Goal: Task Accomplishment & Management: Manage account settings

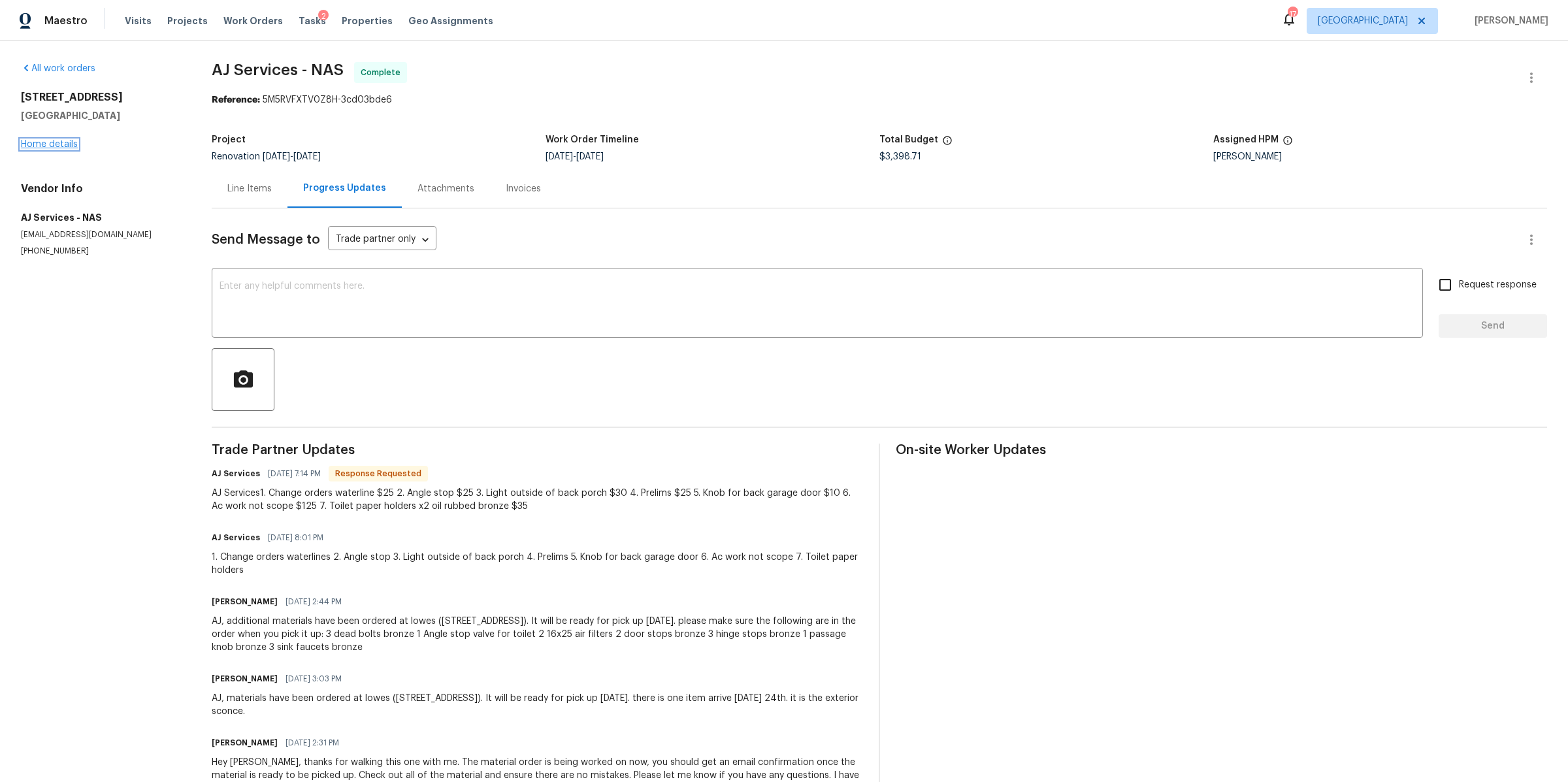
click at [34, 142] on link "Home details" at bounding box center [49, 143] width 57 height 9
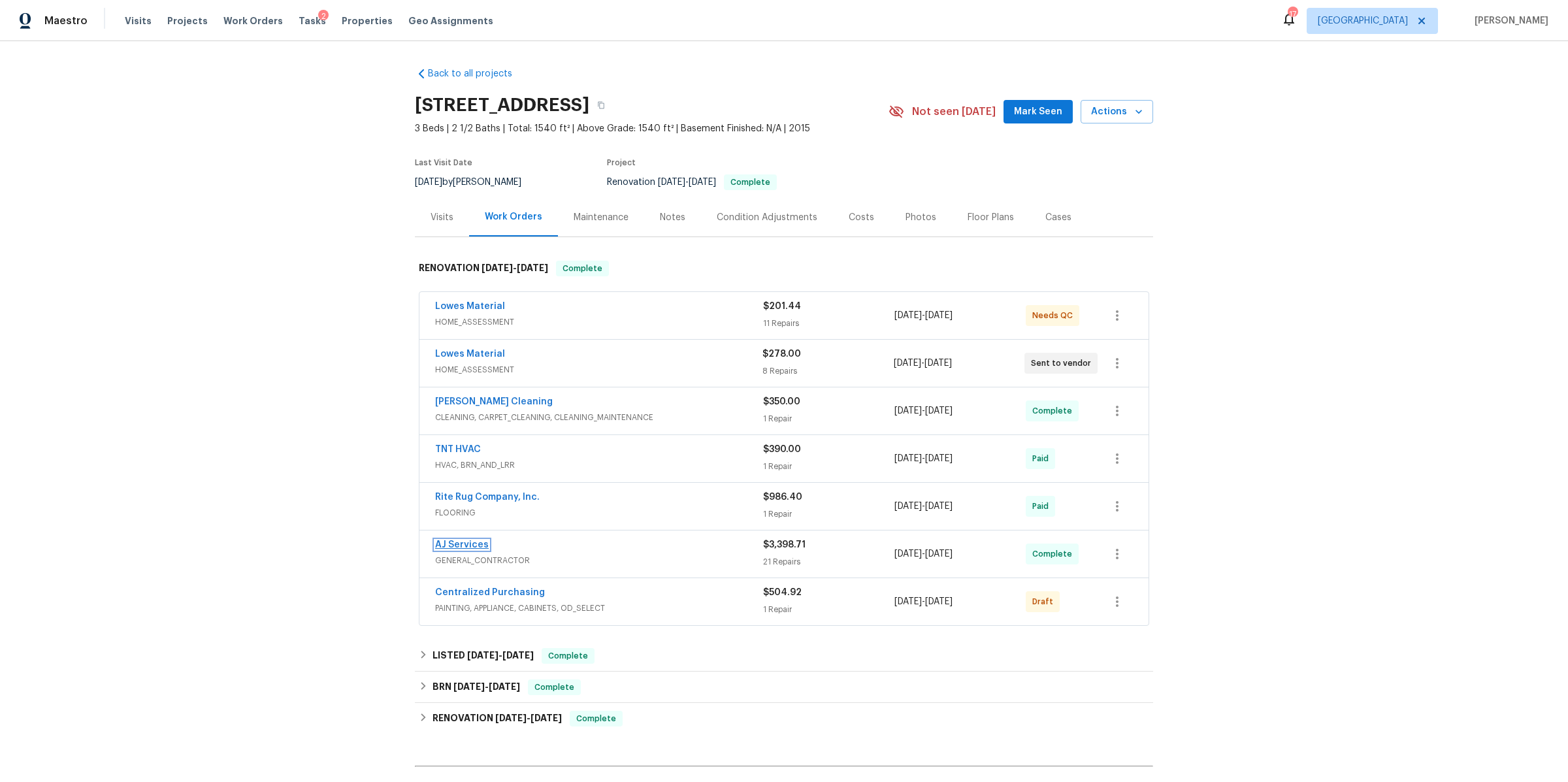
click at [460, 542] on link "AJ Services" at bounding box center [461, 544] width 54 height 9
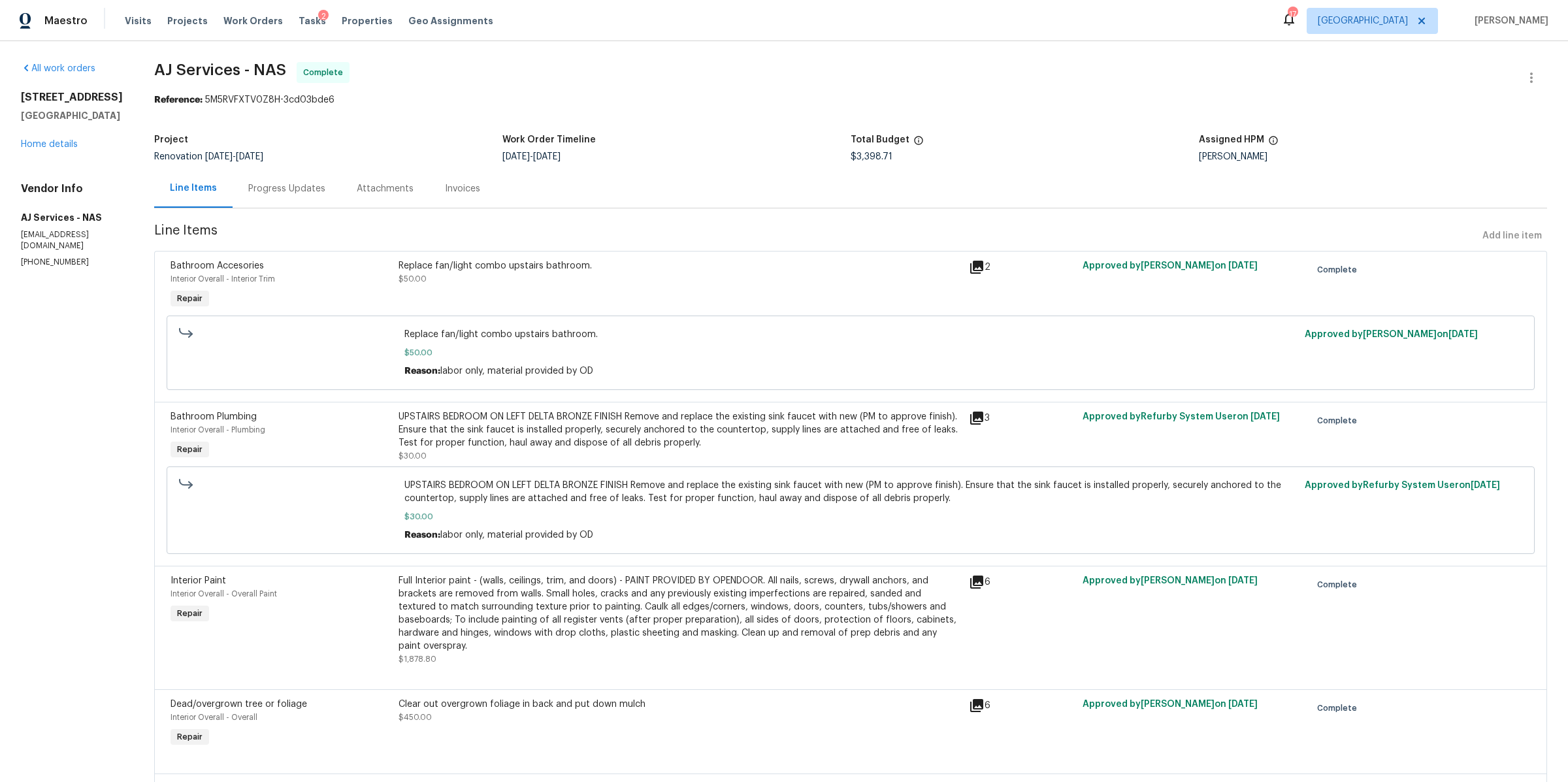
click at [293, 189] on div "Progress Updates" at bounding box center [287, 189] width 78 height 13
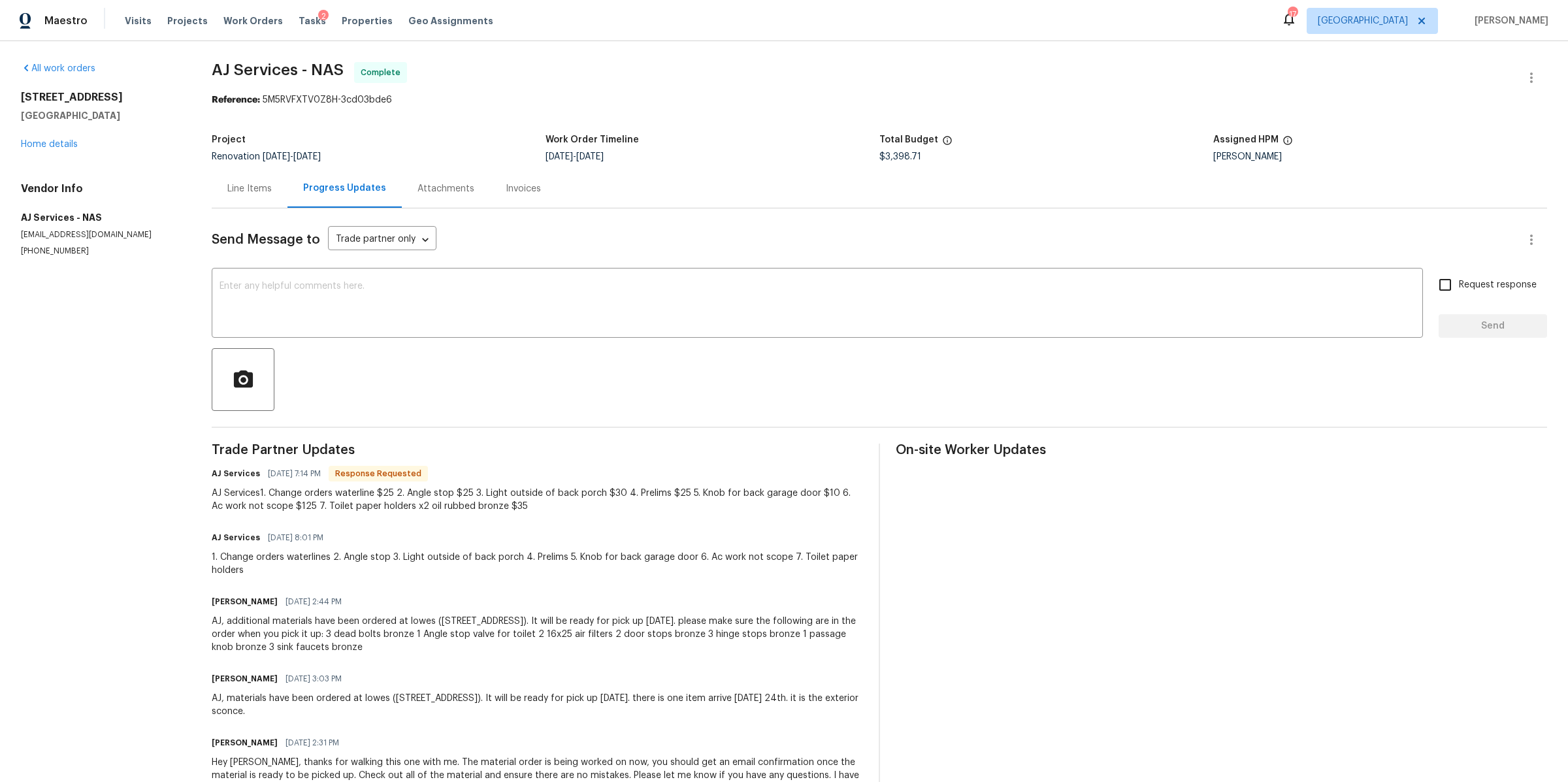
click at [38, 131] on div "3108 Celt Aly Nolensville, TN 37135 Home details" at bounding box center [100, 120] width 159 height 60
click at [48, 144] on link "Home details" at bounding box center [49, 143] width 57 height 9
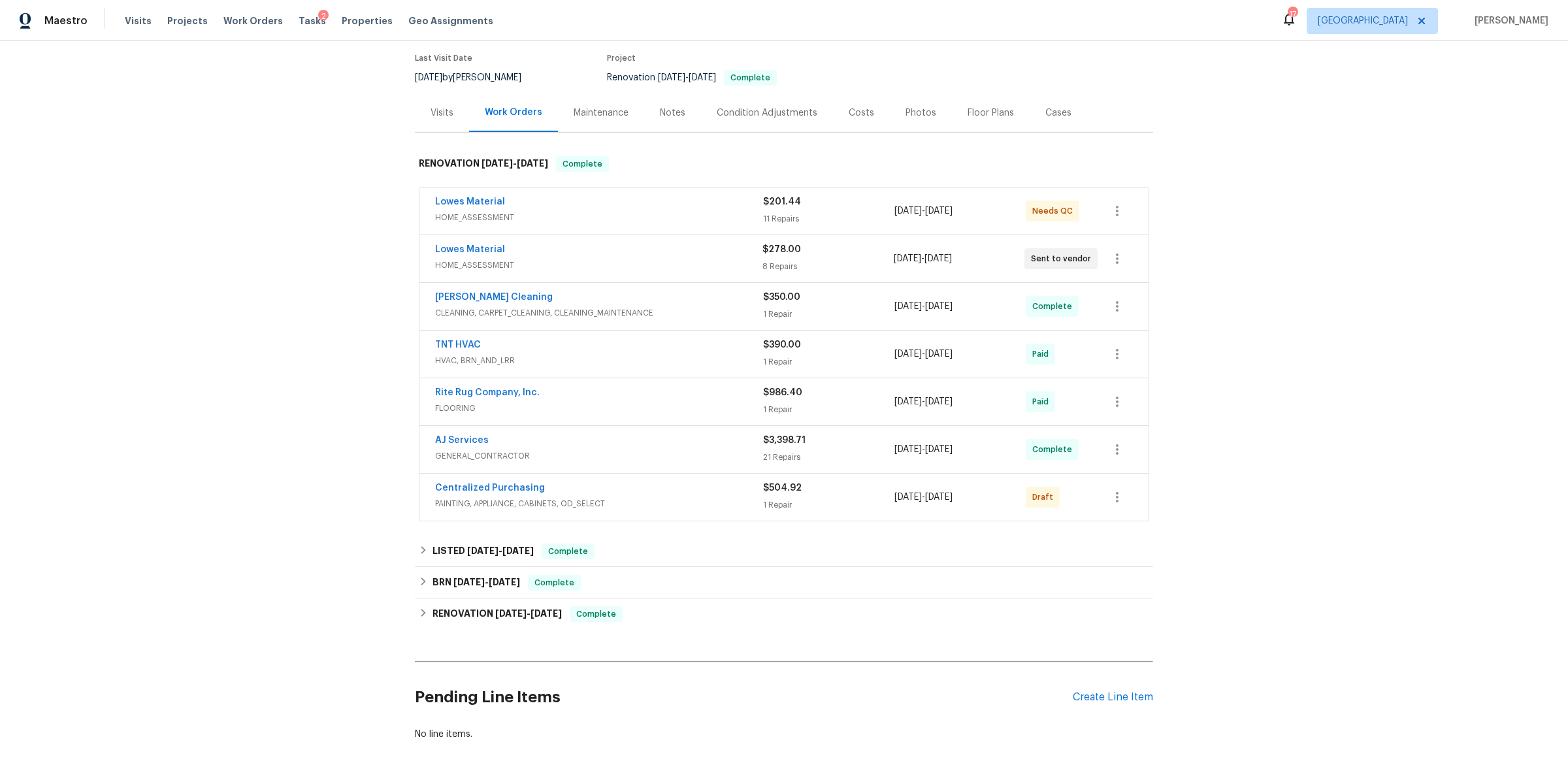
scroll to position [167, 0]
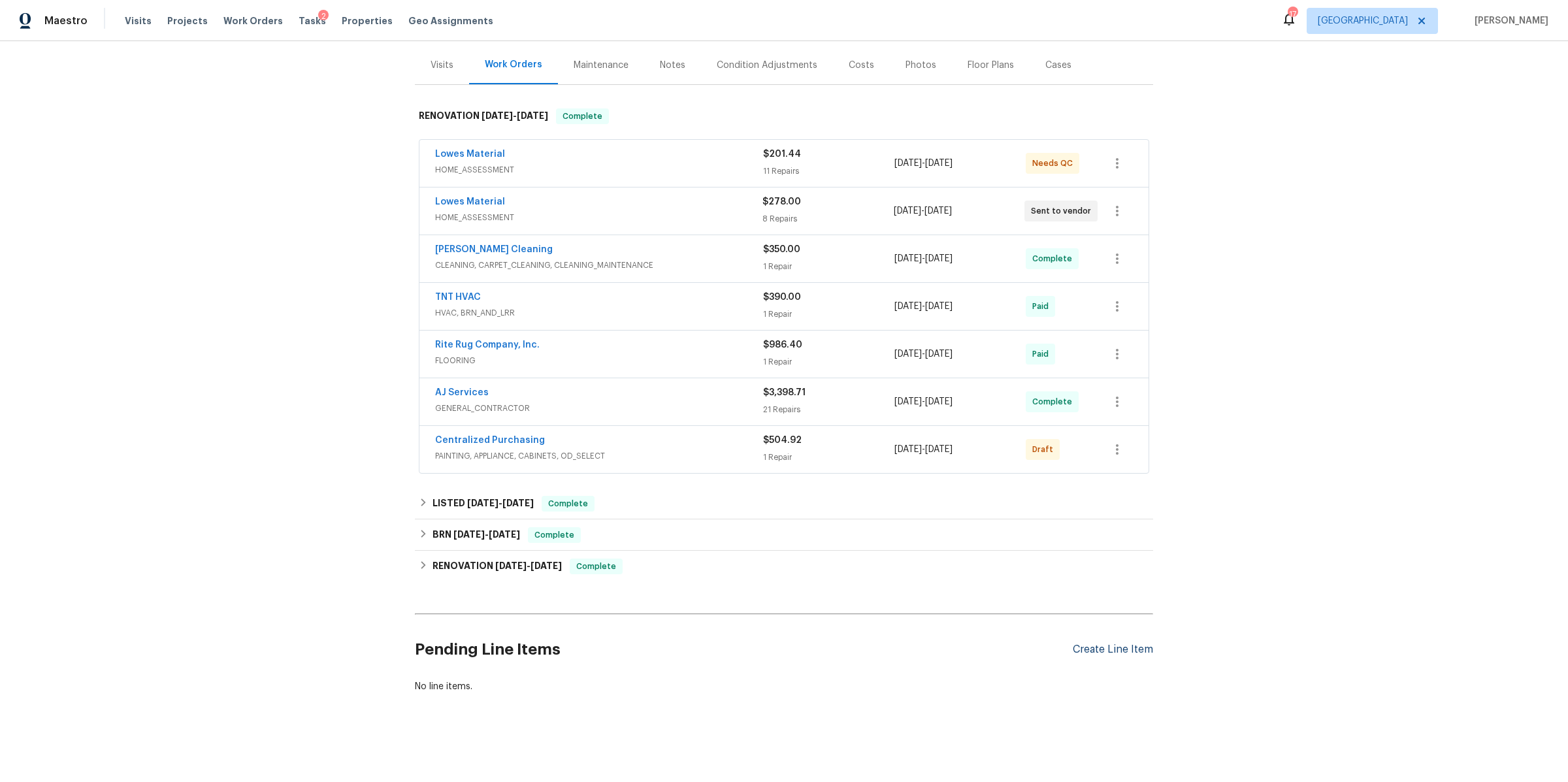
click at [1113, 643] on div "Create Line Item" at bounding box center [1113, 649] width 81 height 13
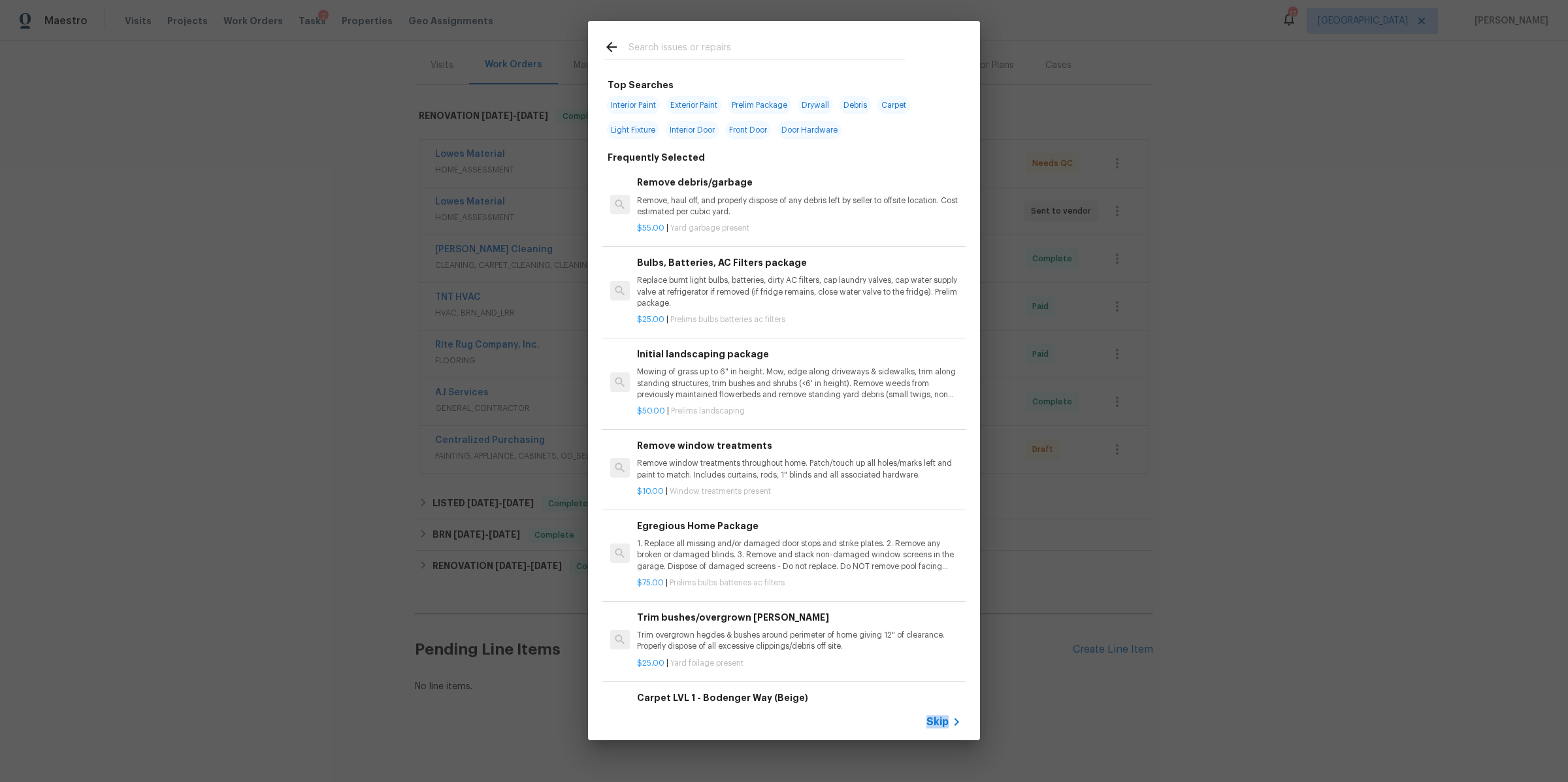
click at [946, 715] on div "Skip" at bounding box center [945, 722] width 38 height 16
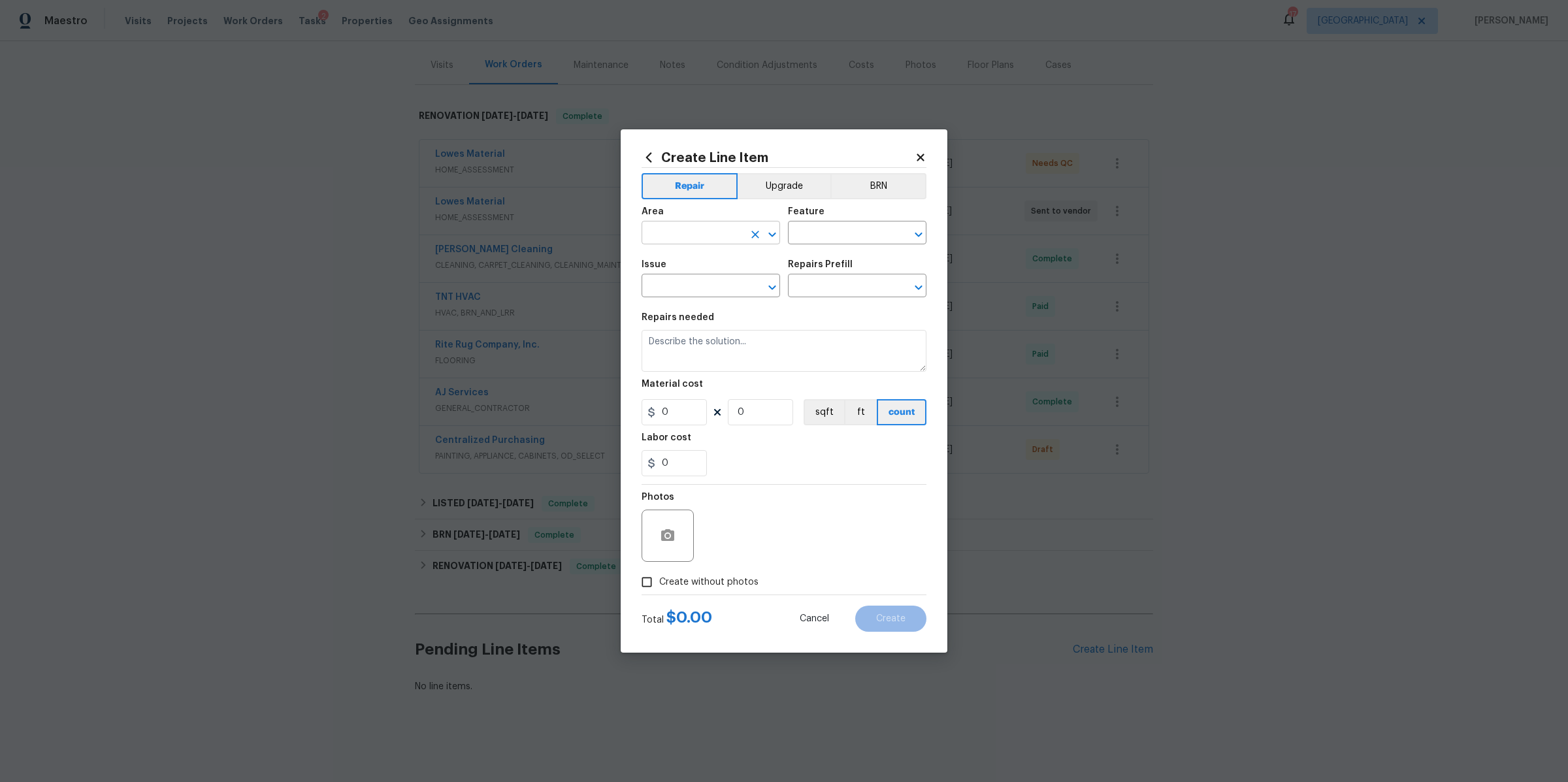
click at [722, 232] on input "text" at bounding box center [692, 234] width 102 height 21
click at [704, 283] on li "Interior Overall" at bounding box center [710, 285] width 138 height 22
type input "Interior Overall"
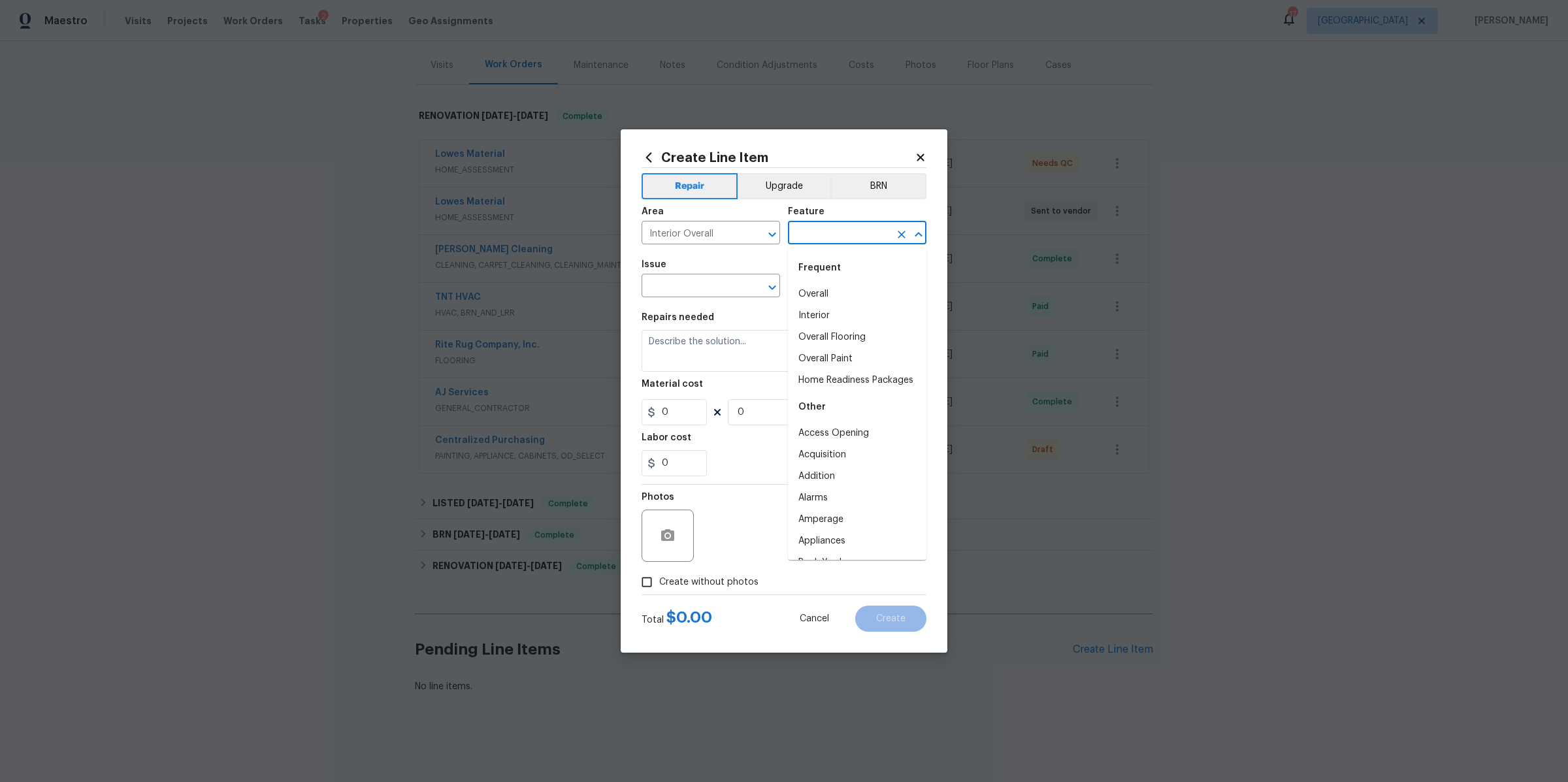
click at [835, 242] on input "text" at bounding box center [838, 234] width 102 height 21
click at [808, 288] on li "Overall" at bounding box center [856, 295] width 138 height 22
type input "Overall"
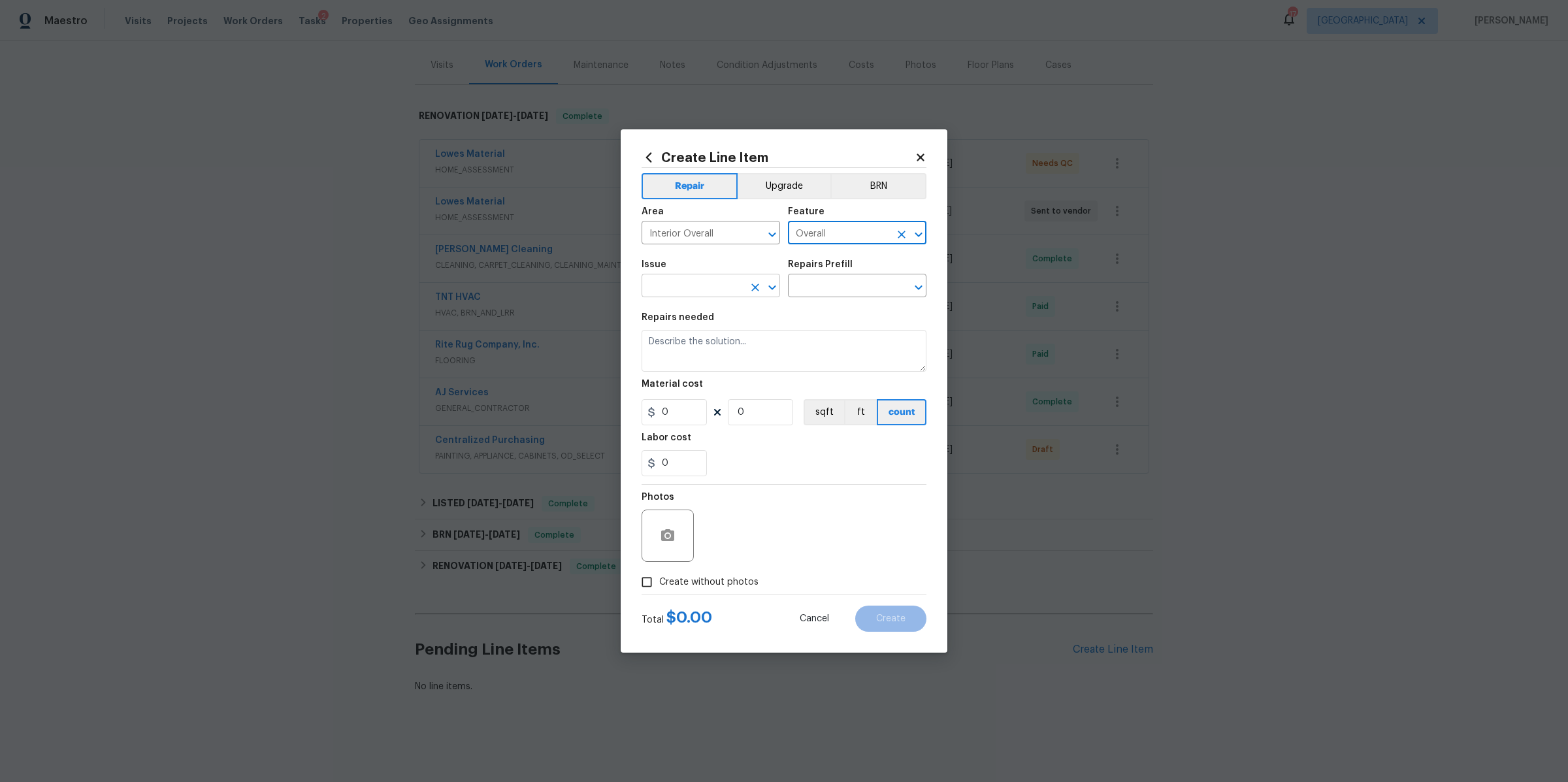
click at [704, 285] on input "text" at bounding box center [692, 287] width 102 height 21
click at [679, 347] on li "Bulbs, Batteries, AC Filters" at bounding box center [710, 348] width 138 height 22
type input "Bulbs, Batteries, AC Filters"
click at [831, 288] on input "text" at bounding box center [838, 287] width 102 height 21
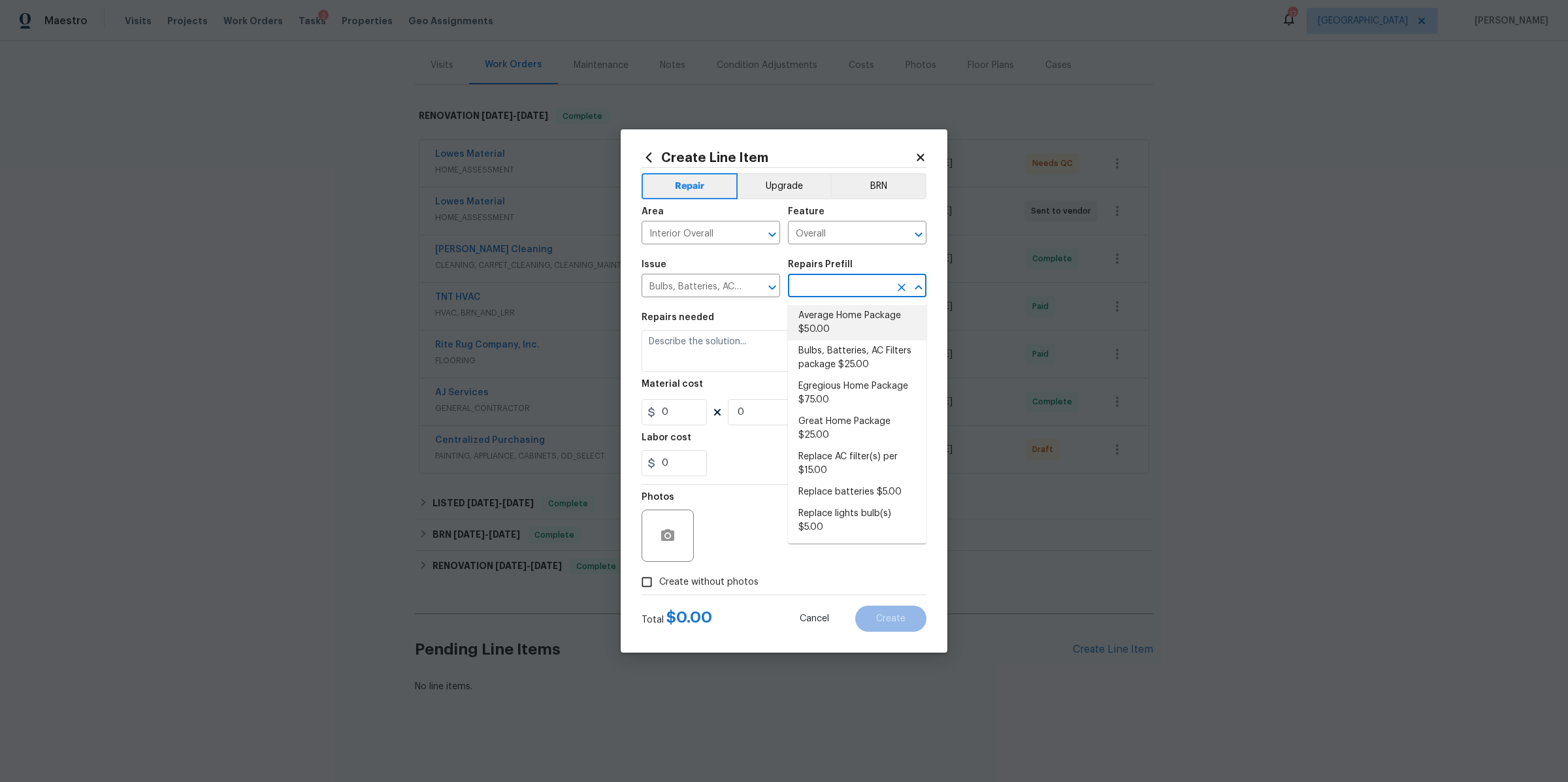
click at [809, 334] on li "Average Home Package $50.00" at bounding box center [856, 323] width 138 height 35
type input "Home Readiness Packages"
type input "Average Home Package $50.00"
type textarea "1. Replace all missing and/or damaged door stops and strike plates. 2. Remove a…"
type input "50"
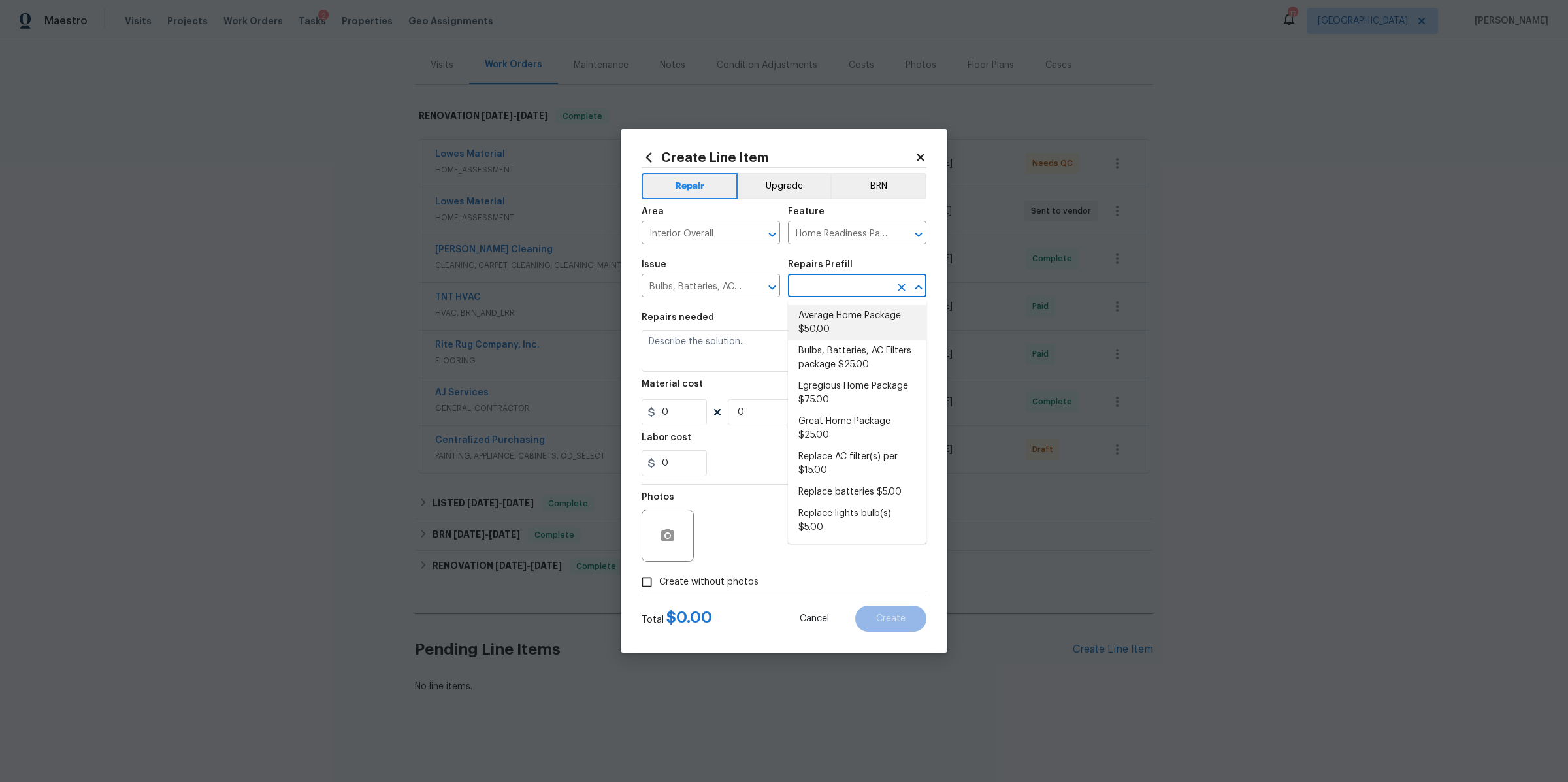
type input "1"
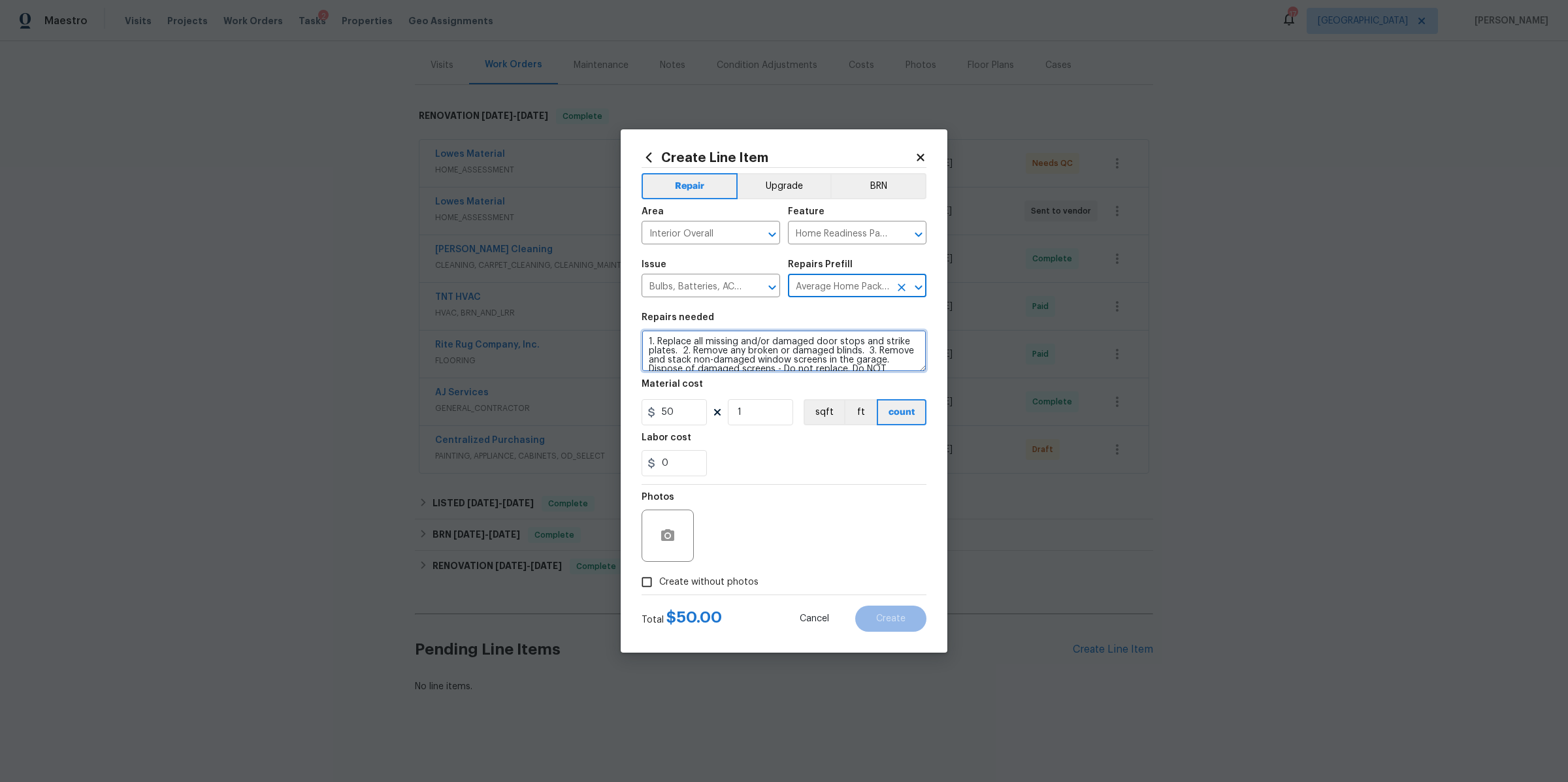
click at [717, 339] on textarea "1. Replace all missing and/or damaged door stops and strike plates. 2. Remove a…" at bounding box center [784, 351] width 285 height 42
type textarea "CO from original WOs"
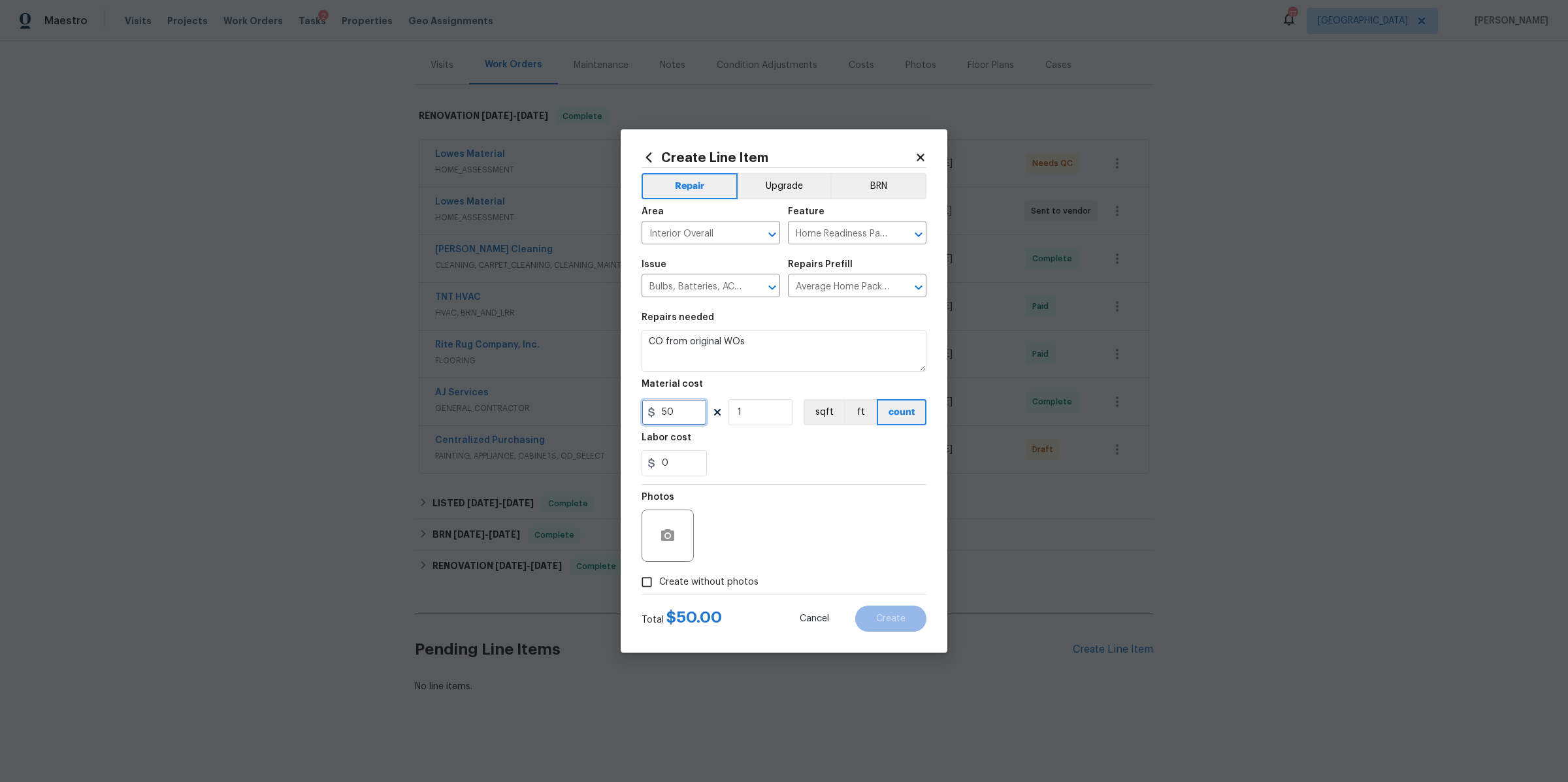
click at [686, 419] on input "50" at bounding box center [674, 413] width 66 height 27
type input "325"
click at [722, 583] on span "Create without photos" at bounding box center [708, 583] width 99 height 14
click at [659, 583] on input "Create without photos" at bounding box center [646, 582] width 25 height 25
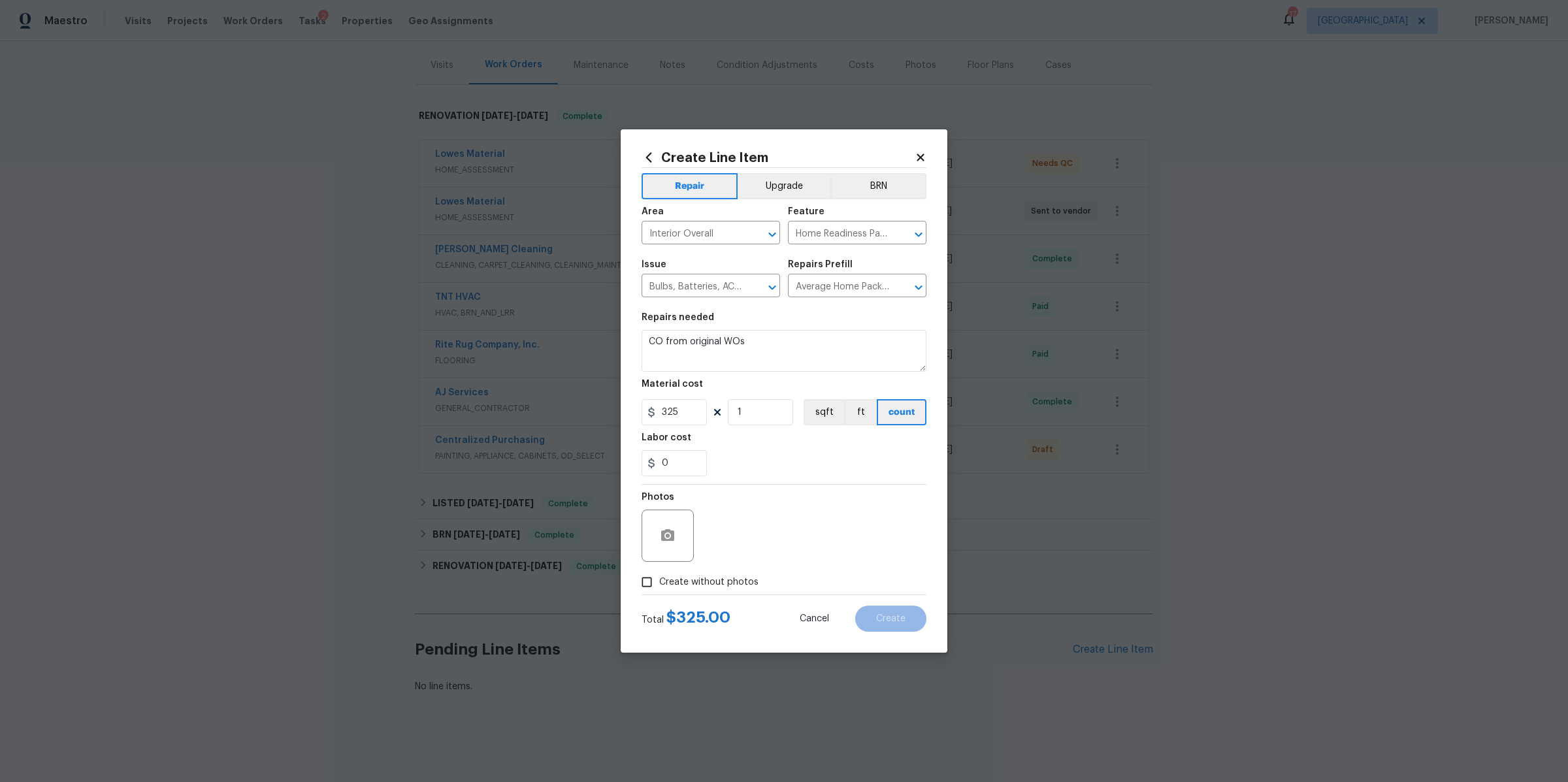
checkbox input "true"
click at [776, 551] on textarea at bounding box center [815, 535] width 222 height 52
type textarea "na"
click at [892, 616] on span "Create" at bounding box center [891, 619] width 29 height 10
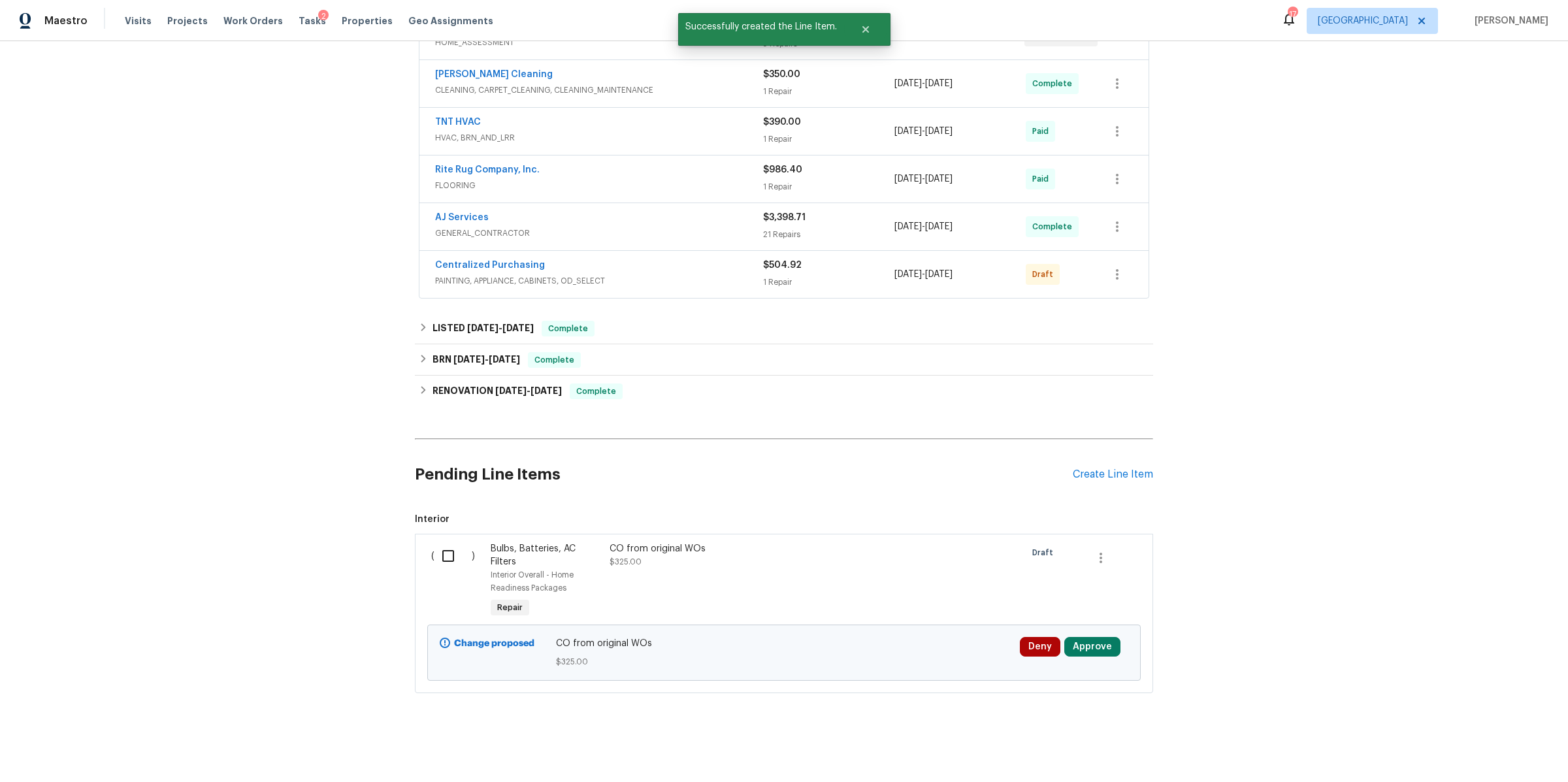
scroll to position [342, 0]
click at [1094, 642] on button "Approve" at bounding box center [1092, 647] width 56 height 20
click at [1027, 596] on button "Approve" at bounding box center [1049, 591] width 79 height 27
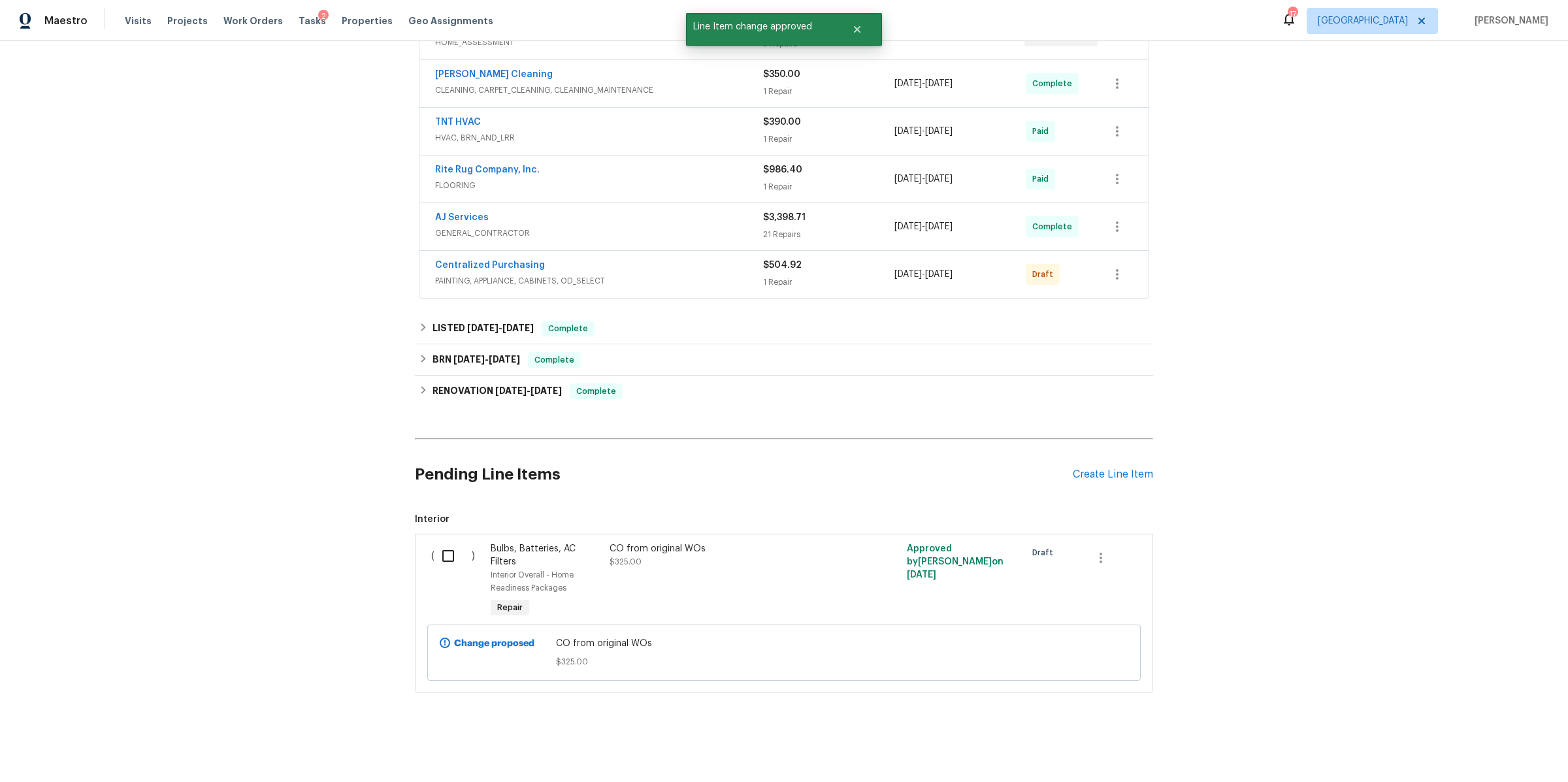
click at [458, 546] on input "checkbox" at bounding box center [453, 556] width 37 height 28
checkbox input "true"
click at [1500, 749] on span "Create Work Order" at bounding box center [1492, 750] width 86 height 17
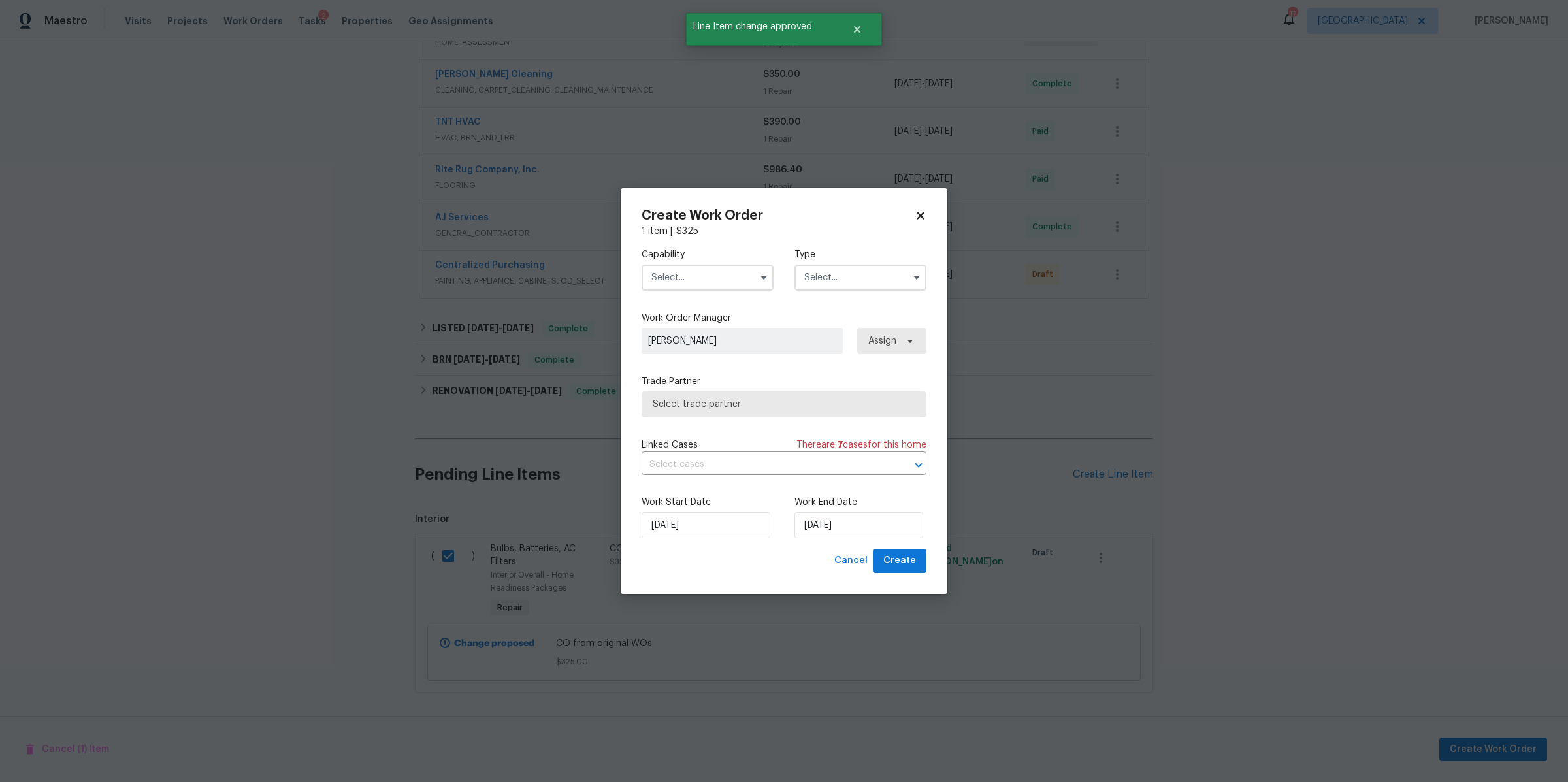
click at [680, 280] on input "text" at bounding box center [707, 277] width 132 height 27
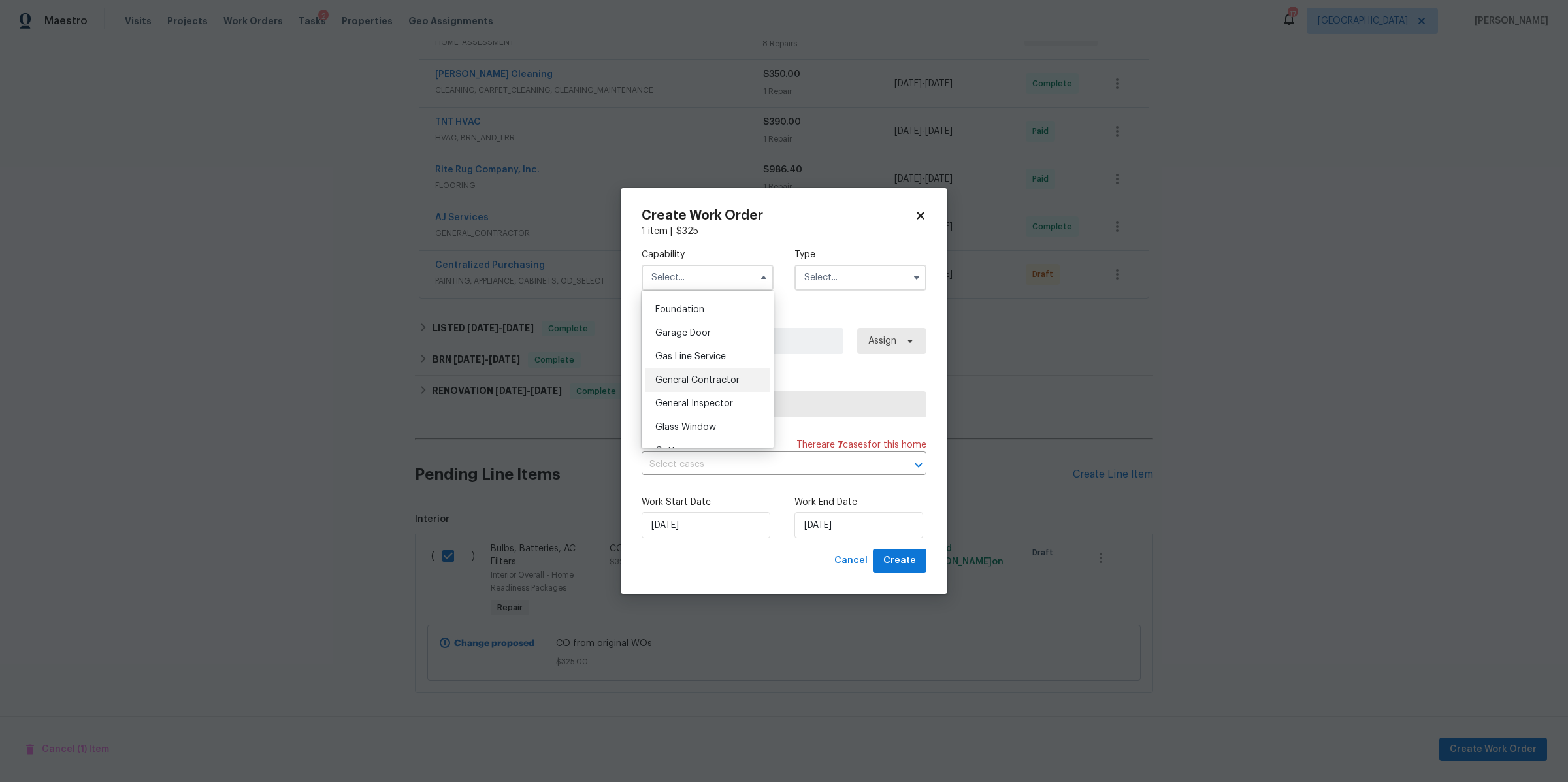
scroll to position [566, 0]
click at [688, 370] on span "General Contractor" at bounding box center [697, 364] width 84 height 9
type input "General Contractor"
click at [854, 283] on input "text" at bounding box center [860, 277] width 132 height 27
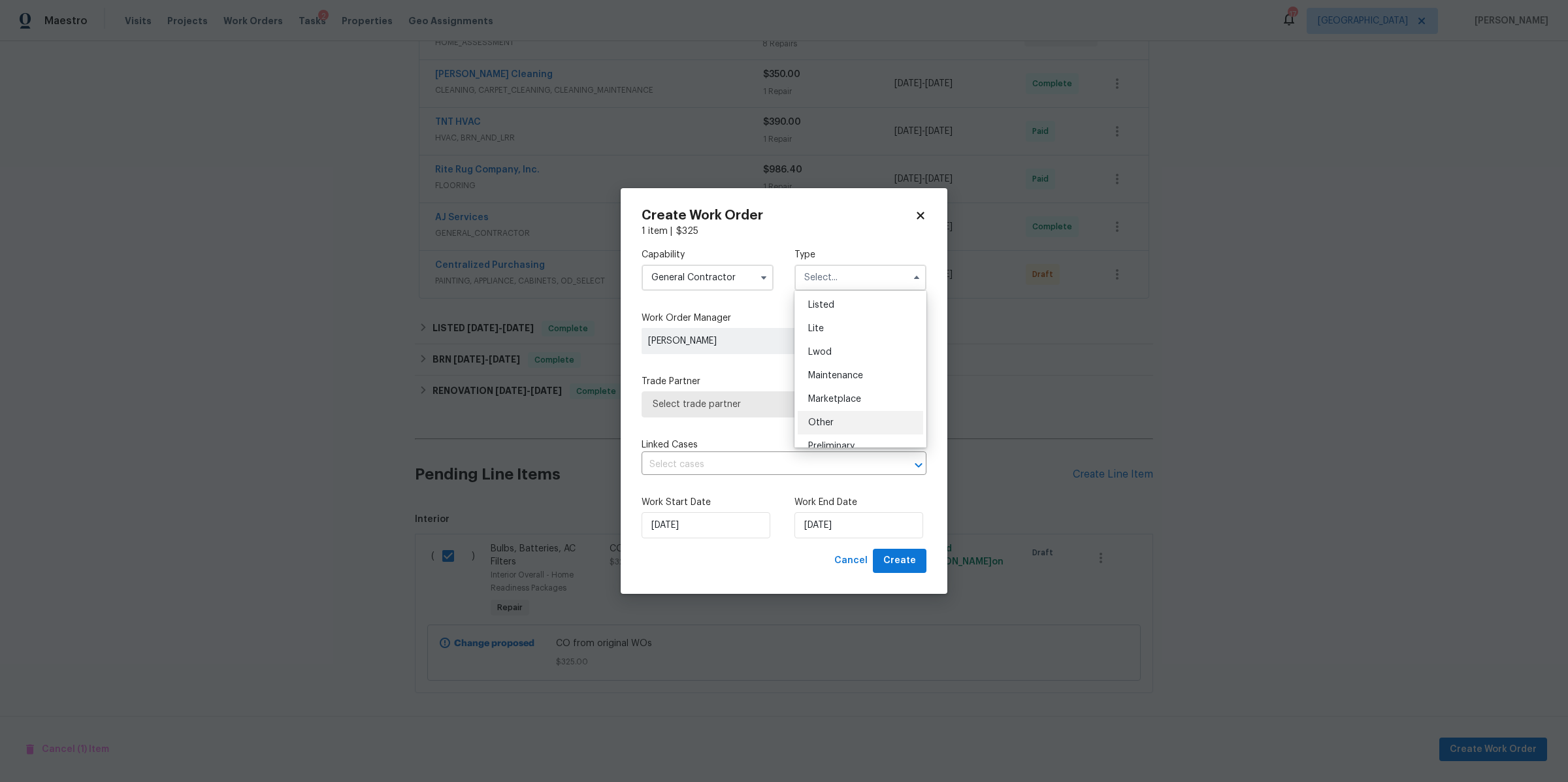
scroll to position [280, 0]
click at [848, 351] on span "Renovation" at bounding box center [832, 355] width 48 height 9
type input "Renovation"
click at [783, 405] on span "Select trade partner" at bounding box center [775, 404] width 243 height 13
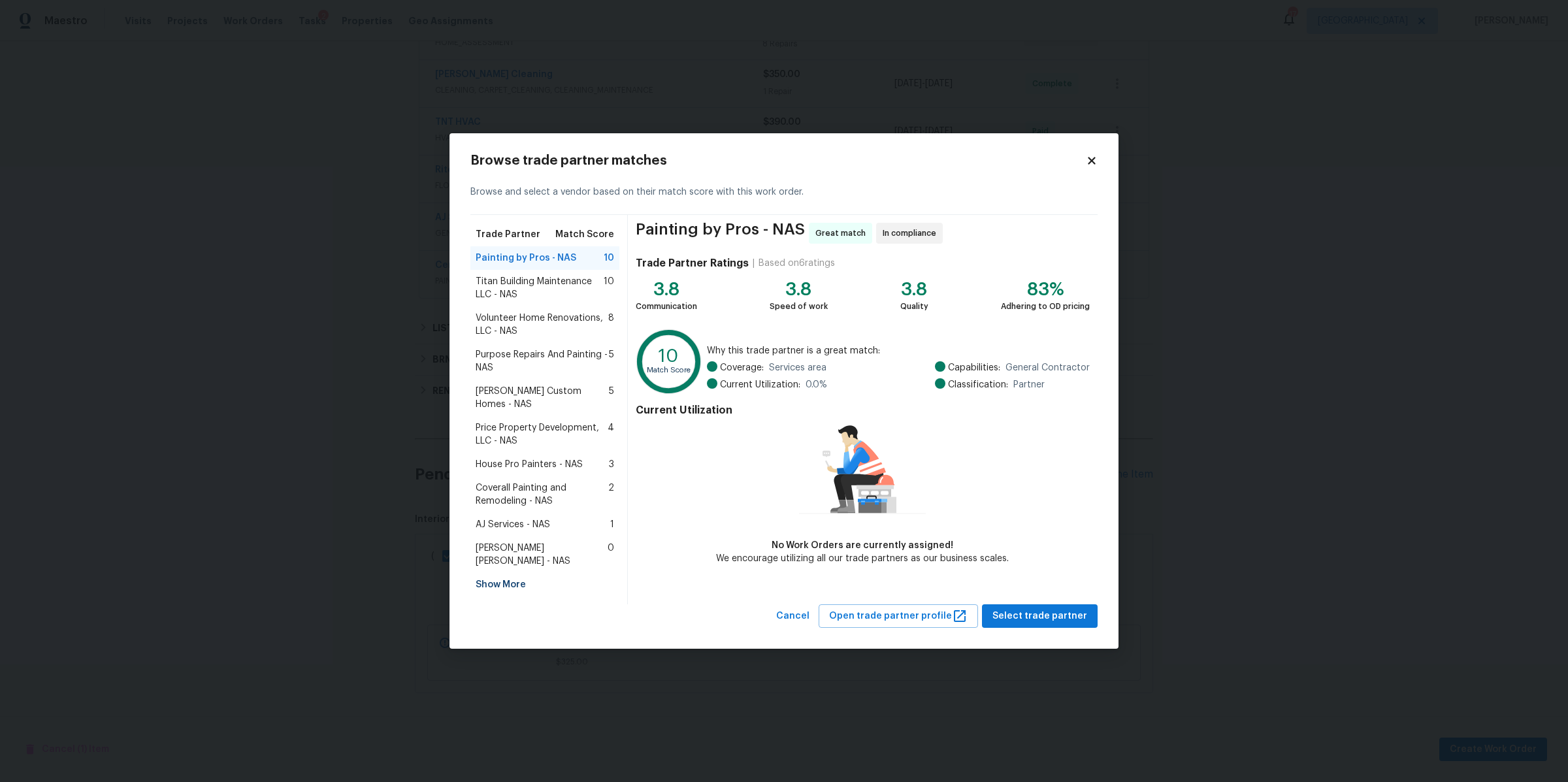
click at [528, 519] on span "AJ Services - NAS" at bounding box center [513, 525] width 75 height 13
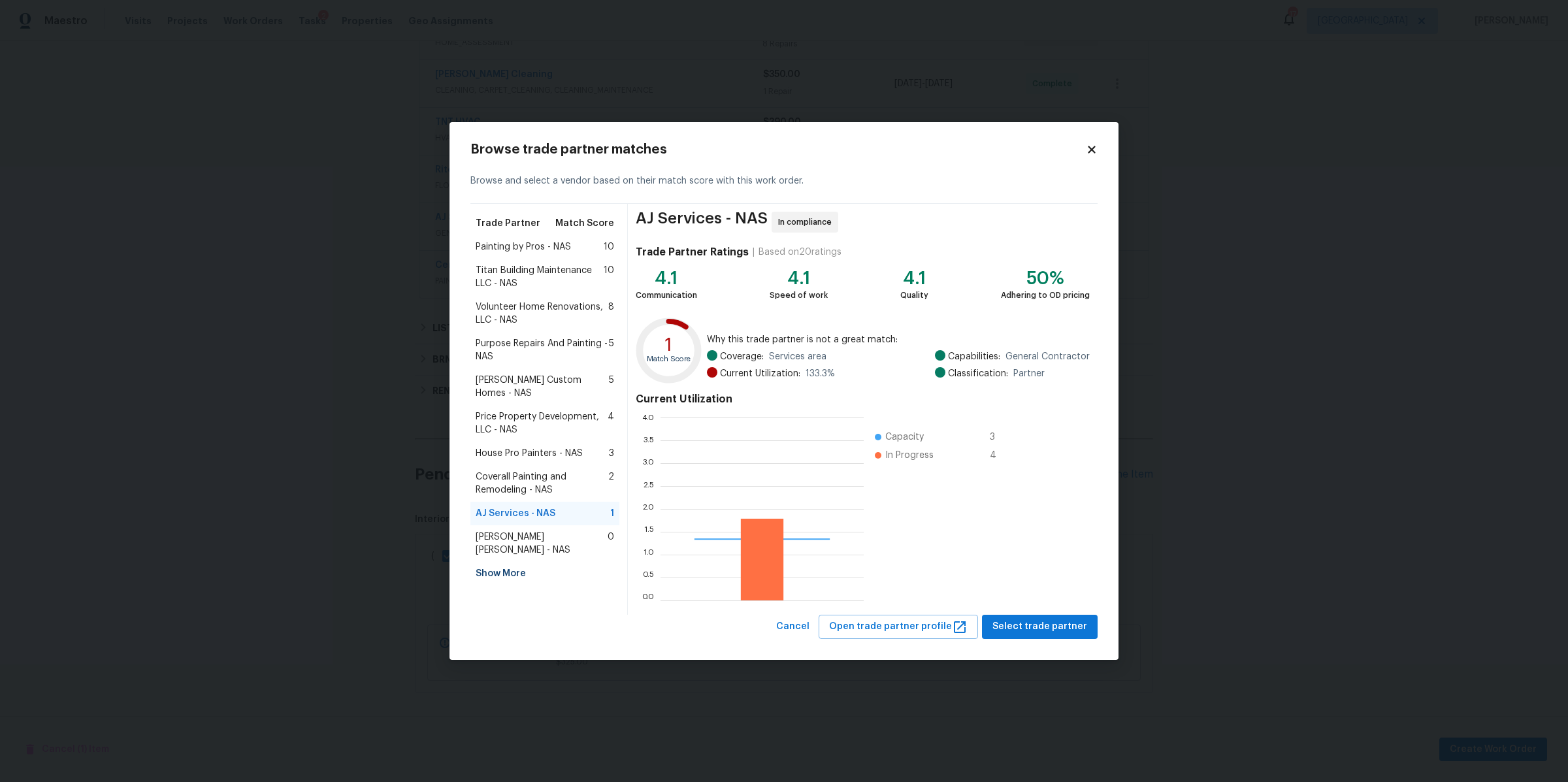
scroll to position [171, 190]
click at [1050, 629] on span "Select trade partner" at bounding box center [1040, 627] width 94 height 17
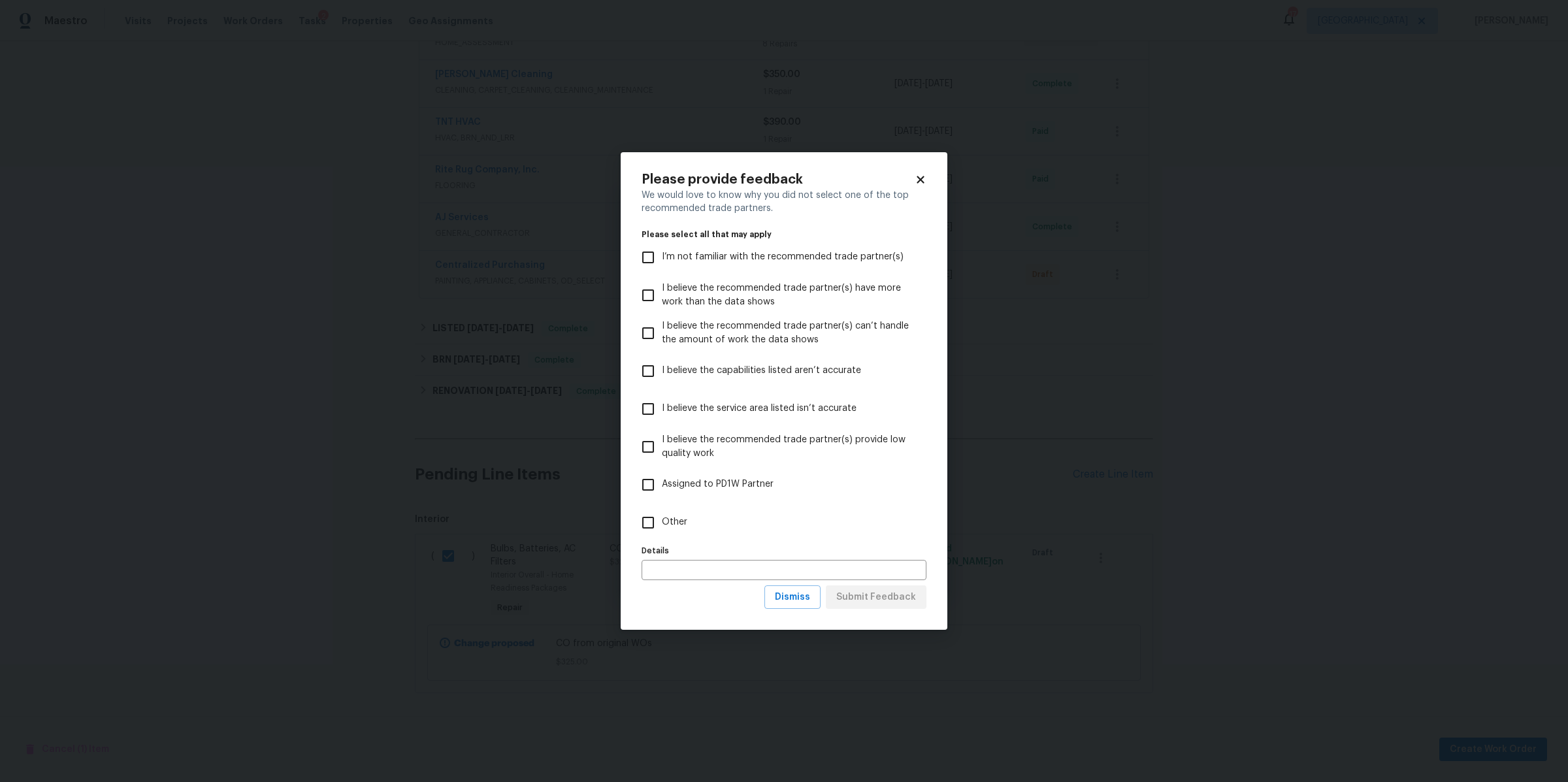
click at [678, 521] on span "Other" at bounding box center [675, 523] width 26 height 14
click at [662, 521] on input "Other" at bounding box center [648, 523] width 27 height 28
checkbox input "true"
click at [854, 602] on span "Submit Feedback" at bounding box center [876, 597] width 80 height 17
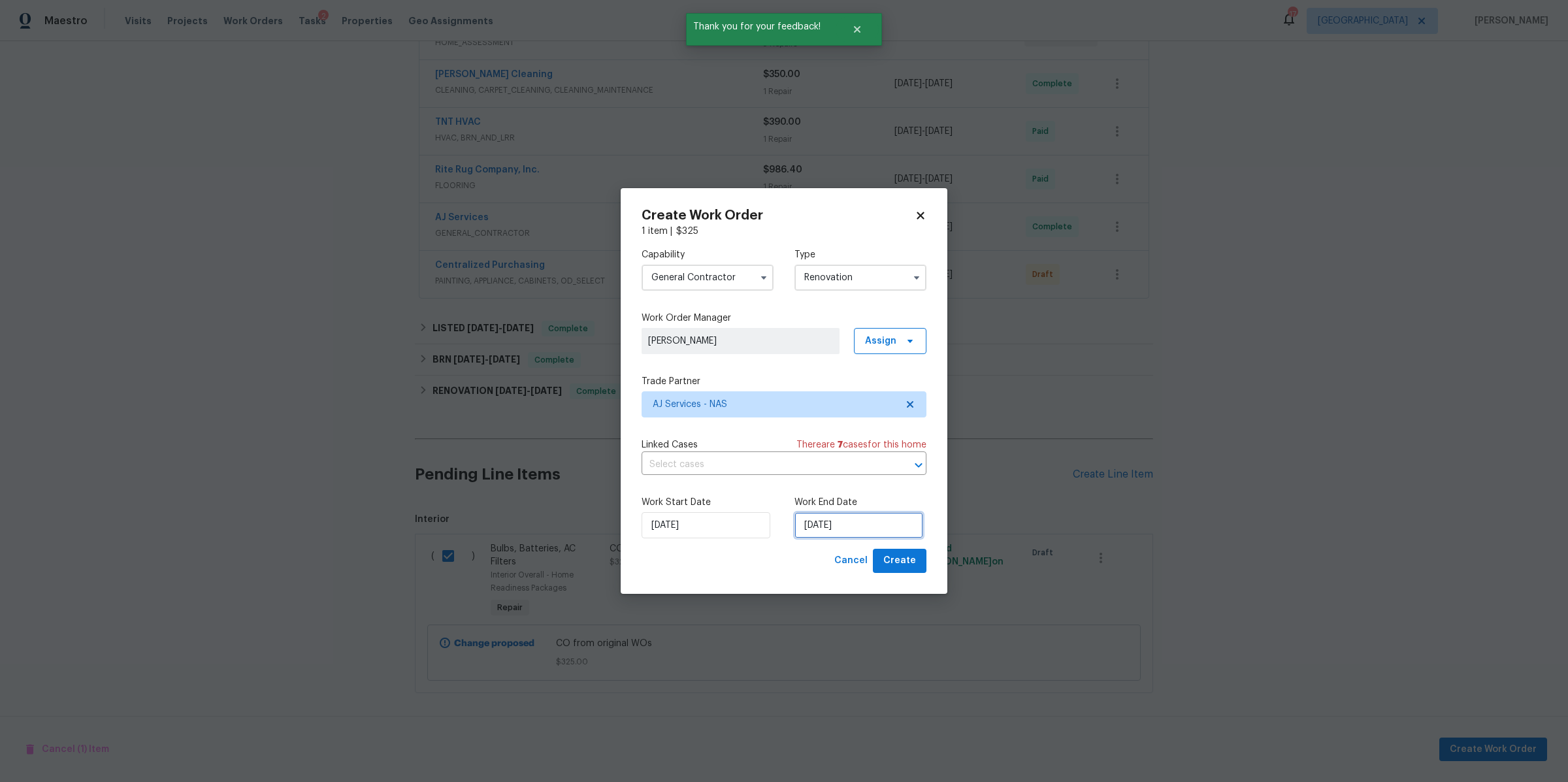
click at [888, 528] on input "[DATE]" at bounding box center [858, 526] width 129 height 27
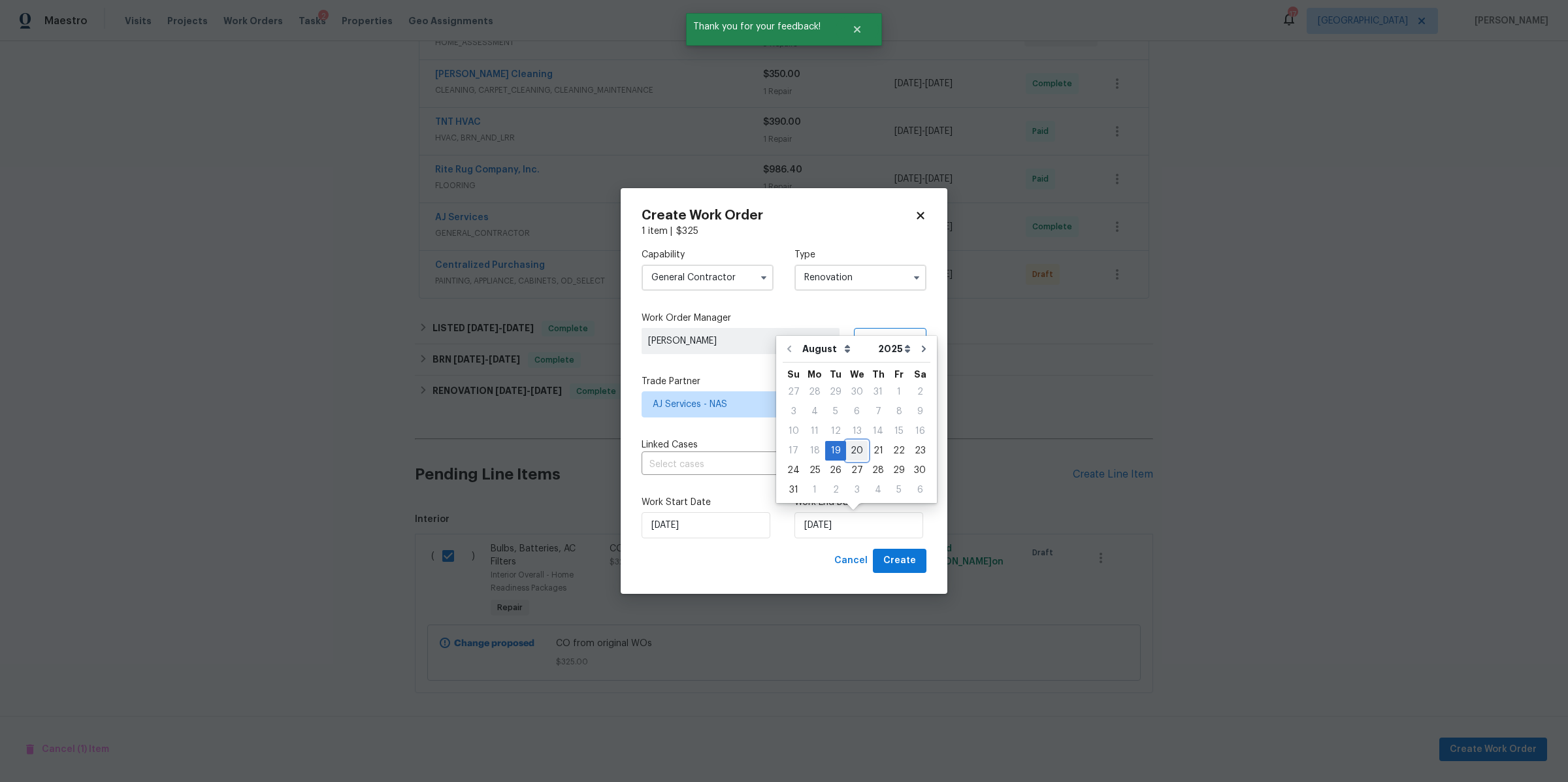
click at [854, 450] on div "20" at bounding box center [857, 451] width 22 height 19
type input "8/20/2025"
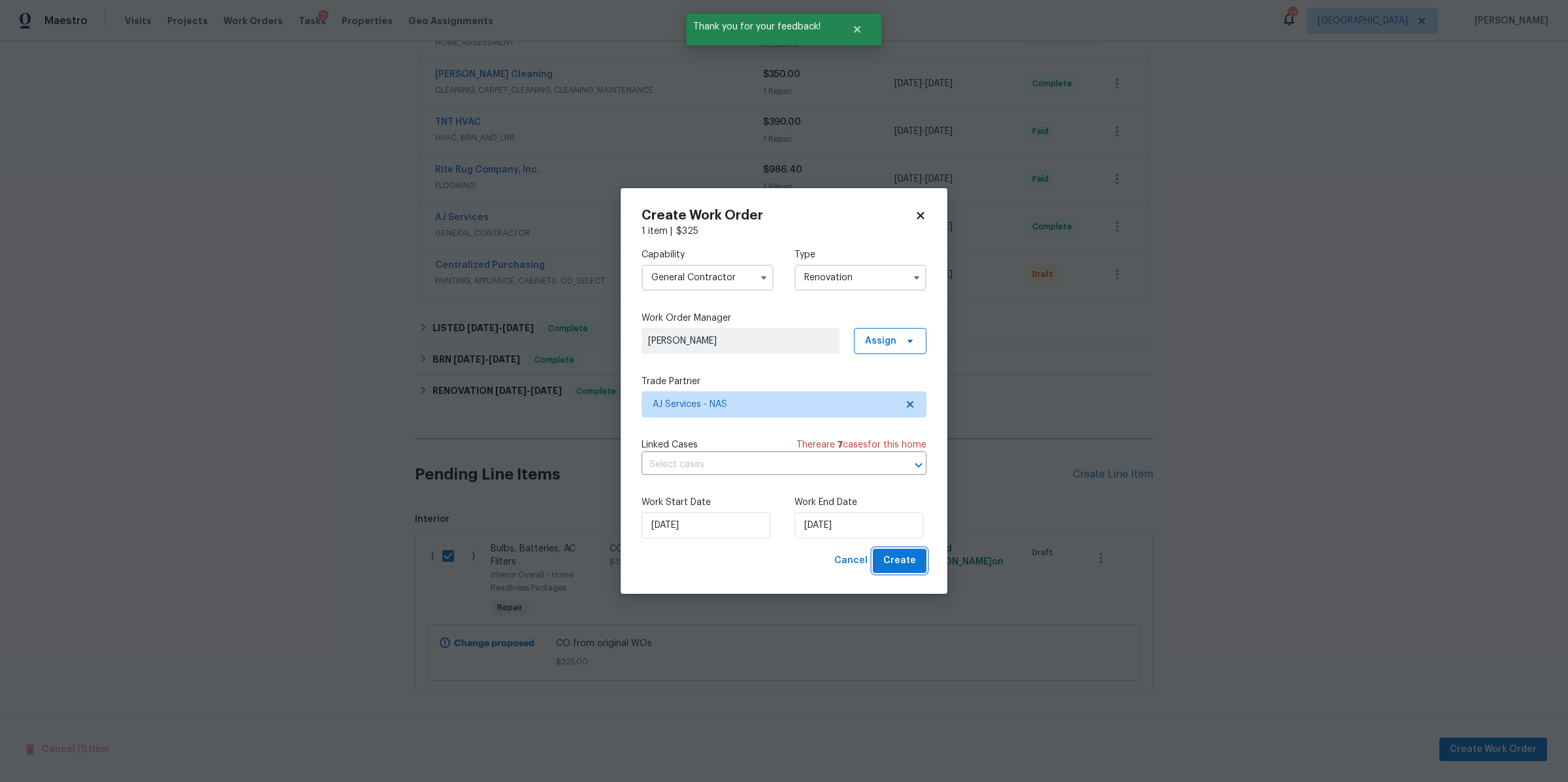
click at [901, 568] on span "Create" at bounding box center [899, 561] width 32 height 17
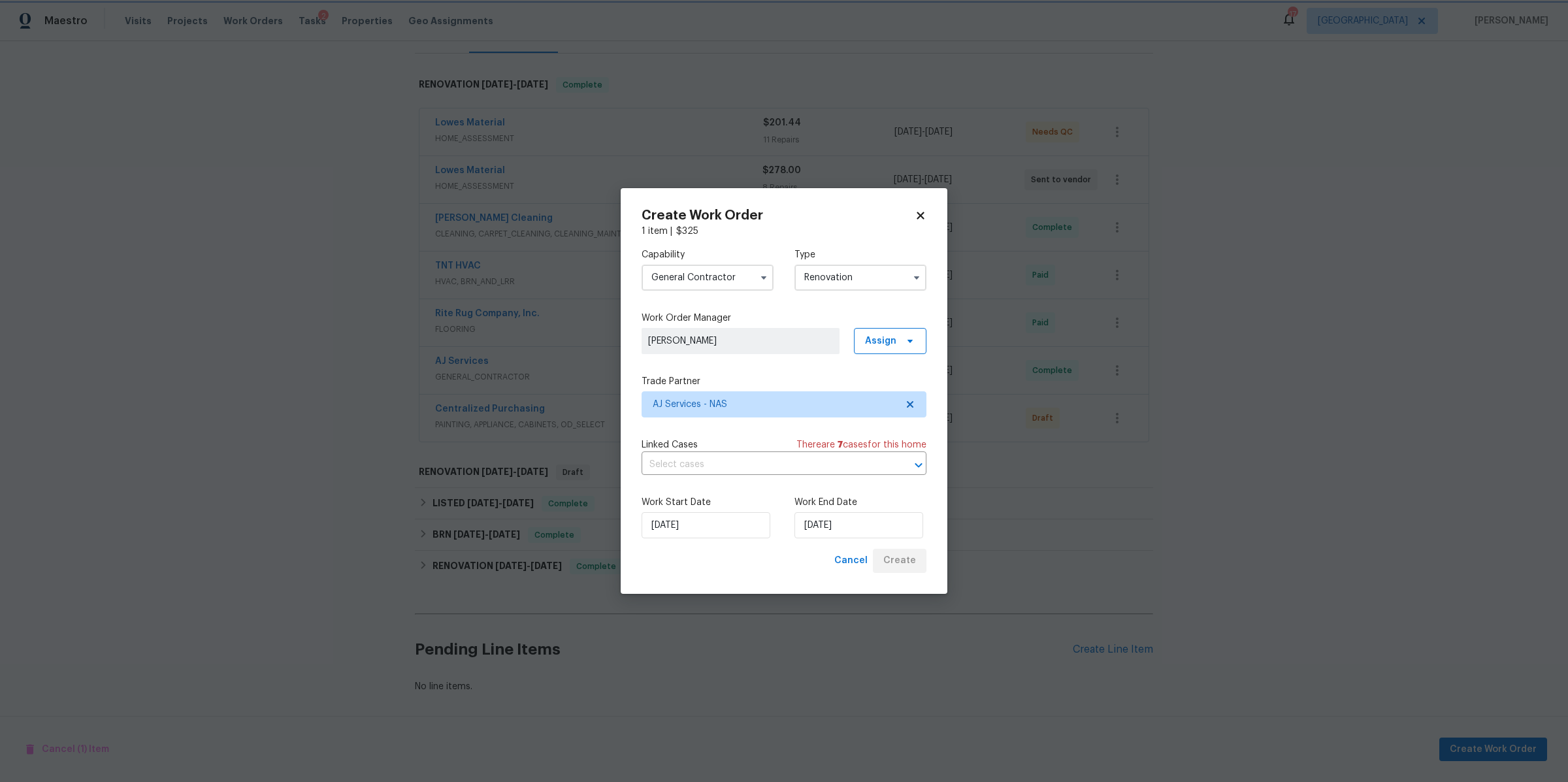
scroll to position [198, 0]
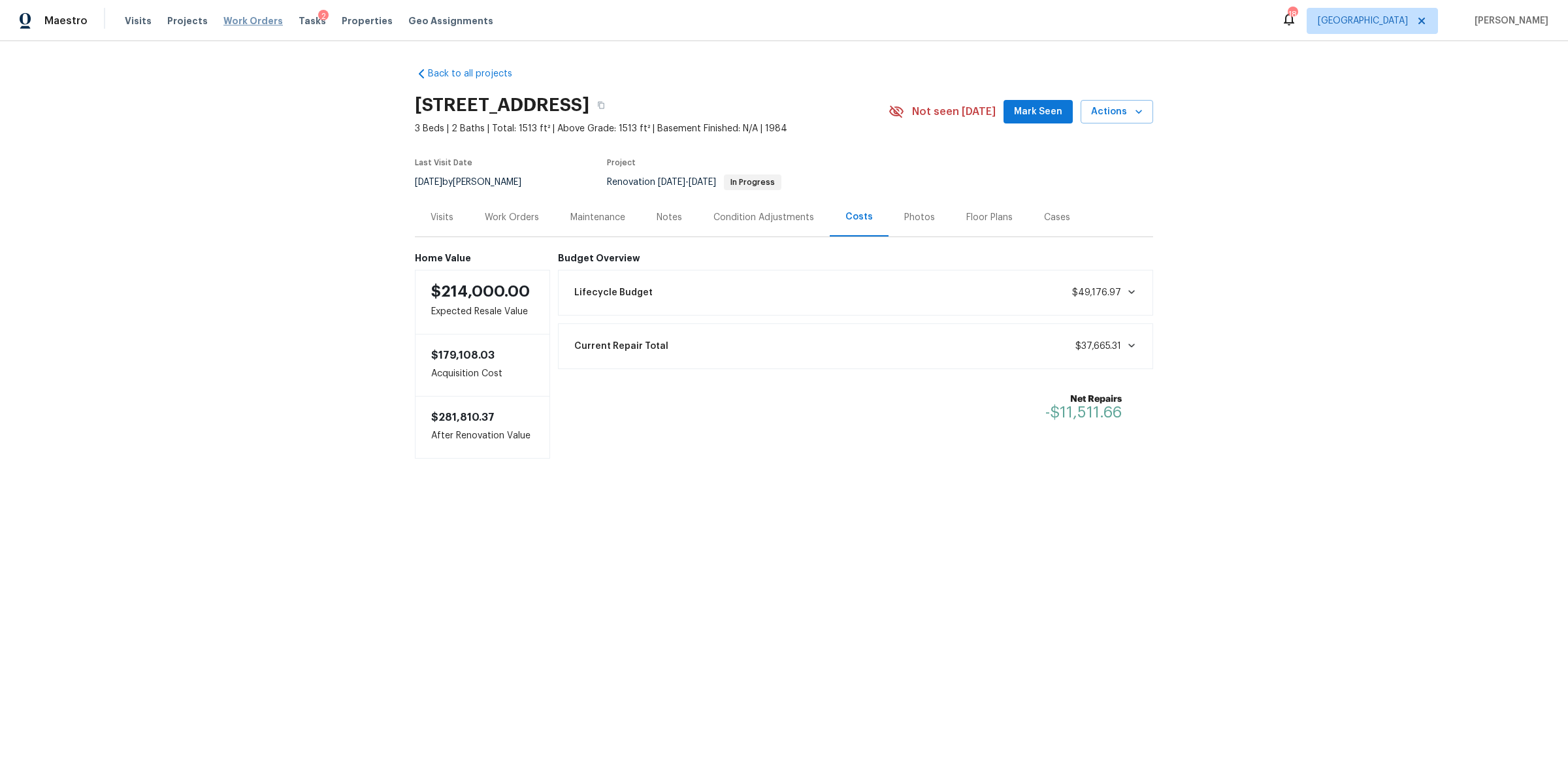
click at [247, 22] on span "Work Orders" at bounding box center [253, 21] width 60 height 13
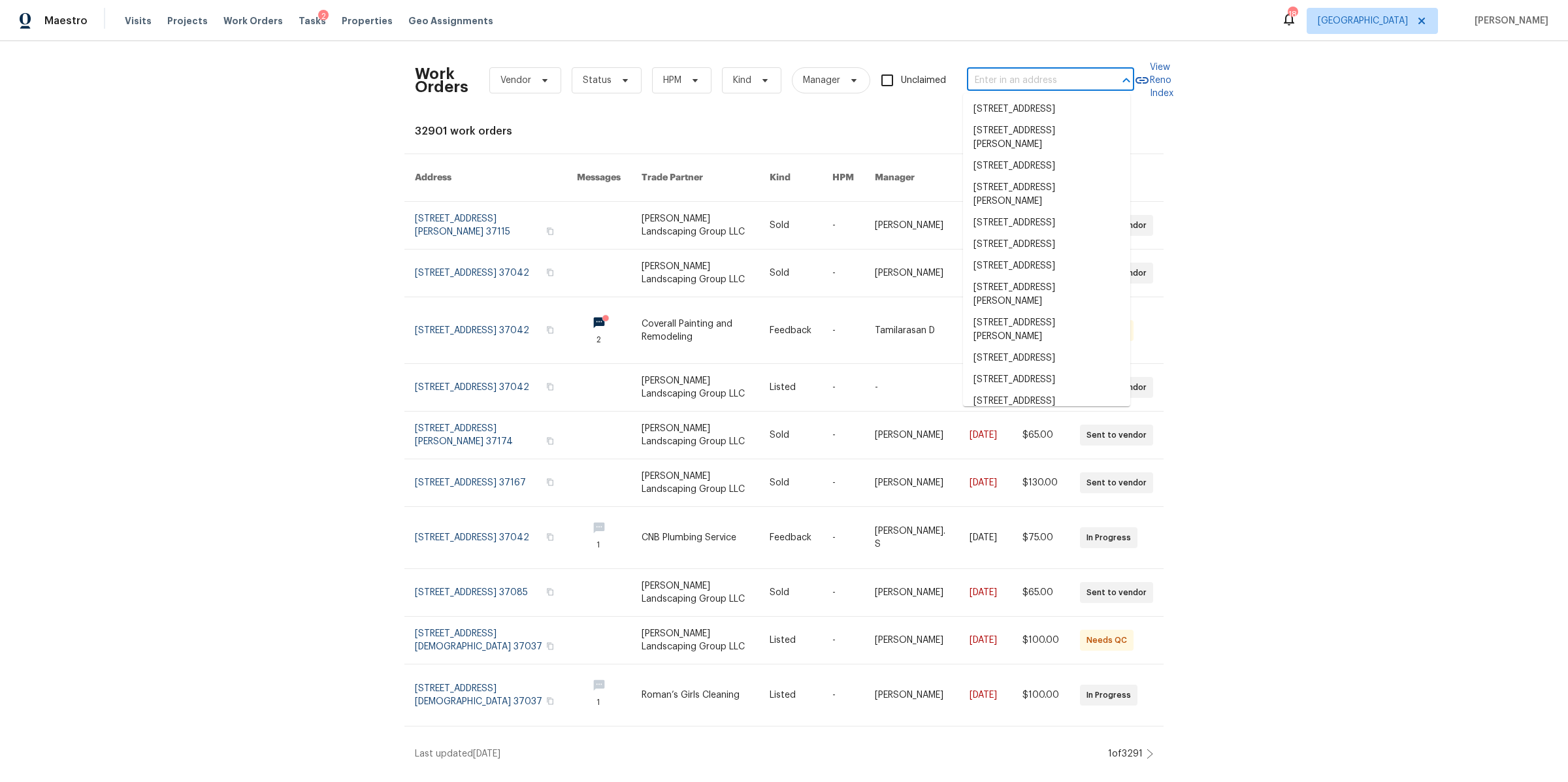
click at [1020, 84] on input "text" at bounding box center [1032, 81] width 131 height 21
type input "[PERSON_NAME]"
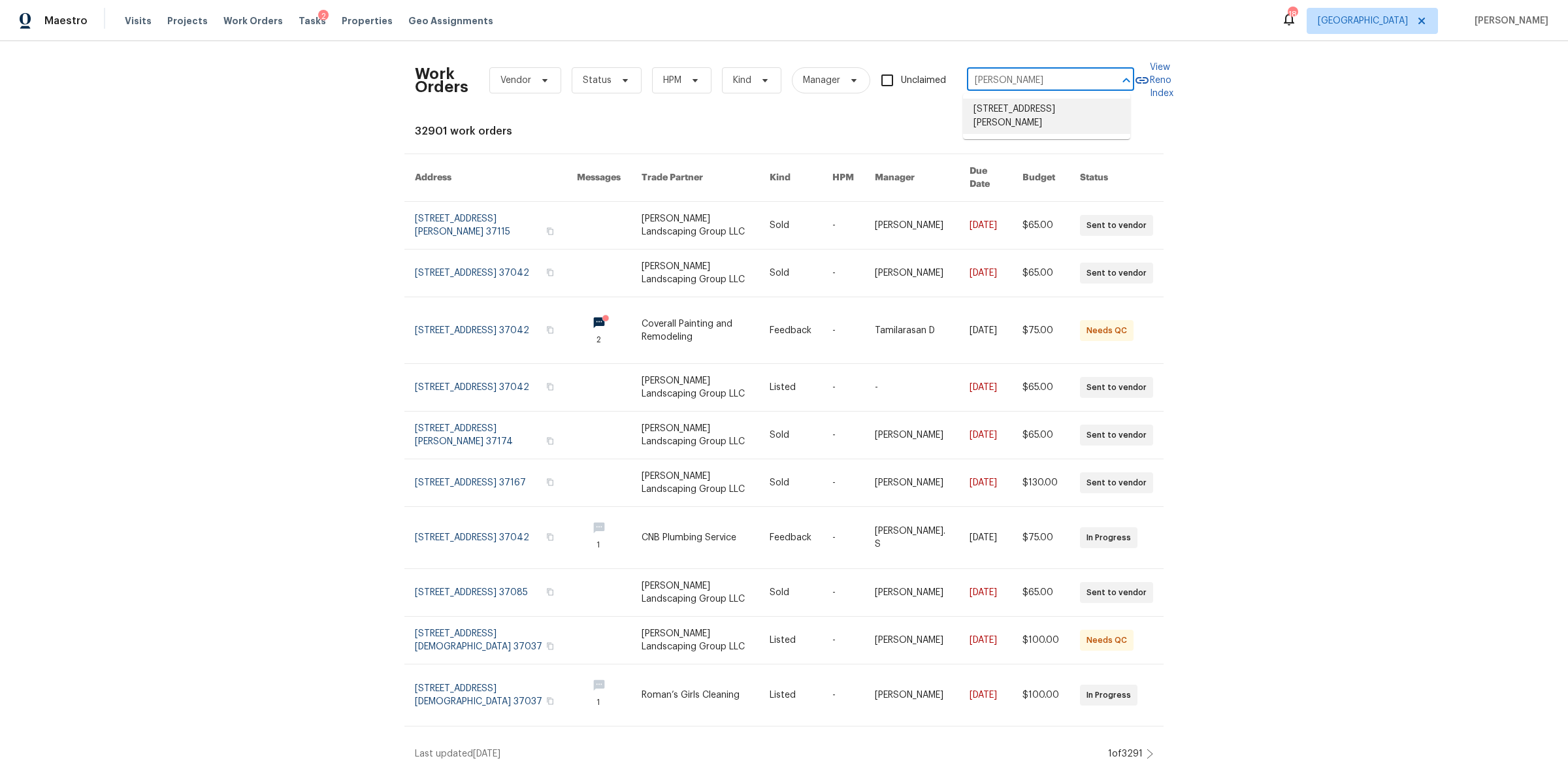
click at [1068, 111] on li "[STREET_ADDRESS][PERSON_NAME]" at bounding box center [1047, 116] width 167 height 35
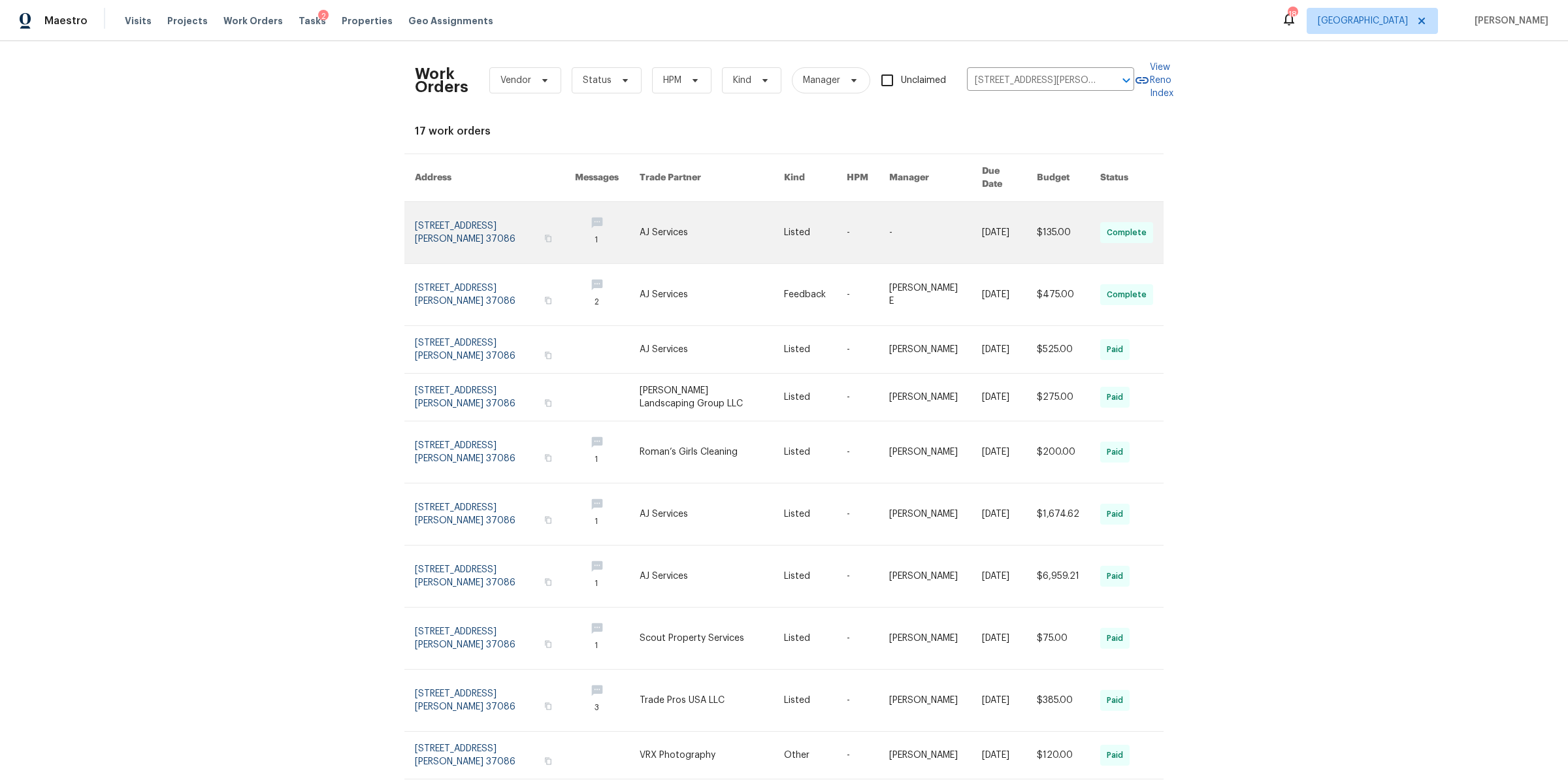
click at [445, 224] on link at bounding box center [494, 233] width 160 height 62
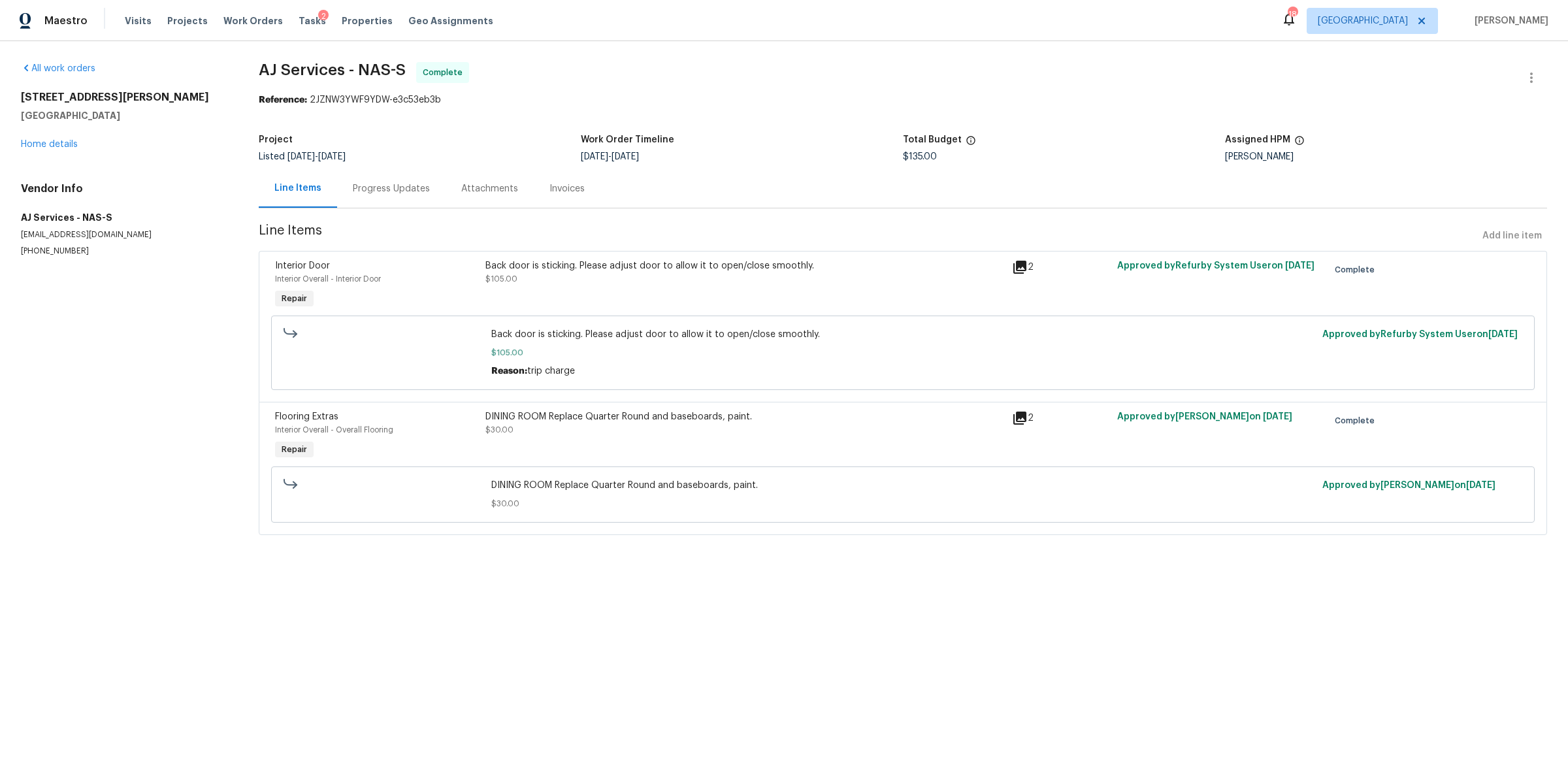
click at [381, 188] on div "Progress Updates" at bounding box center [391, 189] width 78 height 13
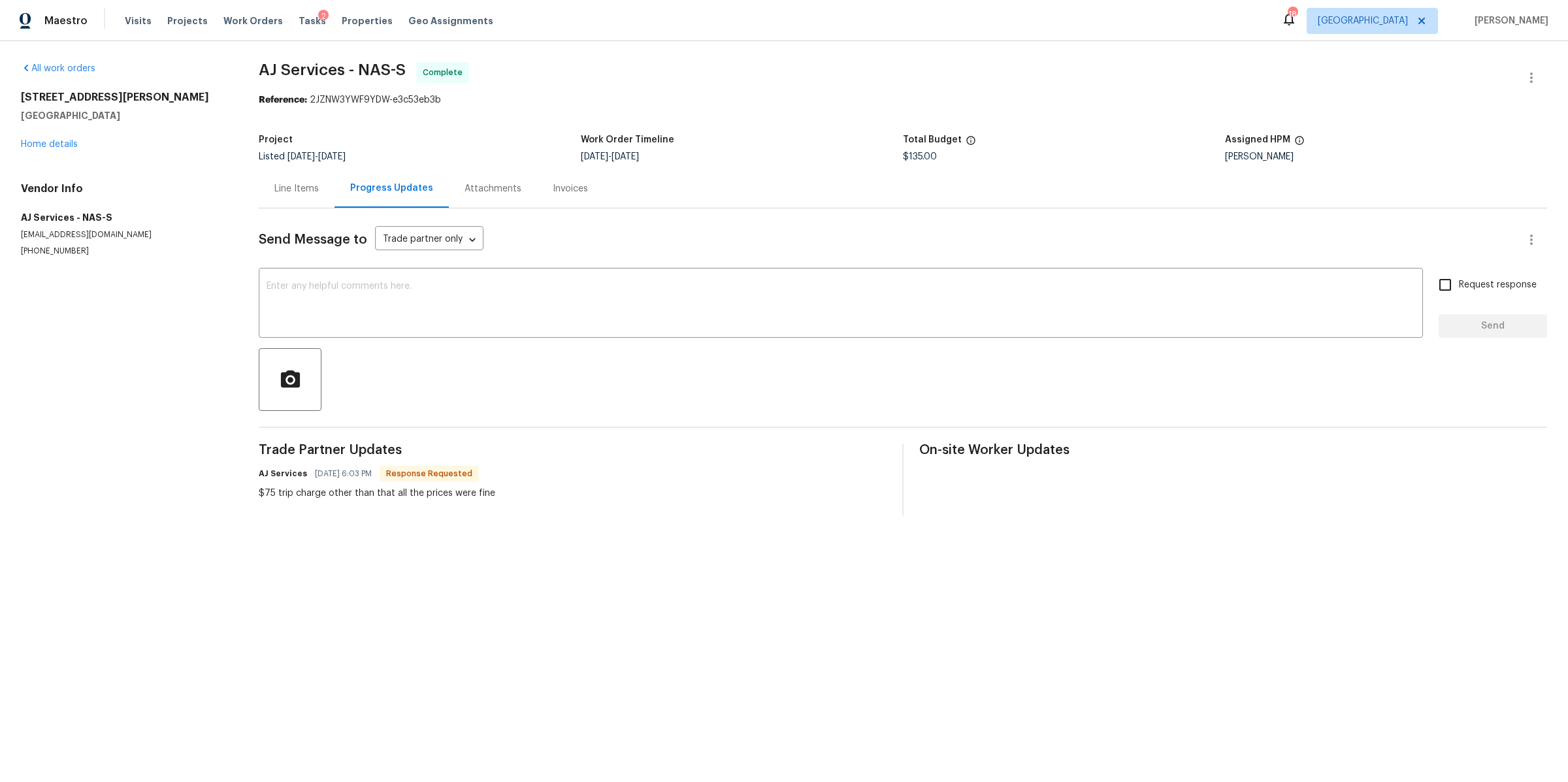
click at [301, 196] on div "Line Items" at bounding box center [296, 188] width 76 height 38
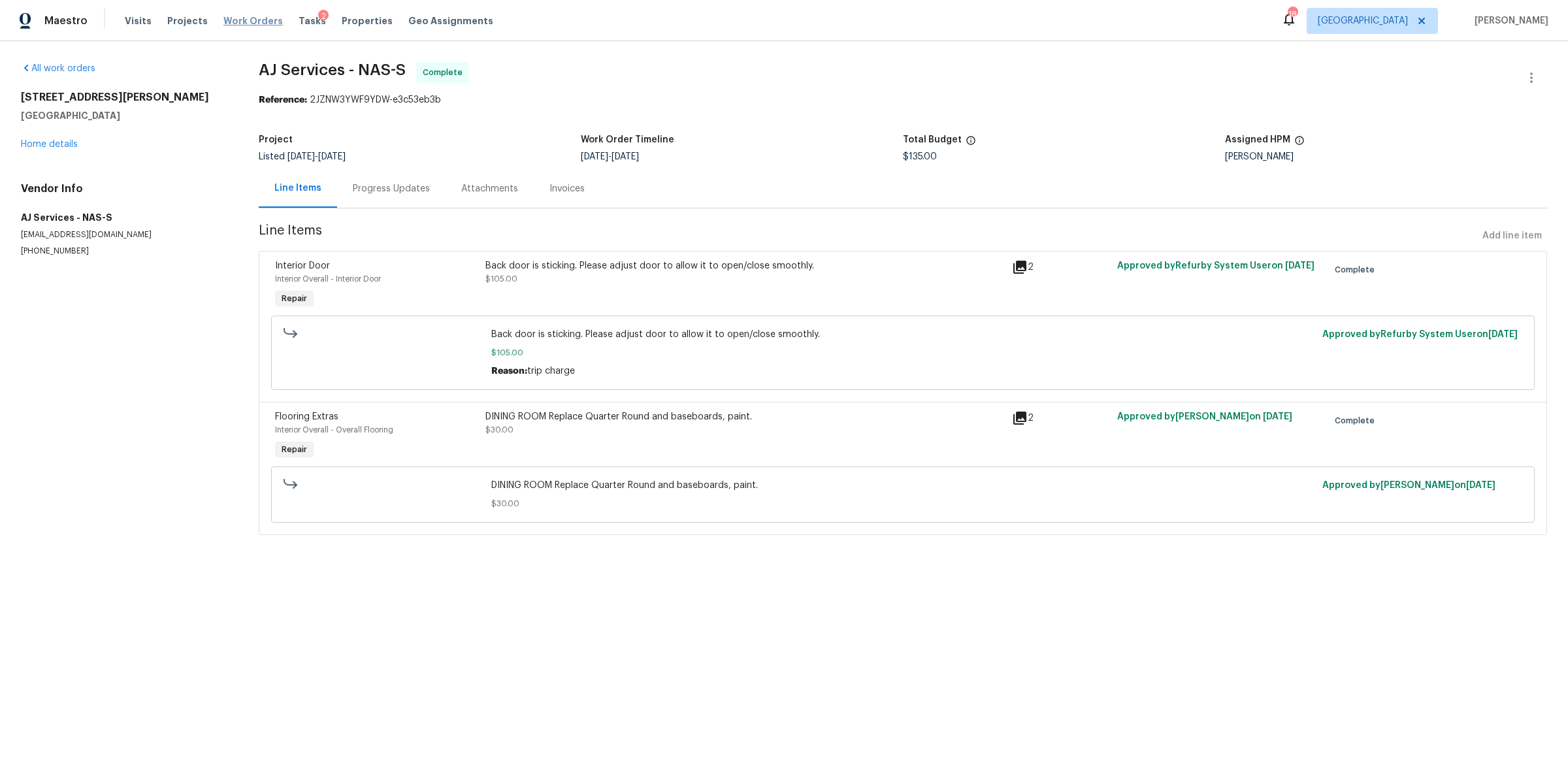
click at [236, 23] on span "Work Orders" at bounding box center [253, 21] width 60 height 13
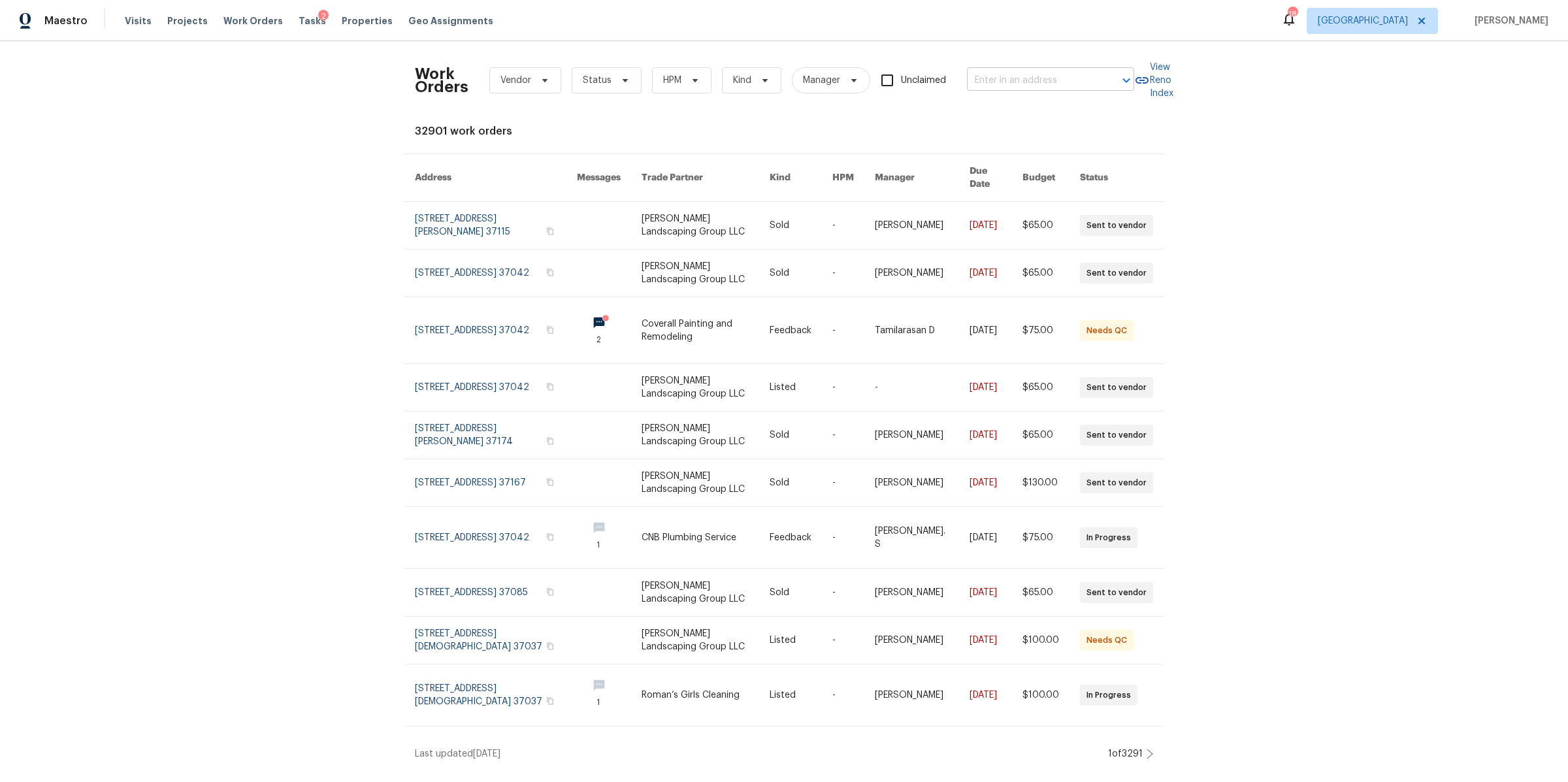
click at [994, 78] on input "text" at bounding box center [1032, 81] width 131 height 21
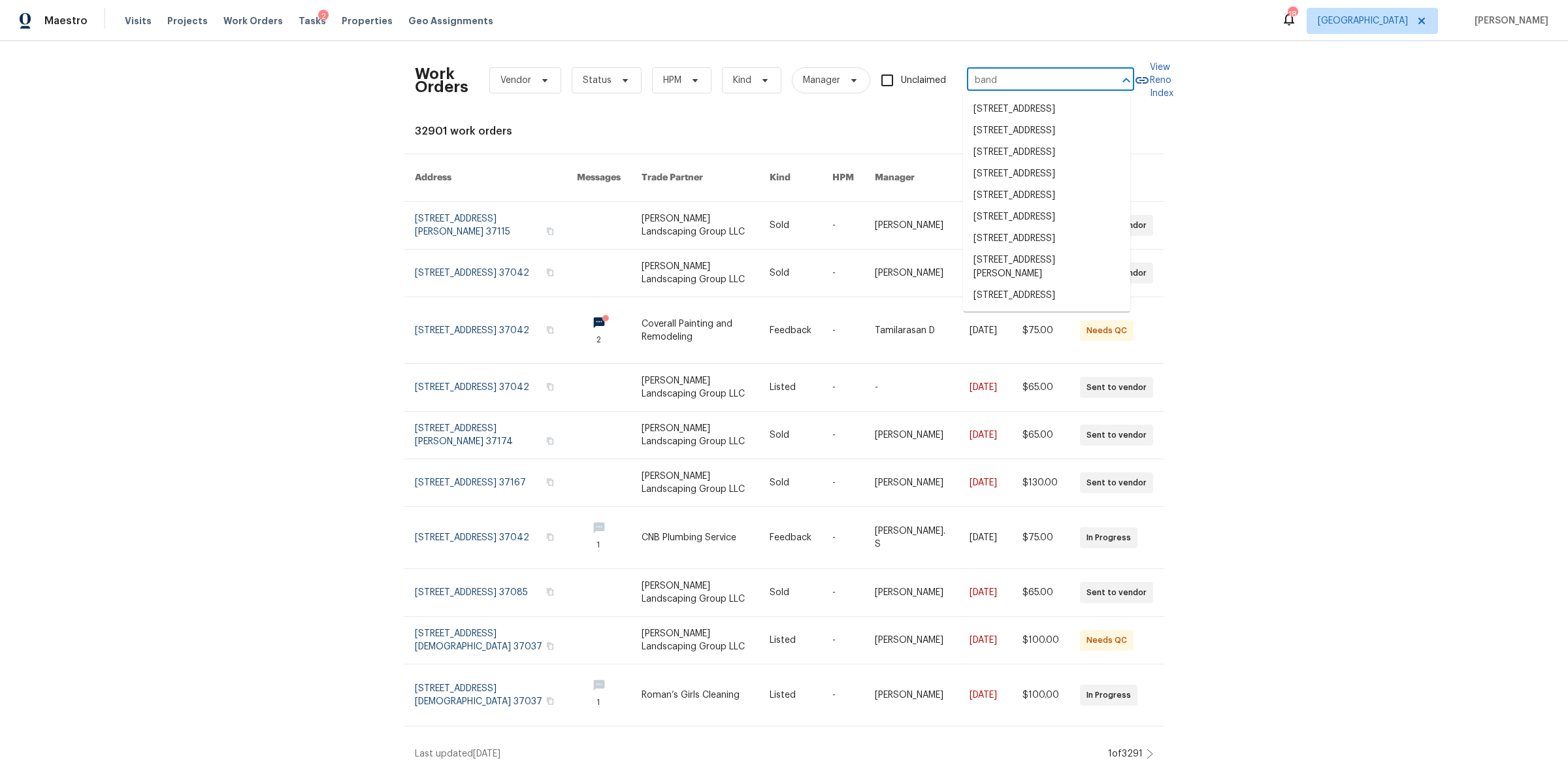
type input "bandi"
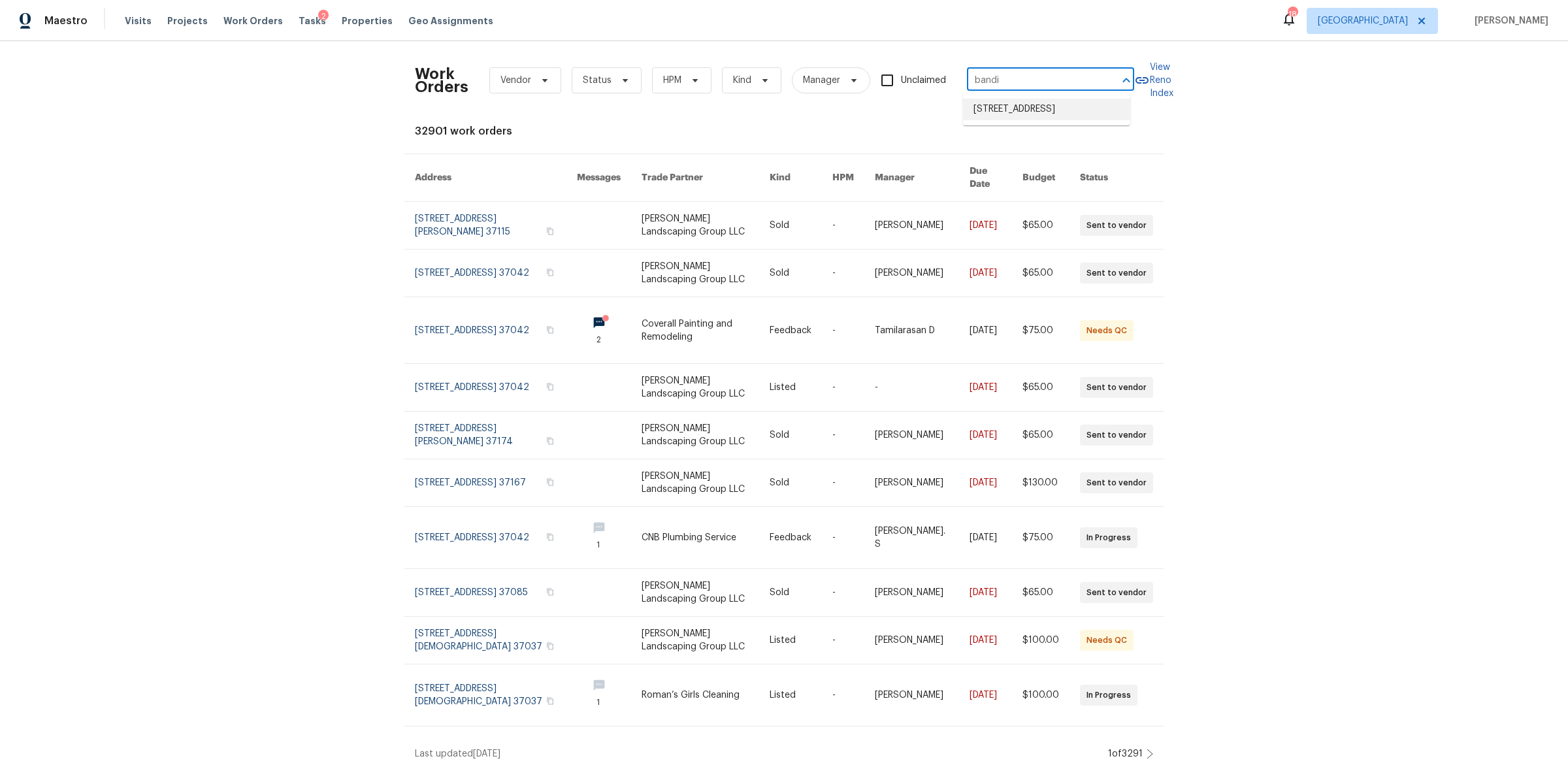
click at [1006, 115] on li "1117 Bandini Ct, Lascassas, TN 37085" at bounding box center [1047, 109] width 167 height 22
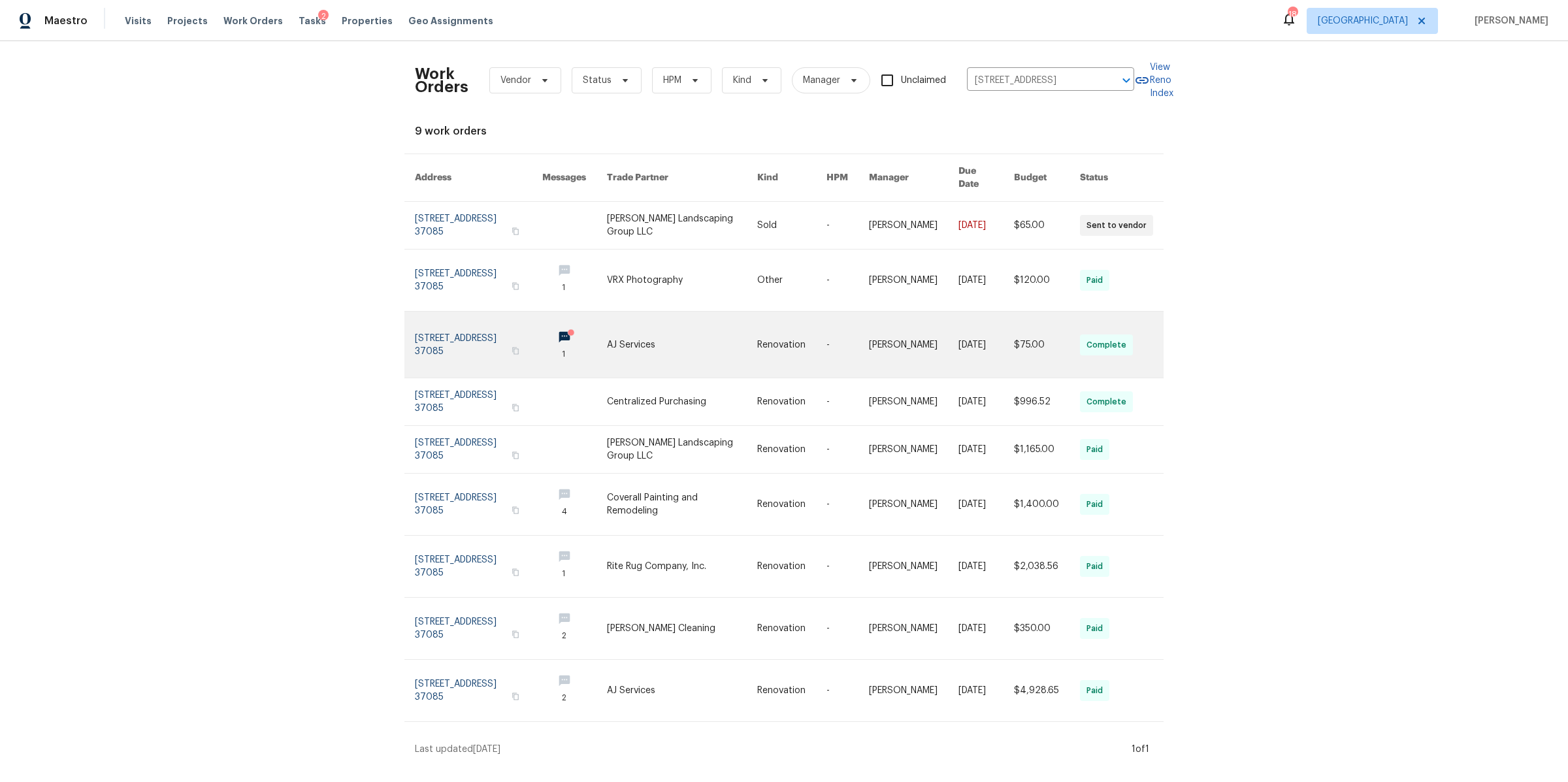
click at [482, 325] on link at bounding box center [478, 344] width 128 height 66
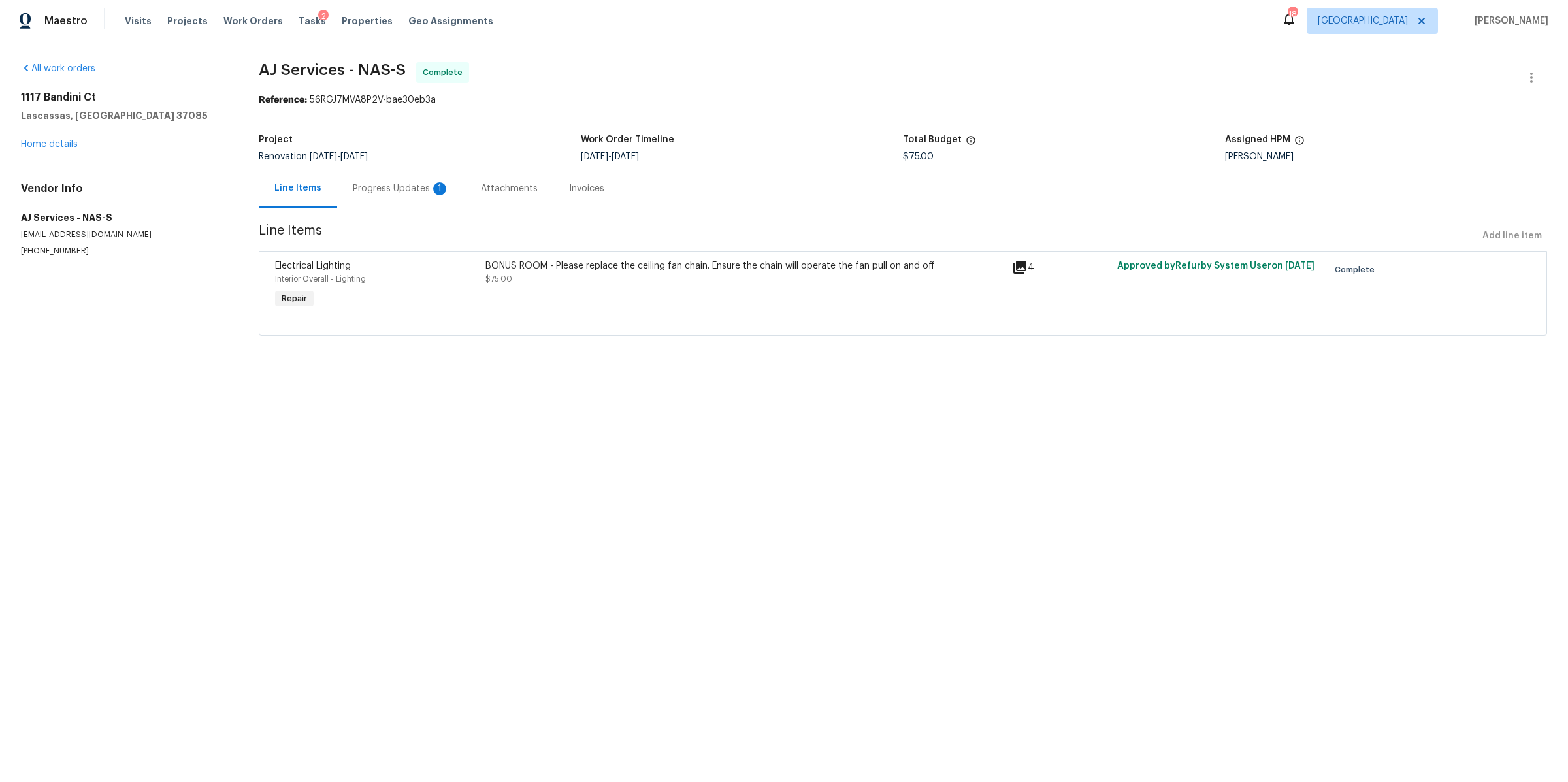
click at [639, 294] on div "BONUS ROOM - Please replace the ceiling fan chain. Ensure the chain will operat…" at bounding box center [744, 285] width 526 height 60
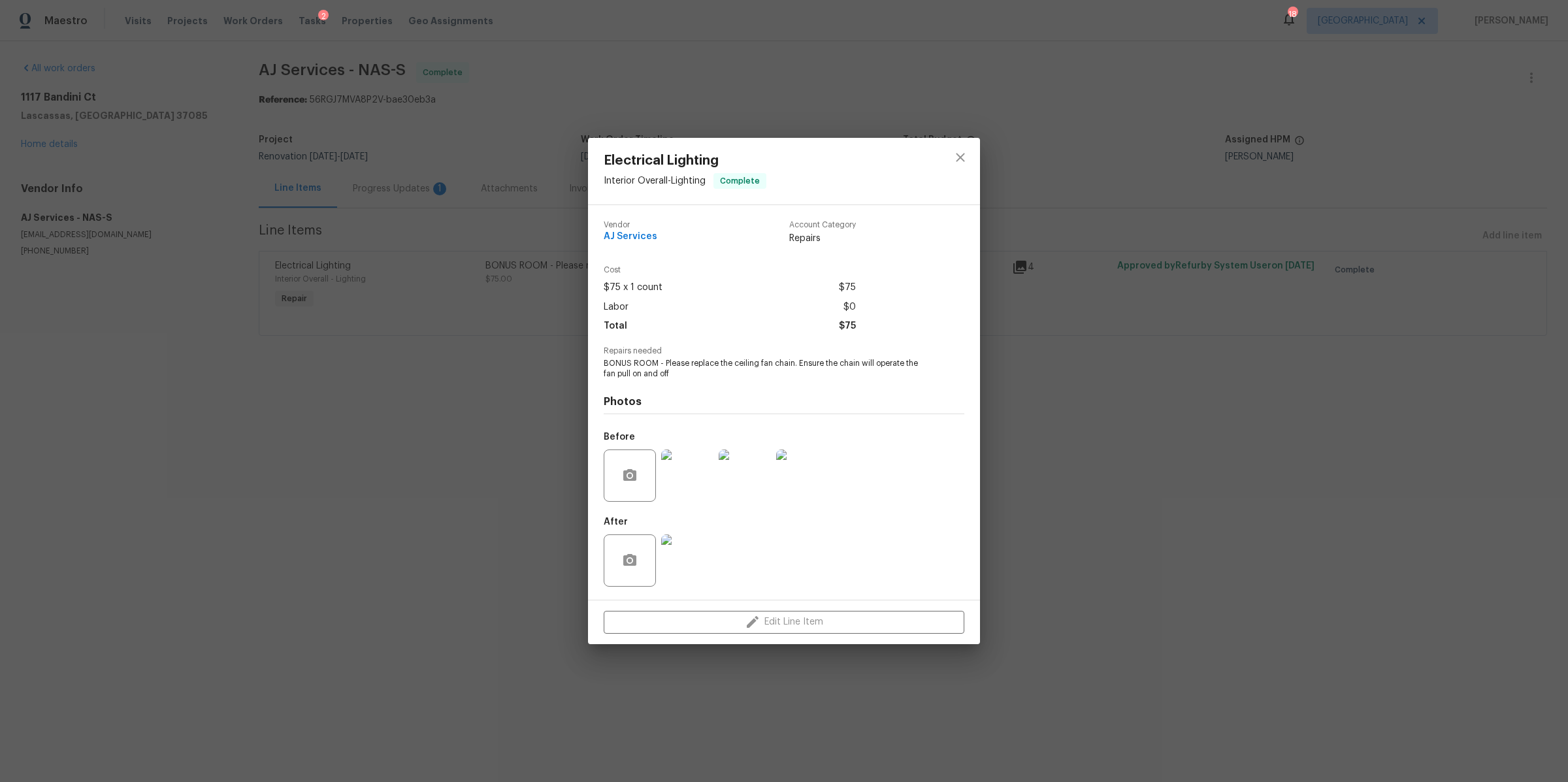
click at [1125, 442] on div "Electrical Lighting Interior Overall - Lighting Complete Vendor AJ Services Acc…" at bounding box center [784, 391] width 1568 height 782
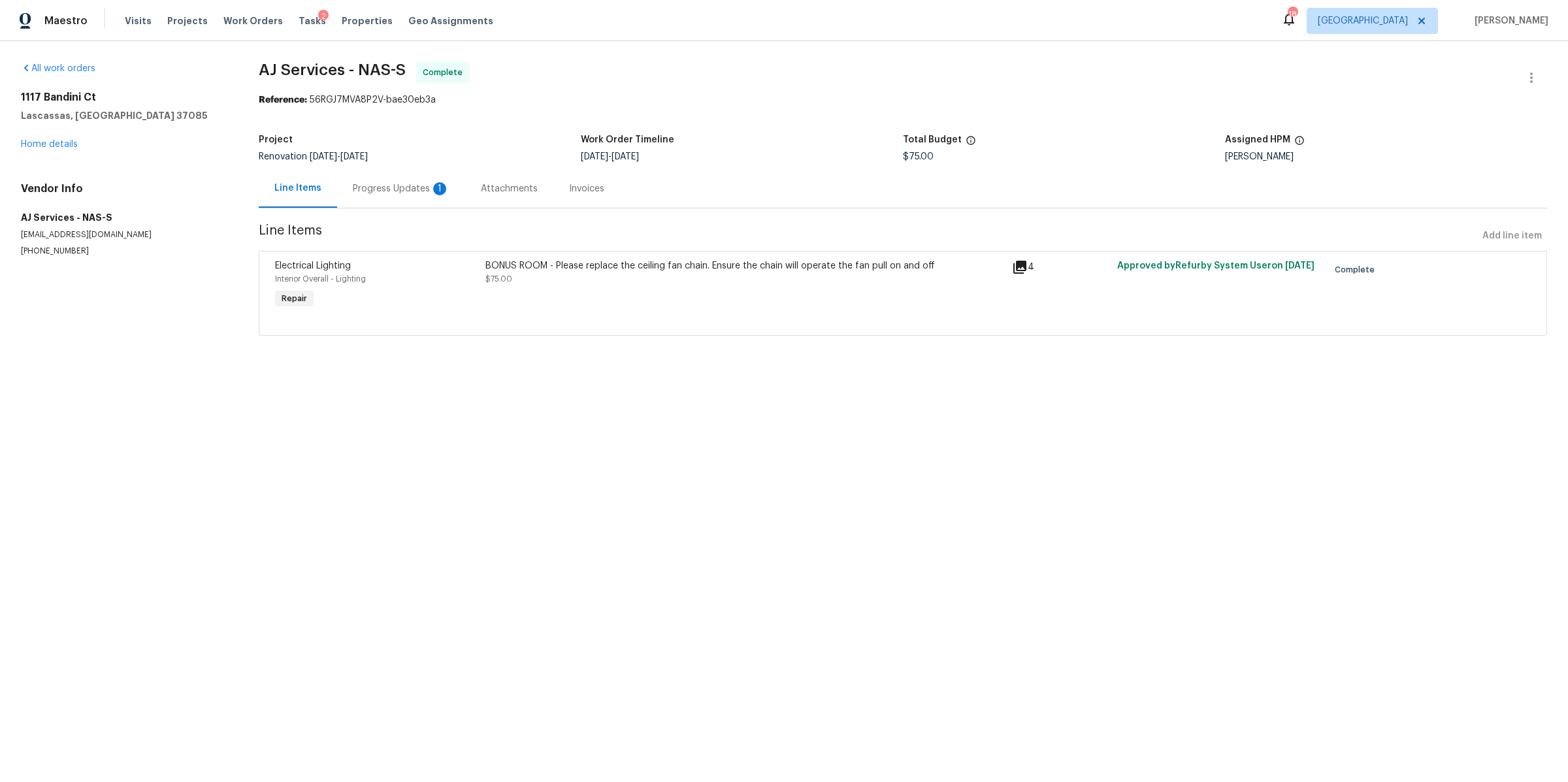
click at [371, 182] on div "Progress Updates 1" at bounding box center [401, 188] width 128 height 38
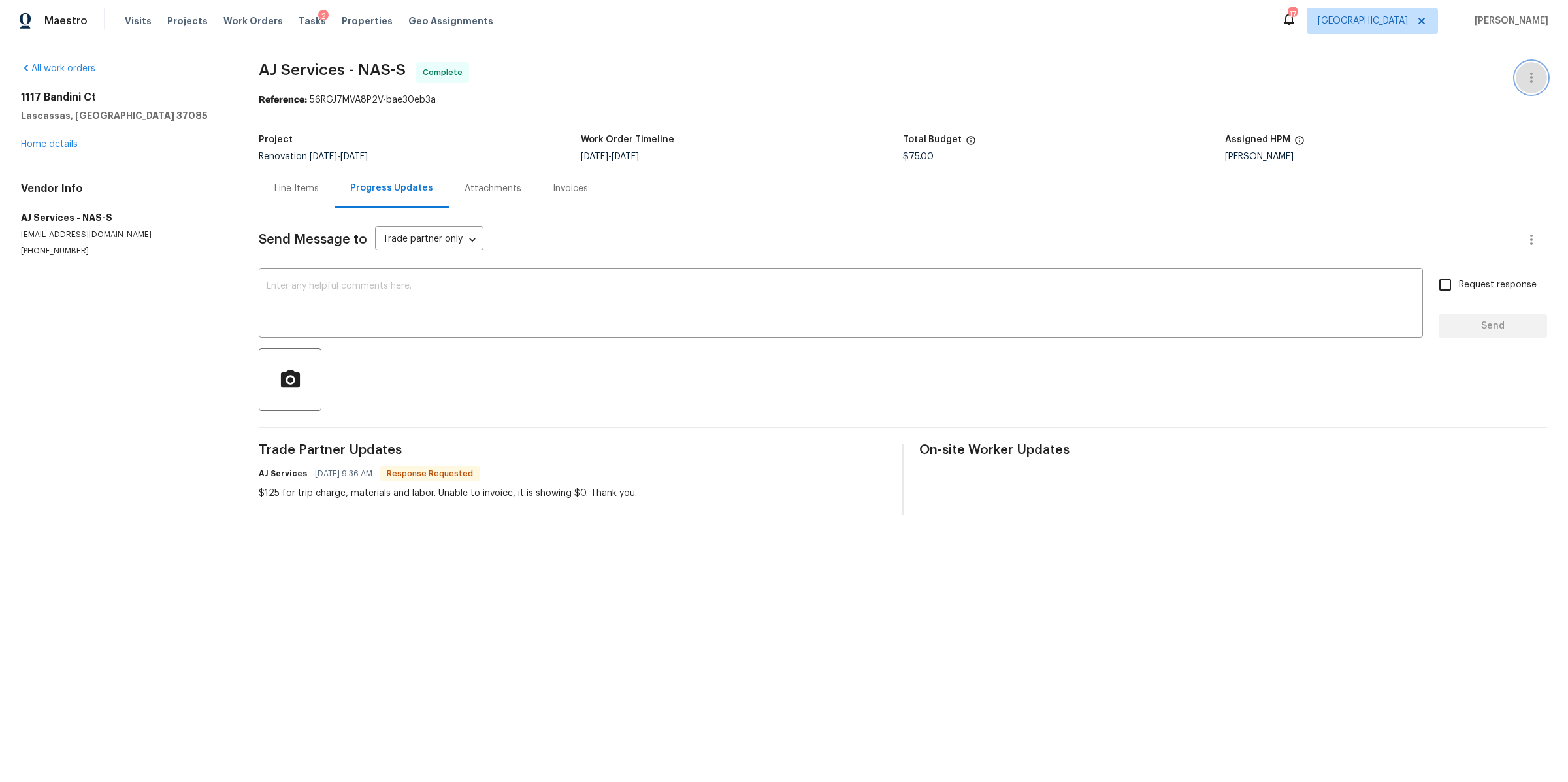
click at [1524, 72] on icon "button" at bounding box center [1532, 78] width 16 height 16
click at [1475, 120] on li "View In Trade Partner Portal" at bounding box center [1488, 121] width 141 height 22
click at [137, 22] on div at bounding box center [784, 391] width 1568 height 782
click at [138, 22] on span "Visits" at bounding box center [137, 21] width 27 height 13
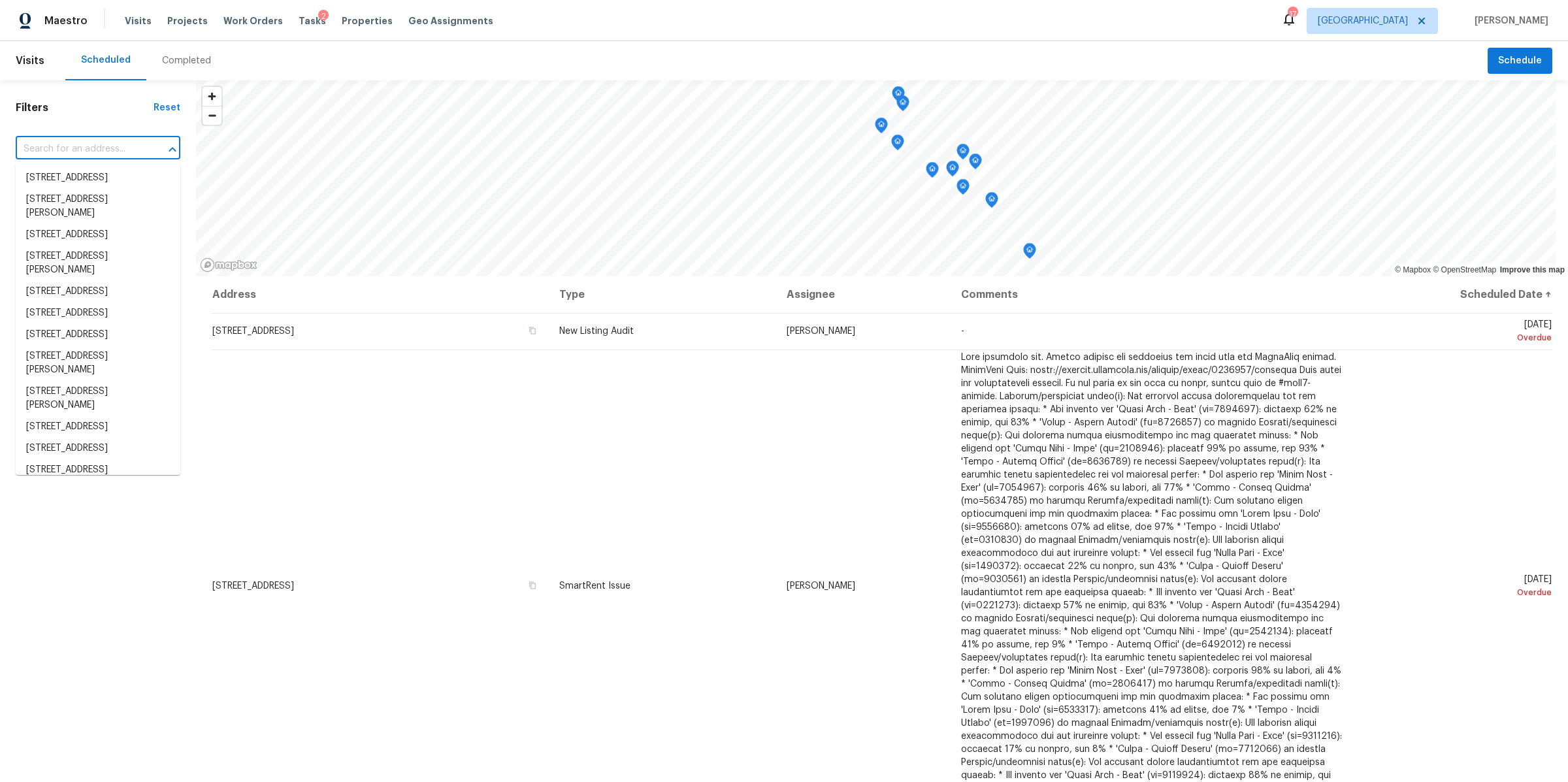
click at [46, 145] on input "text" at bounding box center [80, 149] width 128 height 21
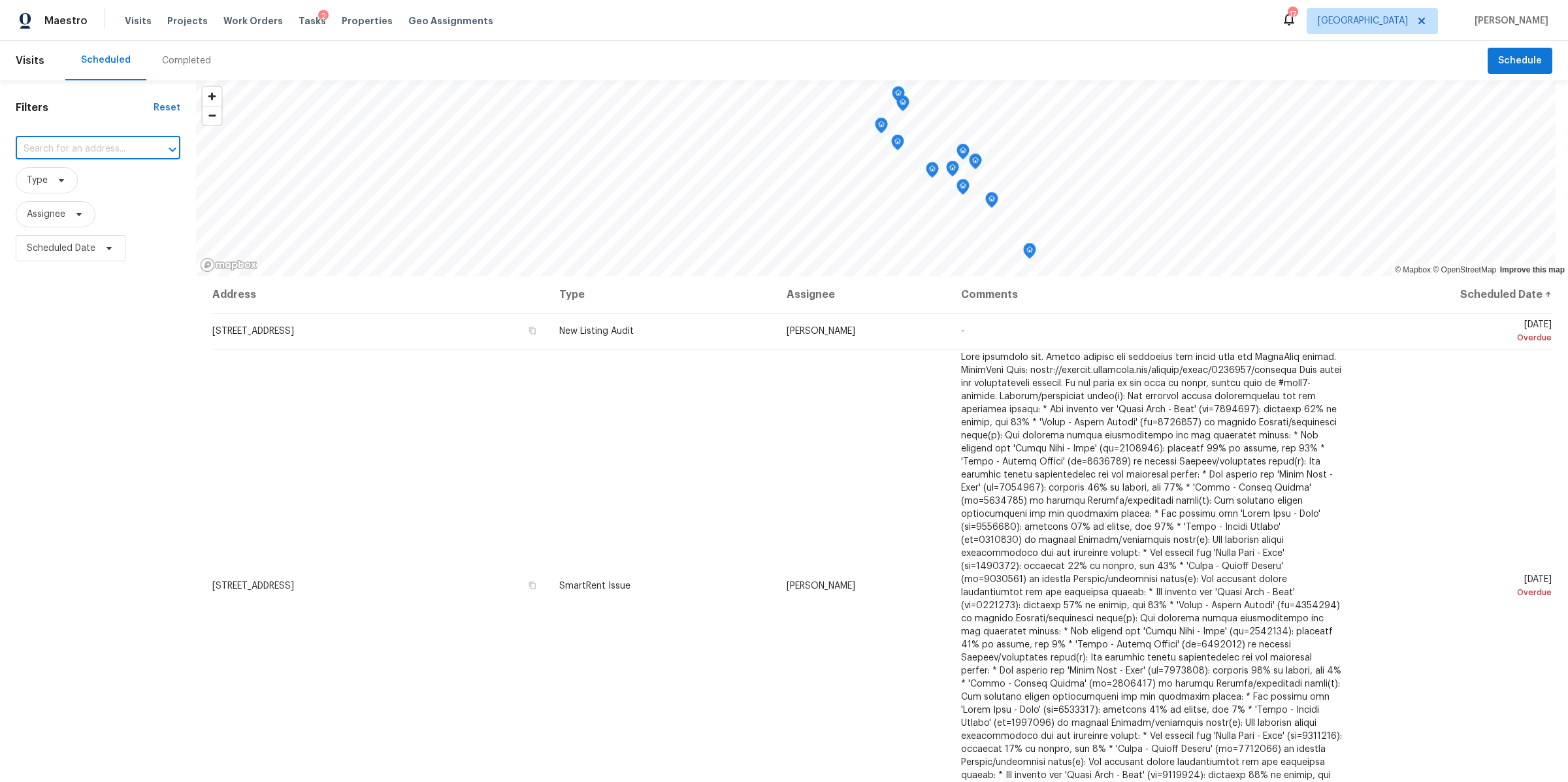
paste input "3108 Celt Aly, Nolensville, TN 37135"
type input "3108 Celt Aly, Nolensville, TN 37135"
click at [74, 185] on li "3108 Celt Aly, Nolensville, TN 37135" at bounding box center [98, 178] width 165 height 22
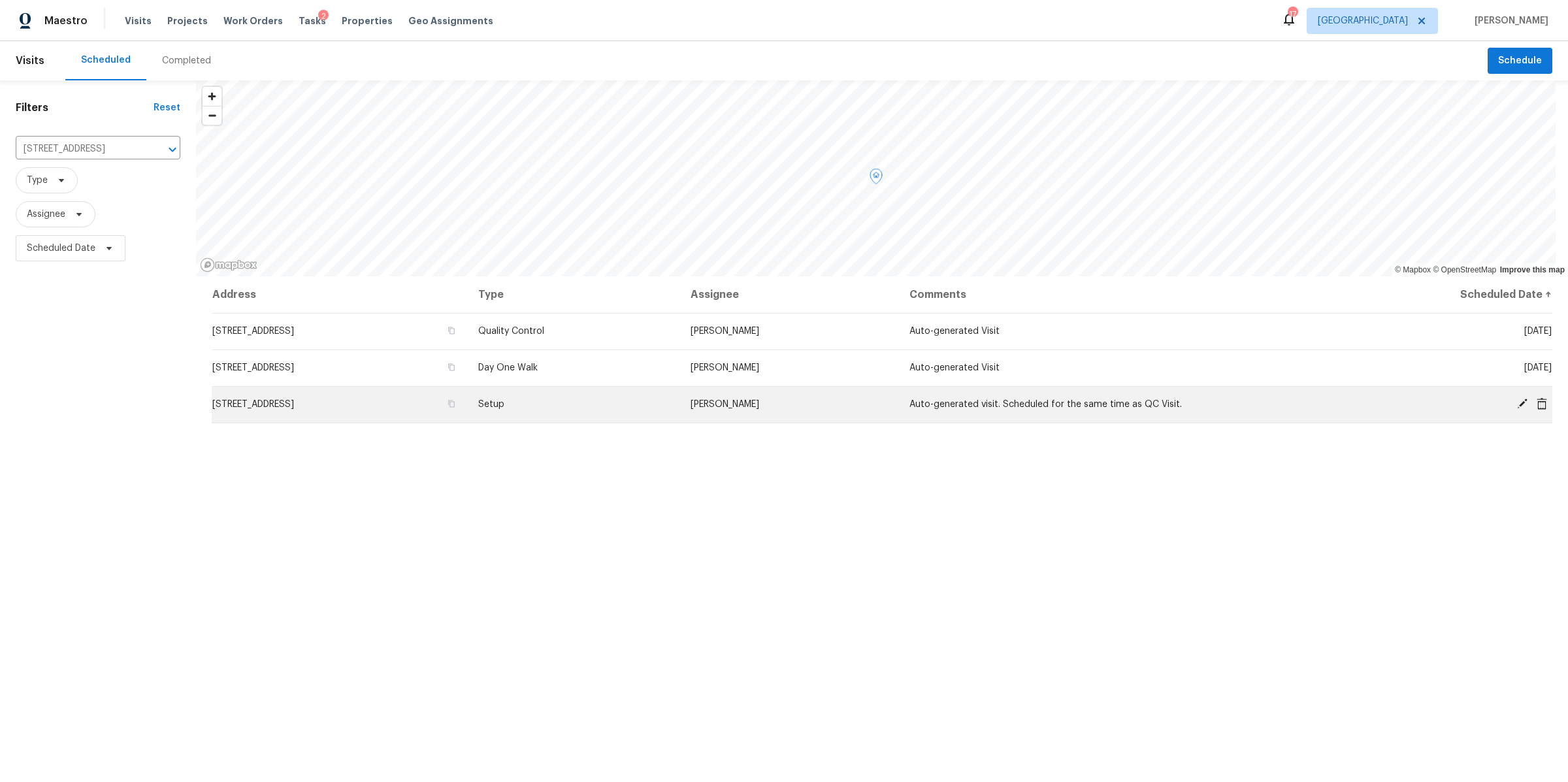
click at [1537, 400] on icon at bounding box center [1541, 404] width 11 height 12
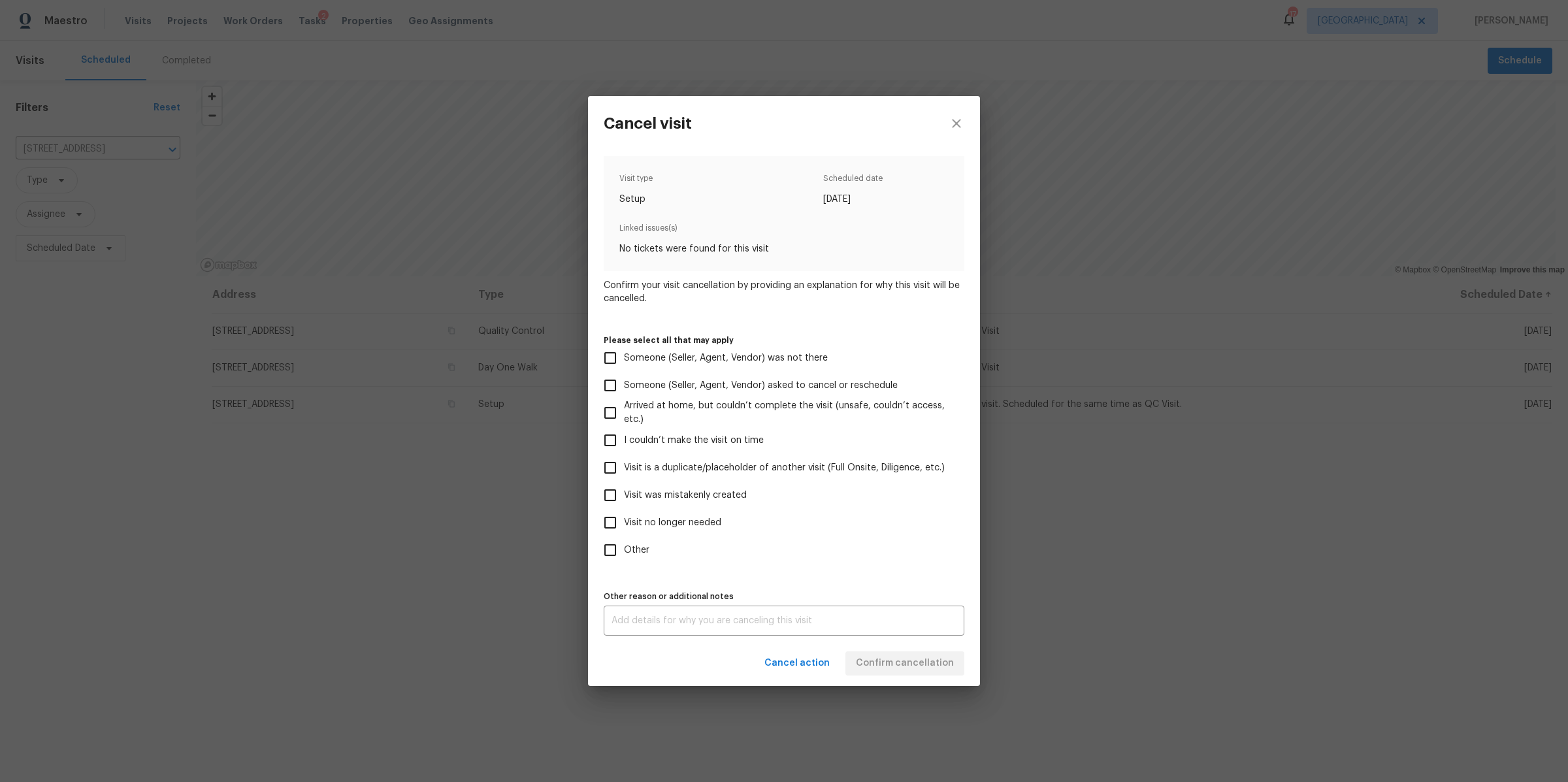
click at [647, 520] on span "Visit no longer needed" at bounding box center [672, 524] width 97 height 14
click at [623, 520] on input "Visit no longer needed" at bounding box center [610, 523] width 27 height 28
checkbox input "true"
click at [684, 487] on label "Visit was mistakenly created" at bounding box center [775, 495] width 357 height 28
click at [623, 487] on input "Visit was mistakenly created" at bounding box center [610, 495] width 27 height 28
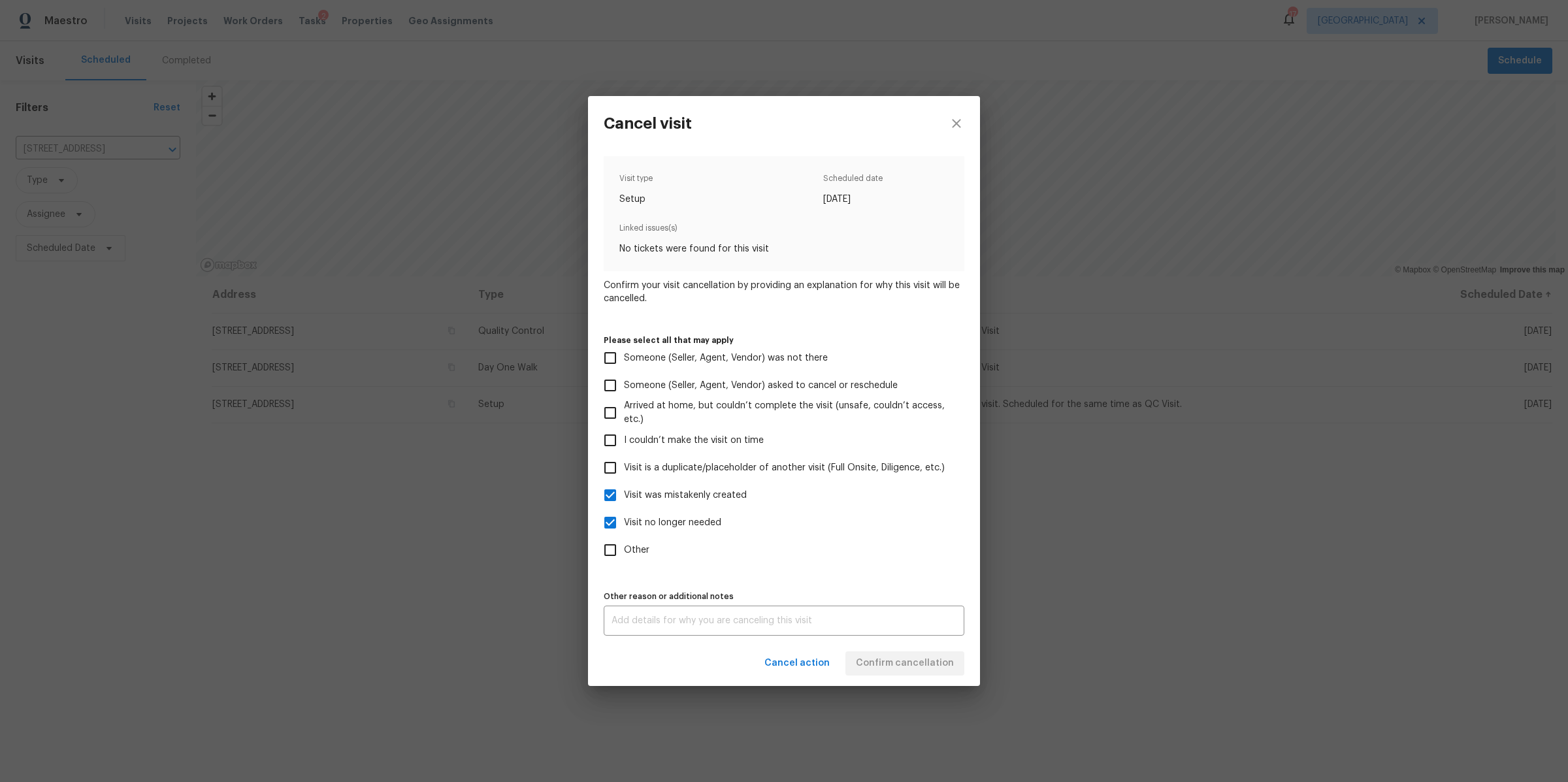
click at [670, 498] on span "Visit was mistakenly created" at bounding box center [684, 496] width 123 height 14
click at [623, 498] on input "Visit was mistakenly created" at bounding box center [610, 495] width 27 height 28
checkbox input "false"
click at [795, 618] on textarea at bounding box center [784, 620] width 345 height 9
type textarea "na"
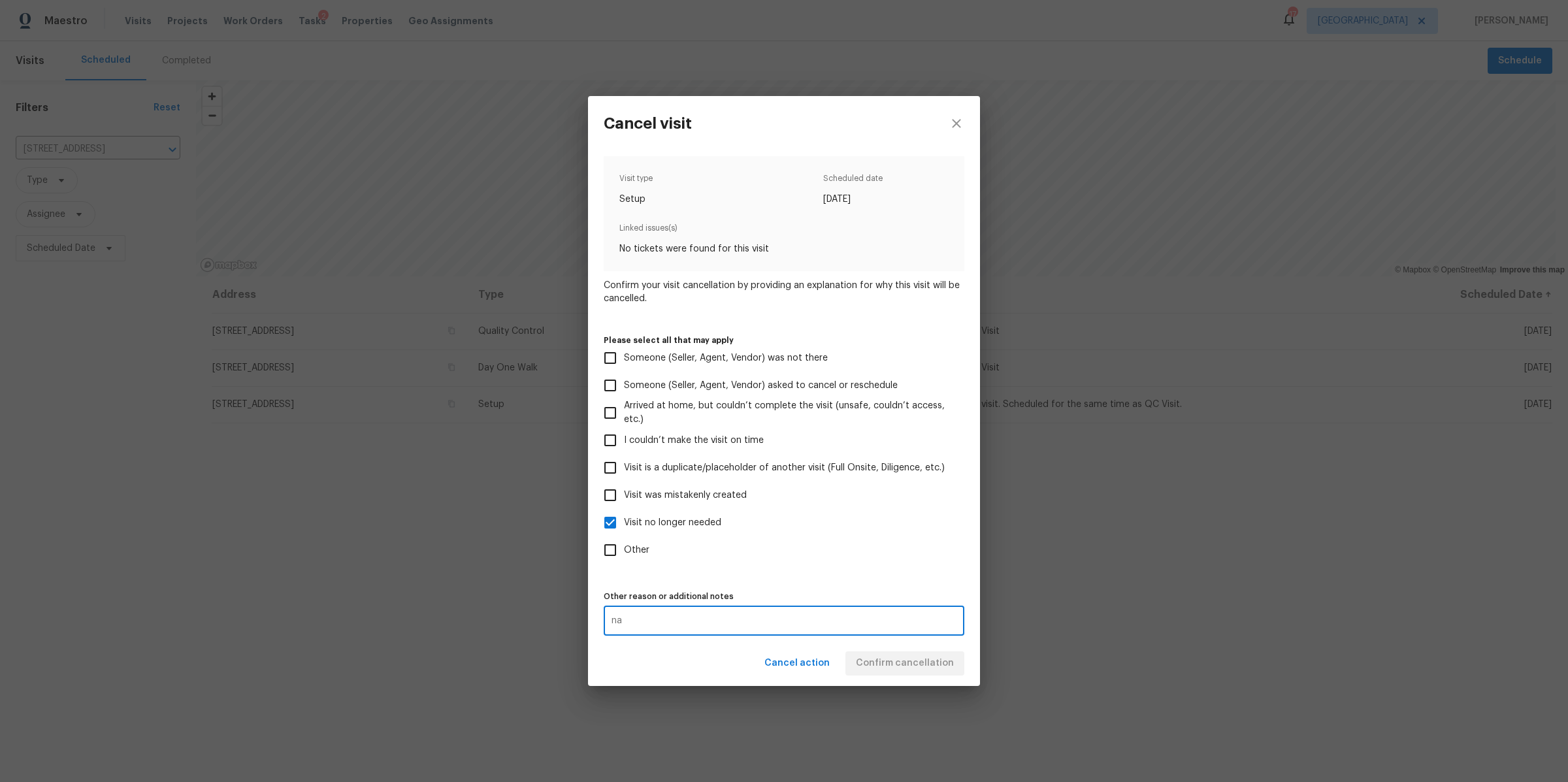
click at [912, 667] on div "Cancel action Confirm cancellation" at bounding box center [784, 664] width 392 height 45
click at [912, 665] on span "Confirm cancellation" at bounding box center [905, 663] width 98 height 17
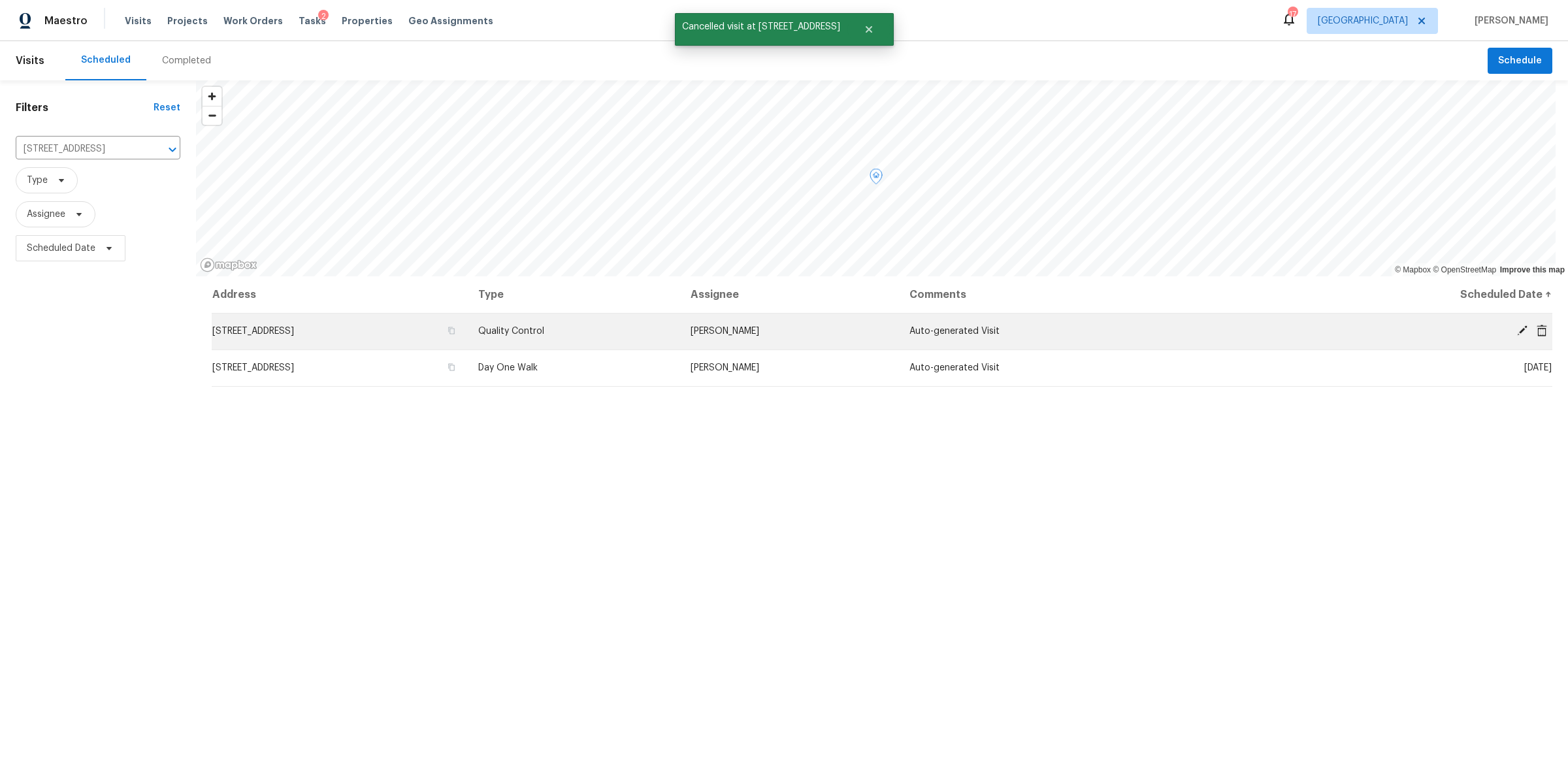
click at [1537, 329] on icon at bounding box center [1541, 330] width 11 height 12
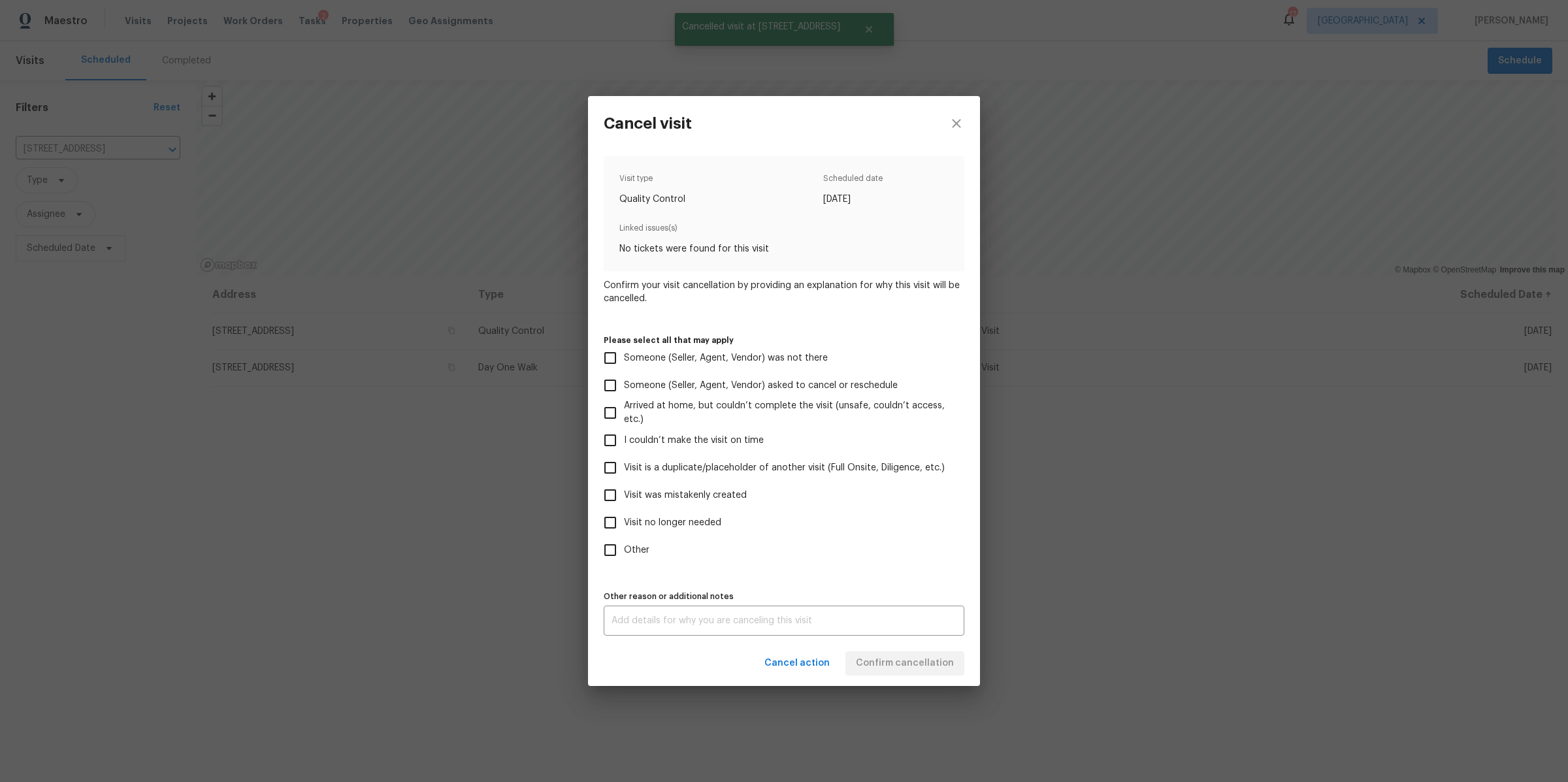
click at [686, 520] on span "Visit no longer needed" at bounding box center [672, 524] width 97 height 14
click at [623, 520] on input "Visit no longer needed" at bounding box center [610, 523] width 27 height 28
checkbox input "true"
click at [700, 628] on div "x Other reason or additional notes" at bounding box center [784, 621] width 360 height 30
type textarea "na"
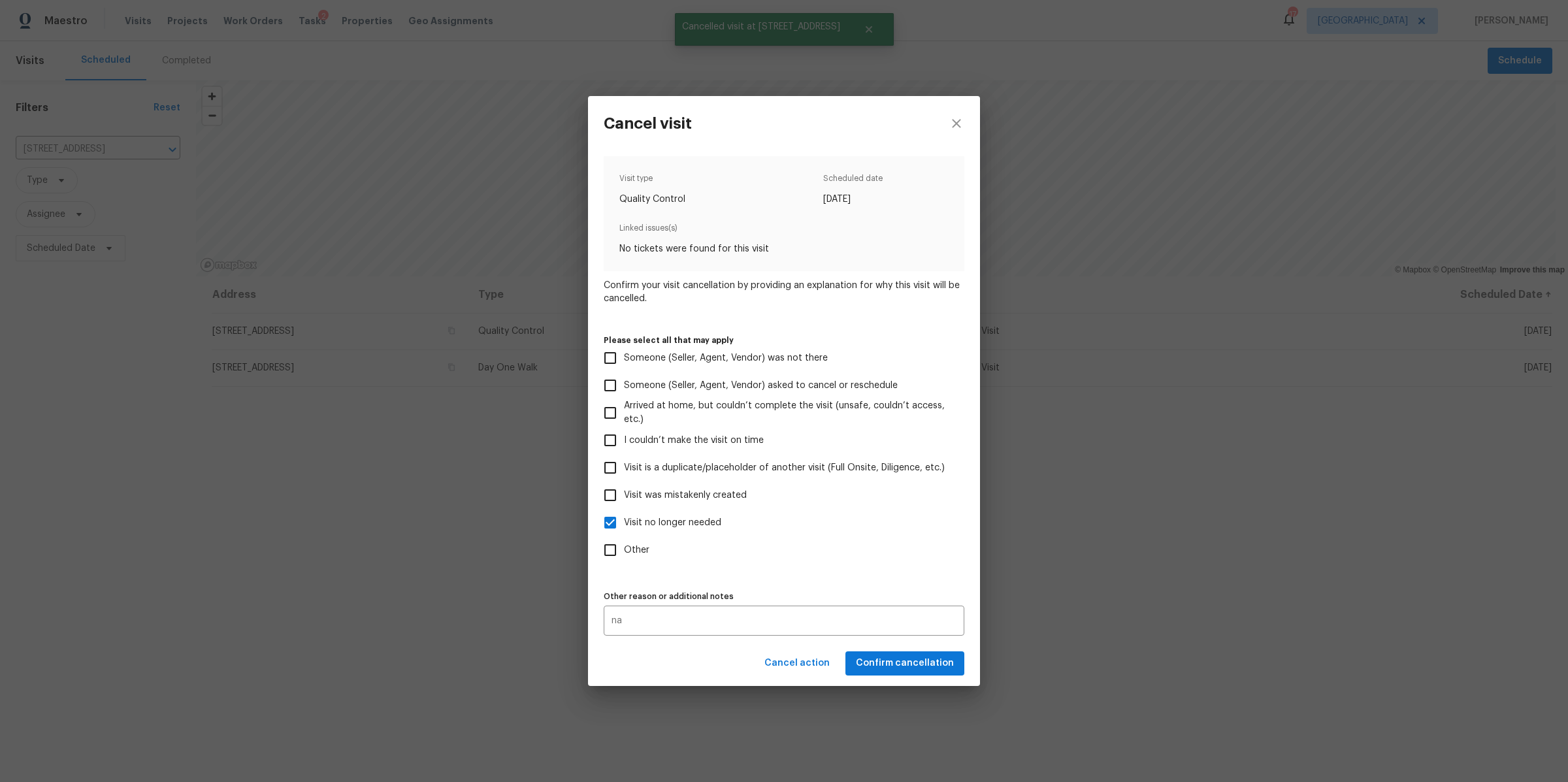
click at [890, 665] on div "Cancel action Confirm cancellation" at bounding box center [784, 664] width 392 height 45
click at [890, 665] on span "Confirm cancellation" at bounding box center [905, 663] width 98 height 17
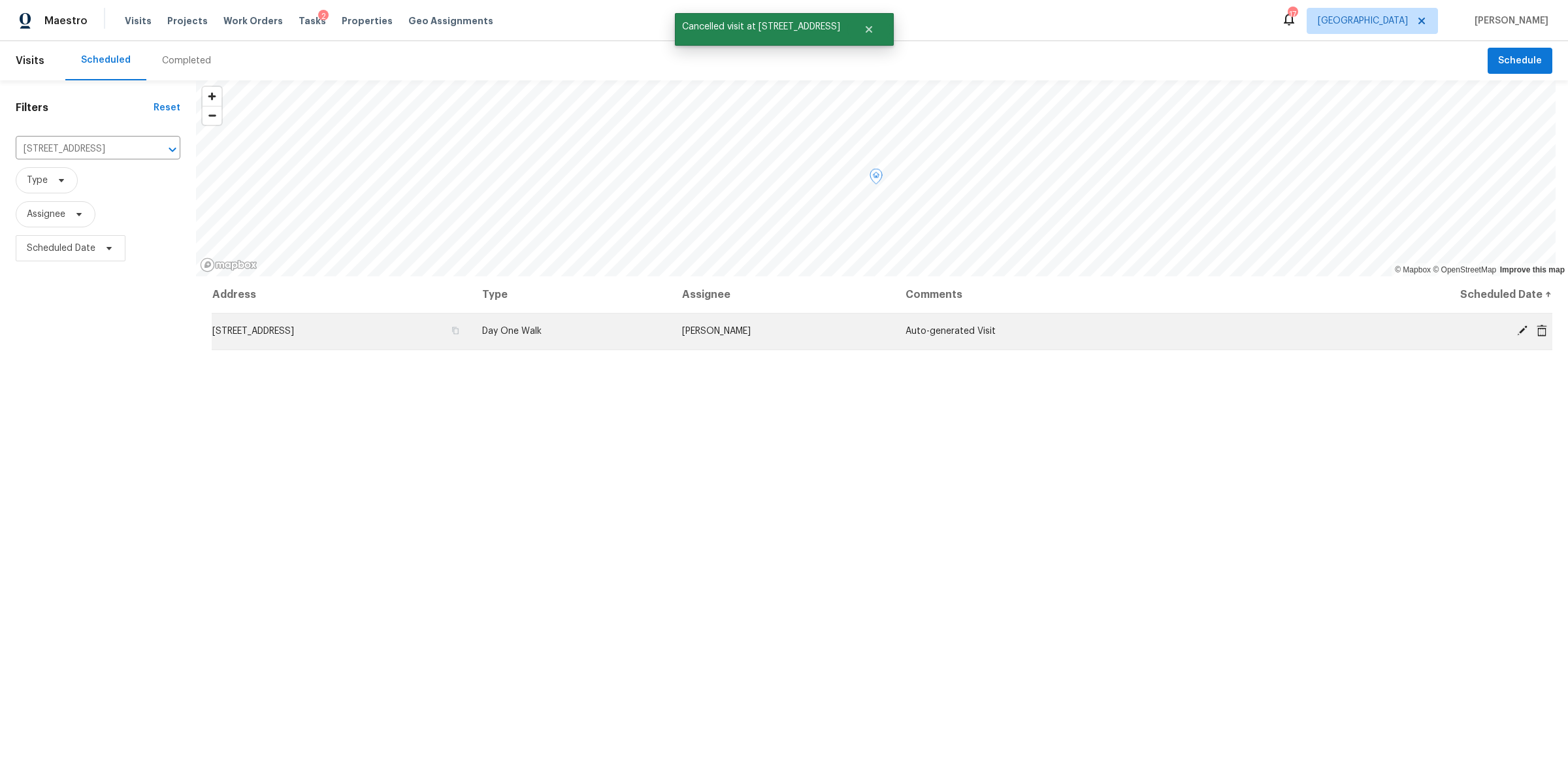
click at [1537, 333] on icon at bounding box center [1541, 330] width 11 height 12
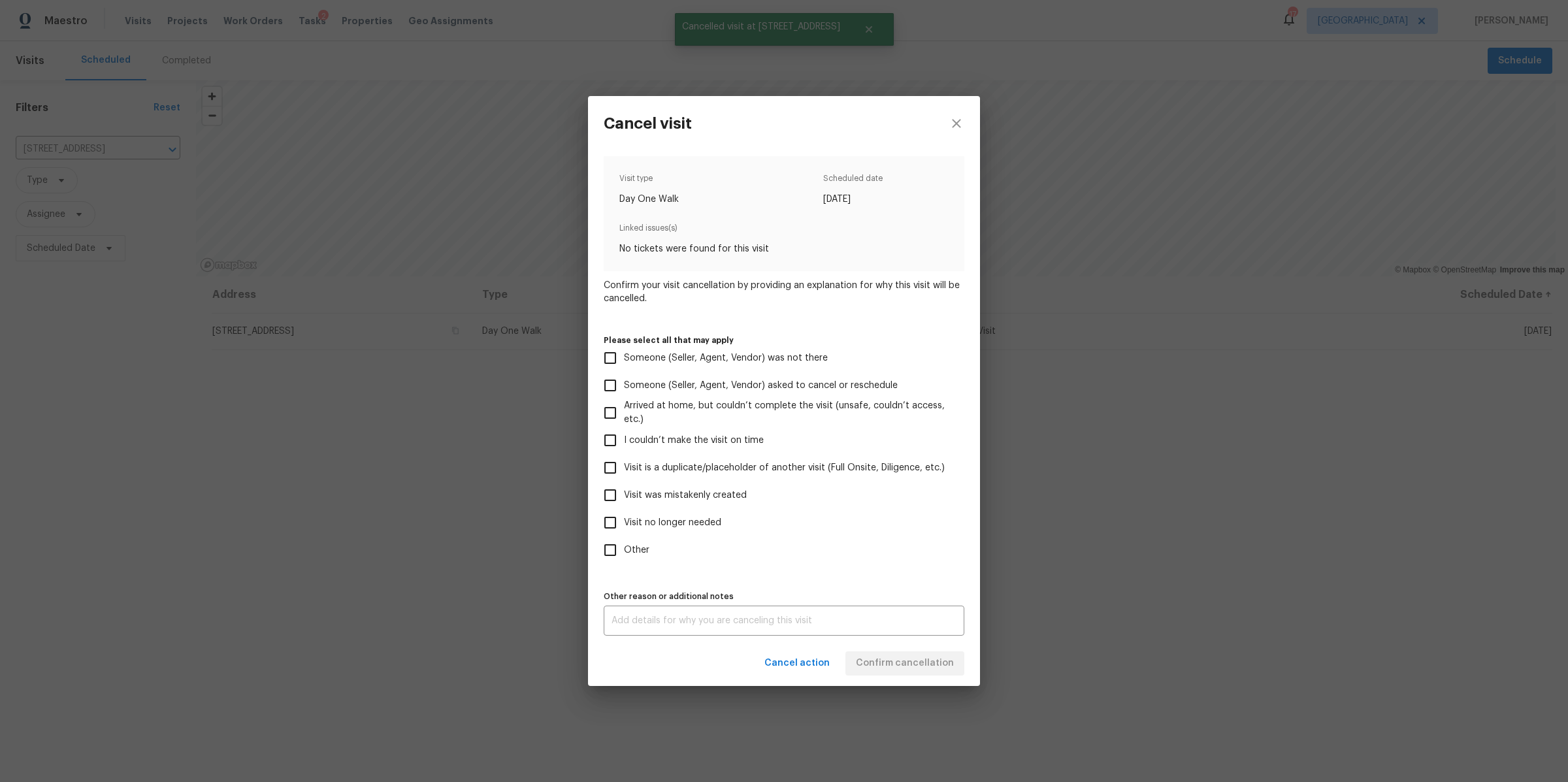
click at [668, 521] on span "Visit no longer needed" at bounding box center [672, 524] width 97 height 14
click at [623, 521] on input "Visit no longer needed" at bounding box center [610, 523] width 27 height 28
checkbox input "true"
click at [704, 611] on div "x Other reason or additional notes" at bounding box center [784, 621] width 360 height 30
type textarea "na"
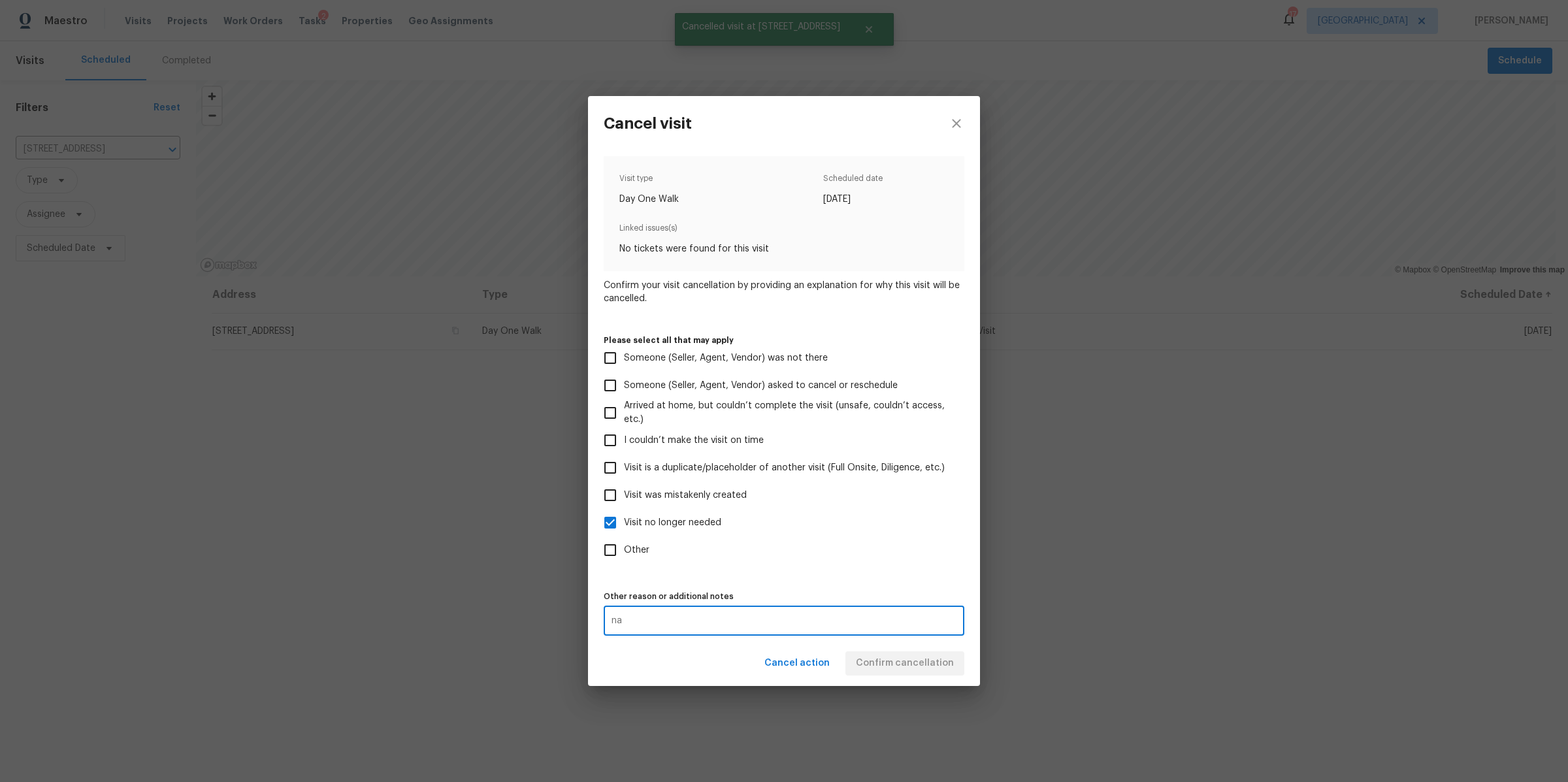
click at [874, 660] on div "Cancel action Confirm cancellation" at bounding box center [784, 664] width 392 height 45
click at [890, 669] on span "Confirm cancellation" at bounding box center [905, 663] width 98 height 17
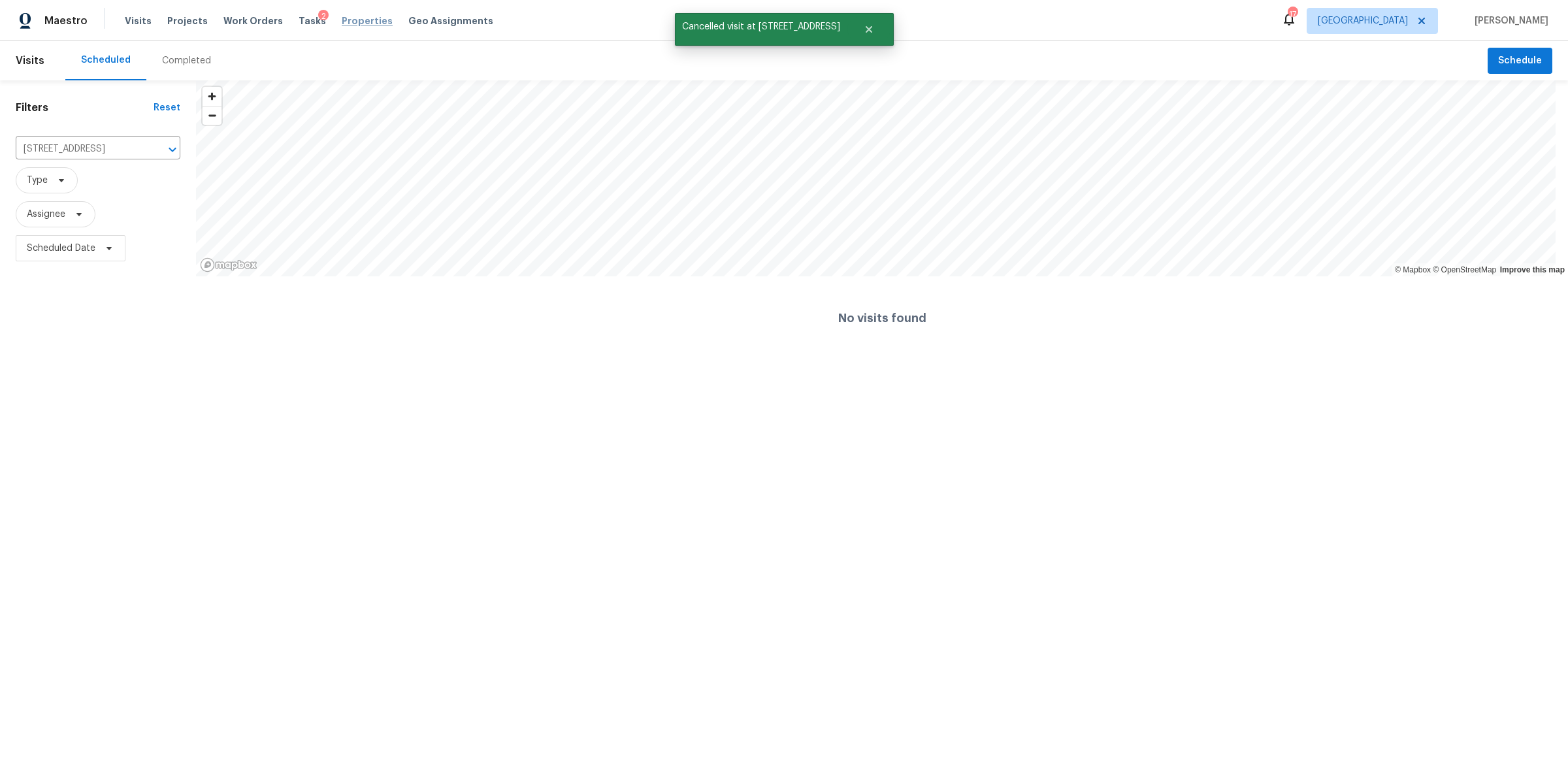
click at [354, 25] on span "Properties" at bounding box center [367, 21] width 51 height 13
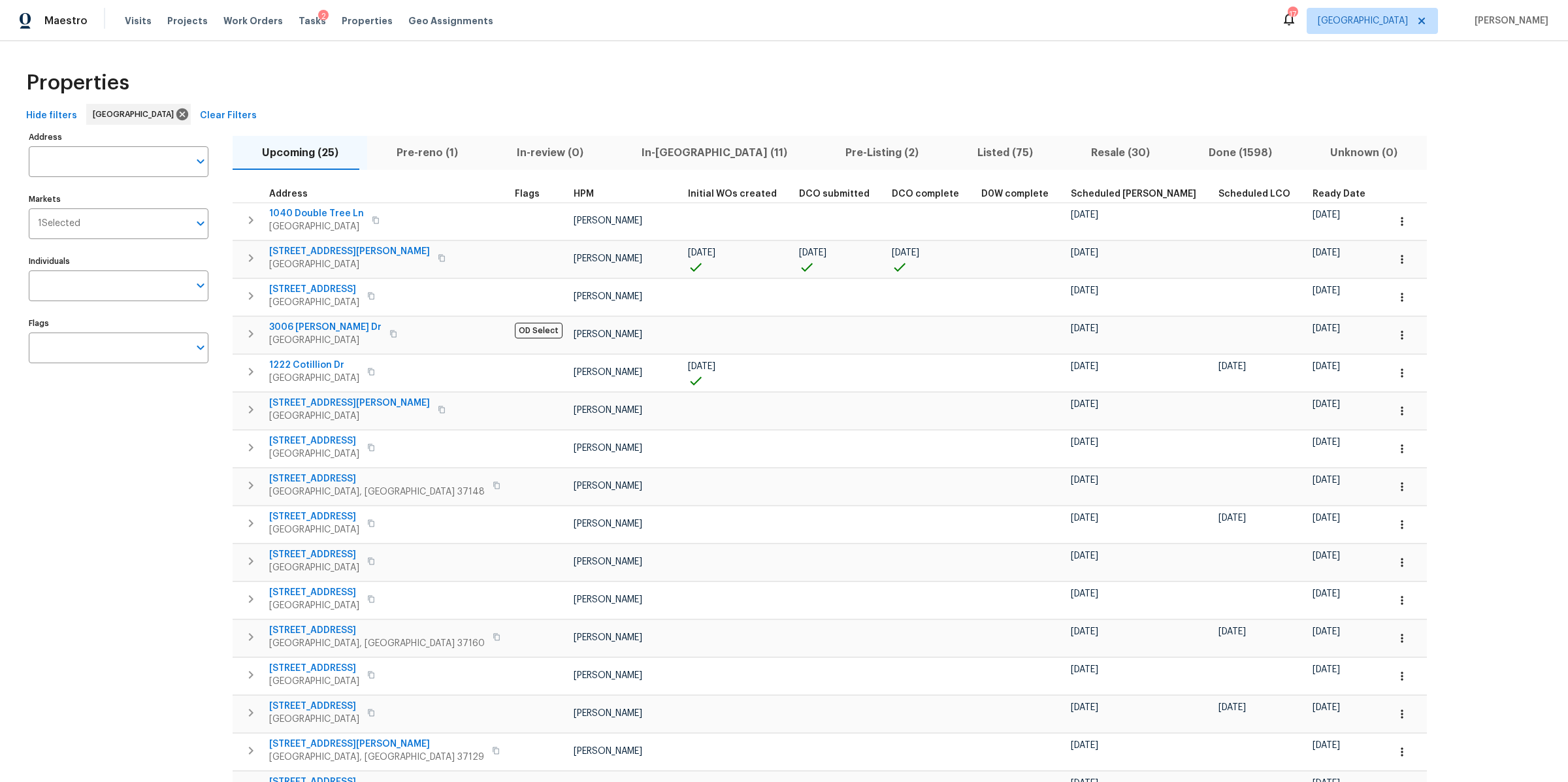
click at [1313, 191] on span "Ready Date" at bounding box center [1339, 194] width 53 height 9
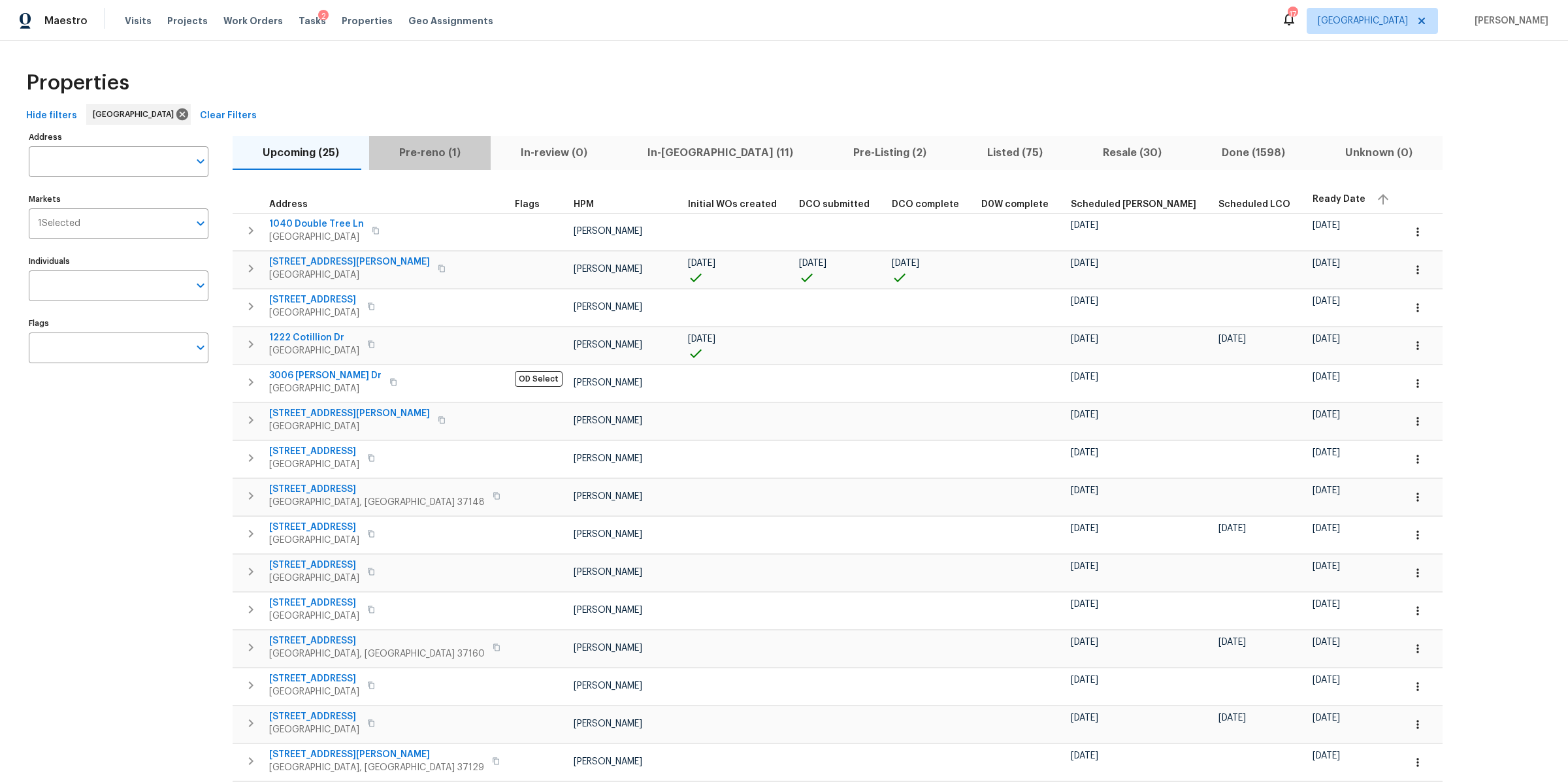
click at [424, 153] on span "Pre-reno (1)" at bounding box center [430, 152] width 106 height 19
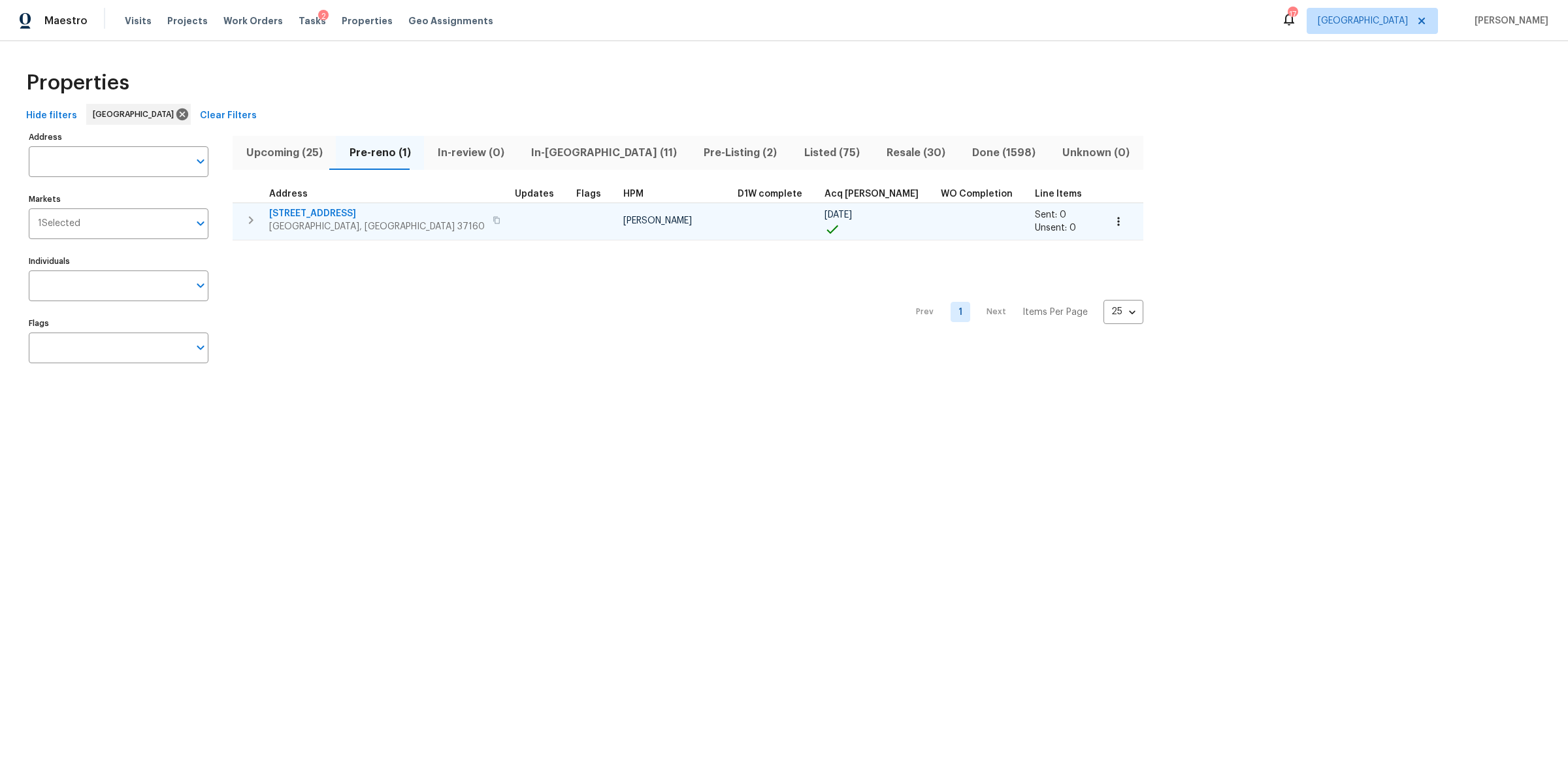
click at [326, 212] on span "106 Cottonwood Dr" at bounding box center [377, 213] width 216 height 13
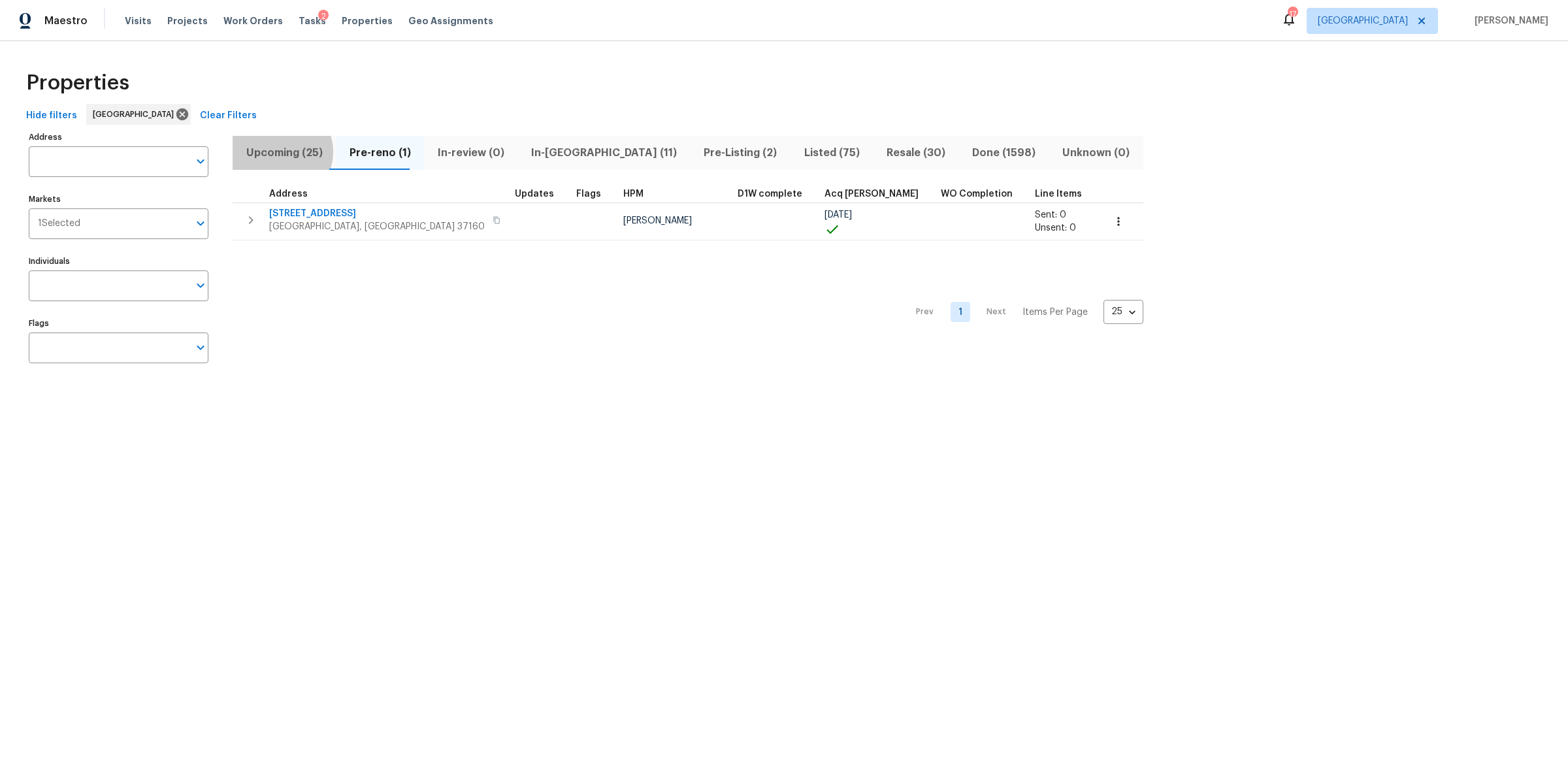
click at [281, 152] on span "Upcoming (25)" at bounding box center [284, 152] width 87 height 19
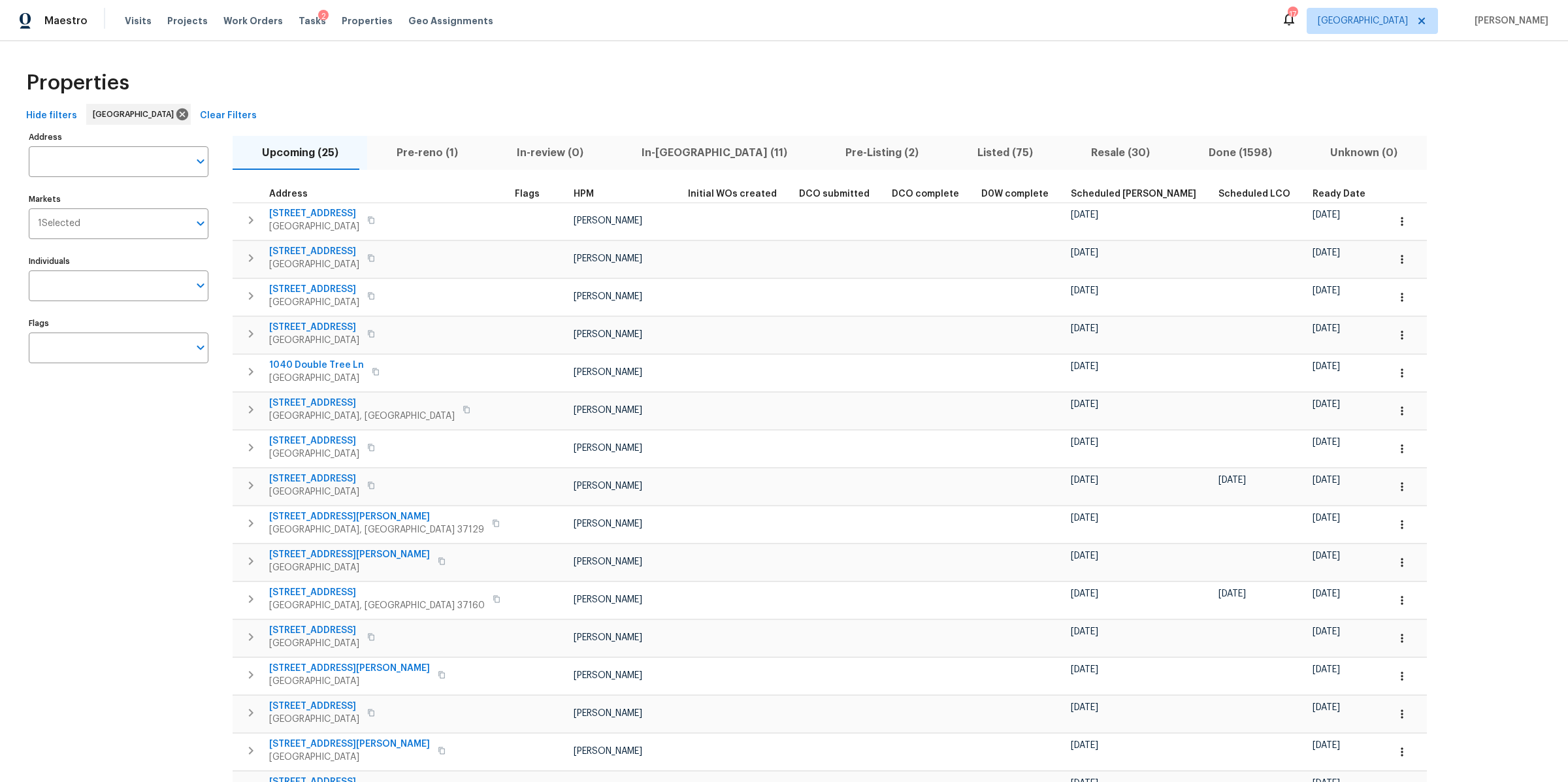
click at [1313, 191] on span "Ready Date" at bounding box center [1339, 194] width 53 height 9
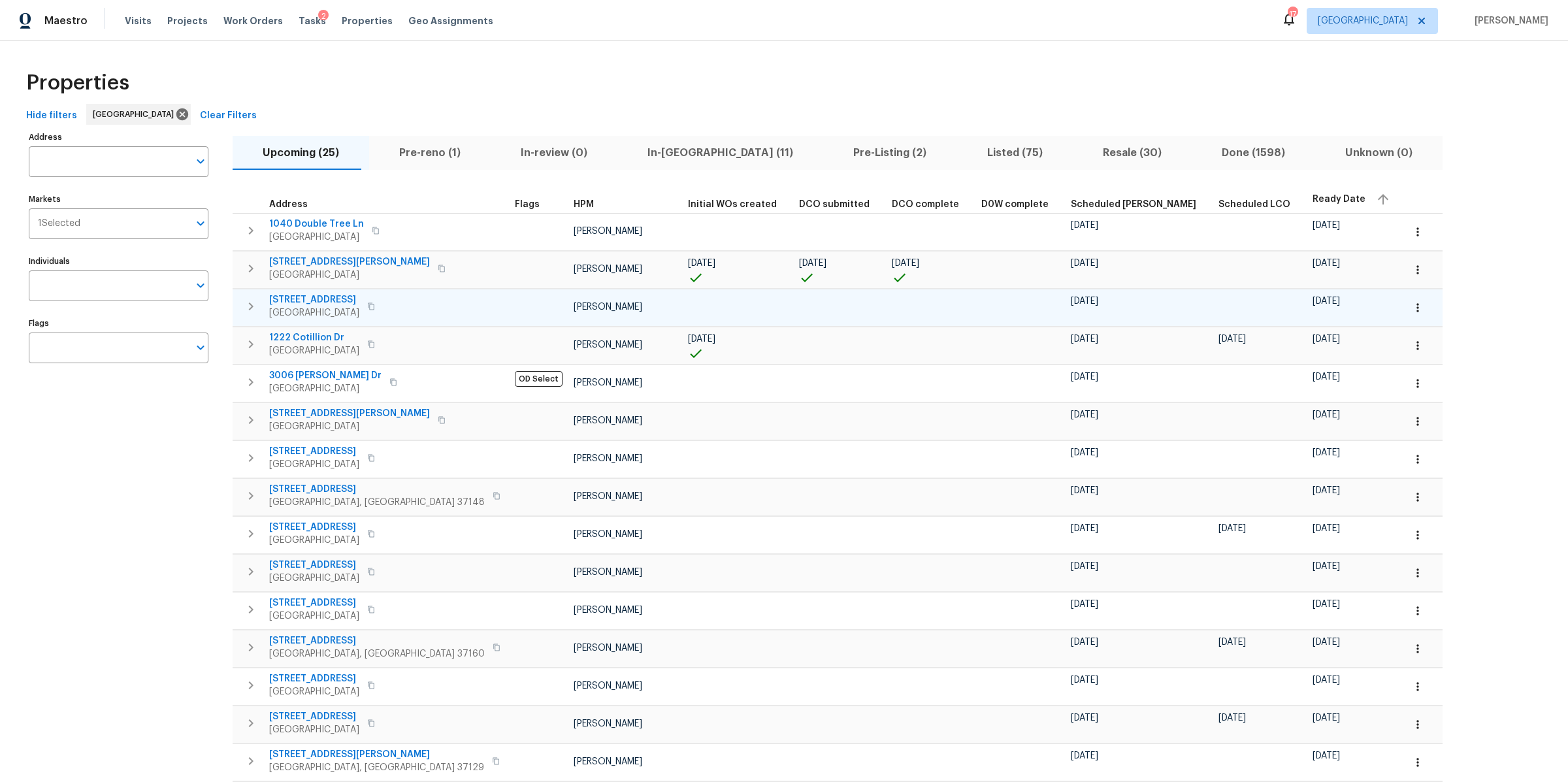
click at [282, 294] on span "371 Elm Ave" at bounding box center [314, 300] width 90 height 13
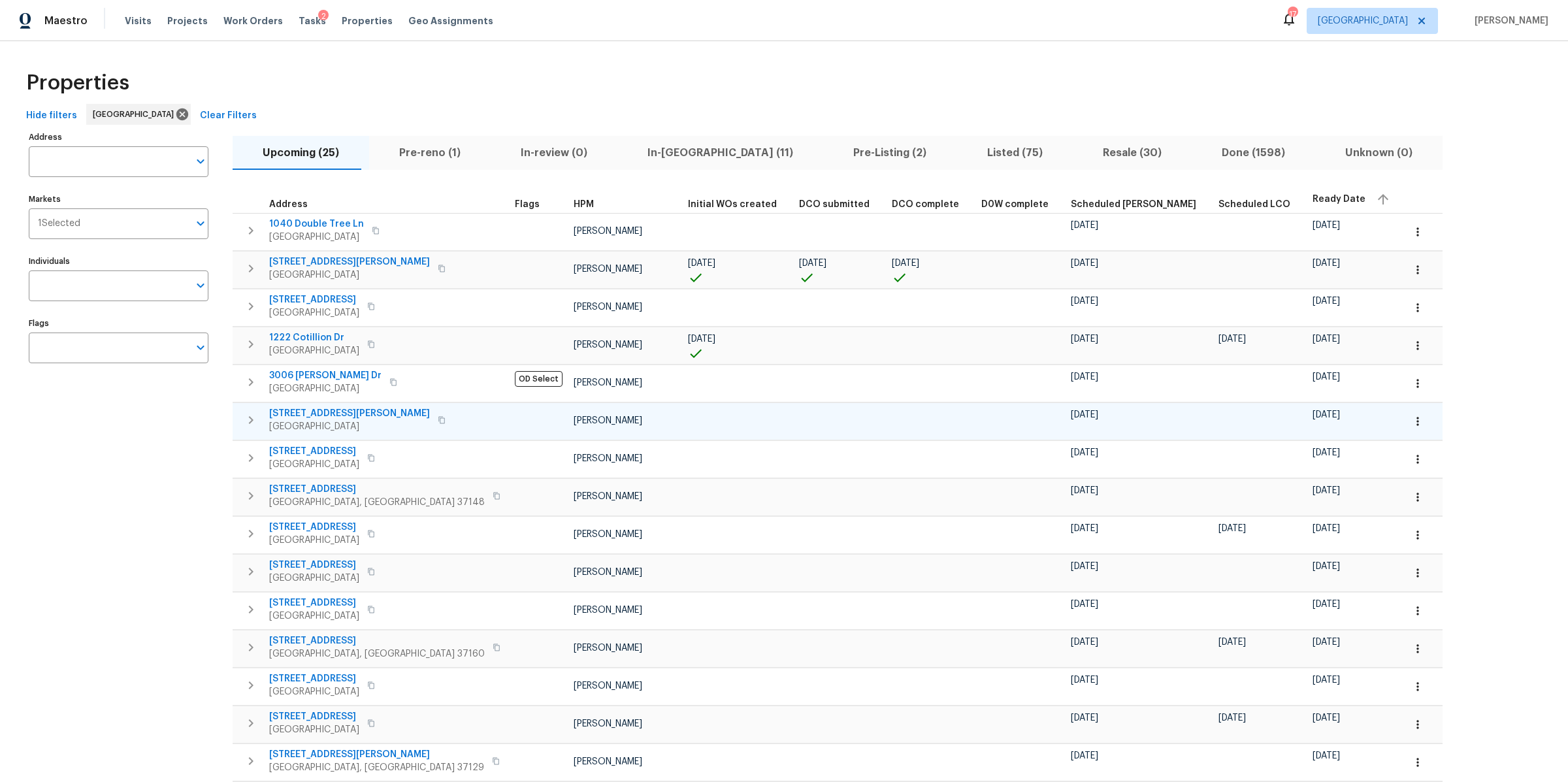
click at [315, 414] on span "3726 Selina Dr" at bounding box center [350, 414] width 161 height 13
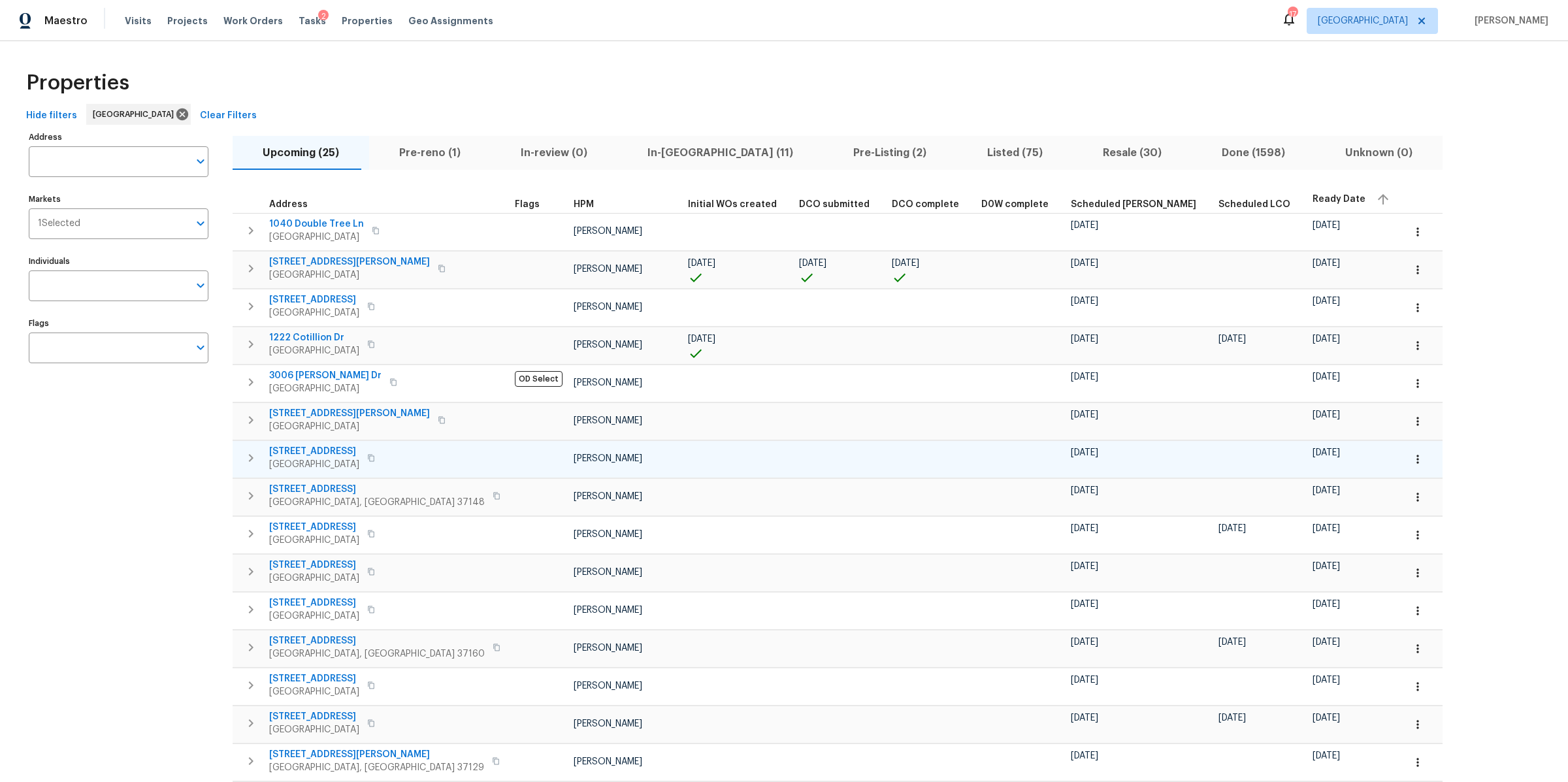
click at [325, 450] on span "5011 Preserve Blvd" at bounding box center [314, 451] width 90 height 13
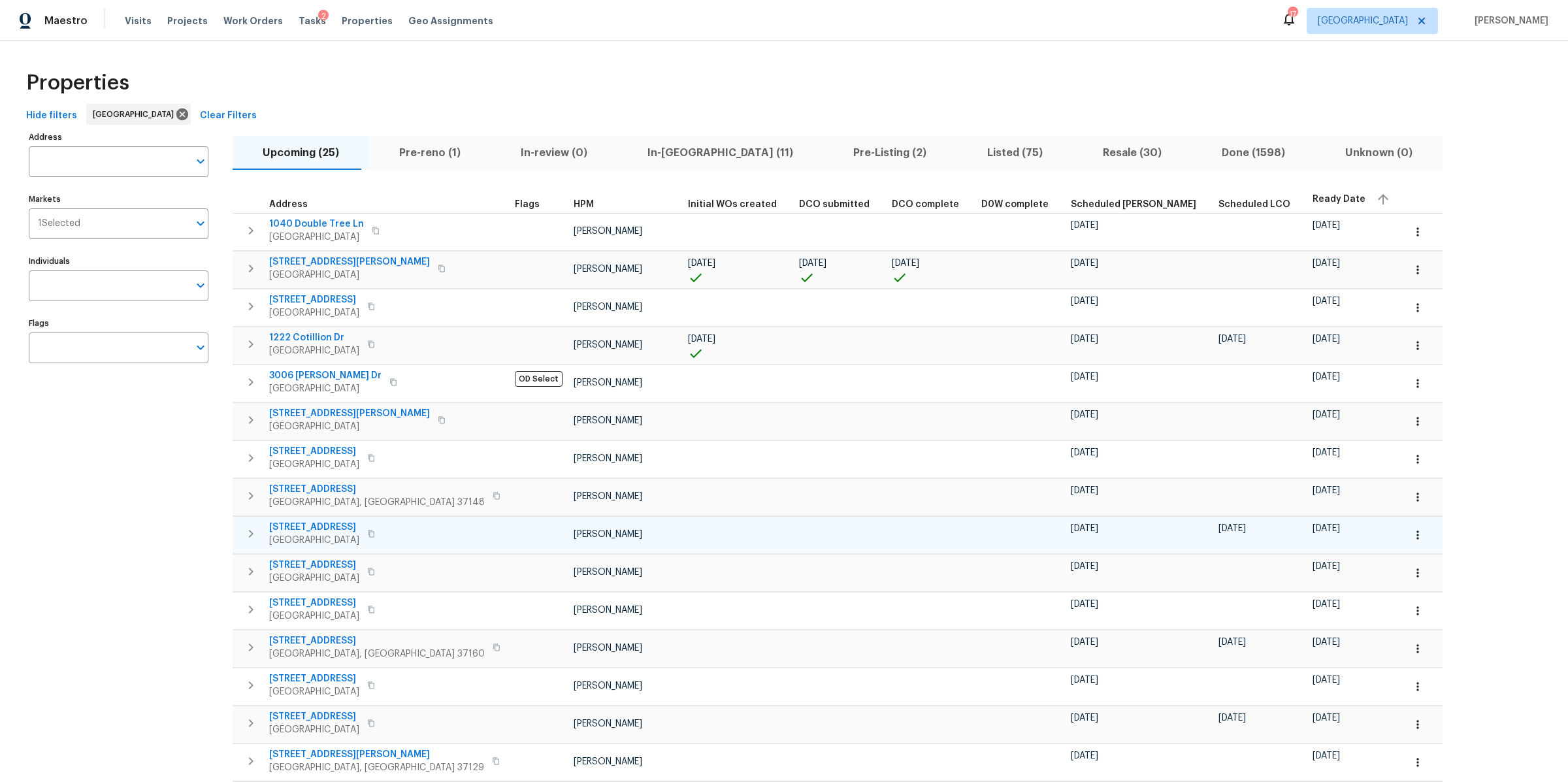
click at [324, 529] on span "2817 Winterberry Dr" at bounding box center [314, 527] width 90 height 13
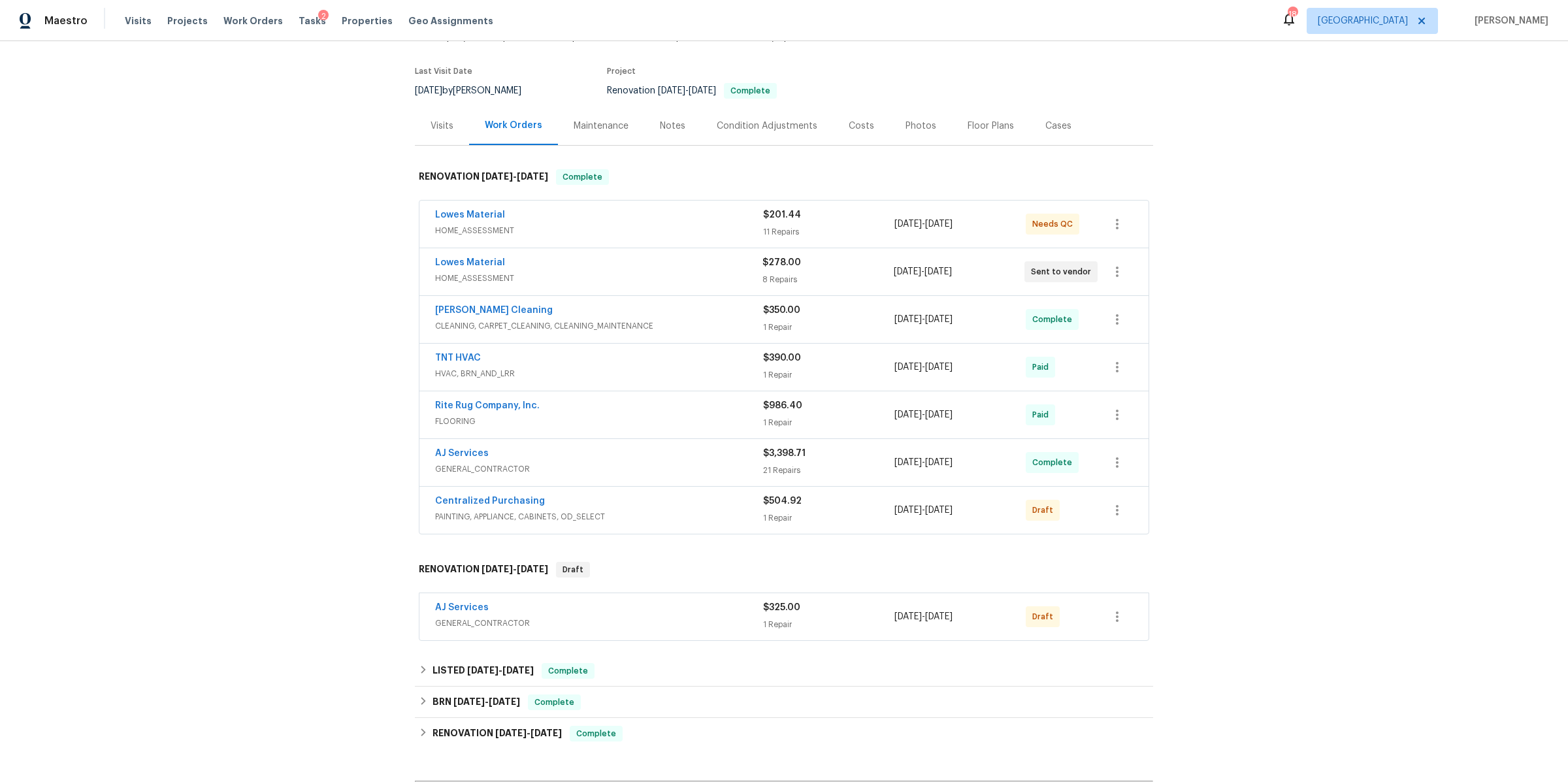
scroll to position [98, 0]
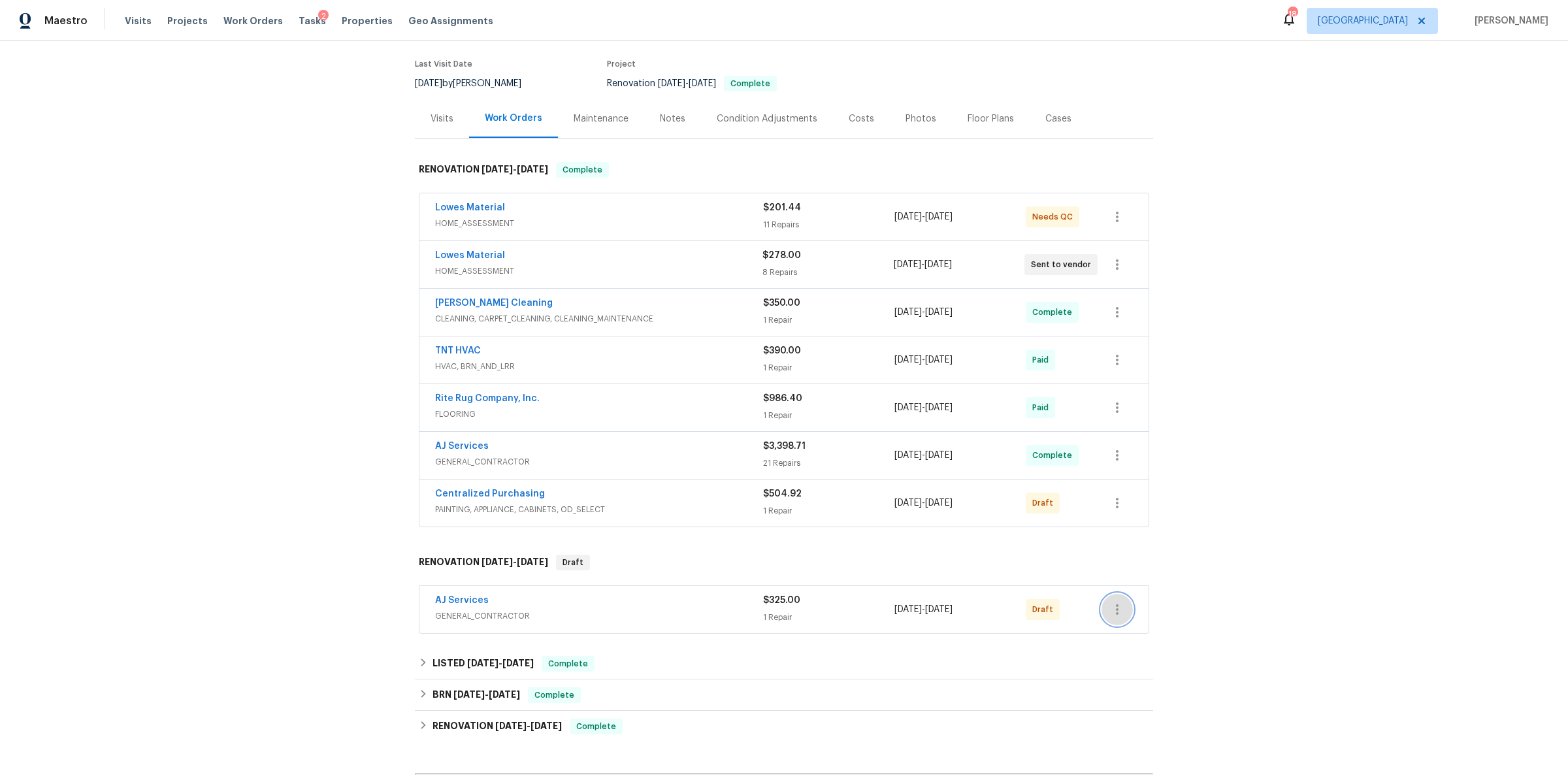
click at [1110, 618] on icon "button" at bounding box center [1117, 610] width 16 height 16
click at [1142, 636] on li "Confirm and Send to Vendor" at bounding box center [1167, 634] width 145 height 22
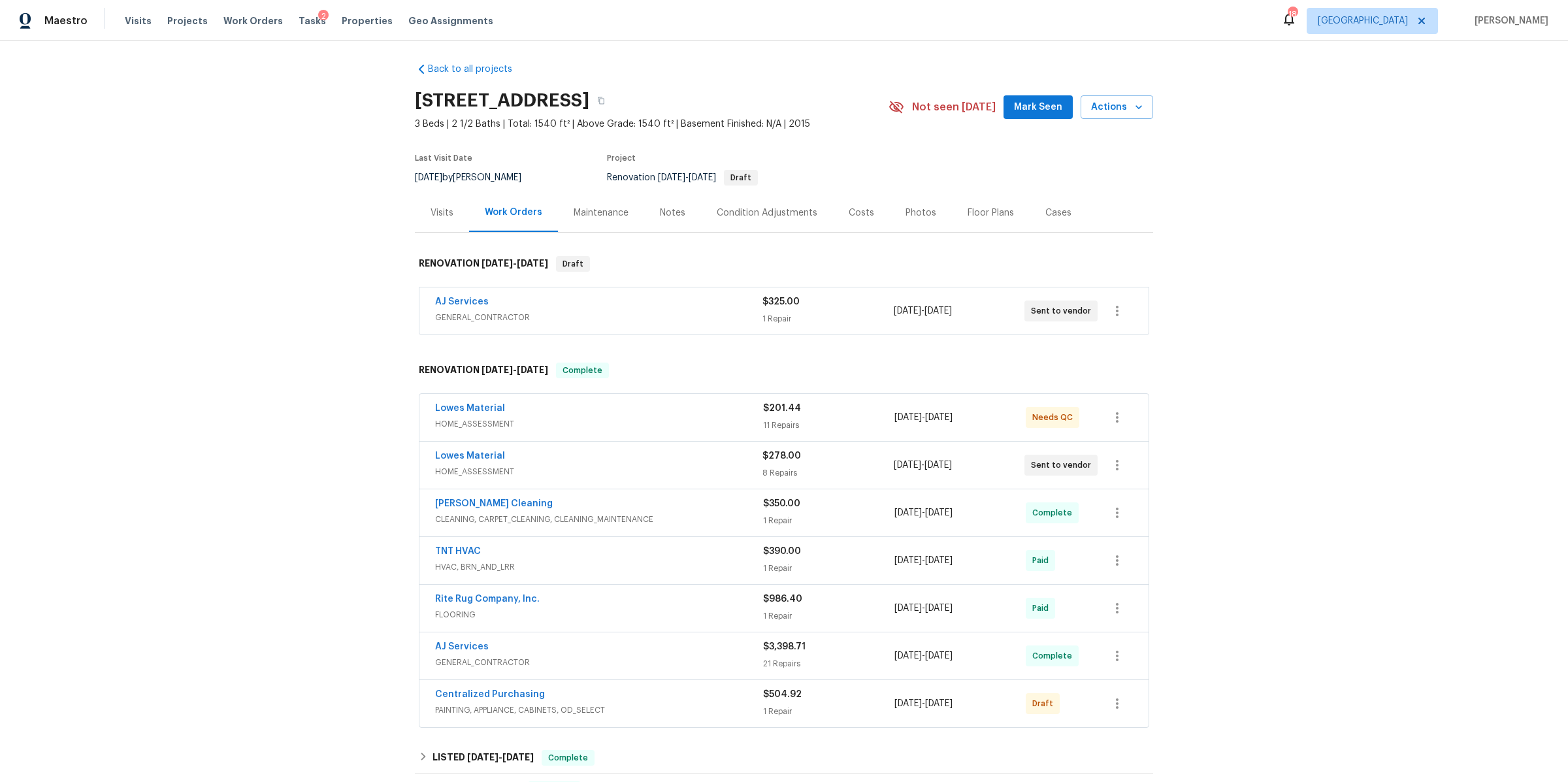
scroll to position [0, 0]
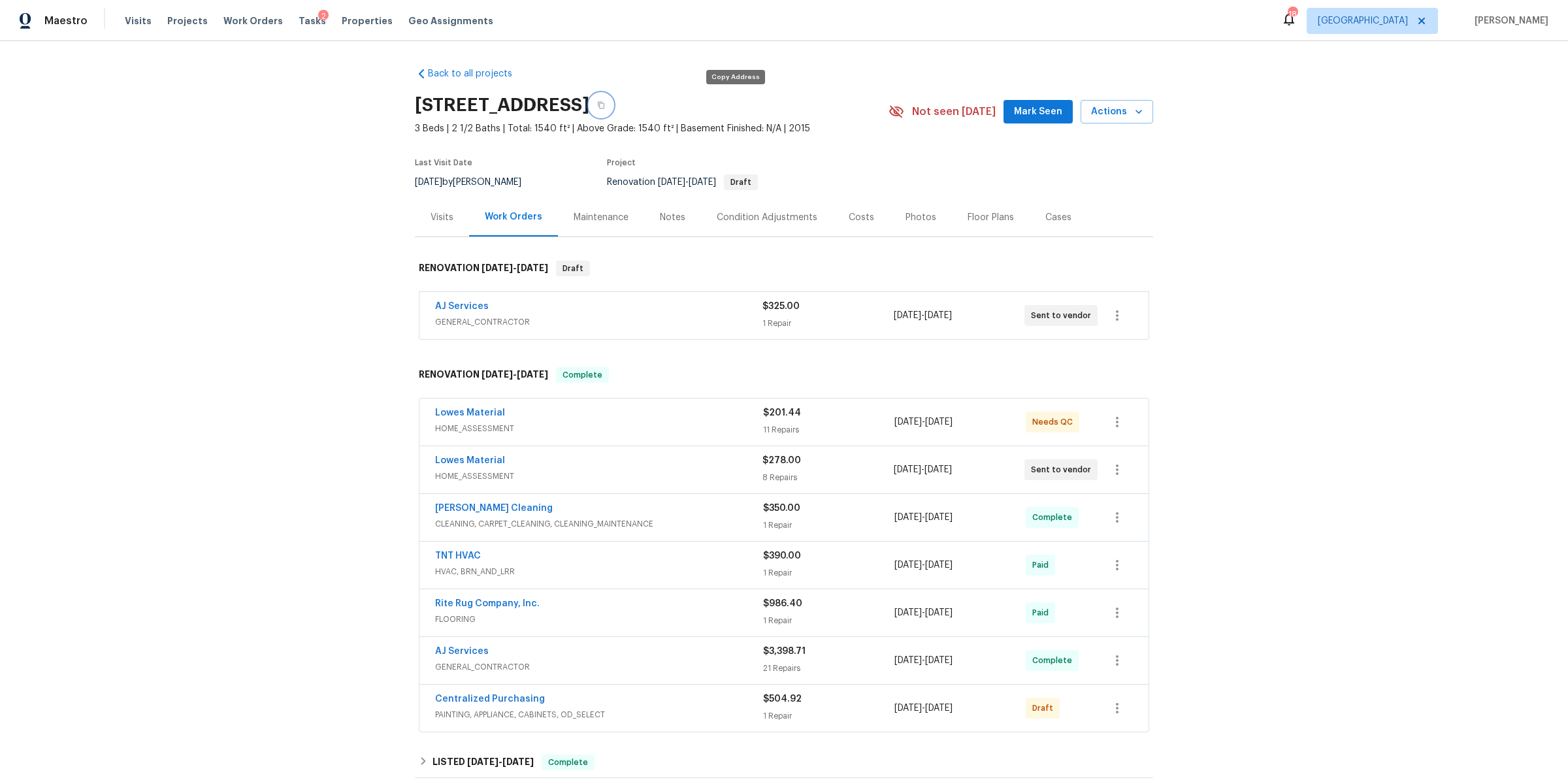
click at [605, 102] on icon "button" at bounding box center [601, 105] width 8 height 8
click at [446, 216] on div "Visits" at bounding box center [441, 217] width 23 height 13
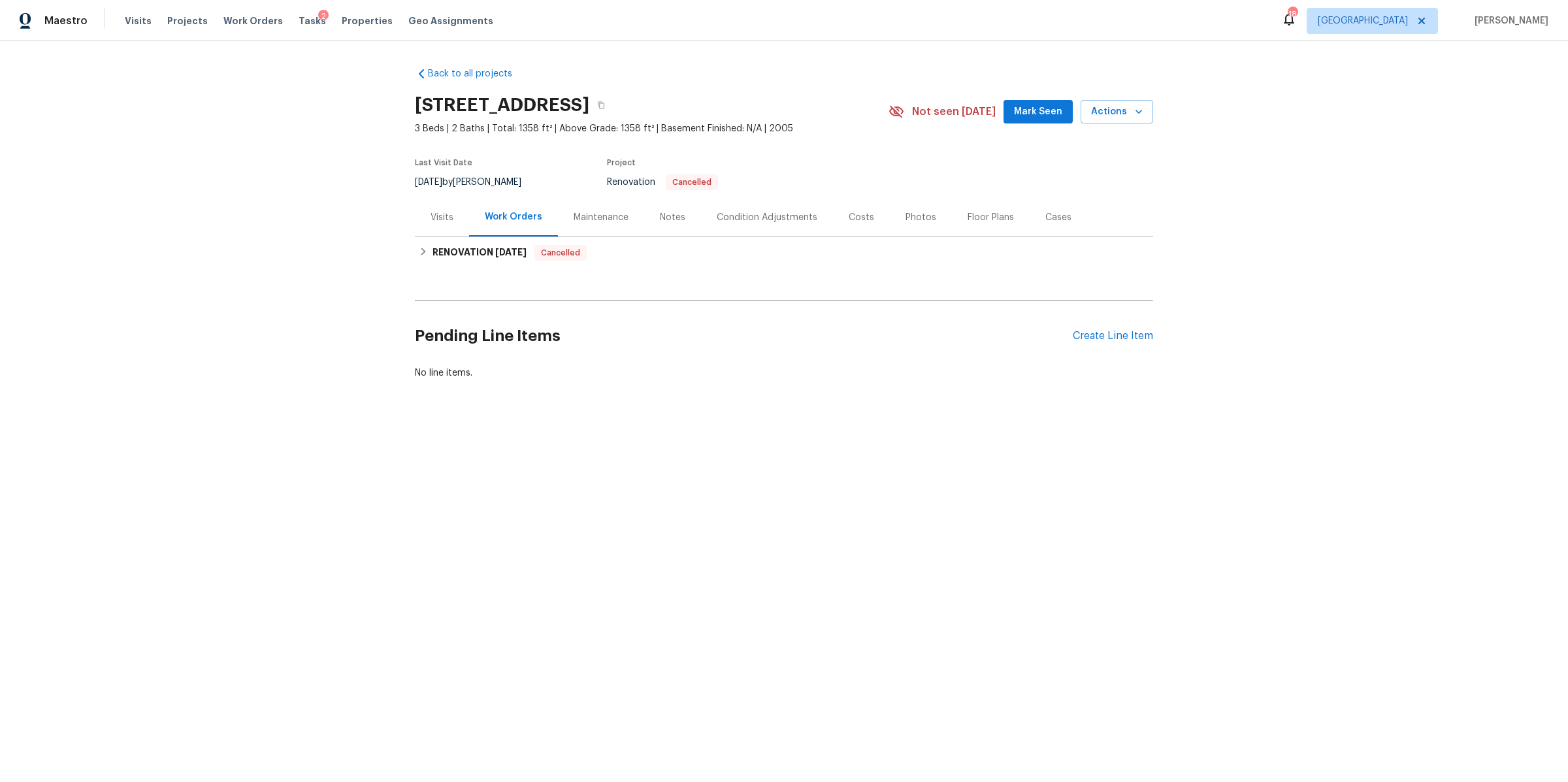
click at [430, 211] on div "Visits" at bounding box center [441, 217] width 23 height 13
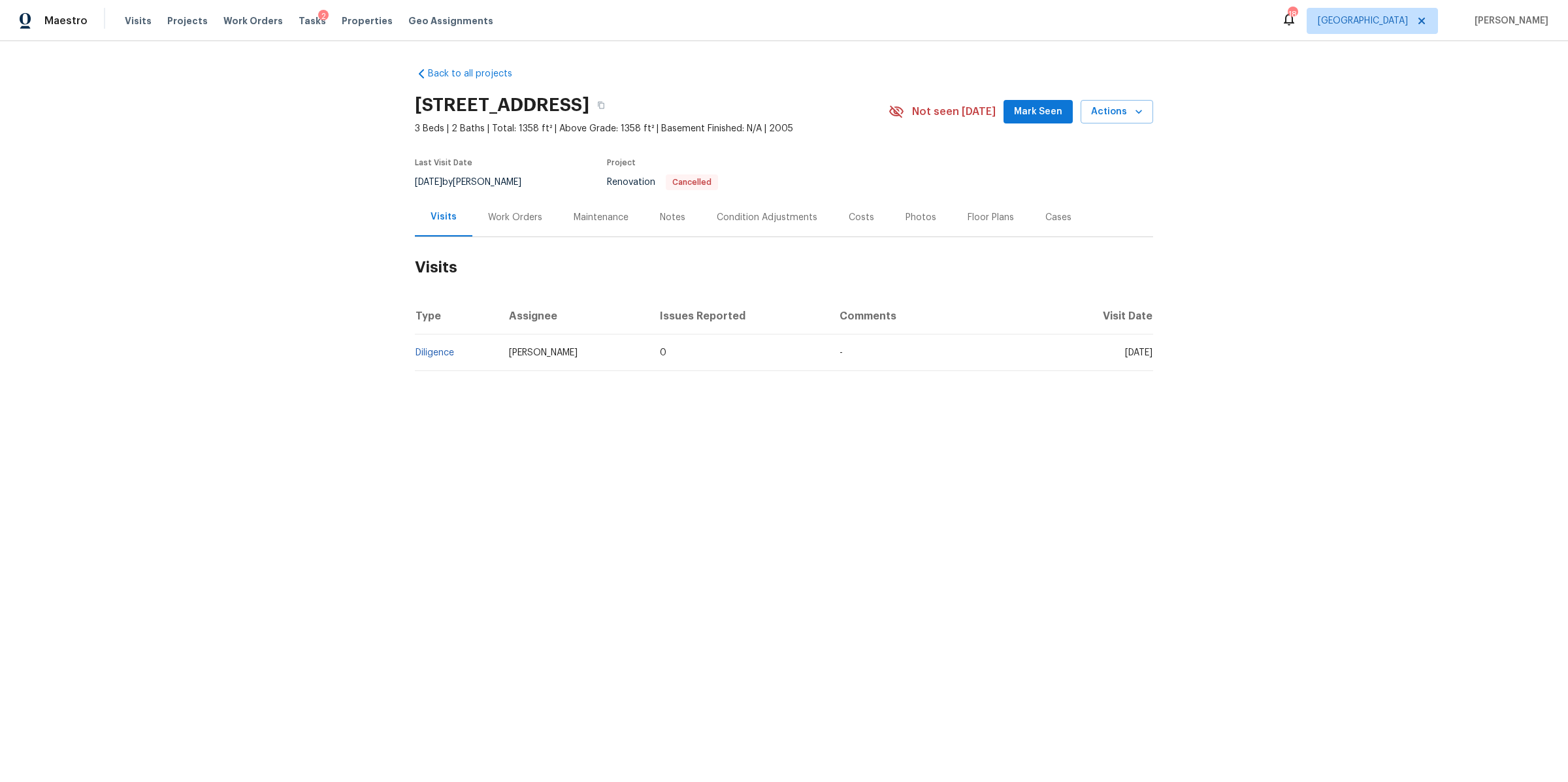
click at [506, 214] on div "Work Orders" at bounding box center [514, 217] width 54 height 13
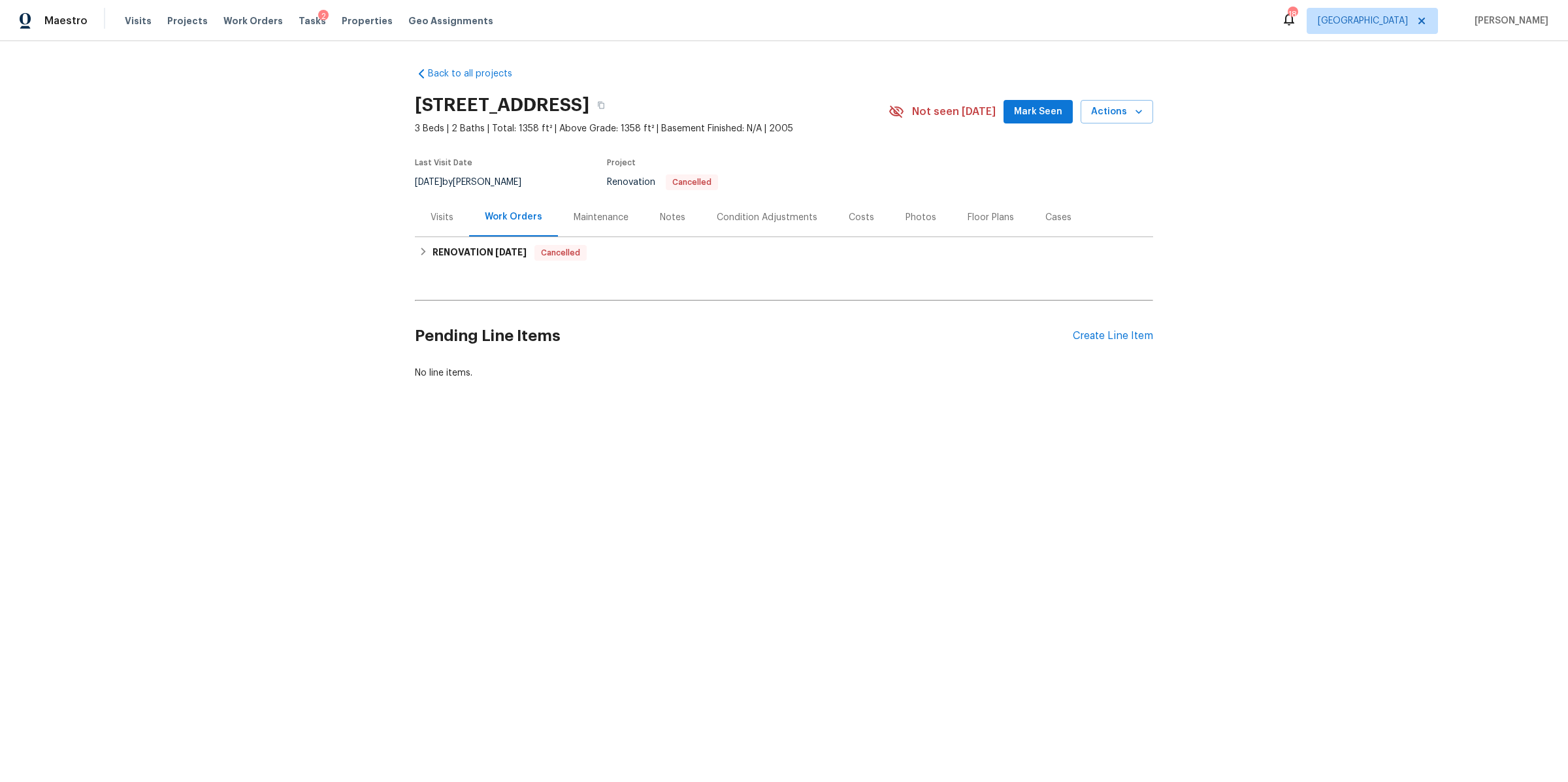
click at [674, 216] on div "Notes" at bounding box center [673, 217] width 26 height 13
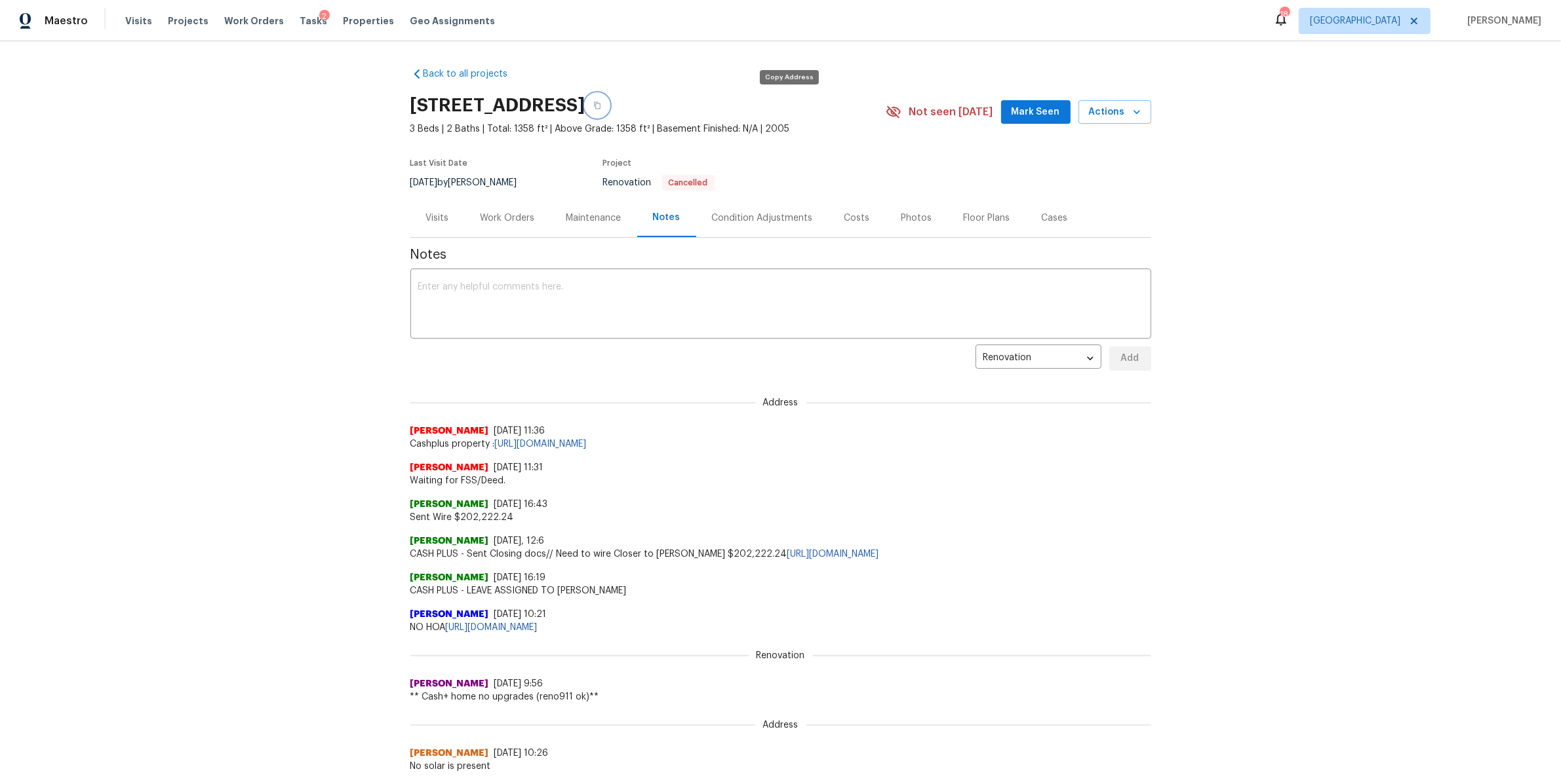
click at [609, 104] on button "button" at bounding box center [597, 105] width 24 height 24
click at [500, 225] on div "Work Orders" at bounding box center [508, 218] width 86 height 38
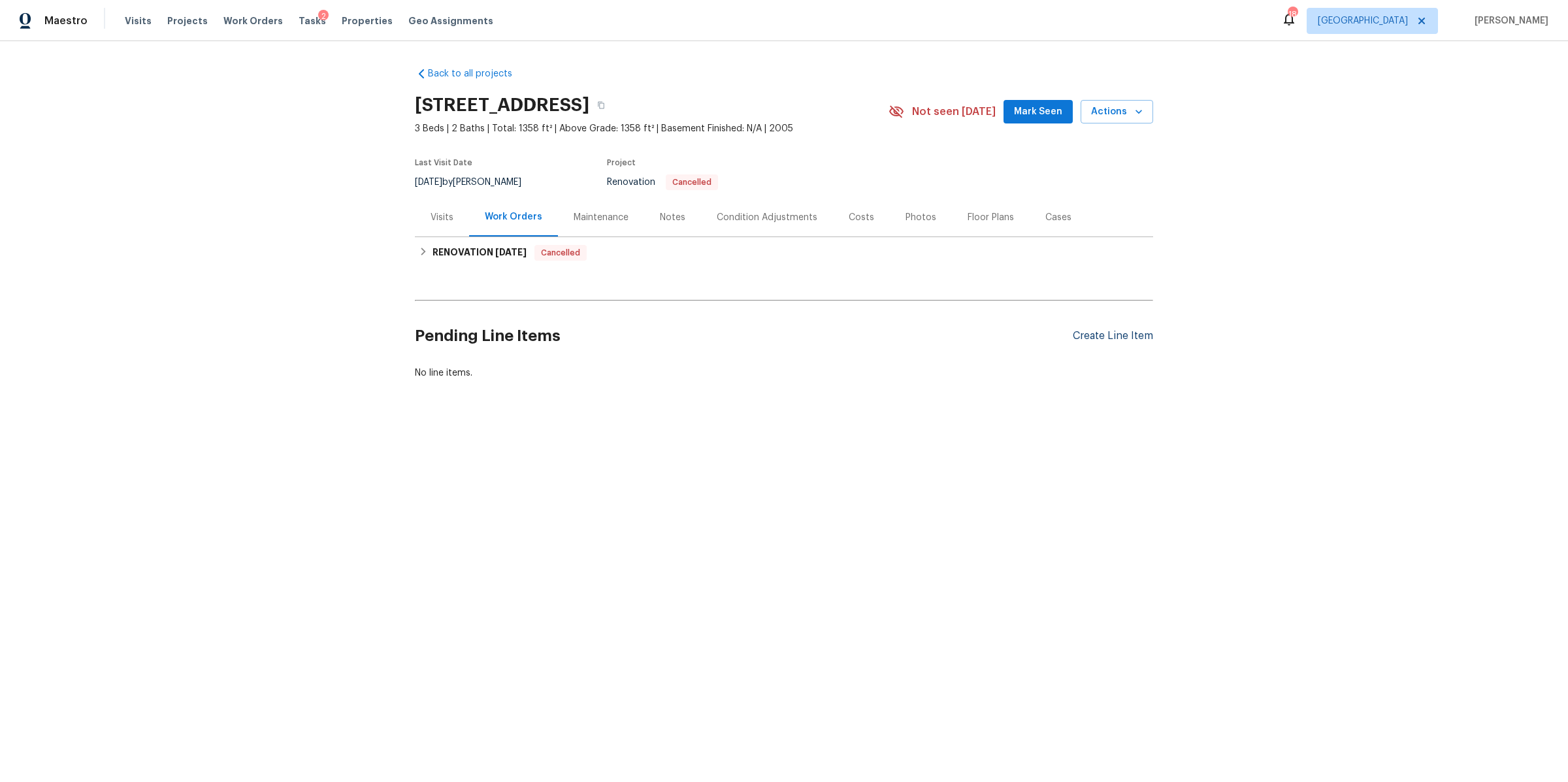
click at [1100, 335] on div "Create Line Item" at bounding box center [1113, 336] width 81 height 13
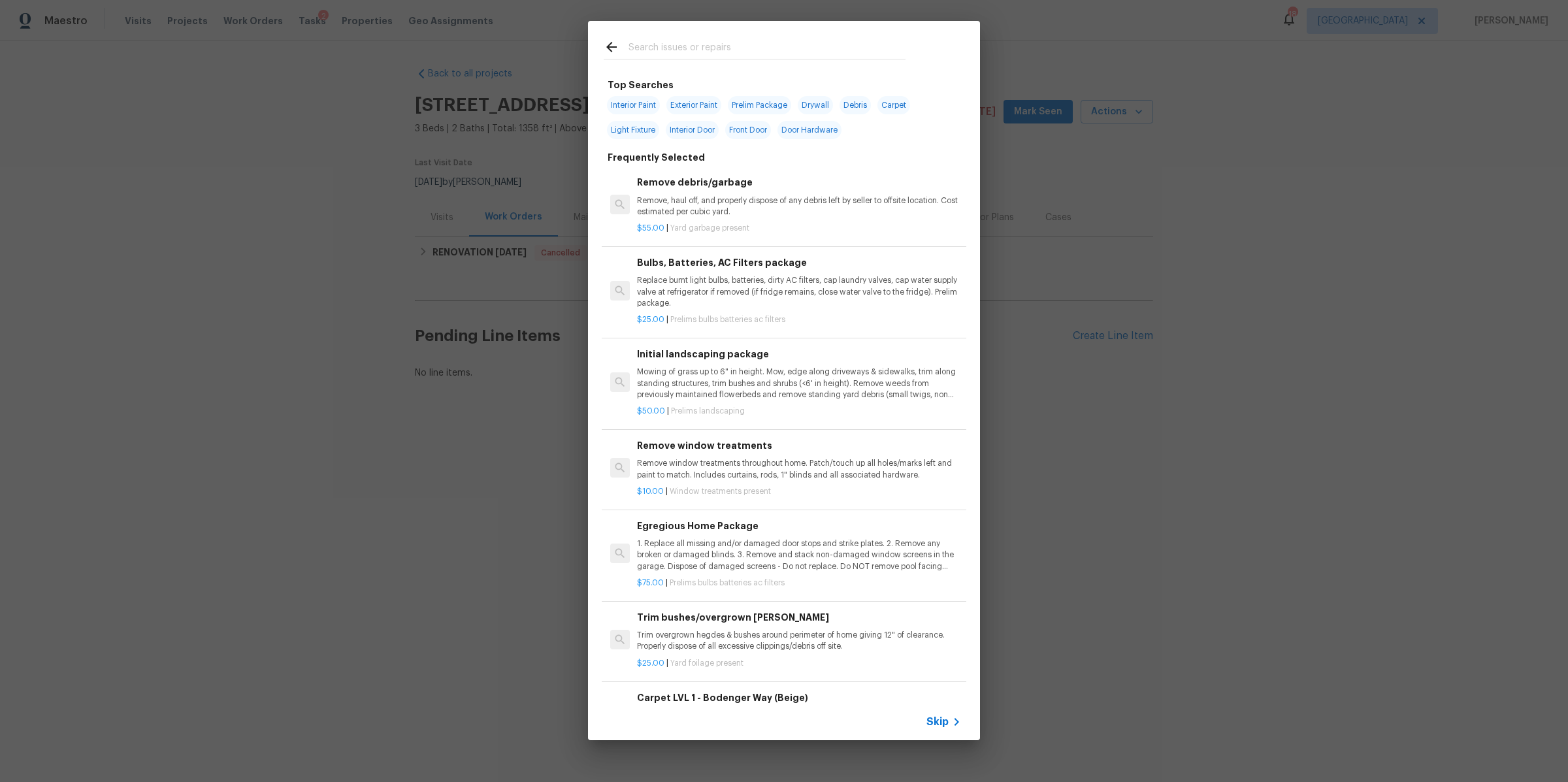
click at [935, 717] on span "Skip" at bounding box center [937, 722] width 23 height 13
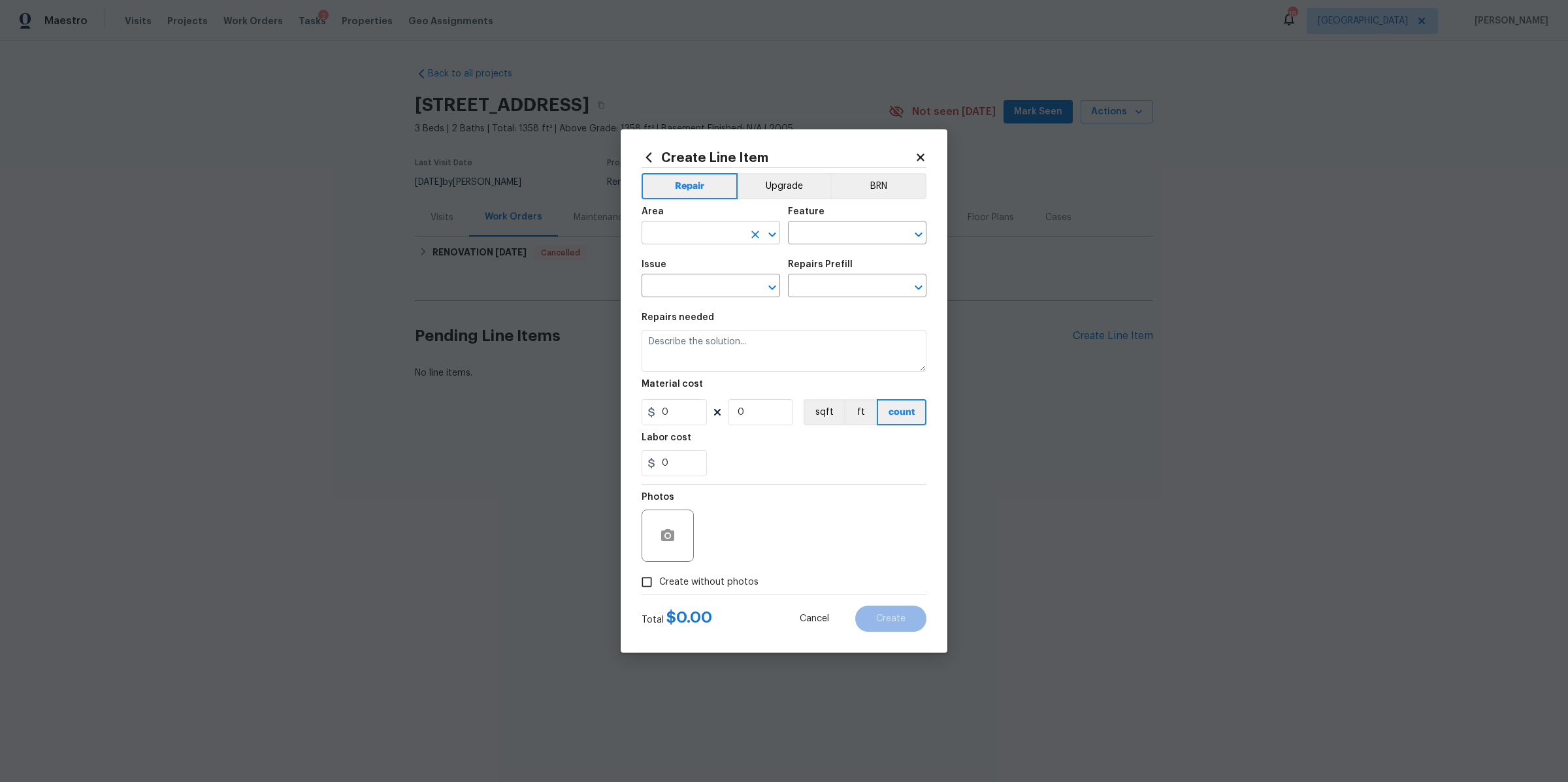
click at [680, 227] on input "text" at bounding box center [692, 234] width 102 height 21
click at [681, 278] on li "Interior Overall" at bounding box center [710, 285] width 138 height 22
type input "Interior Overall"
click at [838, 228] on input "text" at bounding box center [838, 234] width 102 height 21
type input "x"
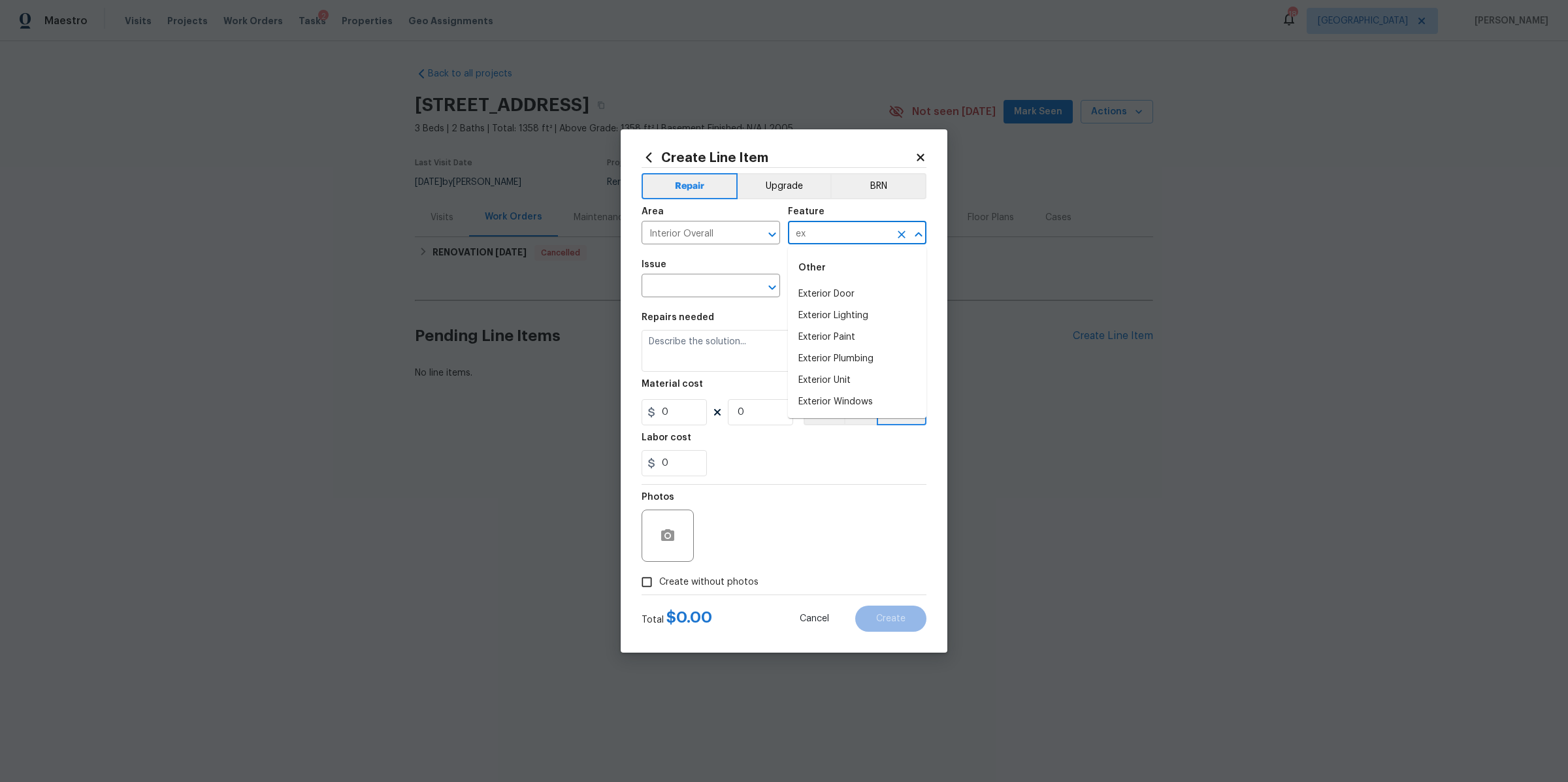
type input "e"
click at [831, 297] on li "Interior" at bounding box center [856, 295] width 138 height 22
type input "Interior"
click at [729, 286] on input "text" at bounding box center [692, 287] width 102 height 21
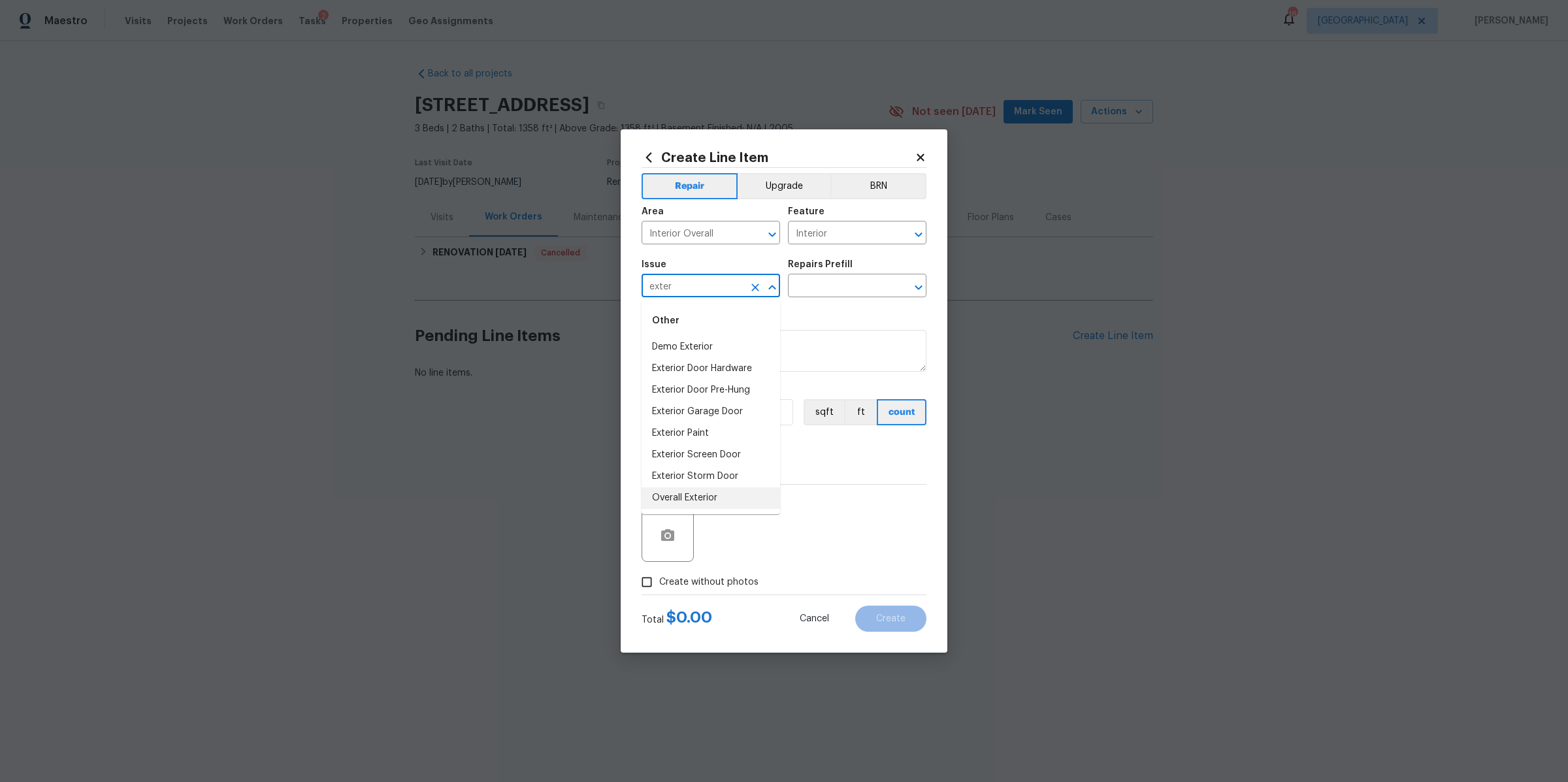
click at [696, 499] on li "Overall Exterior" at bounding box center [710, 498] width 138 height 22
type input "Overall Exterior"
click at [834, 293] on input "text" at bounding box center [838, 287] width 102 height 21
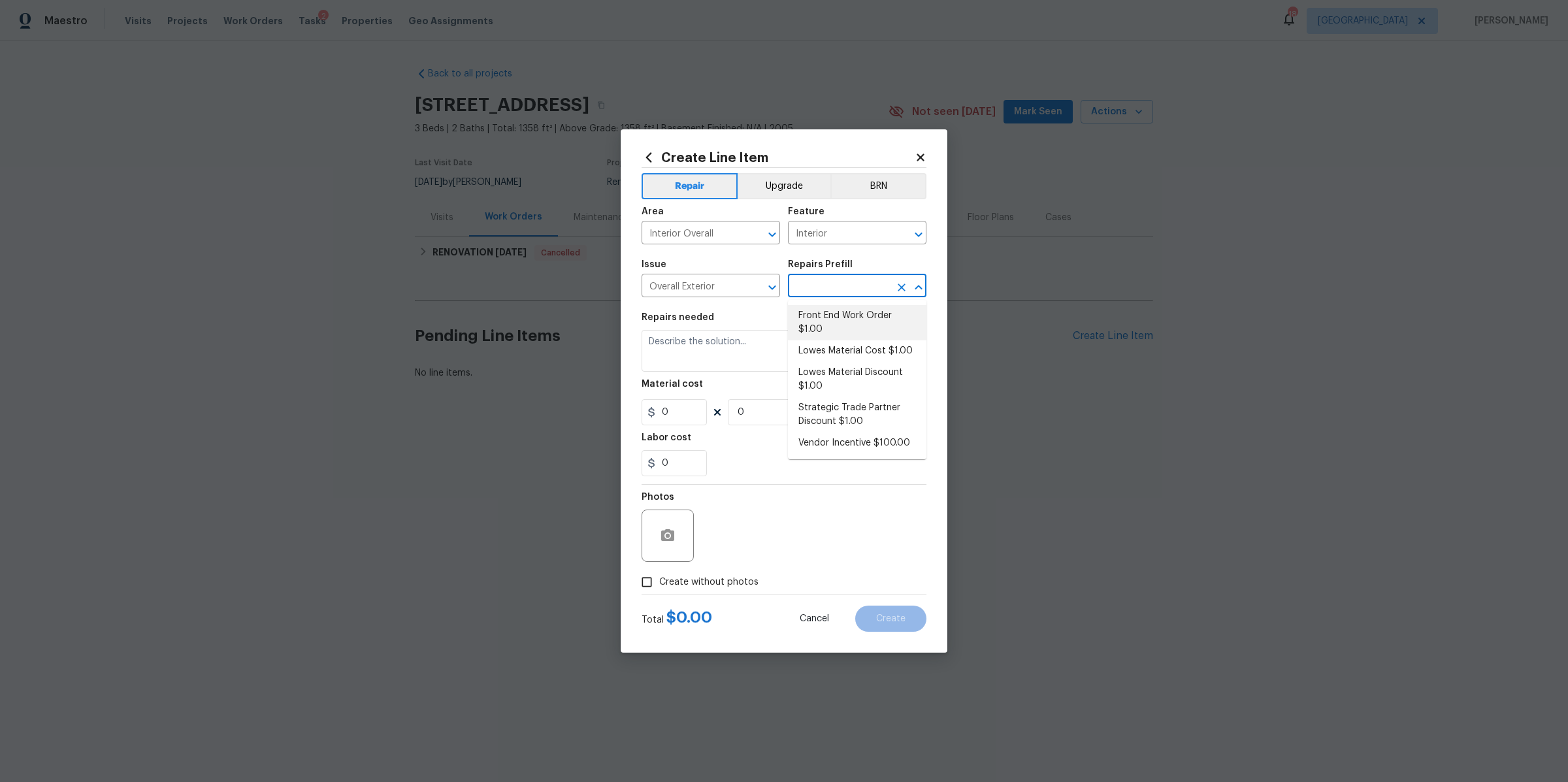
click at [816, 317] on li "Front End Work Order $1.00" at bounding box center [856, 323] width 138 height 35
type input "Front End Work Order $1.00"
type textarea "Placeholder line item for the creation of front end work orders."
type input "1"
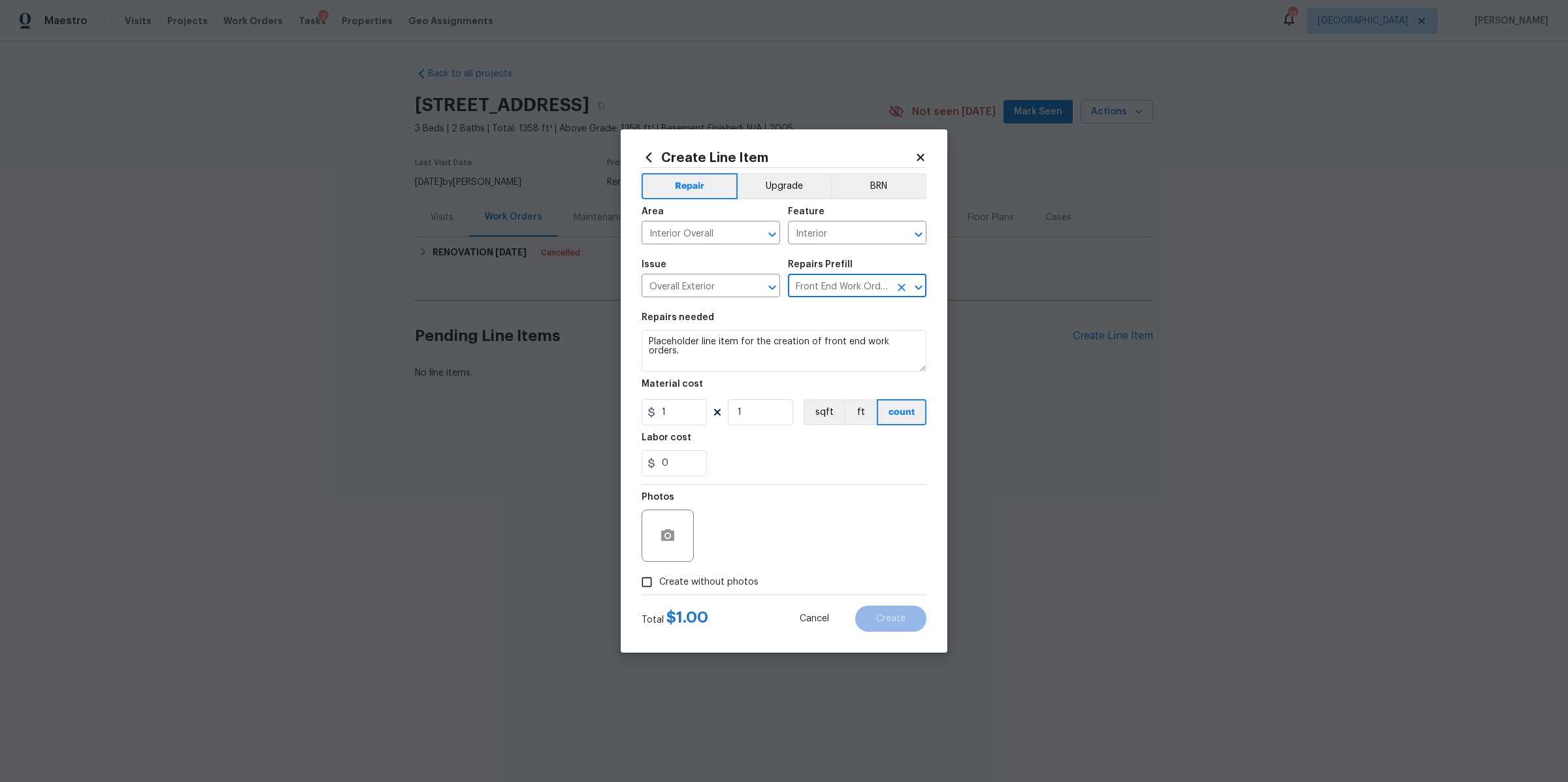
click at [690, 579] on span "Create without photos" at bounding box center [708, 583] width 99 height 14
click at [659, 579] on input "Create without photos" at bounding box center [646, 582] width 25 height 25
checkbox input "true"
click at [771, 542] on textarea at bounding box center [815, 535] width 222 height 52
type textarea "na"
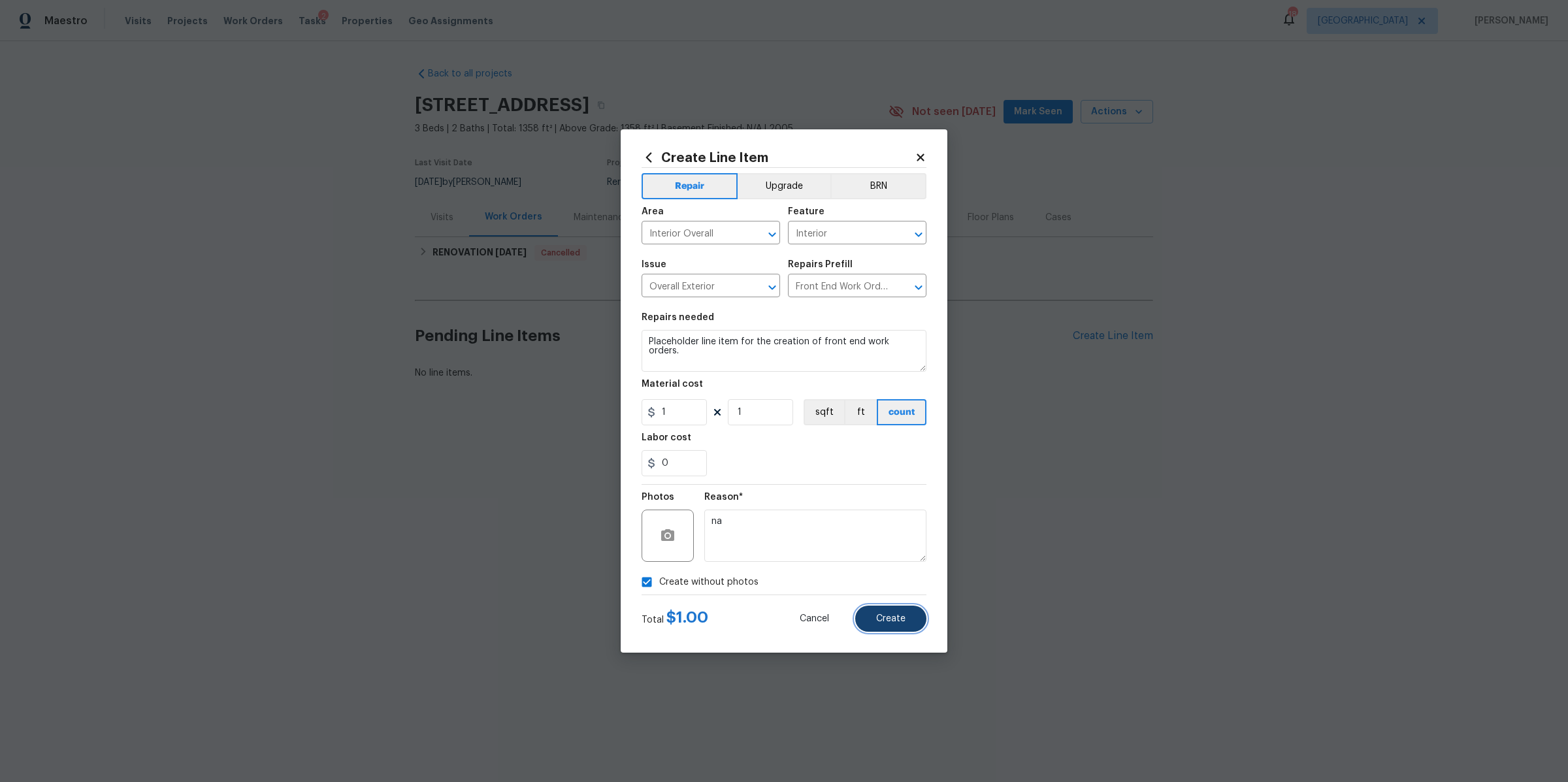
click at [910, 623] on button "Create" at bounding box center [891, 619] width 72 height 27
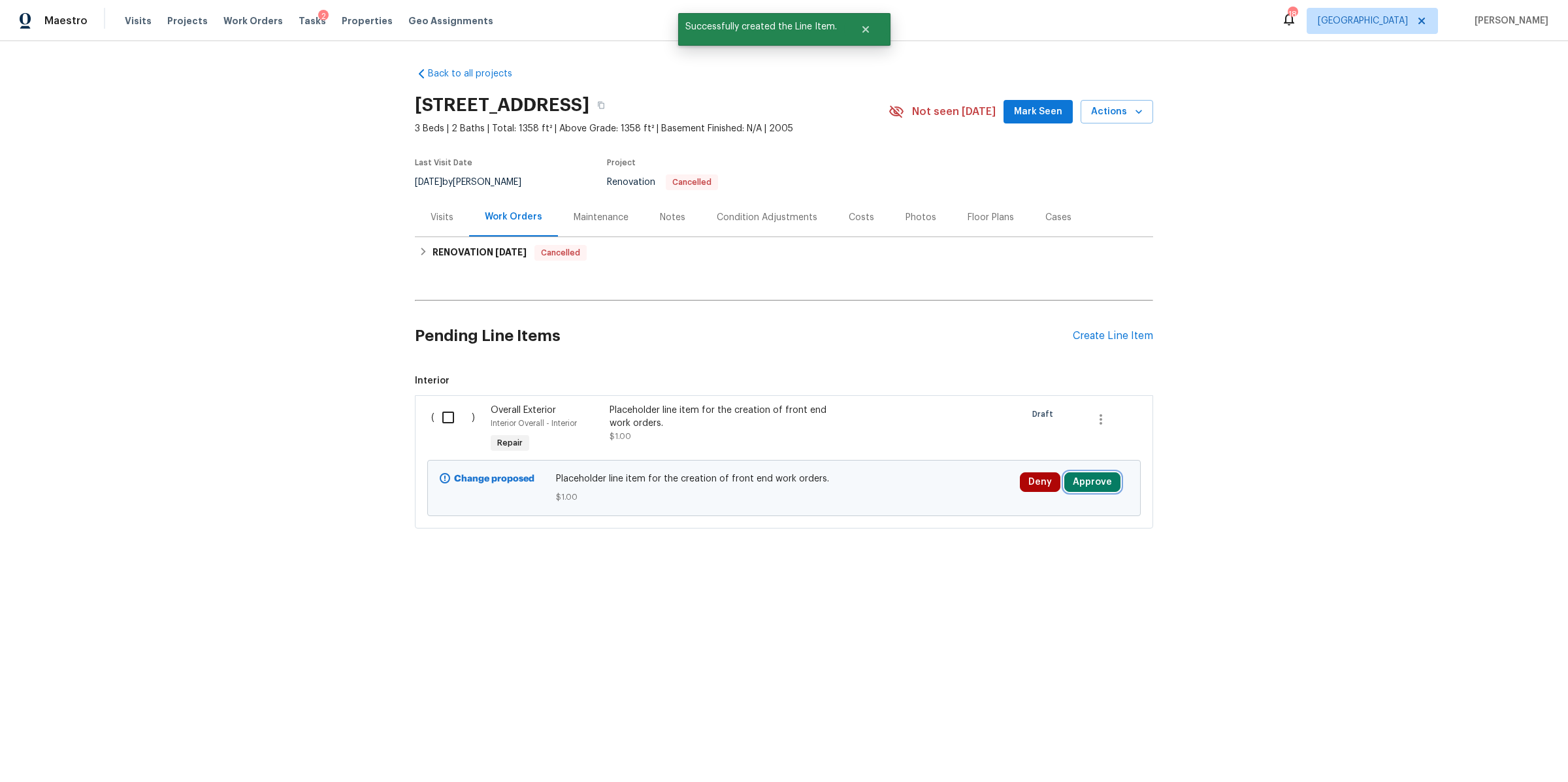
click at [1093, 482] on button "Approve" at bounding box center [1092, 482] width 56 height 20
click at [1042, 446] on button "Approve" at bounding box center [1049, 439] width 79 height 27
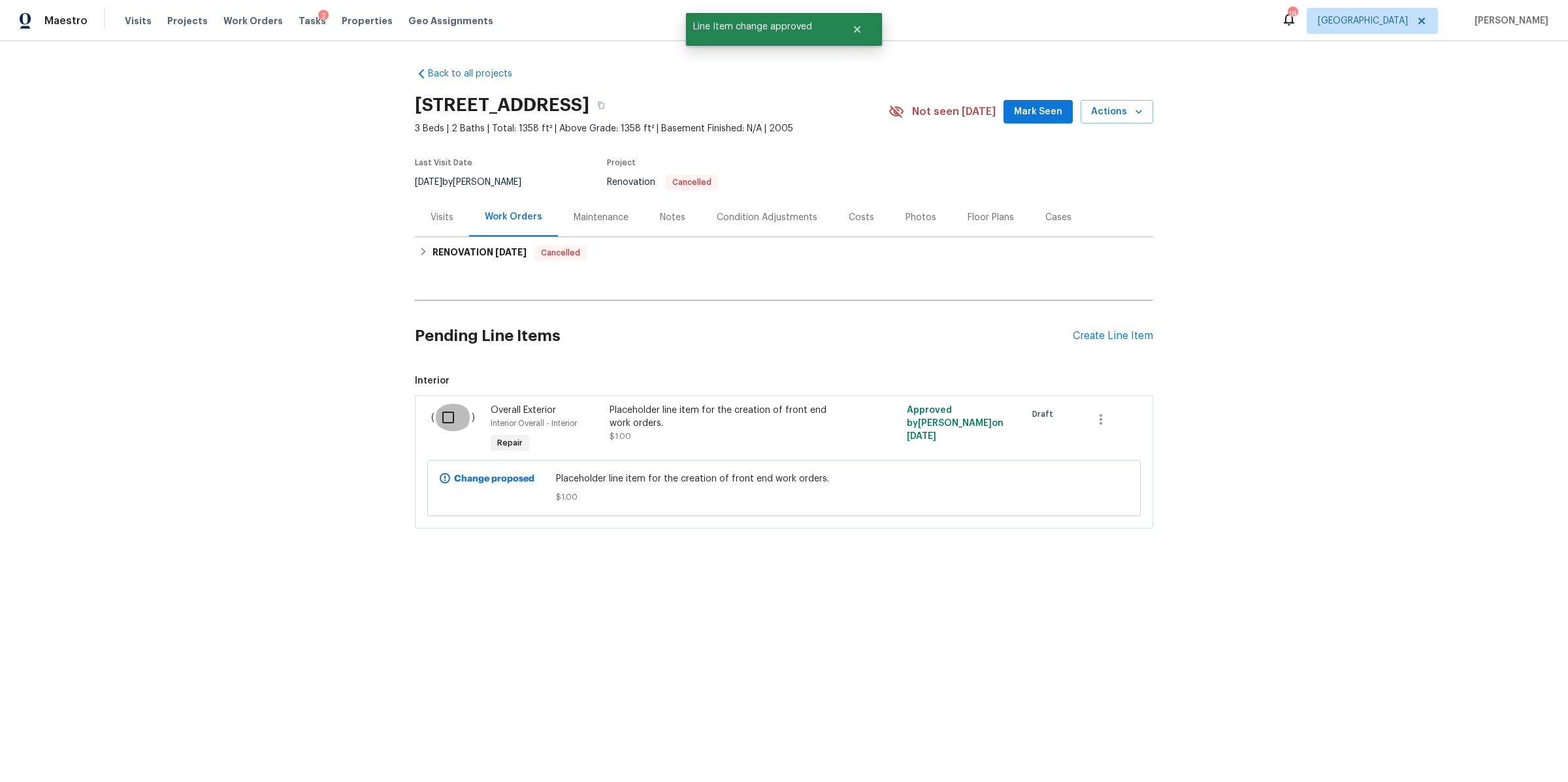
click at [452, 414] on input "checkbox" at bounding box center [453, 418] width 37 height 28
checkbox input "true"
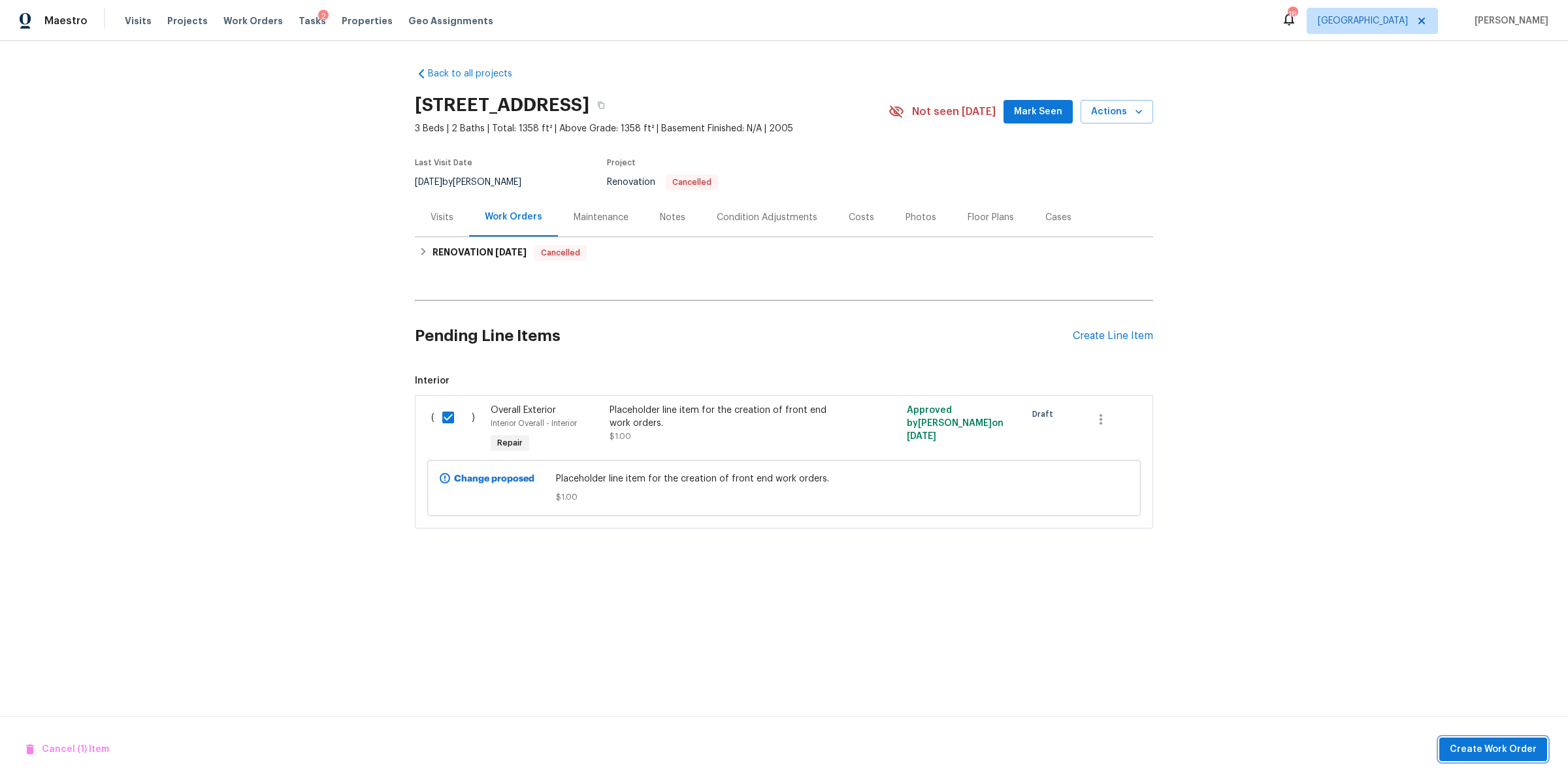
click at [1492, 748] on span "Create Work Order" at bounding box center [1492, 750] width 86 height 17
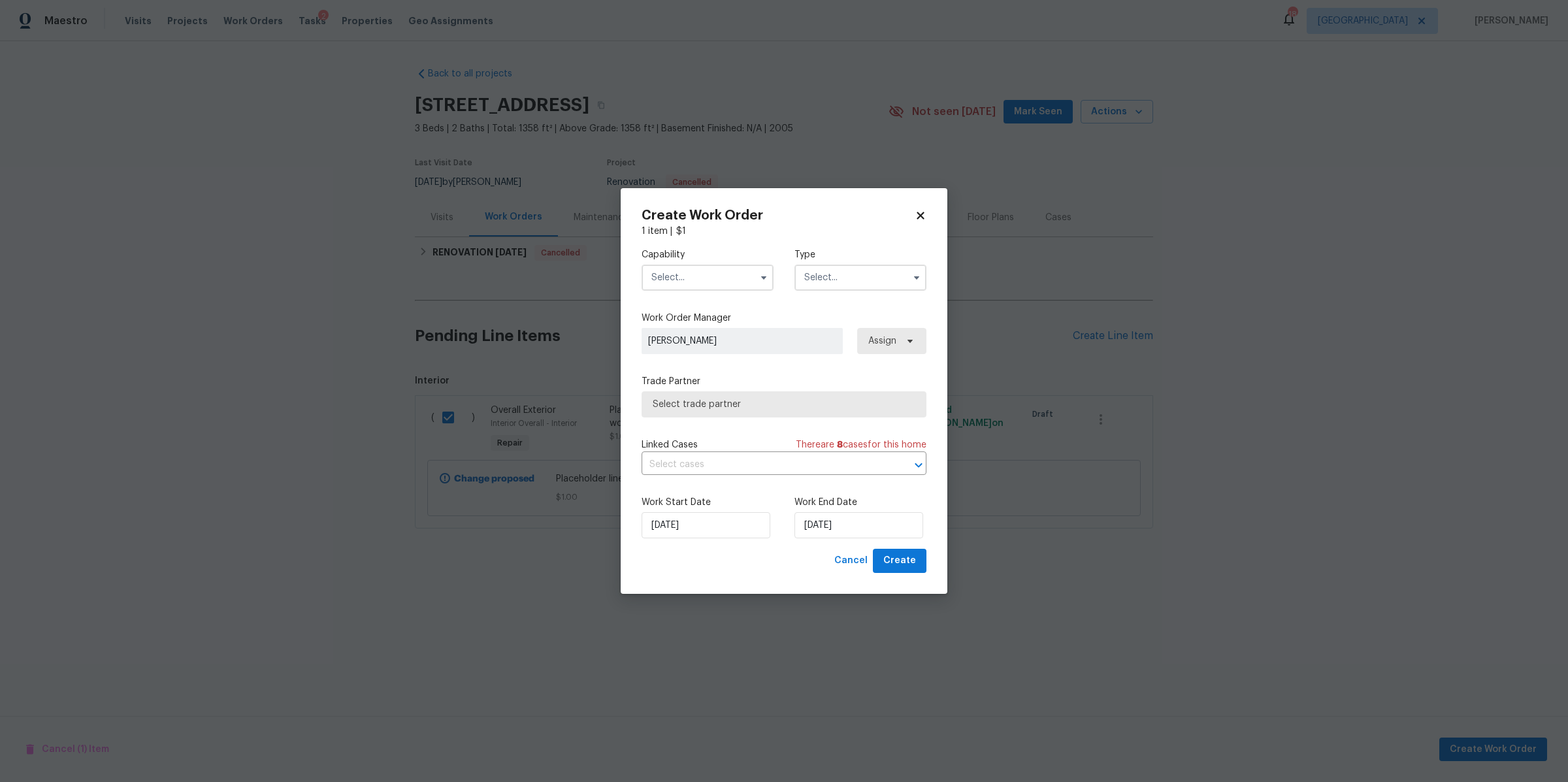
click at [681, 276] on input "text" at bounding box center [707, 277] width 132 height 27
click at [680, 360] on div "General Contractor" at bounding box center [708, 348] width 126 height 24
type input "General Contractor"
click at [854, 281] on input "text" at bounding box center [860, 277] width 132 height 27
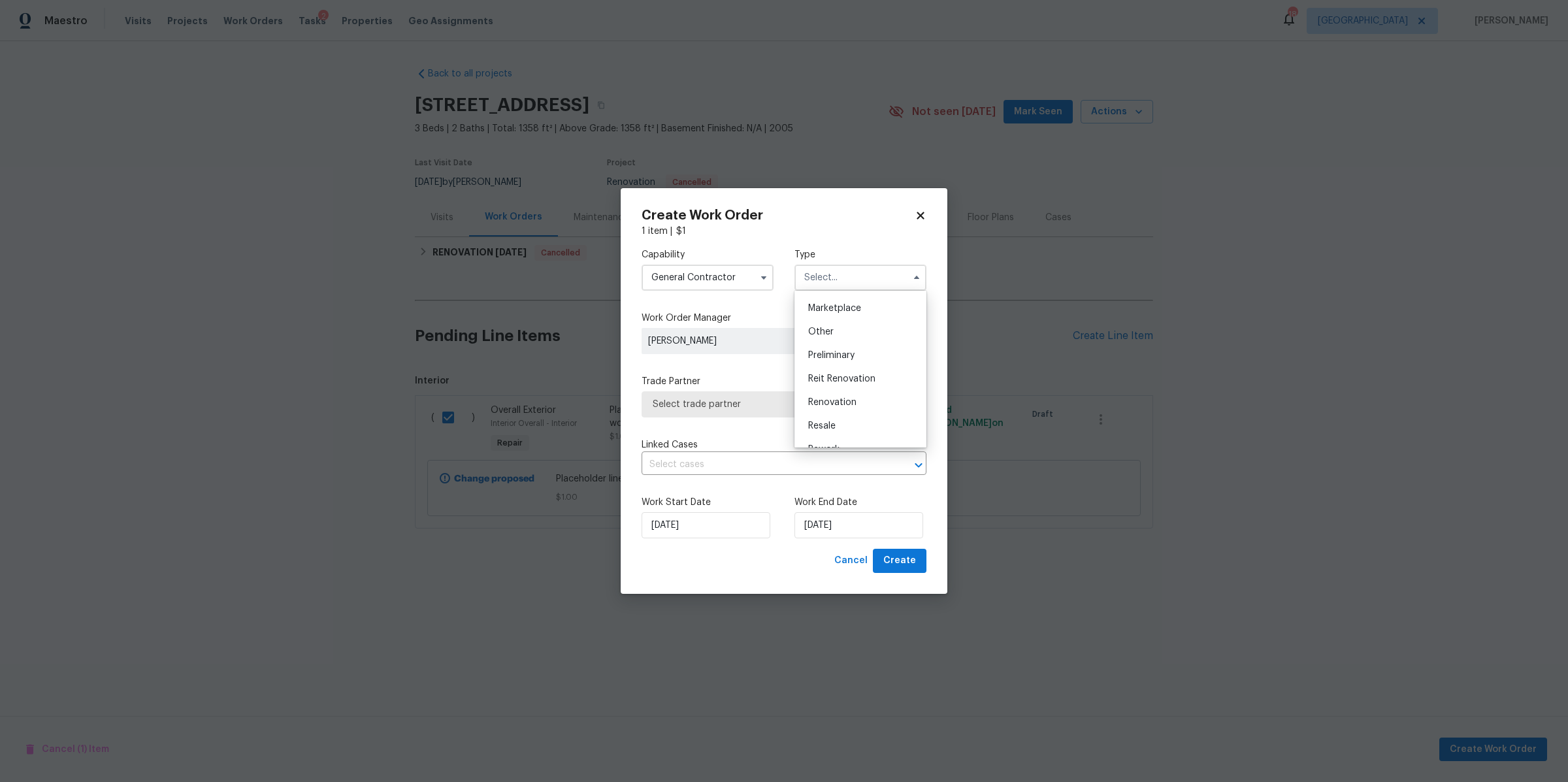
scroll to position [244, 0]
click at [846, 387] on span "Renovation" at bounding box center [832, 391] width 48 height 9
type input "Renovation"
click at [840, 403] on span "Select trade partner" at bounding box center [775, 404] width 243 height 13
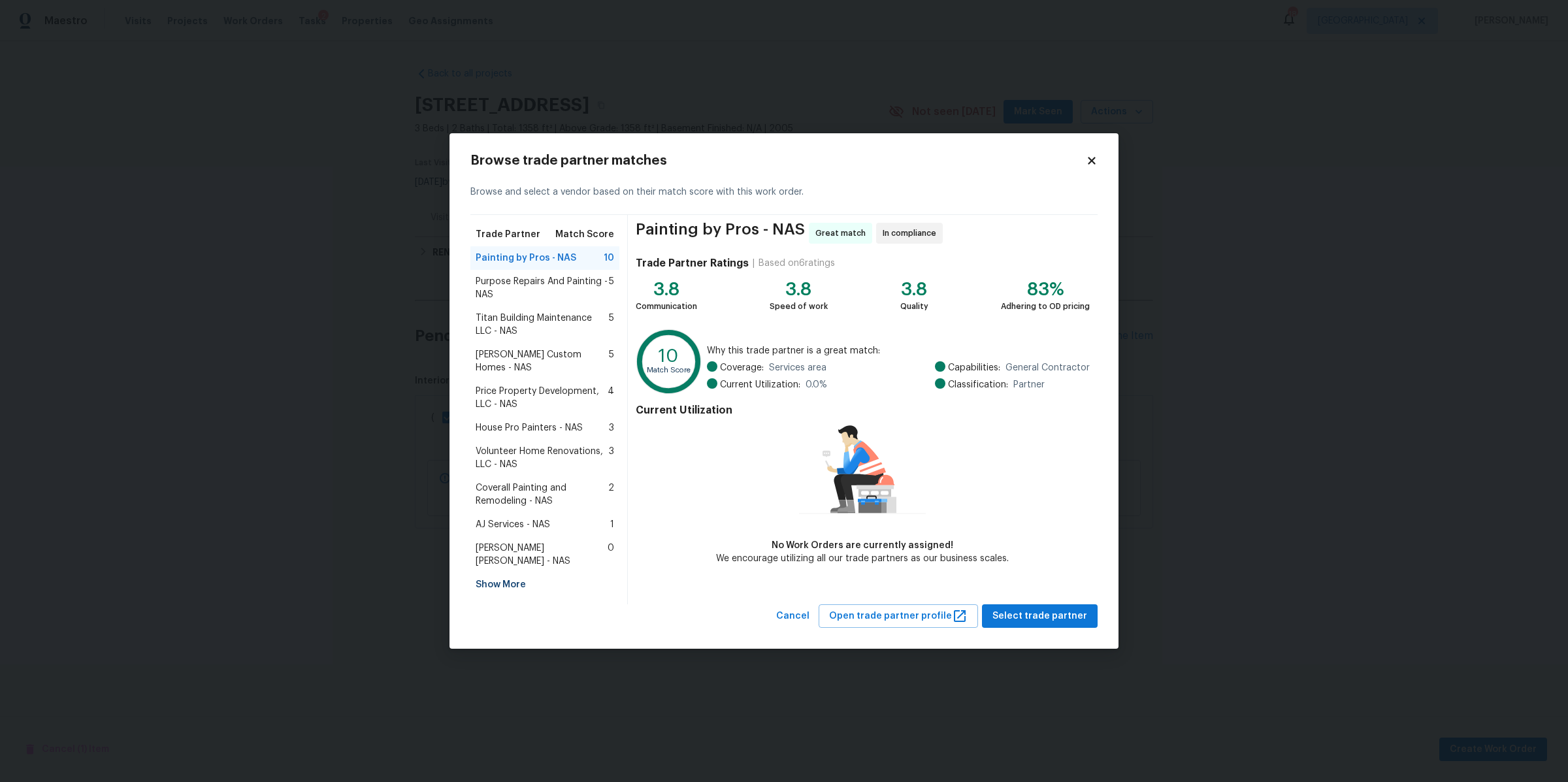
click at [524, 519] on span "AJ Services - NAS" at bounding box center [513, 525] width 75 height 13
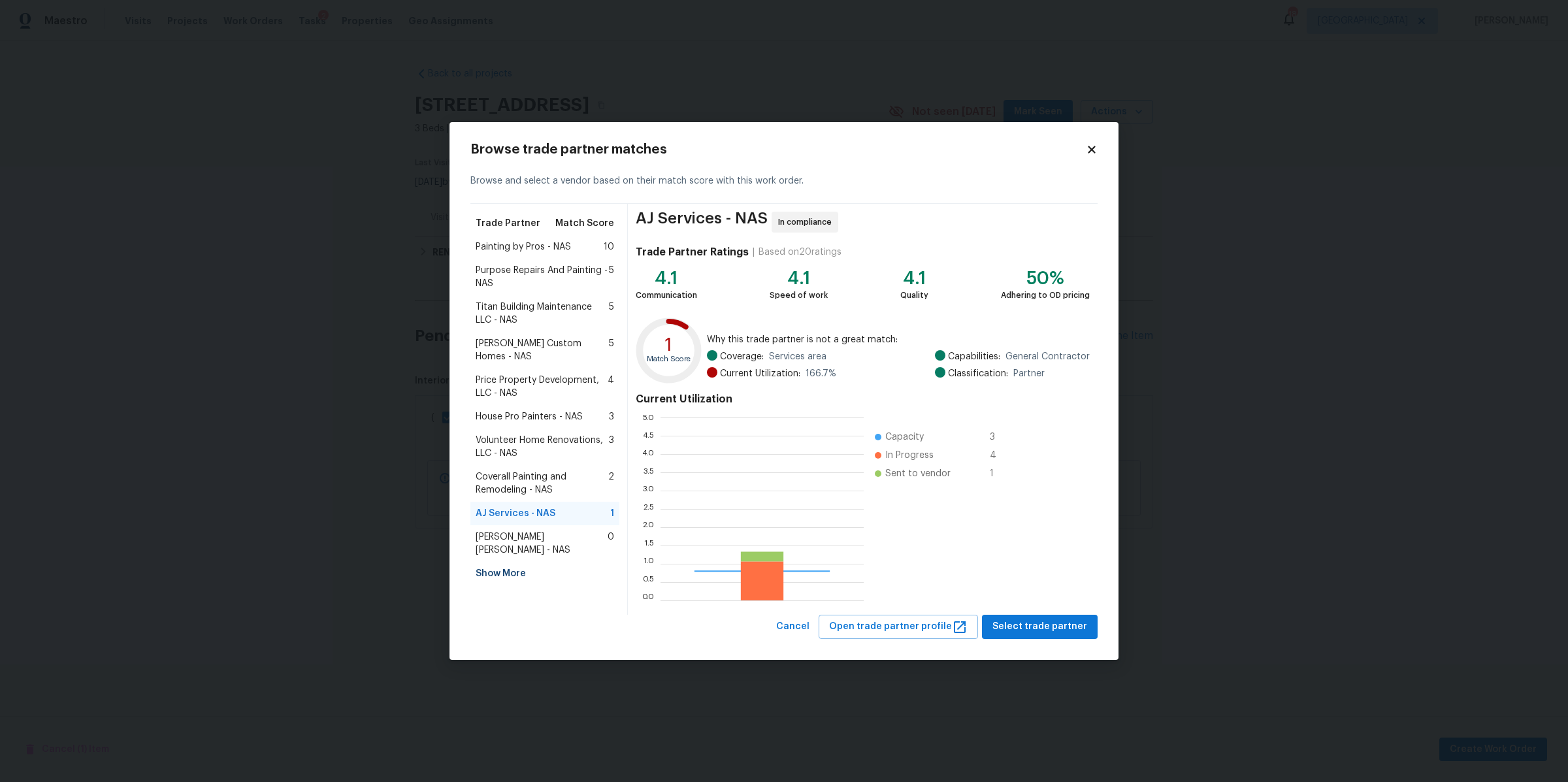
scroll to position [171, 190]
click at [567, 531] on span "[PERSON_NAME] [PERSON_NAME] - NAS" at bounding box center [541, 543] width 132 height 27
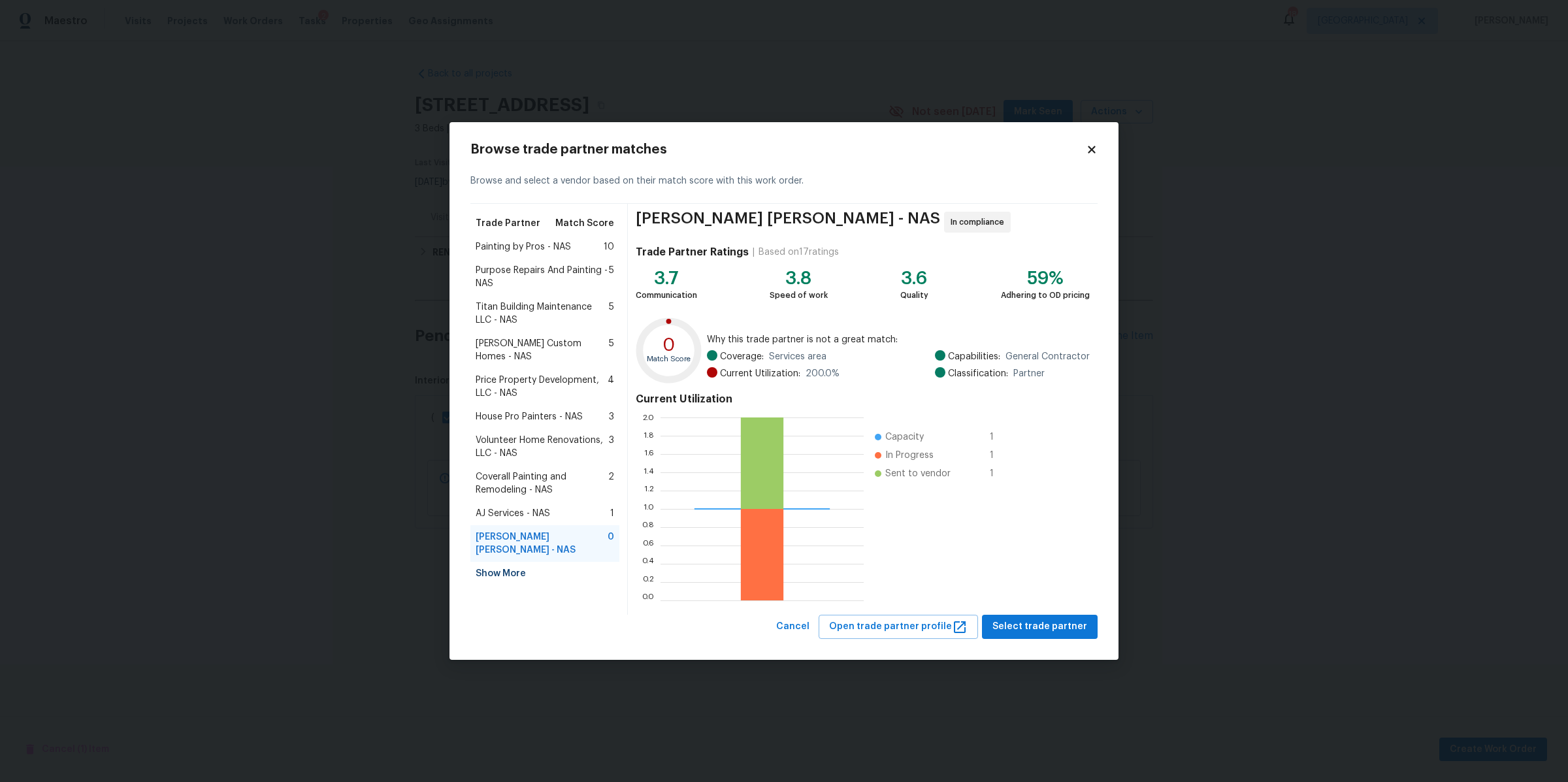
click at [568, 507] on div "AJ Services - NAS 1" at bounding box center [544, 513] width 138 height 13
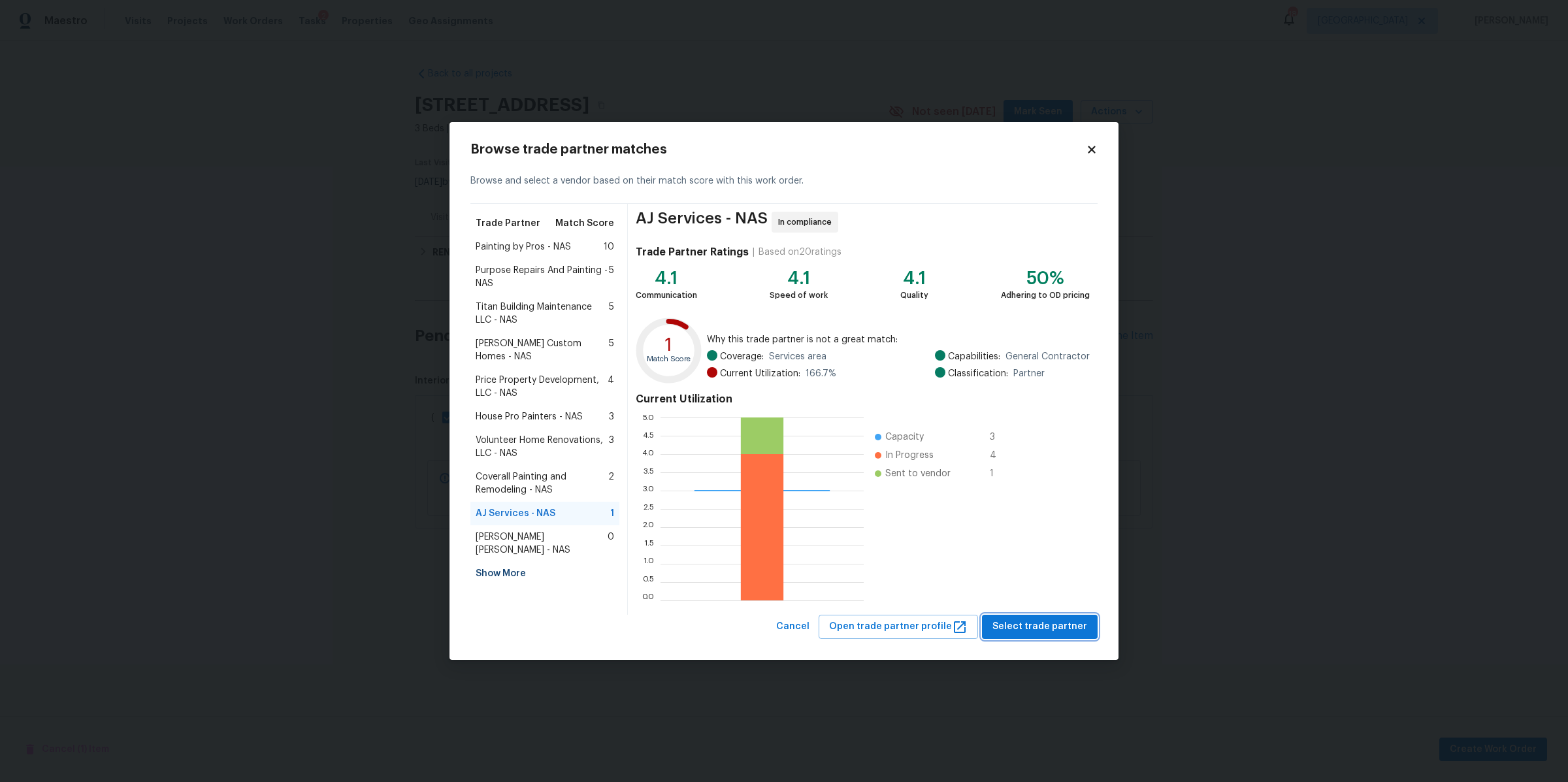
click at [1050, 629] on span "Select trade partner" at bounding box center [1040, 627] width 94 height 17
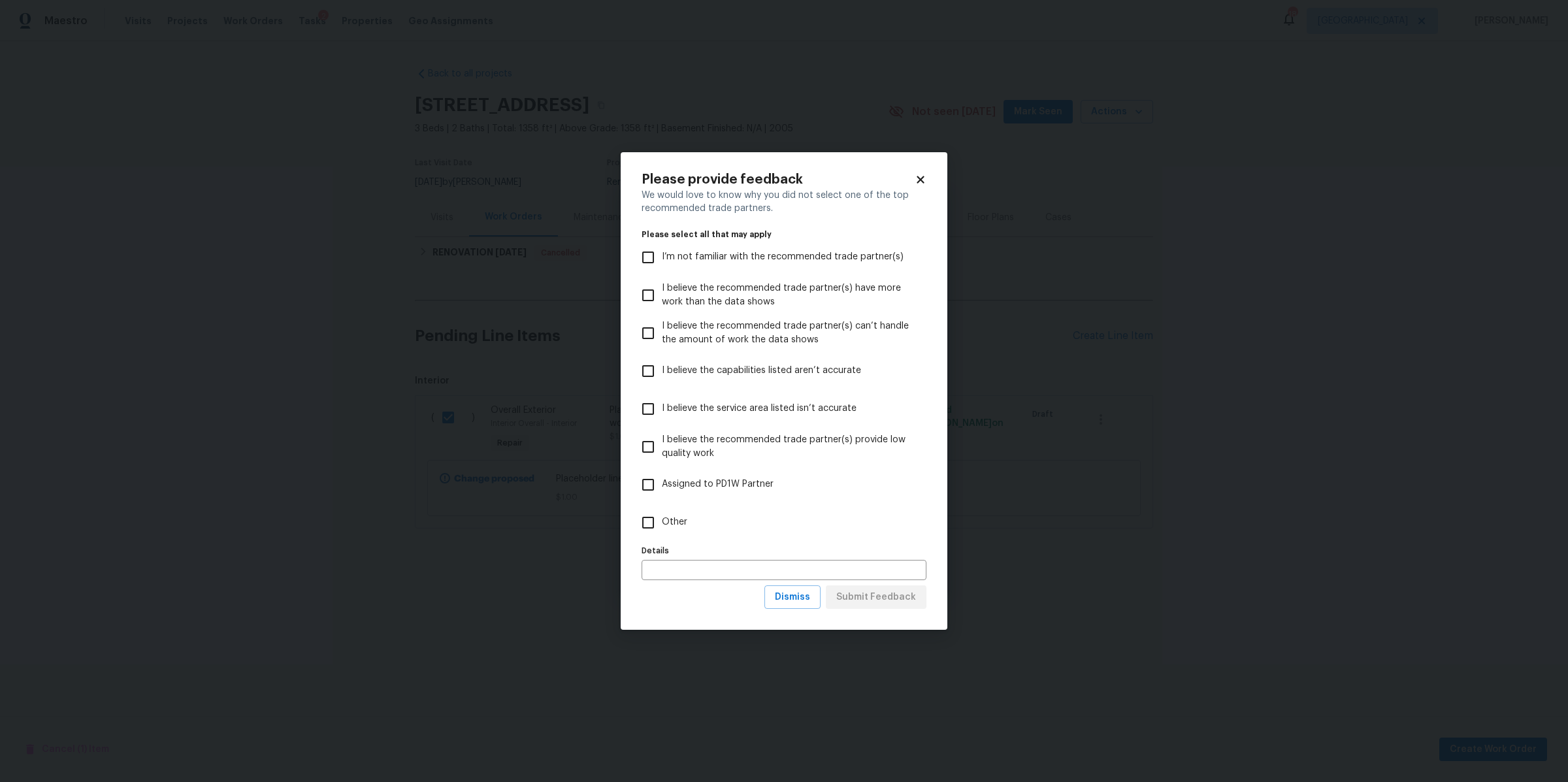
click at [679, 521] on span "Other" at bounding box center [675, 523] width 26 height 14
click at [662, 521] on input "Other" at bounding box center [648, 523] width 27 height 28
checkbox input "true"
click at [859, 598] on span "Submit Feedback" at bounding box center [876, 597] width 80 height 17
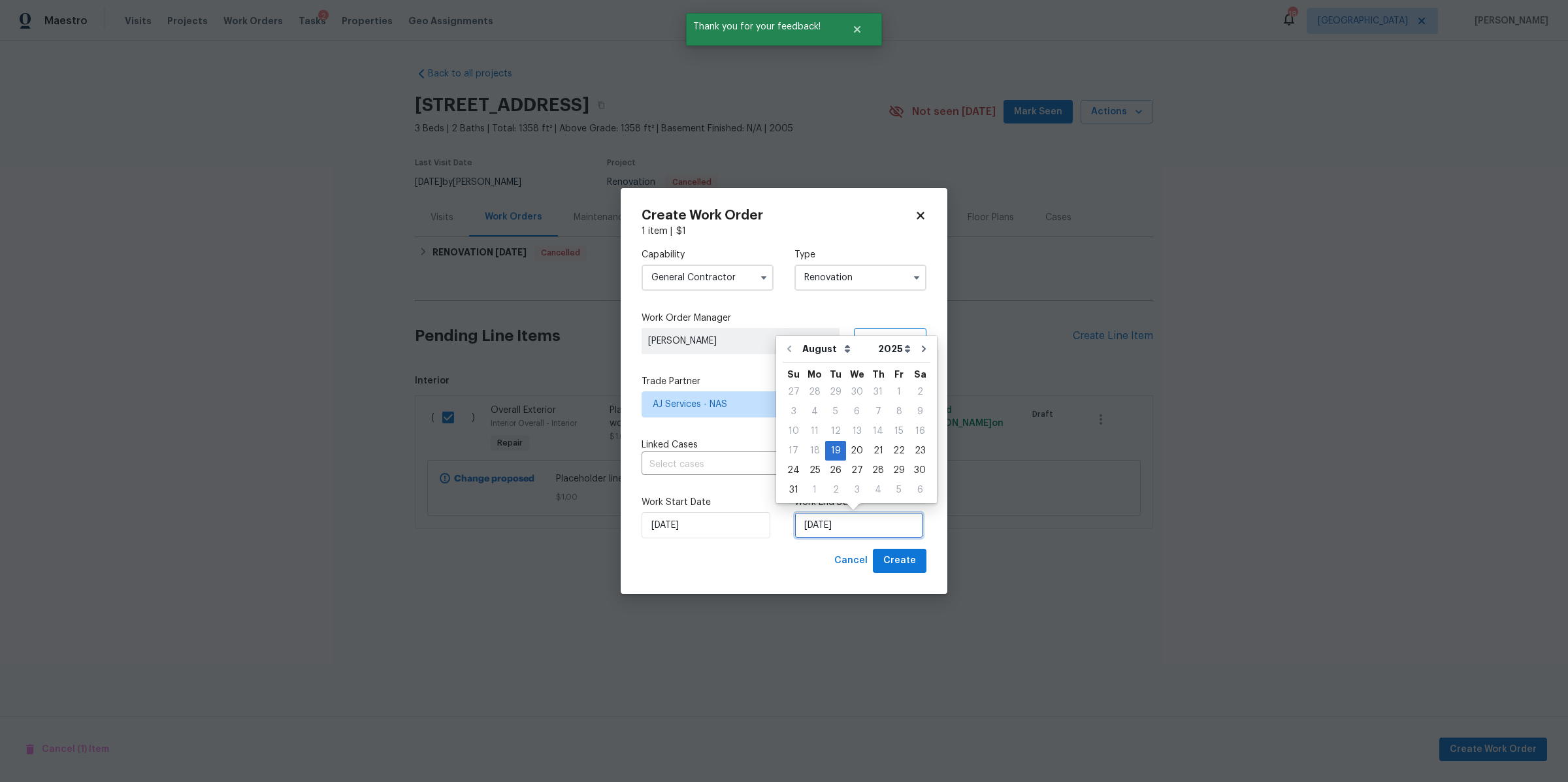
click at [862, 529] on input "[DATE]" at bounding box center [858, 526] width 129 height 27
click at [837, 465] on div "26" at bounding box center [835, 471] width 21 height 19
type input "8/26/2025"
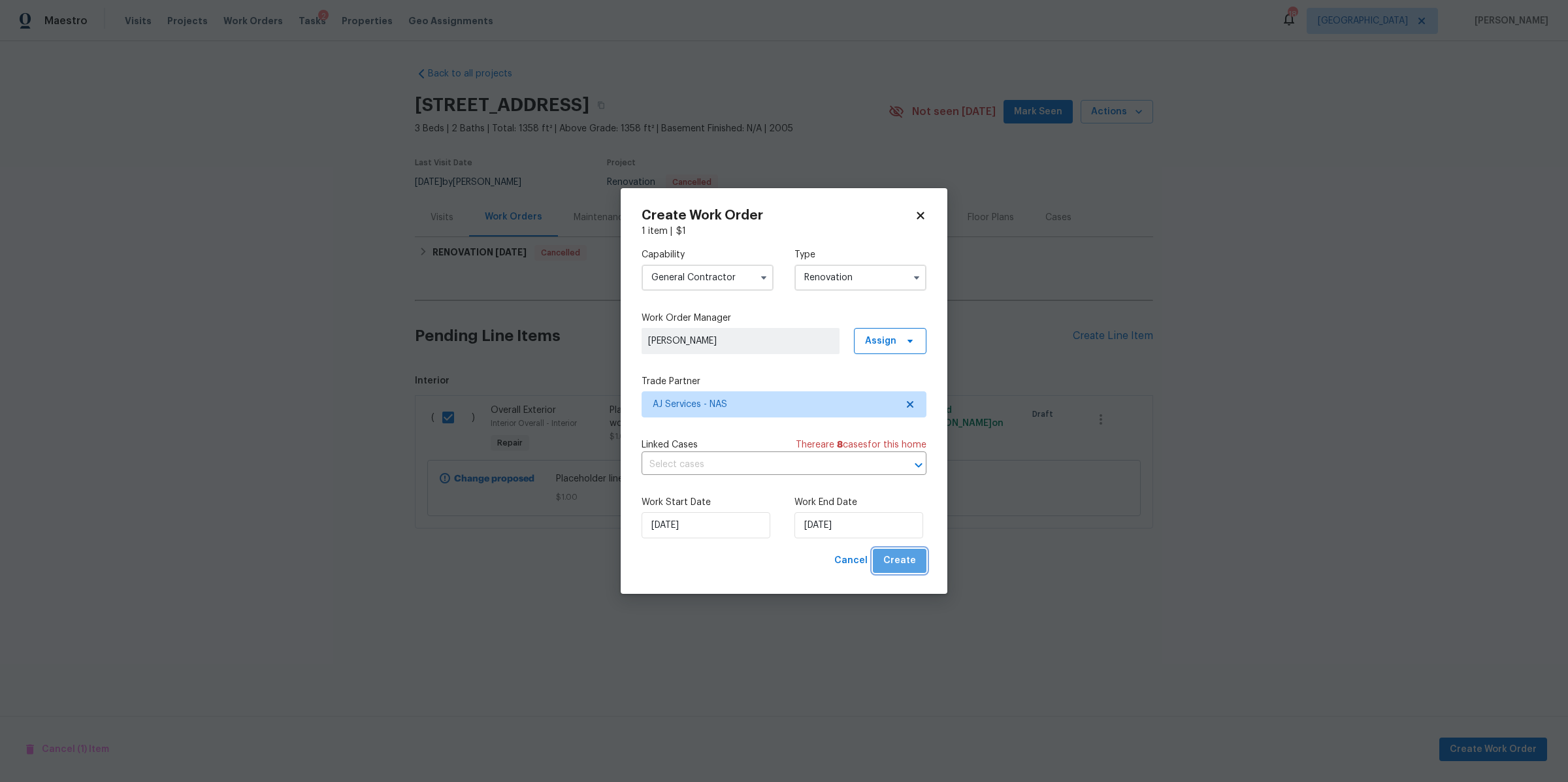
click at [909, 568] on span "Create" at bounding box center [899, 561] width 32 height 17
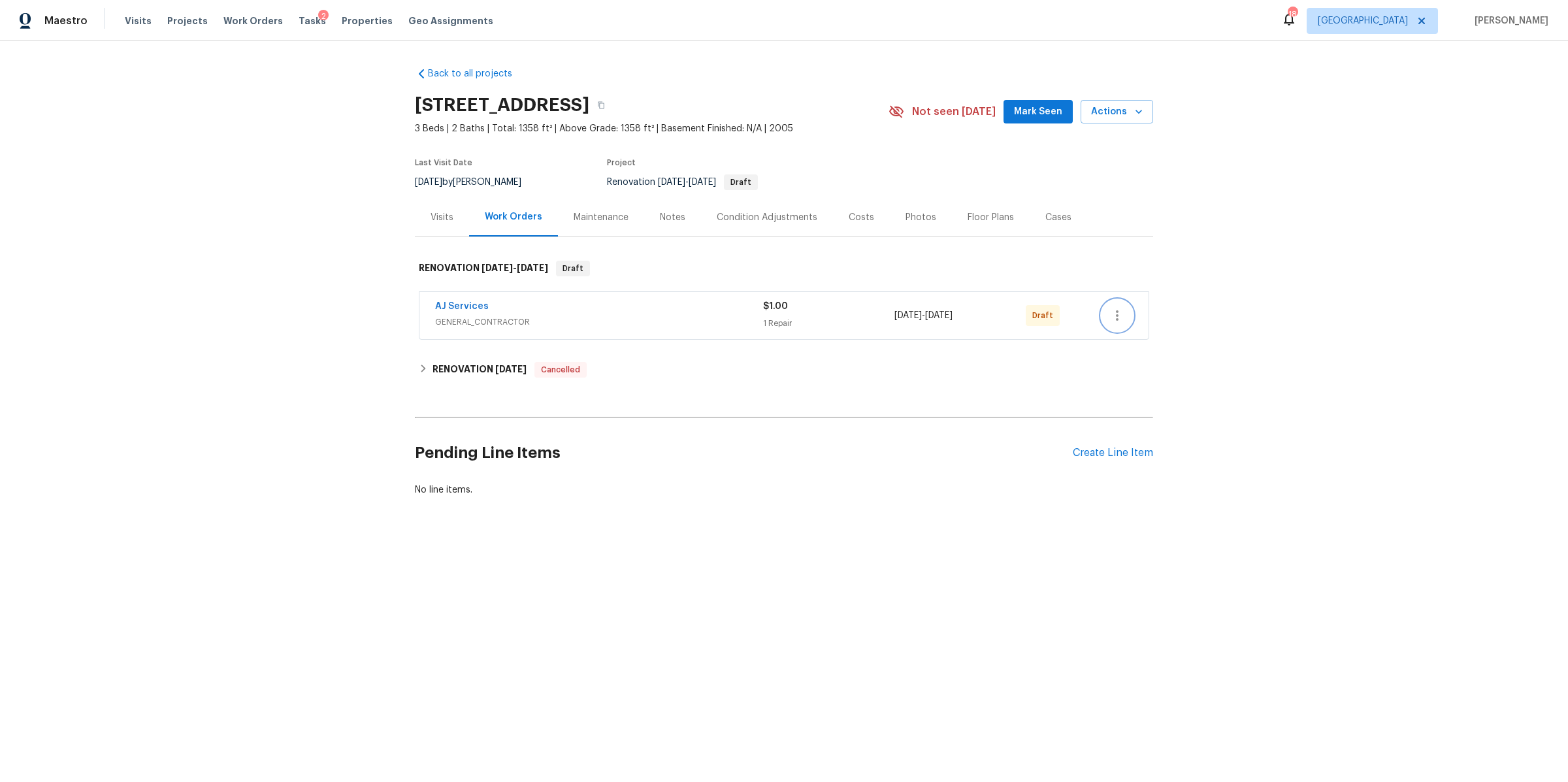
click at [1113, 308] on icon "button" at bounding box center [1117, 315] width 16 height 16
click at [1131, 341] on li "Confirm and Send to Vendor" at bounding box center [1167, 338] width 145 height 22
click at [430, 212] on div at bounding box center [784, 391] width 1568 height 782
click at [432, 217] on div "Visits" at bounding box center [441, 217] width 23 height 13
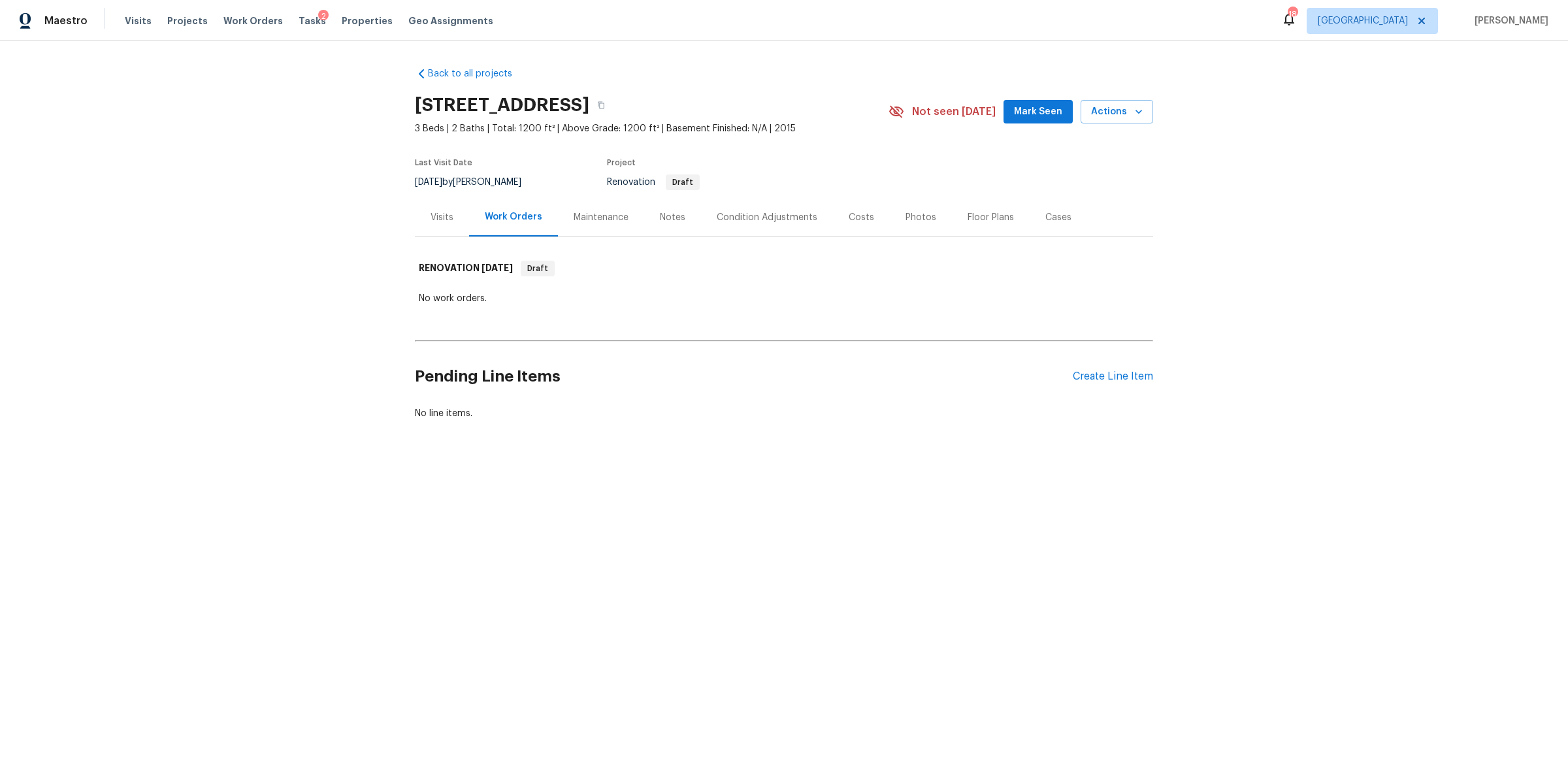
click at [660, 216] on div "Notes" at bounding box center [673, 217] width 26 height 13
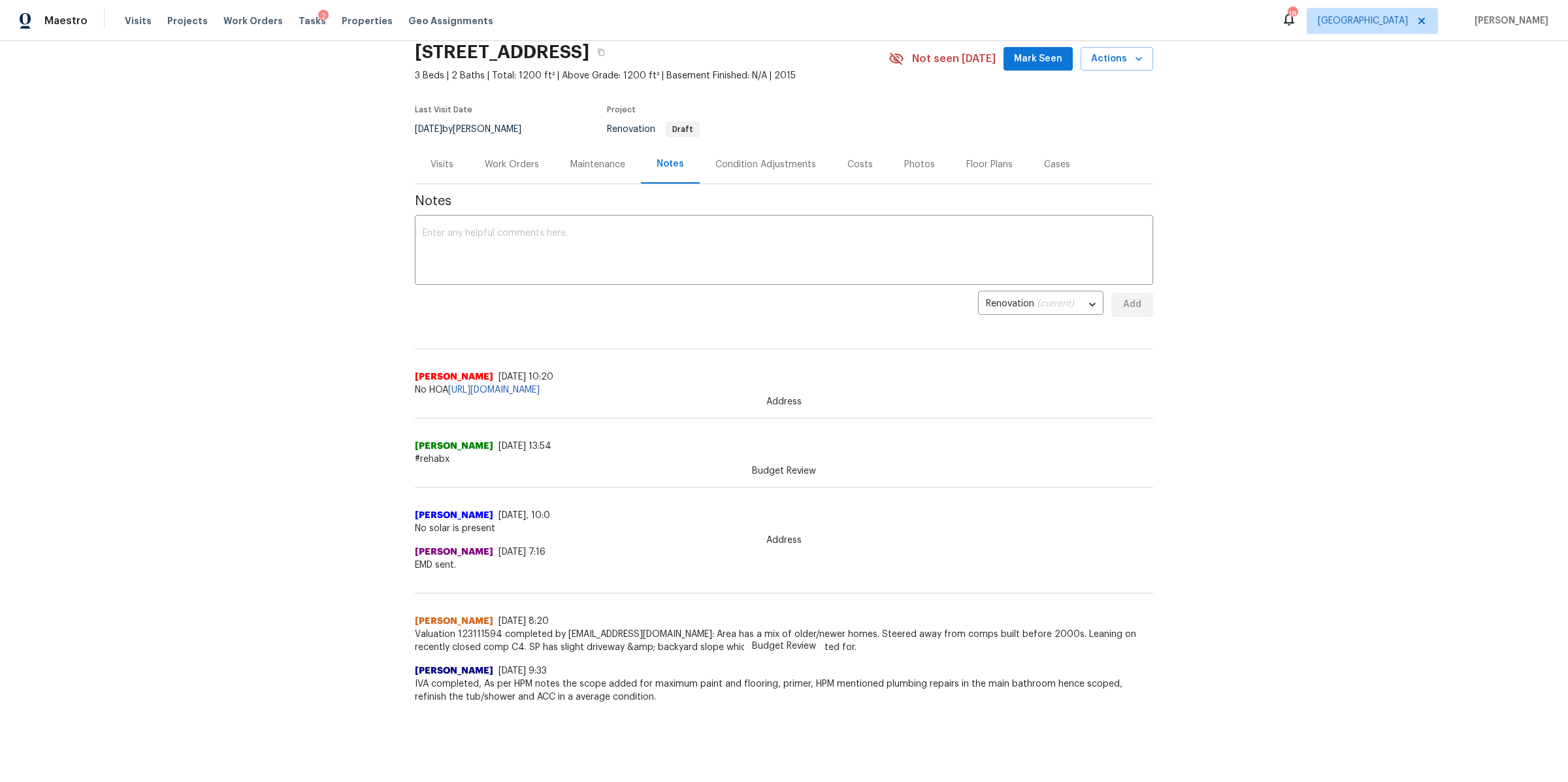
scroll to position [64, 0]
click at [889, 152] on div "Photos" at bounding box center [919, 164] width 62 height 38
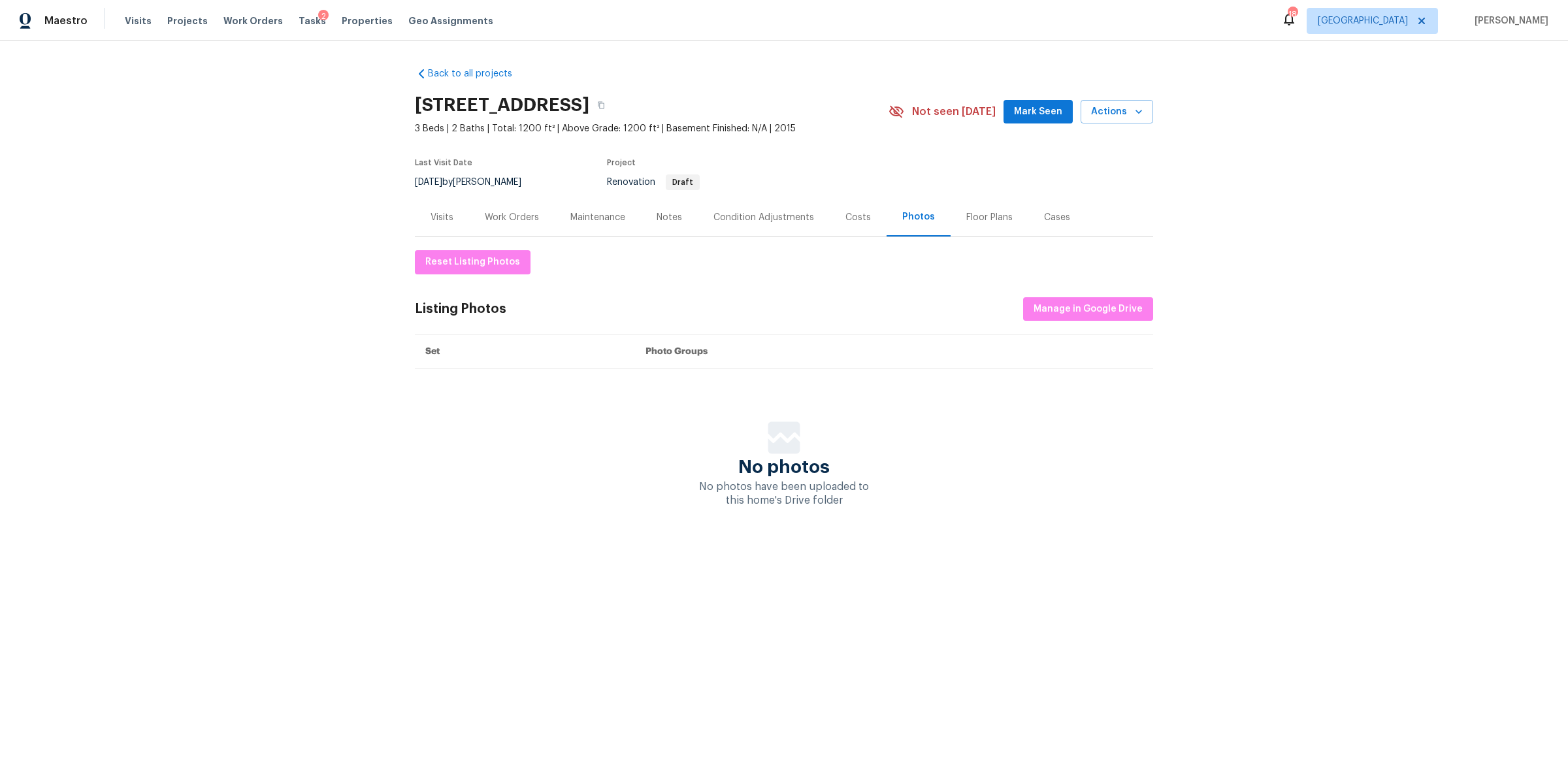
click at [830, 212] on div "Costs" at bounding box center [858, 217] width 57 height 38
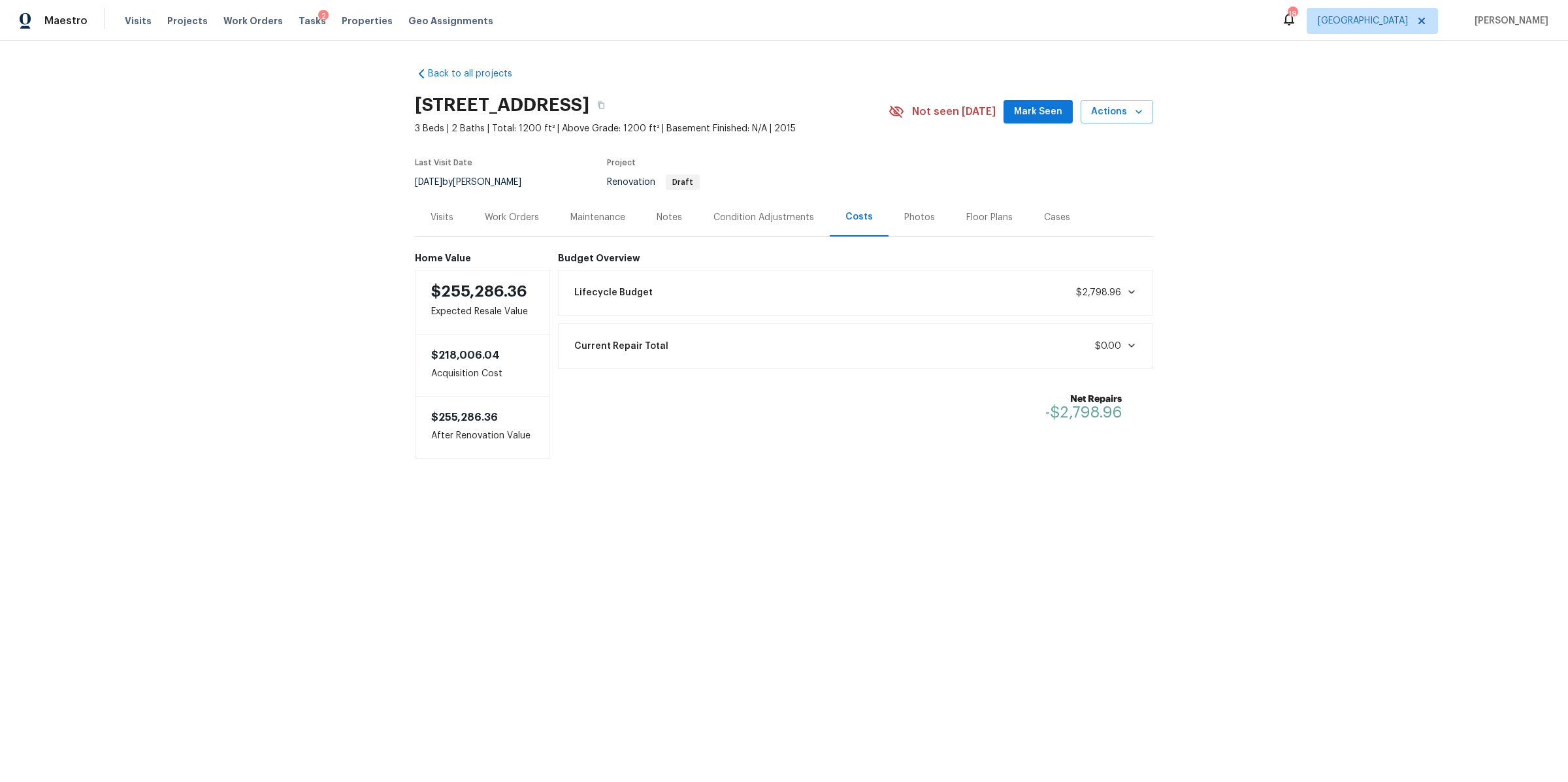
click at [435, 223] on div "Visits" at bounding box center [441, 217] width 23 height 13
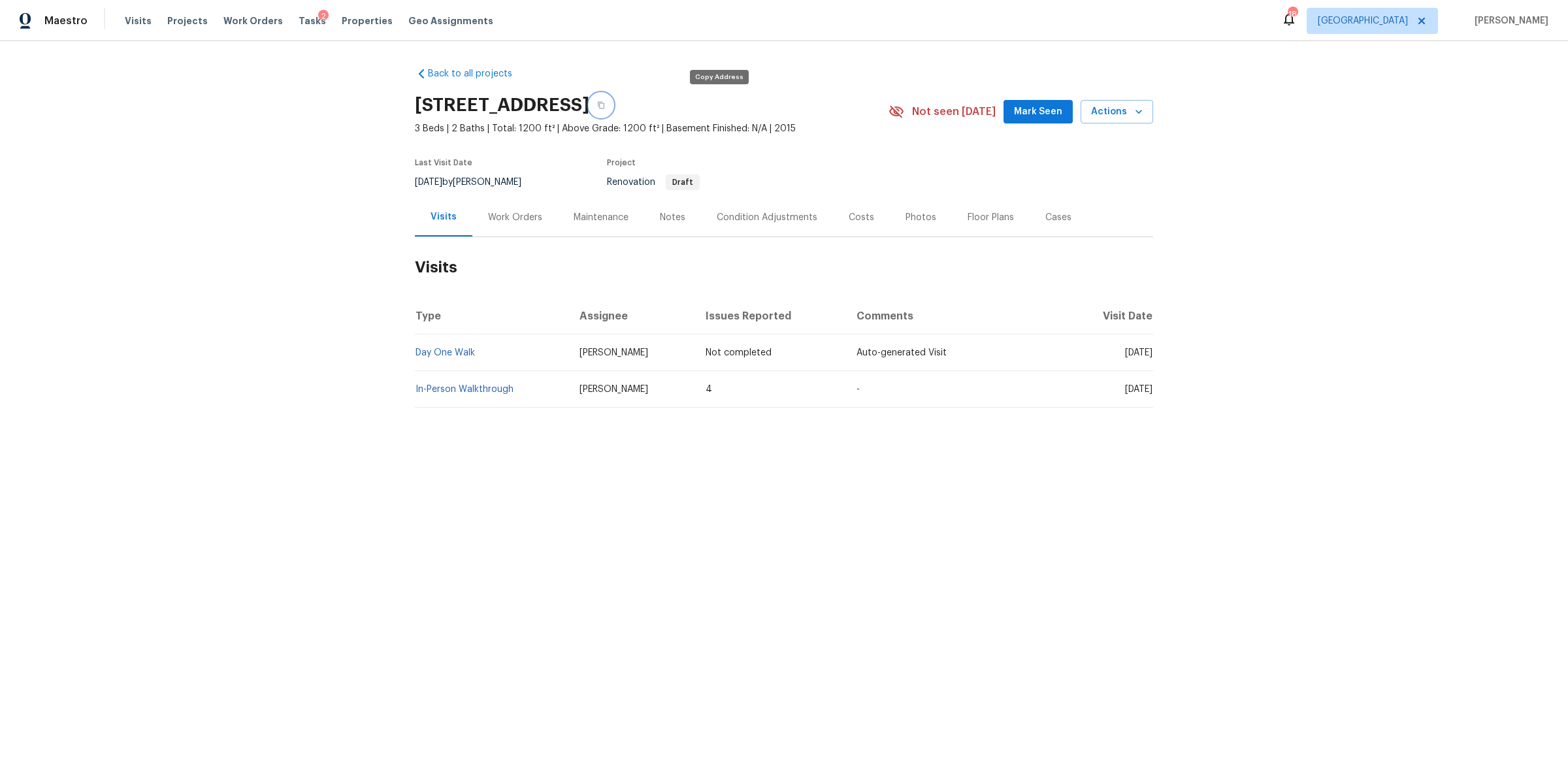
click at [604, 102] on icon "button" at bounding box center [601, 105] width 7 height 7
click at [852, 212] on div "Costs" at bounding box center [861, 217] width 26 height 13
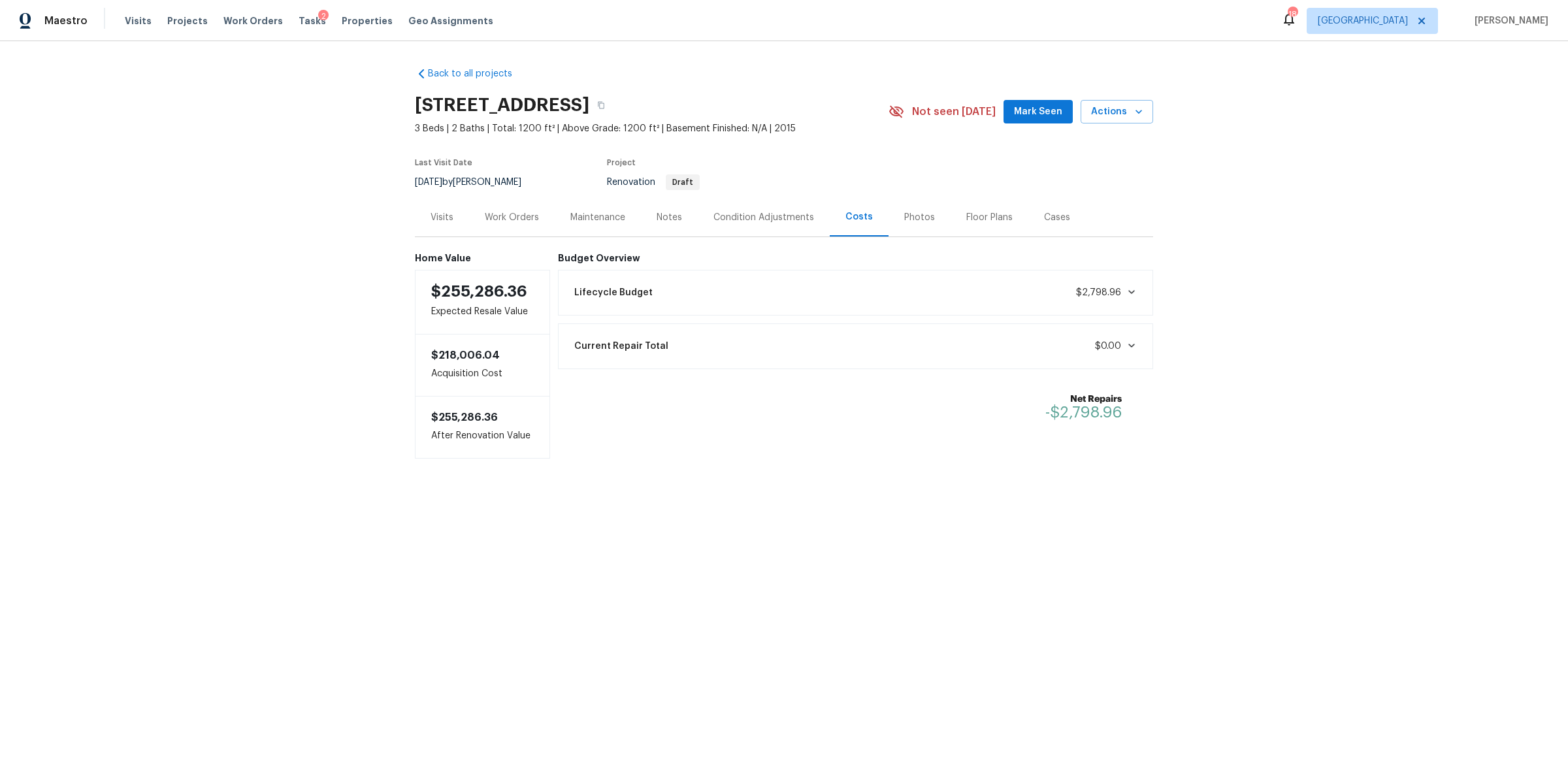
click at [768, 212] on div "Condition Adjustments" at bounding box center [764, 217] width 100 height 13
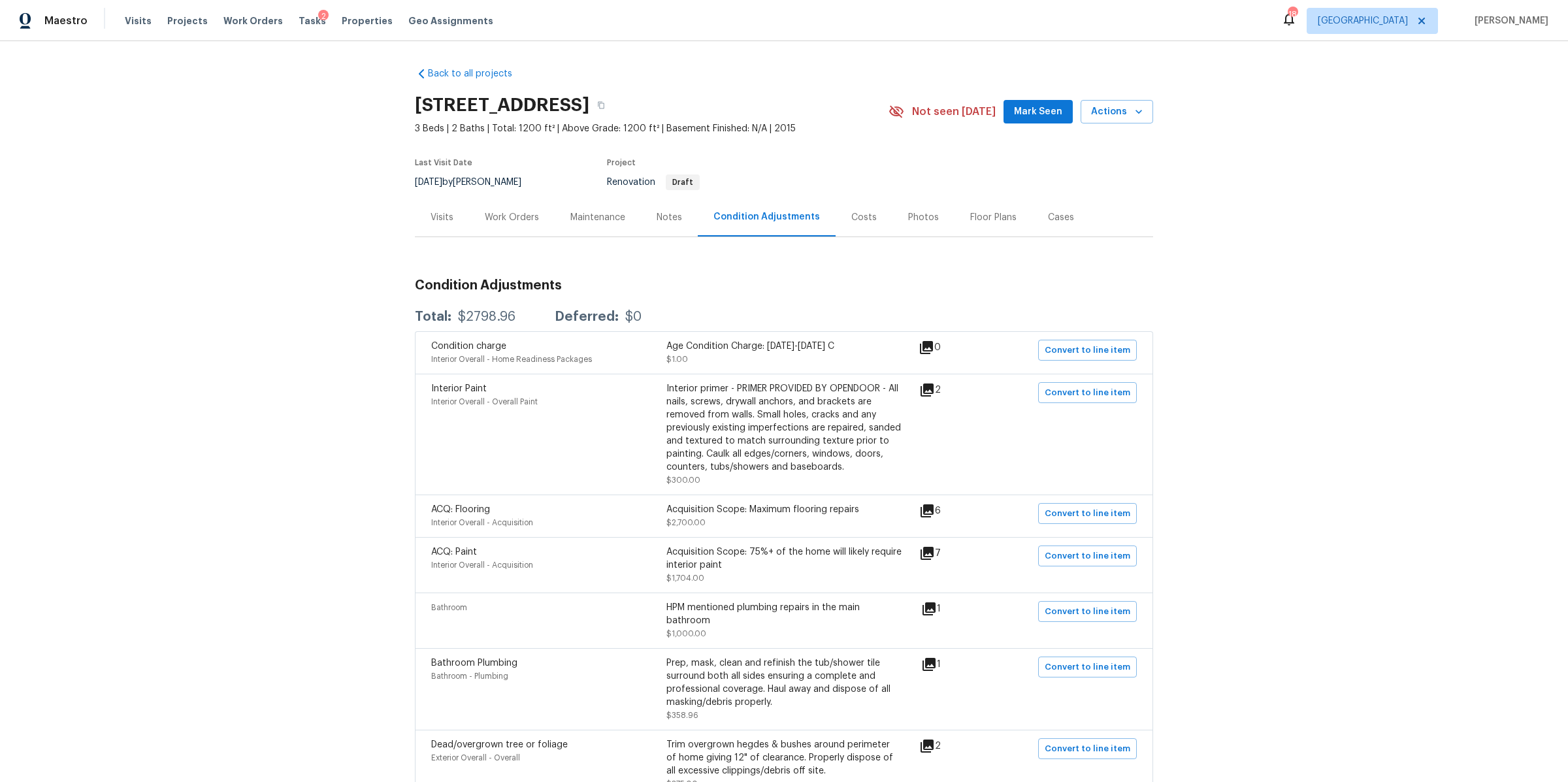
click at [866, 210] on div "Costs" at bounding box center [864, 217] width 57 height 38
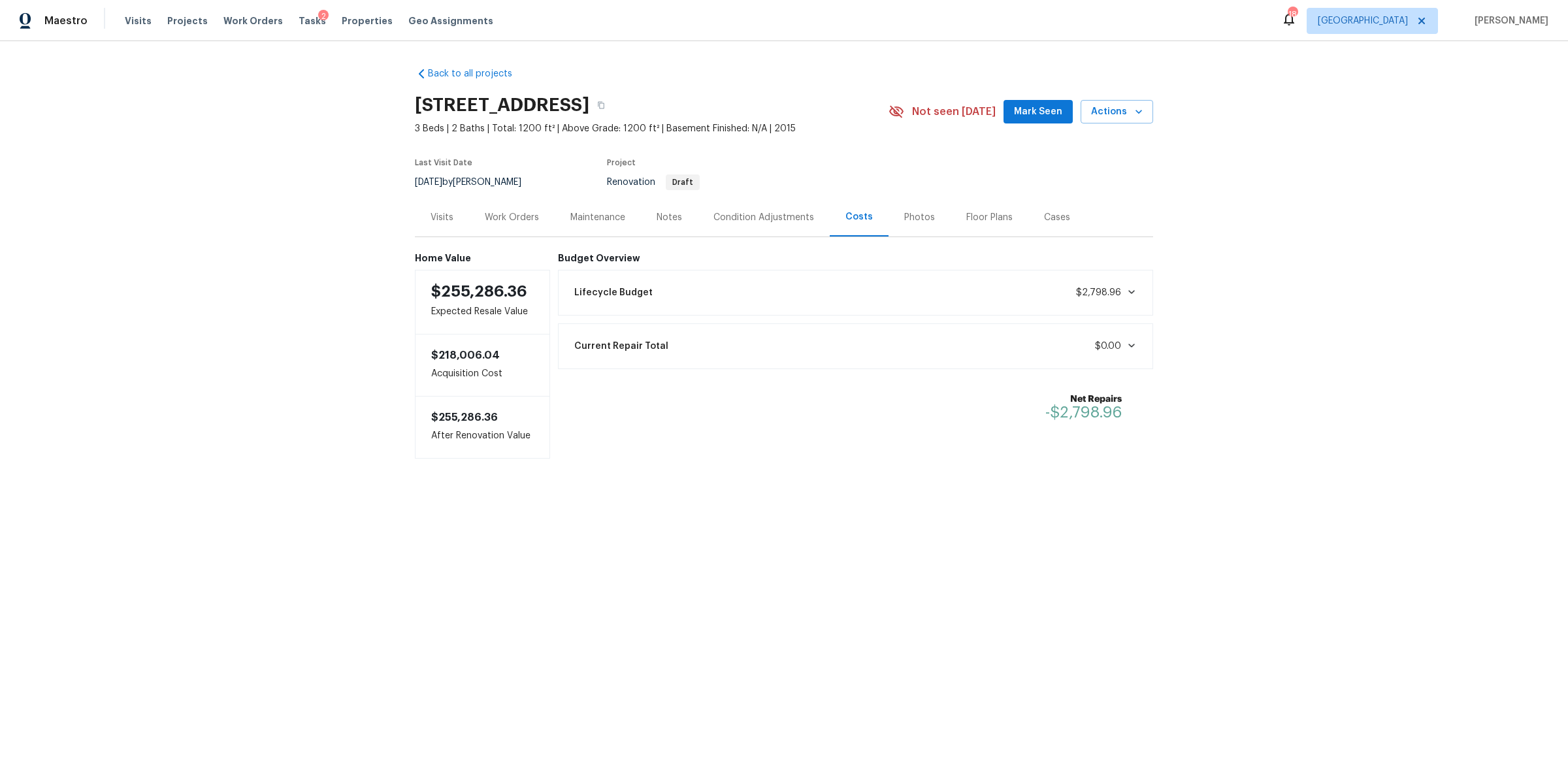
click at [509, 218] on div "Work Orders" at bounding box center [512, 217] width 54 height 13
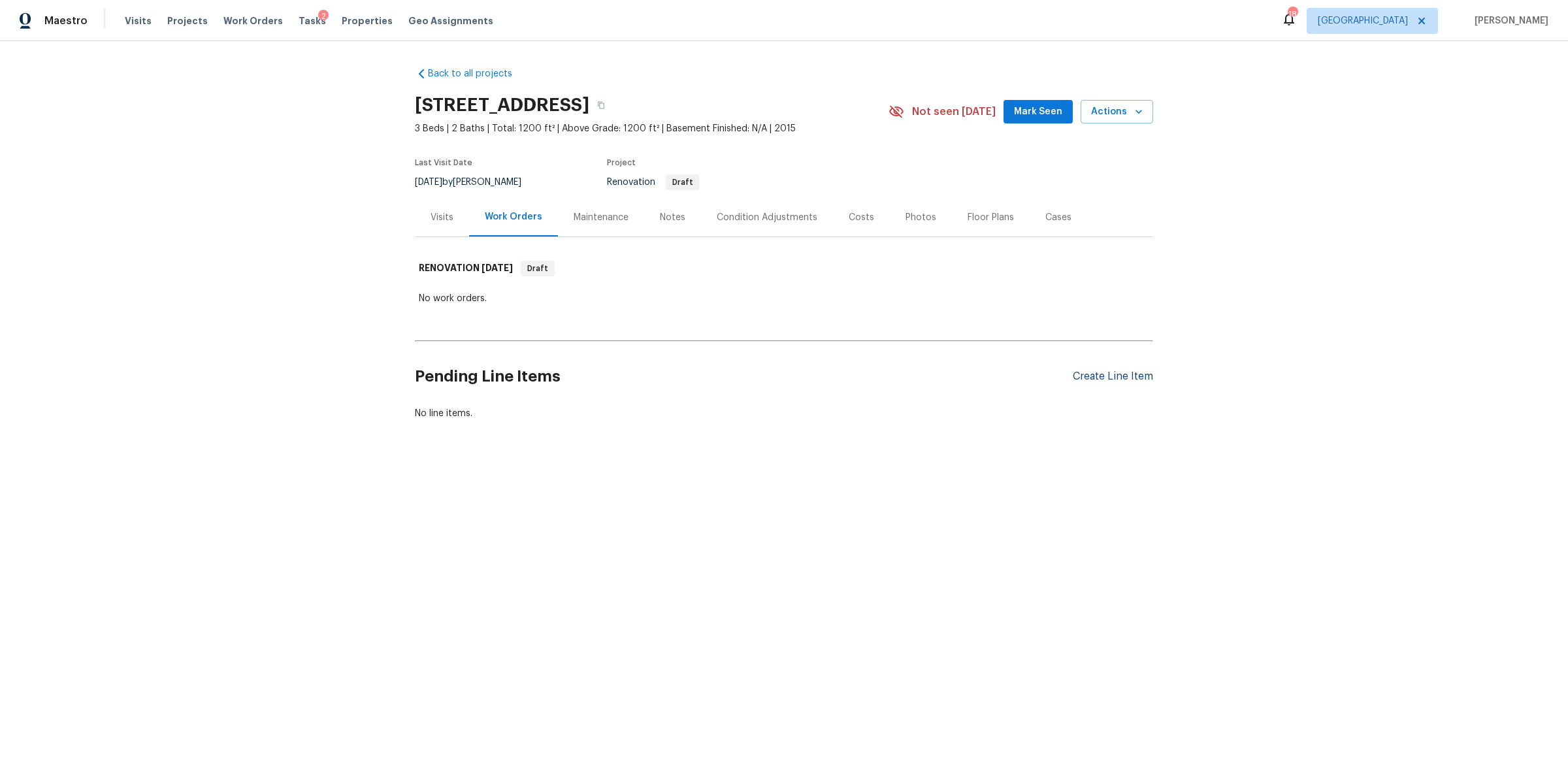
click at [1113, 373] on div "Create Line Item" at bounding box center [1113, 376] width 81 height 13
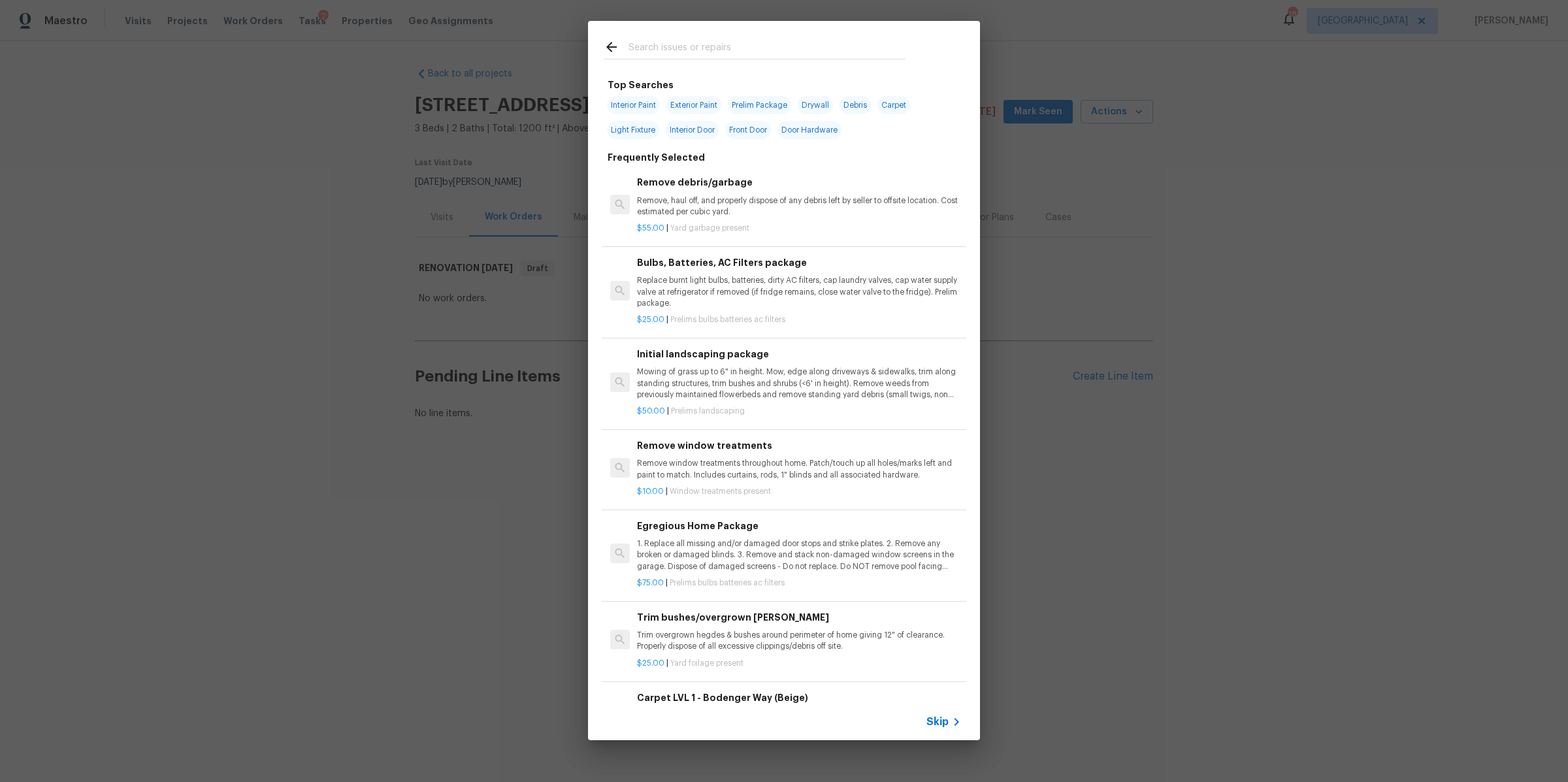
click at [950, 724] on icon at bounding box center [956, 722] width 16 height 16
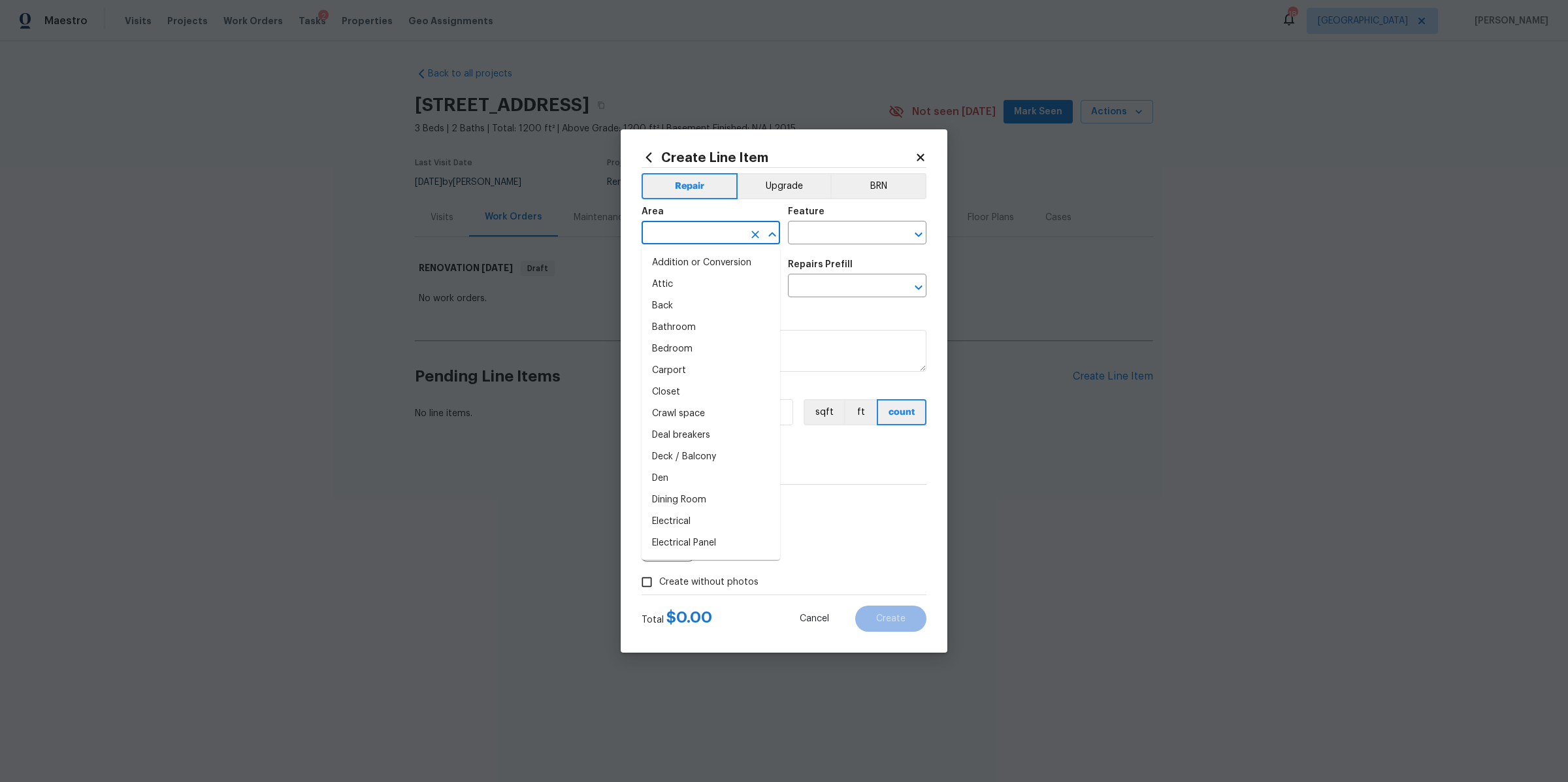
click at [709, 232] on input "text" at bounding box center [692, 234] width 102 height 21
click at [708, 288] on li "Interior Overall" at bounding box center [710, 285] width 138 height 22
type input "Interior Overall"
click at [797, 233] on input "text" at bounding box center [838, 234] width 102 height 21
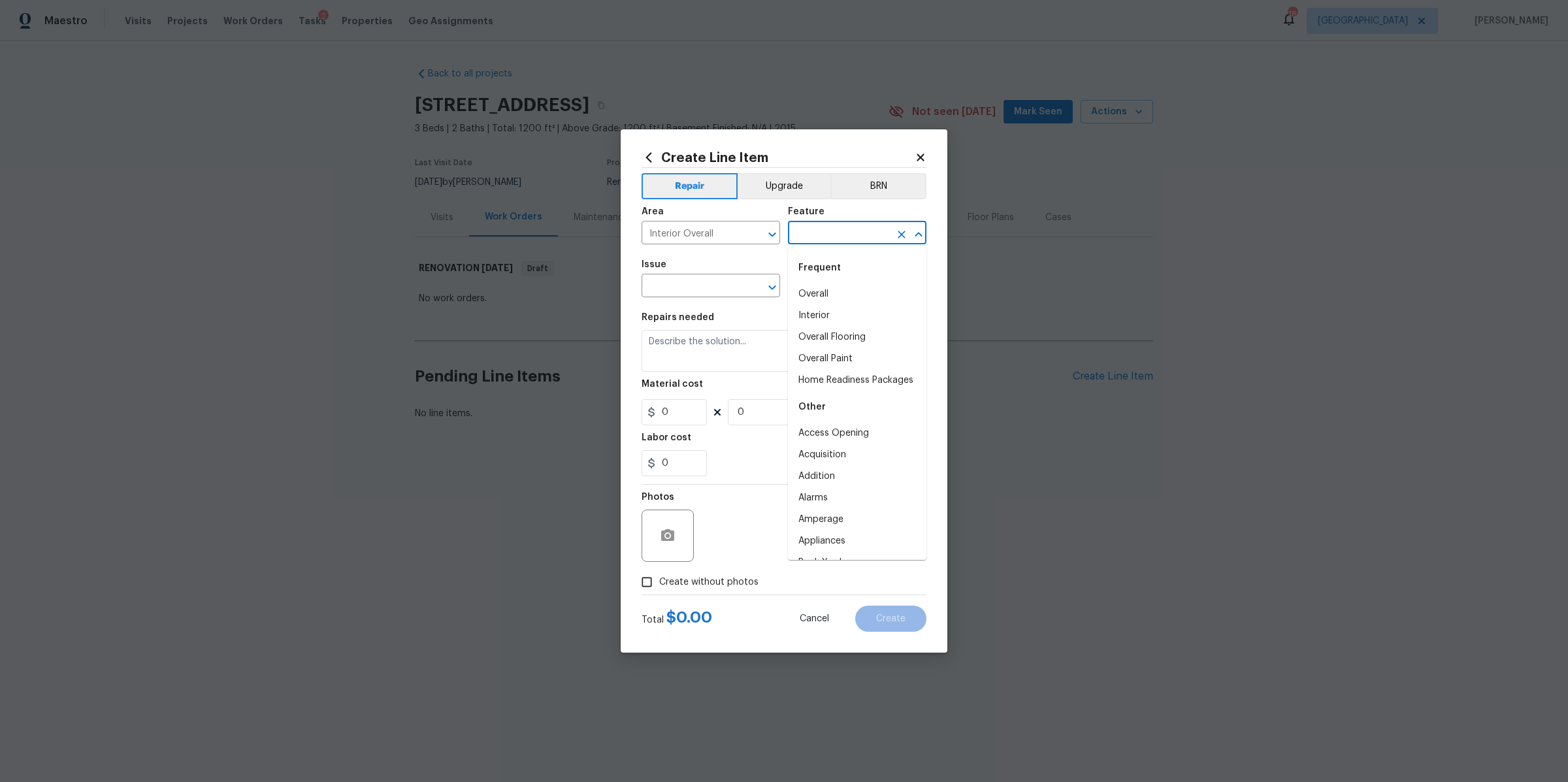
click at [805, 279] on div "Frequent" at bounding box center [856, 268] width 138 height 31
click at [805, 290] on li "Overall" at bounding box center [856, 295] width 138 height 22
type input "Overall"
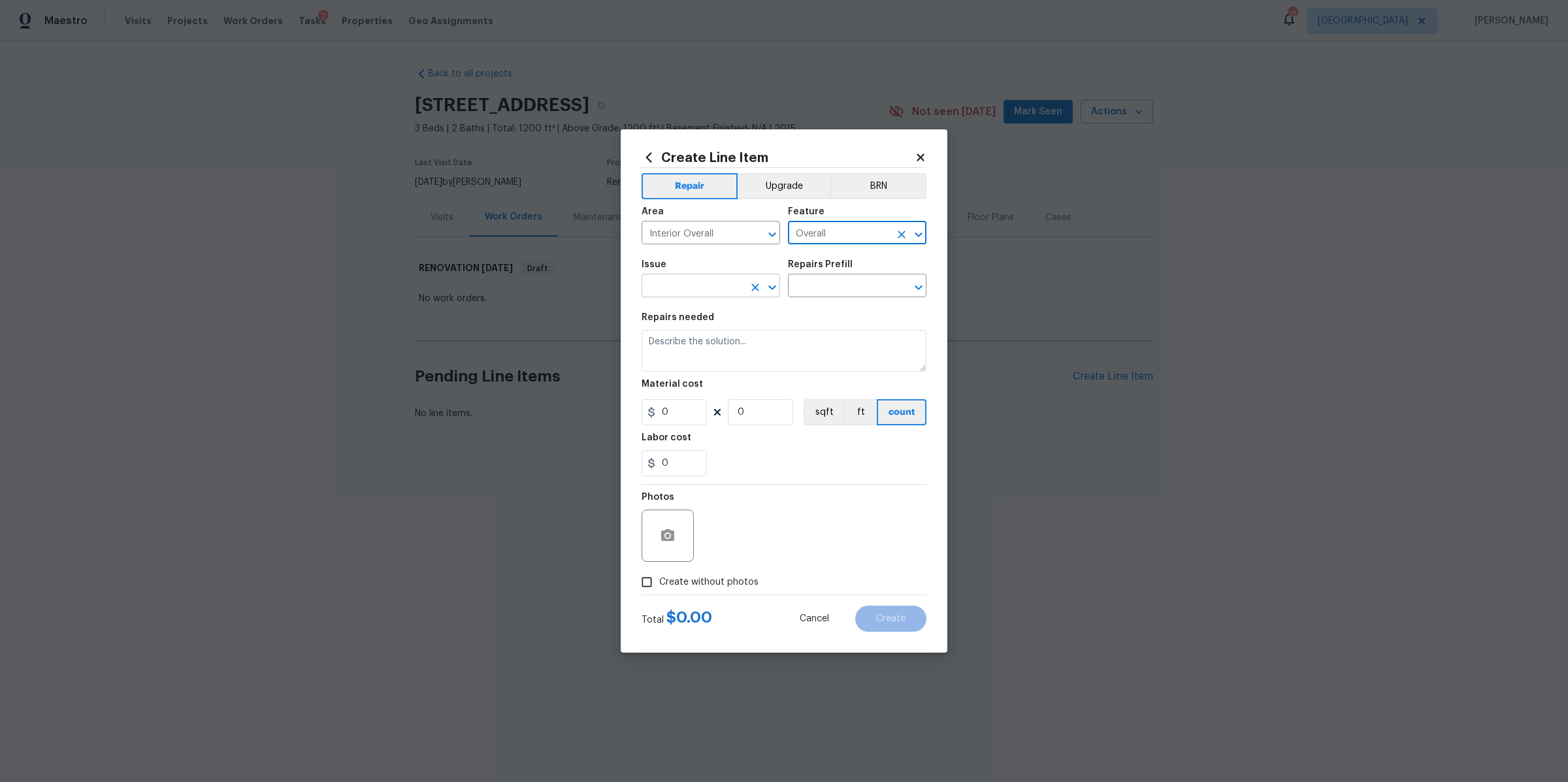
click at [708, 287] on input "text" at bounding box center [692, 287] width 102 height 21
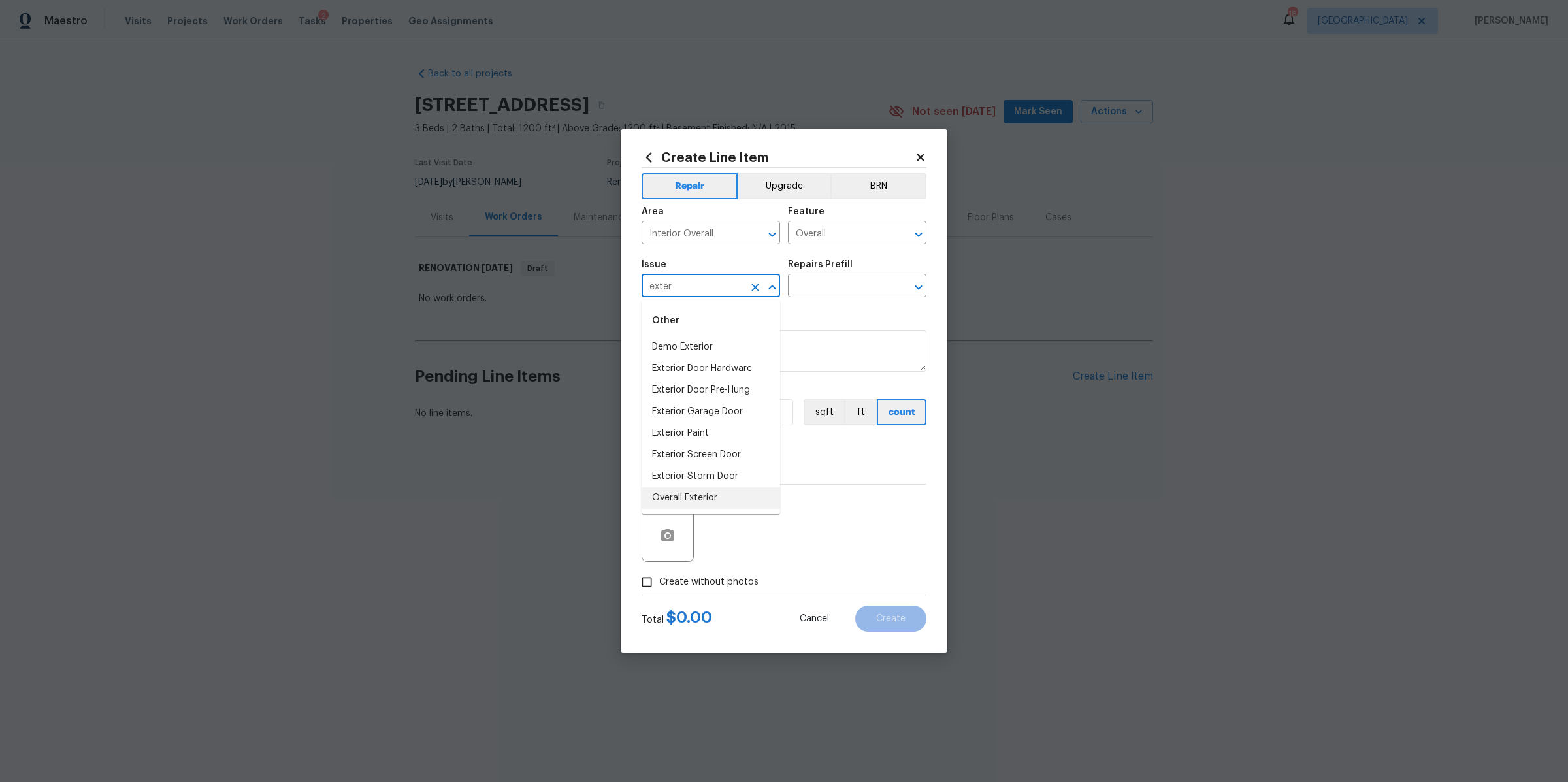
click at [690, 495] on li "Overall Exterior" at bounding box center [710, 498] width 138 height 22
type input "Overall Exterior"
click at [858, 287] on input "text" at bounding box center [838, 287] width 102 height 21
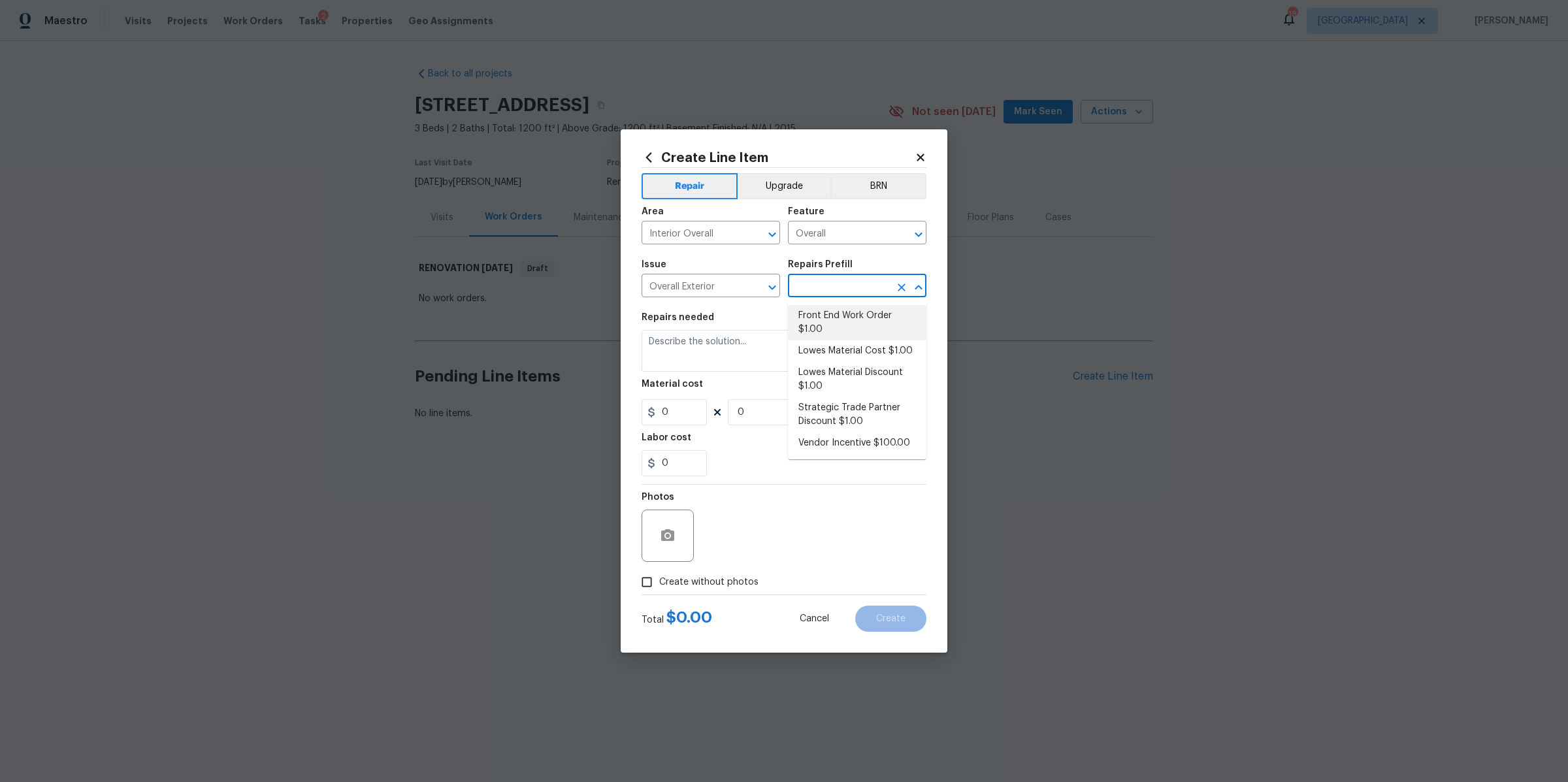
click at [840, 321] on li "Front End Work Order $1.00" at bounding box center [856, 323] width 138 height 35
type input "Front End Work Order $1.00"
type textarea "Placeholder line item for the creation of front end work orders."
type input "1"
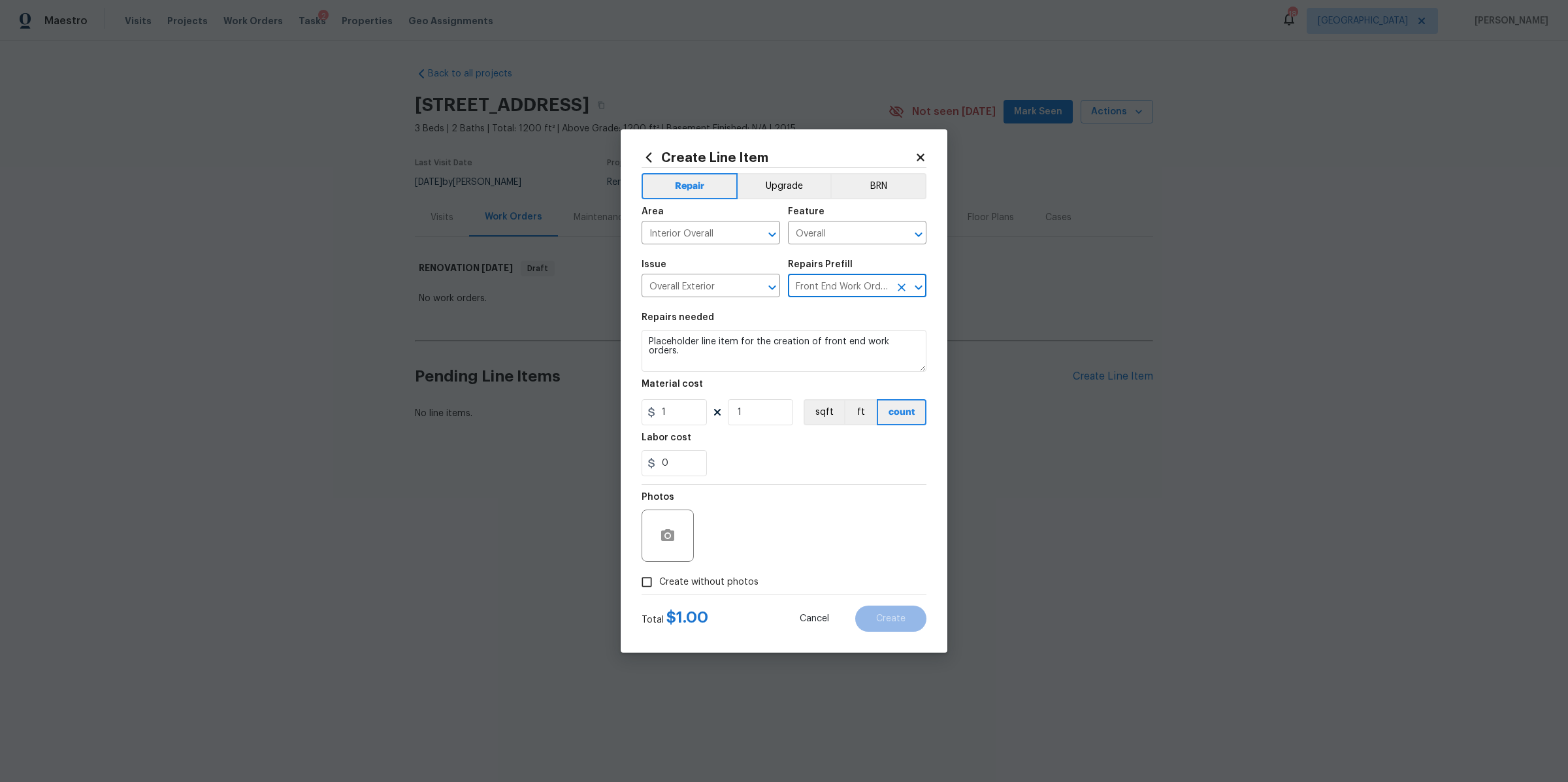
click at [700, 580] on span "Create without photos" at bounding box center [708, 583] width 99 height 14
click at [659, 580] on input "Create without photos" at bounding box center [646, 582] width 25 height 25
checkbox input "true"
click at [766, 529] on textarea at bounding box center [815, 535] width 222 height 52
type textarea "na"
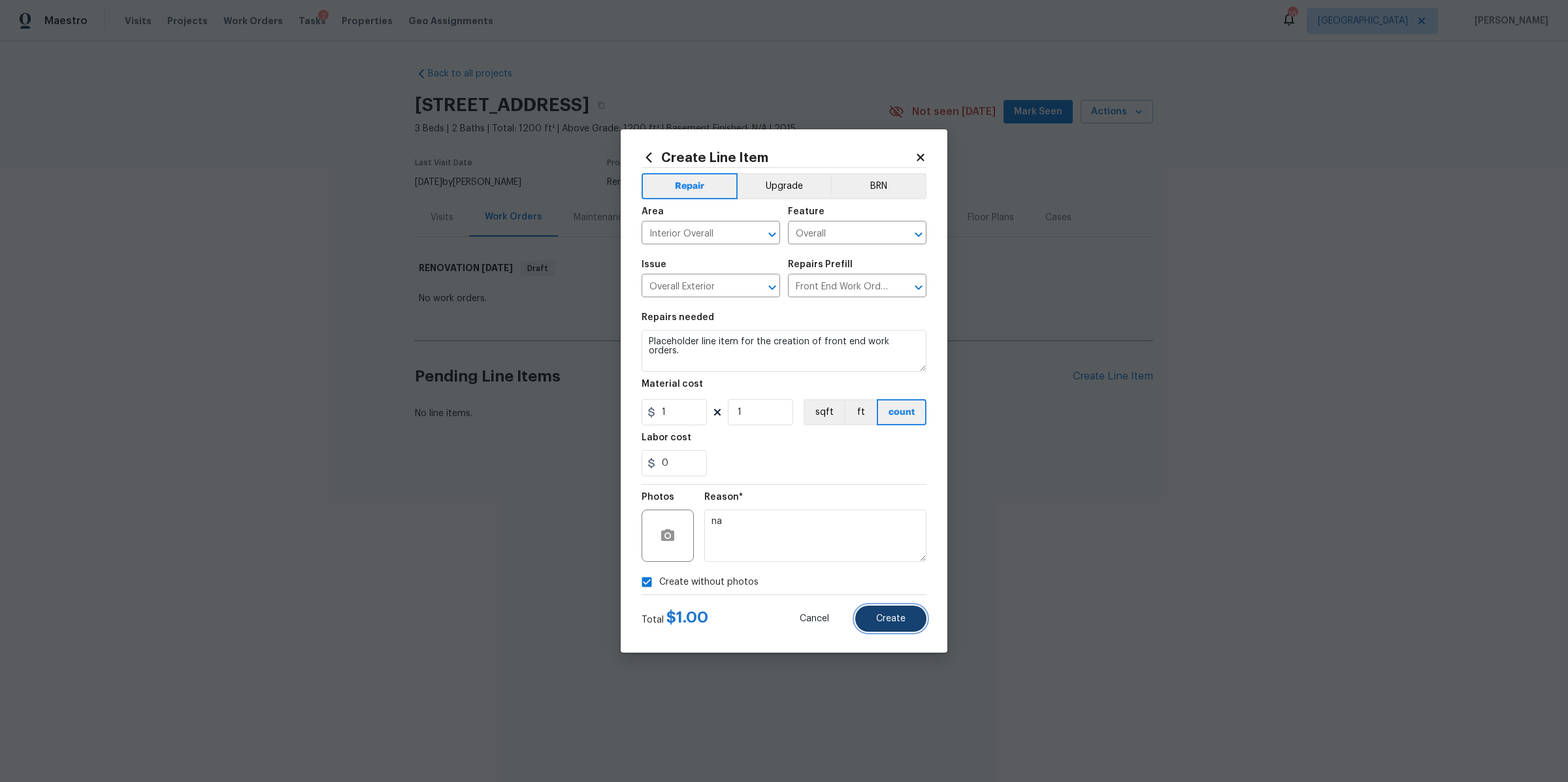
click at [904, 612] on button "Create" at bounding box center [891, 619] width 72 height 27
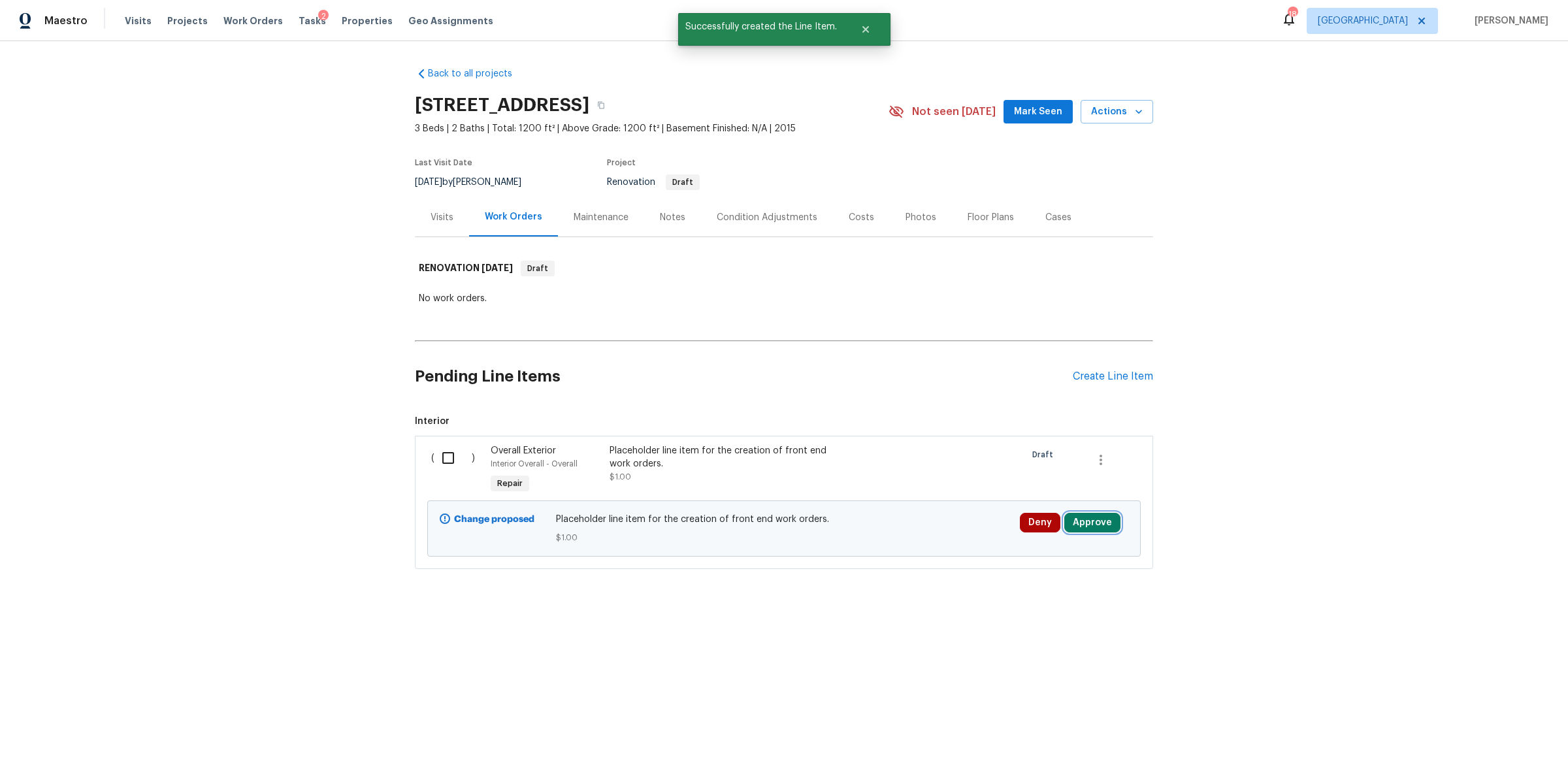
click at [1100, 522] on button "Approve" at bounding box center [1092, 523] width 56 height 20
click at [1037, 481] on span "Approve" at bounding box center [1048, 480] width 36 height 10
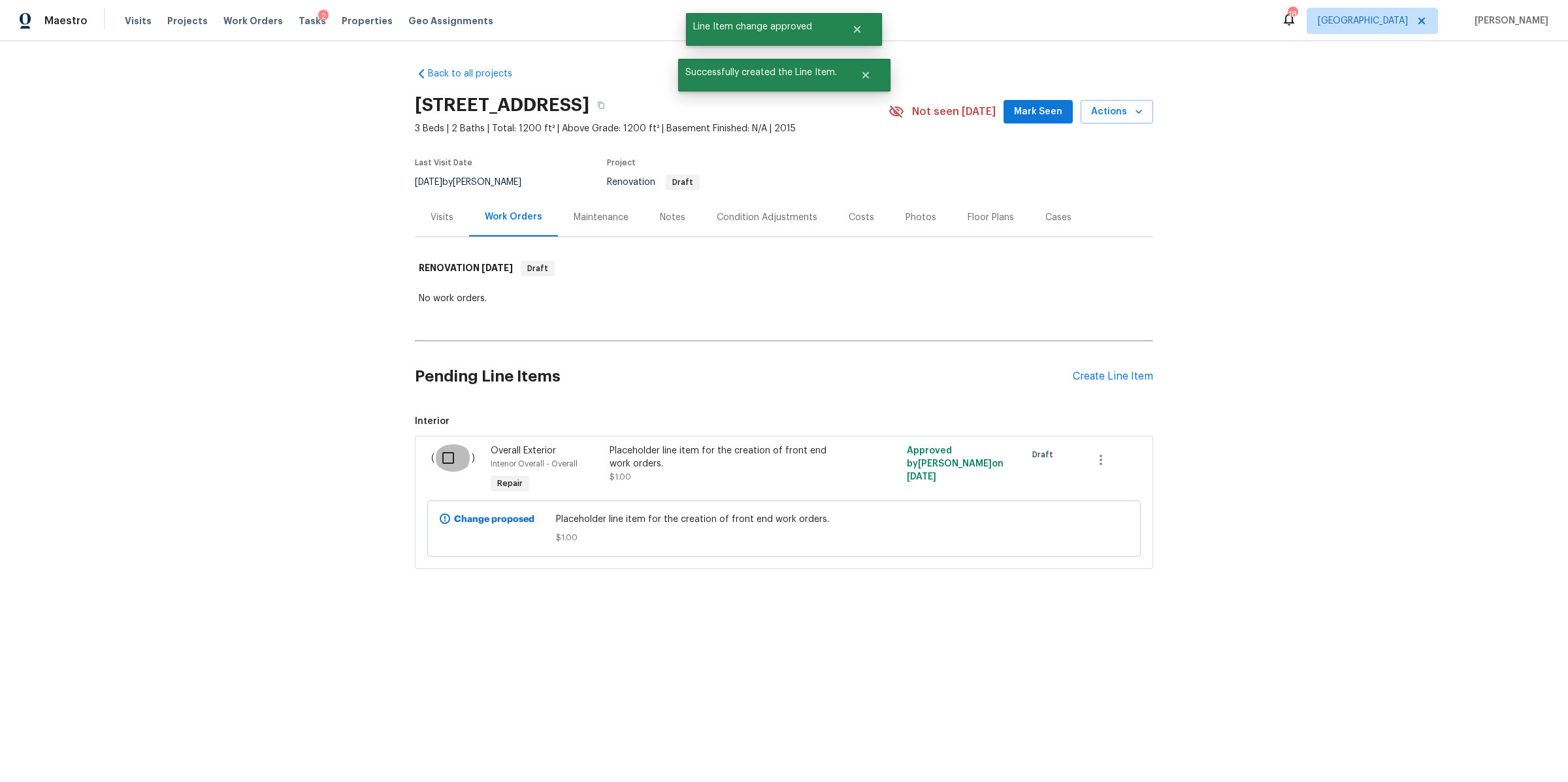
click at [450, 462] on input "checkbox" at bounding box center [453, 458] width 37 height 28
checkbox input "true"
click at [1471, 747] on span "Create Work Order" at bounding box center [1492, 750] width 86 height 17
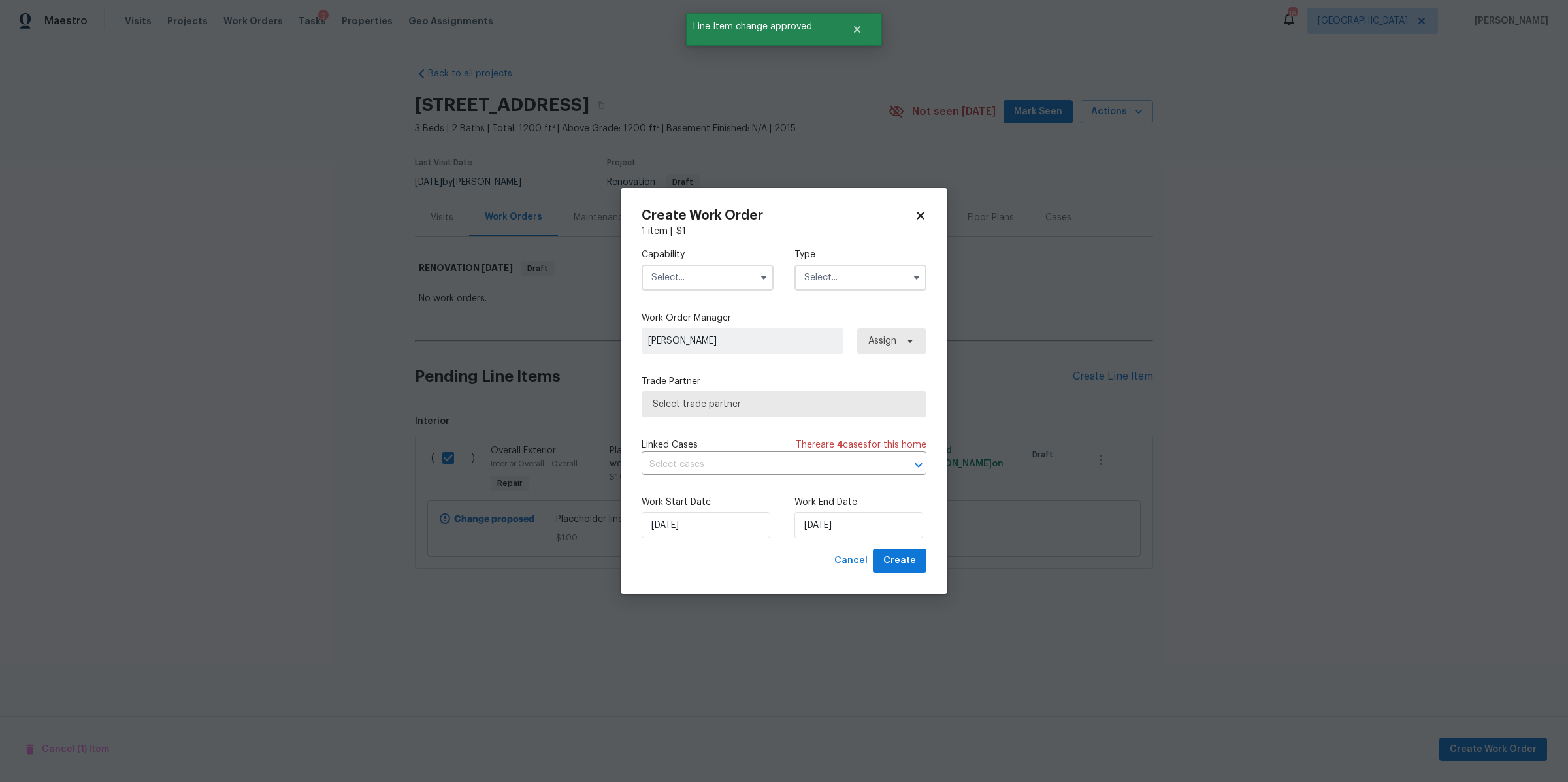
click at [669, 270] on input "text" at bounding box center [707, 277] width 132 height 27
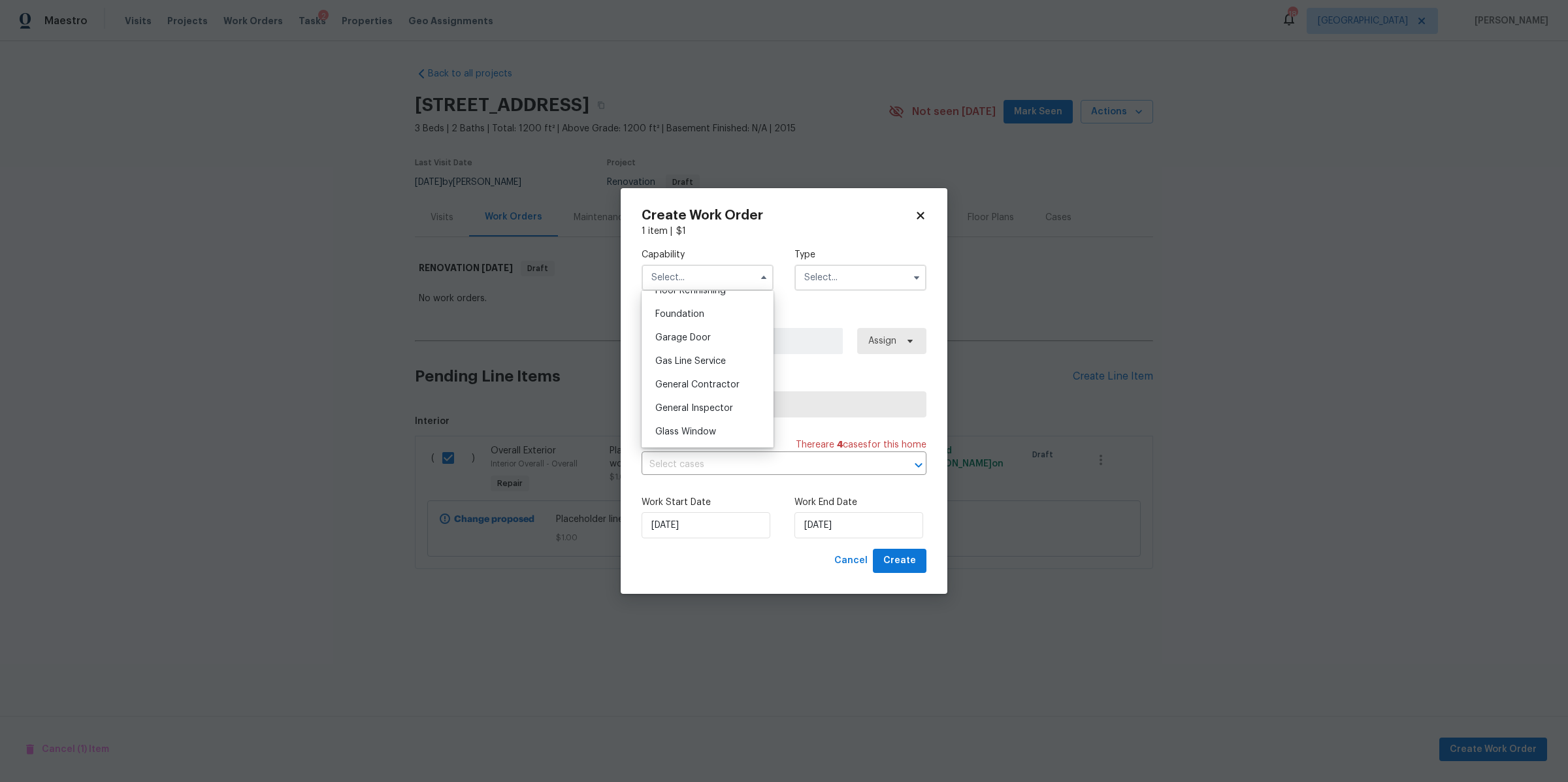
scroll to position [564, 0]
click at [680, 371] on span "General Contractor" at bounding box center [697, 366] width 84 height 9
type input "General Contractor"
click at [830, 286] on input "text" at bounding box center [860, 277] width 132 height 27
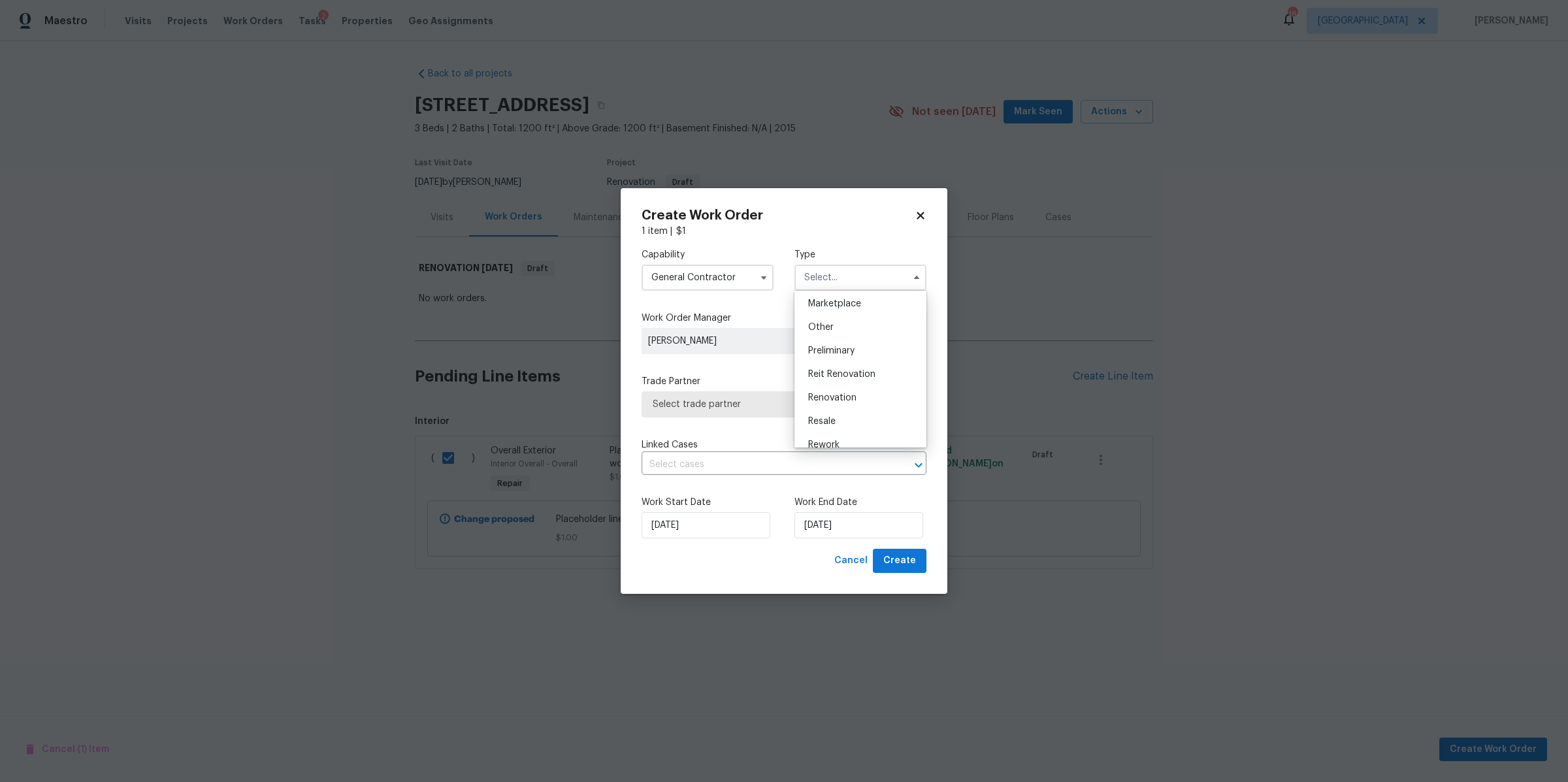
scroll to position [250, 0]
click at [842, 378] on div "Renovation" at bounding box center [860, 386] width 126 height 24
type input "Renovation"
click at [841, 410] on span "Select trade partner" at bounding box center [775, 404] width 243 height 13
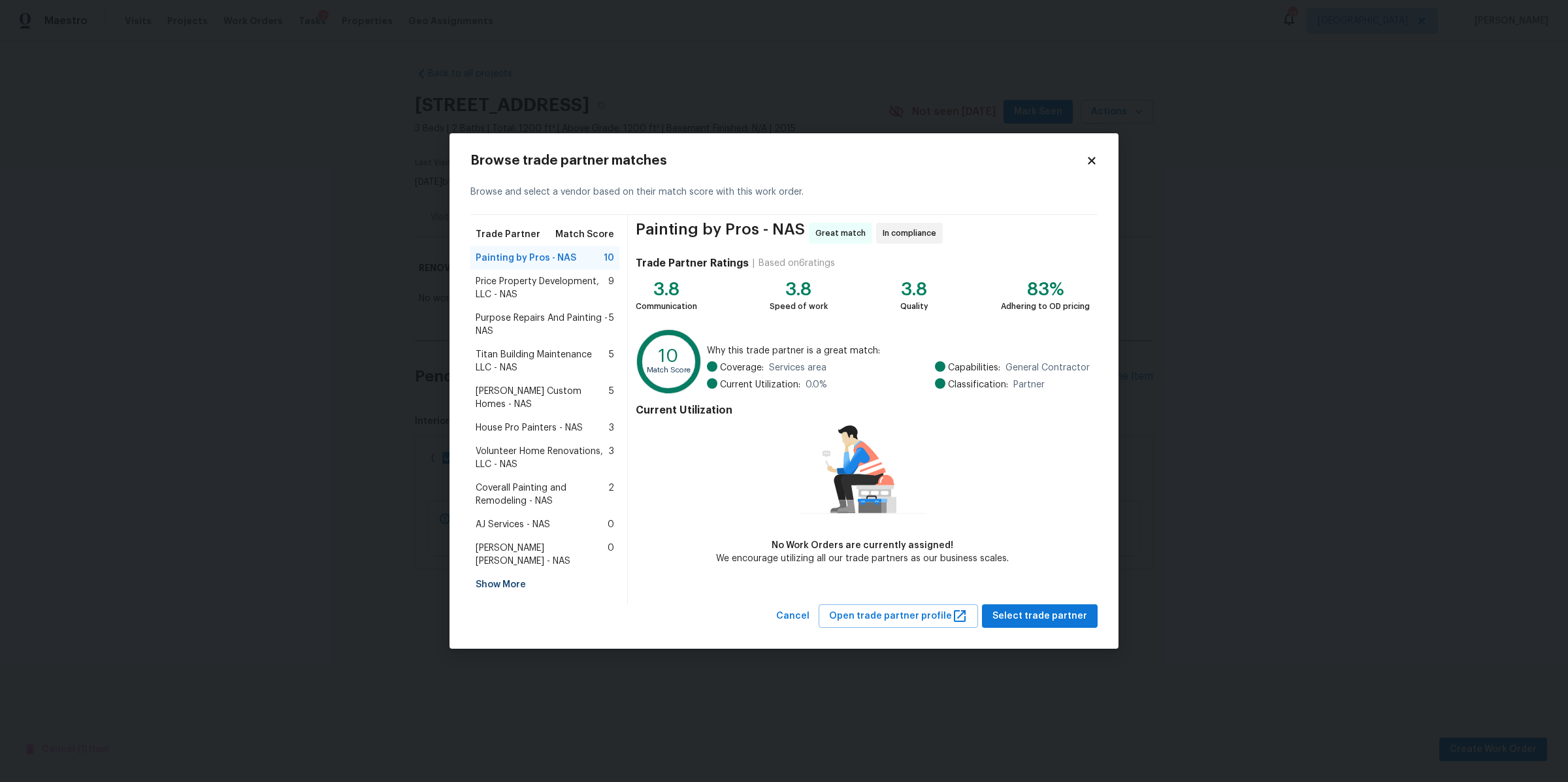
click at [524, 544] on span "Fernando Ruiz Hernandez - NAS" at bounding box center [541, 555] width 132 height 27
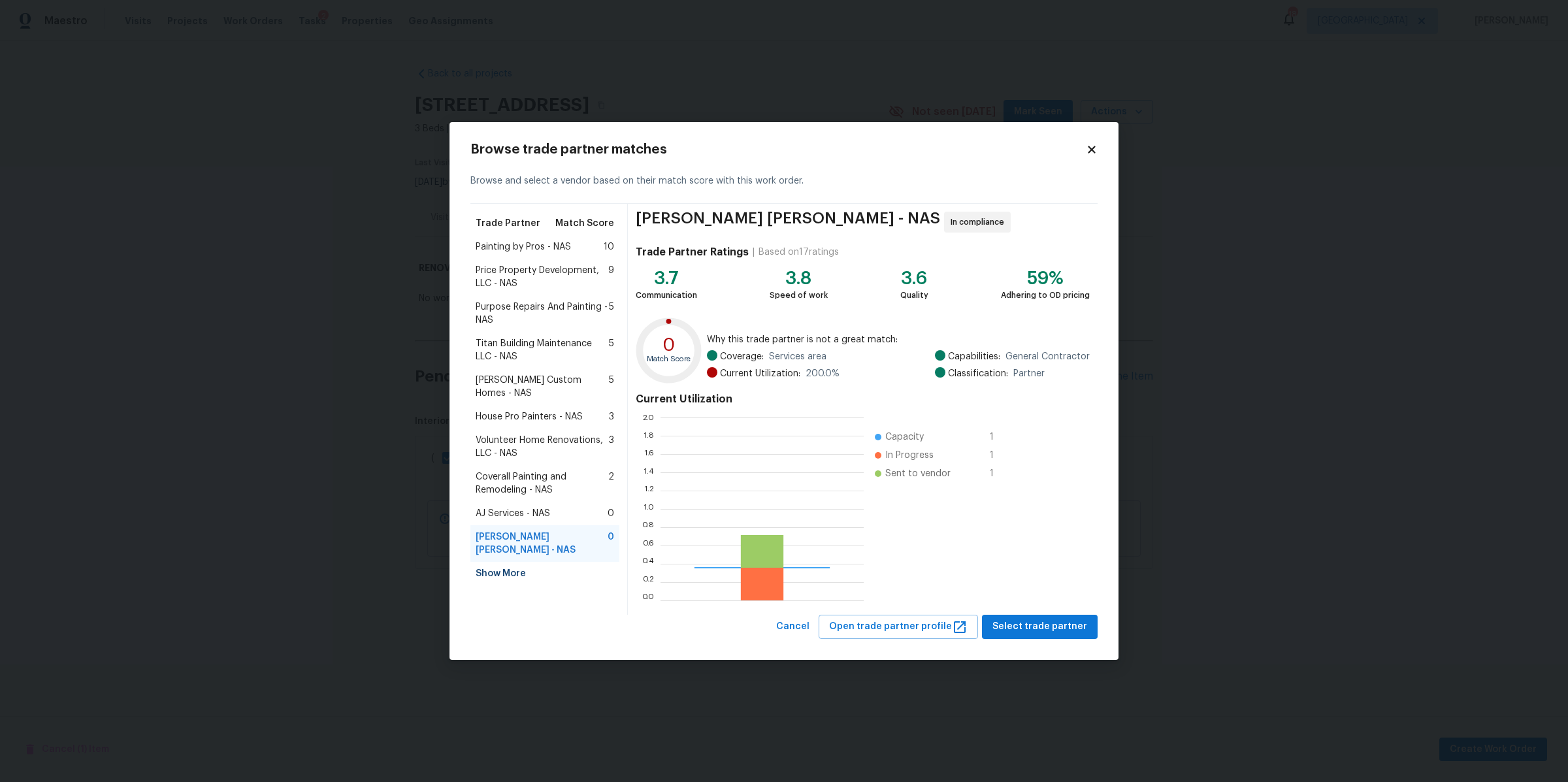
scroll to position [171, 190]
click at [1028, 621] on span "Select trade partner" at bounding box center [1040, 627] width 94 height 17
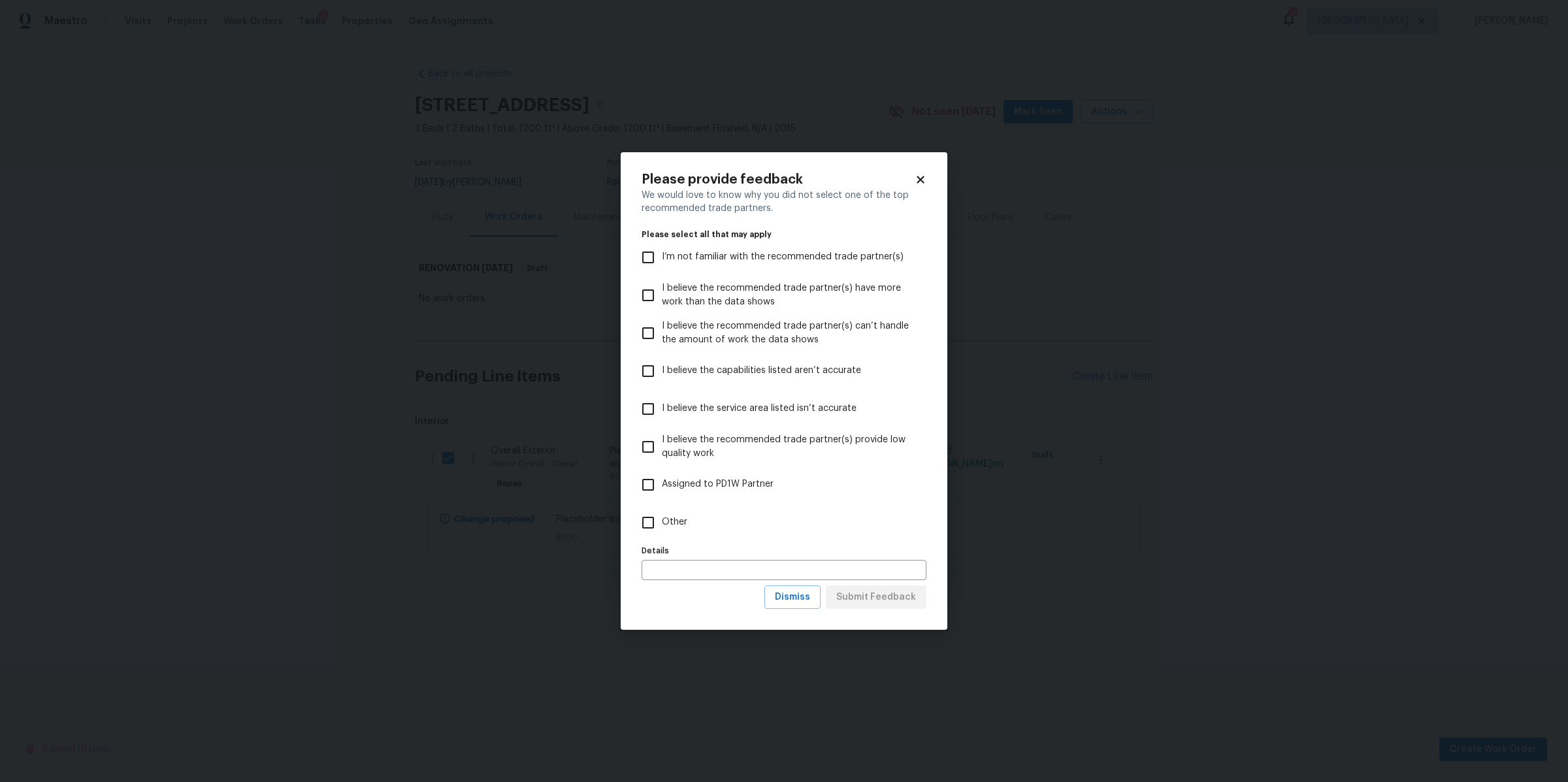
click at [685, 520] on span "Other" at bounding box center [675, 523] width 26 height 14
click at [662, 520] on input "Other" at bounding box center [648, 523] width 27 height 28
checkbox input "true"
click at [880, 594] on span "Submit Feedback" at bounding box center [876, 597] width 80 height 17
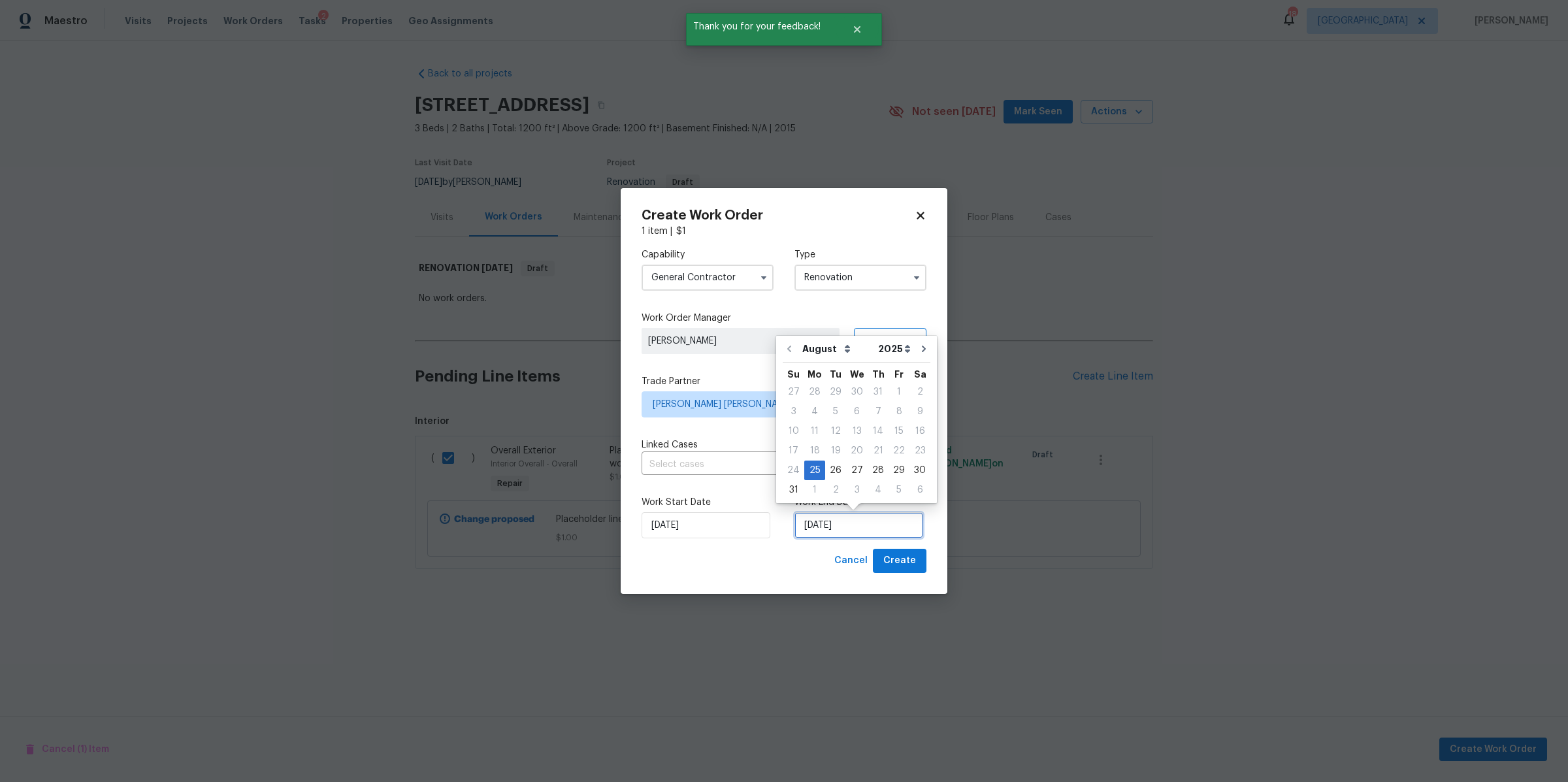
click at [871, 521] on input "8/25/2025" at bounding box center [858, 526] width 129 height 27
click at [814, 489] on div "1" at bounding box center [814, 490] width 21 height 19
type input "9/1/2025"
select select "8"
click at [894, 560] on span "Create" at bounding box center [899, 561] width 32 height 17
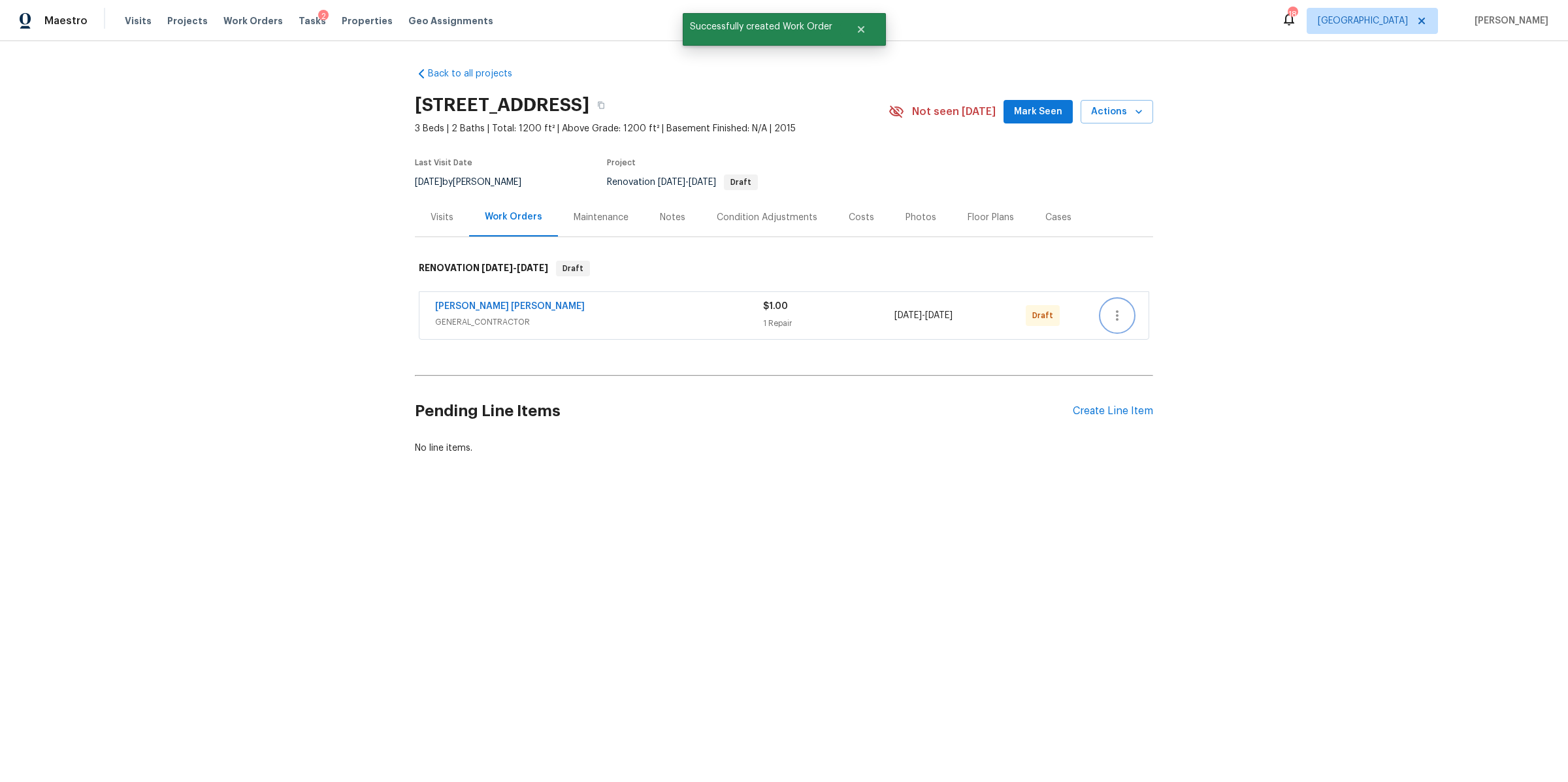
click at [1119, 316] on button "button" at bounding box center [1117, 315] width 31 height 31
click at [1138, 311] on li "Send to Vendor" at bounding box center [1165, 316] width 141 height 22
click at [428, 212] on div at bounding box center [784, 391] width 1568 height 782
click at [430, 220] on div "Visits" at bounding box center [441, 217] width 23 height 13
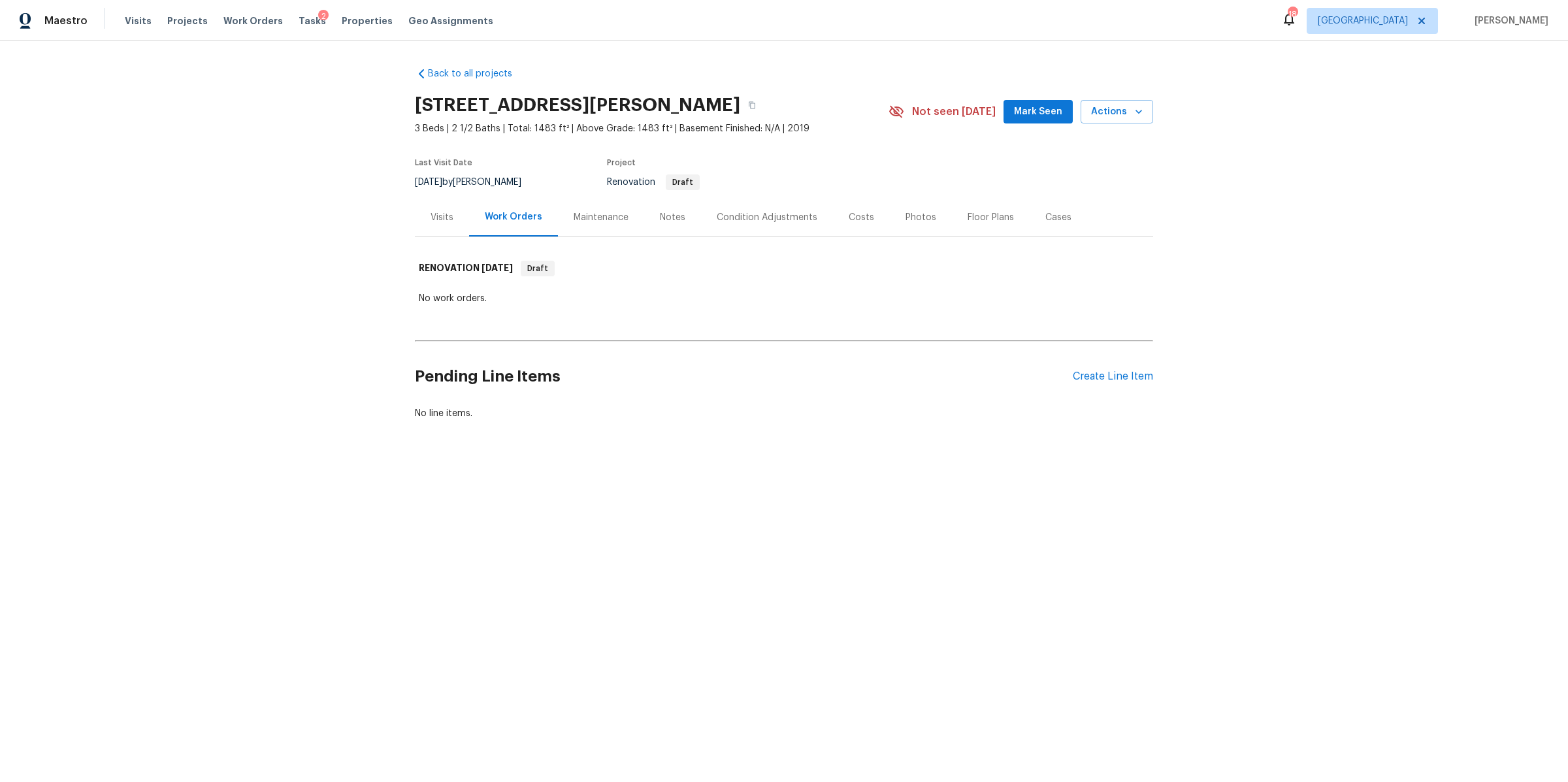
click at [853, 211] on div "Costs" at bounding box center [861, 217] width 26 height 13
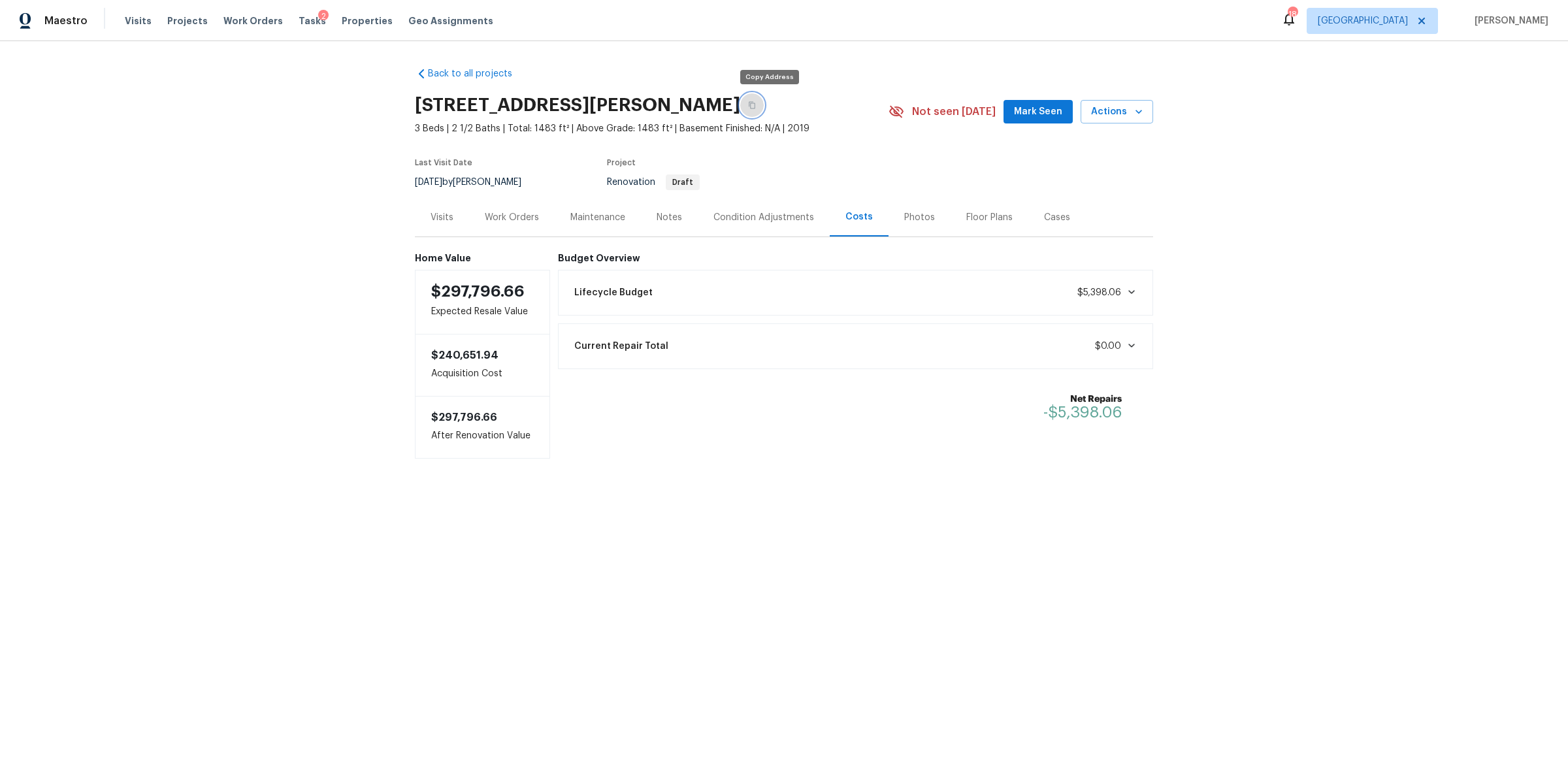
click at [756, 101] on icon "button" at bounding box center [752, 105] width 8 height 8
click at [514, 214] on div "Work Orders" at bounding box center [512, 217] width 54 height 13
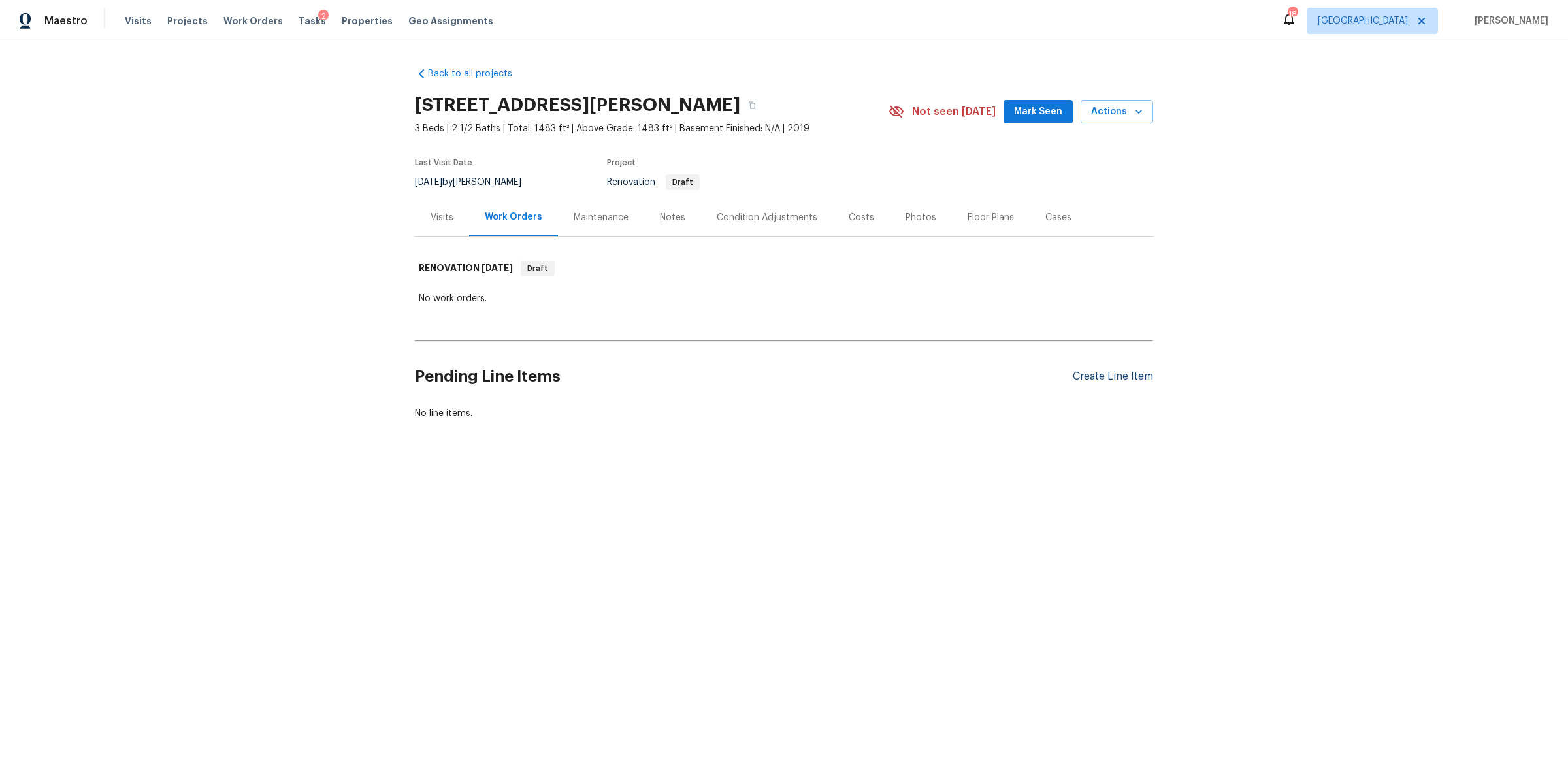
click at [1100, 380] on div "Create Line Item" at bounding box center [1113, 376] width 81 height 13
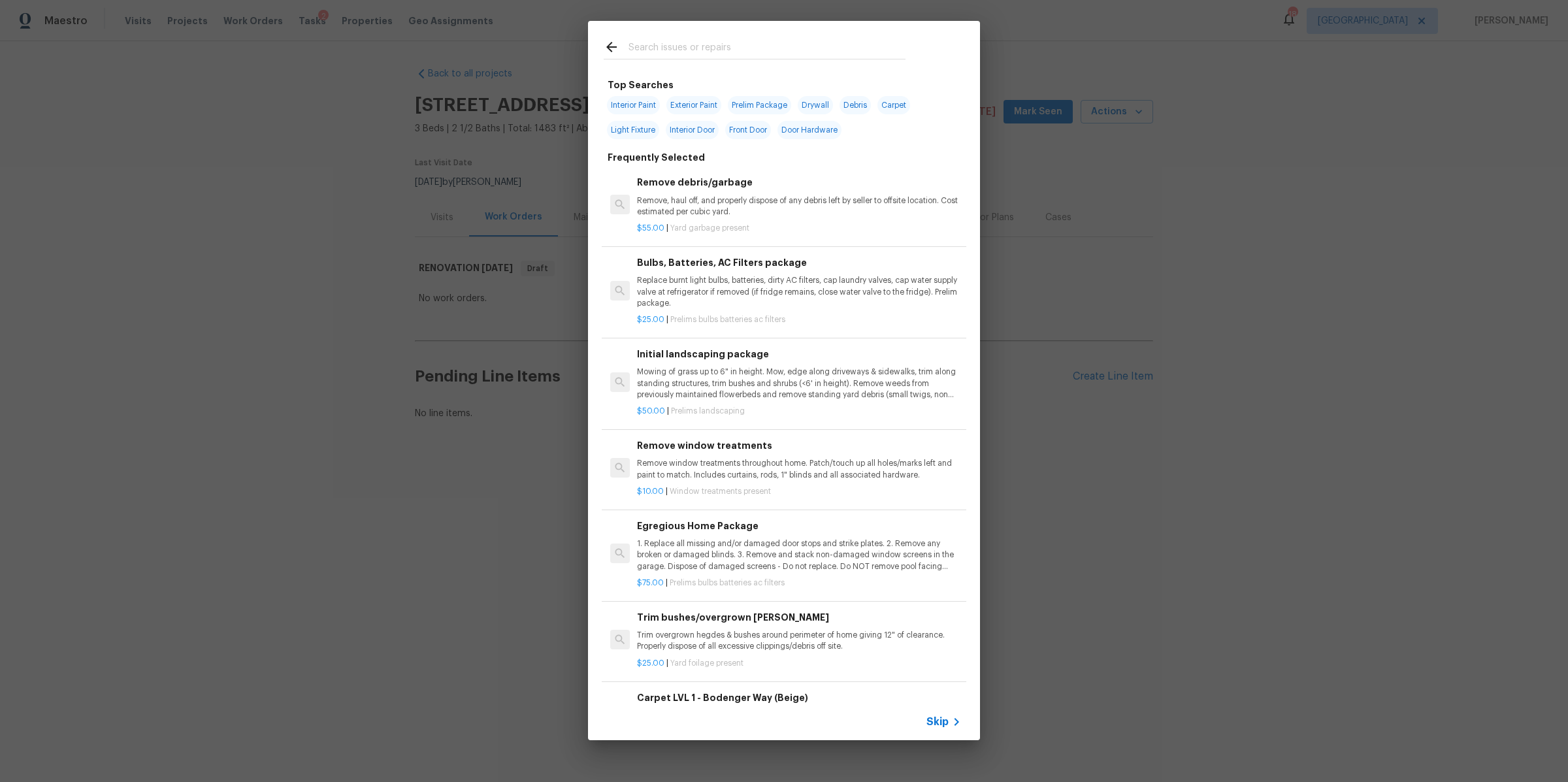
click at [934, 722] on span "Skip" at bounding box center [937, 722] width 23 height 13
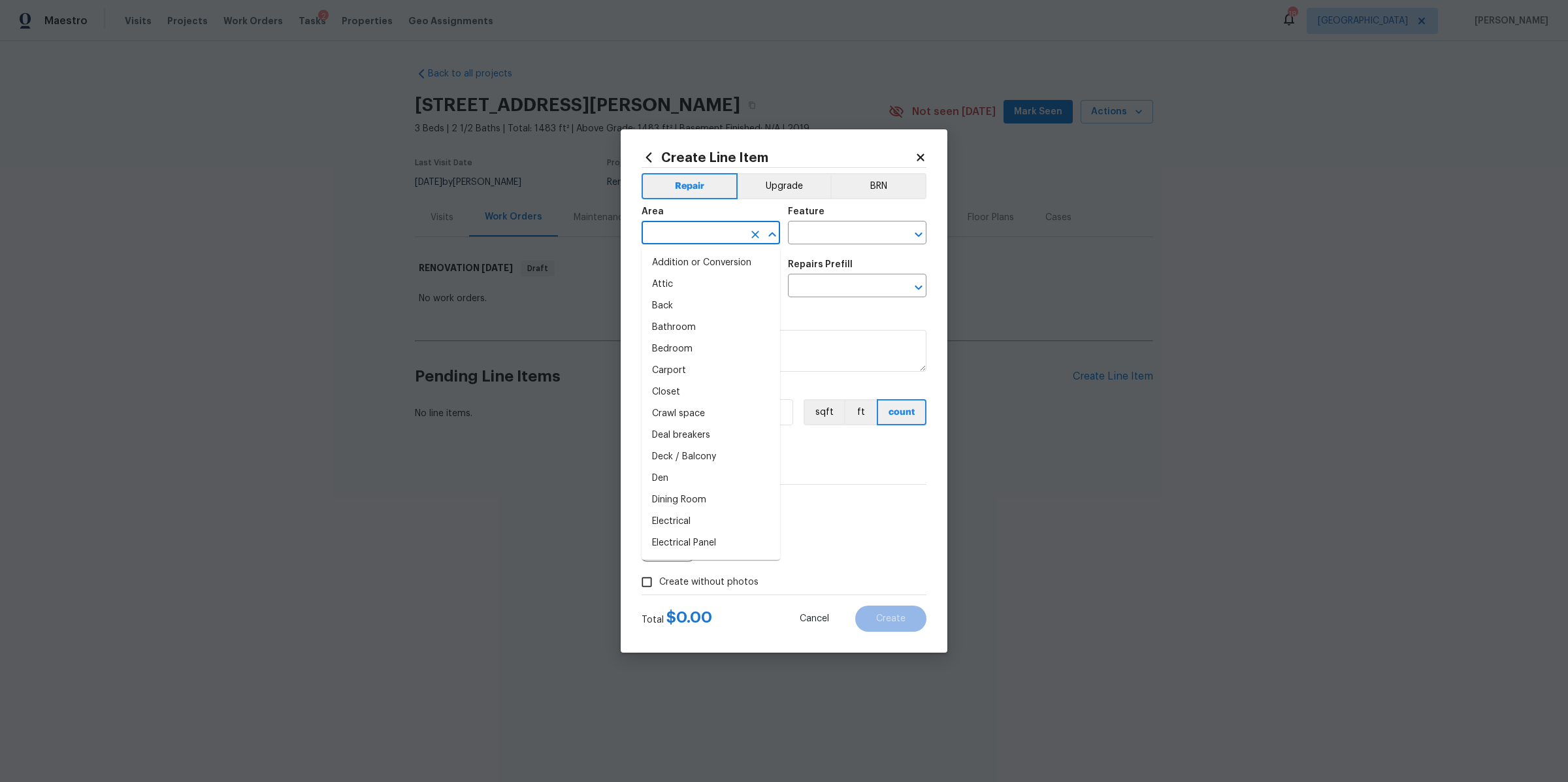
click at [712, 237] on input "text" at bounding box center [692, 234] width 102 height 21
click at [706, 282] on li "Exterior Overall" at bounding box center [710, 285] width 138 height 22
type input "Exterior Overall"
click at [856, 231] on input "text" at bounding box center [838, 234] width 102 height 21
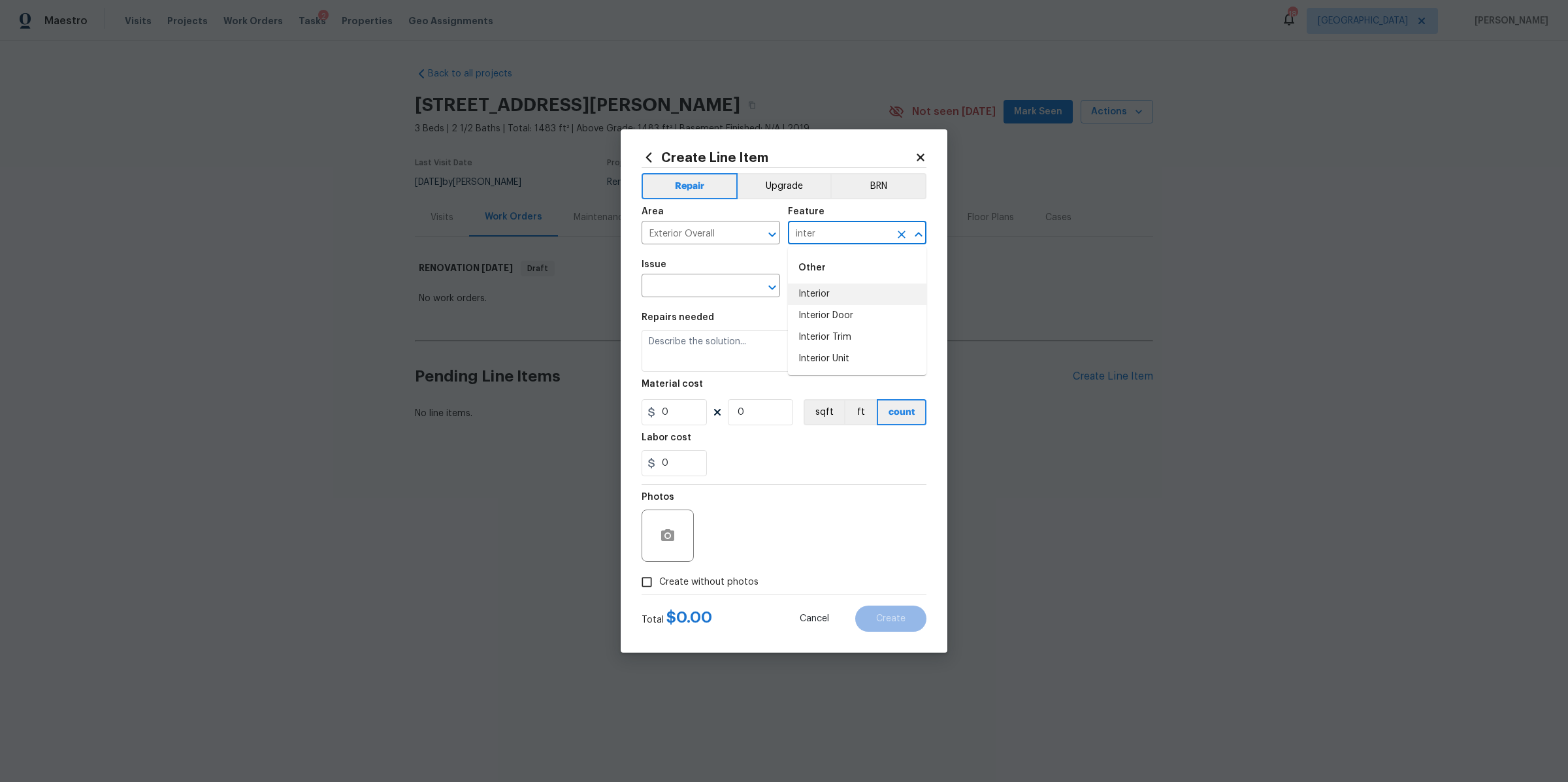
click at [813, 285] on li "Interior" at bounding box center [856, 295] width 138 height 22
type input "Interior"
click at [732, 290] on input "text" at bounding box center [692, 287] width 102 height 21
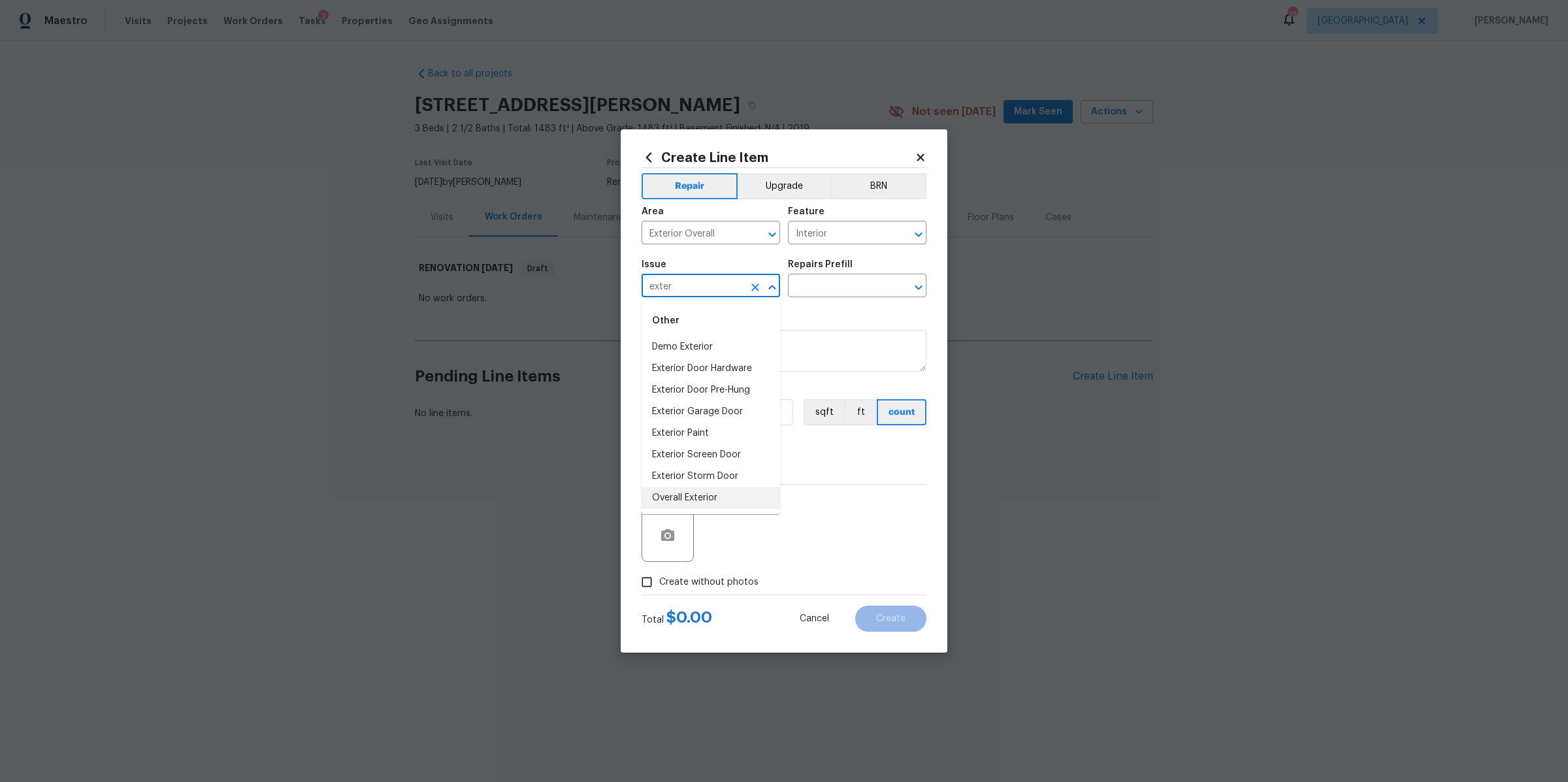
click at [702, 493] on li "Overall Exterior" at bounding box center [710, 498] width 138 height 22
type input "Overall Exterior"
click at [835, 281] on input "text" at bounding box center [838, 287] width 102 height 21
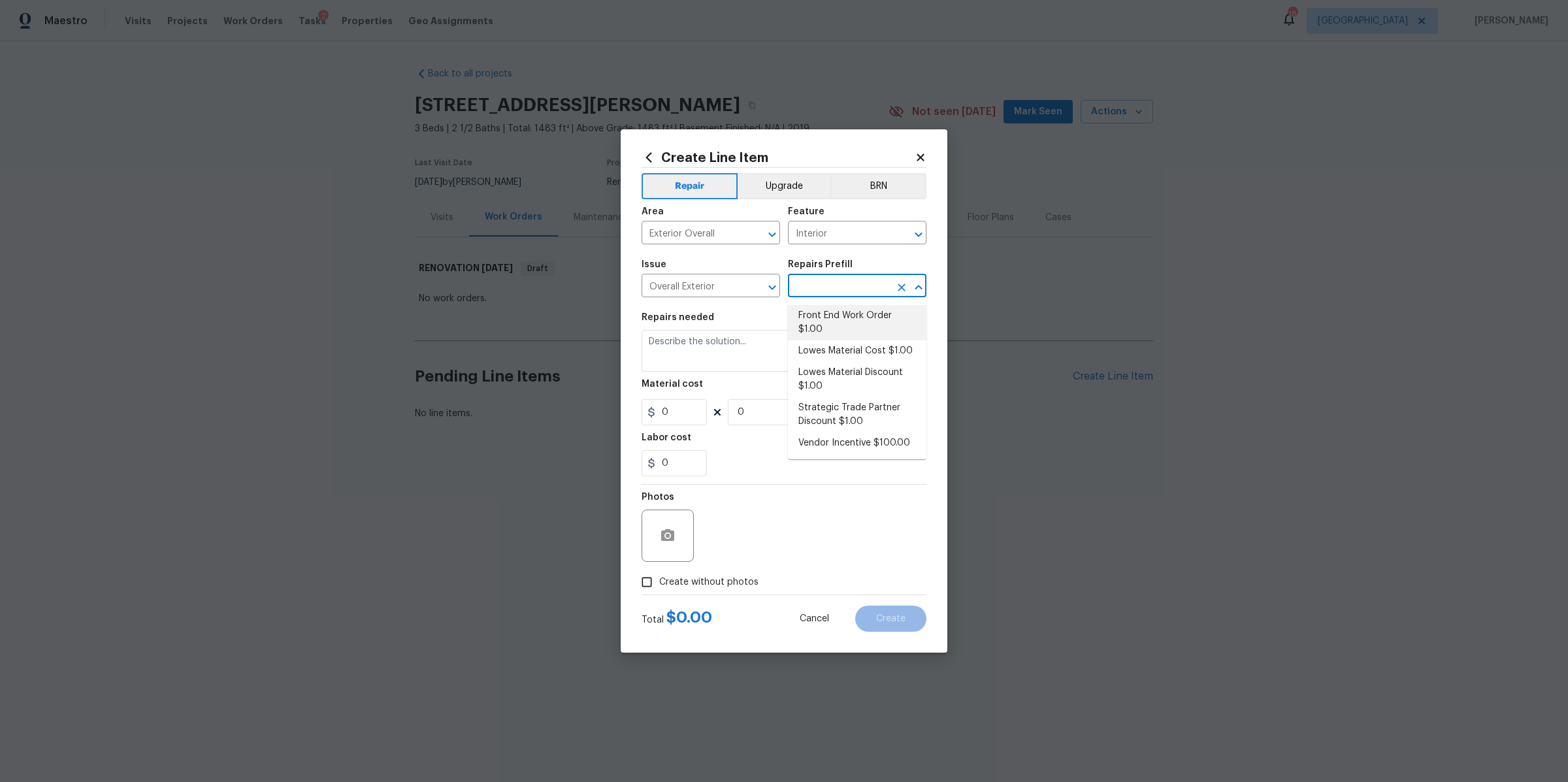
click at [837, 321] on li "Front End Work Order $1.00" at bounding box center [856, 323] width 138 height 35
type input "Front End Work Order $1.00"
type textarea "Placeholder line item for the creation of front end work orders."
type input "1"
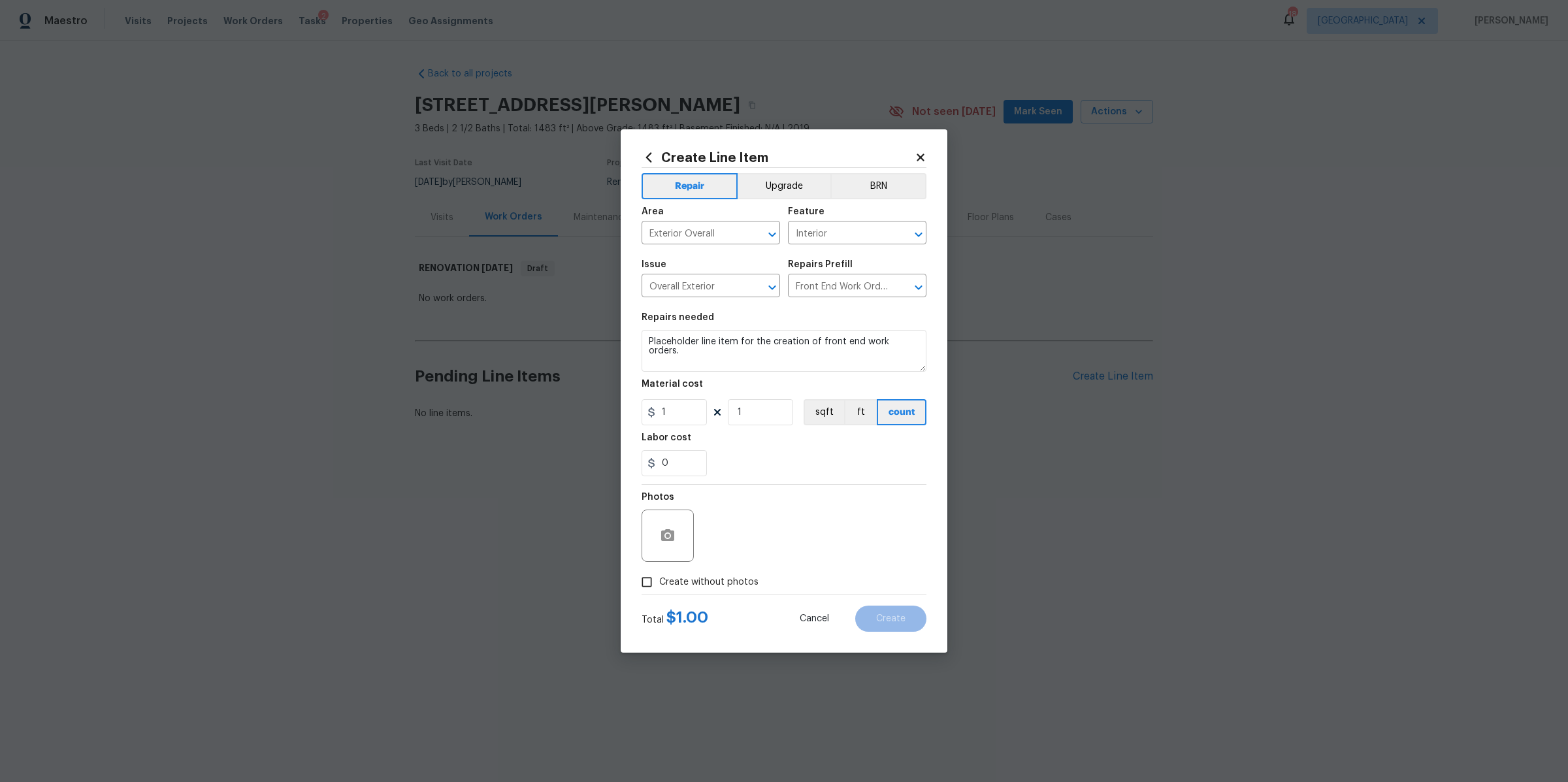
click span "Create without photos"
click input "Create without photos"
checkbox input "true"
click textarea
type textarea "na"
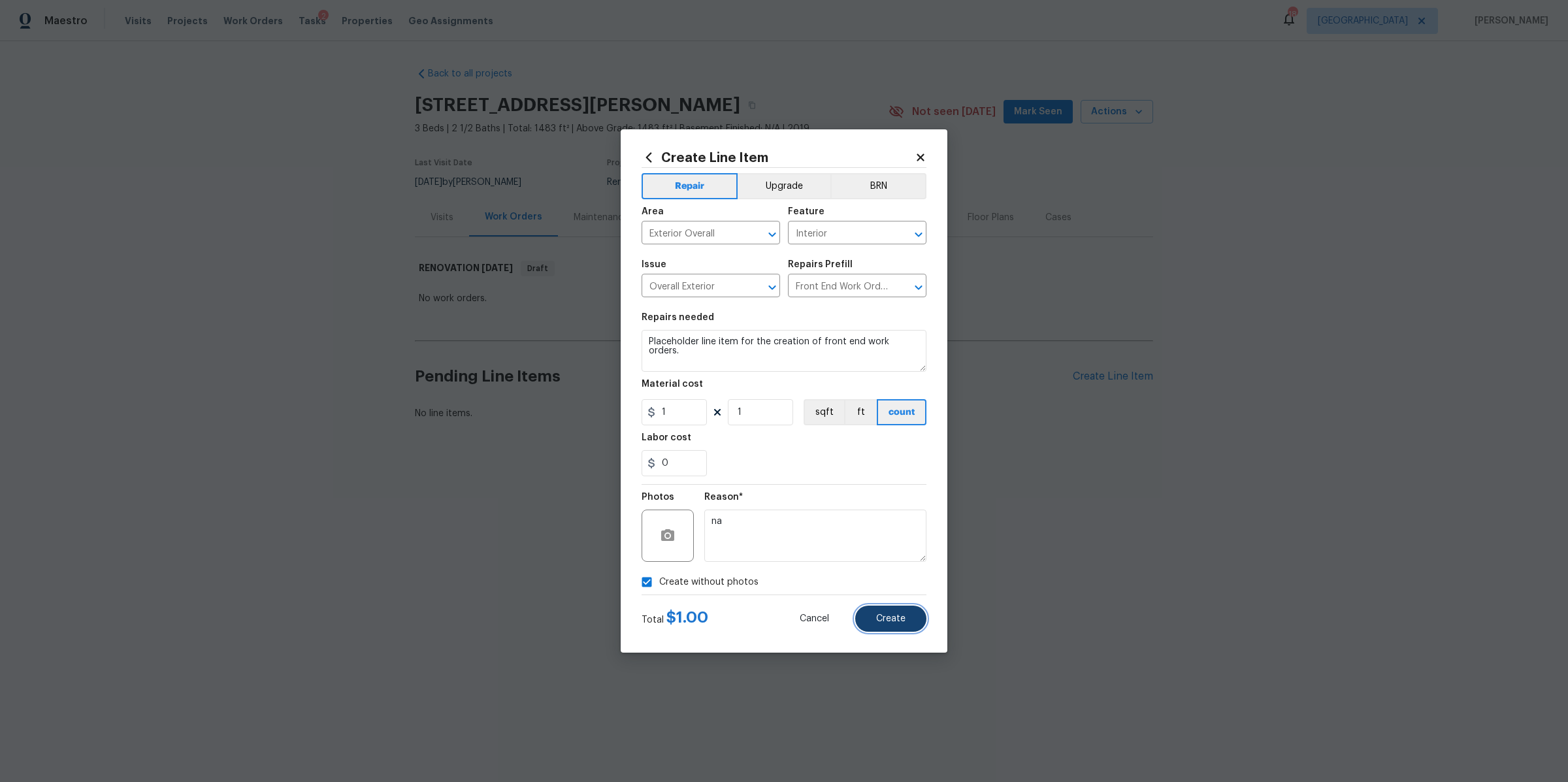
click span "Create"
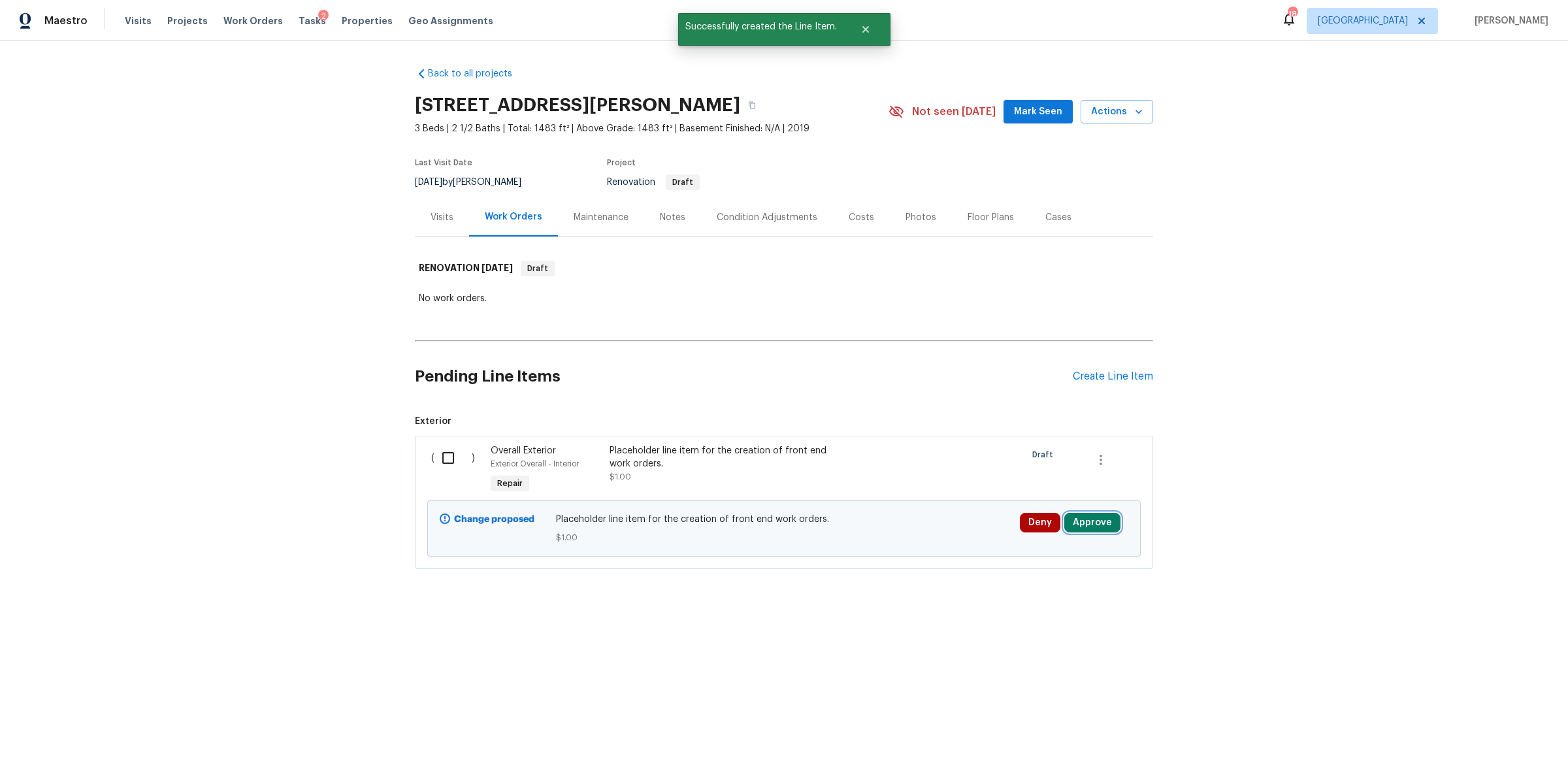
click button "Approve"
click span "Approve"
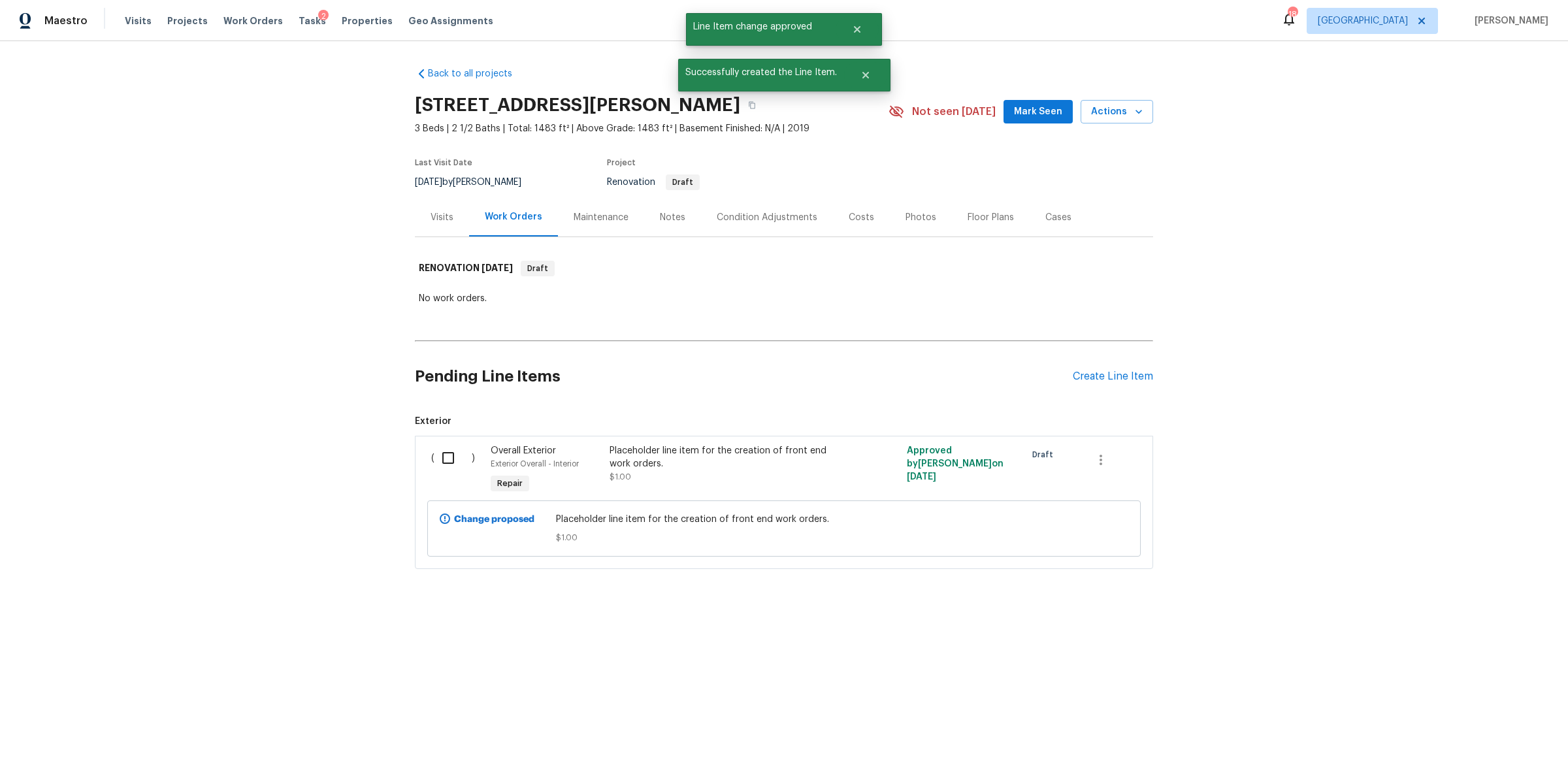
click input "checkbox"
checkbox input "true"
click button "Create Work Order"
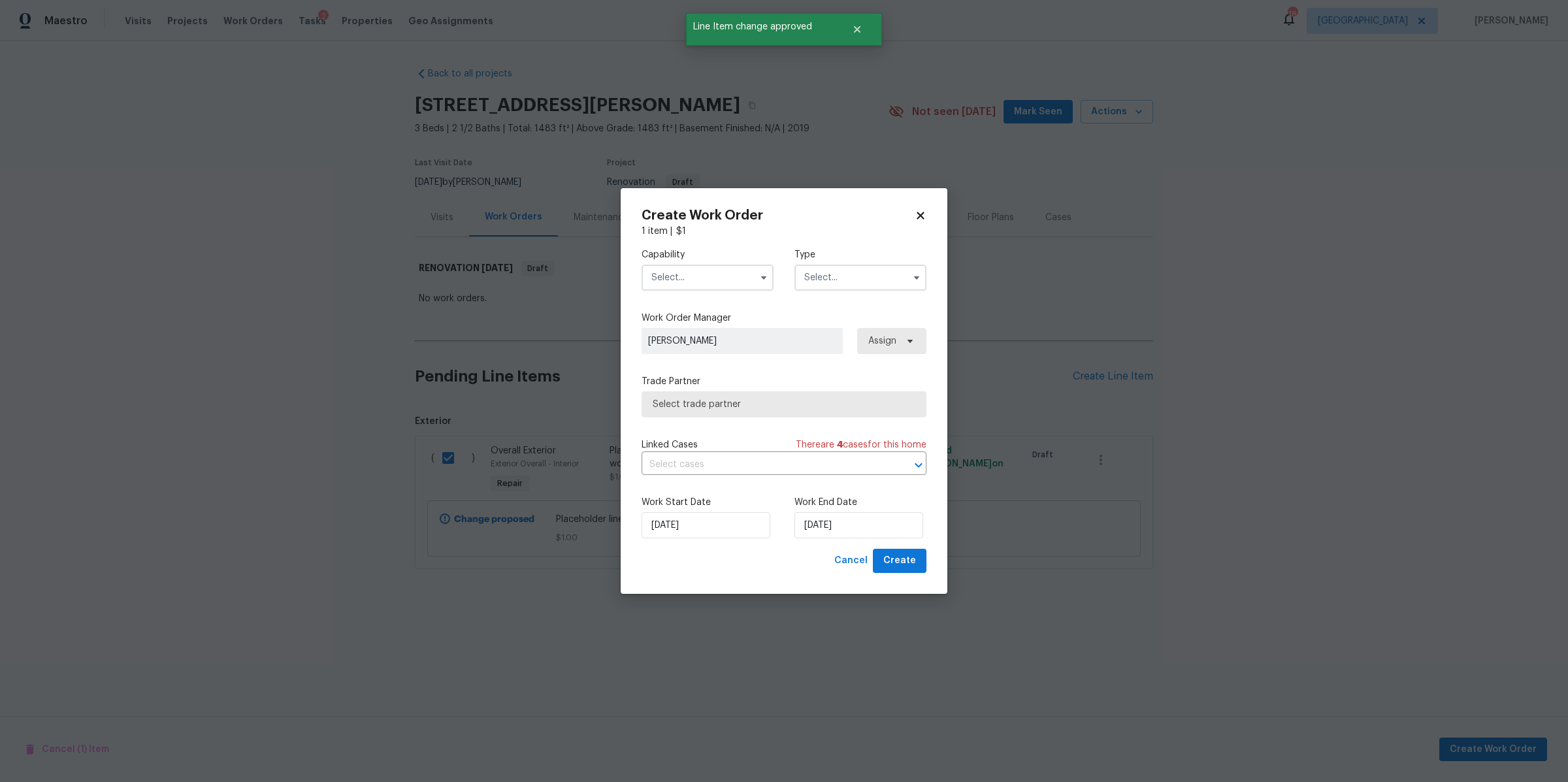
click input "text"
click span "General Contractor"
type input "General Contractor"
click input "text"
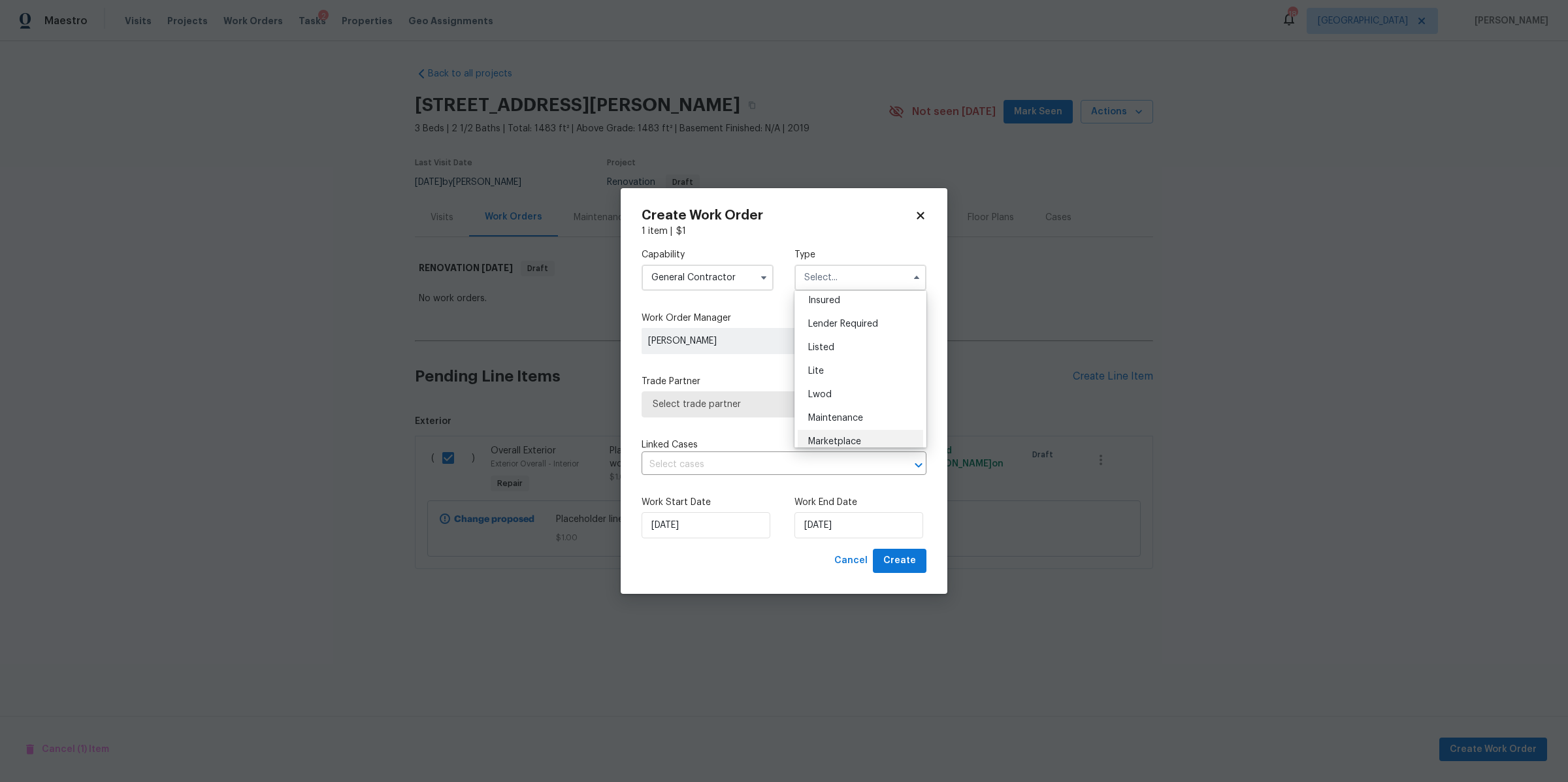
scroll to position [228, 0]
click span "Renovation"
type input "Renovation"
click span "Select trade partner"
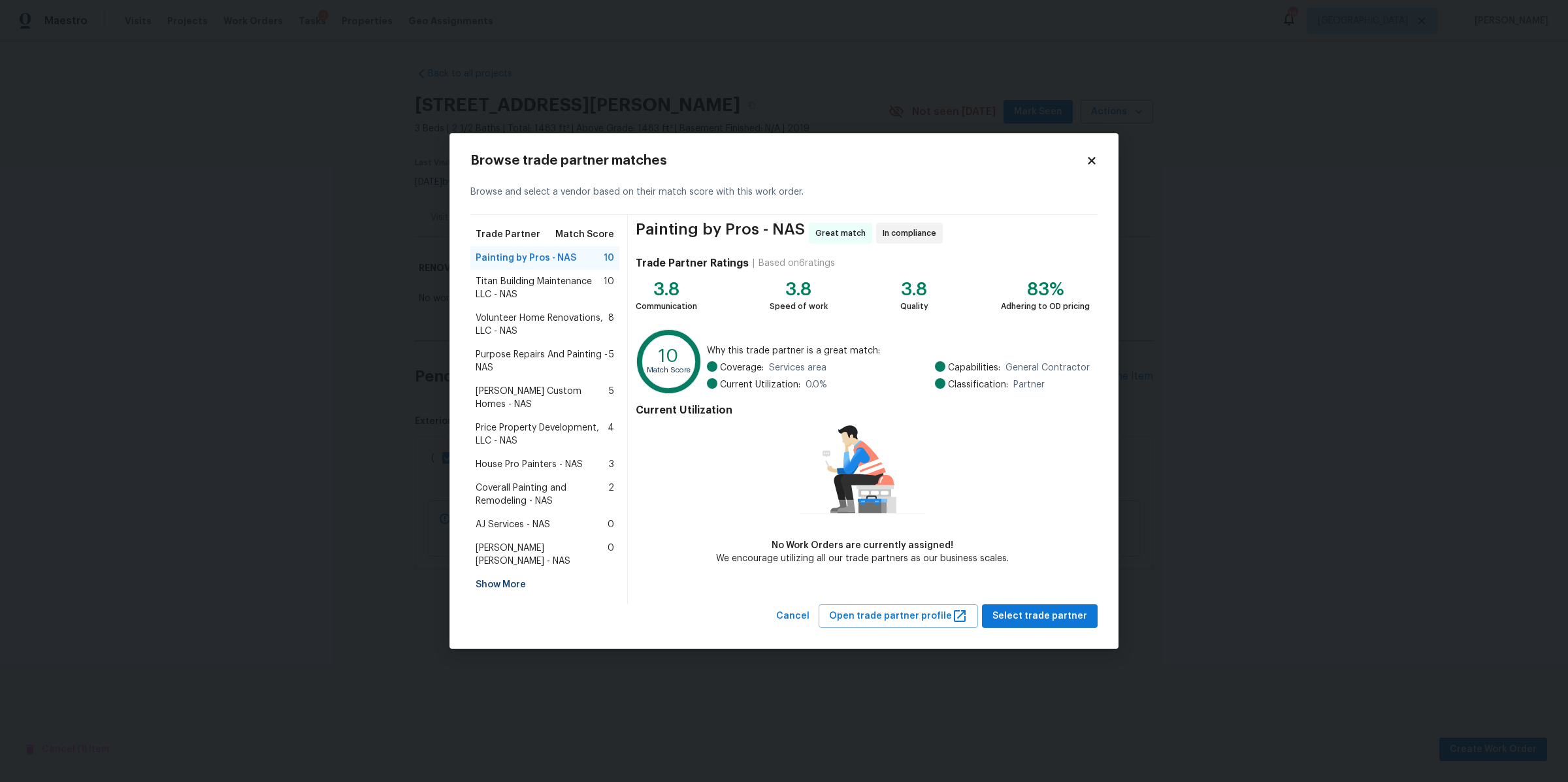
click span "Volunteer Home Renovations, LLC - NAS"
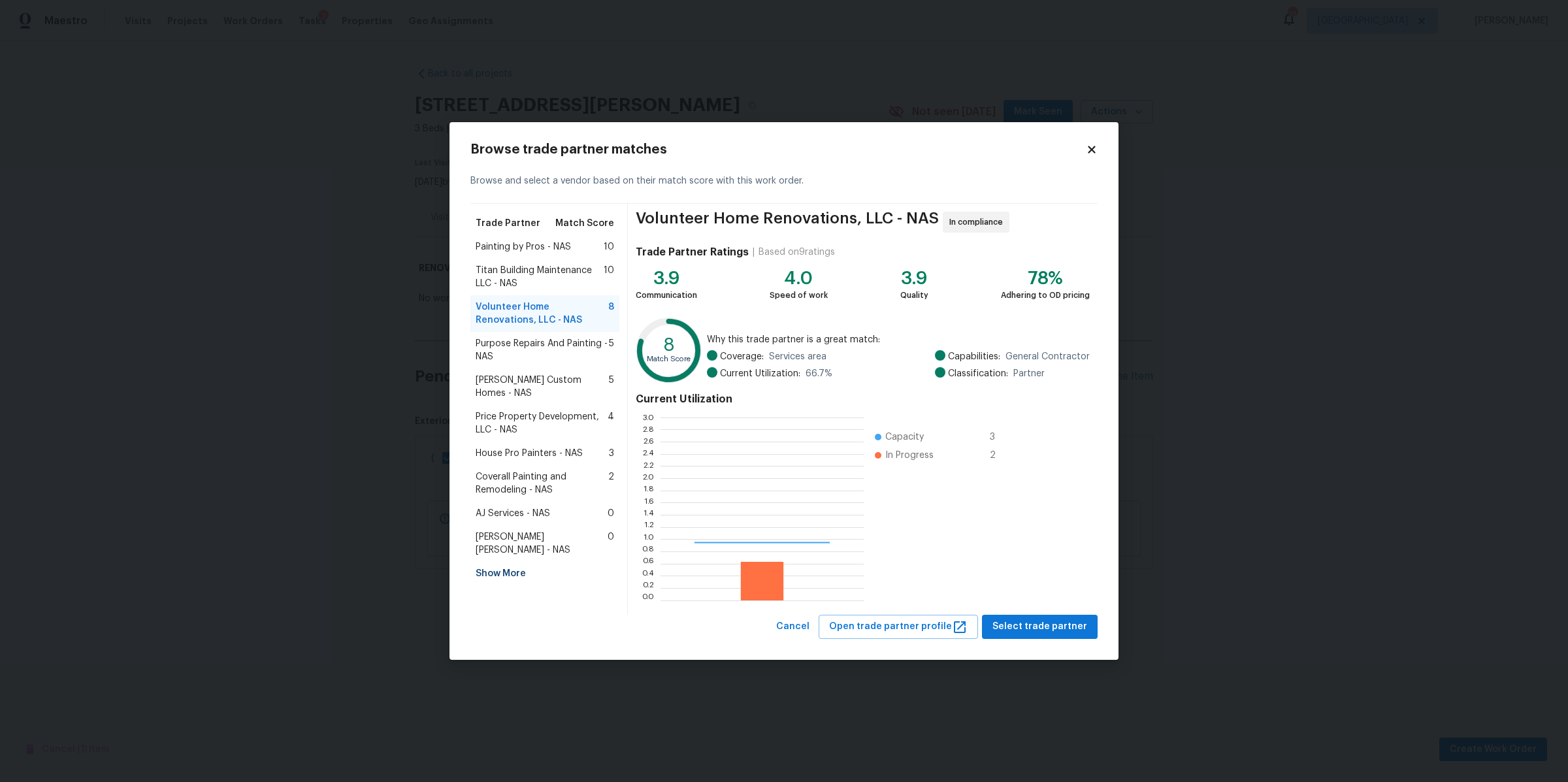
scroll to position [171, 190]
click span "Select trade partner"
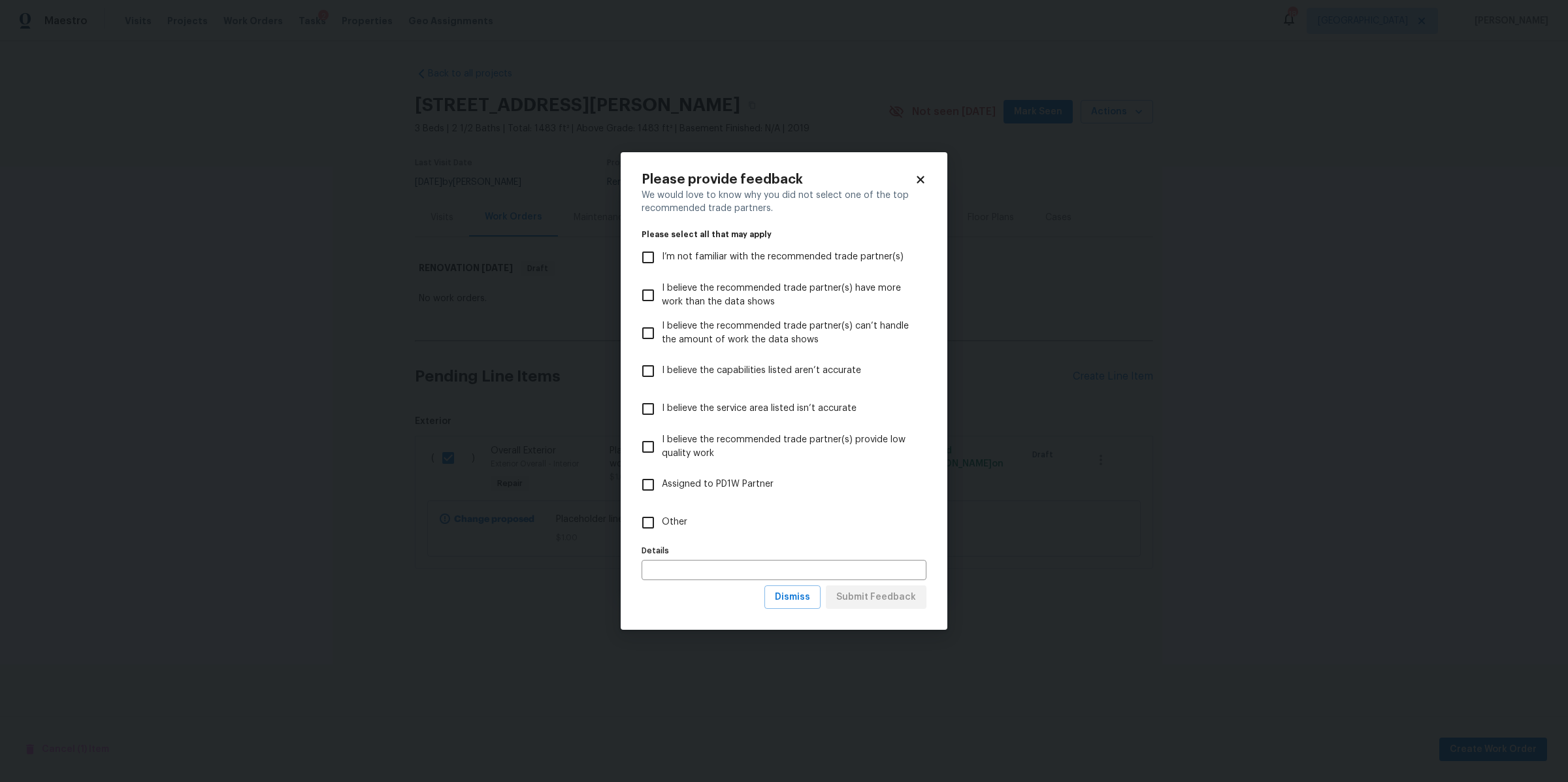
click span "Other"
click input "Other"
checkbox input "true"
click span "Submit Feedback"
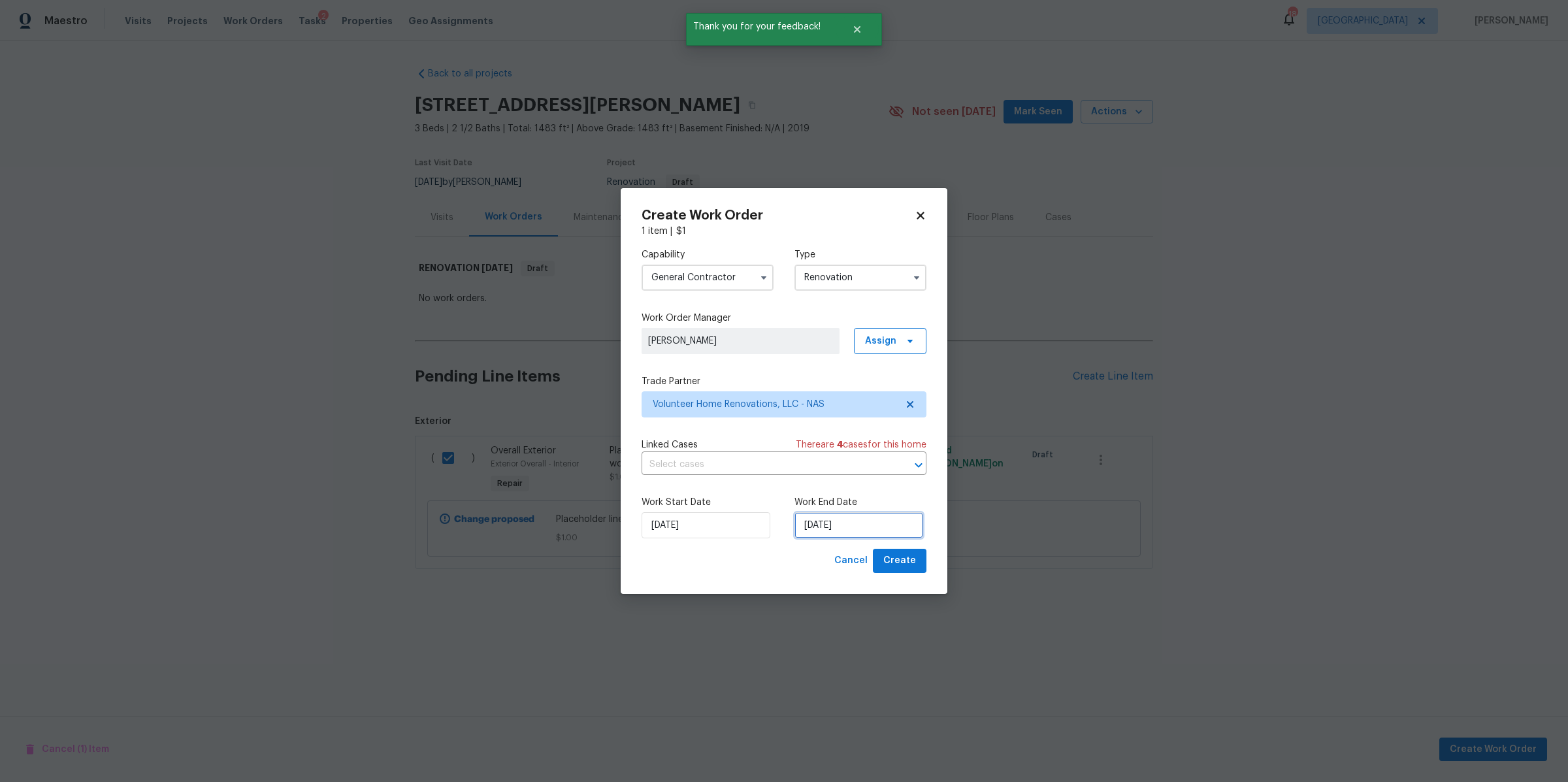
click input "8/26/2025"
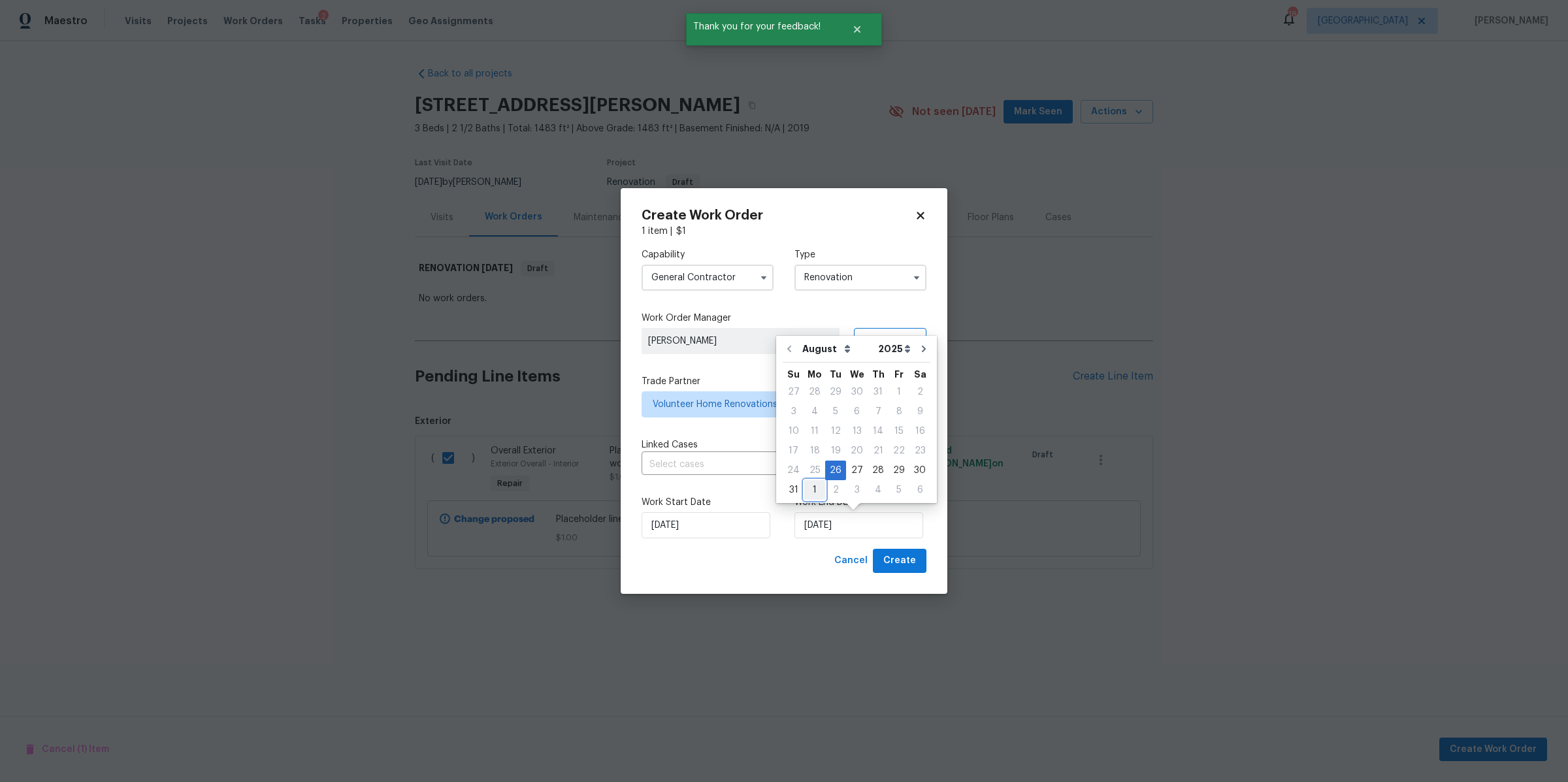
click div "1"
type input "9/1/2025"
select select "8"
click span "Create"
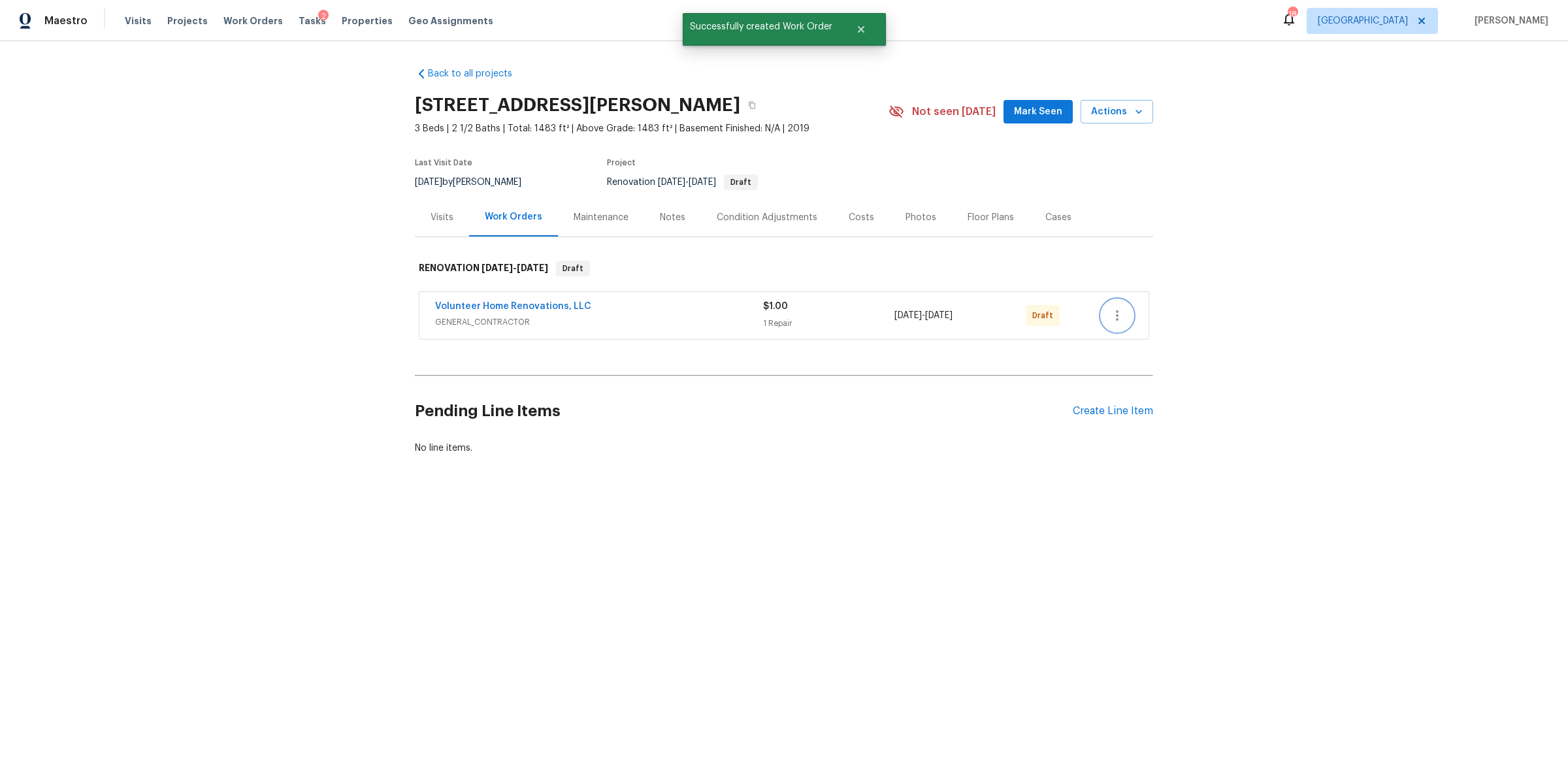
click icon "button"
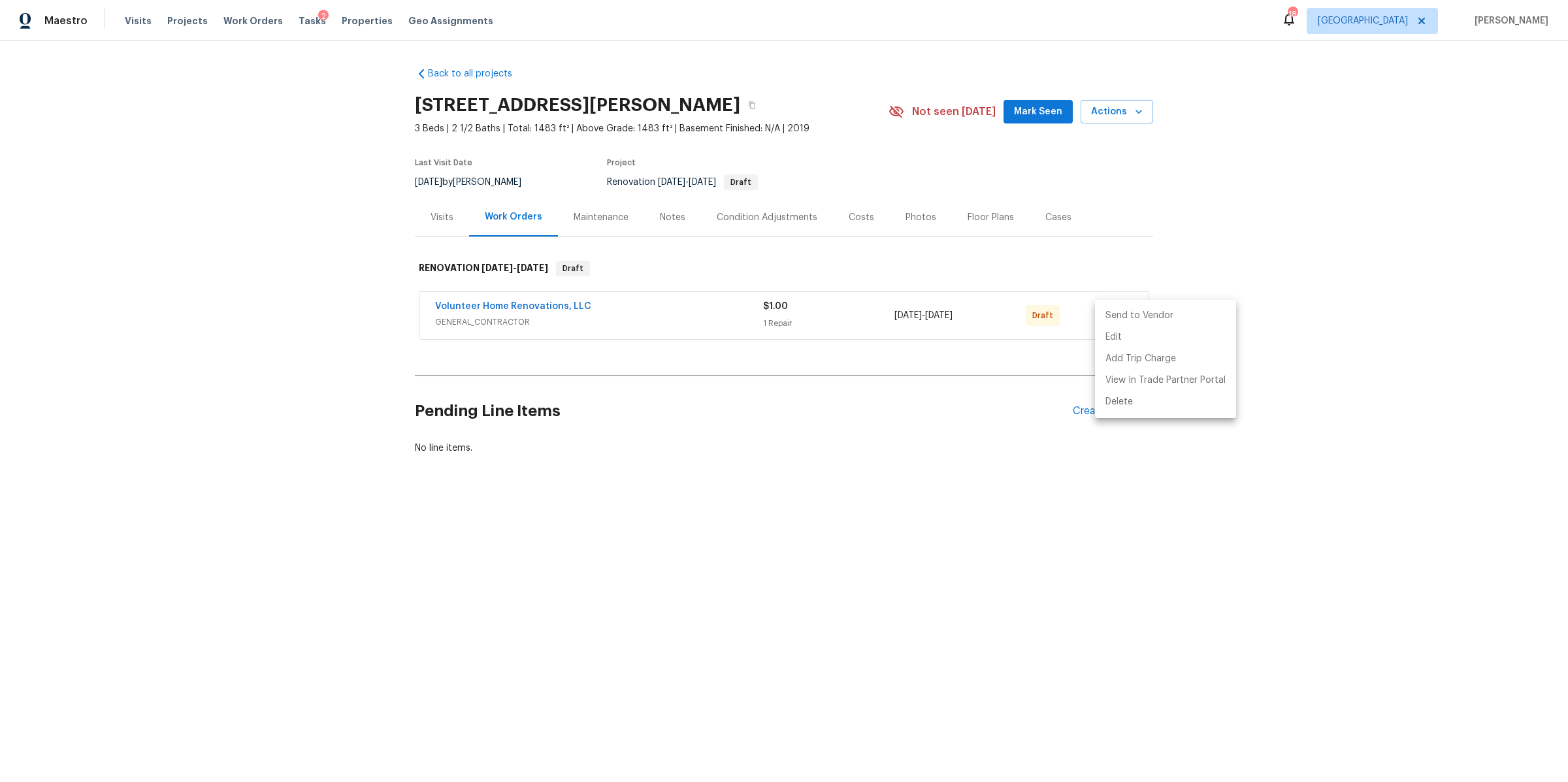
click li "Send to Vendor"
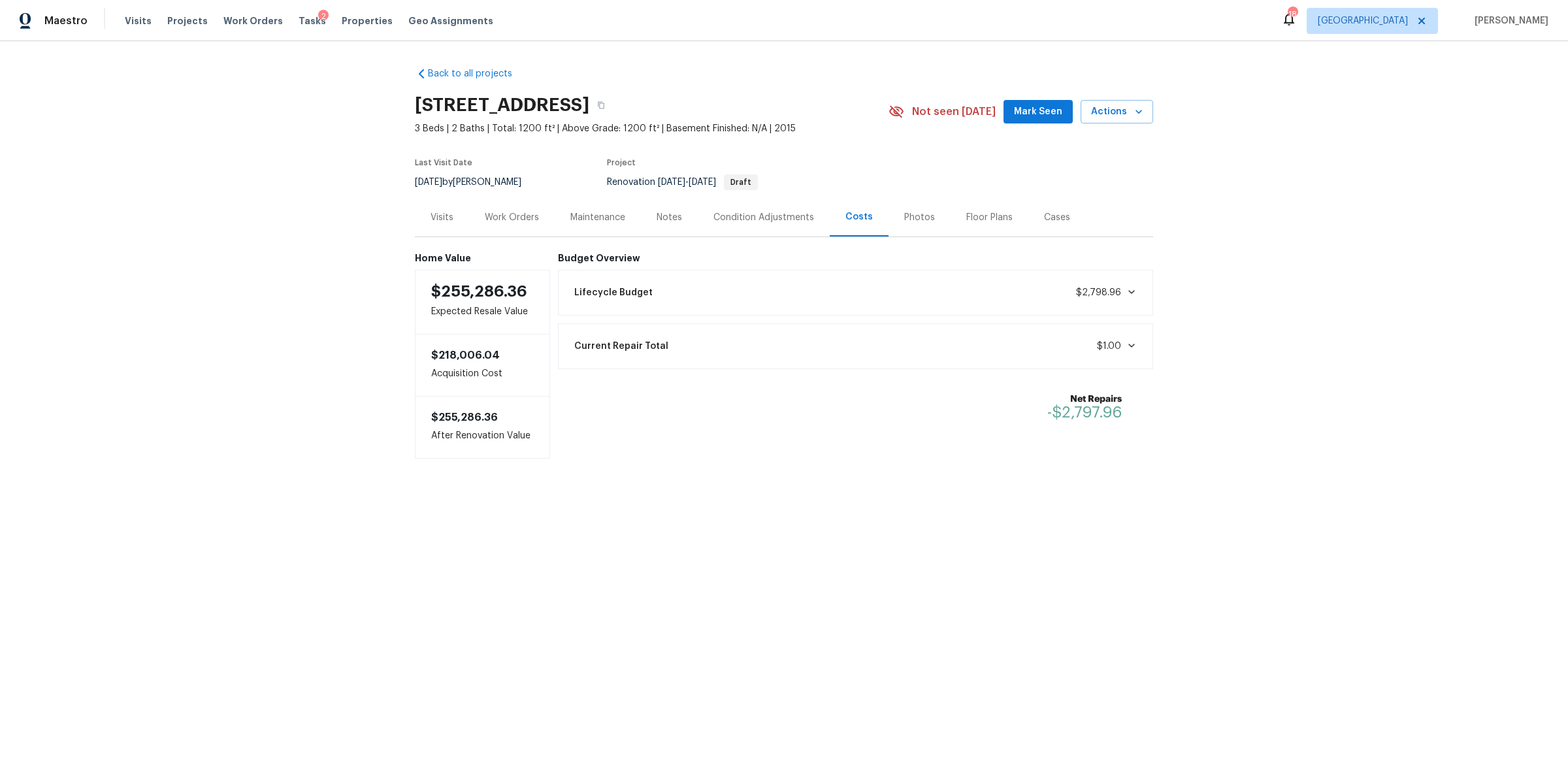
click at [879, 293] on div "Lifecycle Budget $2,798.96" at bounding box center [855, 292] width 578 height 28
click at [878, 293] on div "Lifecycle Budget $2,798.96" at bounding box center [855, 292] width 578 height 28
click at [796, 222] on div "Condition Adjustments" at bounding box center [764, 217] width 100 height 13
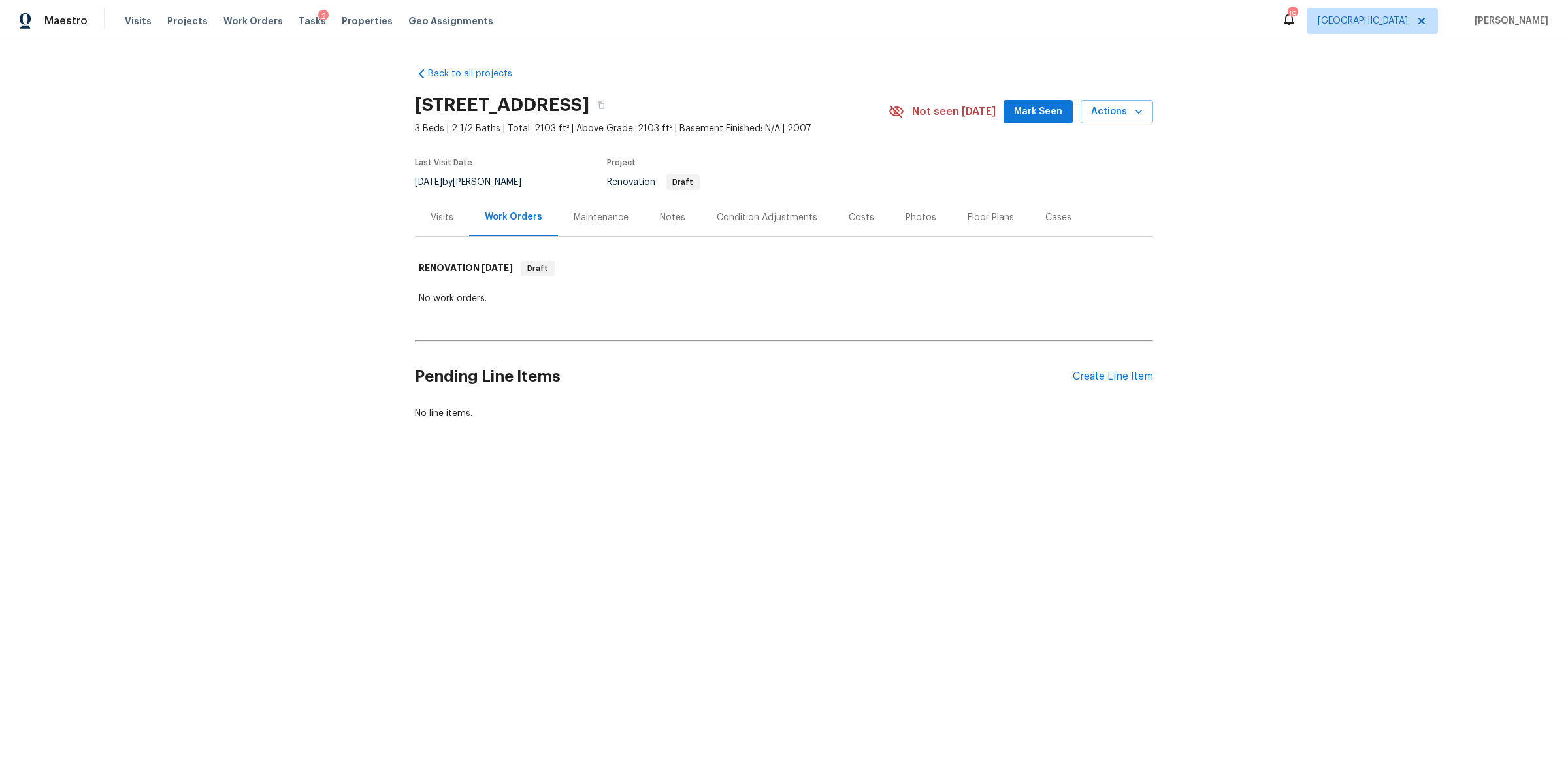
click at [848, 214] on div "Costs" at bounding box center [861, 217] width 26 height 13
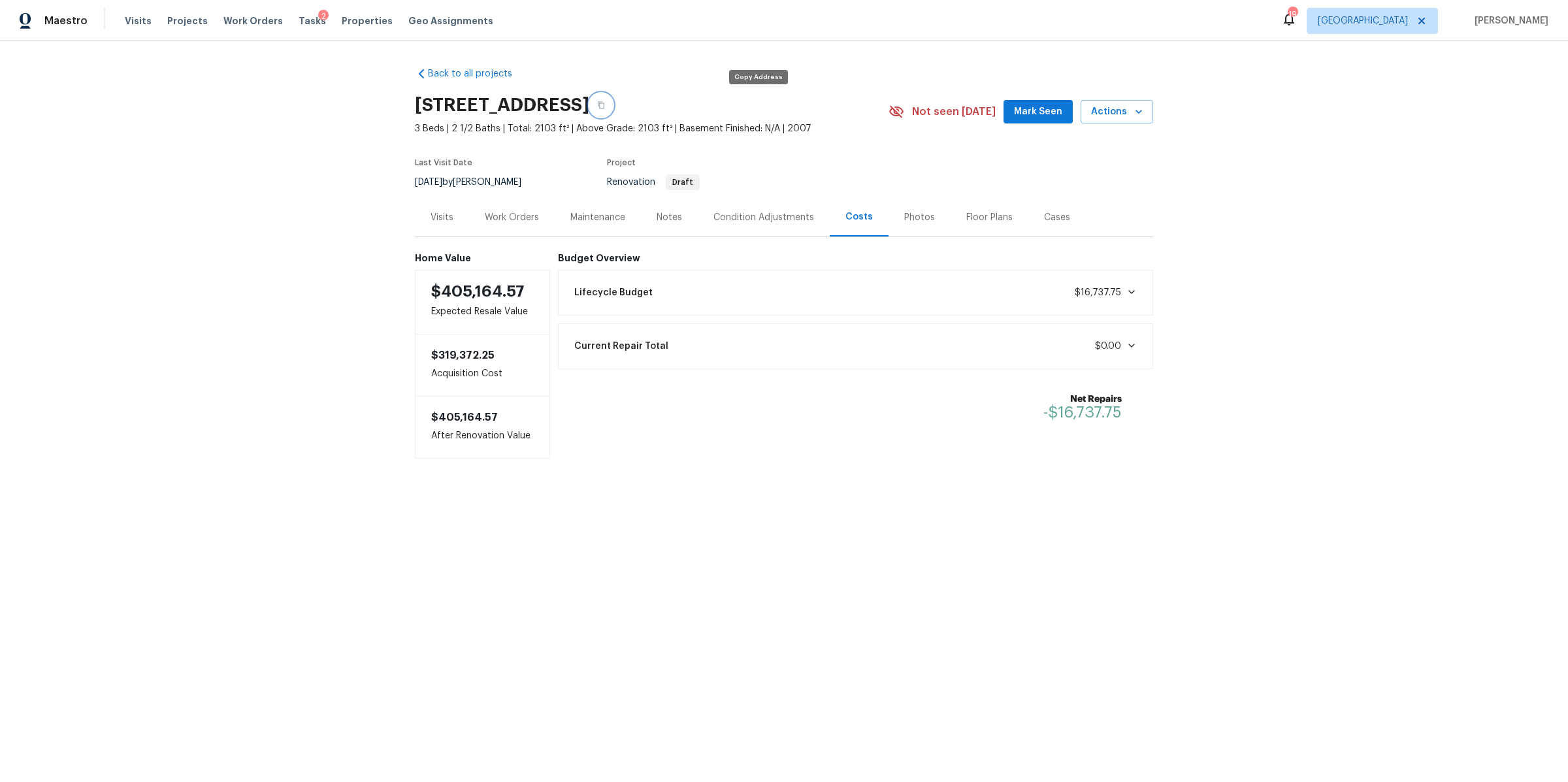
click at [605, 104] on icon "button" at bounding box center [601, 105] width 8 height 8
click at [511, 225] on div "Work Orders" at bounding box center [512, 217] width 85 height 38
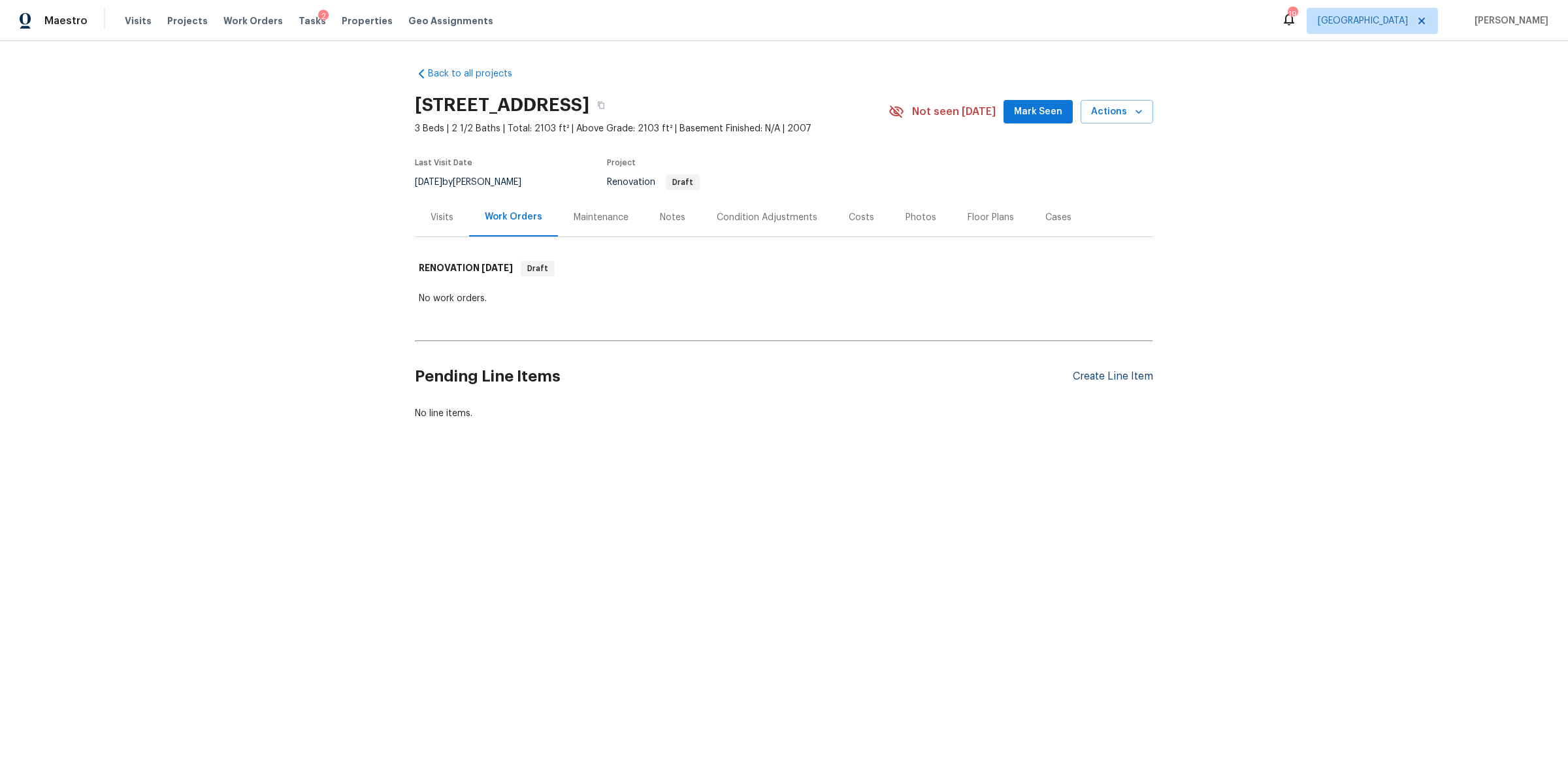
click at [1109, 373] on div "Create Line Item" at bounding box center [1113, 376] width 81 height 13
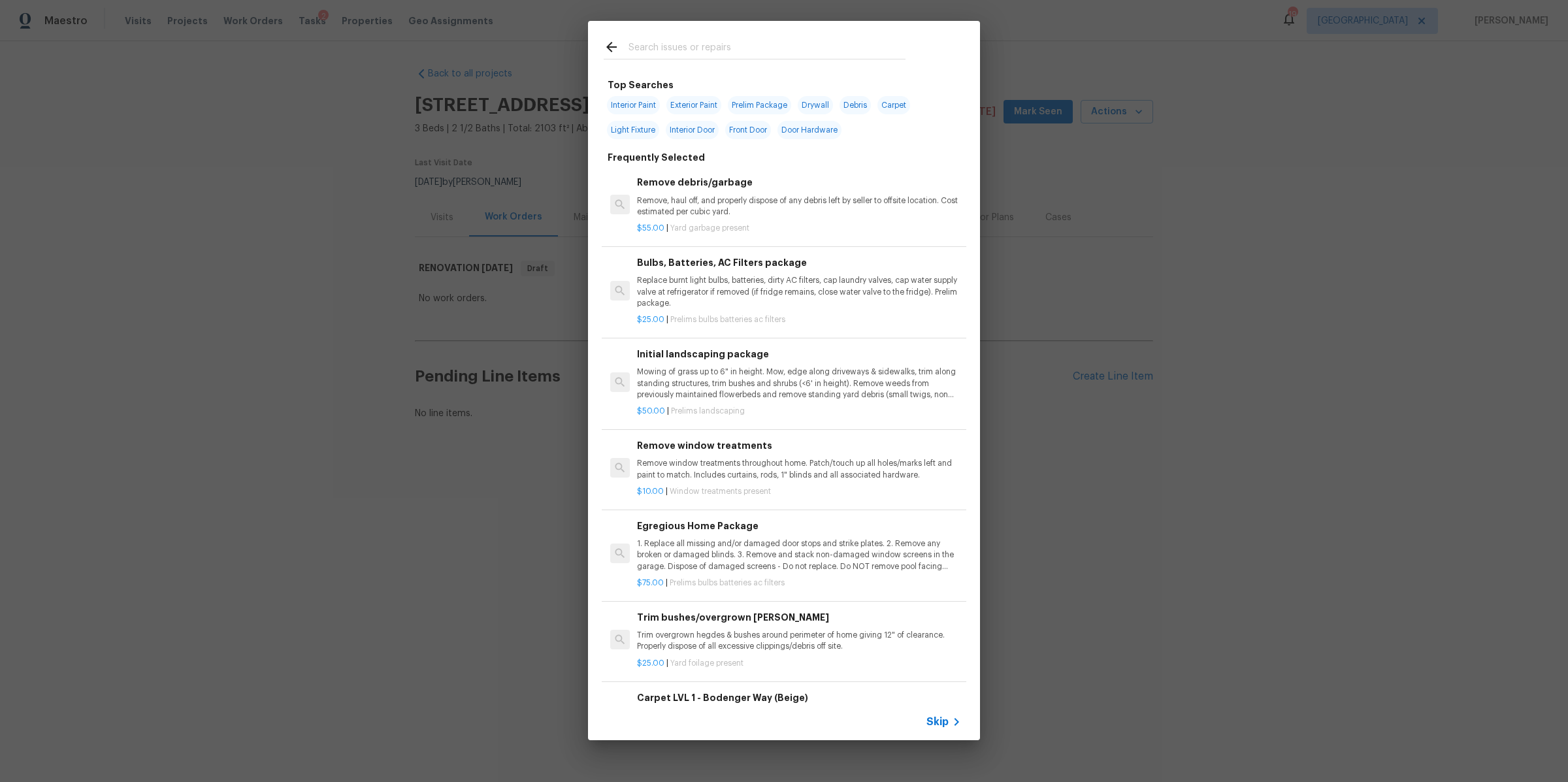
click at [952, 724] on icon at bounding box center [956, 722] width 16 height 16
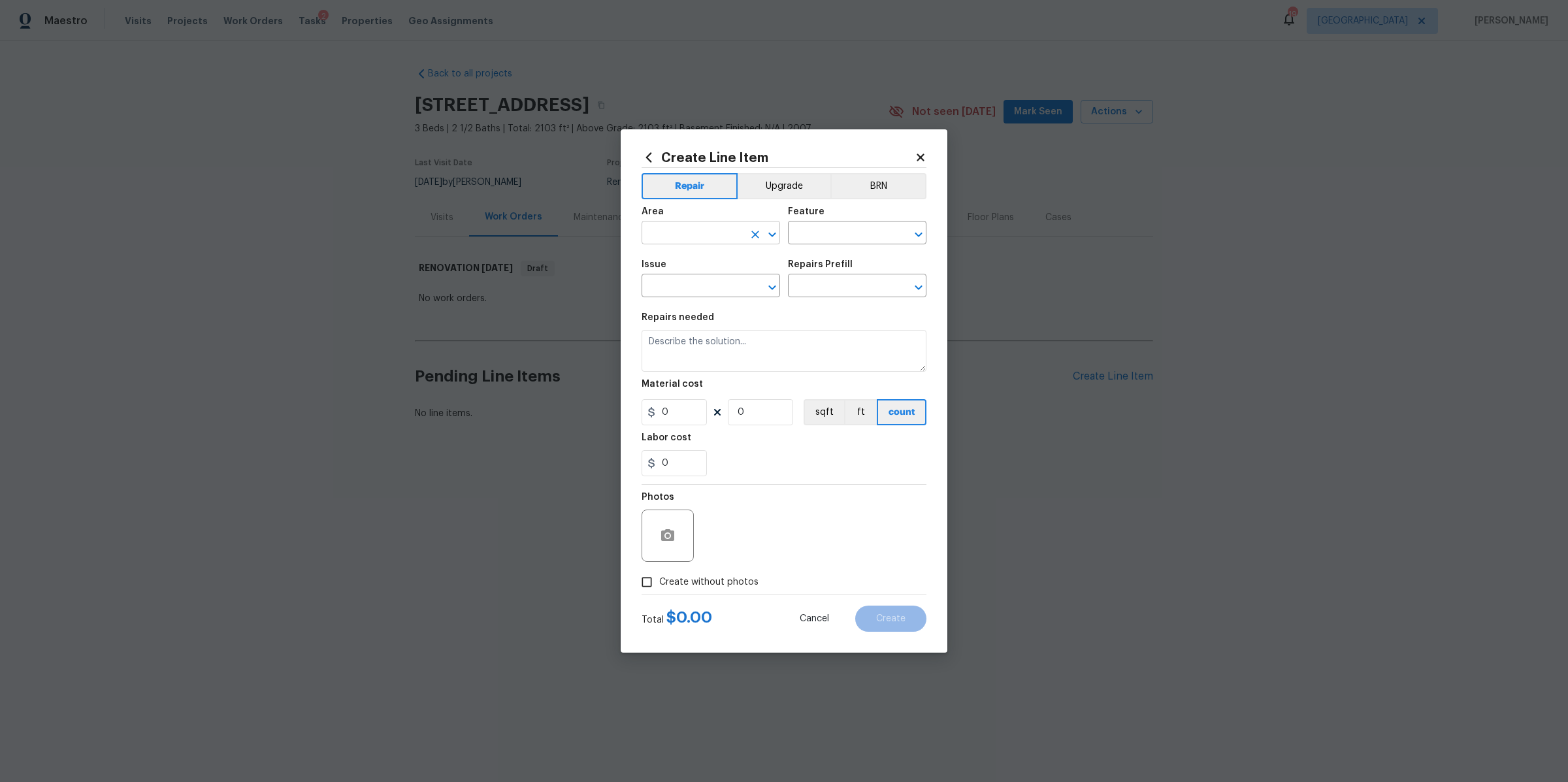
click at [678, 237] on input "text" at bounding box center [692, 234] width 102 height 21
click at [667, 286] on li "Interior Overall" at bounding box center [710, 285] width 138 height 22
type input "Interior Overall"
click at [819, 232] on input "text" at bounding box center [838, 234] width 102 height 21
type input "e"
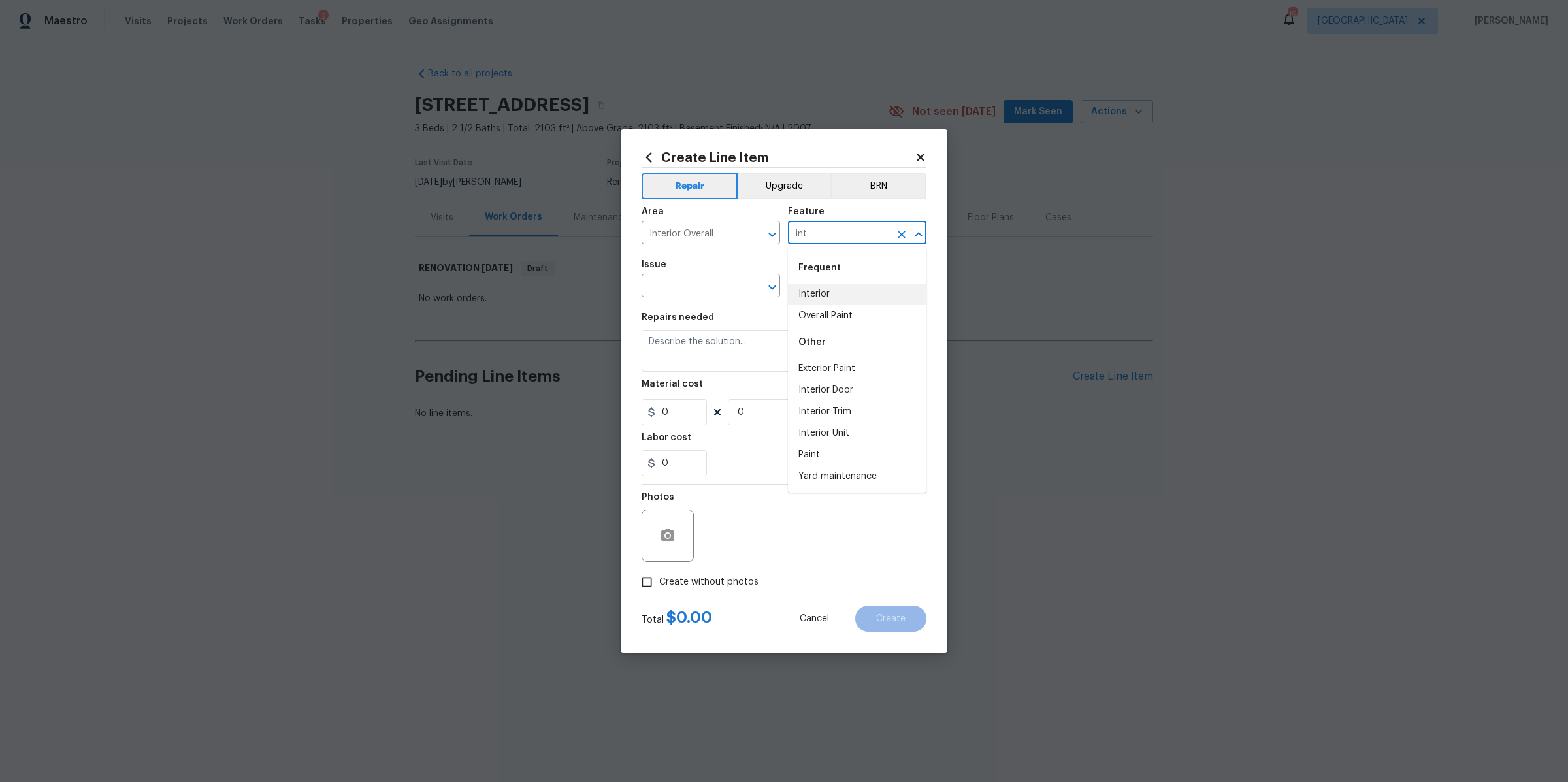
click at [819, 290] on li "Interior" at bounding box center [856, 295] width 138 height 22
type input "Interior"
click at [728, 291] on input "text" at bounding box center [692, 287] width 102 height 21
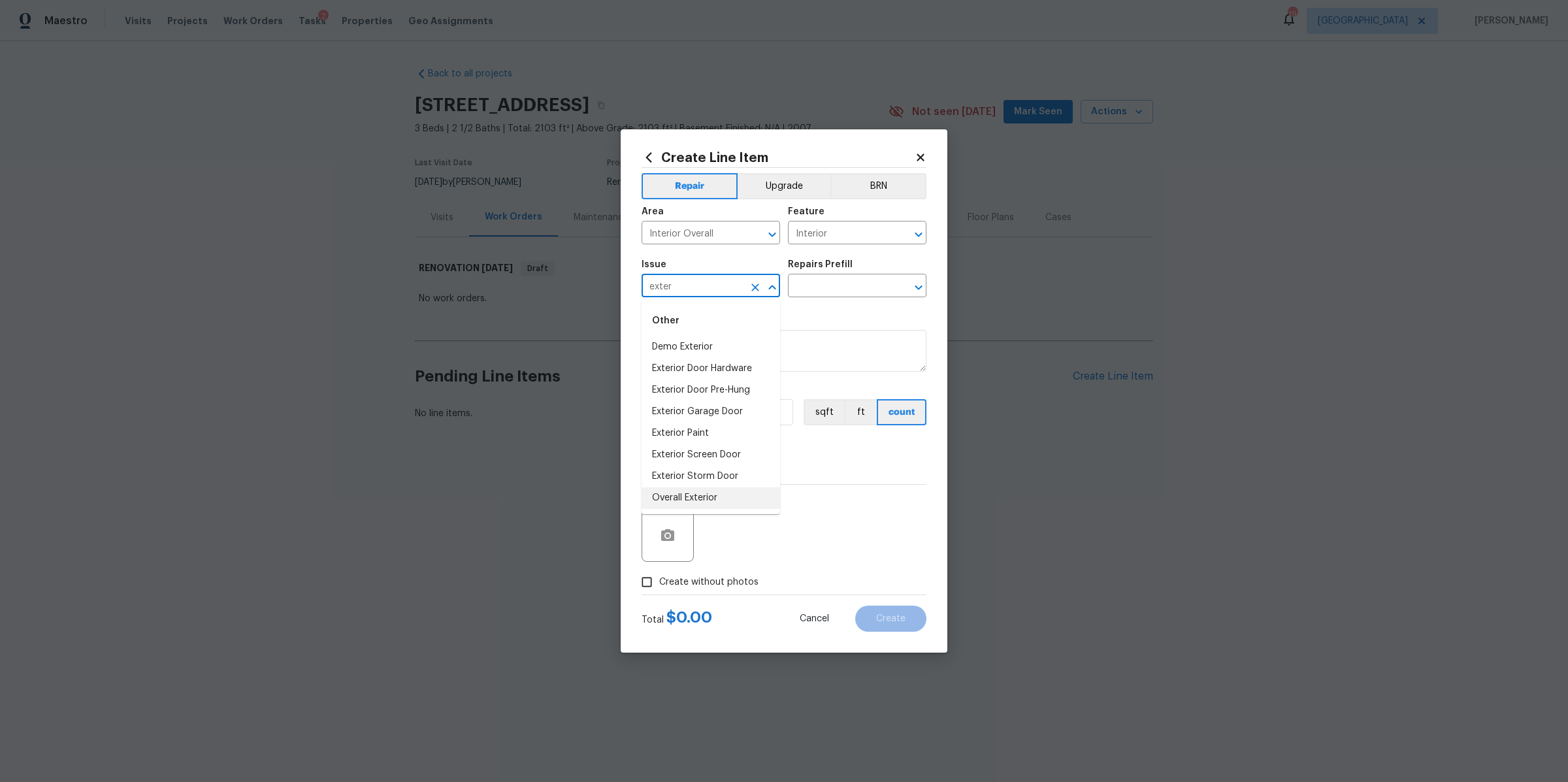
click at [687, 497] on li "Overall Exterior" at bounding box center [710, 498] width 138 height 22
type input "Overall Exterior"
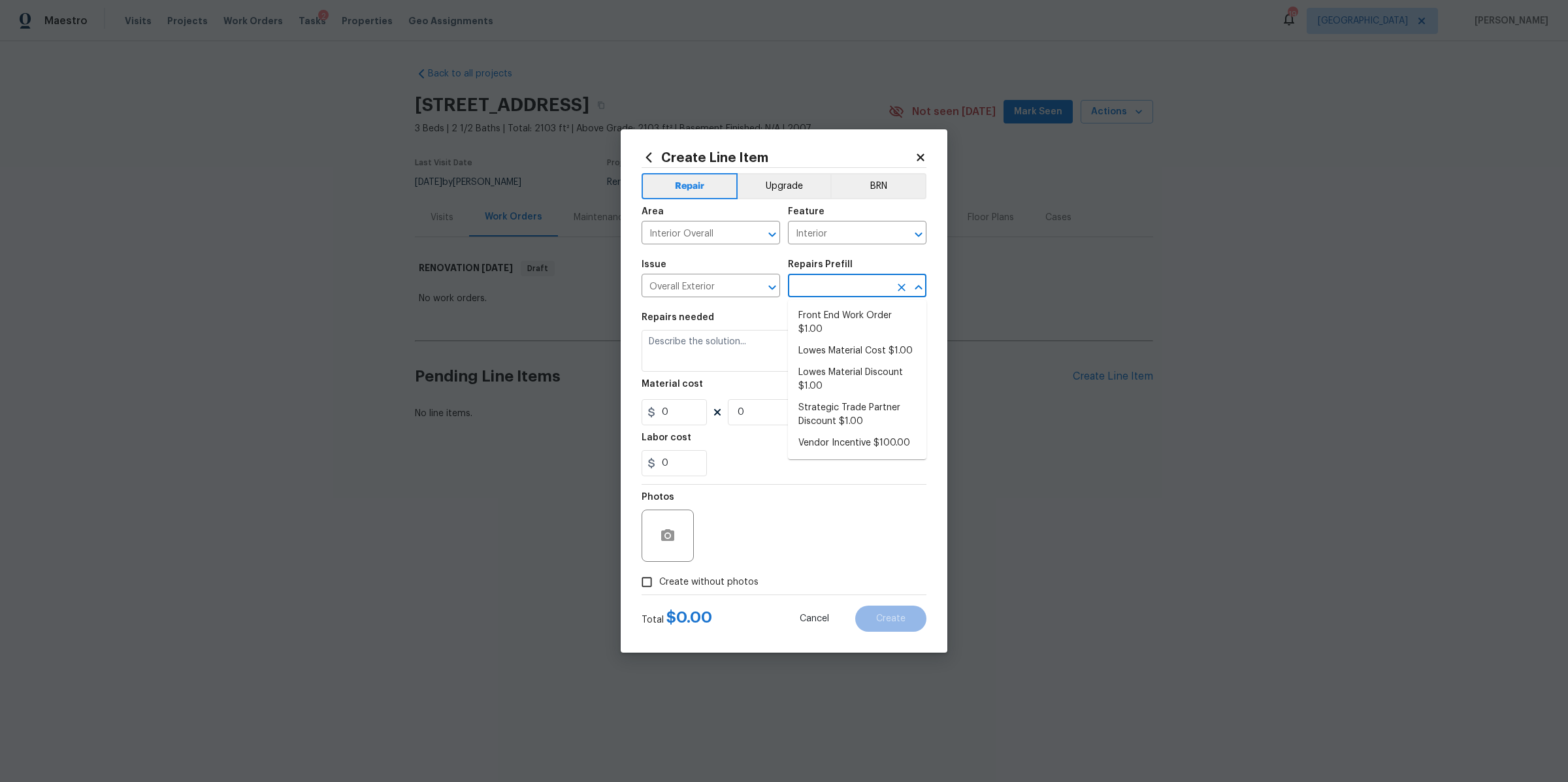
click at [870, 290] on input "text" at bounding box center [838, 287] width 102 height 21
click at [833, 314] on li "Front End Work Order $1.00" at bounding box center [856, 323] width 138 height 35
type input "Front End Work Order $1.00"
type textarea "Placeholder line item for the creation of front end work orders."
type input "1"
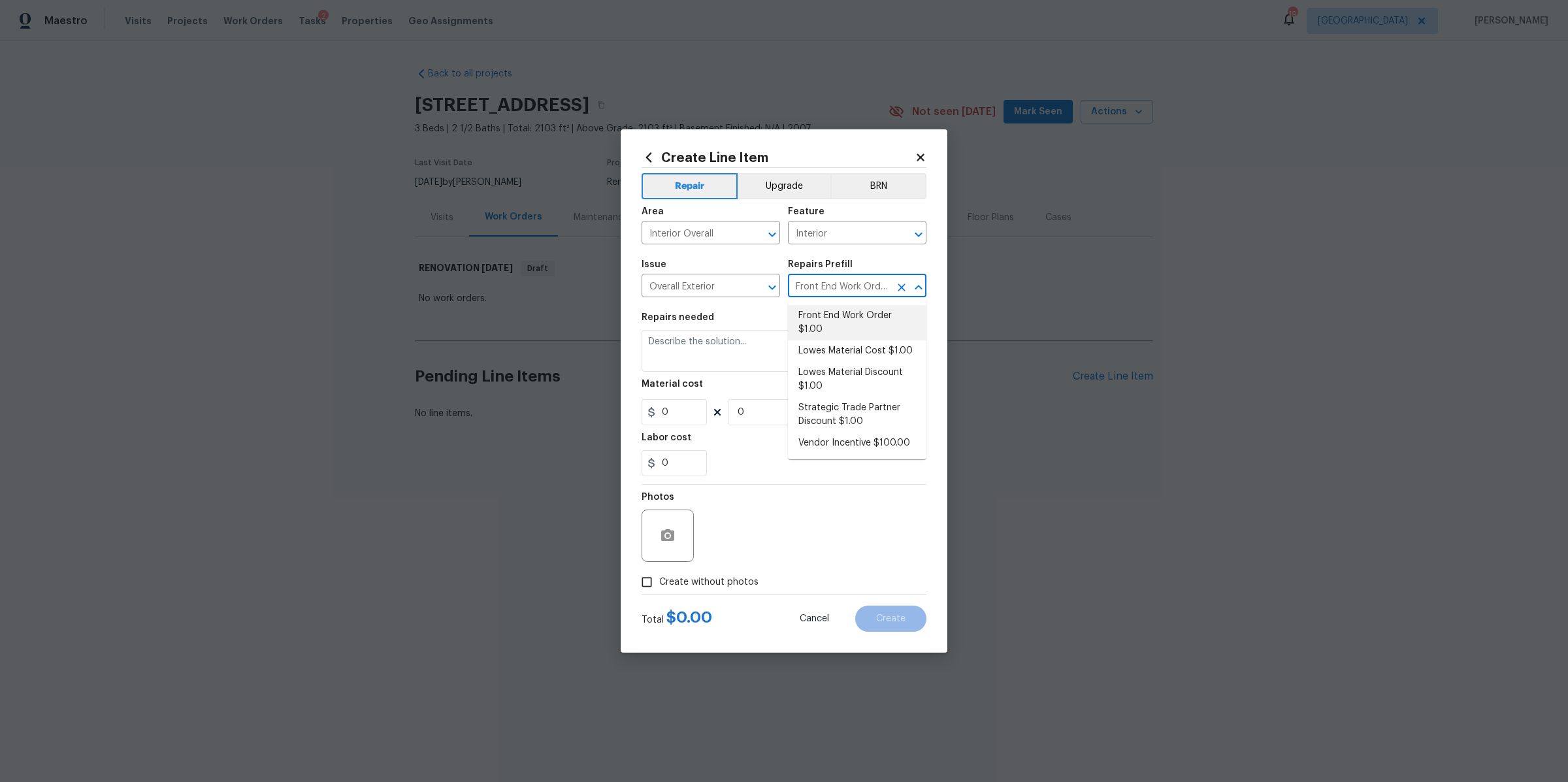
type input "1"
click at [728, 581] on span "Create without photos" at bounding box center [708, 583] width 99 height 14
click at [659, 581] on input "Create without photos" at bounding box center [646, 582] width 25 height 25
checkbox input "true"
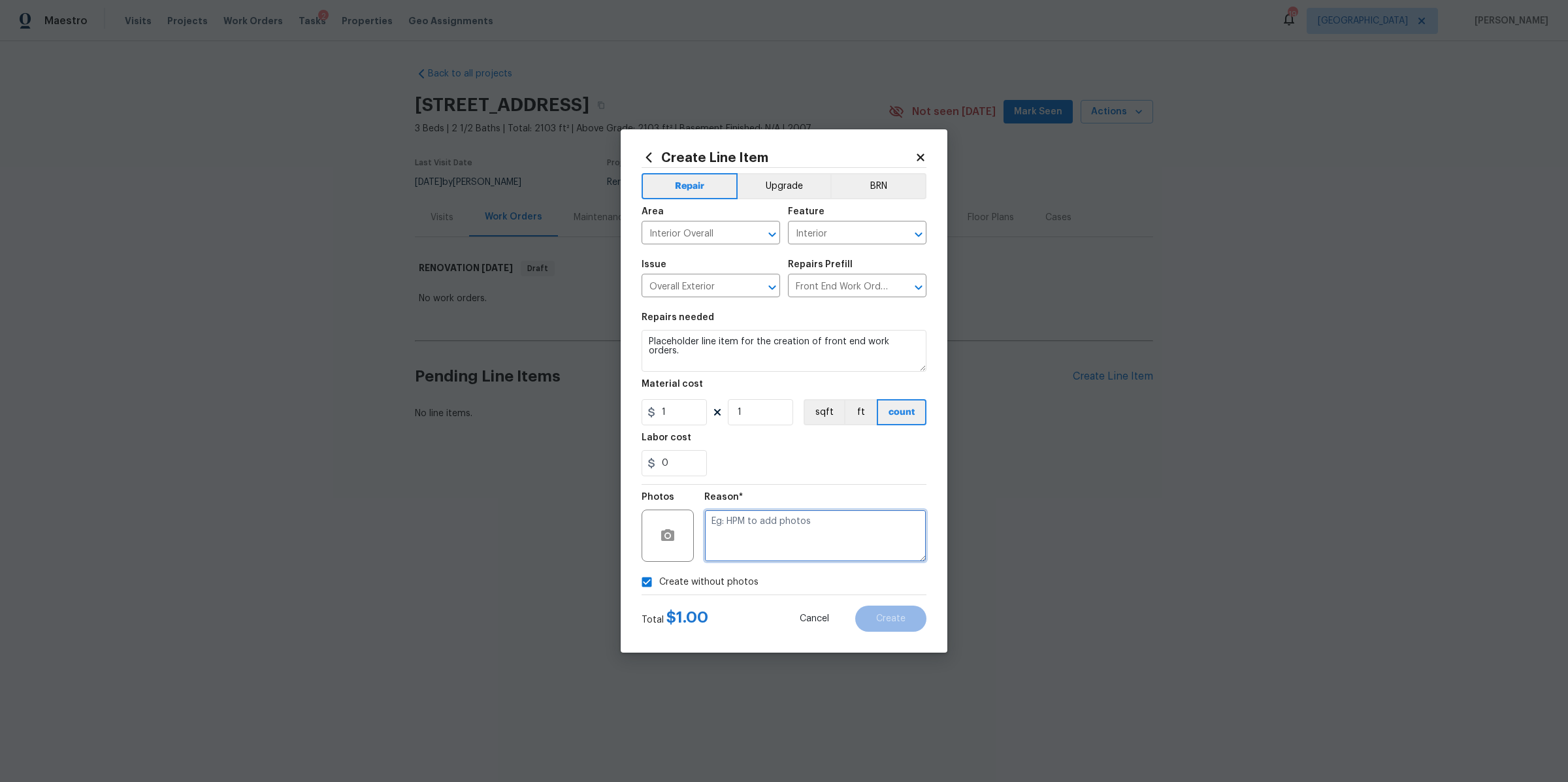
click at [774, 538] on textarea at bounding box center [815, 535] width 222 height 52
type textarea "na"
click at [892, 609] on button "Create" at bounding box center [891, 619] width 72 height 27
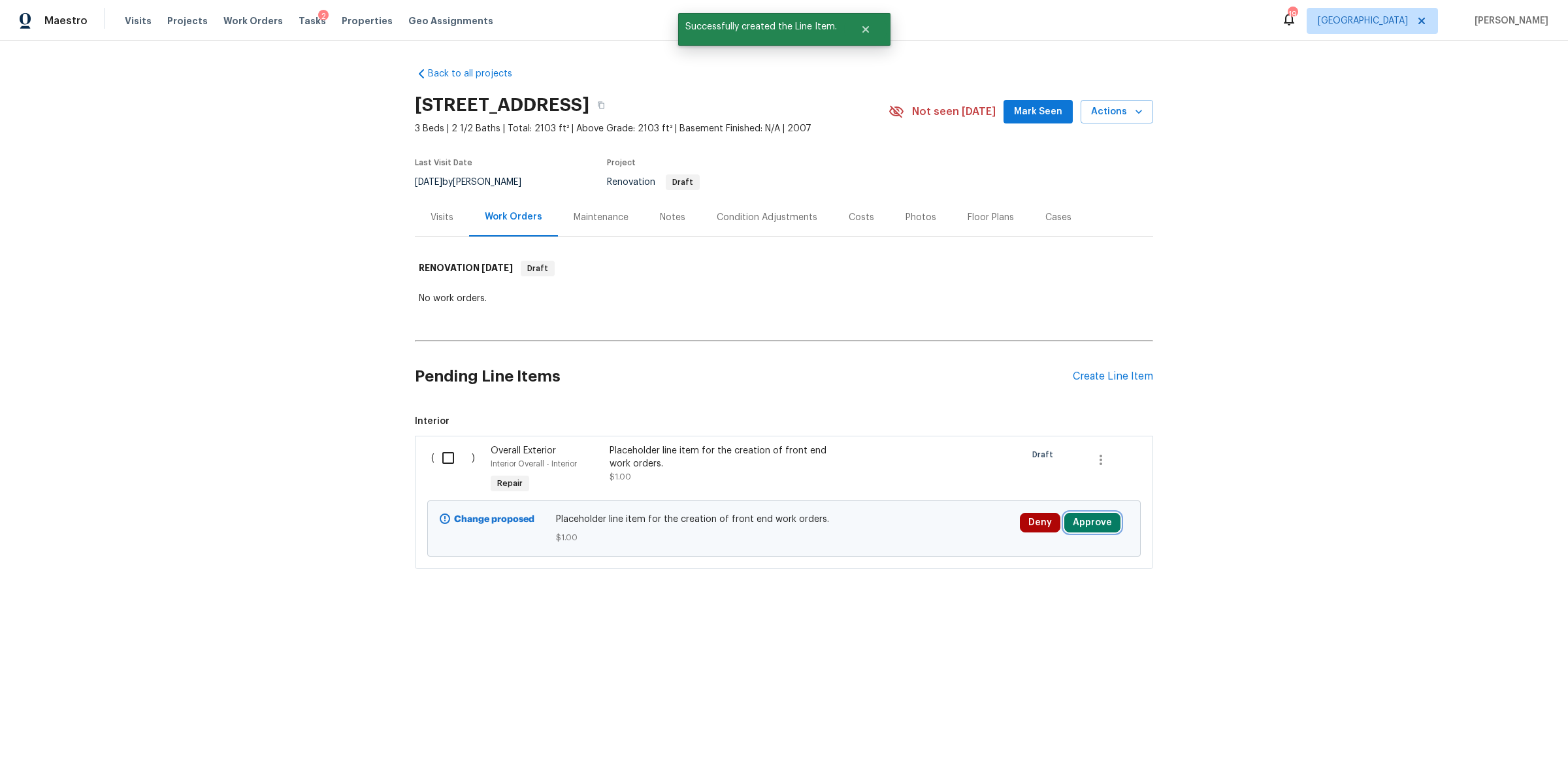
click at [1082, 519] on button "Approve" at bounding box center [1092, 523] width 56 height 20
click at [1035, 477] on span "Approve" at bounding box center [1048, 480] width 36 height 10
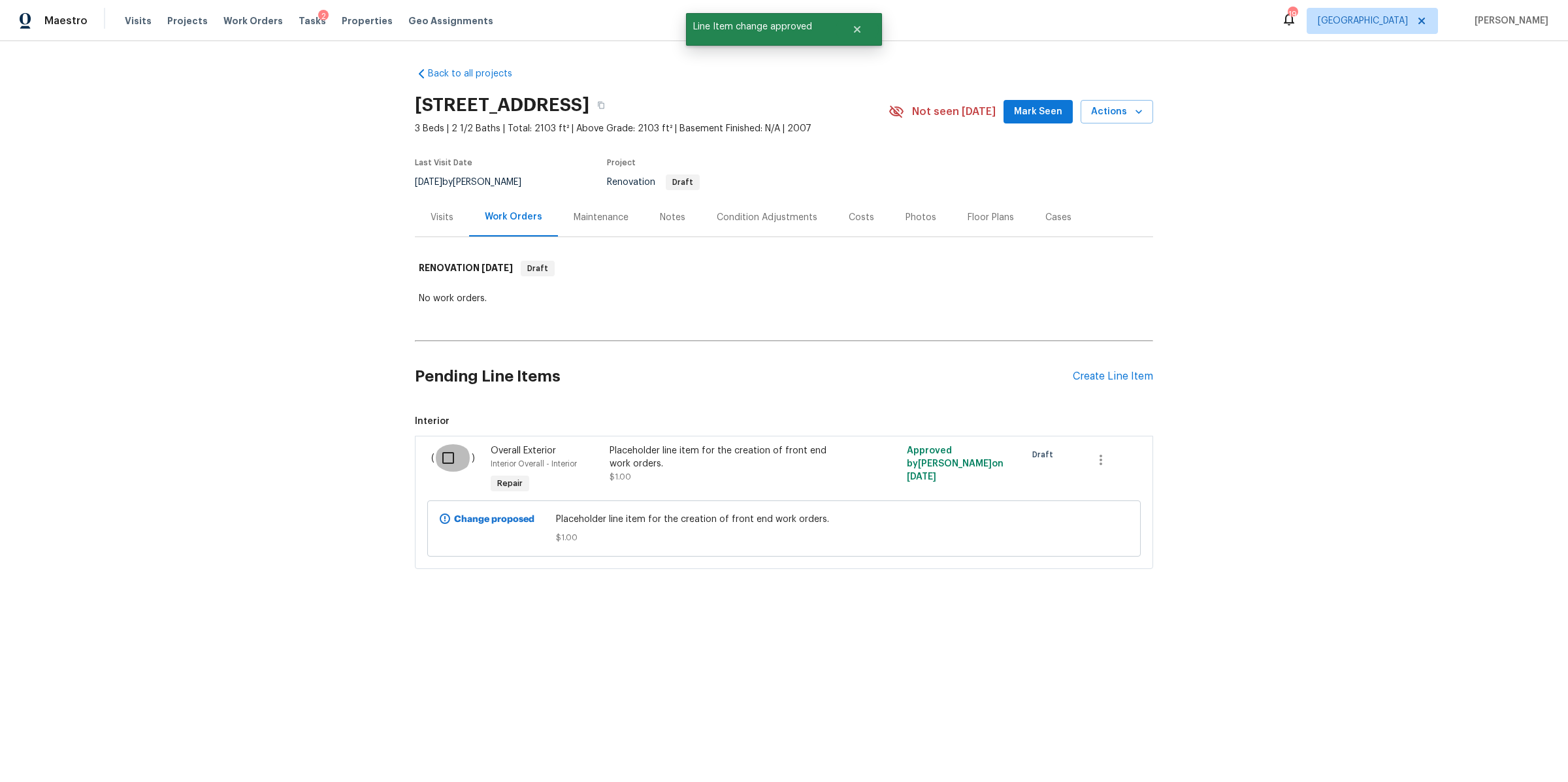
click at [448, 459] on input "checkbox" at bounding box center [453, 458] width 37 height 28
checkbox input "true"
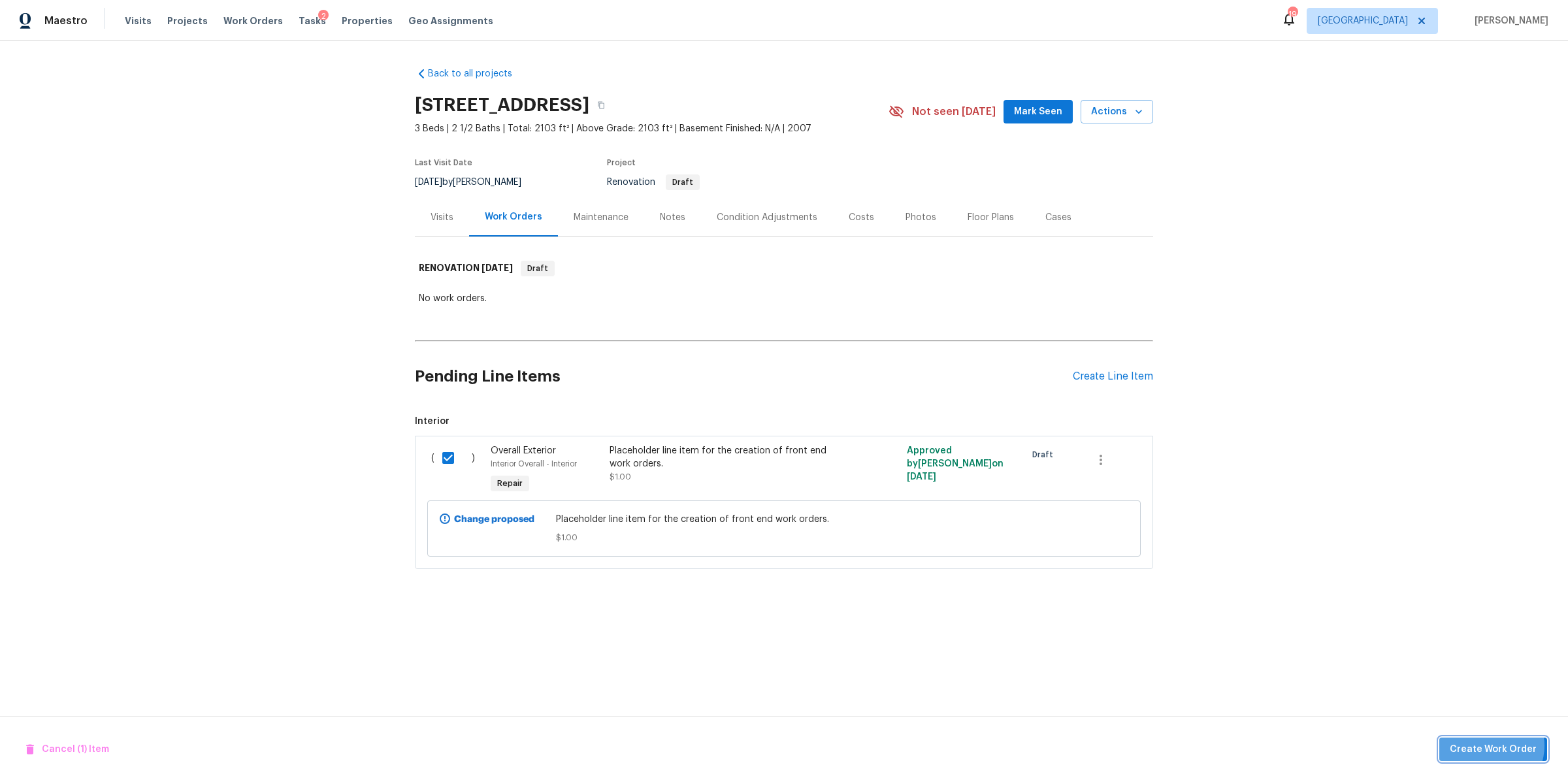
click at [1494, 747] on span "Create Work Order" at bounding box center [1492, 750] width 86 height 17
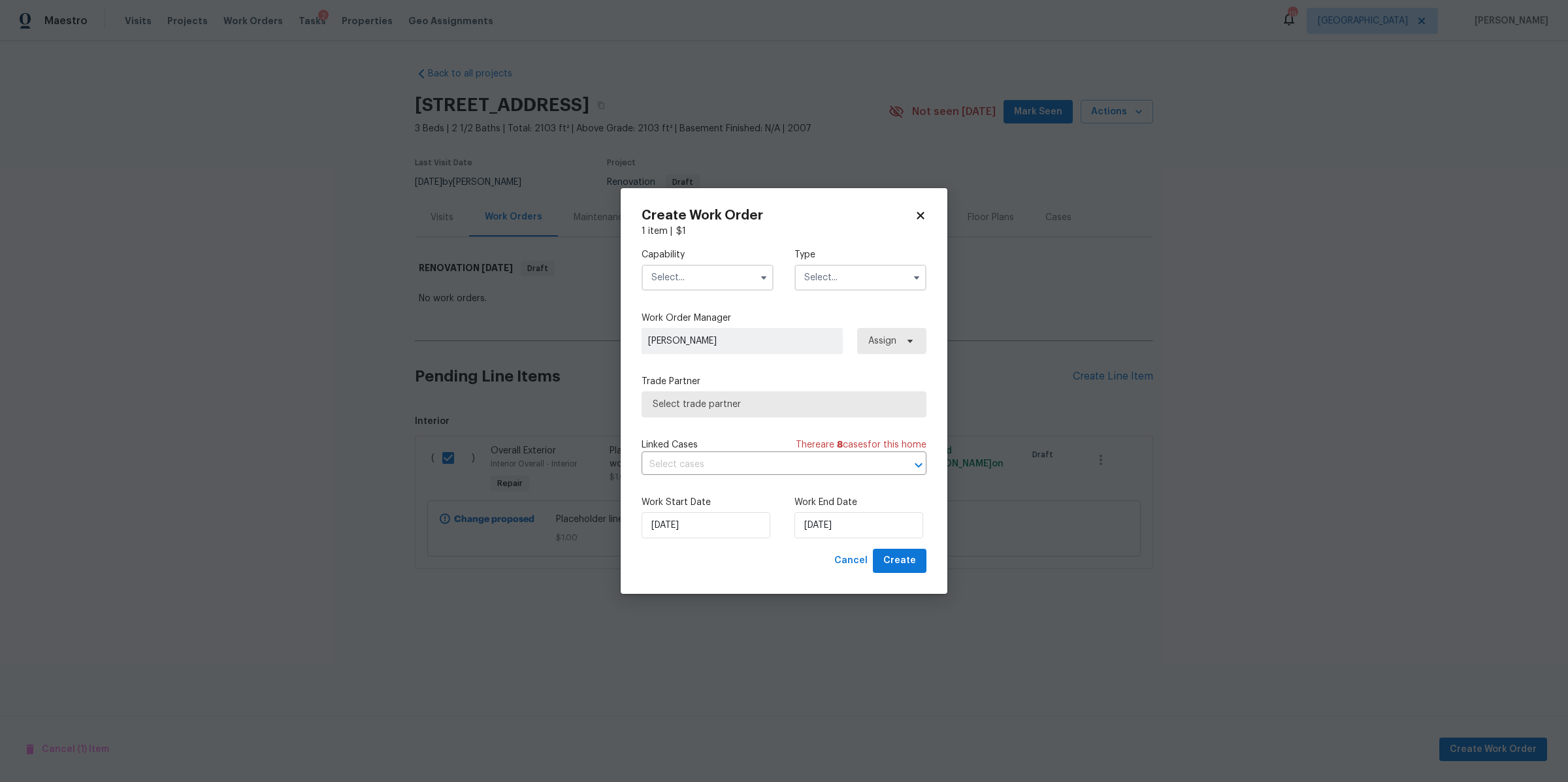
click at [745, 278] on input "text" at bounding box center [707, 277] width 132 height 27
click at [698, 376] on div "General Contractor" at bounding box center [708, 364] width 126 height 24
type input "General Contractor"
click at [868, 280] on input "text" at bounding box center [860, 277] width 132 height 27
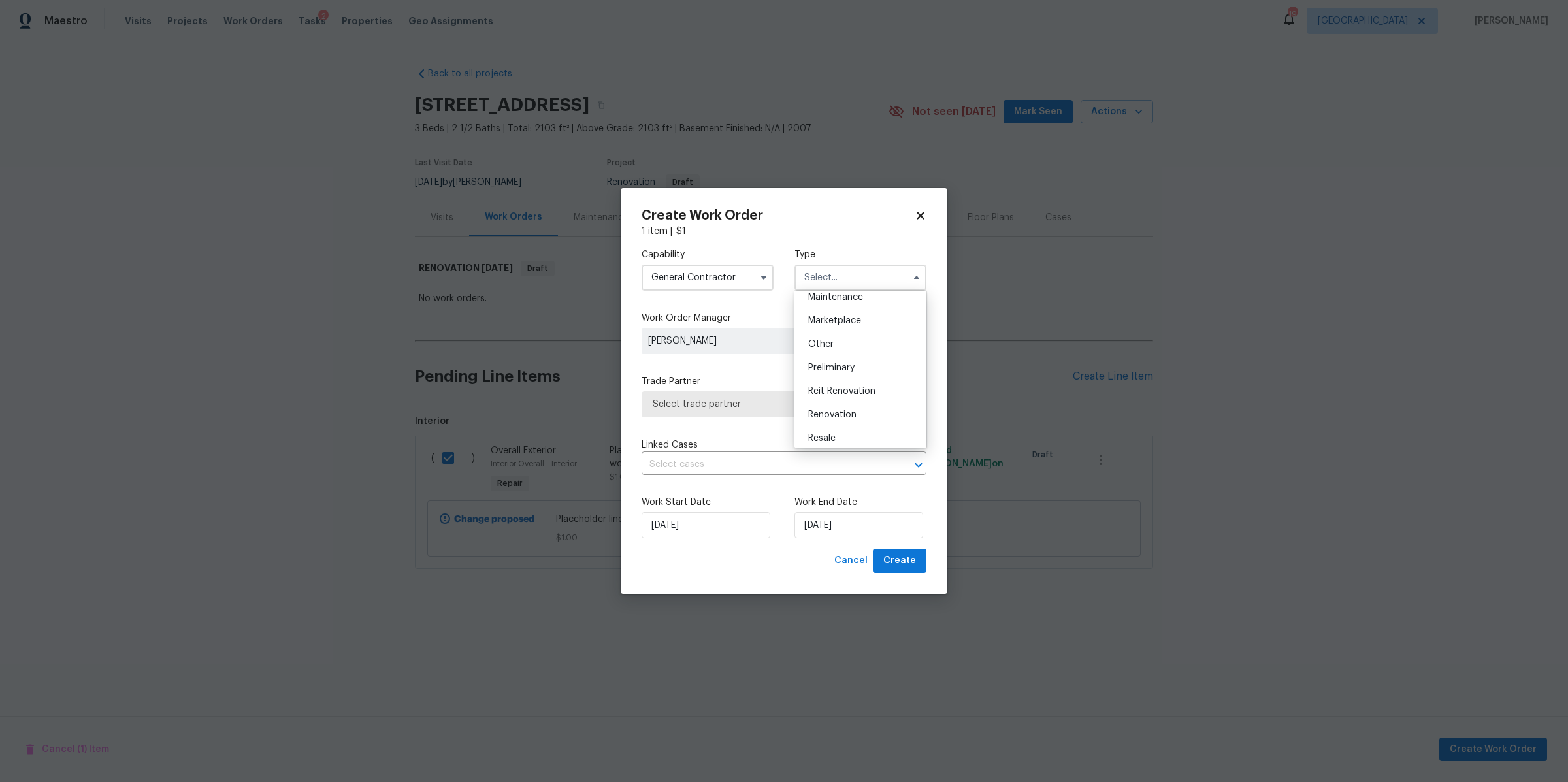
scroll to position [236, 0]
click at [847, 399] on span "Renovation" at bounding box center [832, 399] width 48 height 9
type input "Renovation"
click at [809, 399] on span "Select trade partner" at bounding box center [775, 404] width 243 height 13
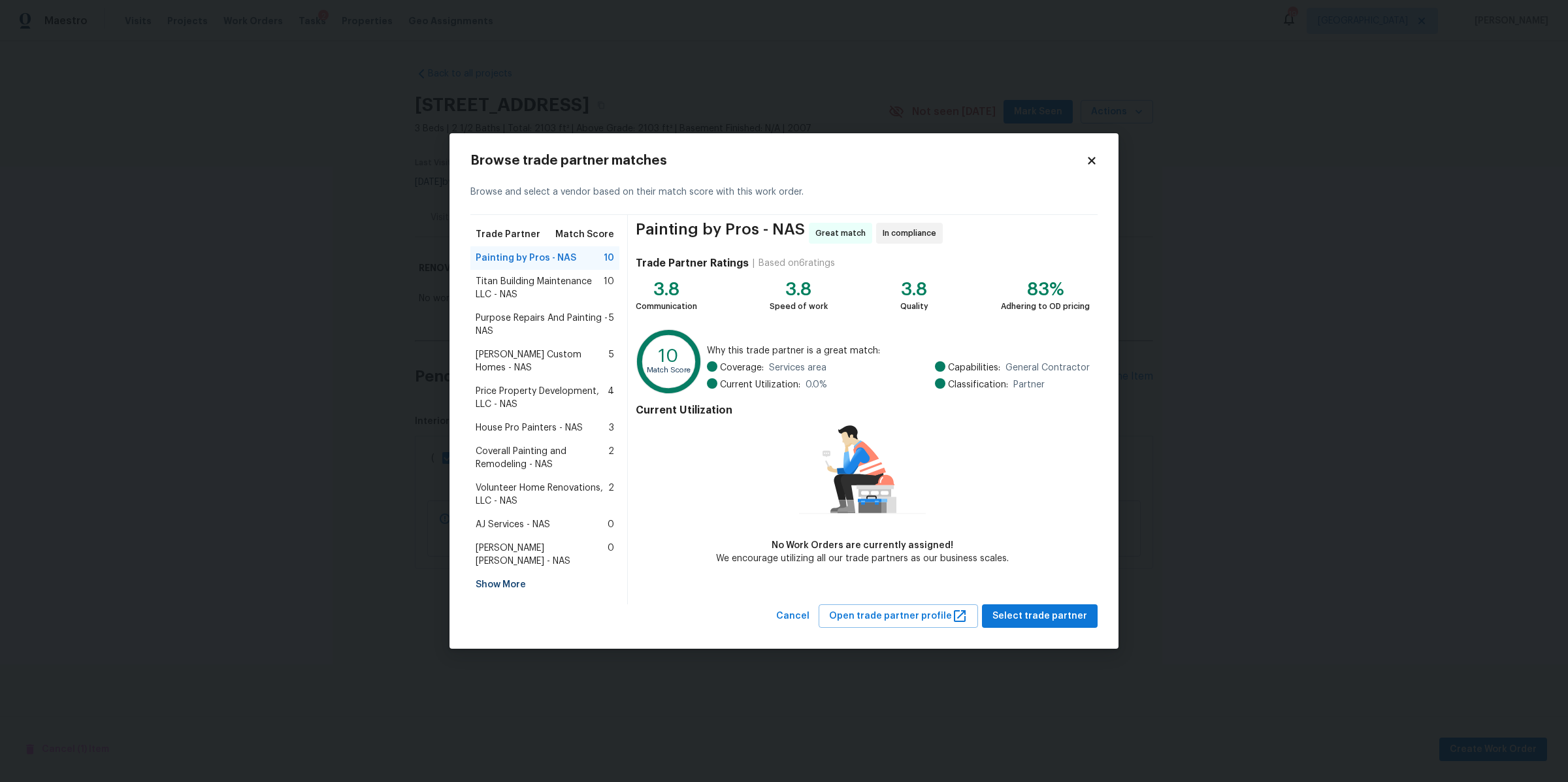
click at [509, 294] on span "Titan Building Maintenance LLC - NAS" at bounding box center [539, 288] width 128 height 27
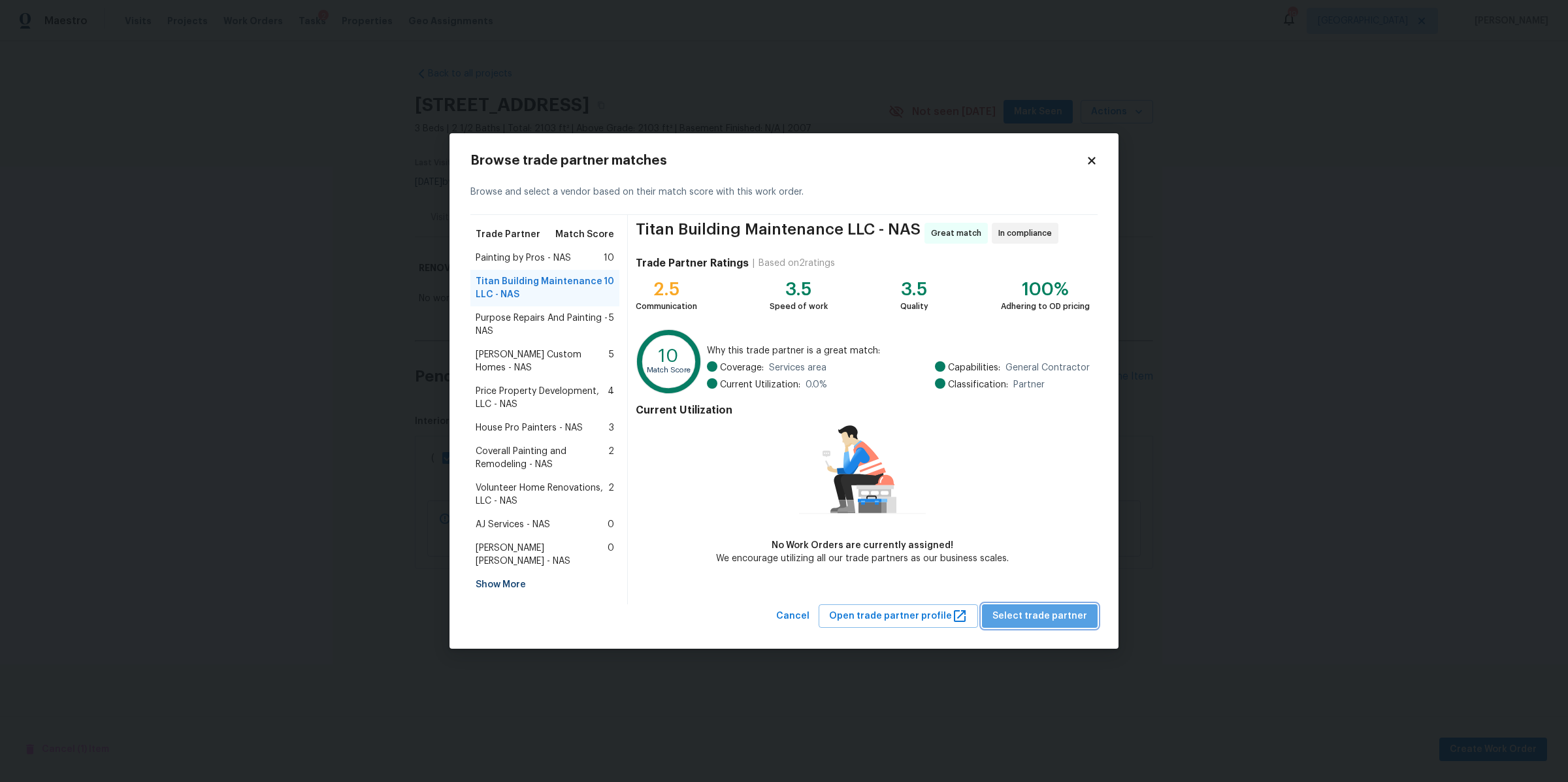
click at [1048, 608] on span "Select trade partner" at bounding box center [1040, 616] width 94 height 17
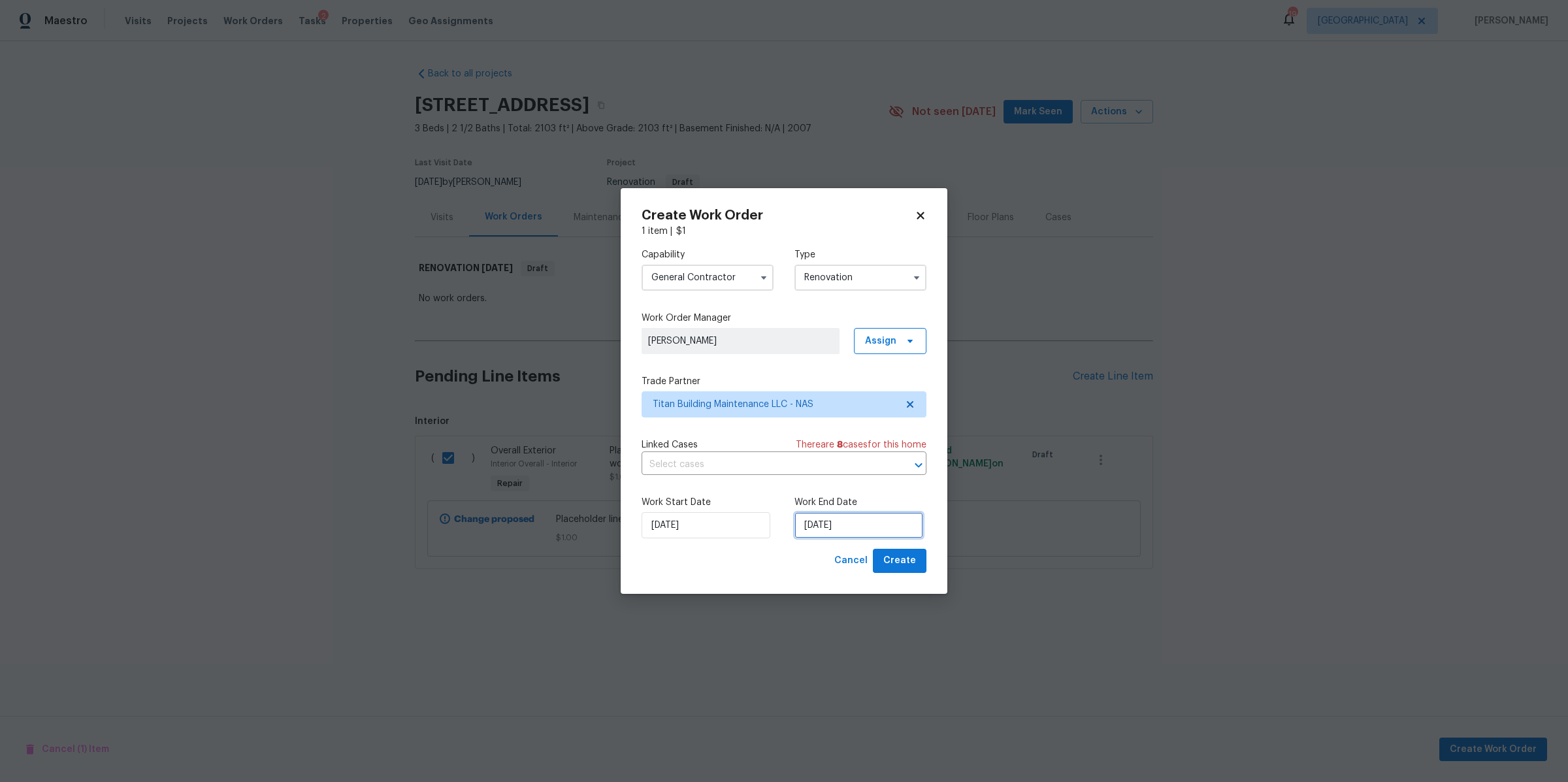
click at [827, 527] on input "[DATE]" at bounding box center [858, 526] width 129 height 27
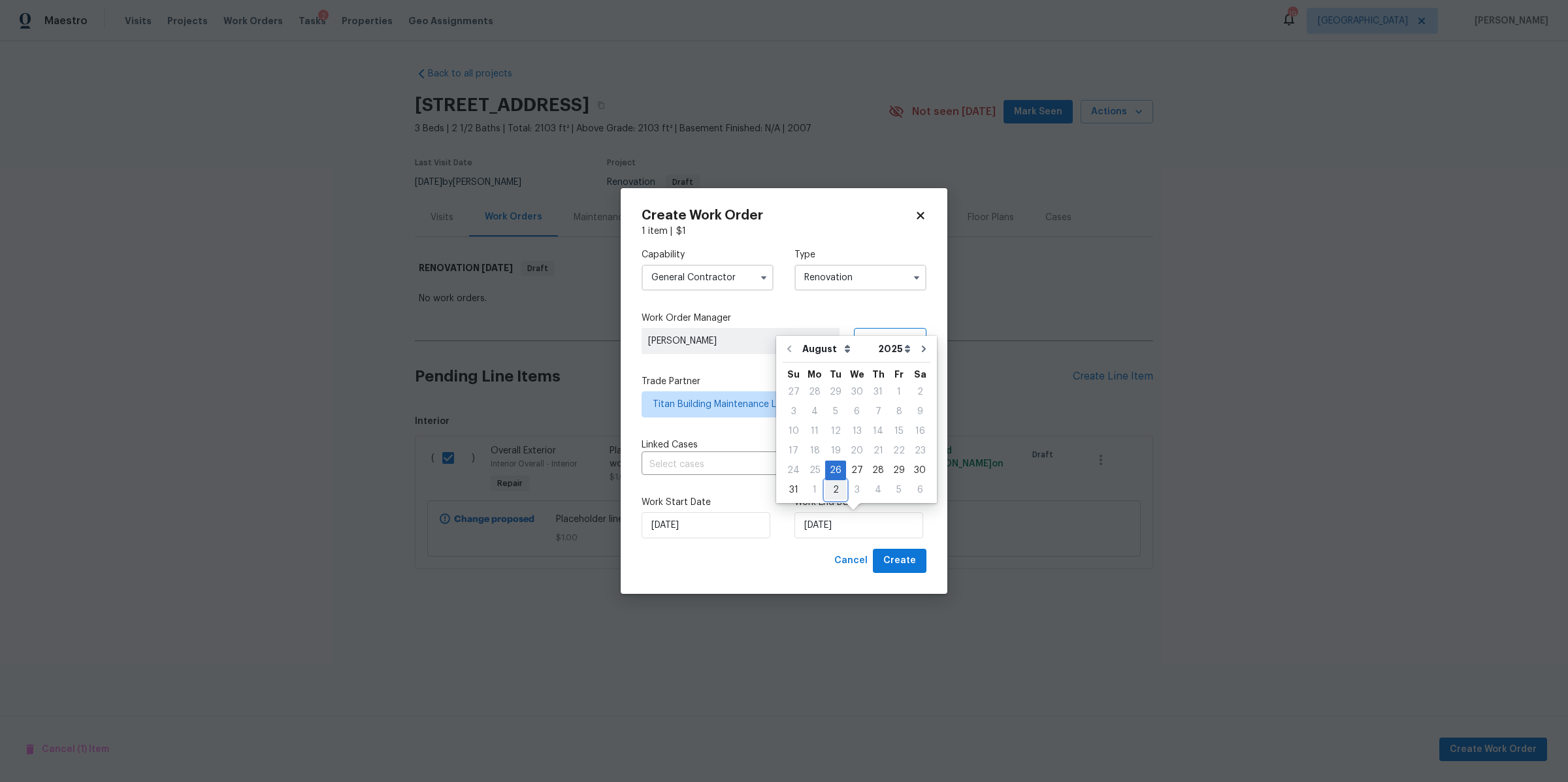
click at [834, 486] on div "2" at bounding box center [835, 490] width 21 height 19
type input "[DATE]"
select select "8"
click at [892, 556] on span "Create" at bounding box center [899, 561] width 32 height 17
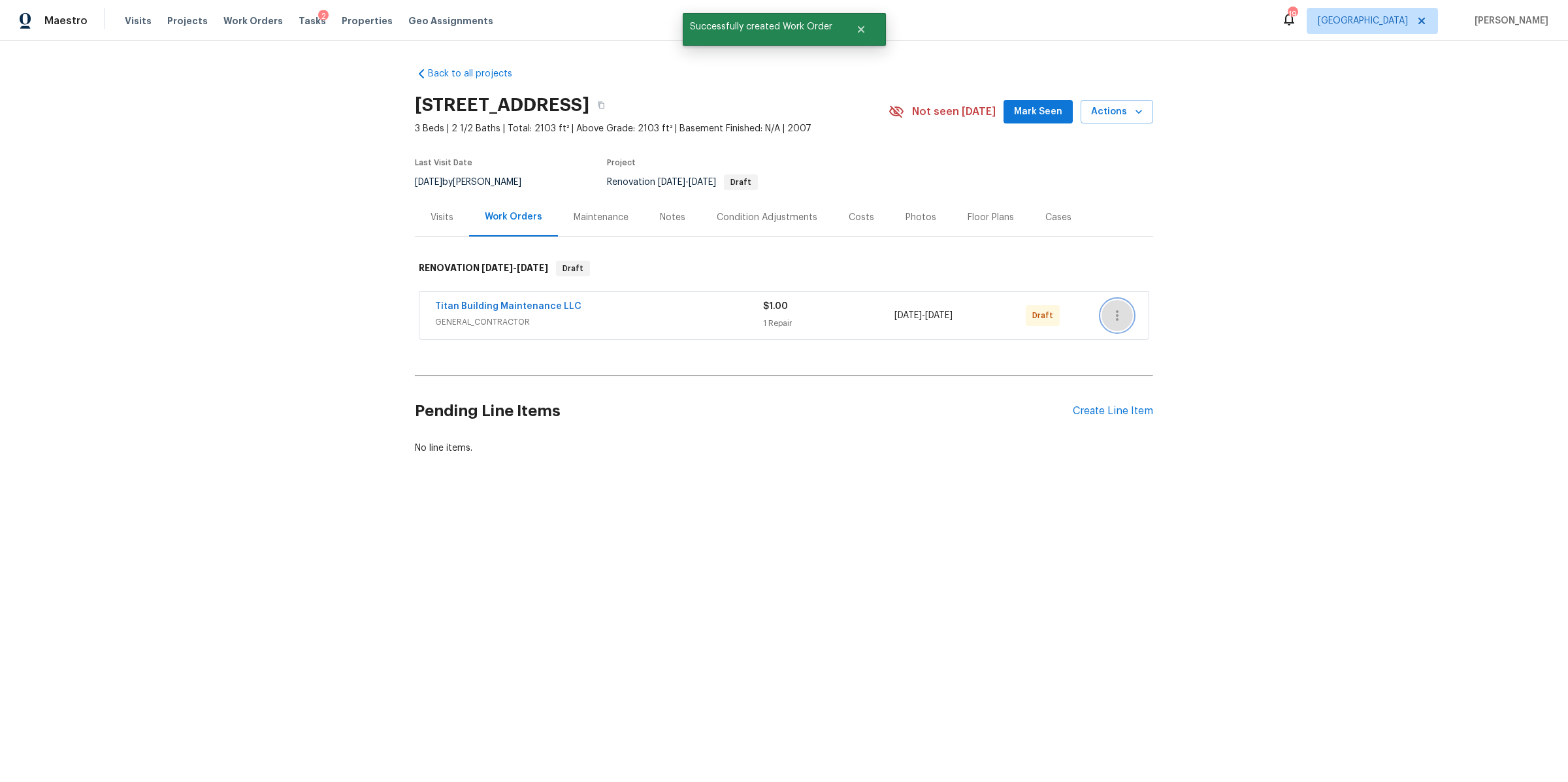
click at [1110, 309] on icon "button" at bounding box center [1117, 315] width 16 height 16
click at [1120, 318] on li "Send to Vendor" at bounding box center [1165, 316] width 141 height 22
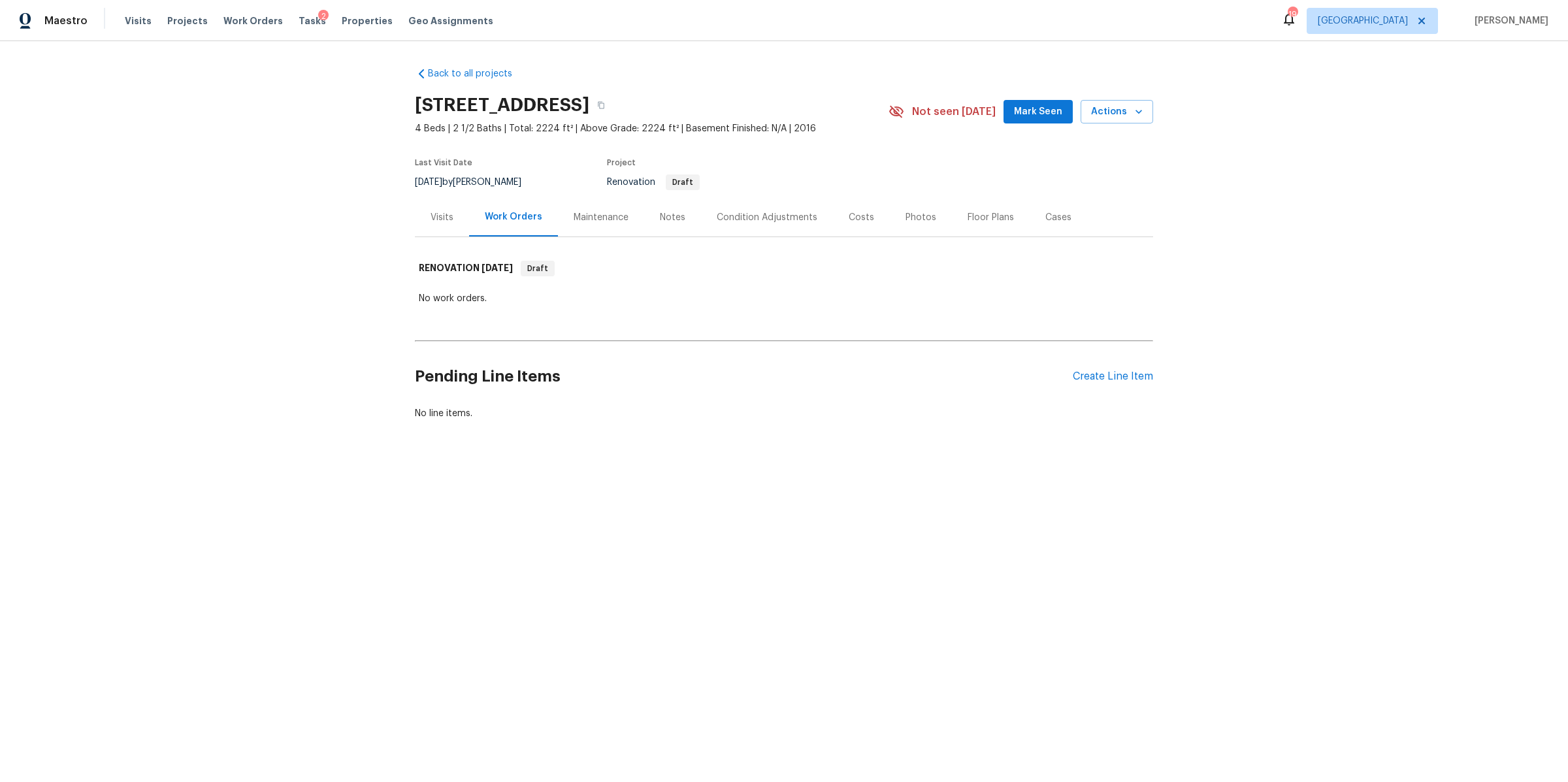
click at [861, 214] on div "Costs" at bounding box center [861, 217] width 26 height 13
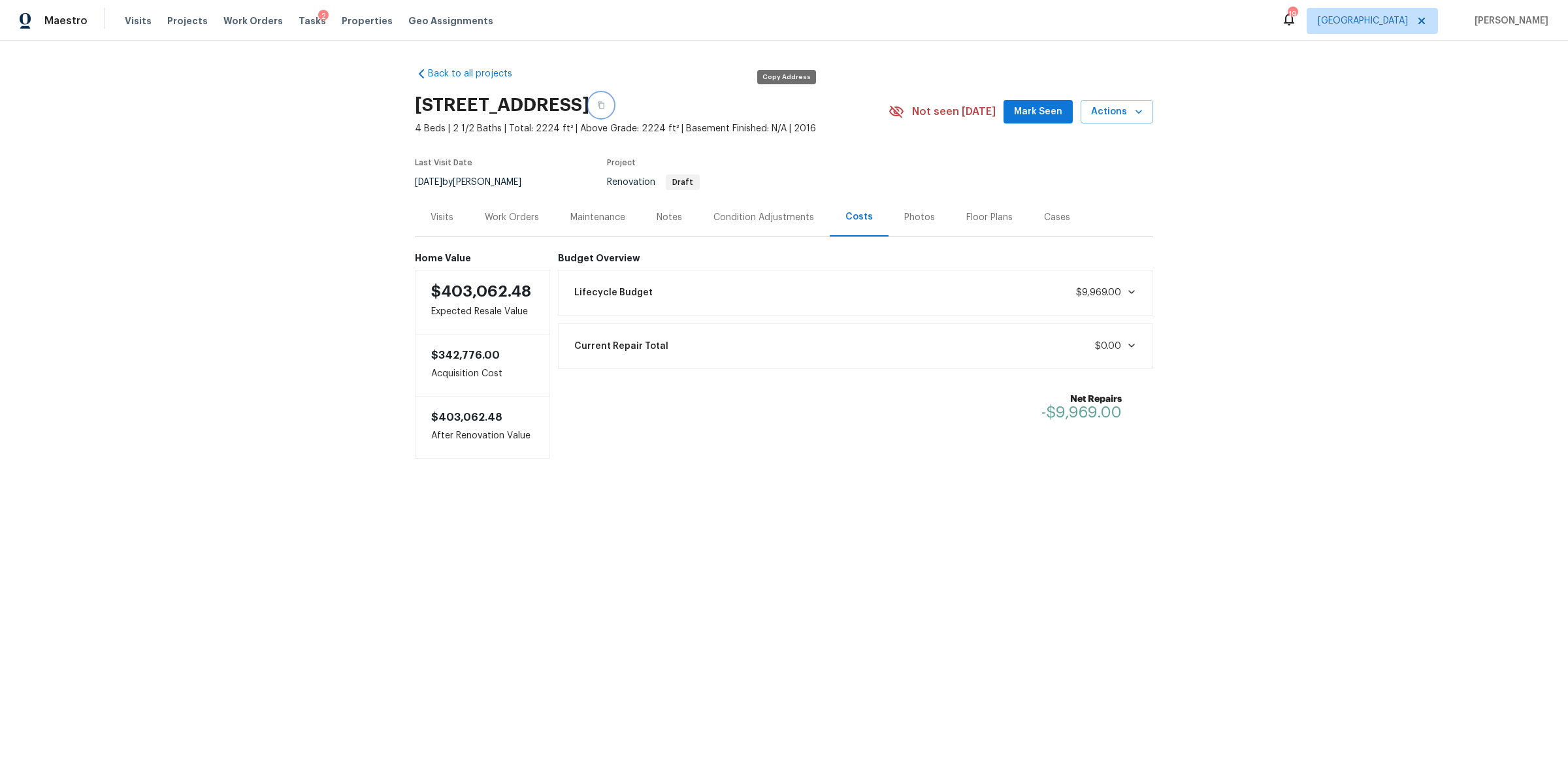
click at [613, 98] on button "button" at bounding box center [601, 105] width 24 height 24
click at [509, 213] on div "Work Orders" at bounding box center [512, 217] width 54 height 13
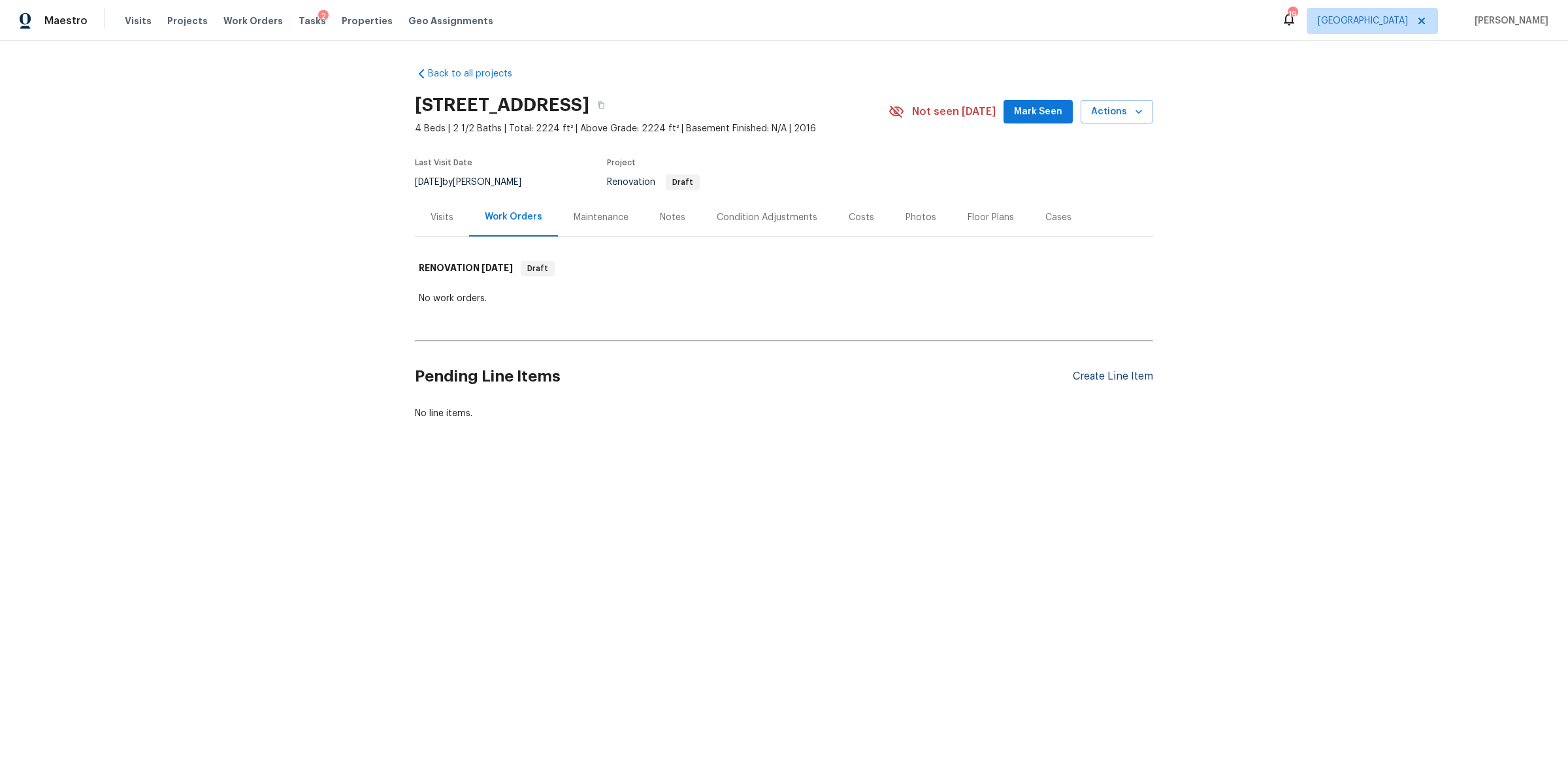
click at [1095, 373] on div "Create Line Item" at bounding box center [1113, 376] width 81 height 13
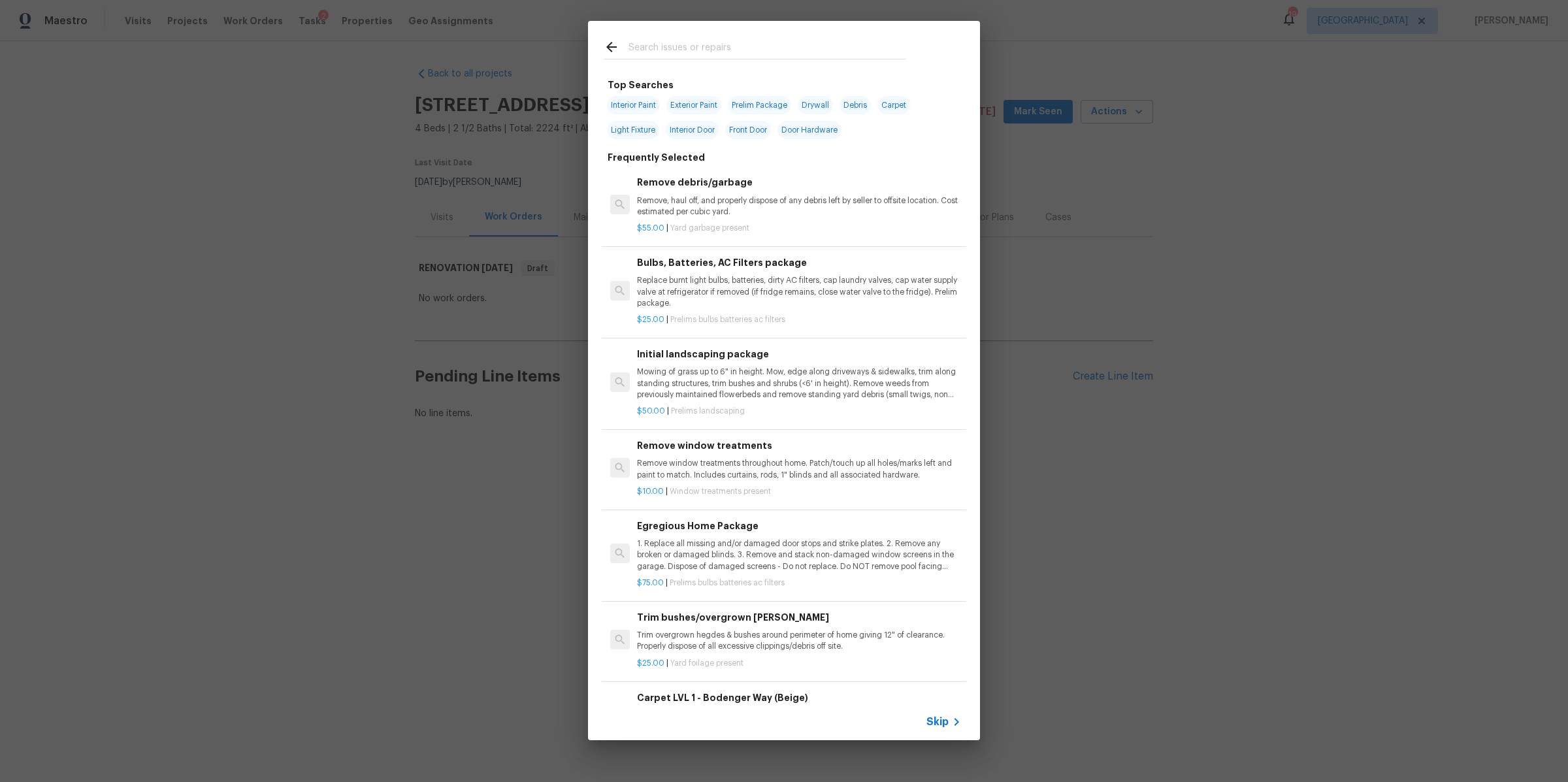
click at [945, 712] on div "Skip" at bounding box center [784, 722] width 392 height 36
click at [948, 724] on icon at bounding box center [956, 722] width 16 height 16
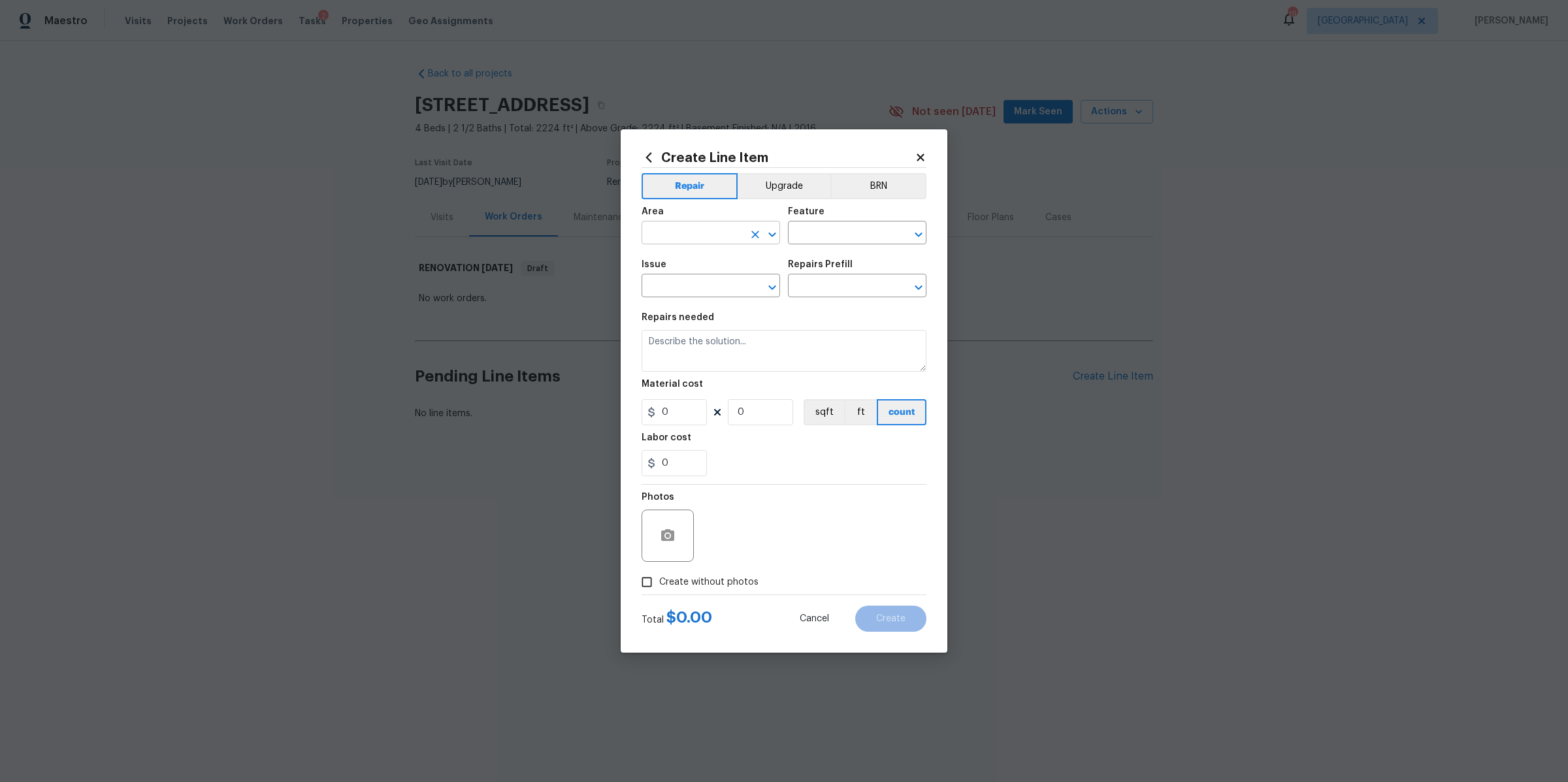
click at [674, 238] on input "text" at bounding box center [692, 234] width 102 height 21
click at [662, 289] on li "Interior Overall" at bounding box center [710, 285] width 138 height 22
type input "Interior Overall"
click at [829, 232] on input "text" at bounding box center [838, 234] width 102 height 21
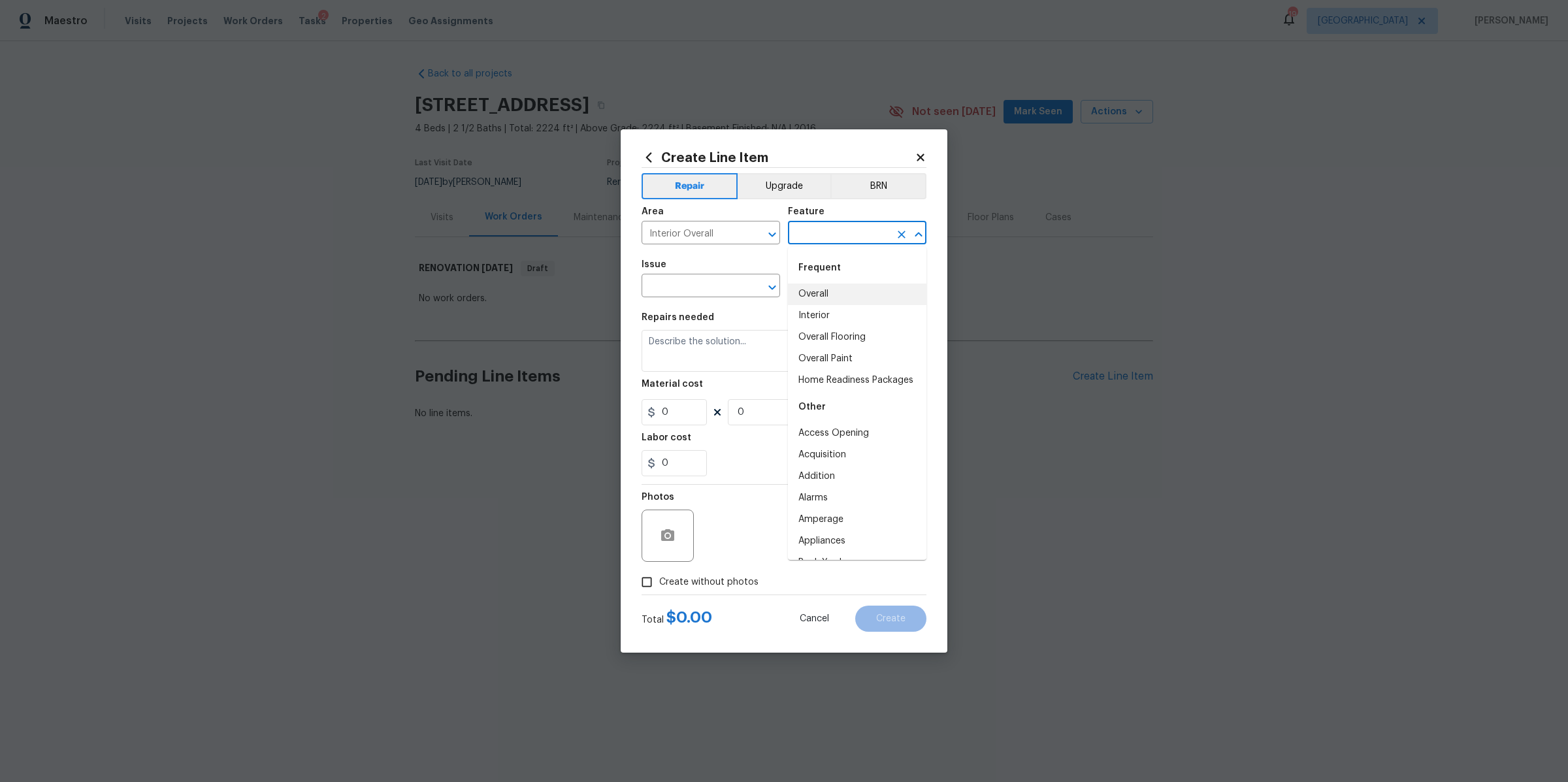
click at [807, 304] on li "Overall" at bounding box center [856, 295] width 138 height 22
type input "Overall"
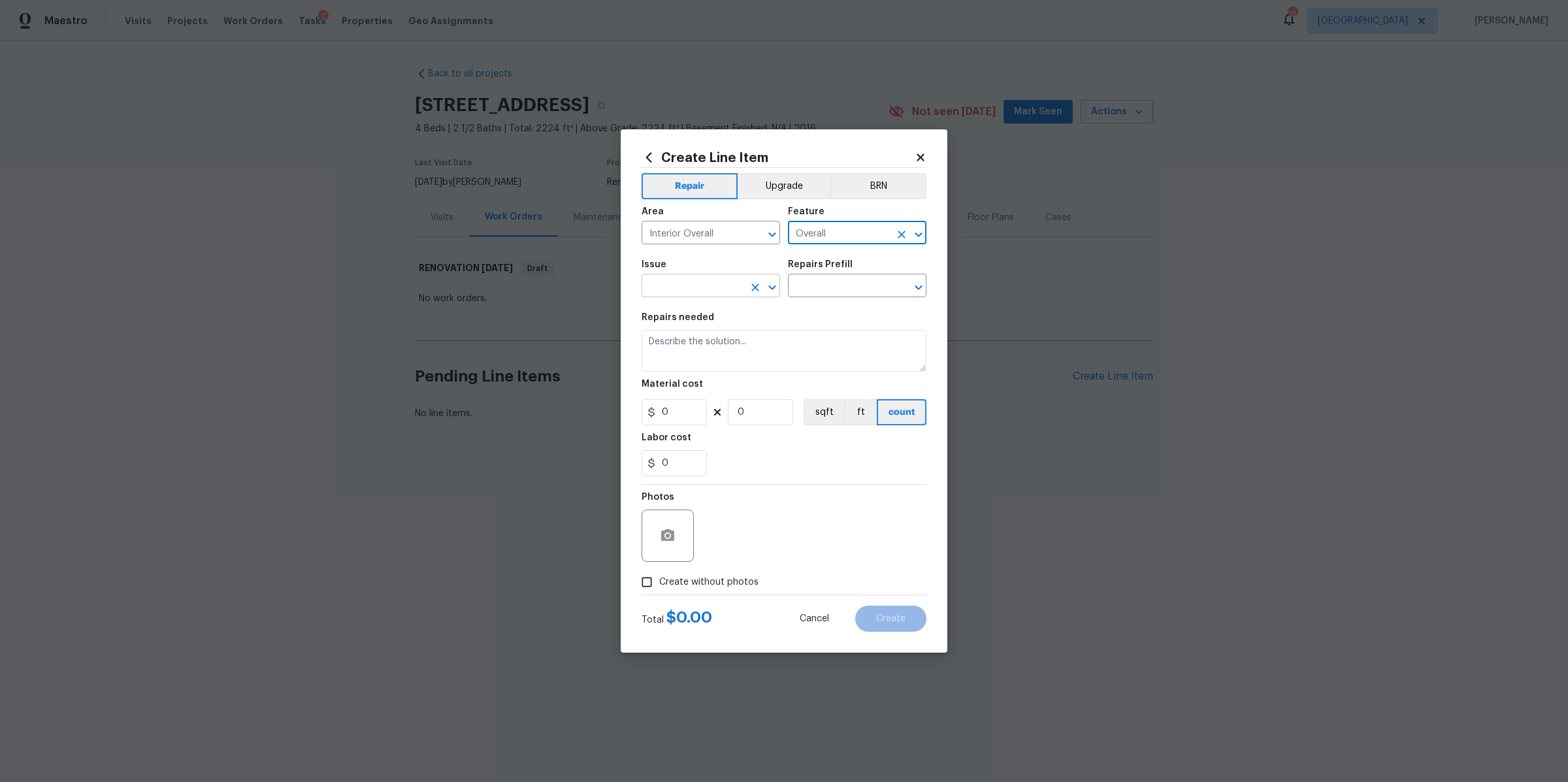
click at [719, 288] on input "text" at bounding box center [692, 287] width 102 height 21
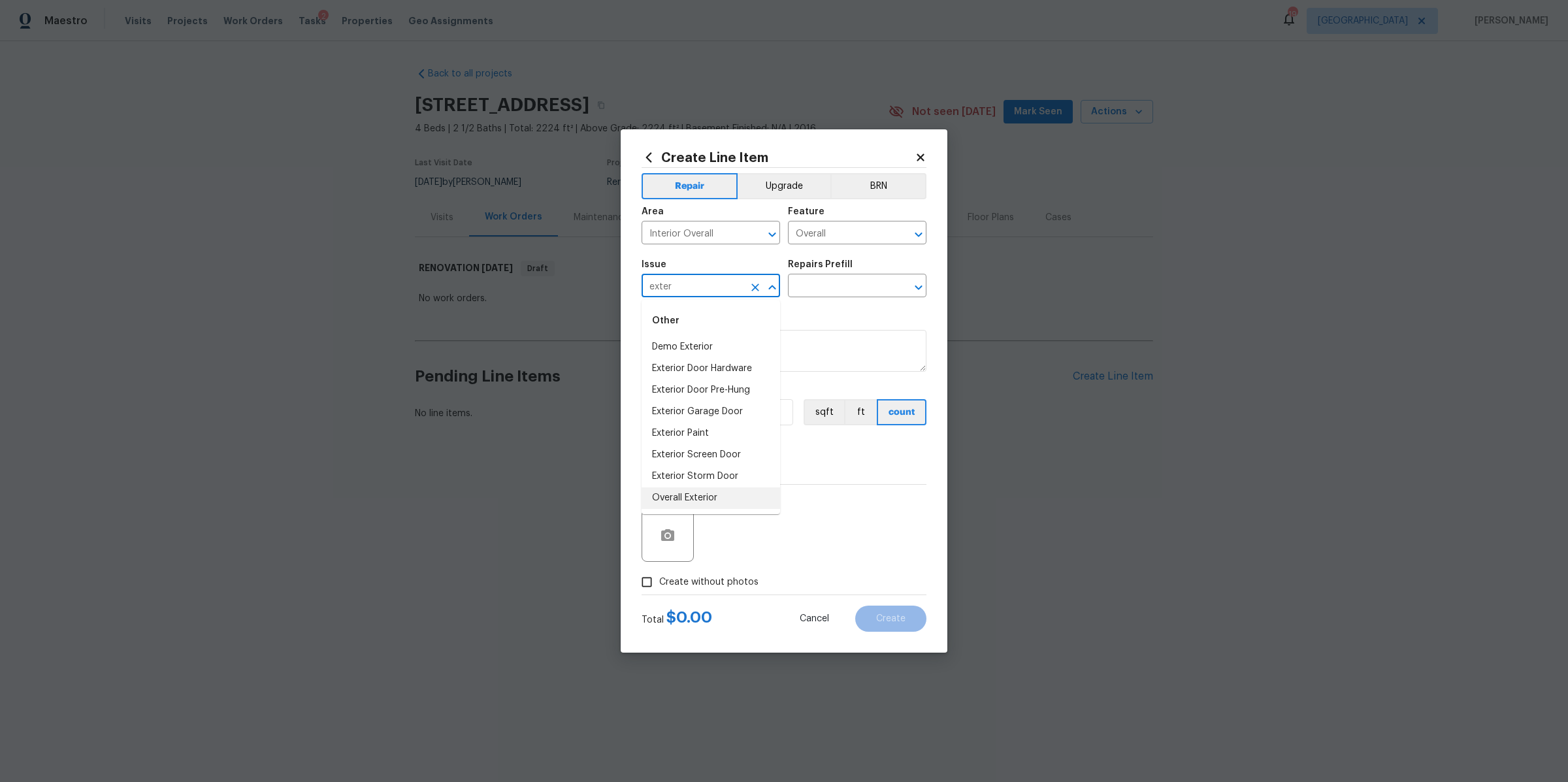
click at [683, 495] on li "Overall Exterior" at bounding box center [710, 498] width 138 height 22
type input "Overall Exterior"
click at [827, 288] on input "text" at bounding box center [838, 287] width 102 height 21
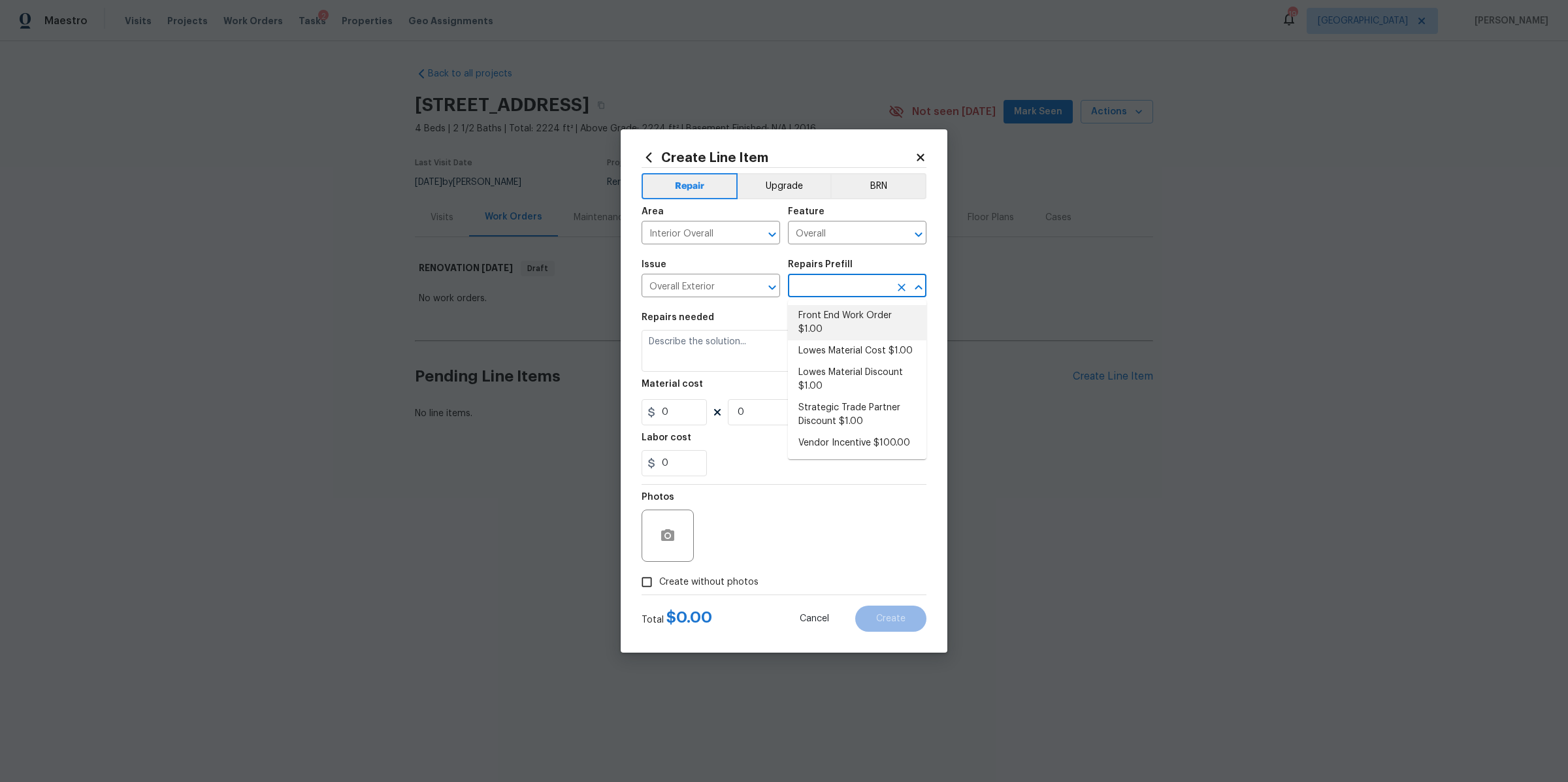
click at [824, 323] on li "Front End Work Order $1.00" at bounding box center [856, 323] width 138 height 35
type input "Front End Work Order $1.00"
type textarea "Placeholder line item for the creation of front end work orders."
type input "1"
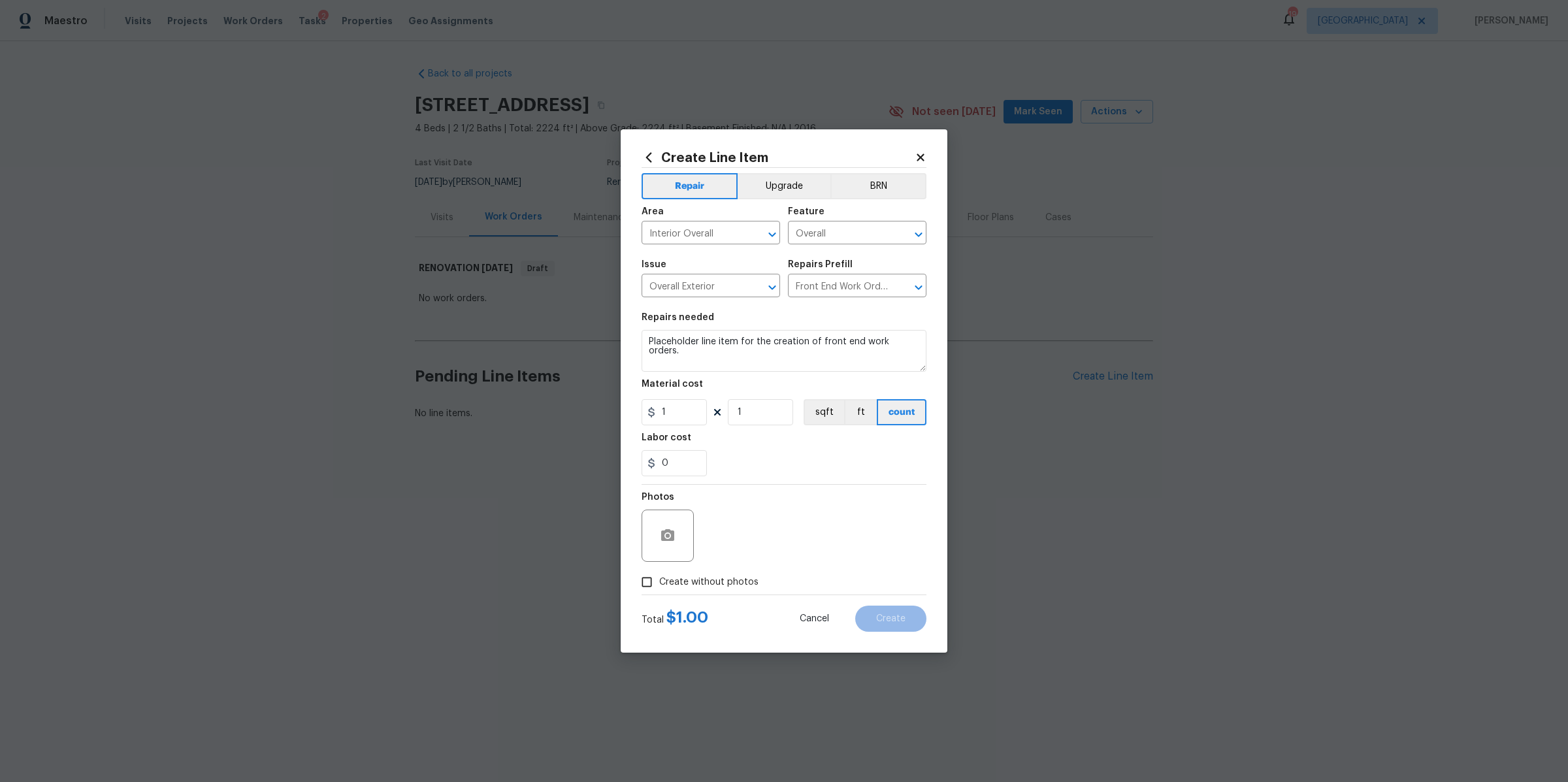
click at [726, 576] on span "Create without photos" at bounding box center [708, 583] width 99 height 14
click at [659, 576] on input "Create without photos" at bounding box center [646, 582] width 25 height 25
checkbox input "true"
click at [744, 528] on textarea at bounding box center [815, 535] width 222 height 52
type textarea "na"
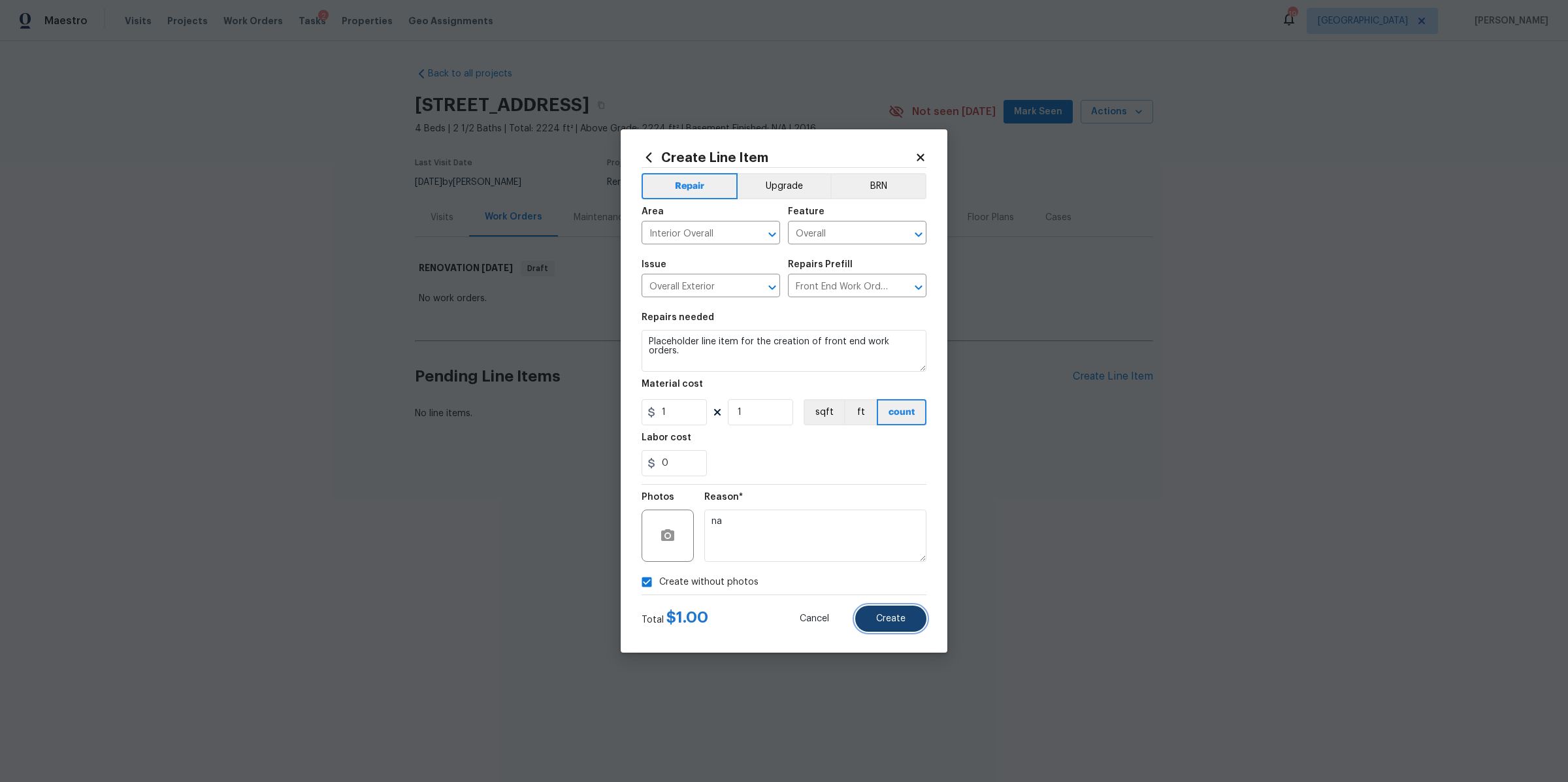
click at [883, 612] on button "Create" at bounding box center [891, 619] width 72 height 27
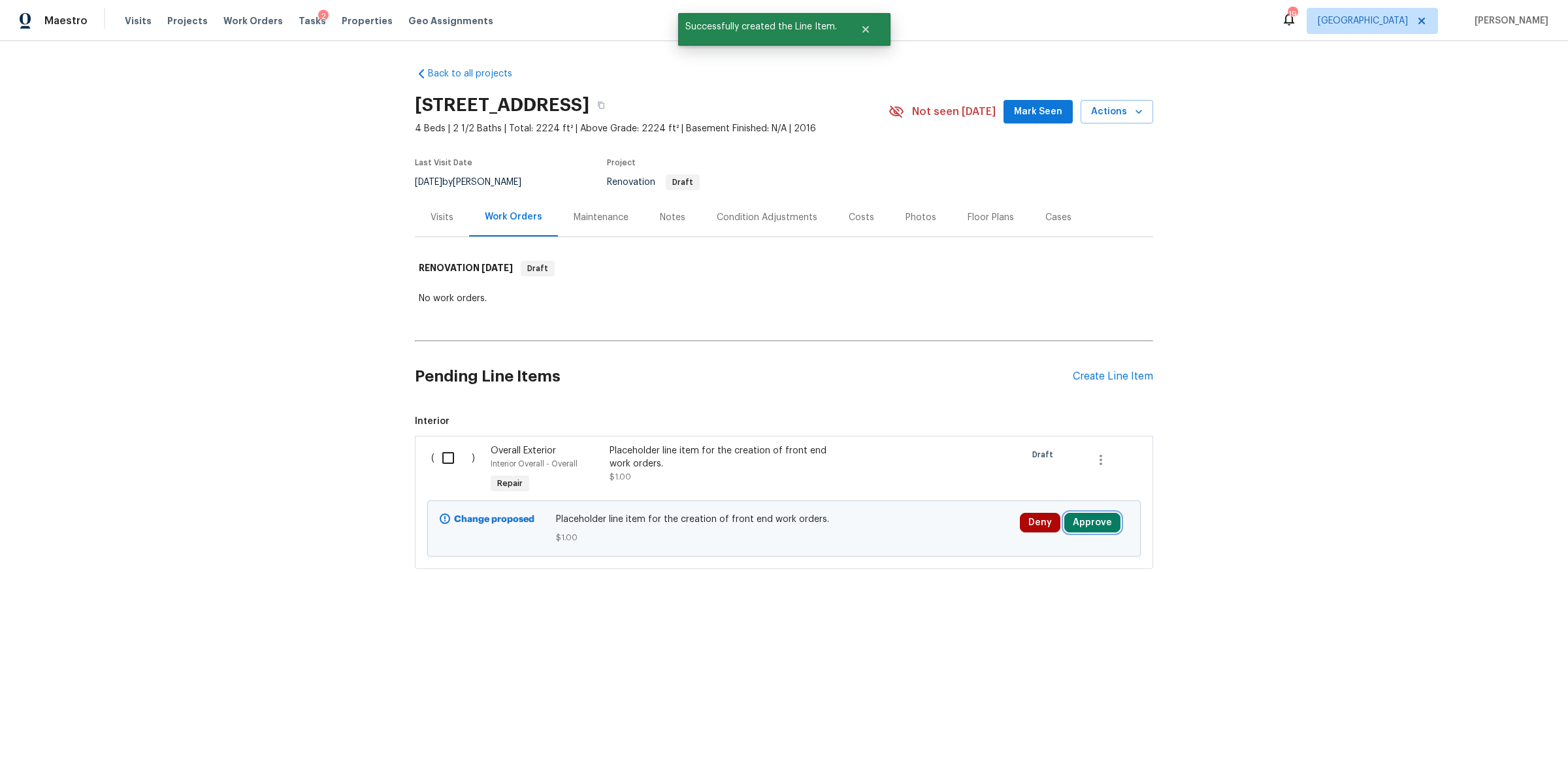
click at [1084, 529] on button "Approve" at bounding box center [1092, 523] width 56 height 20
click at [1046, 485] on button "Approve" at bounding box center [1049, 480] width 79 height 27
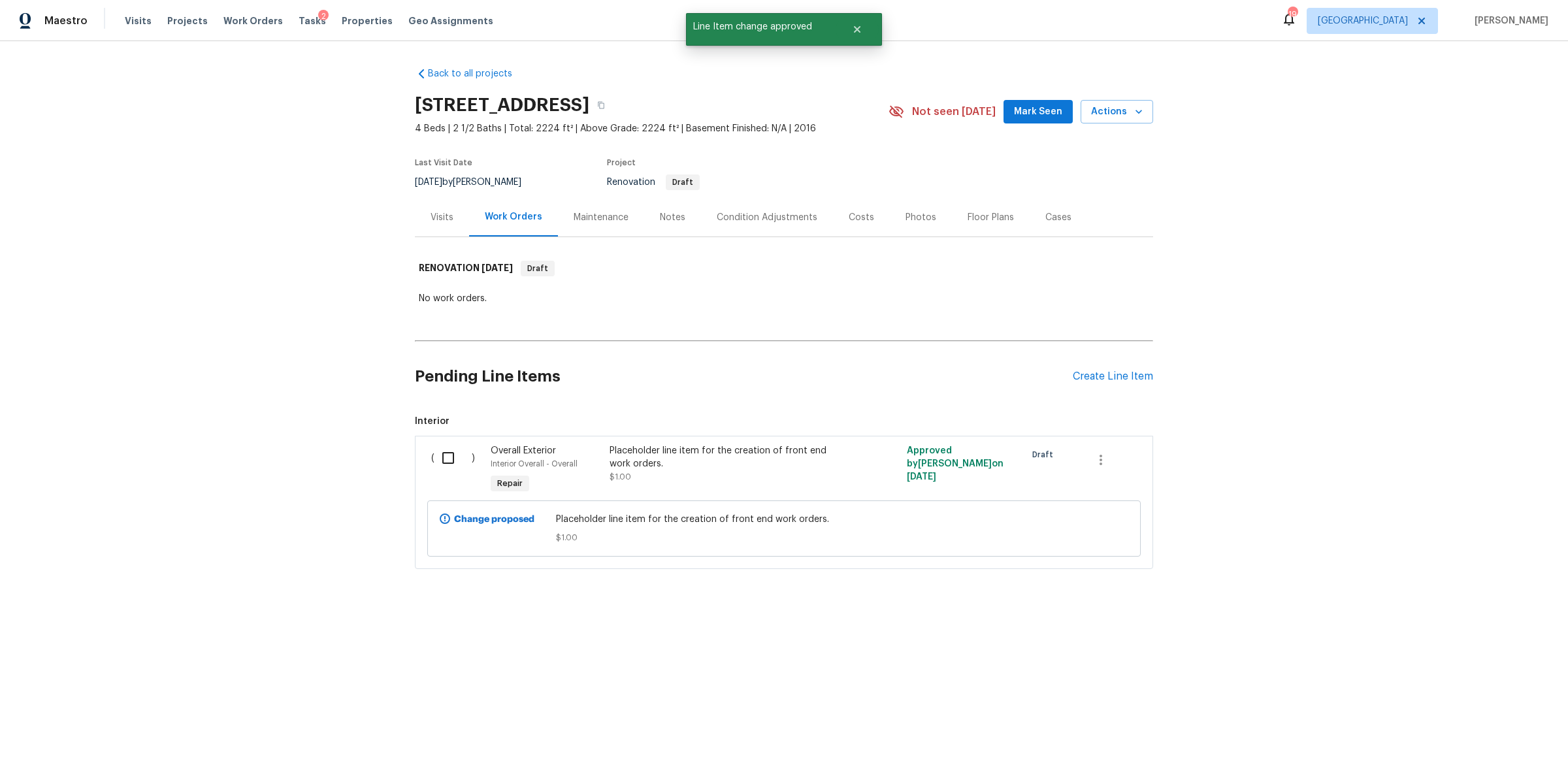
click at [670, 216] on div "Notes" at bounding box center [673, 217] width 26 height 13
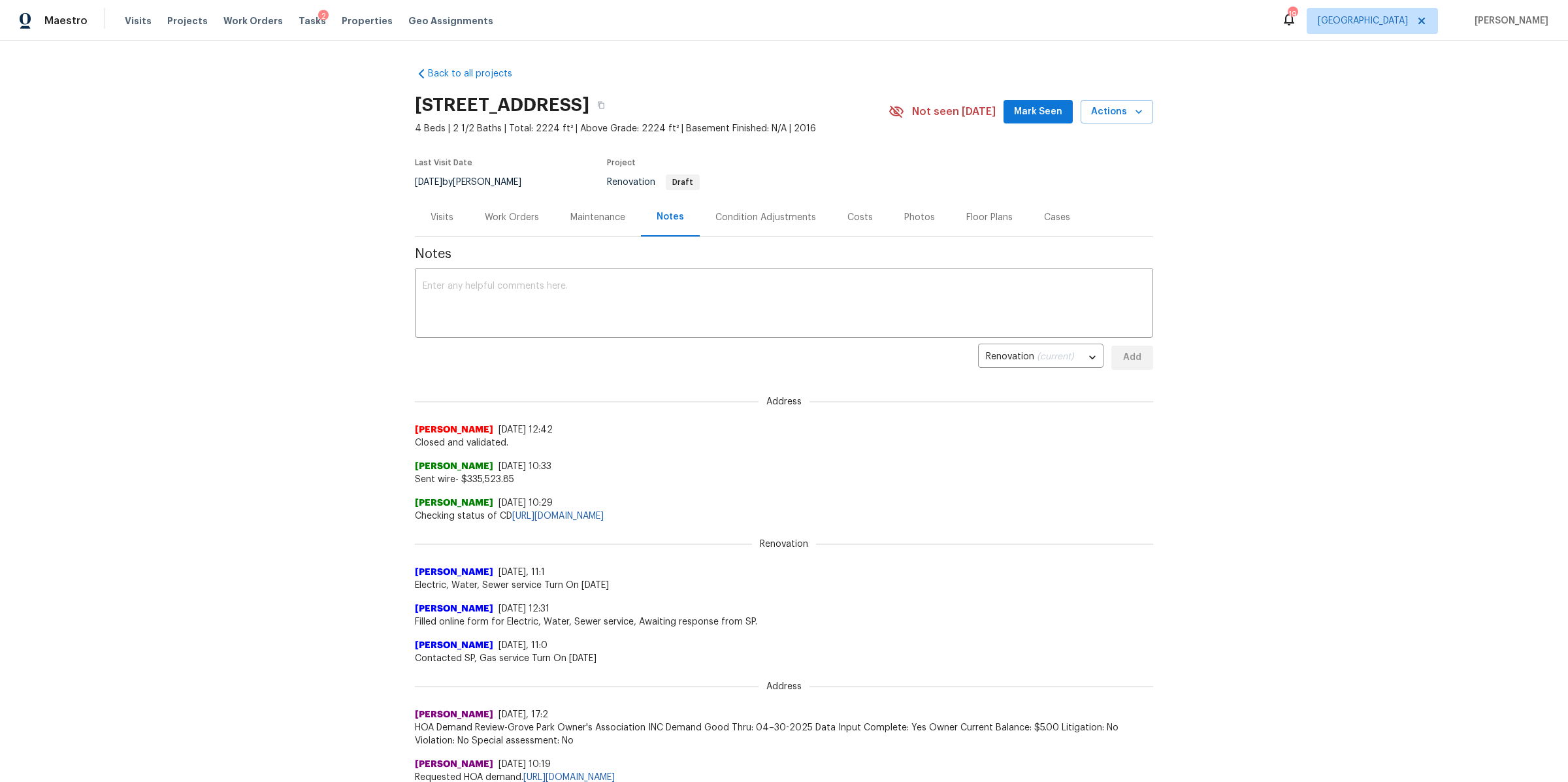
click at [499, 216] on div "Work Orders" at bounding box center [512, 217] width 54 height 13
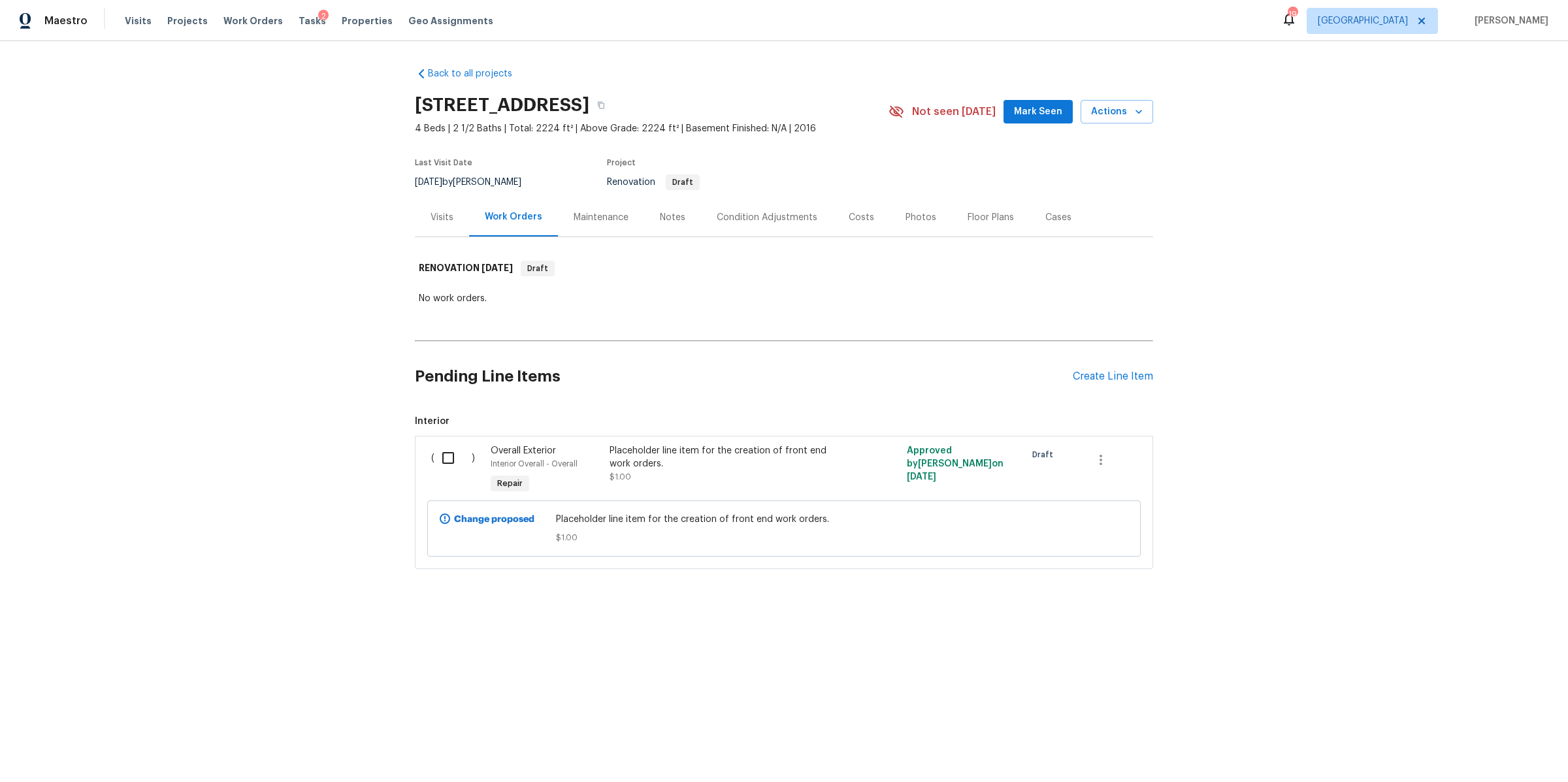
click at [438, 457] on input "checkbox" at bounding box center [453, 458] width 37 height 28
checkbox input "true"
click at [1500, 758] on button "Create Work Order" at bounding box center [1493, 750] width 108 height 25
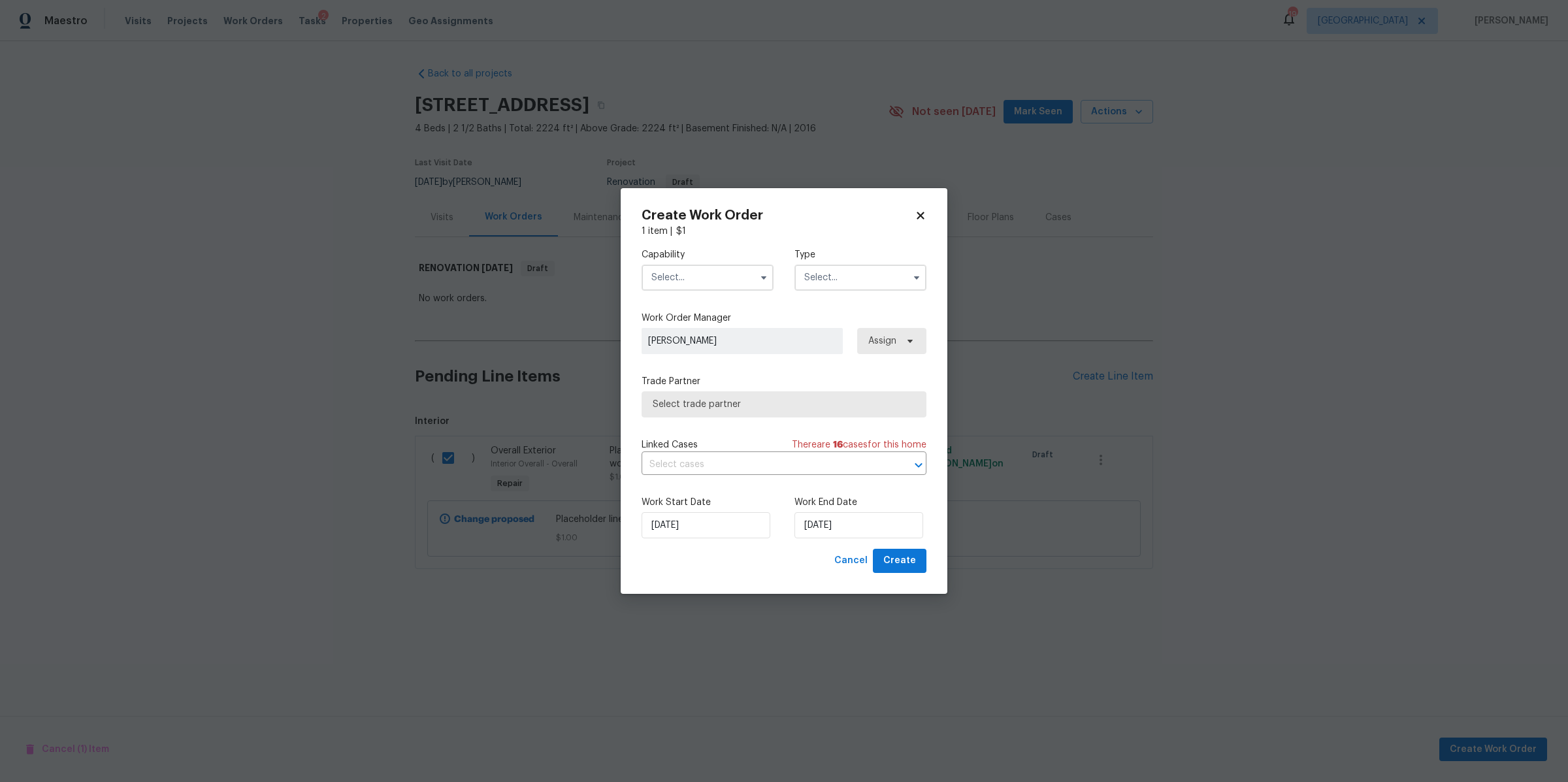
click at [690, 279] on input "text" at bounding box center [707, 277] width 132 height 27
click at [698, 418] on span "General Contractor" at bounding box center [697, 413] width 84 height 9
type input "General Contractor"
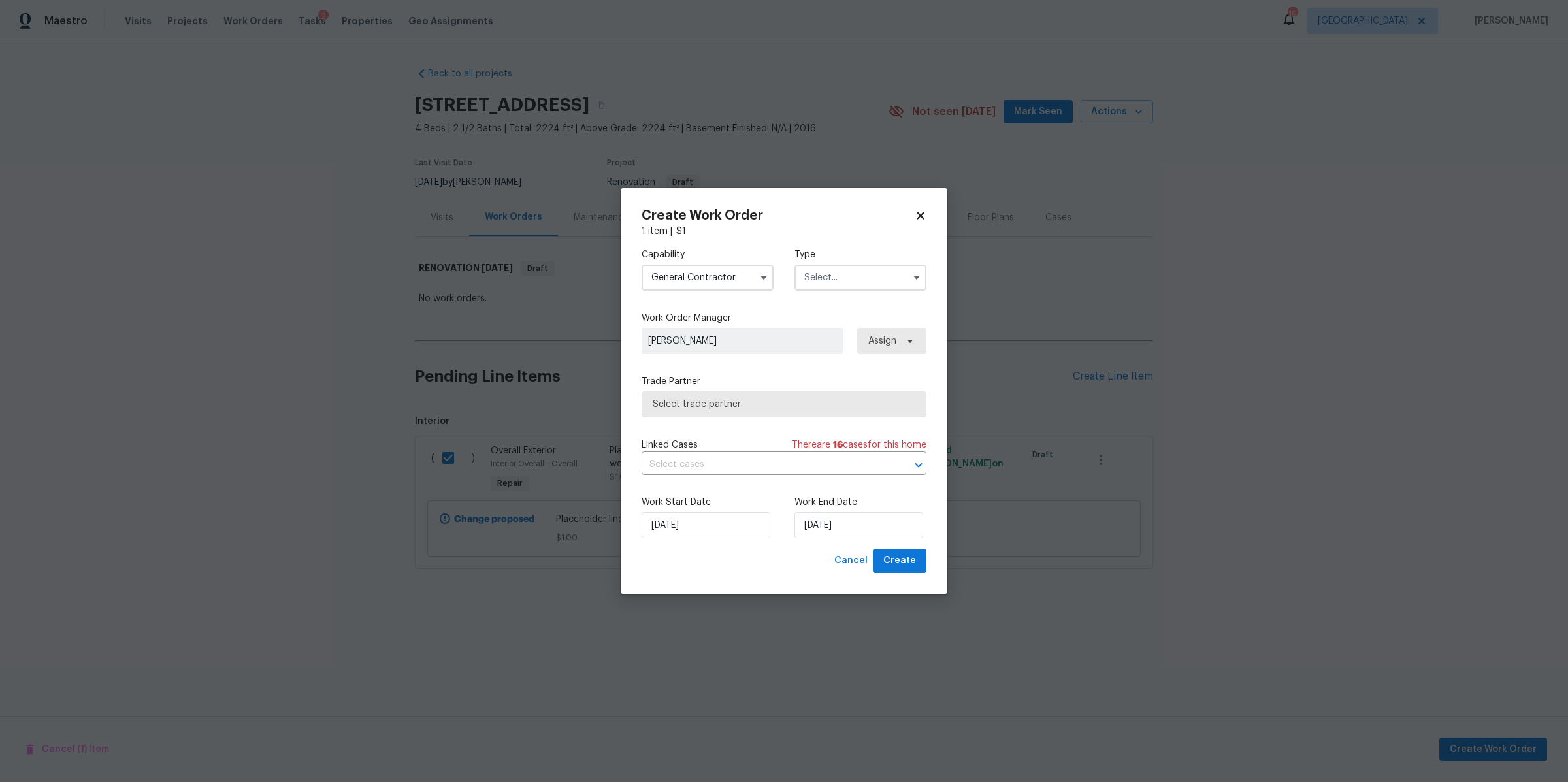
click at [850, 285] on input "text" at bounding box center [860, 277] width 132 height 27
click at [856, 378] on div "Renovation" at bounding box center [860, 383] width 126 height 24
type input "Renovation"
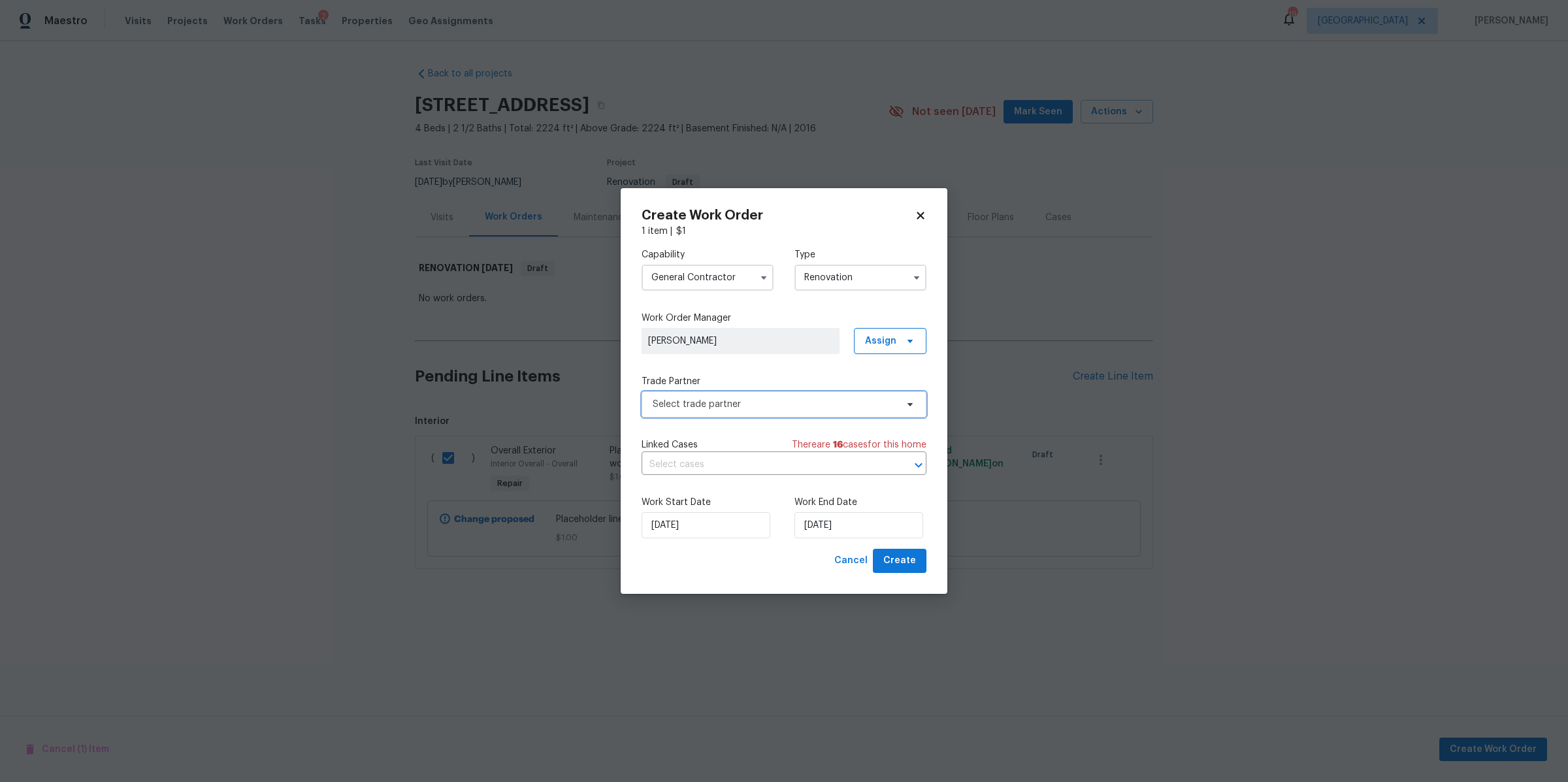
click at [768, 404] on span "Select trade partner" at bounding box center [775, 404] width 243 height 13
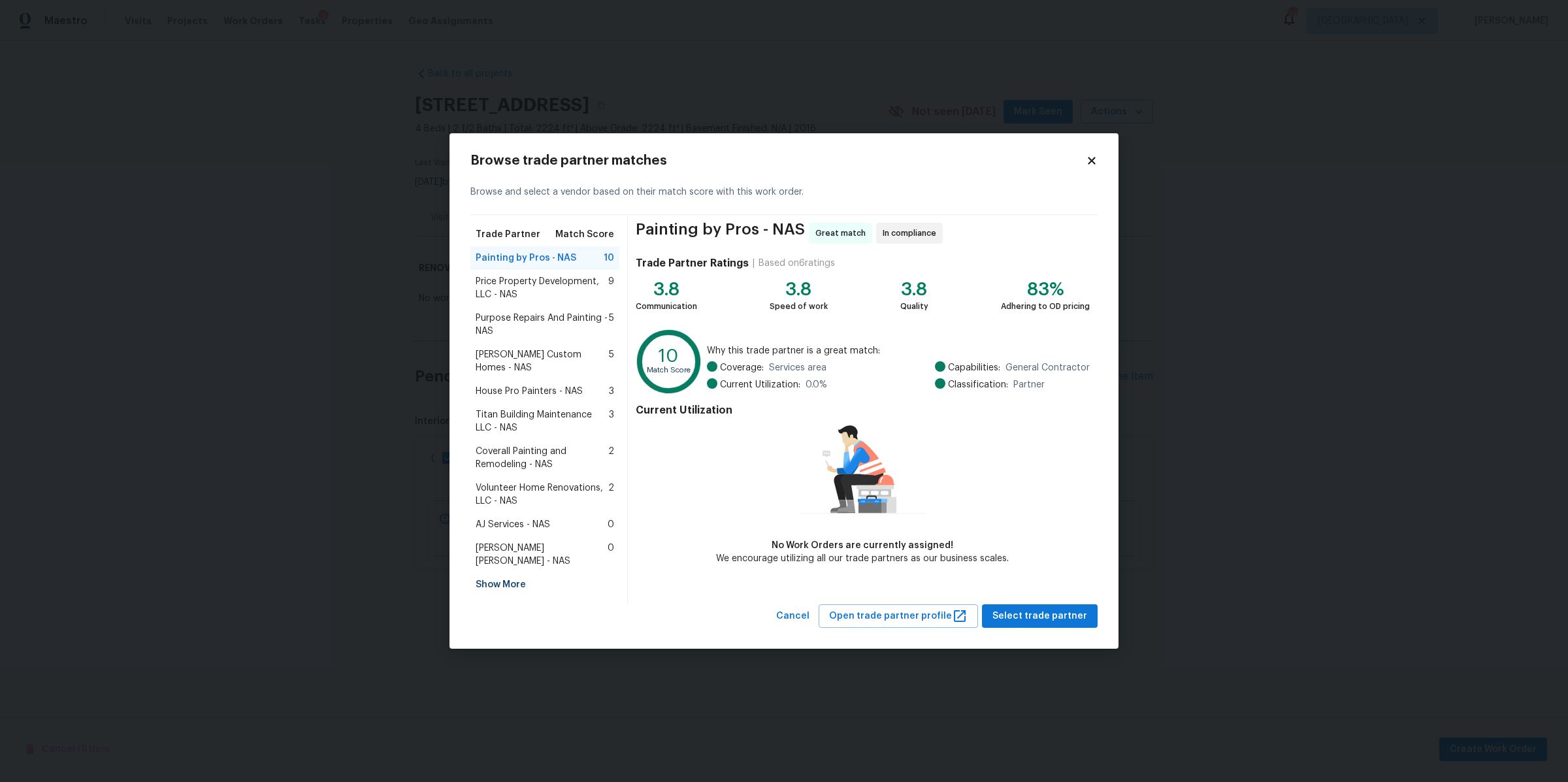
click at [536, 294] on span "Price Property Development, LLC - NAS" at bounding box center [541, 288] width 133 height 27
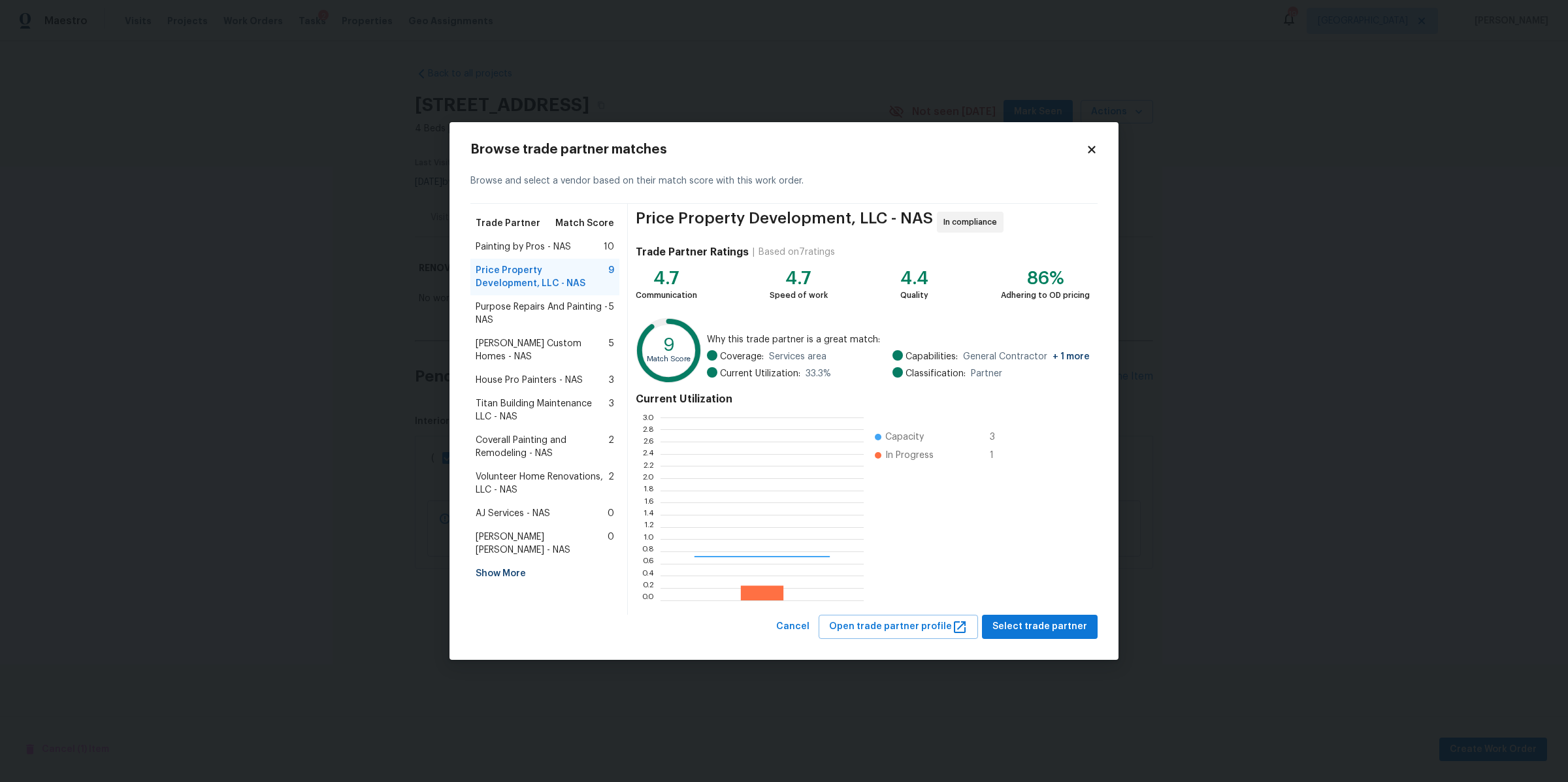
scroll to position [171, 190]
click at [550, 374] on span "House Pro Painters - NAS" at bounding box center [528, 380] width 107 height 13
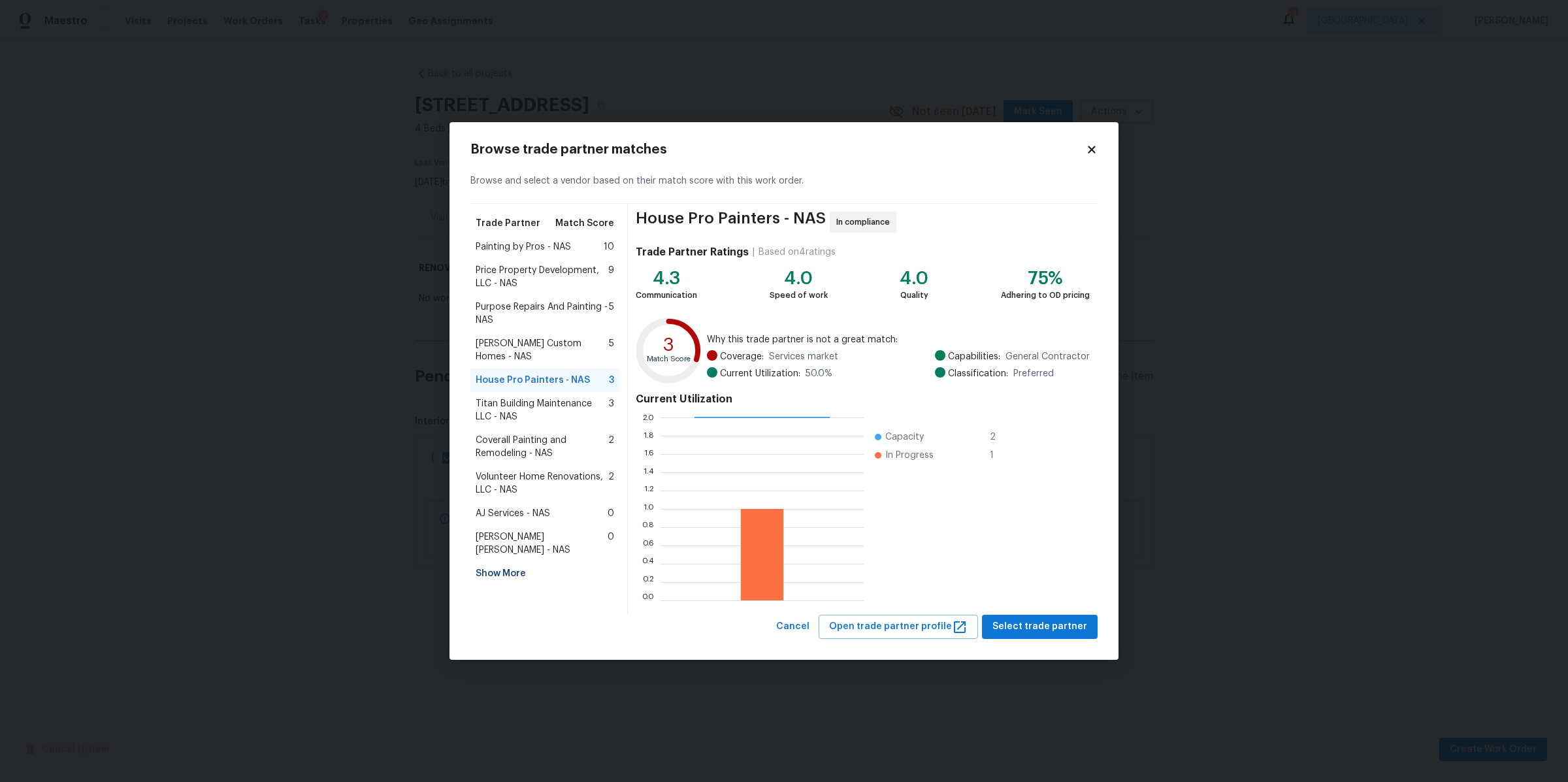
click at [499, 507] on span "AJ Services - NAS" at bounding box center [513, 513] width 75 height 13
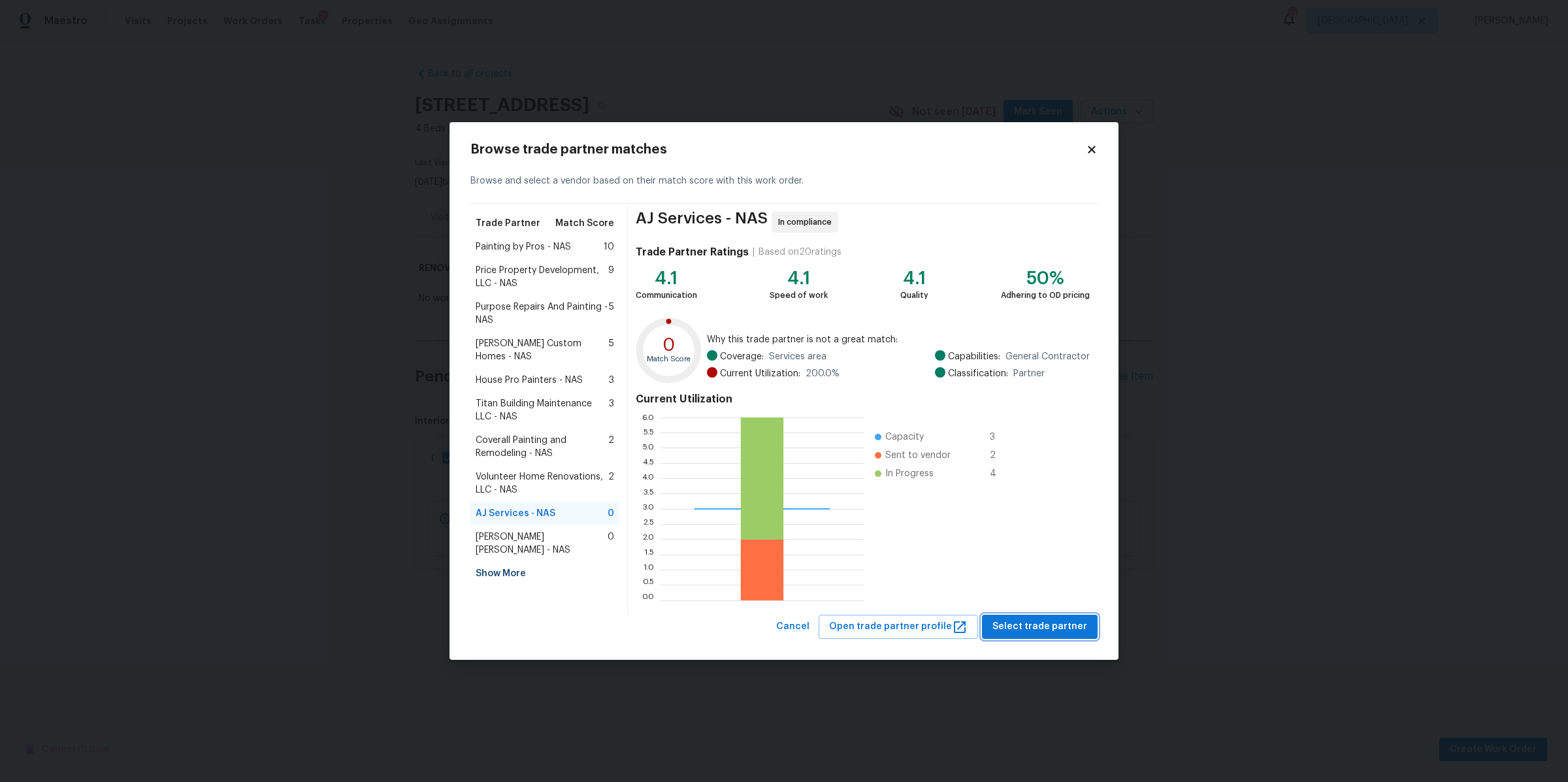
click at [1059, 626] on span "Select trade partner" at bounding box center [1040, 627] width 94 height 17
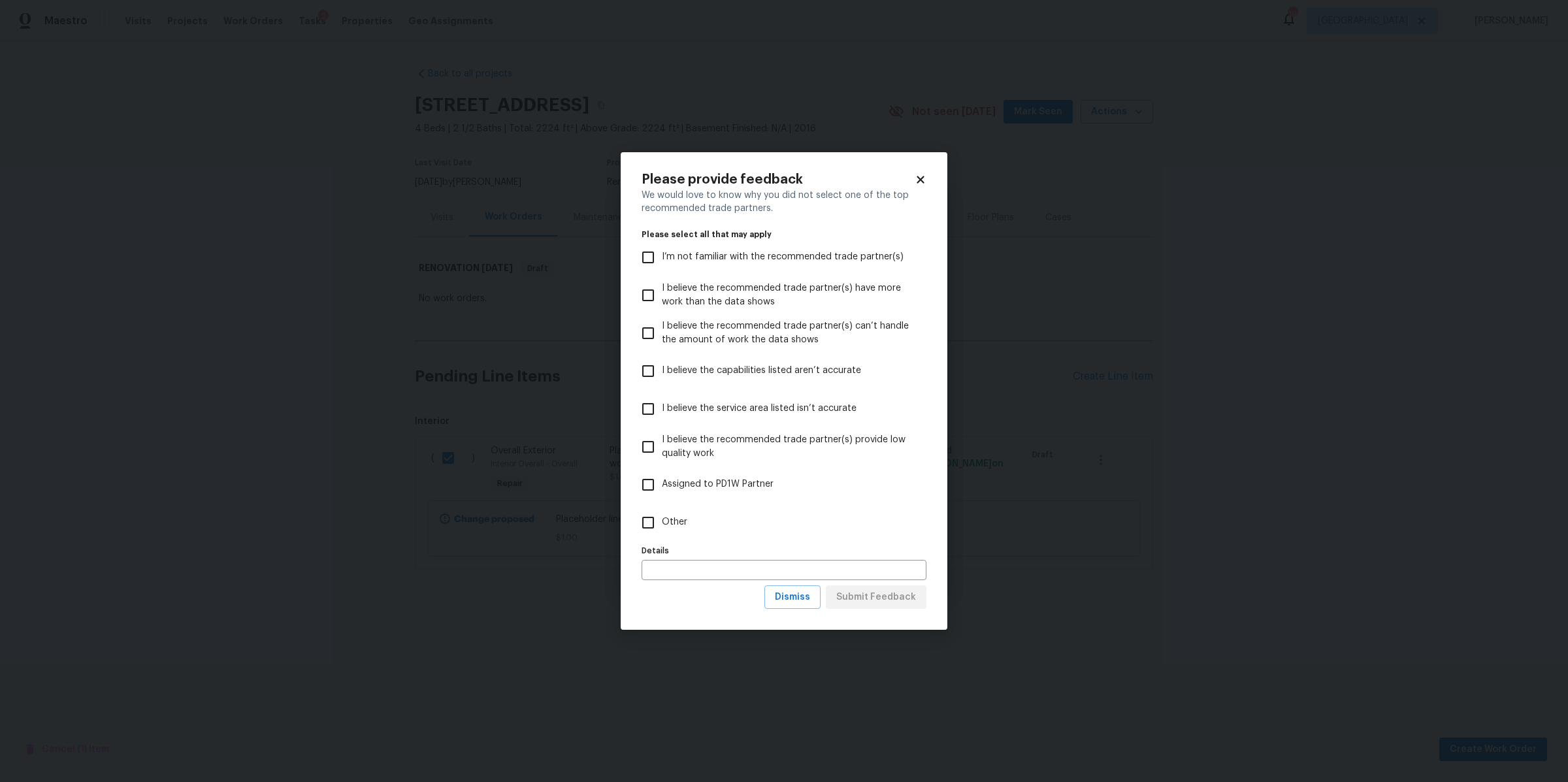
click at [683, 523] on span "Other" at bounding box center [675, 523] width 26 height 14
click at [662, 523] on input "Other" at bounding box center [648, 523] width 27 height 28
checkbox input "true"
click at [880, 605] on button "Submit Feedback" at bounding box center [876, 597] width 100 height 25
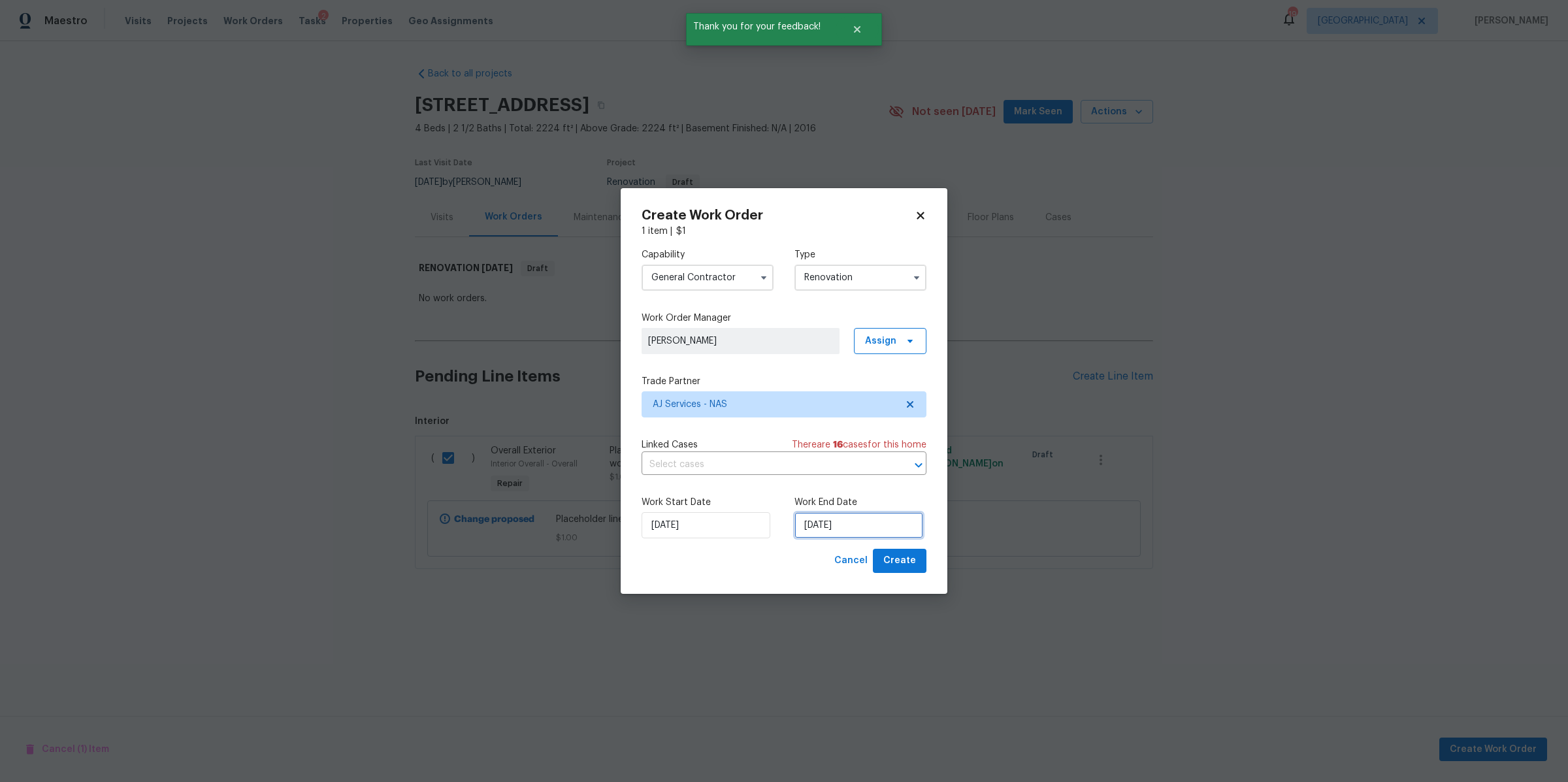
click at [840, 532] on input "[DATE]" at bounding box center [858, 526] width 129 height 27
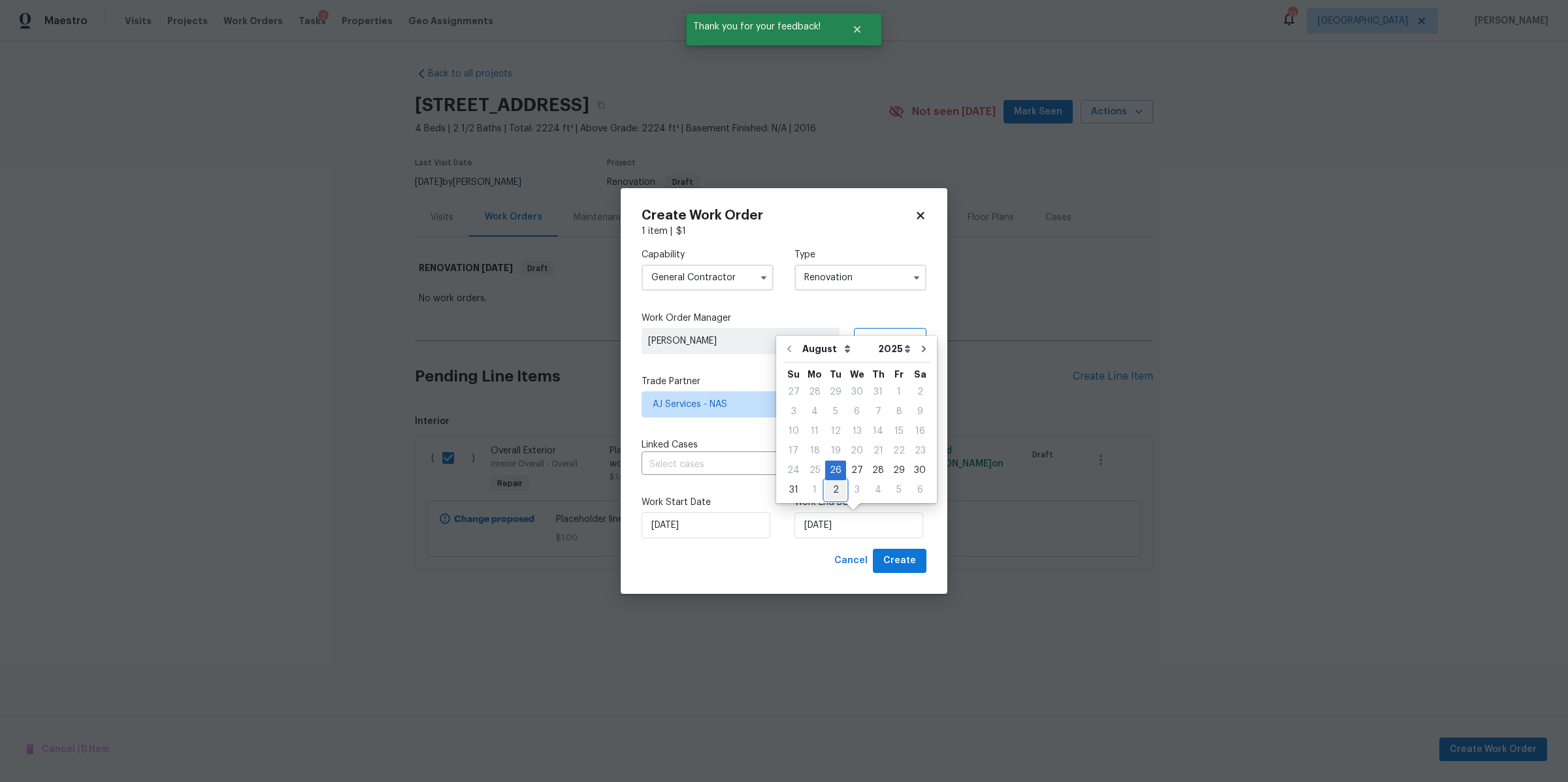
click at [832, 490] on div "2" at bounding box center [835, 490] width 21 height 19
type input "[DATE]"
select select "8"
click at [906, 561] on span "Create" at bounding box center [899, 561] width 32 height 17
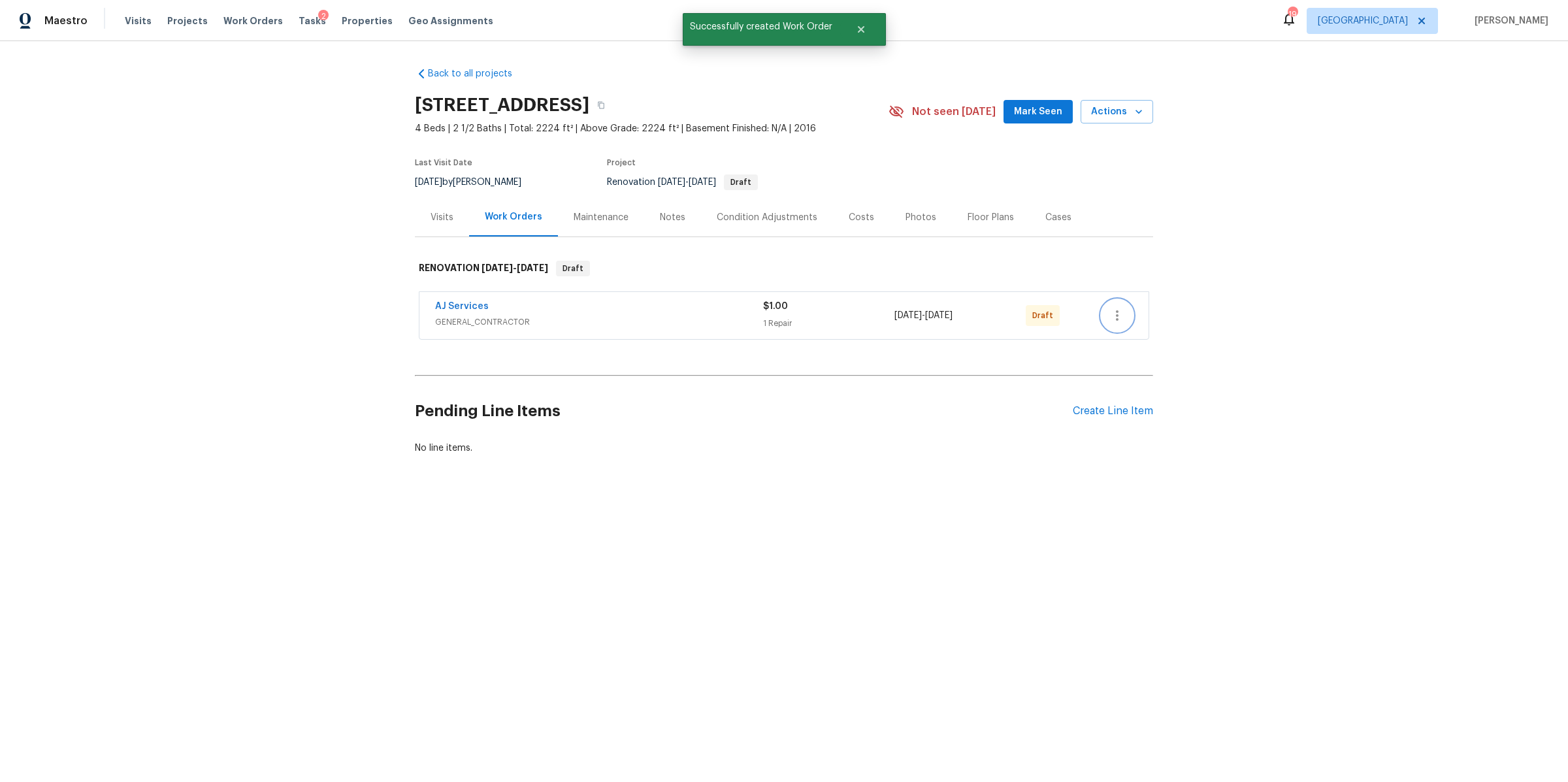
click at [1109, 311] on icon "button" at bounding box center [1117, 315] width 16 height 16
click at [1125, 313] on li "Send to Vendor" at bounding box center [1165, 316] width 141 height 22
drag, startPoint x: 1329, startPoint y: 302, endPoint x: 1309, endPoint y: 268, distance: 39.4
click at [1328, 300] on div at bounding box center [784, 391] width 1568 height 782
click at [864, 222] on div "Costs" at bounding box center [861, 217] width 57 height 38
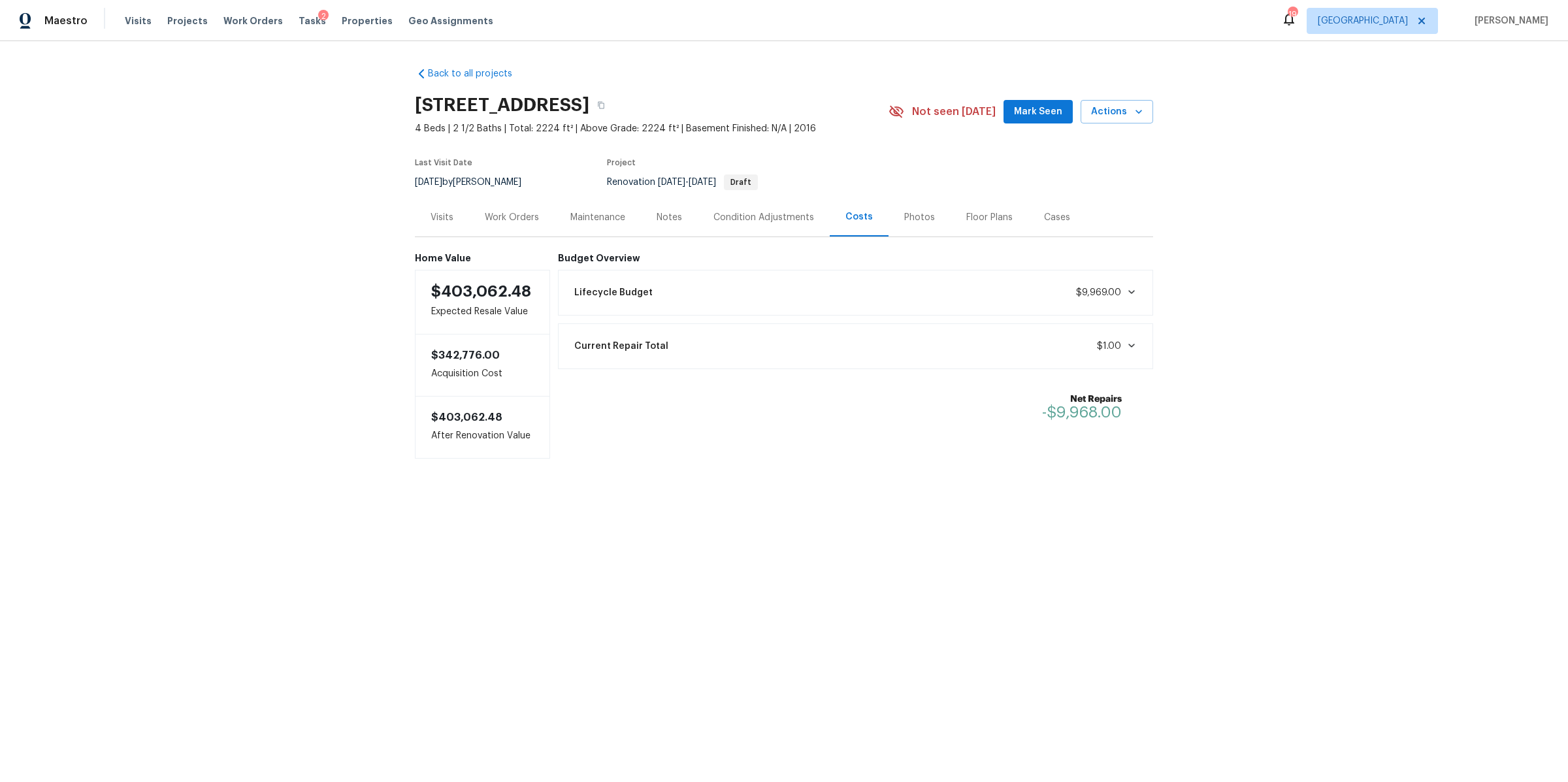
click at [754, 220] on div "Condition Adjustments" at bounding box center [764, 217] width 100 height 13
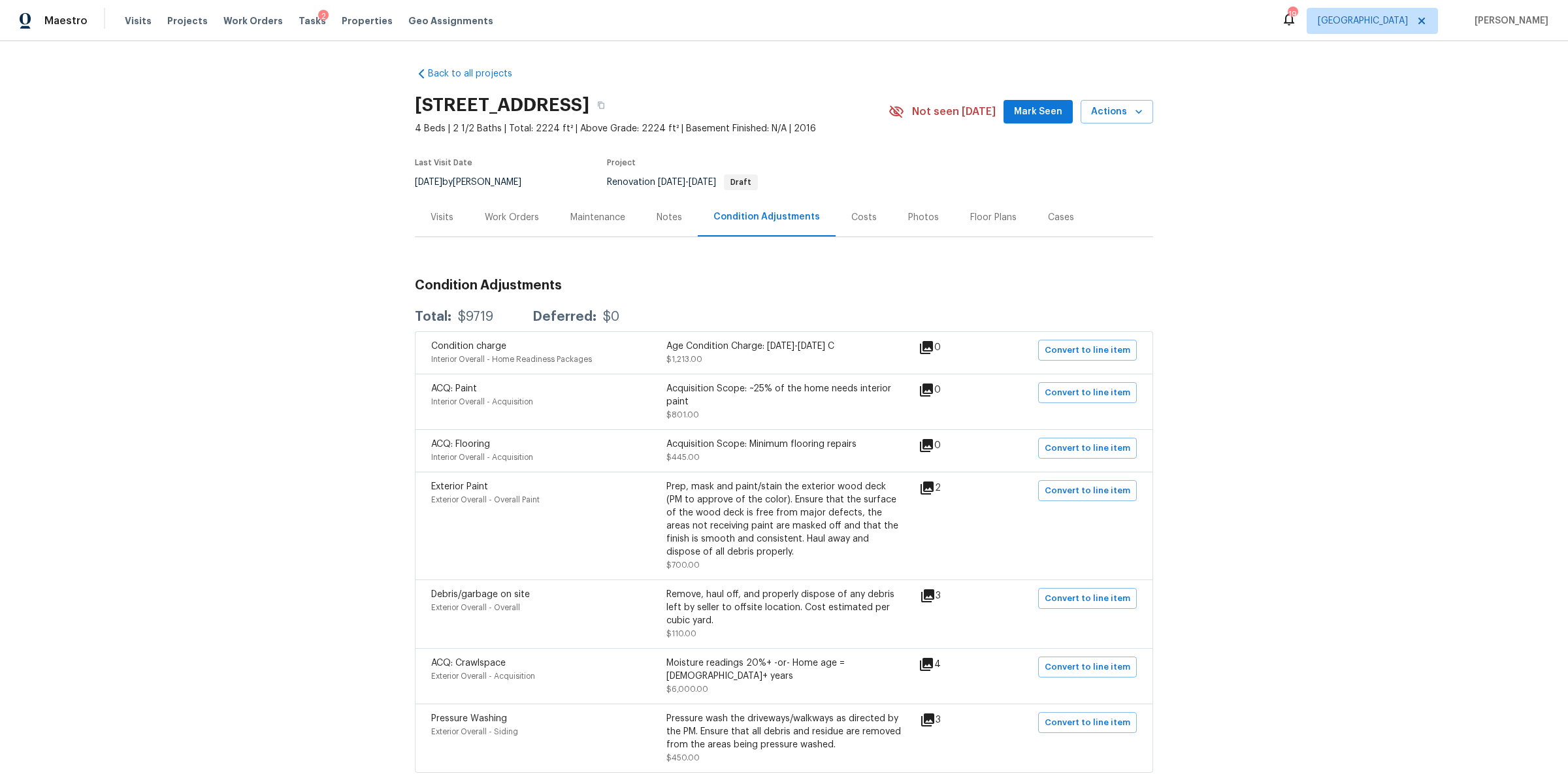
click at [847, 230] on div "Costs" at bounding box center [864, 217] width 57 height 38
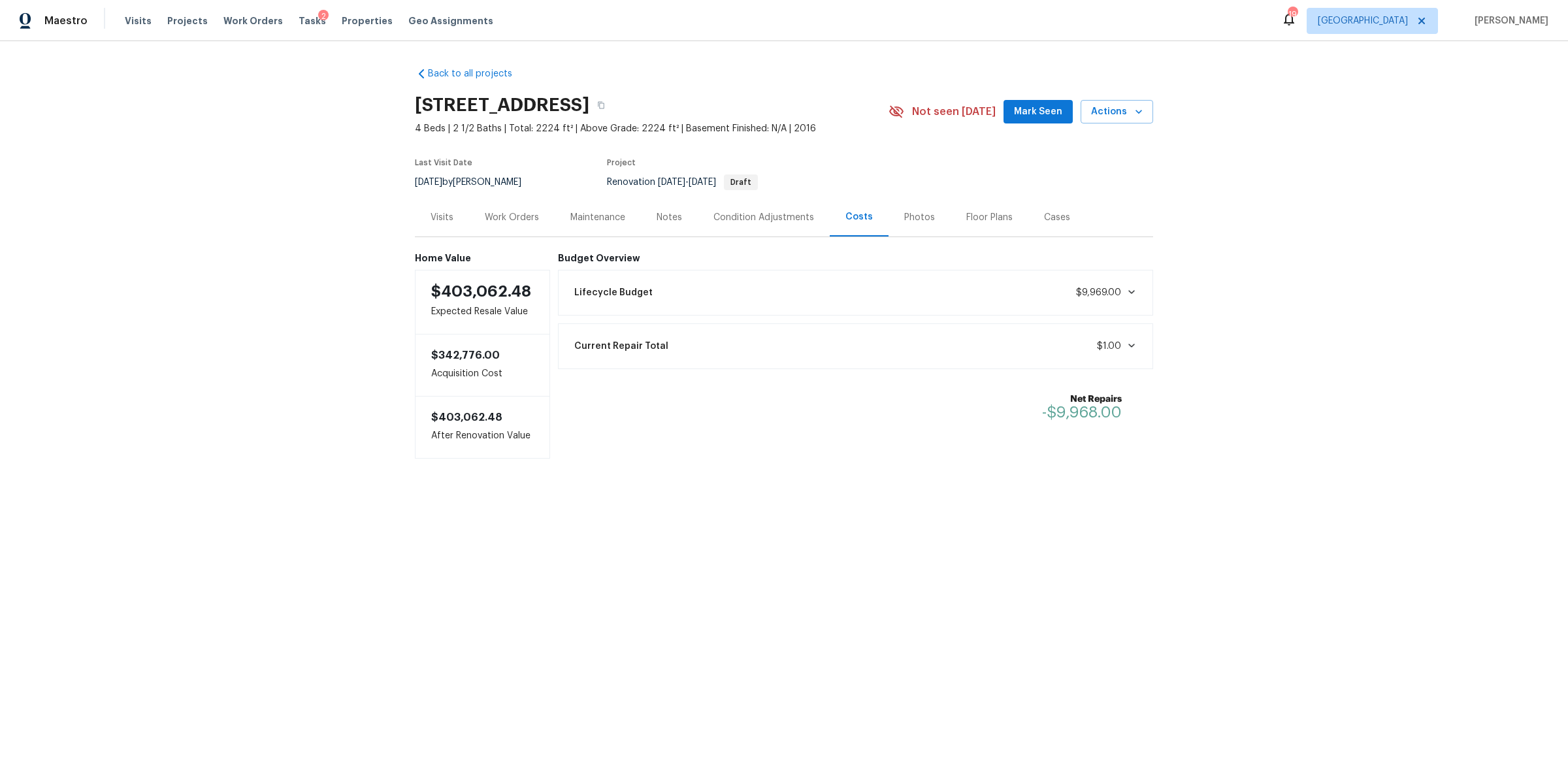
click at [967, 302] on div "Lifecycle Budget $9,969.00" at bounding box center [855, 292] width 578 height 28
click at [979, 298] on div "Lifecycle Budget $9,969.00" at bounding box center [855, 292] width 578 height 28
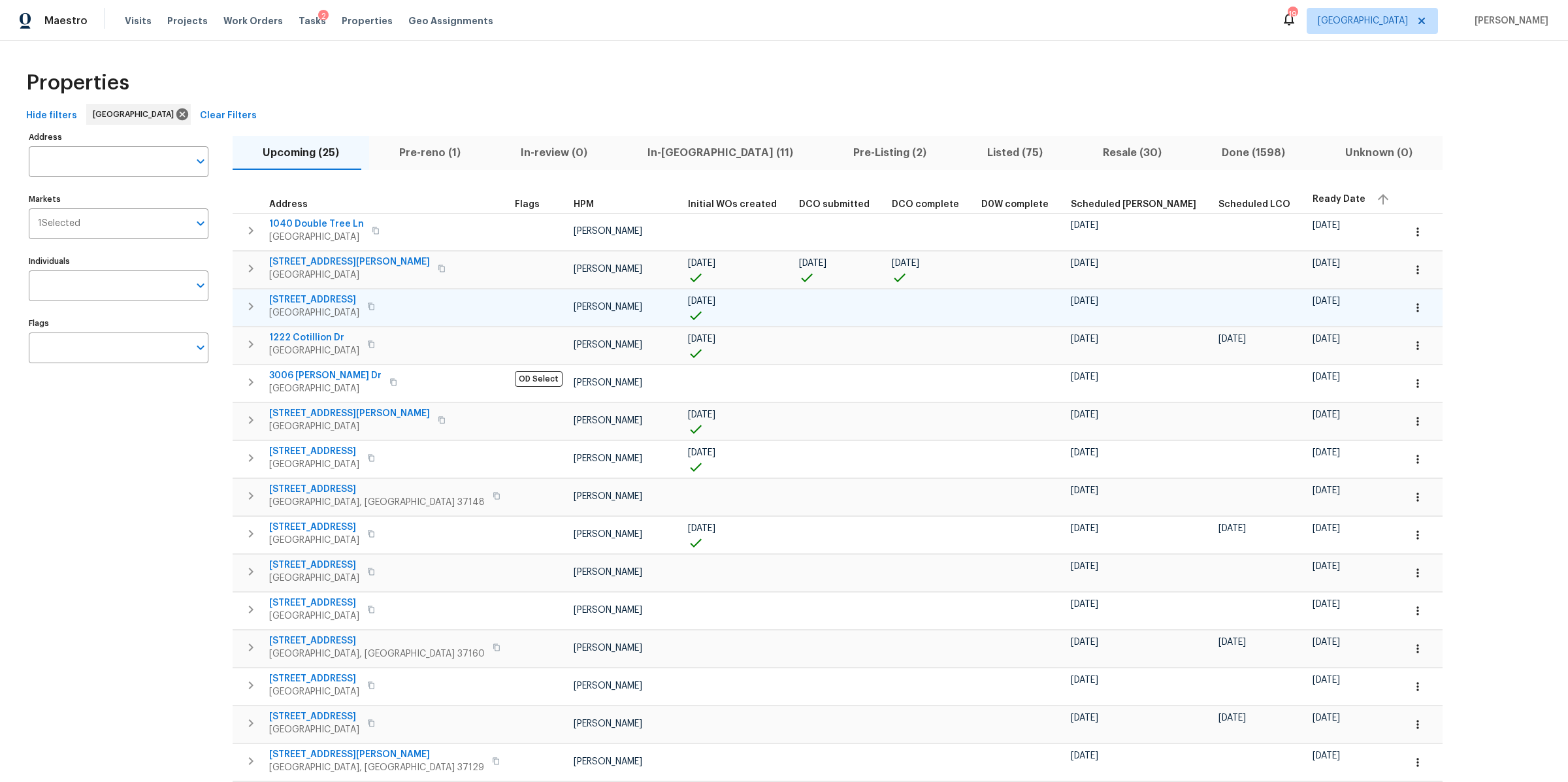
click at [299, 300] on span "[STREET_ADDRESS]" at bounding box center [314, 300] width 90 height 13
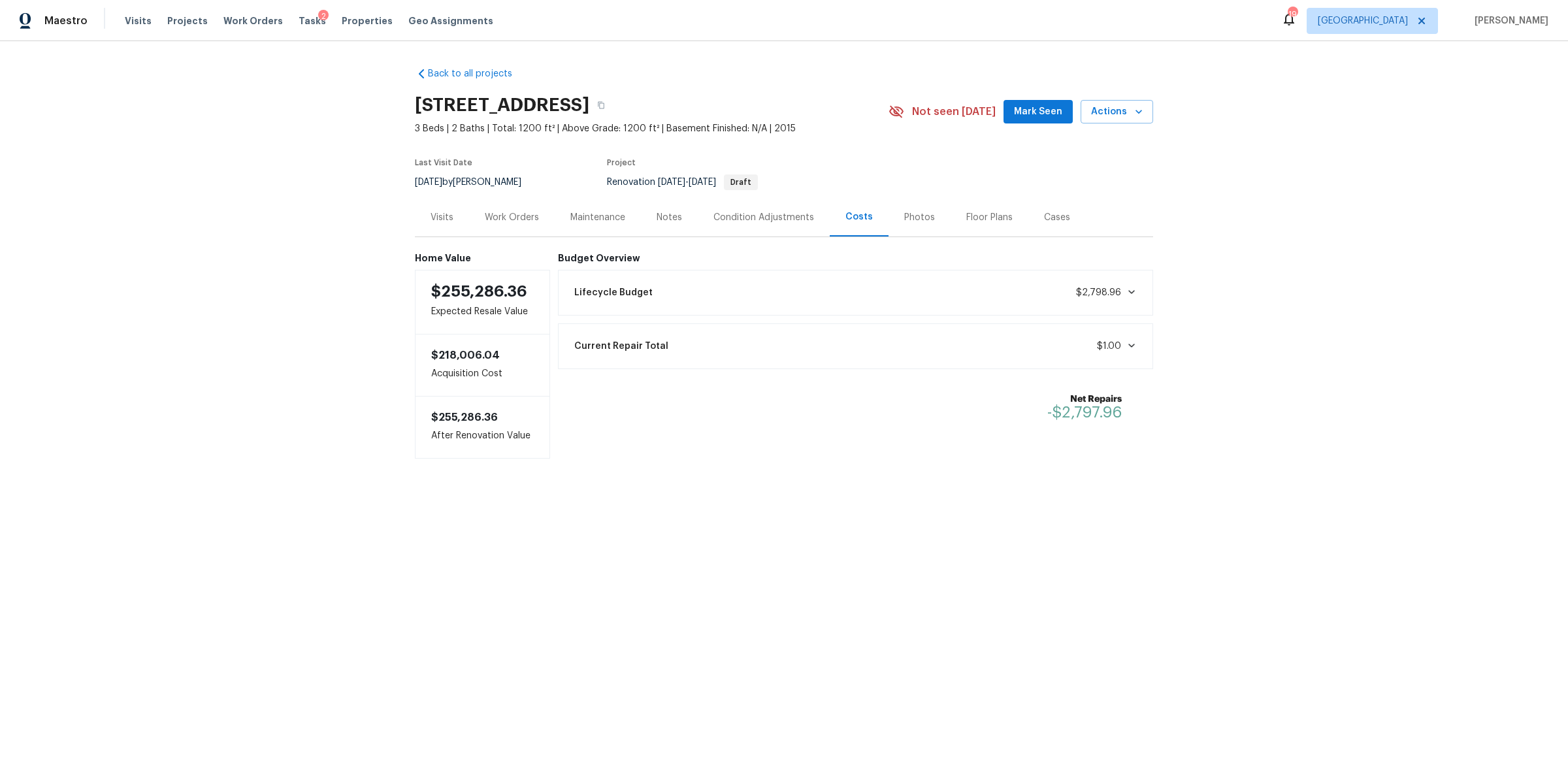
drag, startPoint x: 262, startPoint y: 412, endPoint x: 268, endPoint y: 402, distance: 11.7
click at [262, 412] on div "Back to all projects [STREET_ADDRESS] 3 Beds | 2 Baths | Total: 1200 ft² | Abov…" at bounding box center [784, 289] width 1568 height 496
click at [678, 220] on div "Notes" at bounding box center [670, 217] width 57 height 38
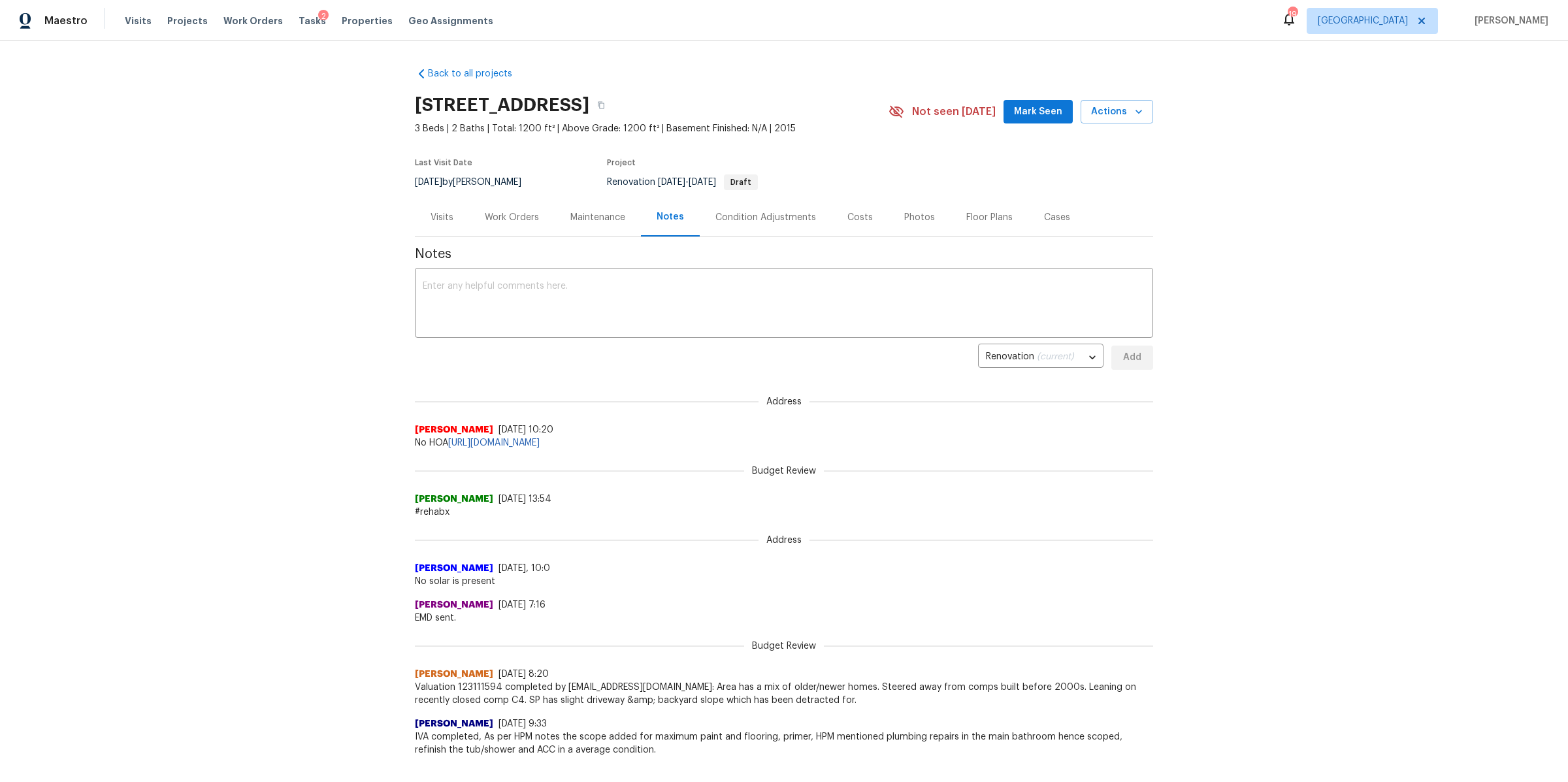
click at [499, 222] on div "Work Orders" at bounding box center [512, 217] width 54 height 13
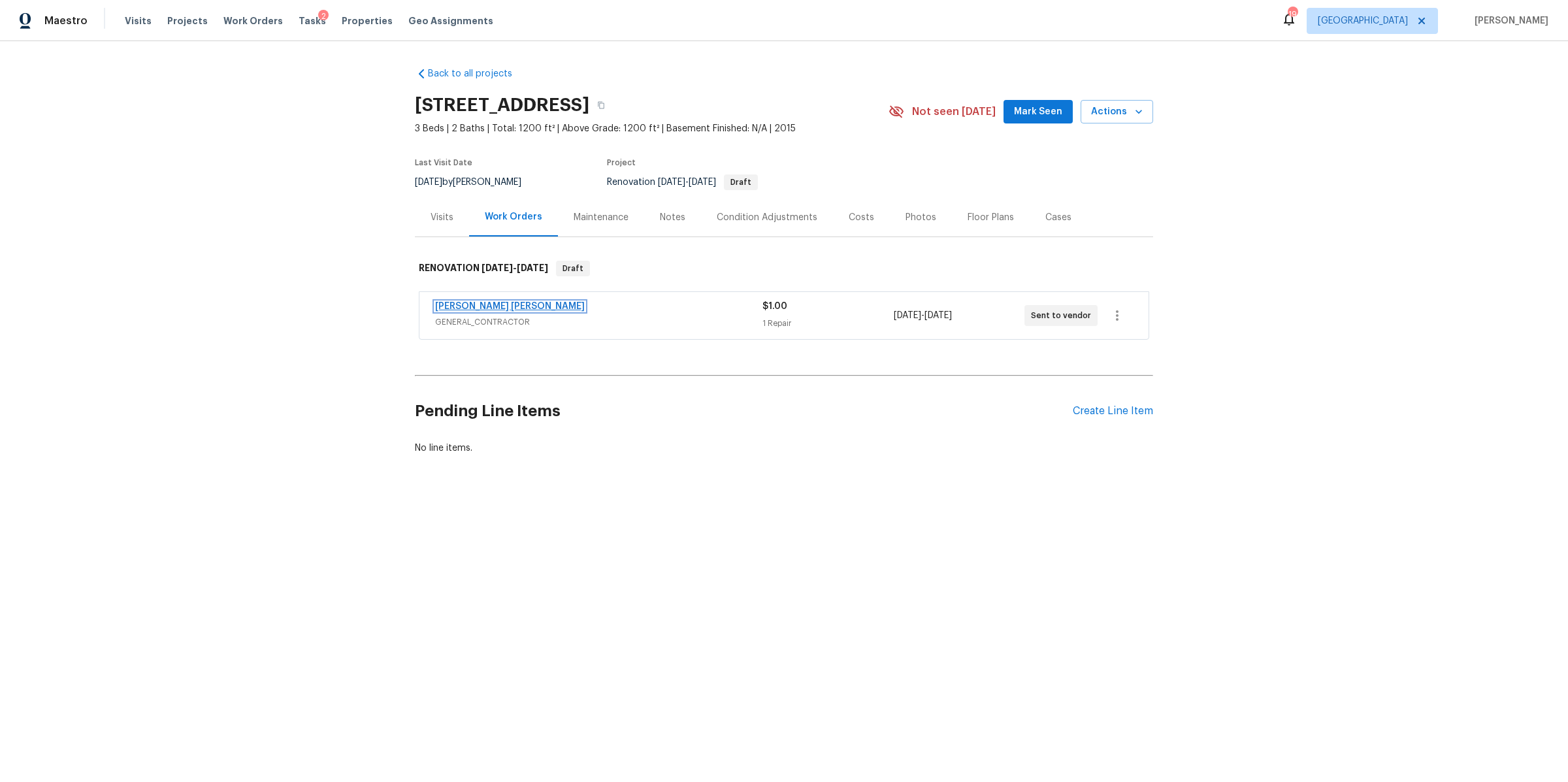
click at [522, 304] on link "[PERSON_NAME] [PERSON_NAME]" at bounding box center [510, 306] width 149 height 9
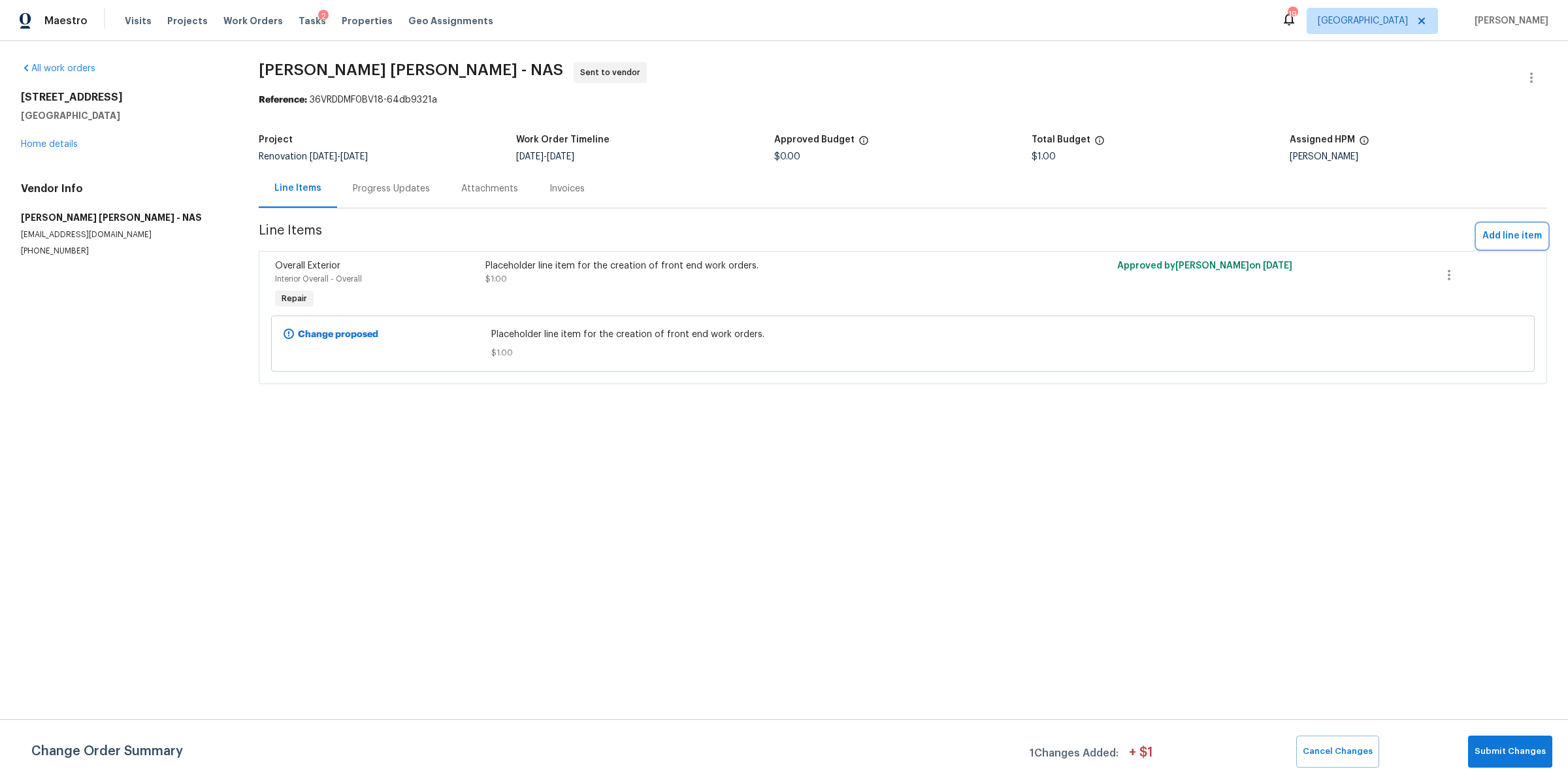
click at [1503, 239] on span "Add line item" at bounding box center [1512, 236] width 60 height 17
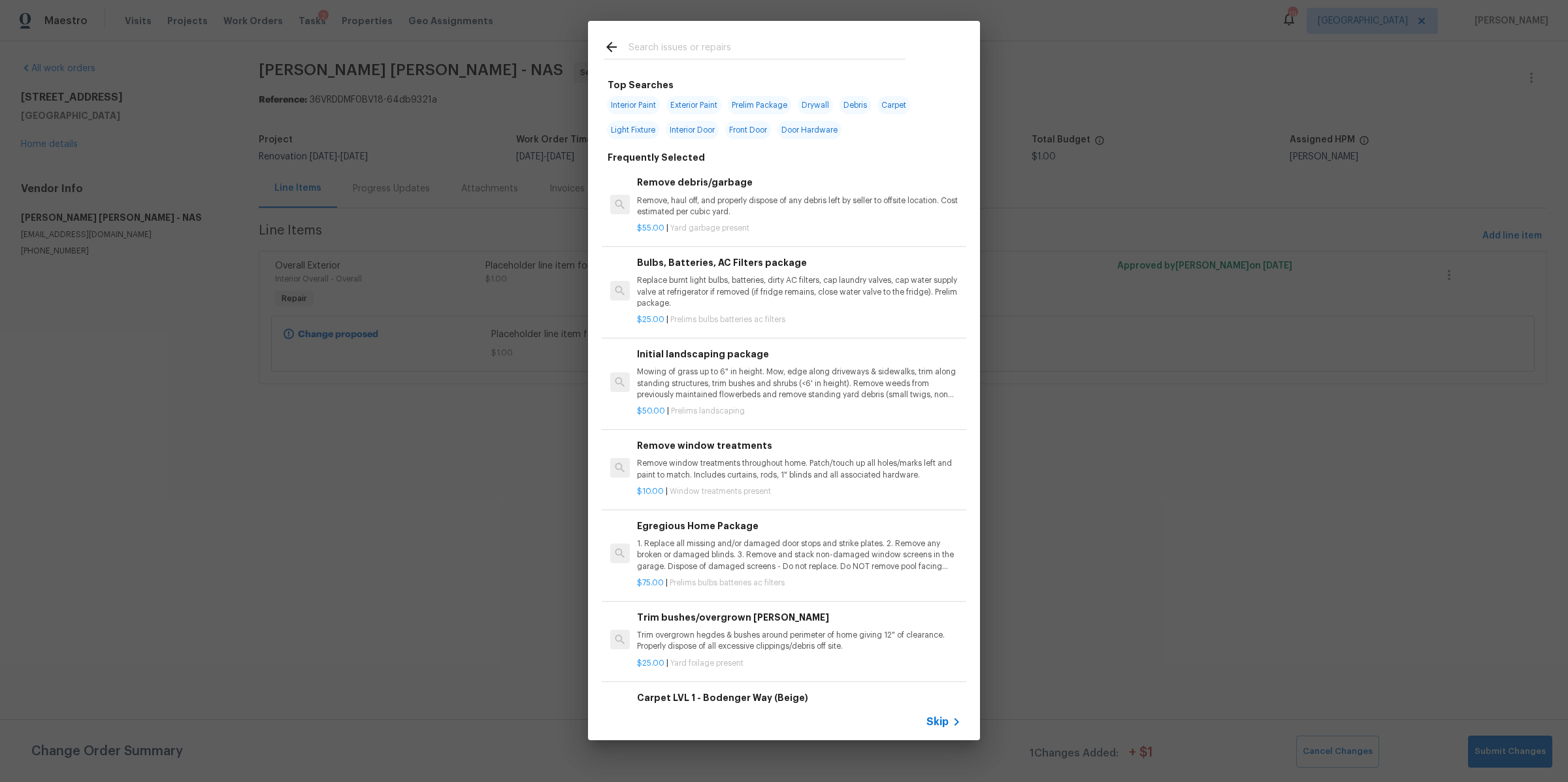
click at [686, 46] on input "text" at bounding box center [767, 49] width 277 height 20
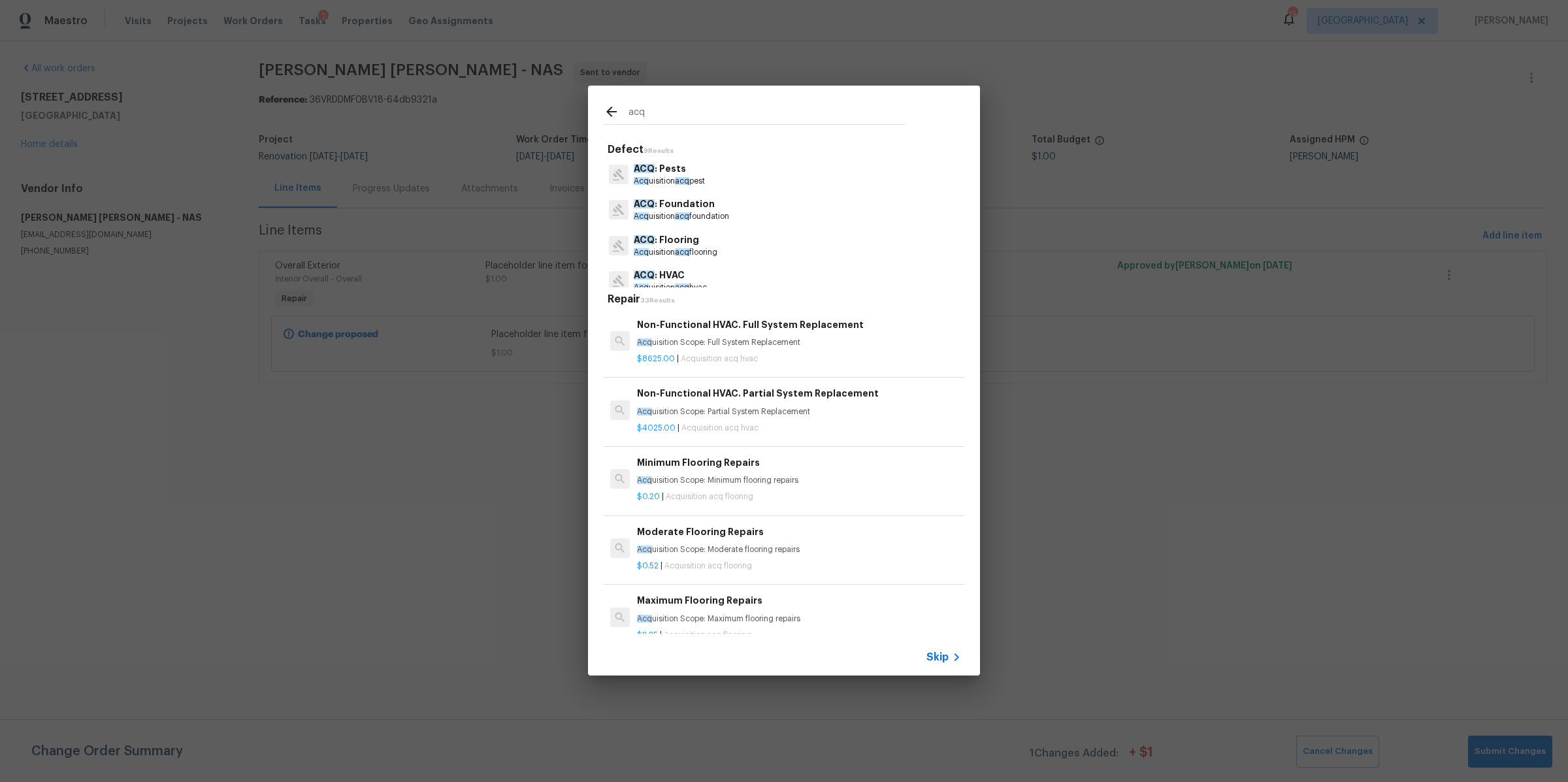
type input "acq"
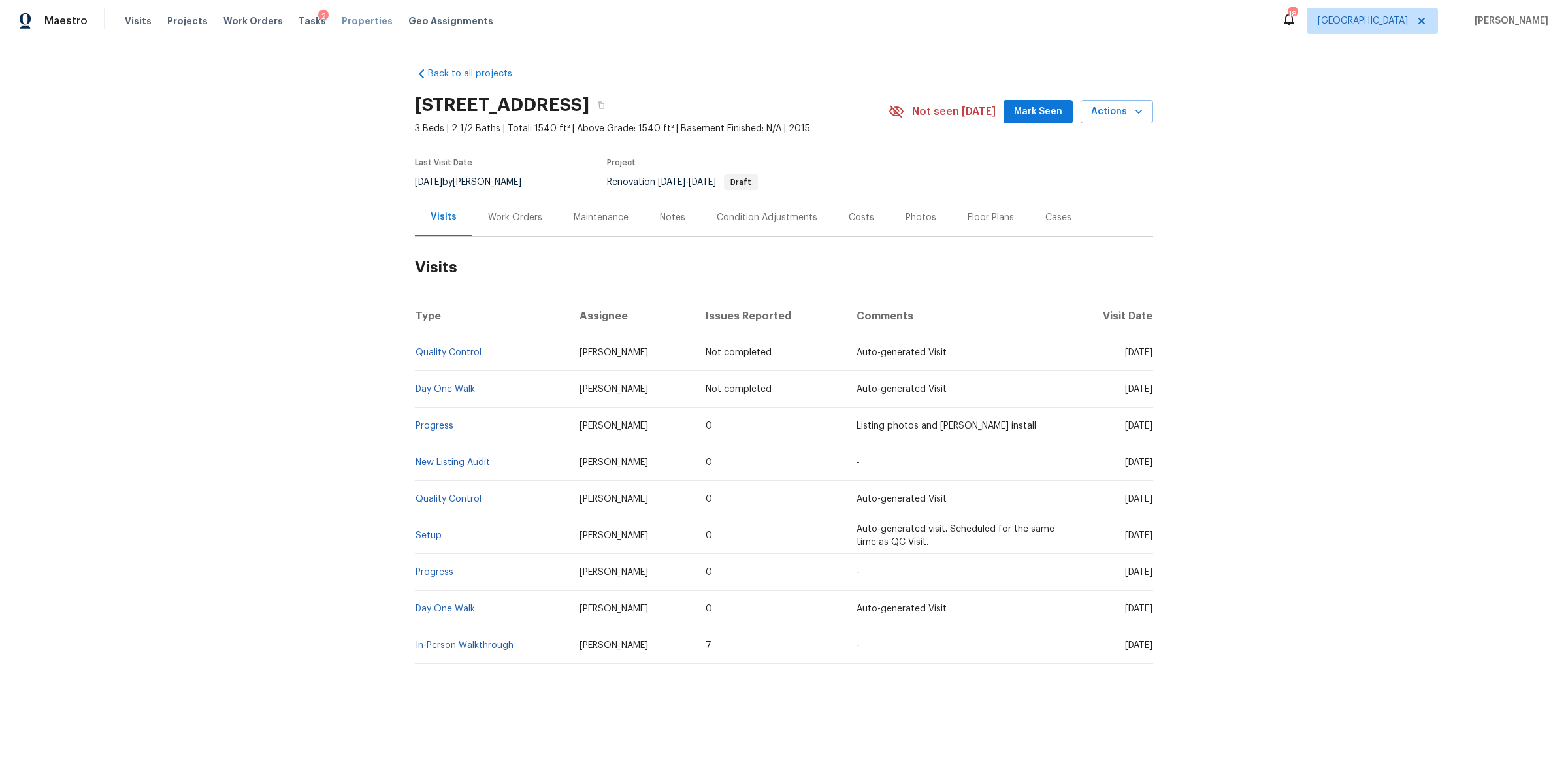
click at [360, 21] on span "Properties" at bounding box center [367, 21] width 51 height 13
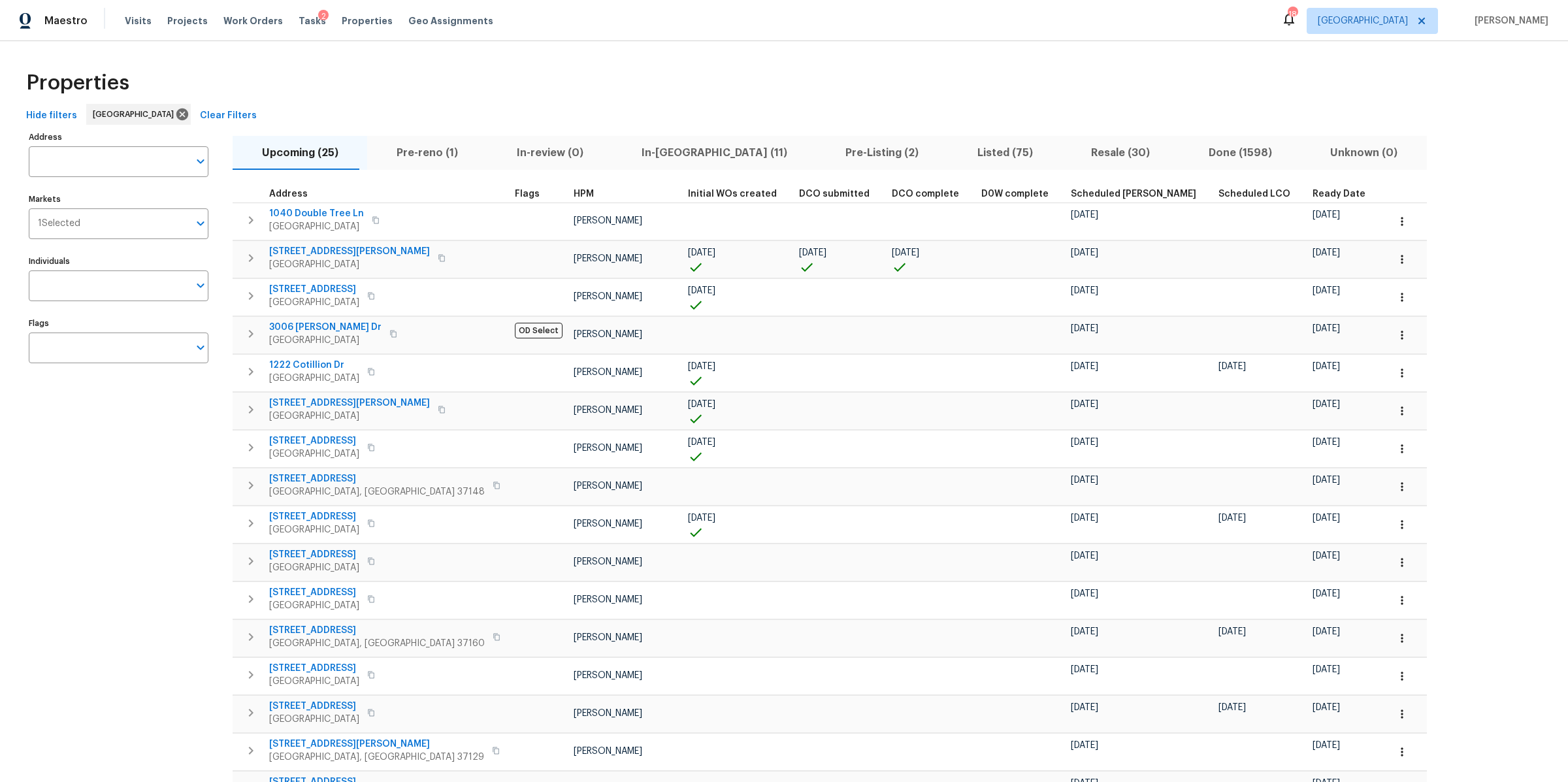
click at [637, 155] on span "In-[GEOGRAPHIC_DATA] (11)" at bounding box center [714, 152] width 189 height 19
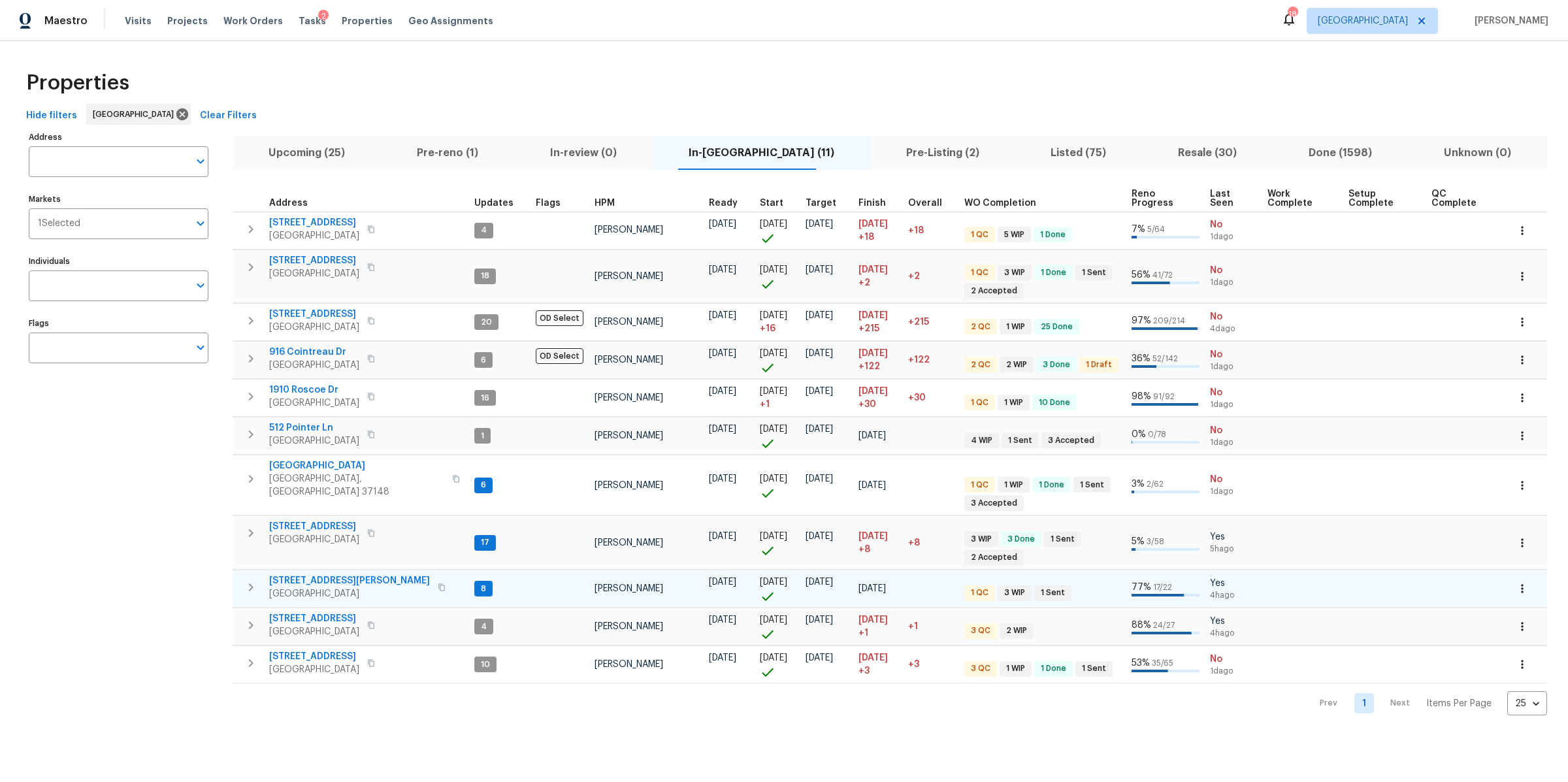
click at [321, 571] on td "[STREET_ADDRESS][PERSON_NAME]" at bounding box center [351, 587] width 237 height 34
click at [321, 575] on span "[STREET_ADDRESS][PERSON_NAME]" at bounding box center [350, 581] width 161 height 13
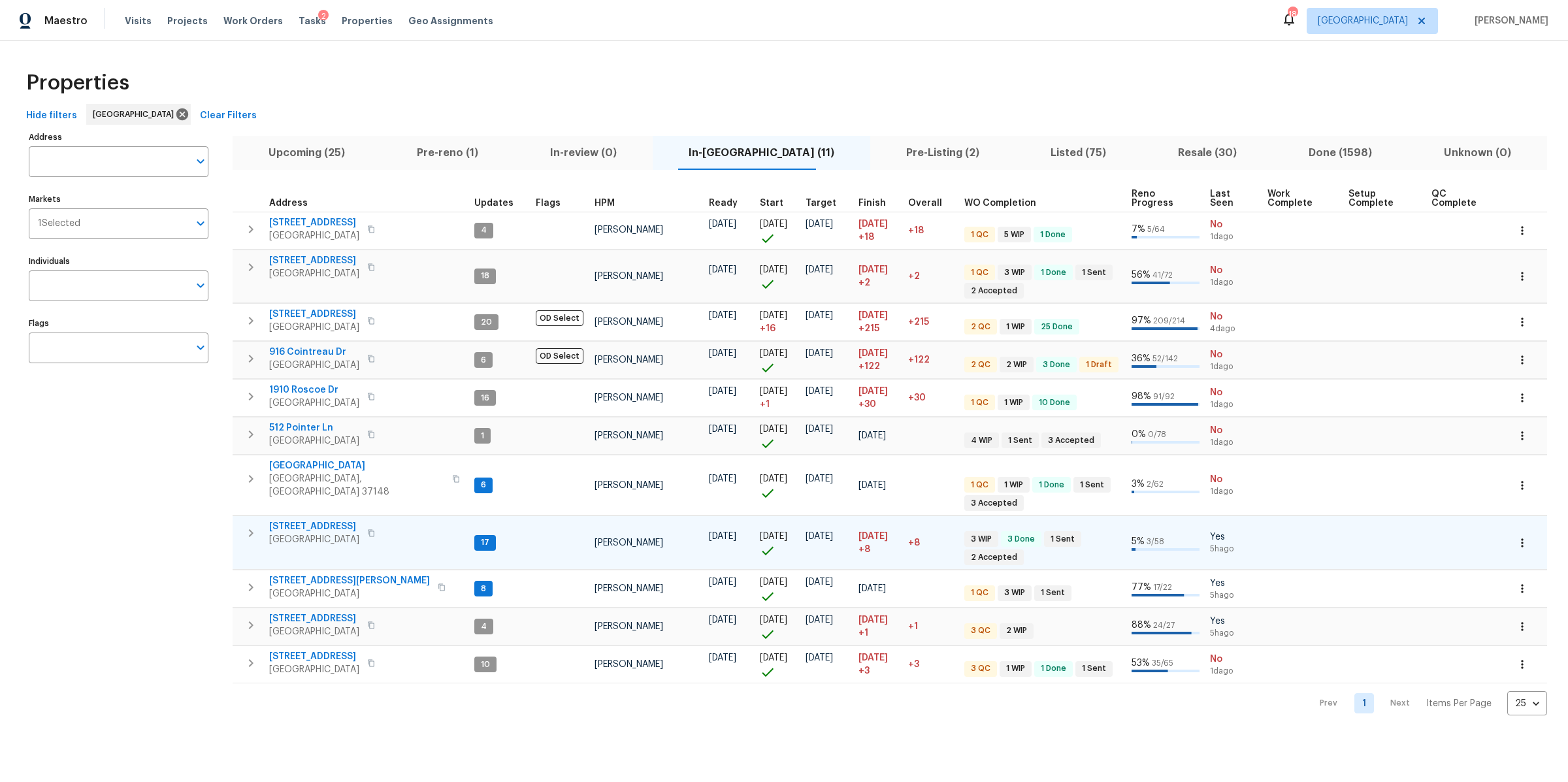
click at [306, 521] on span "4039 Caney Creek Ln" at bounding box center [314, 527] width 90 height 13
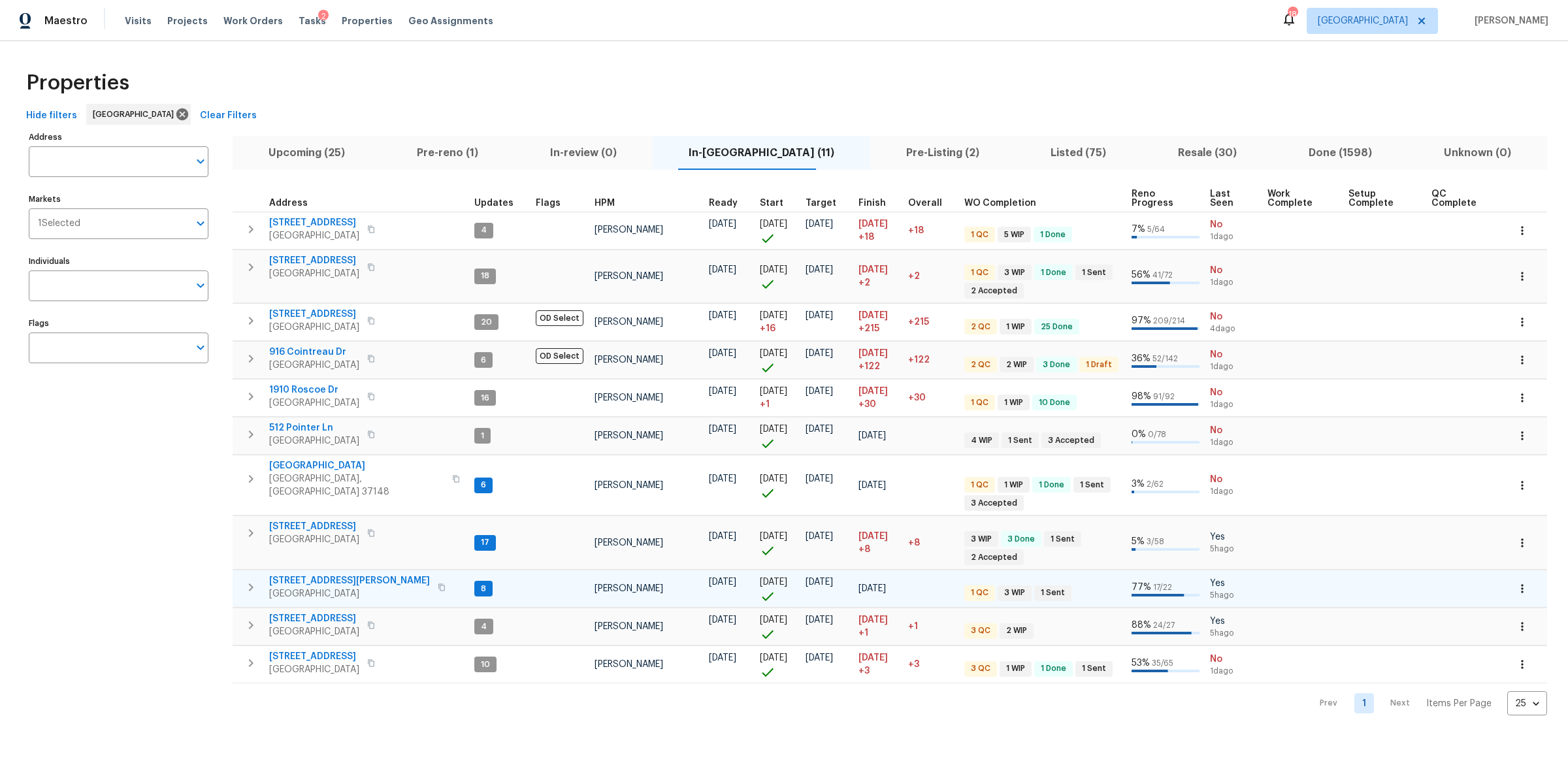
click at [304, 575] on span "4826 Trevino Ct" at bounding box center [350, 581] width 161 height 13
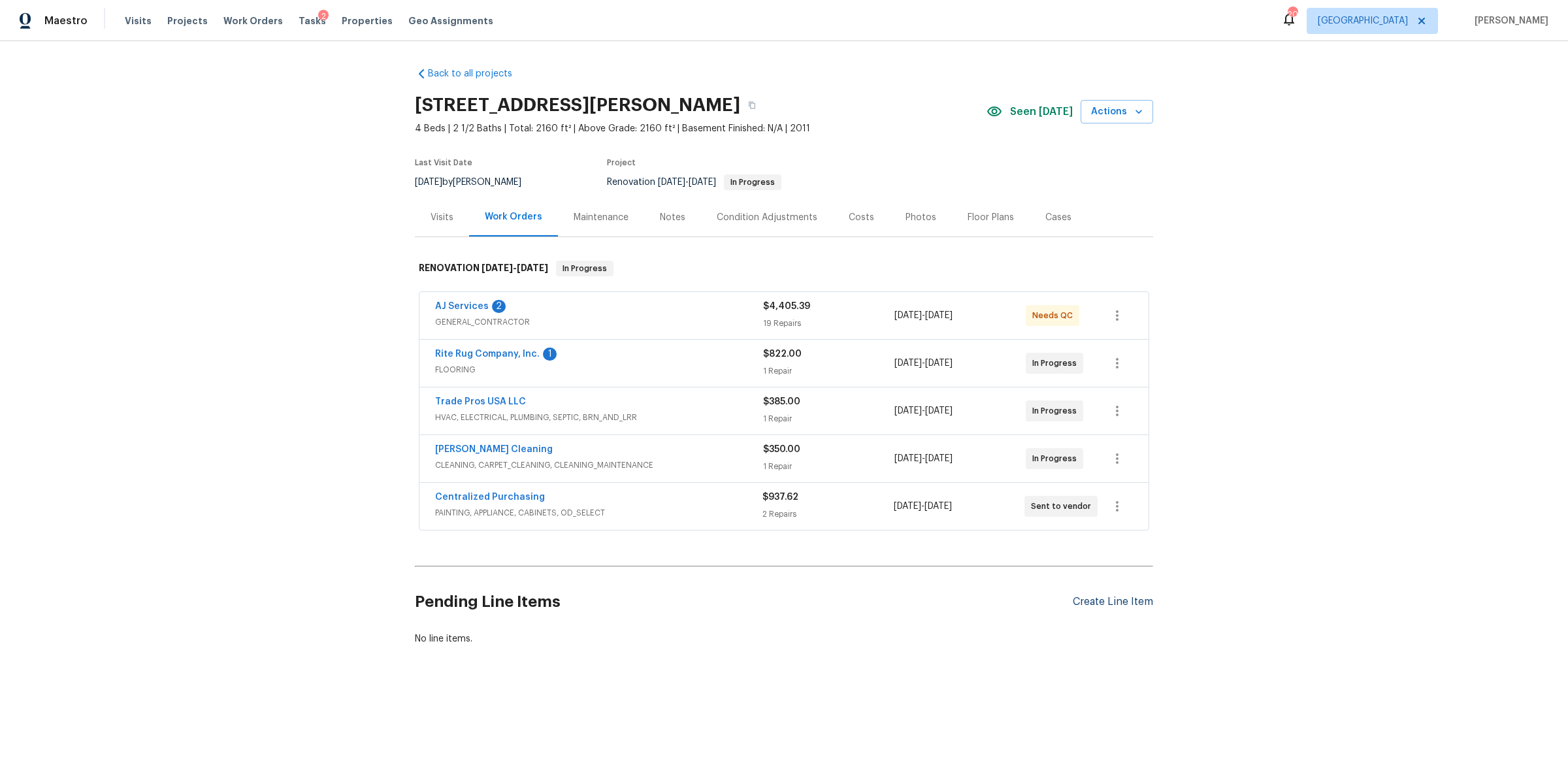
click at [1096, 601] on div "Create Line Item" at bounding box center [1113, 602] width 81 height 13
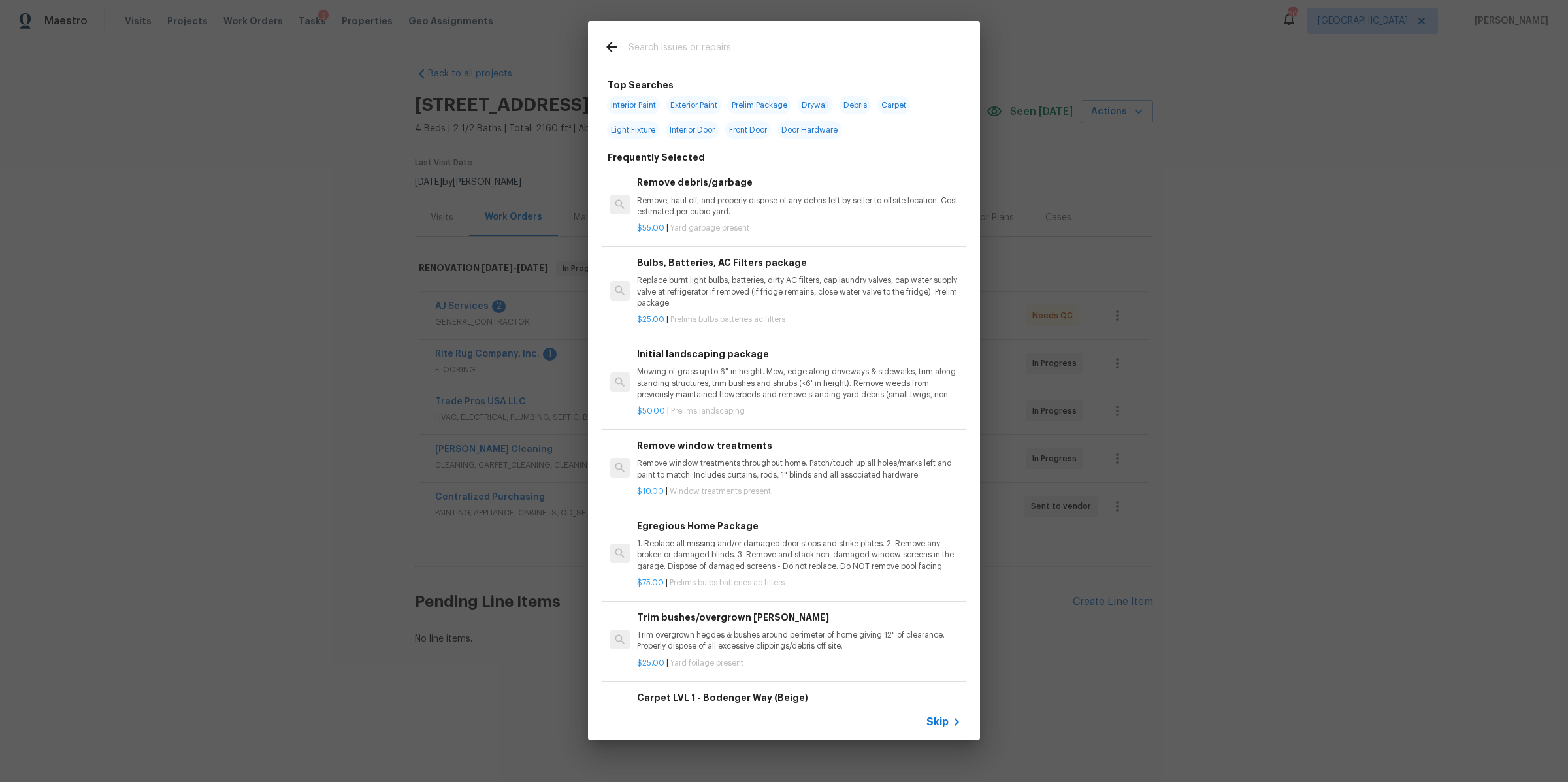
click at [948, 718] on icon at bounding box center [956, 722] width 16 height 16
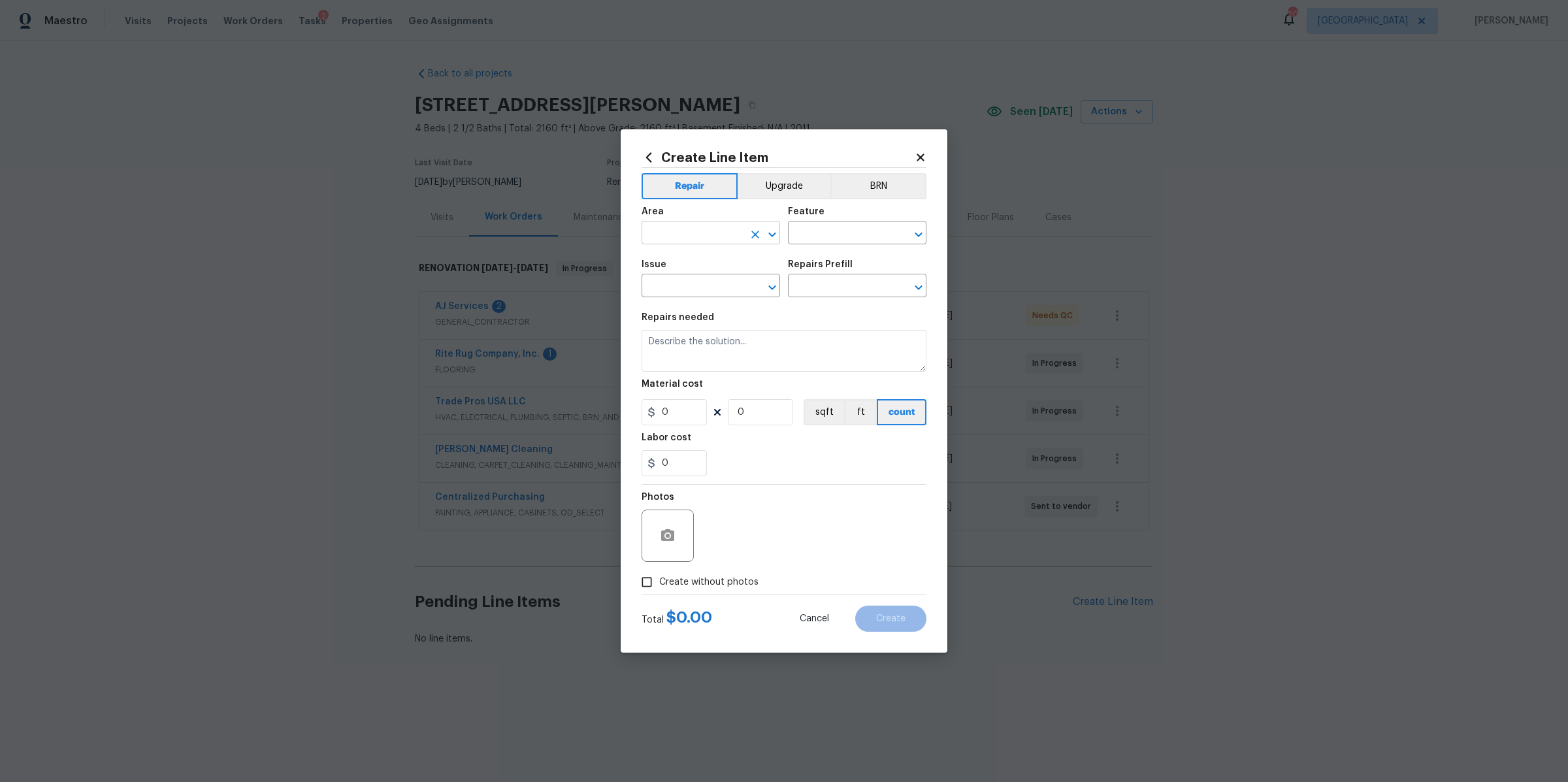
click at [698, 226] on input "text" at bounding box center [692, 234] width 102 height 21
type input "l"
click at [697, 282] on li "Exterior Overall" at bounding box center [710, 285] width 138 height 22
type input "Exterior Overall"
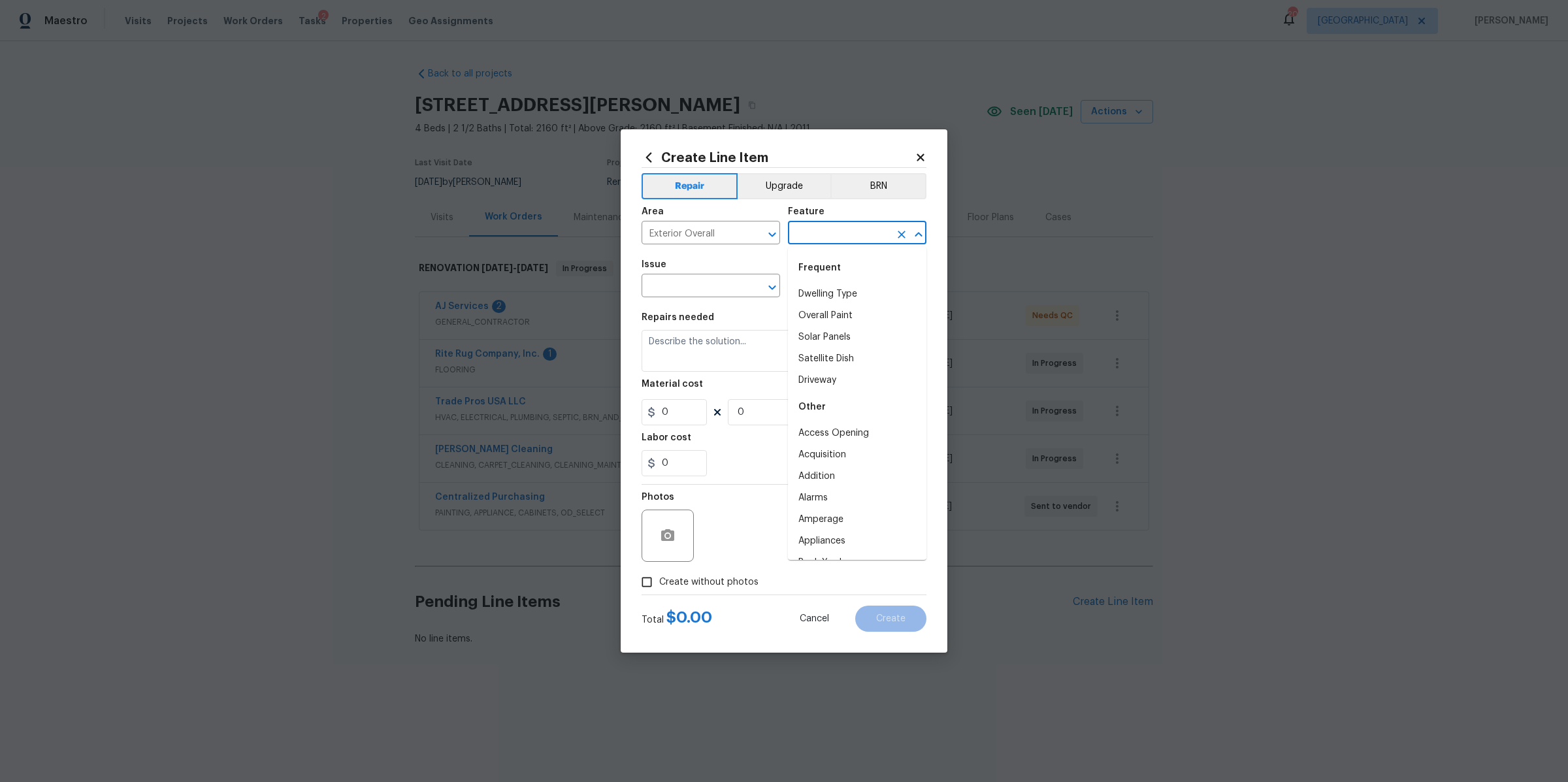
click at [828, 224] on input "text" at bounding box center [838, 234] width 102 height 21
click at [797, 299] on li "Landscaping" at bounding box center [856, 295] width 138 height 22
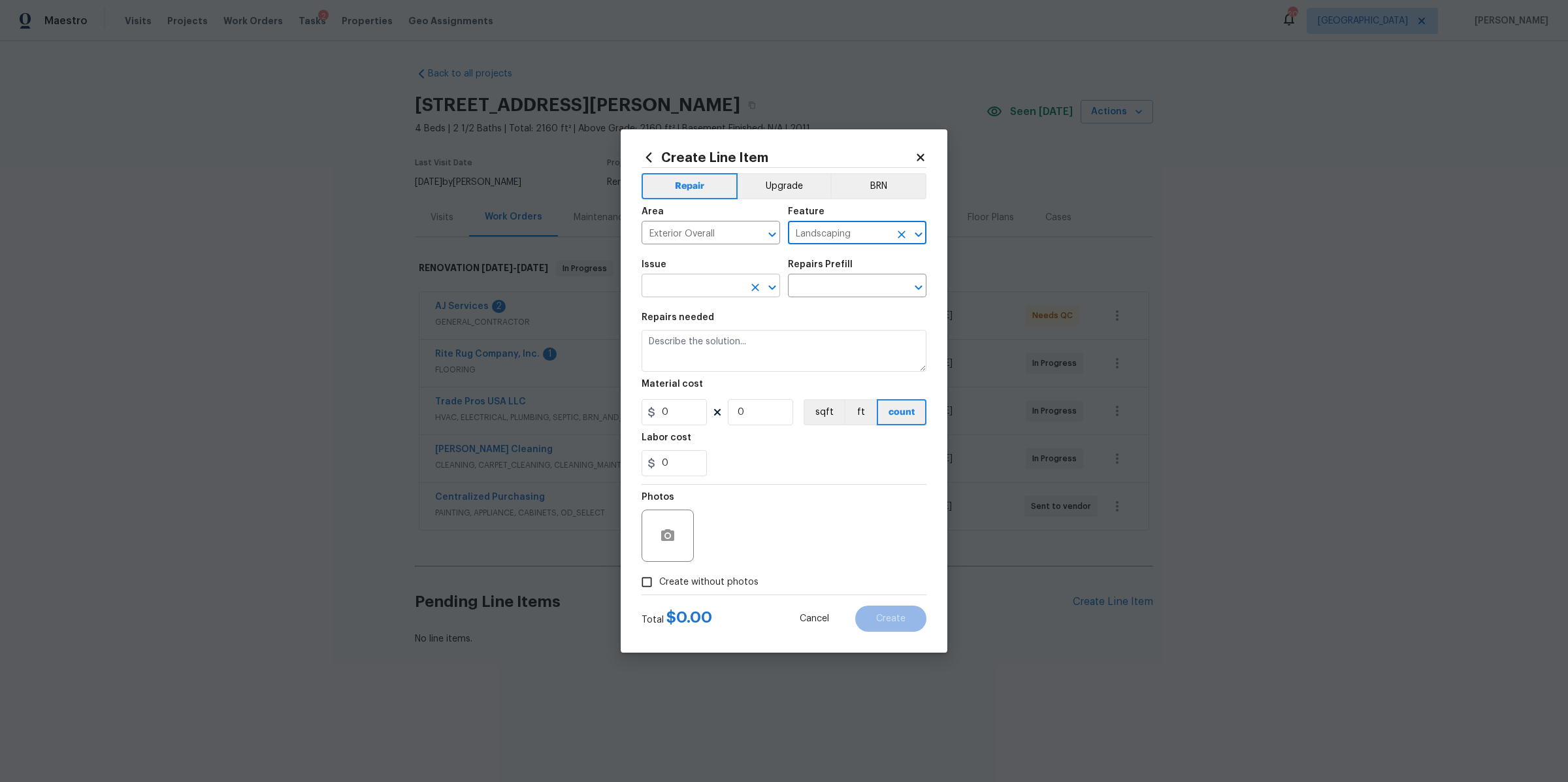
type input "Landscaping"
click at [719, 290] on input "text" at bounding box center [692, 287] width 102 height 21
click at [710, 339] on li "Landscape Package" at bounding box center [710, 348] width 138 height 22
type input "Landscape Package"
click at [834, 288] on input "text" at bounding box center [838, 287] width 102 height 21
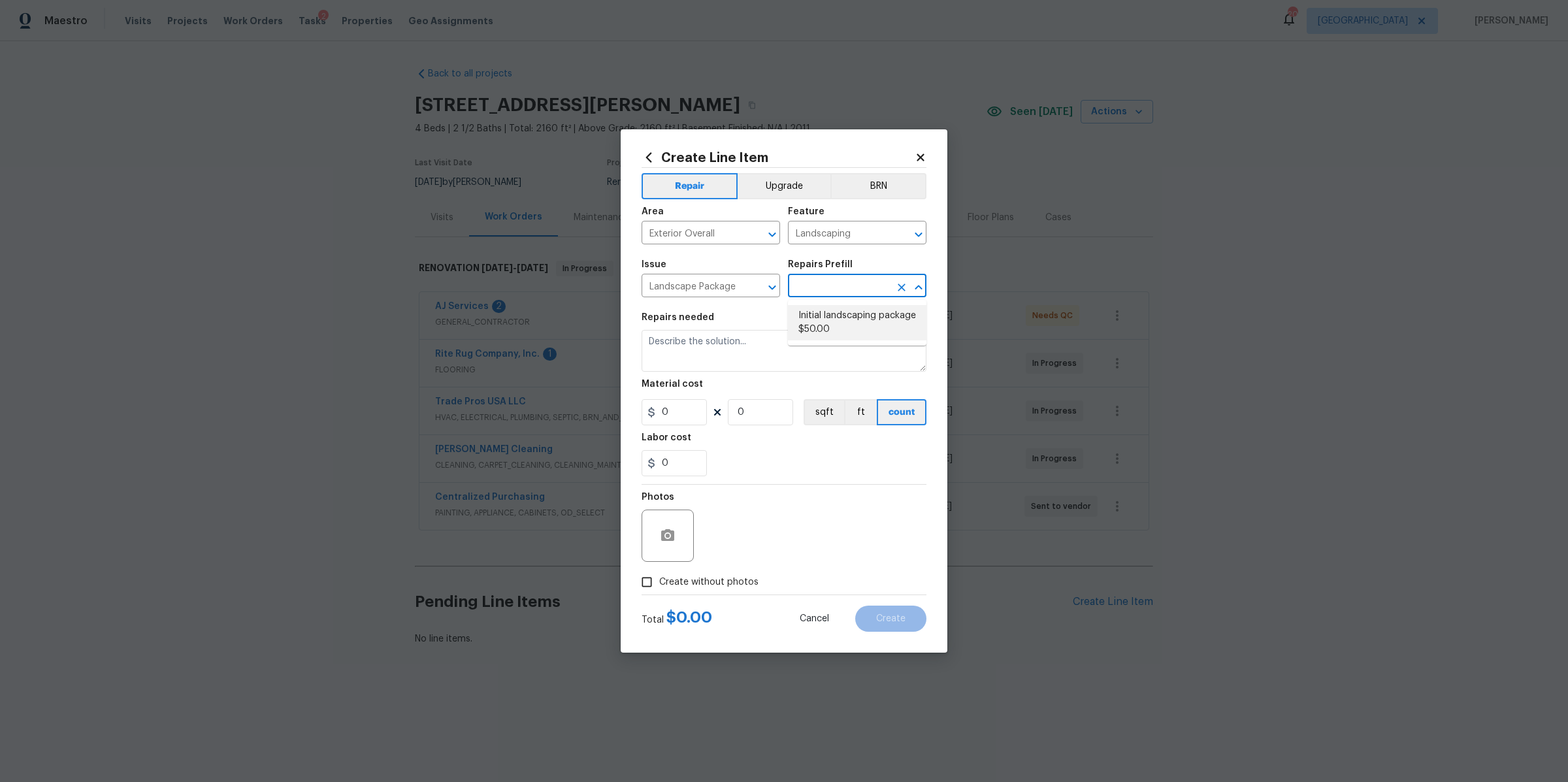
click at [827, 311] on li "Initial landscaping package $50.00" at bounding box center [856, 323] width 138 height 35
type input "Home Readiness Packages"
type input "Initial landscaping package $50.00"
type textarea "Mowing of grass up to 6" in height. Mow, edge along driveways & sidewalks, trim…"
type input "50"
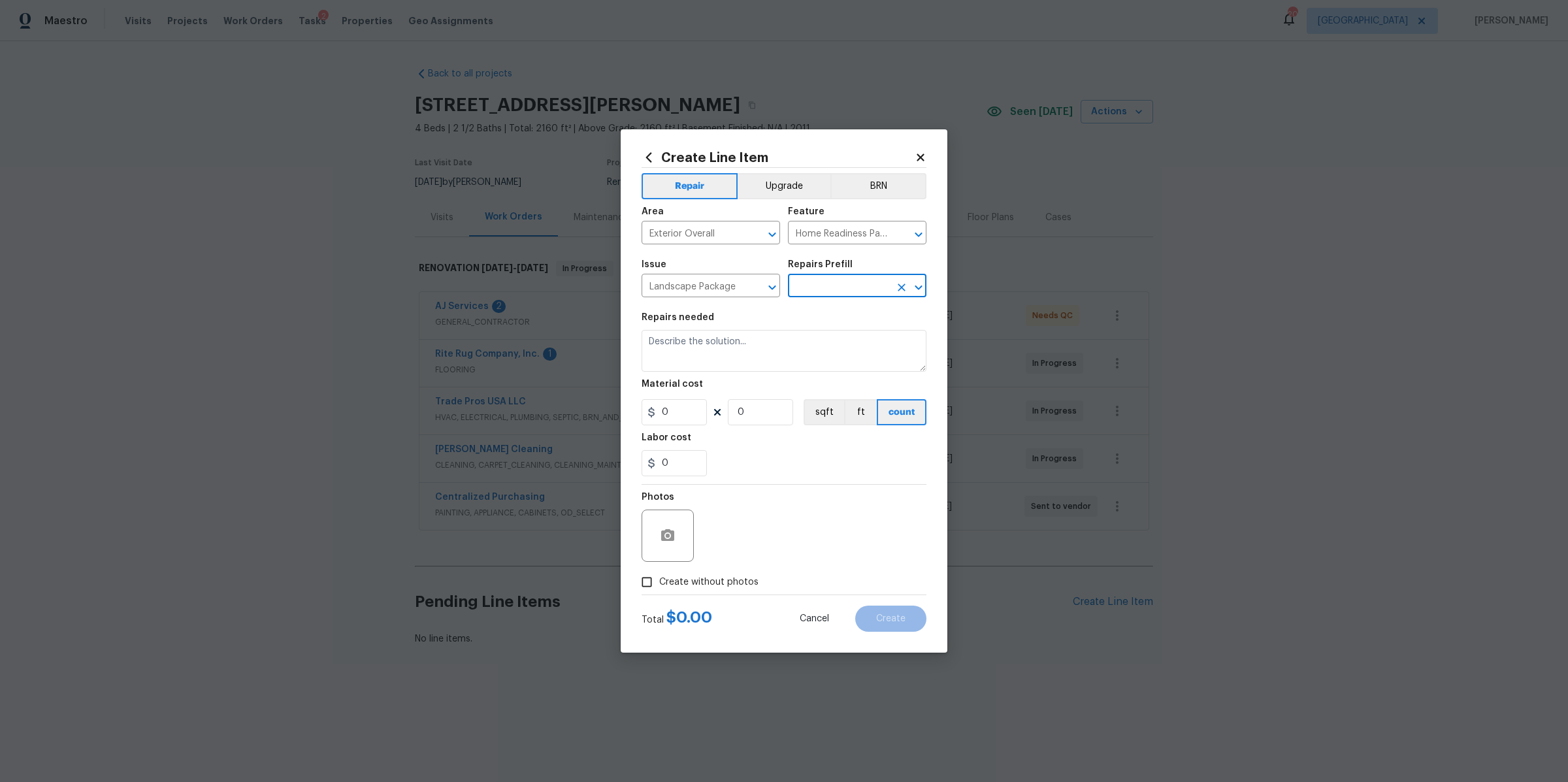
type input "1"
click at [678, 415] on input "50" at bounding box center [674, 413] width 66 height 27
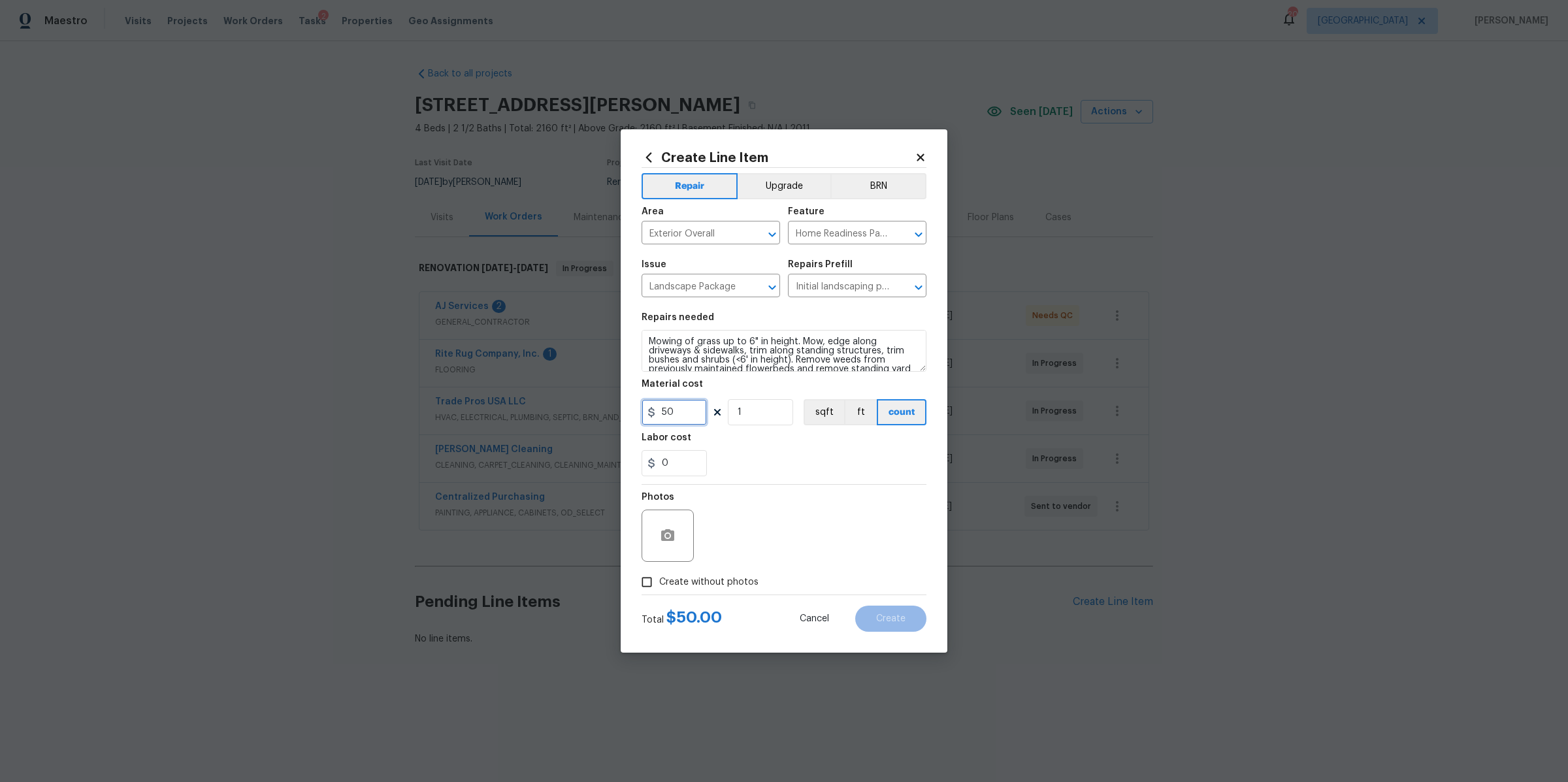
click at [678, 415] on input "50" at bounding box center [674, 413] width 66 height 27
type input "100"
click at [691, 584] on span "Create without photos" at bounding box center [708, 583] width 99 height 14
click at [659, 584] on input "Create without photos" at bounding box center [646, 582] width 25 height 25
checkbox input "true"
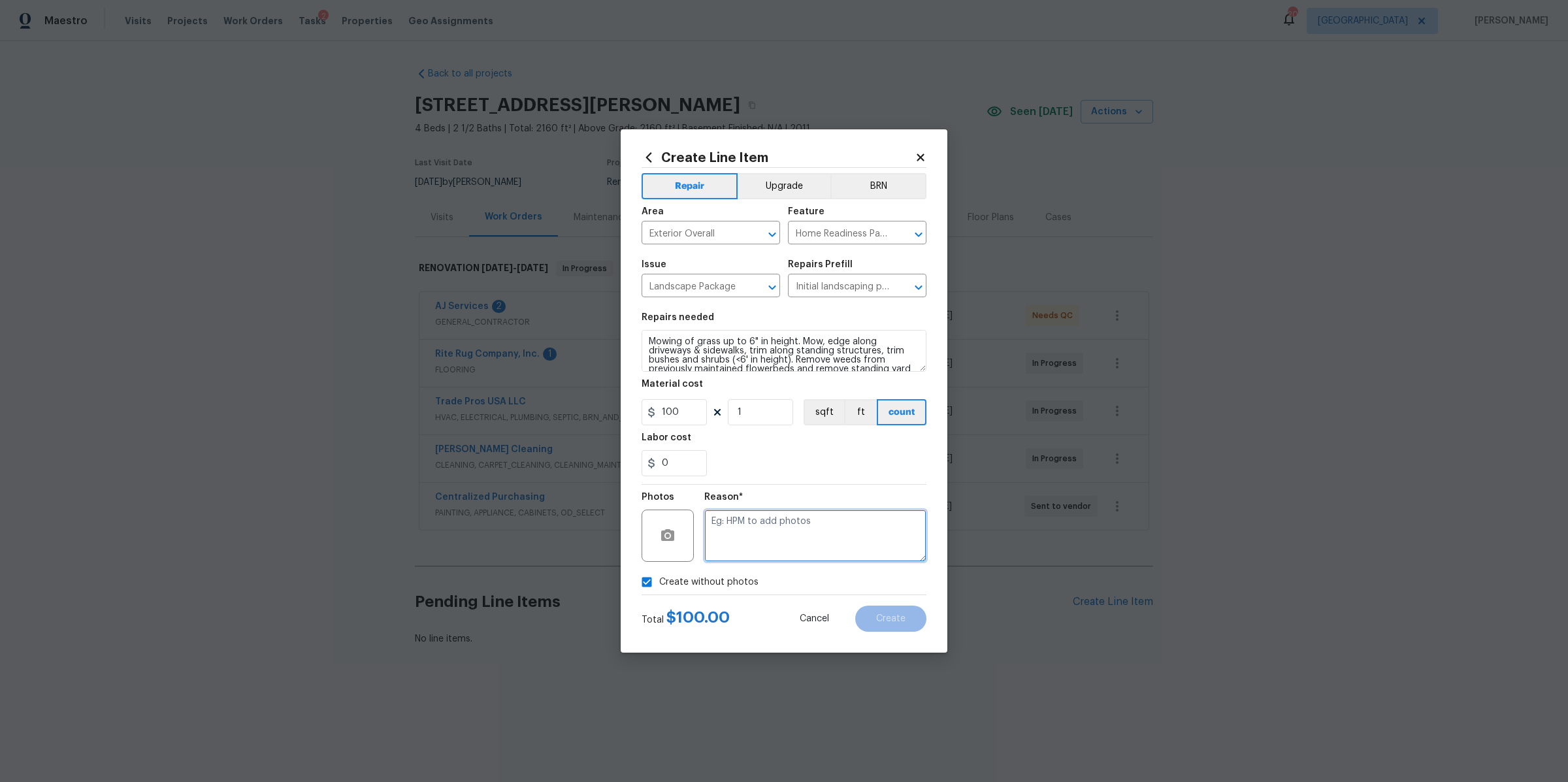
click at [766, 558] on textarea at bounding box center [815, 535] width 222 height 52
type textarea "na"
click at [886, 628] on button "Create" at bounding box center [891, 619] width 72 height 27
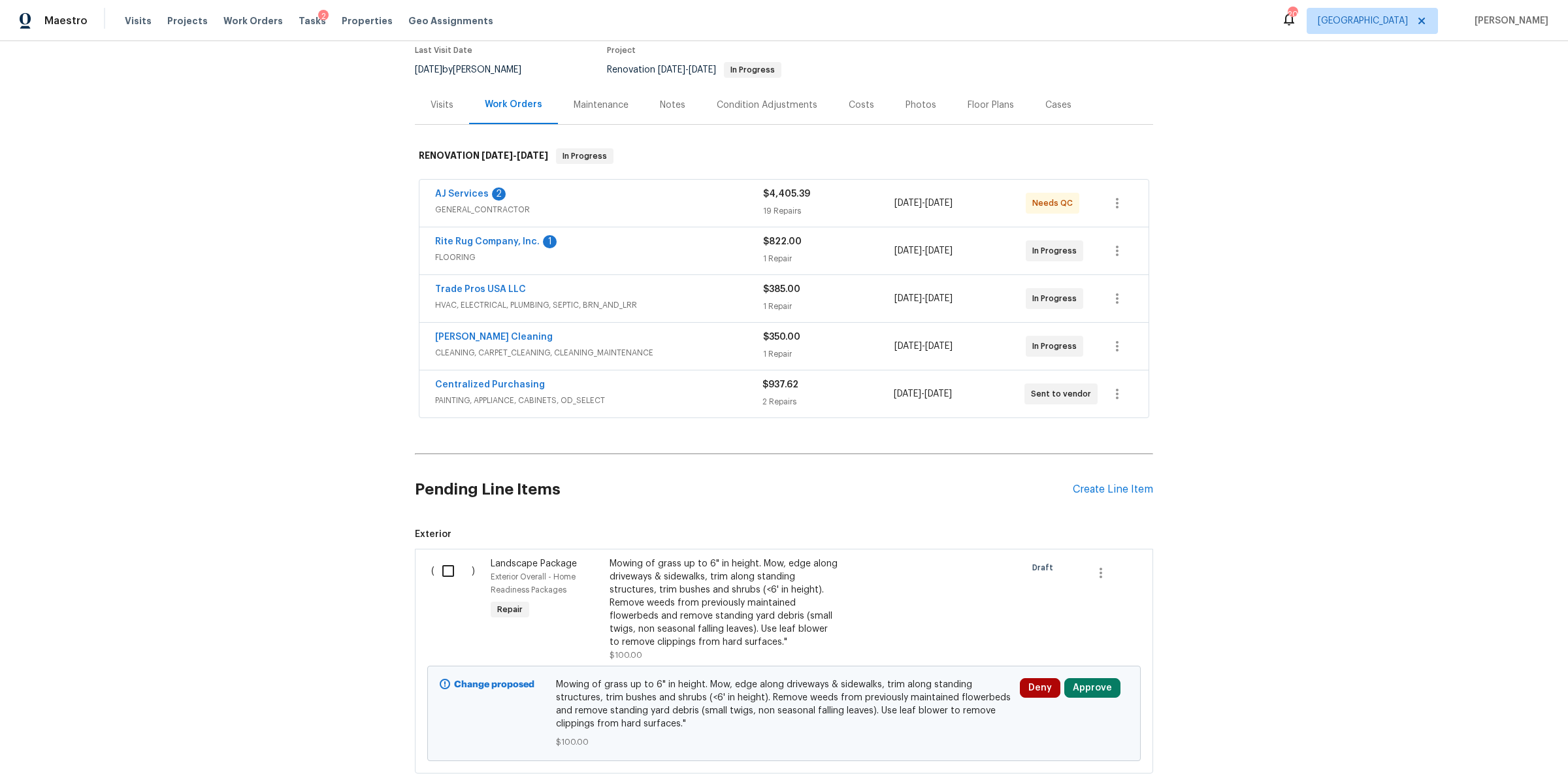
scroll to position [206, 0]
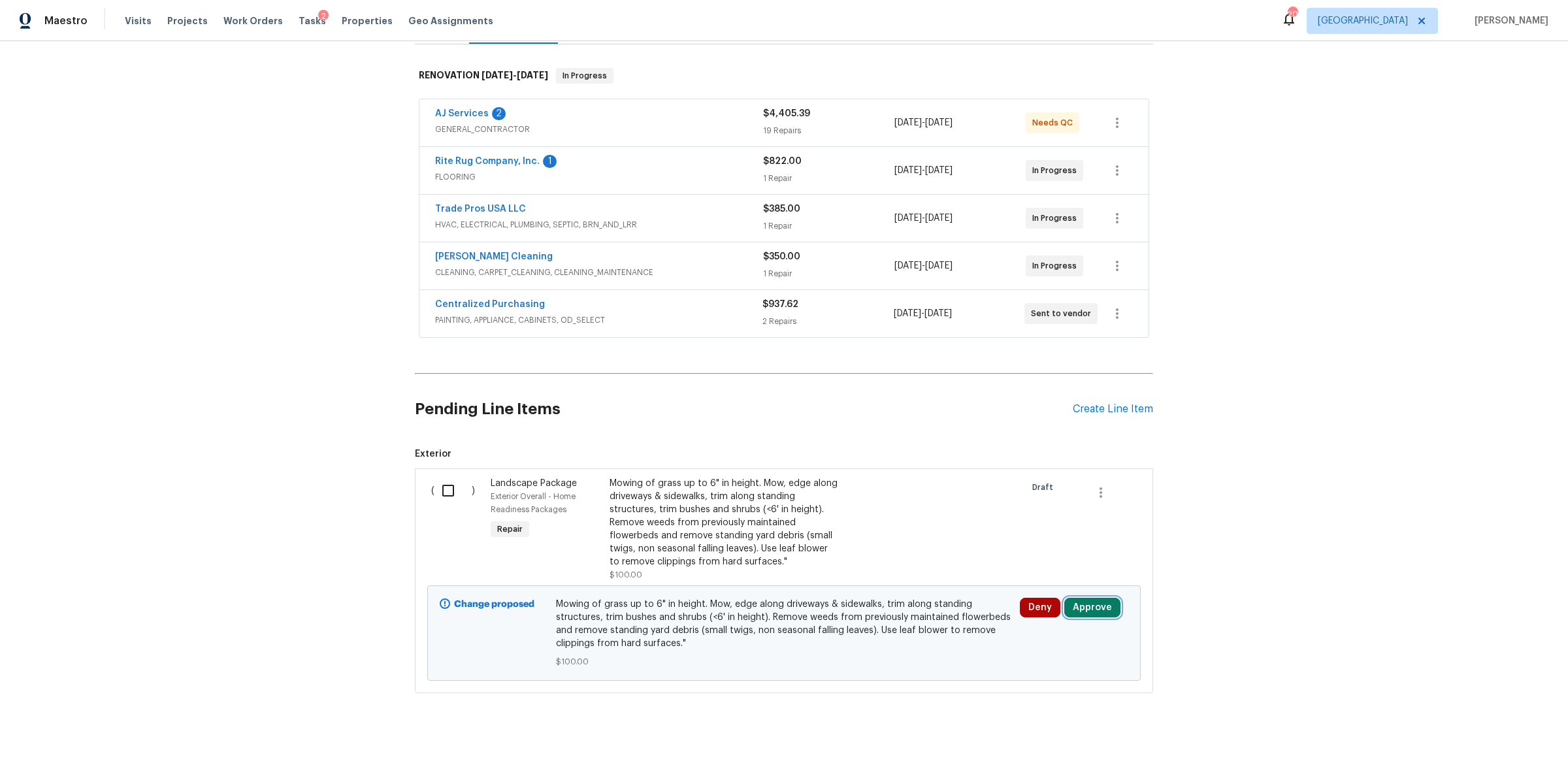
click at [1091, 598] on button "Approve" at bounding box center [1092, 608] width 56 height 20
click at [1026, 557] on button "Approve" at bounding box center [1049, 553] width 79 height 27
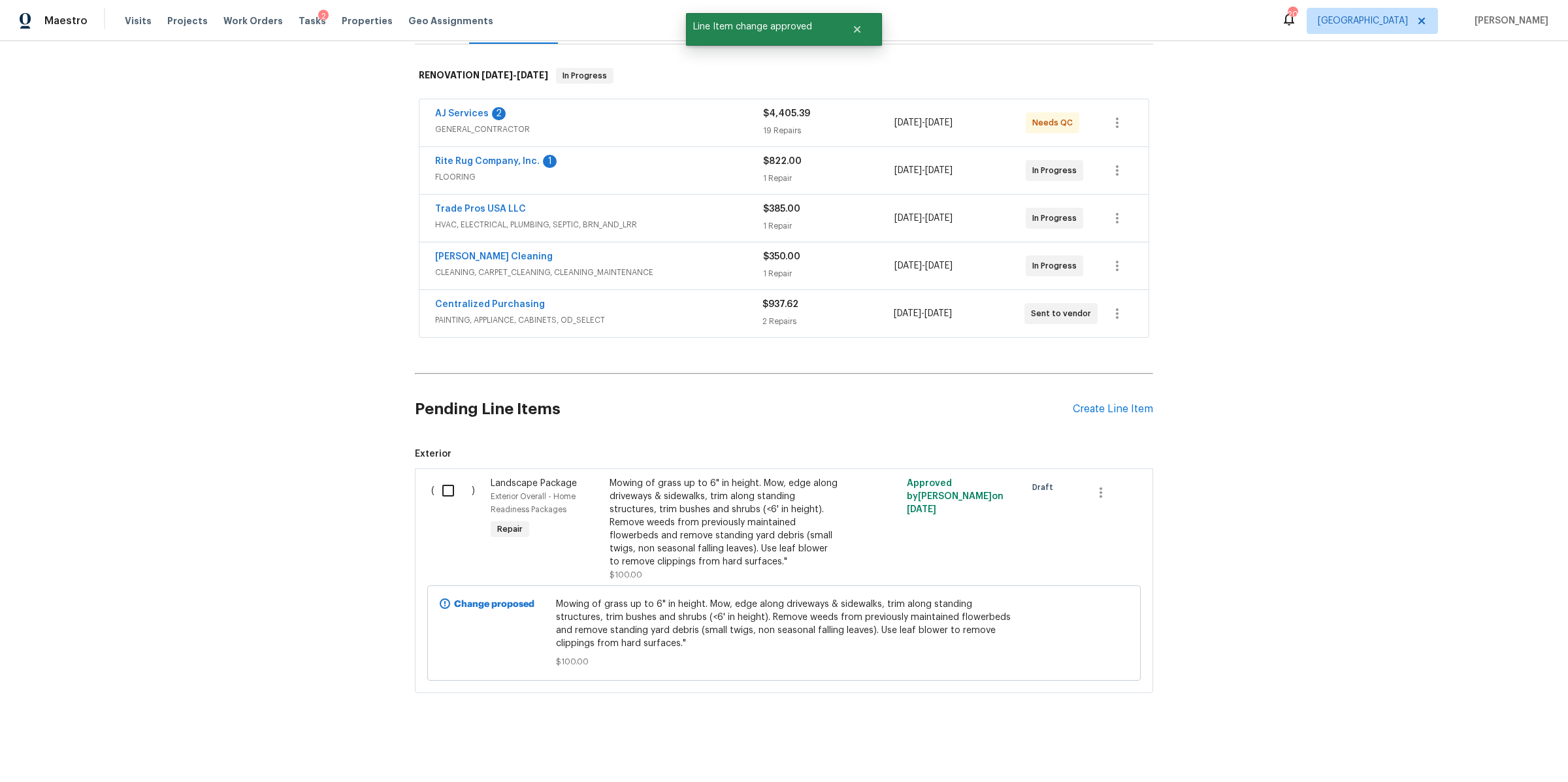
click at [458, 479] on input "checkbox" at bounding box center [453, 491] width 37 height 28
checkbox input "true"
click at [1488, 751] on span "Create Work Order" at bounding box center [1492, 750] width 86 height 17
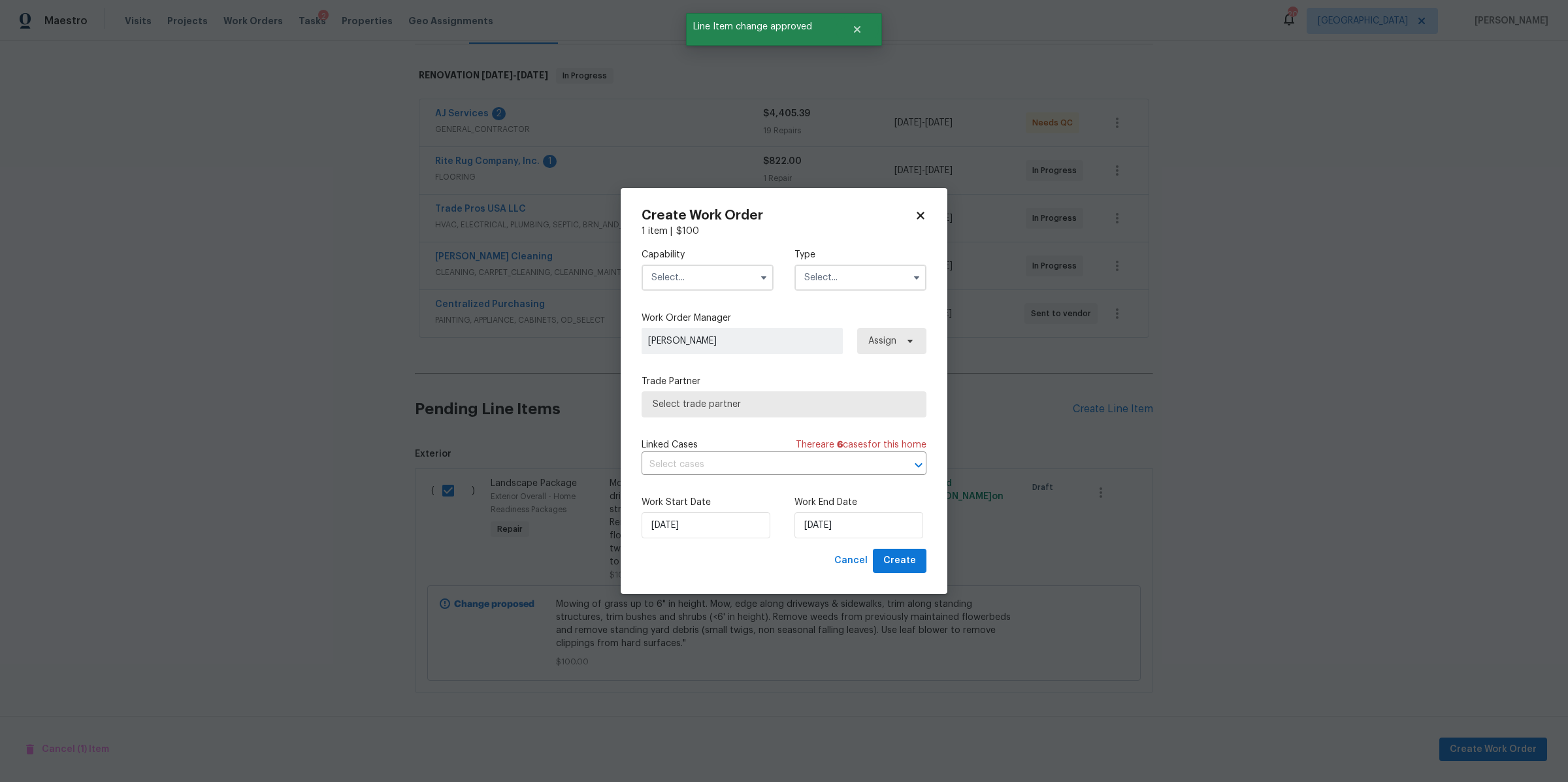
click at [669, 272] on input "text" at bounding box center [707, 277] width 132 height 27
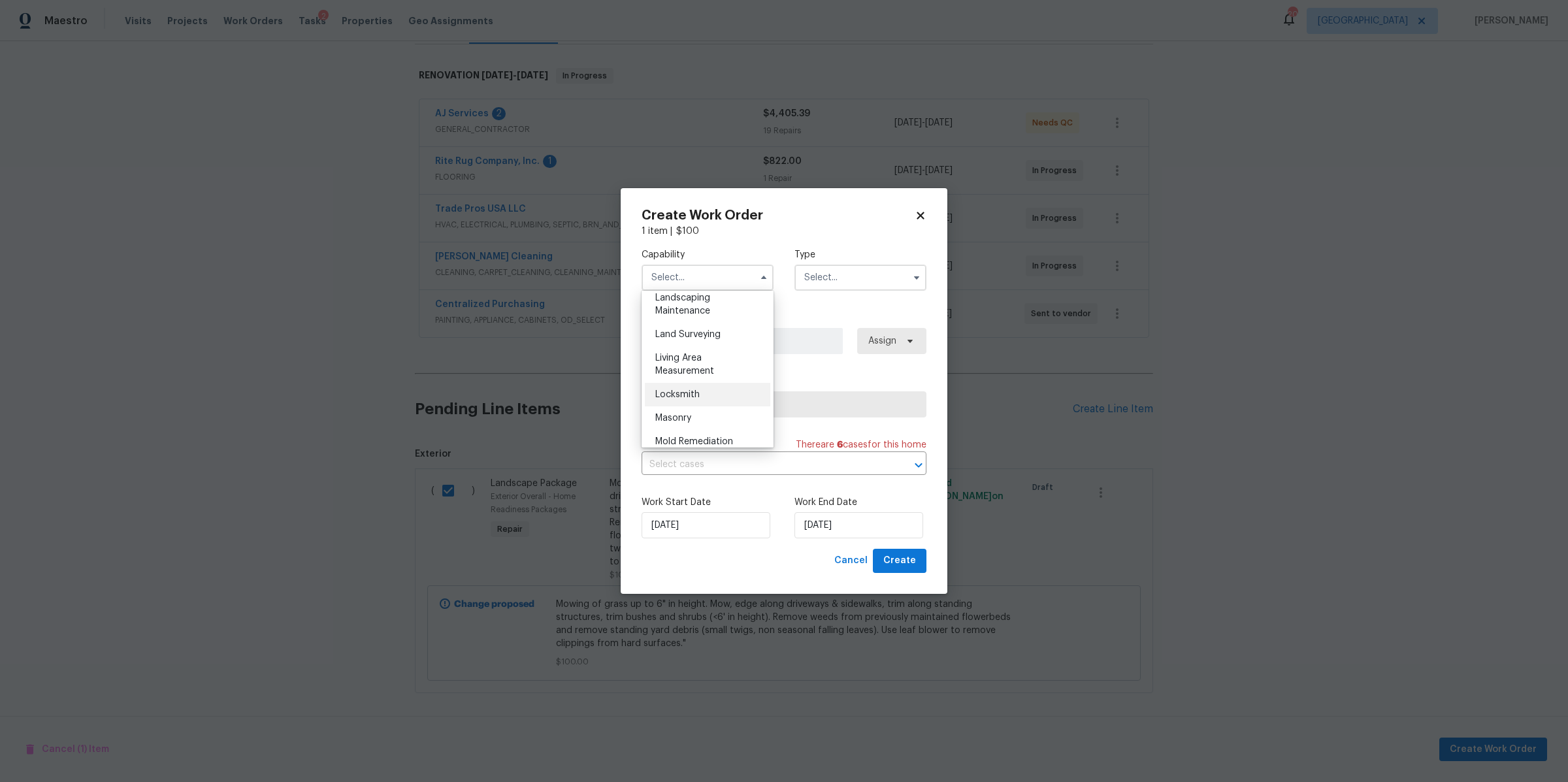
scroll to position [860, 0]
click at [694, 331] on div "Landscaping Maintenance" at bounding box center [708, 312] width 126 height 36
type input "Landscaping Maintenance"
click at [865, 278] on input "text" at bounding box center [860, 277] width 132 height 27
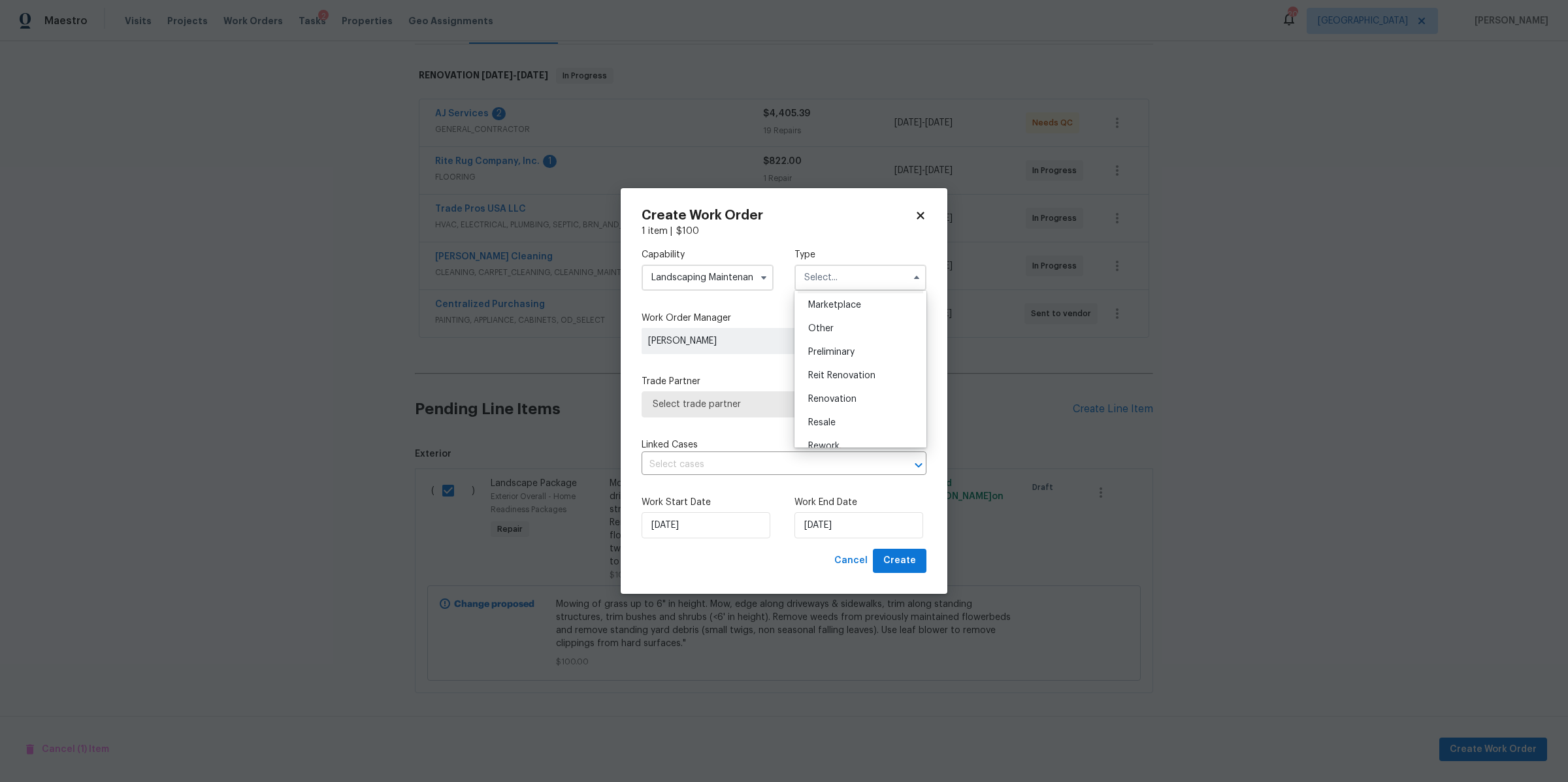
scroll to position [254, 0]
click at [827, 378] on span "Renovation" at bounding box center [832, 380] width 48 height 9
type input "Renovation"
click at [825, 406] on span "Select trade partner" at bounding box center [775, 404] width 243 height 13
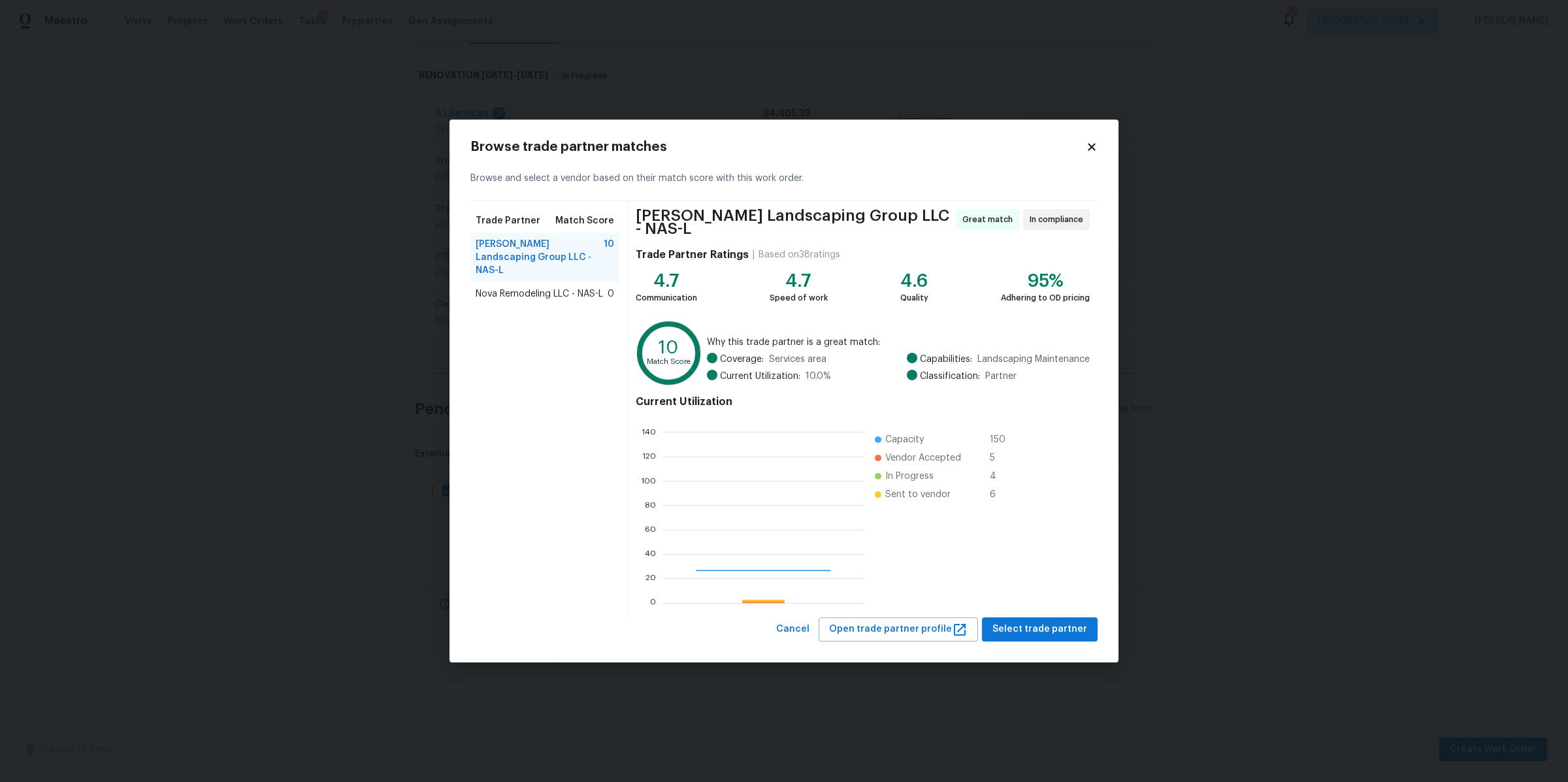
scroll to position [171, 189]
click at [1059, 630] on span "Select trade partner" at bounding box center [1040, 630] width 94 height 17
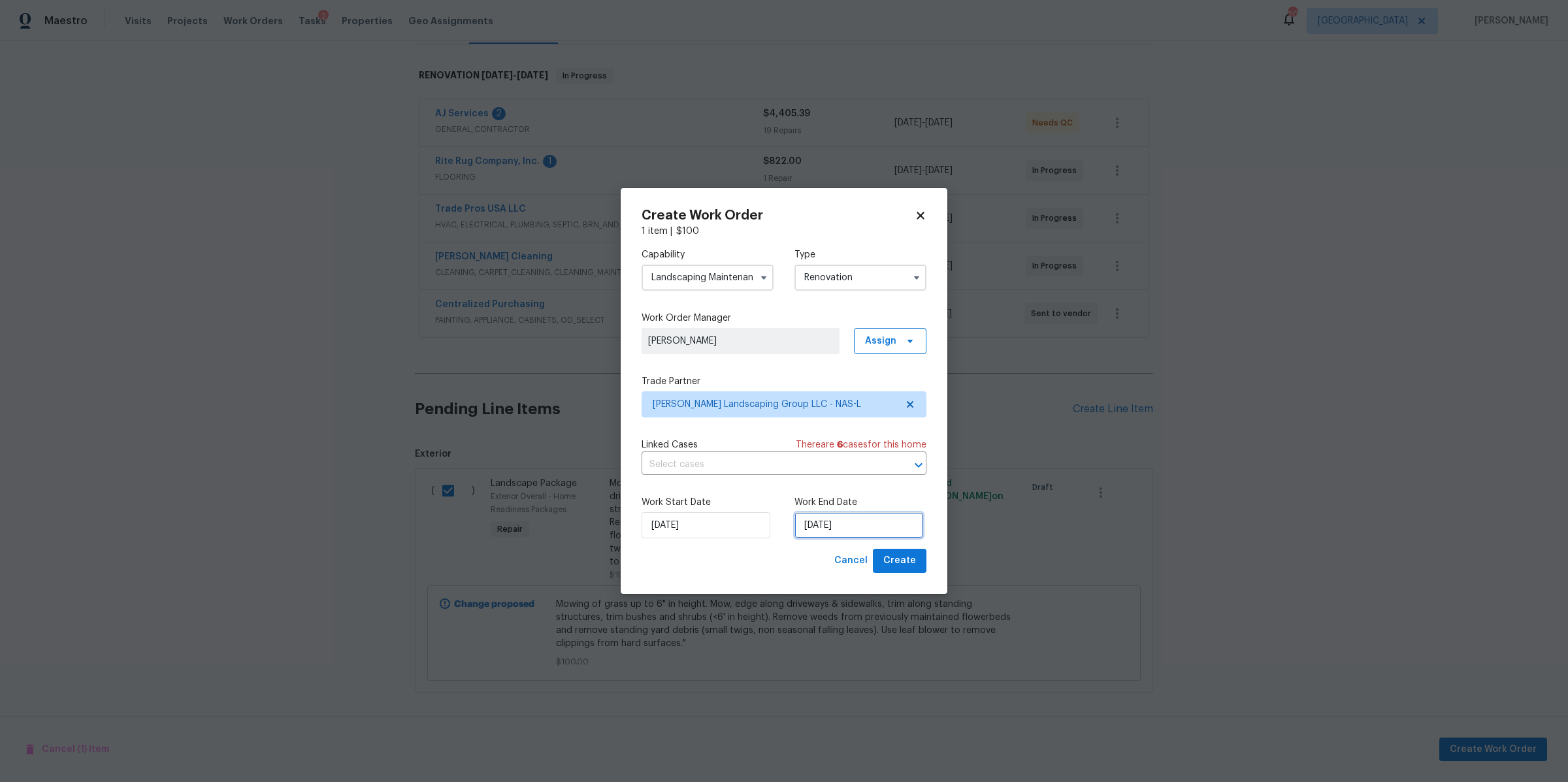
click at [824, 529] on input "[DATE]" at bounding box center [858, 526] width 129 height 27
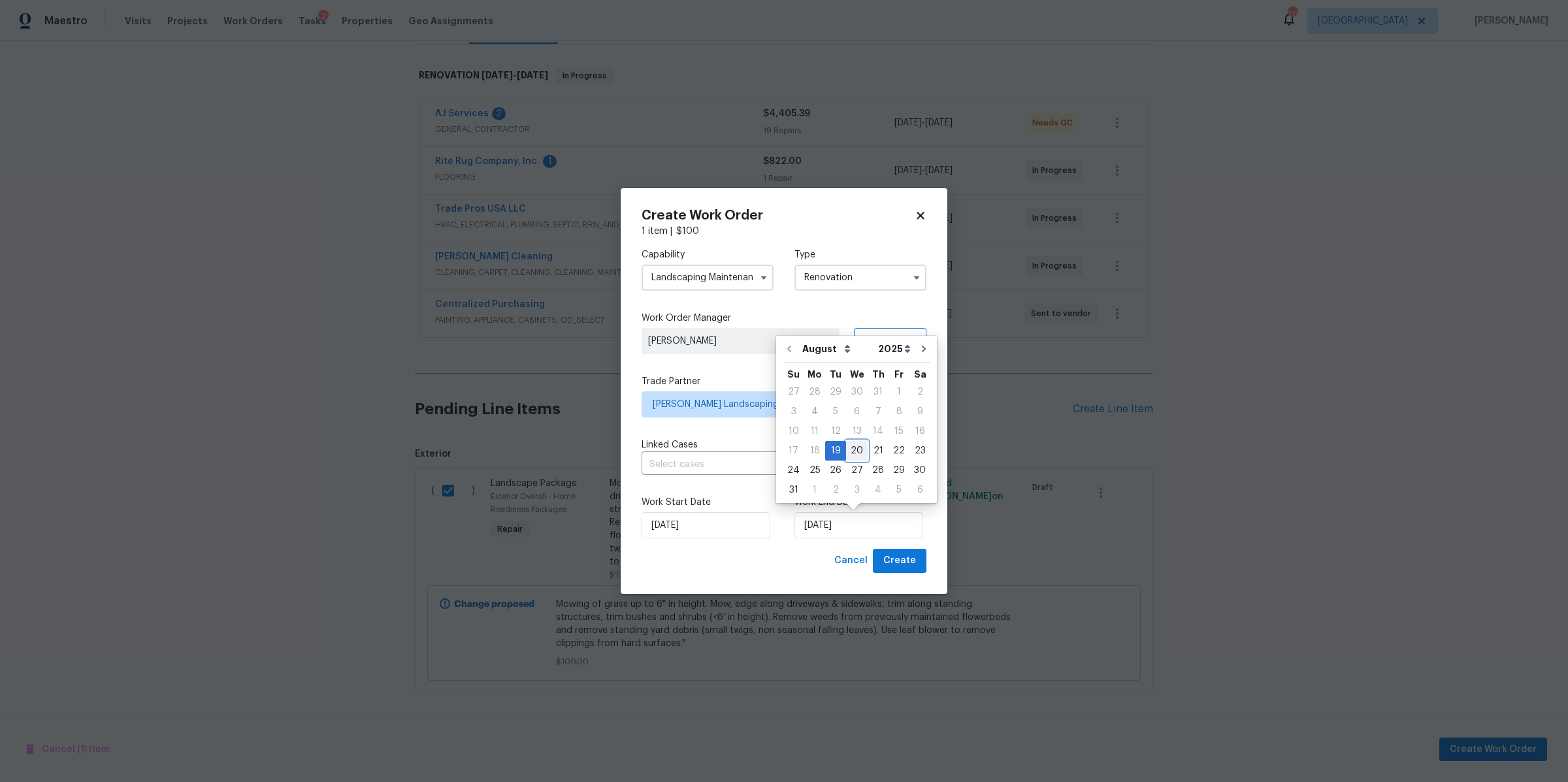
click at [850, 444] on div "20" at bounding box center [857, 451] width 22 height 19
type input "8/20/2025"
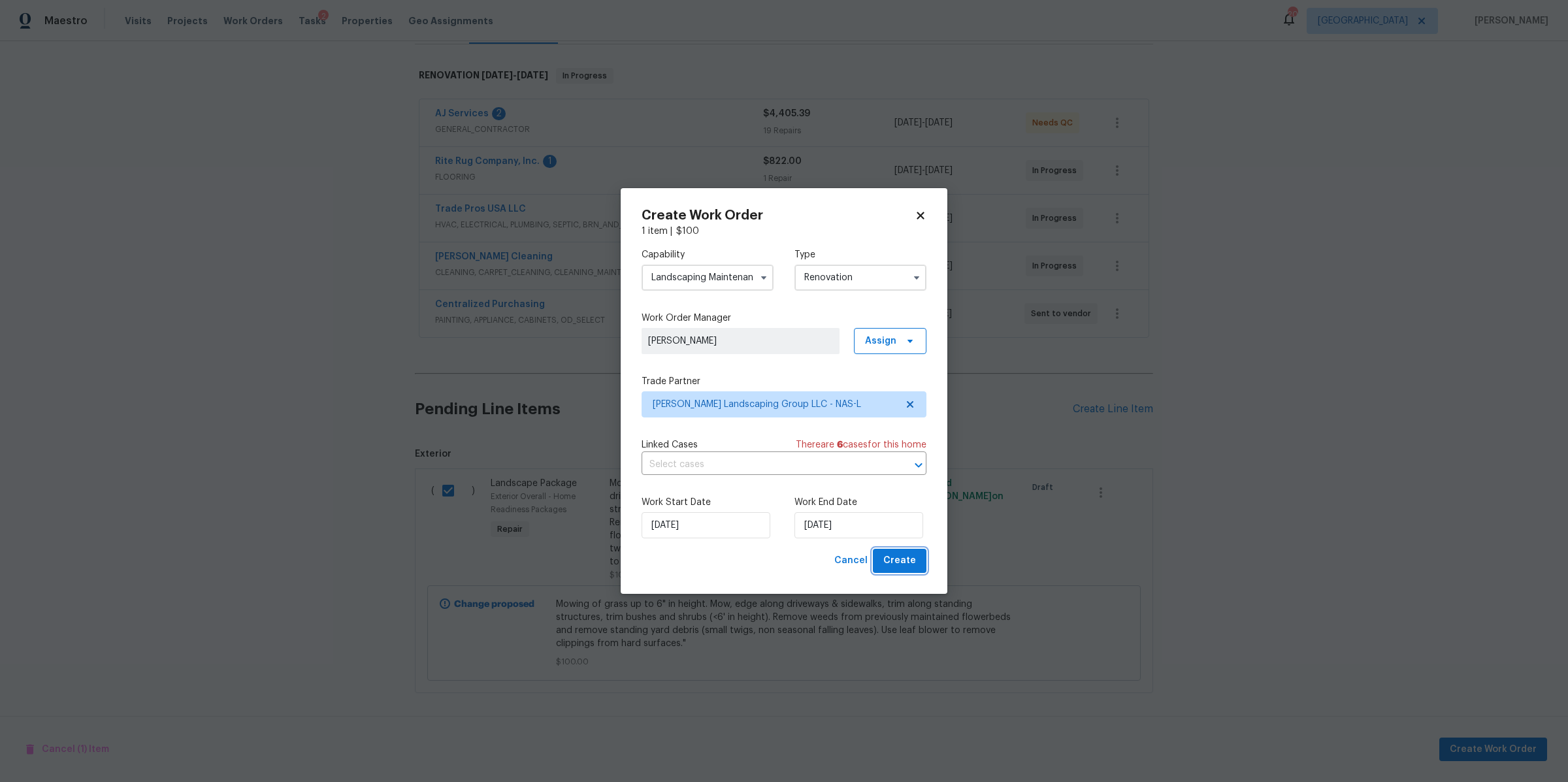
click at [897, 552] on button "Create" at bounding box center [899, 561] width 54 height 25
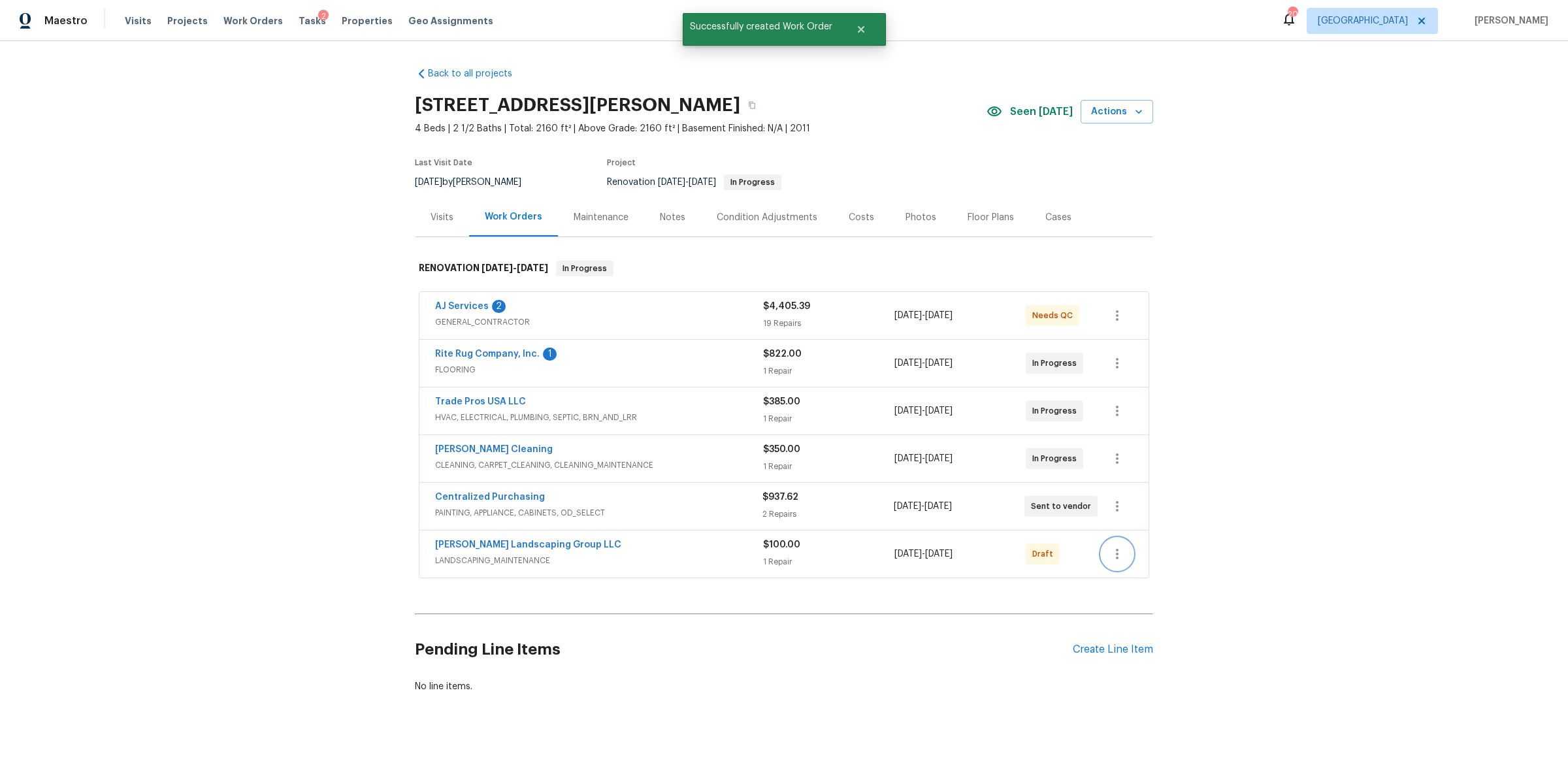
click at [1115, 546] on icon "button" at bounding box center [1117, 554] width 16 height 16
click at [1153, 562] on li "Confirm and Send to Vendor" at bounding box center [1167, 564] width 145 height 22
click at [662, 202] on div at bounding box center [784, 391] width 1568 height 782
click at [663, 211] on div "Notes" at bounding box center [673, 217] width 26 height 13
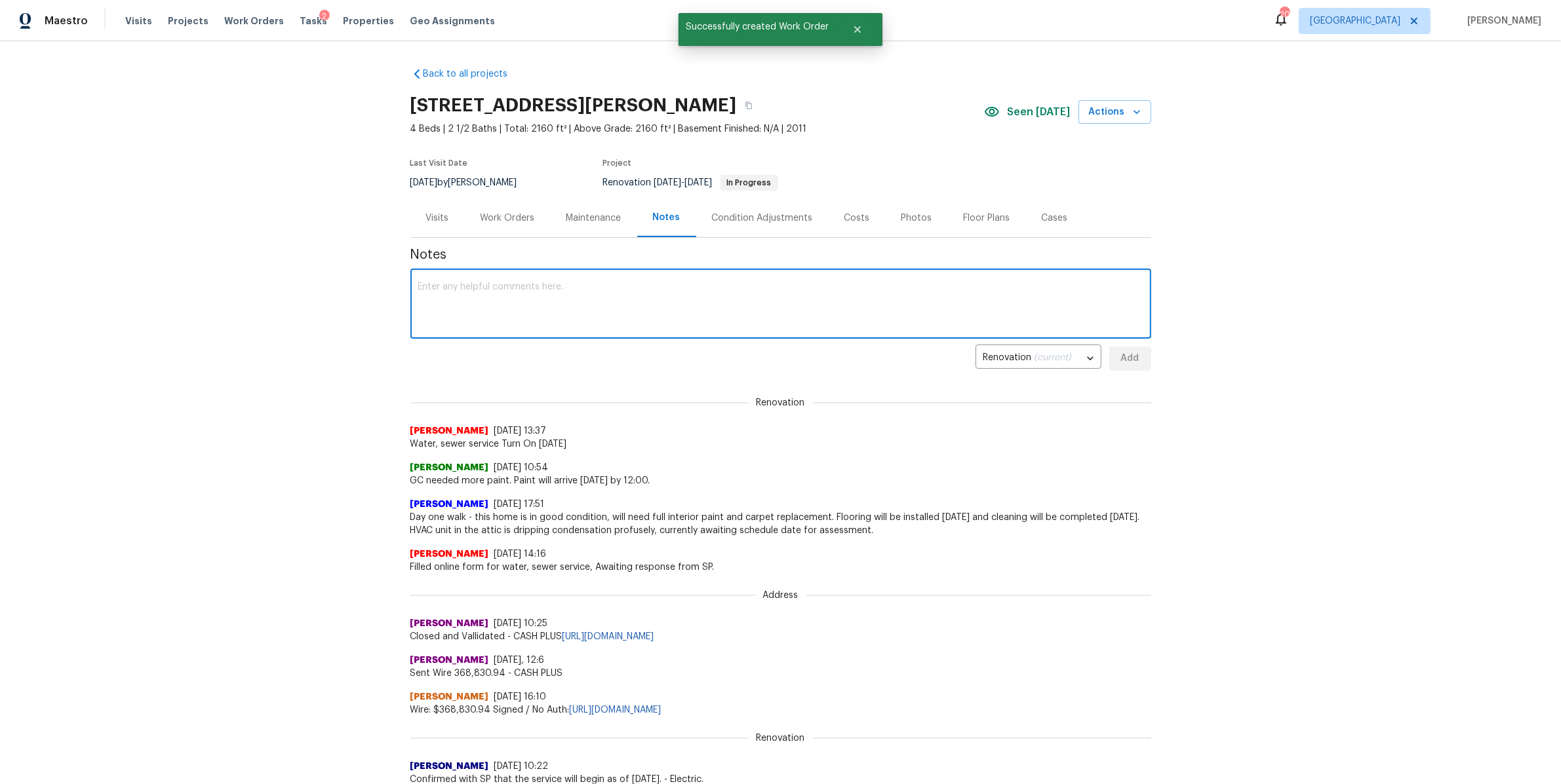
click at [560, 299] on textarea at bounding box center [780, 305] width 725 height 46
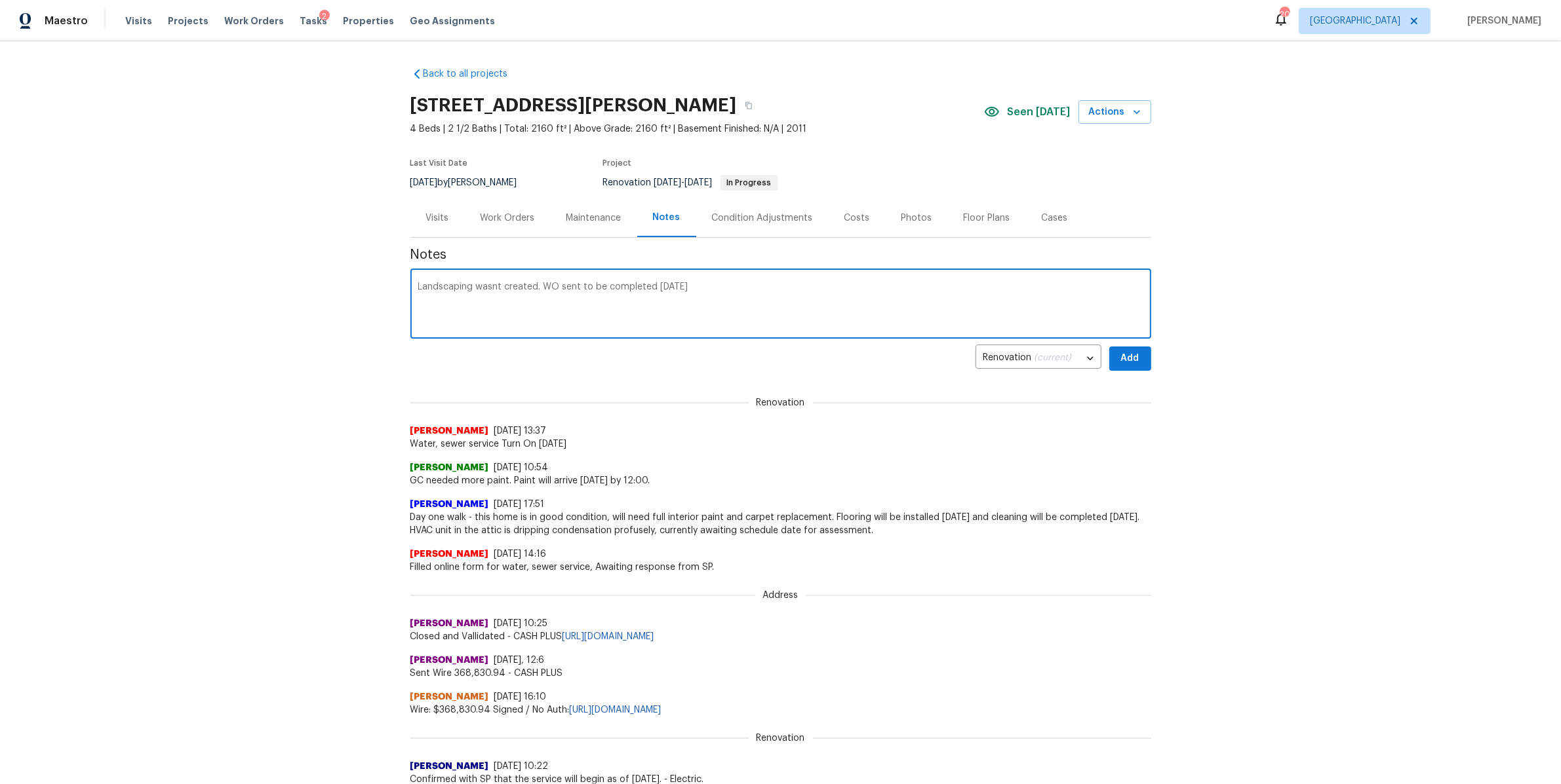
type textarea "Landscaping wasnt created. WO sent to be completed tomorrow"
click at [1137, 365] on button "Add" at bounding box center [1130, 359] width 42 height 25
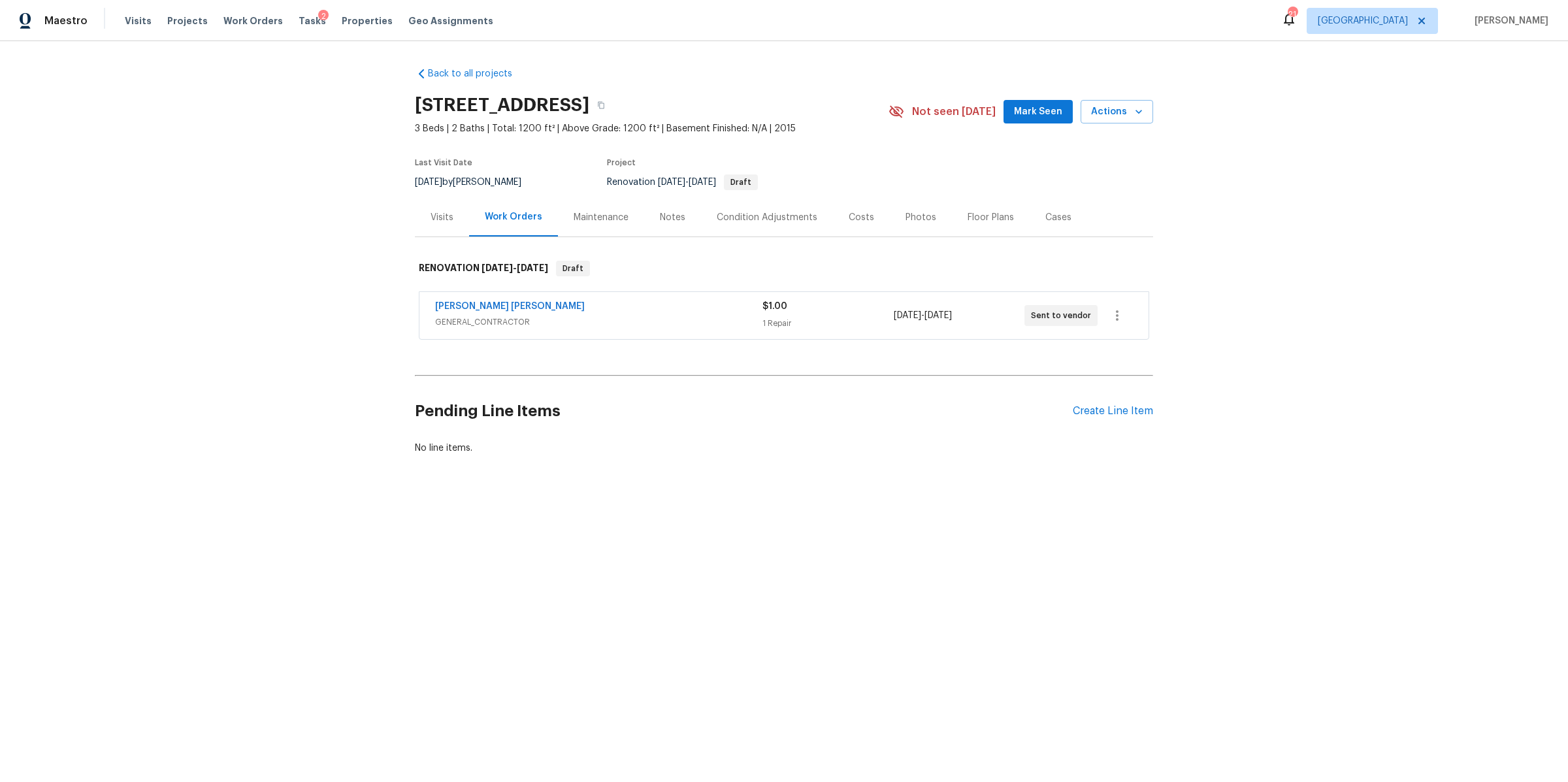
click at [853, 218] on div "Costs" at bounding box center [861, 217] width 26 height 13
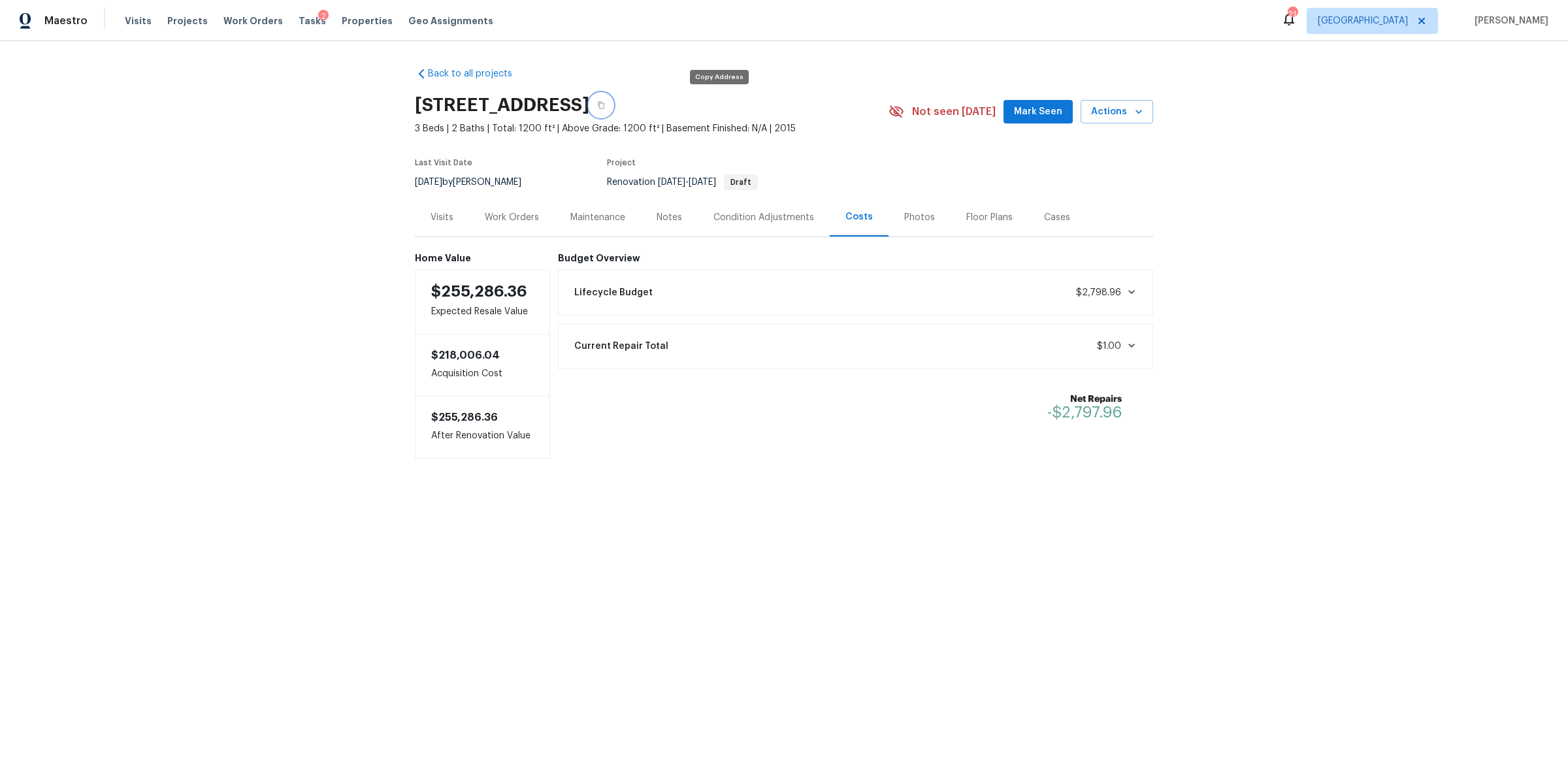
click at [613, 102] on button "button" at bounding box center [601, 105] width 24 height 24
click at [442, 217] on div "Visits" at bounding box center [441, 217] width 23 height 13
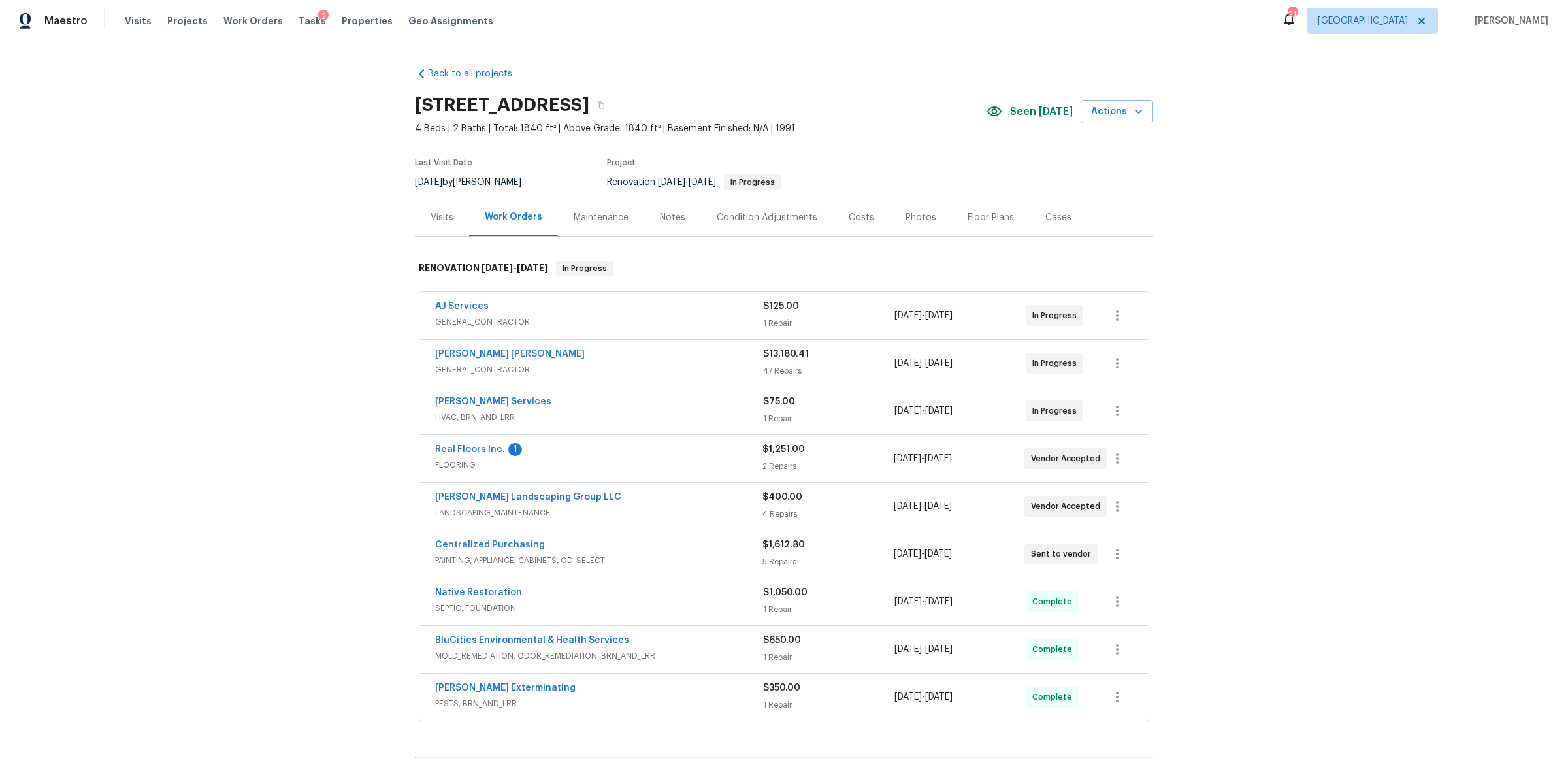
click at [672, 215] on div "Notes" at bounding box center [673, 217] width 26 height 13
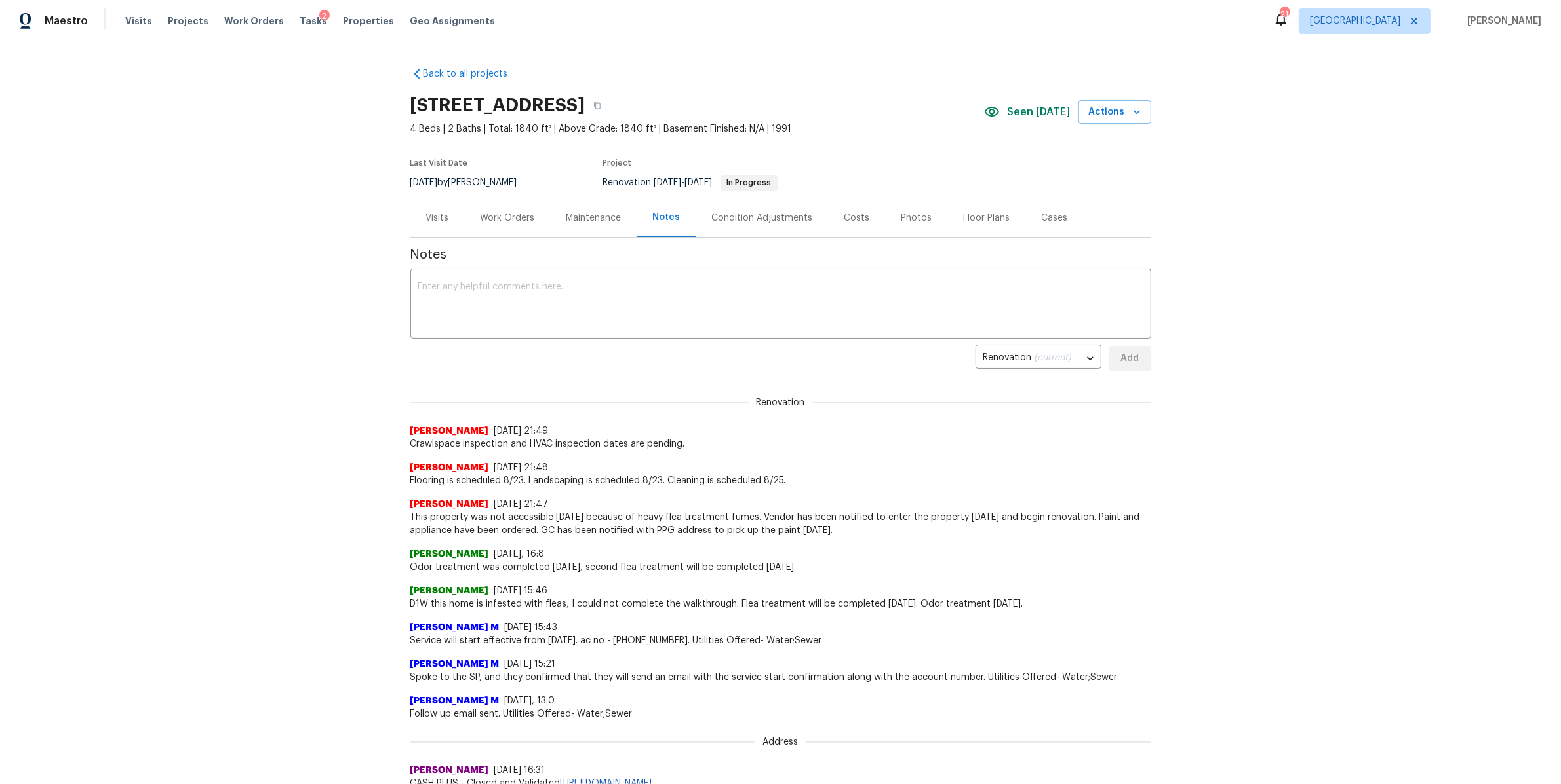
click at [493, 215] on div "Work Orders" at bounding box center [508, 218] width 54 height 13
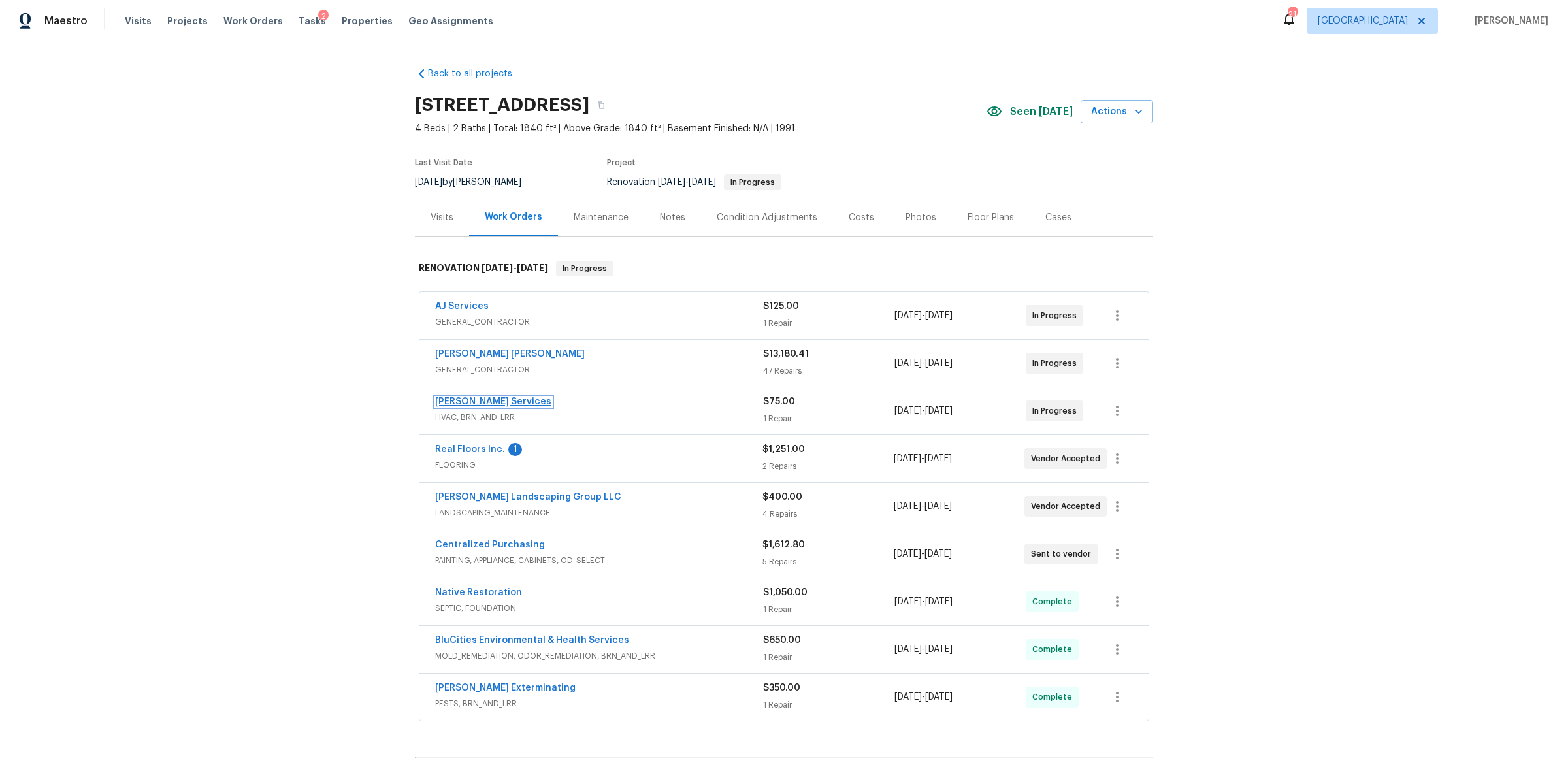
click at [461, 400] on link "[PERSON_NAME] Services" at bounding box center [493, 402] width 116 height 9
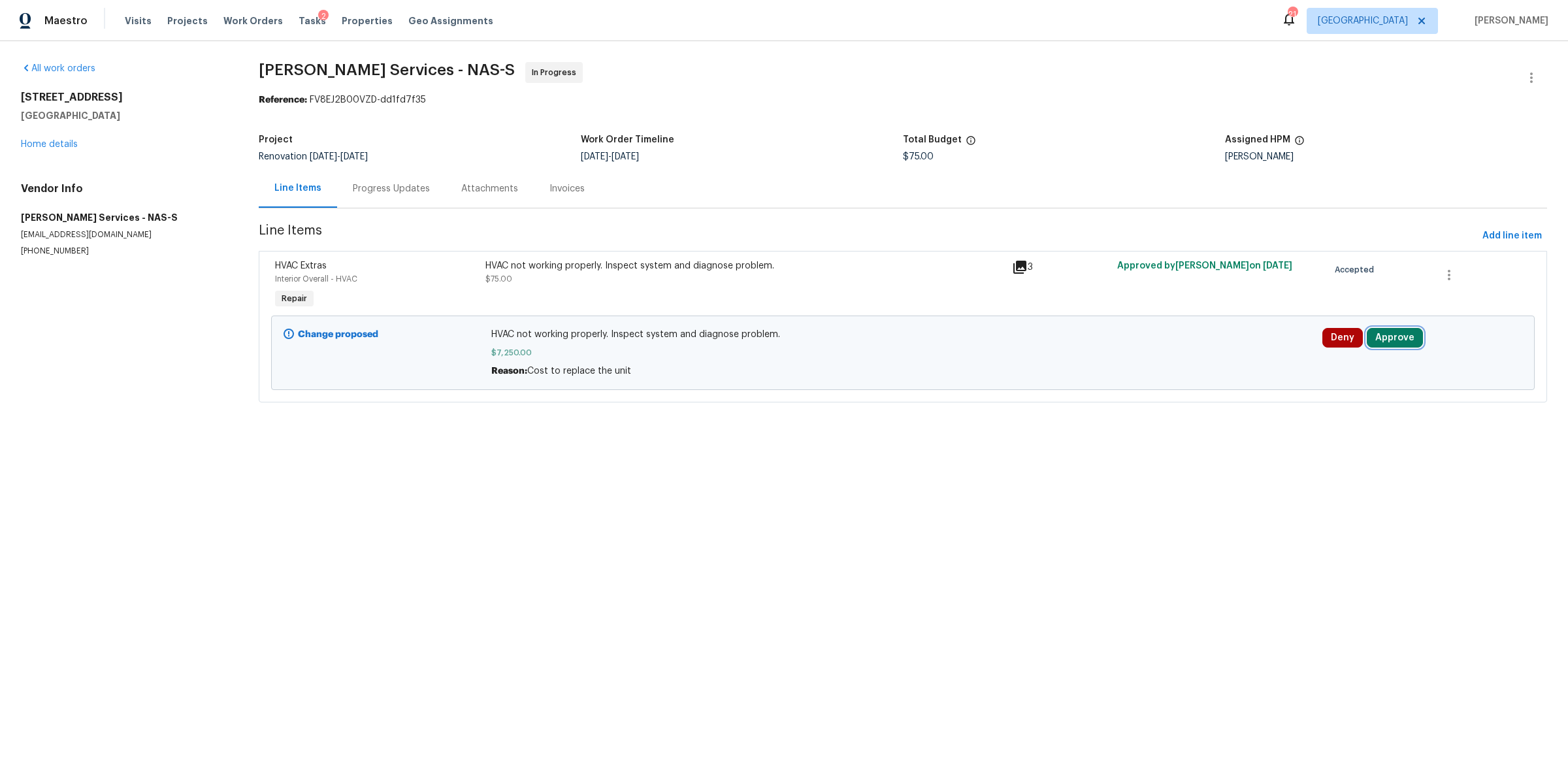
click at [1386, 341] on button "Approve" at bounding box center [1394, 338] width 56 height 20
click at [1206, 345] on button "Approve" at bounding box center [1198, 351] width 79 height 27
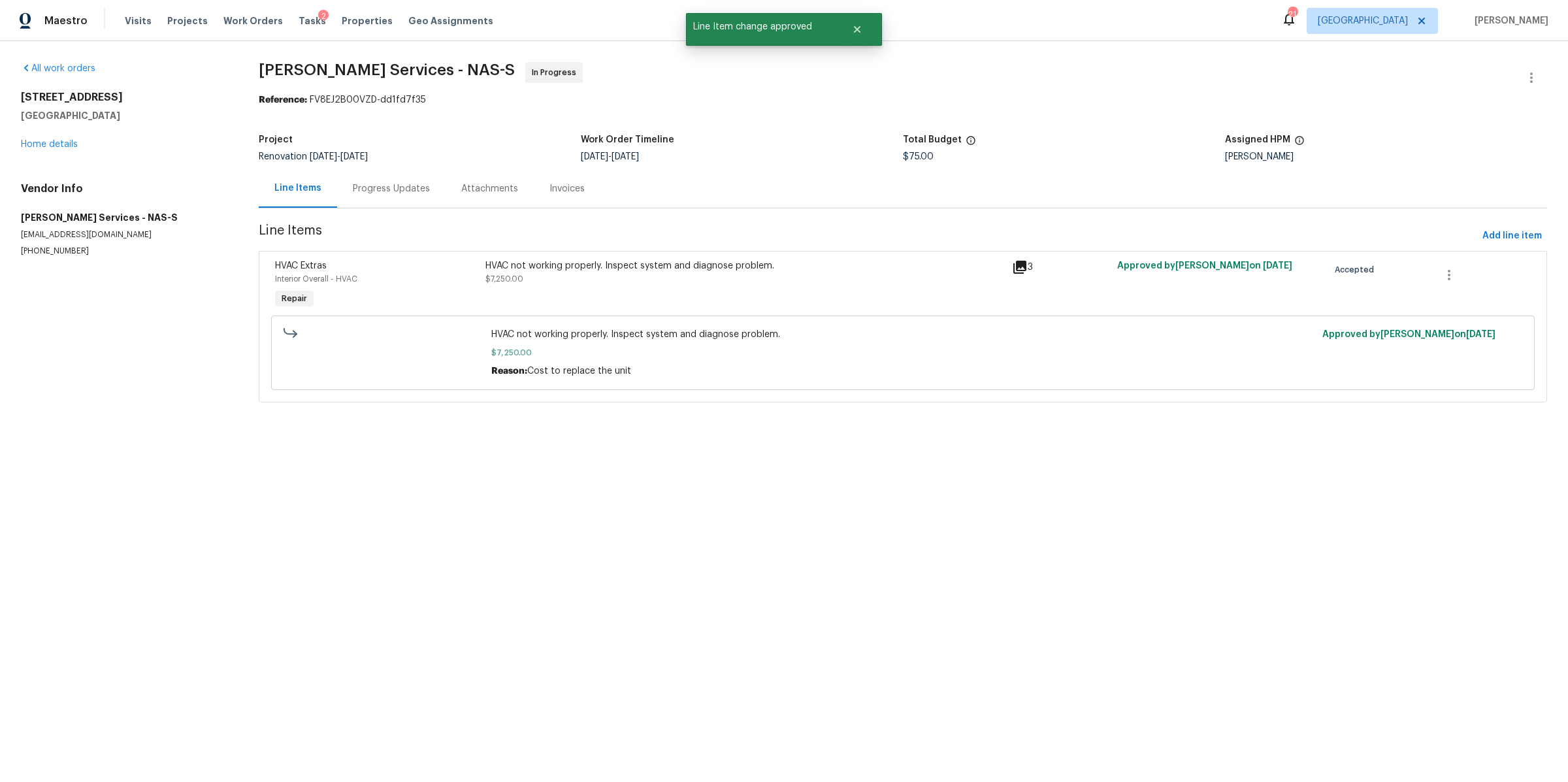
click at [382, 187] on div "Progress Updates" at bounding box center [391, 189] width 78 height 13
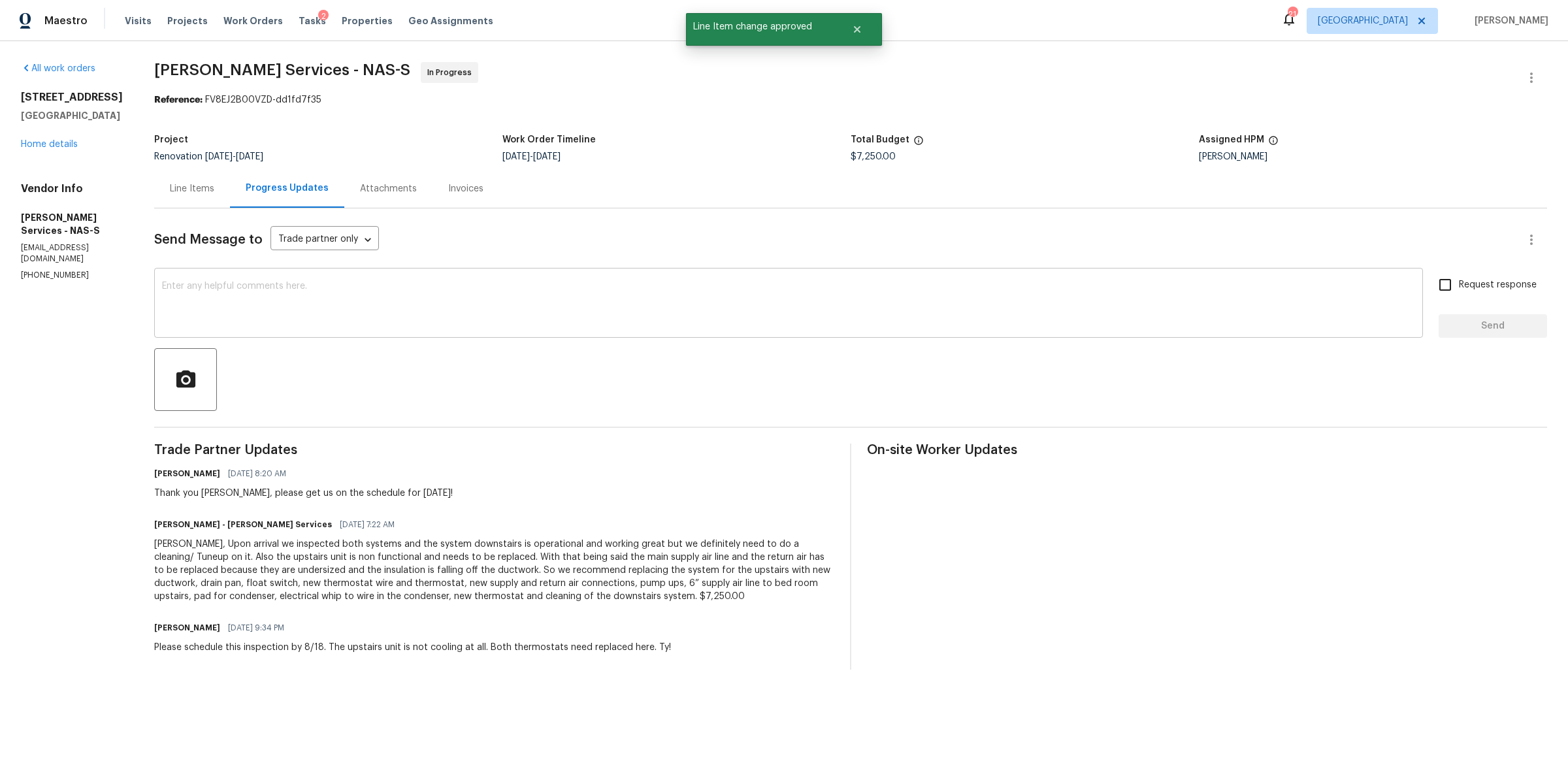
click at [432, 298] on textarea at bounding box center [788, 305] width 1253 height 46
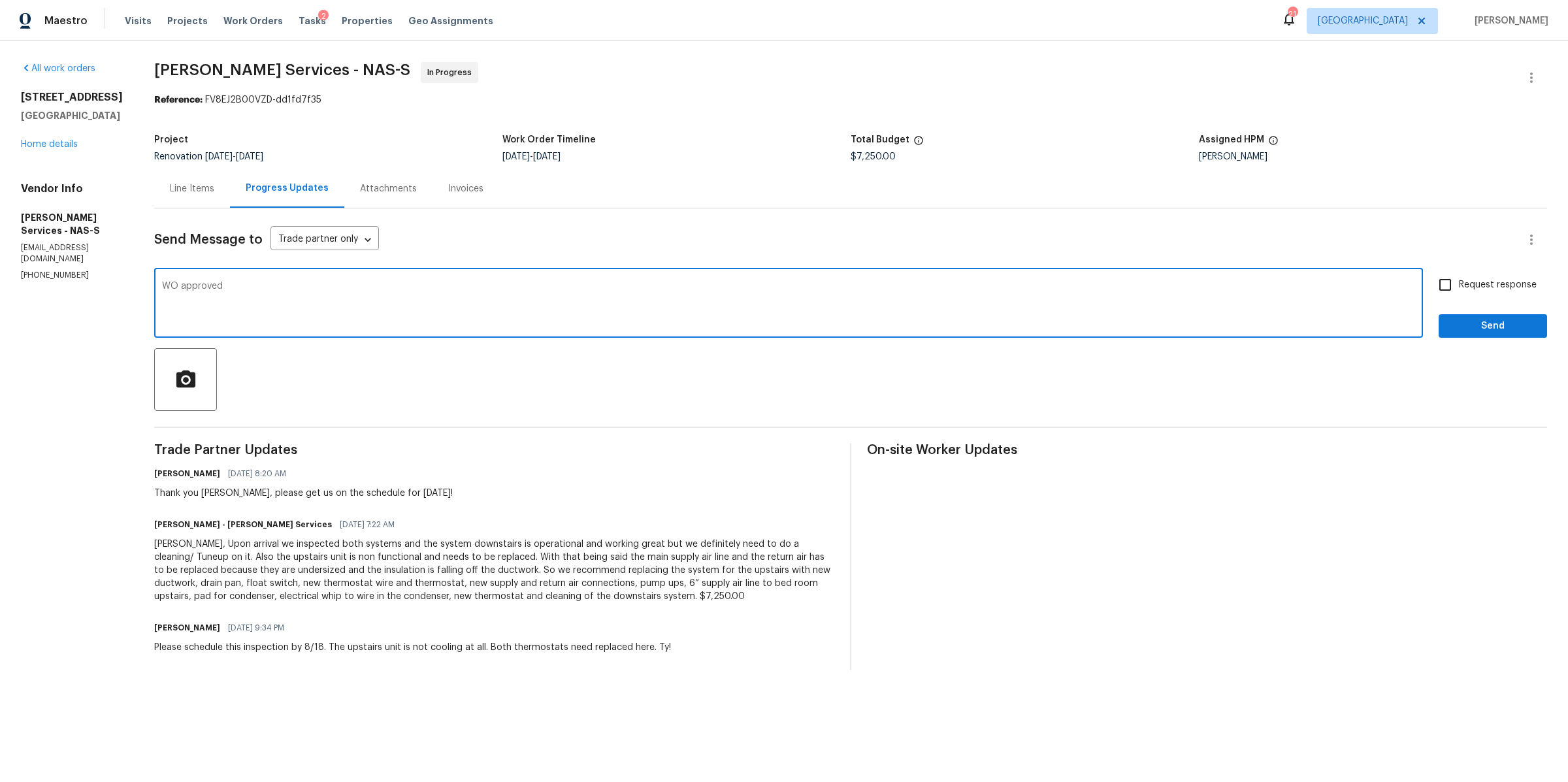
type textarea "WO approved"
click at [1497, 335] on button "Send" at bounding box center [1492, 326] width 108 height 25
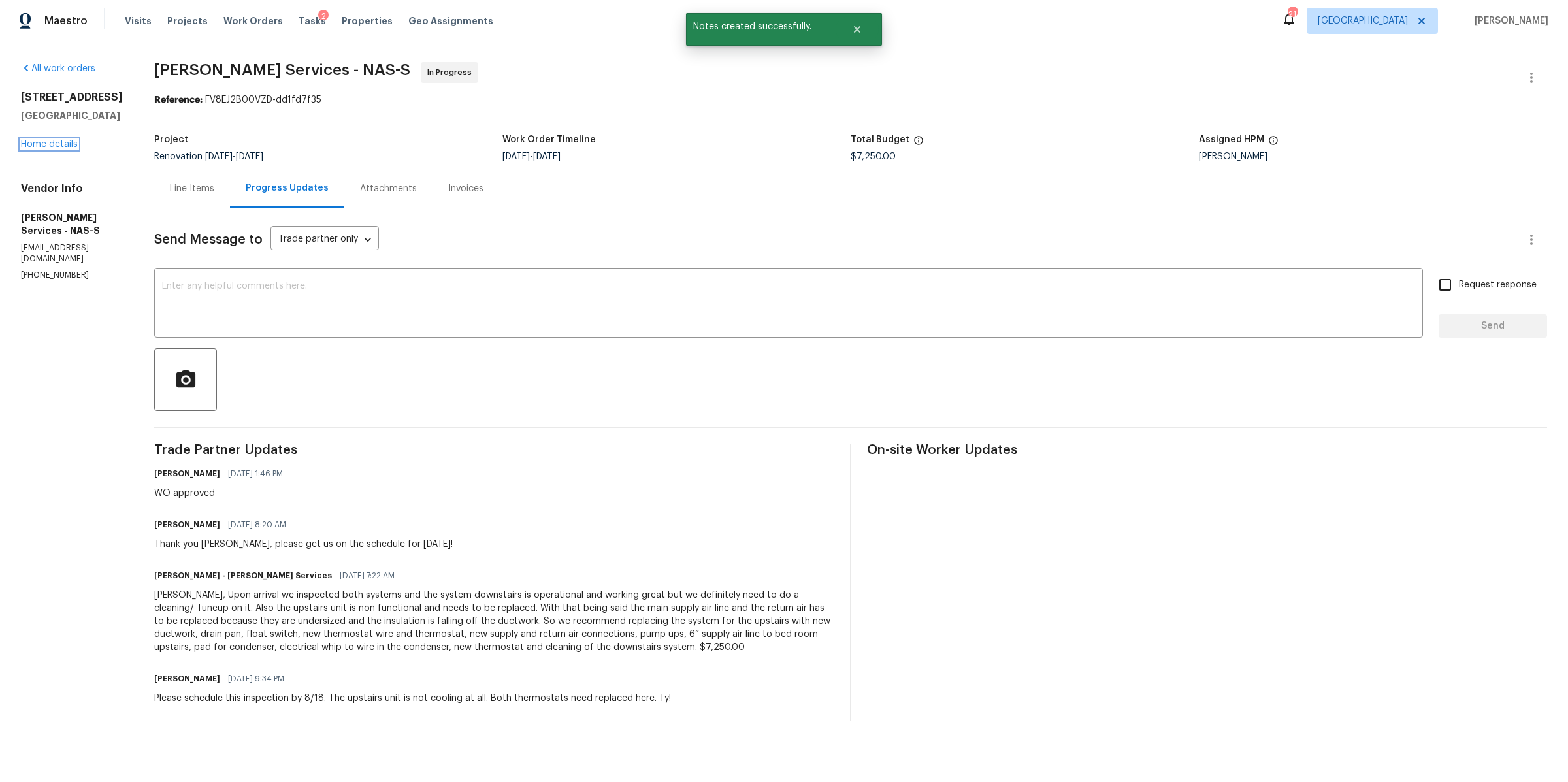
click at [51, 149] on link "Home details" at bounding box center [49, 143] width 57 height 9
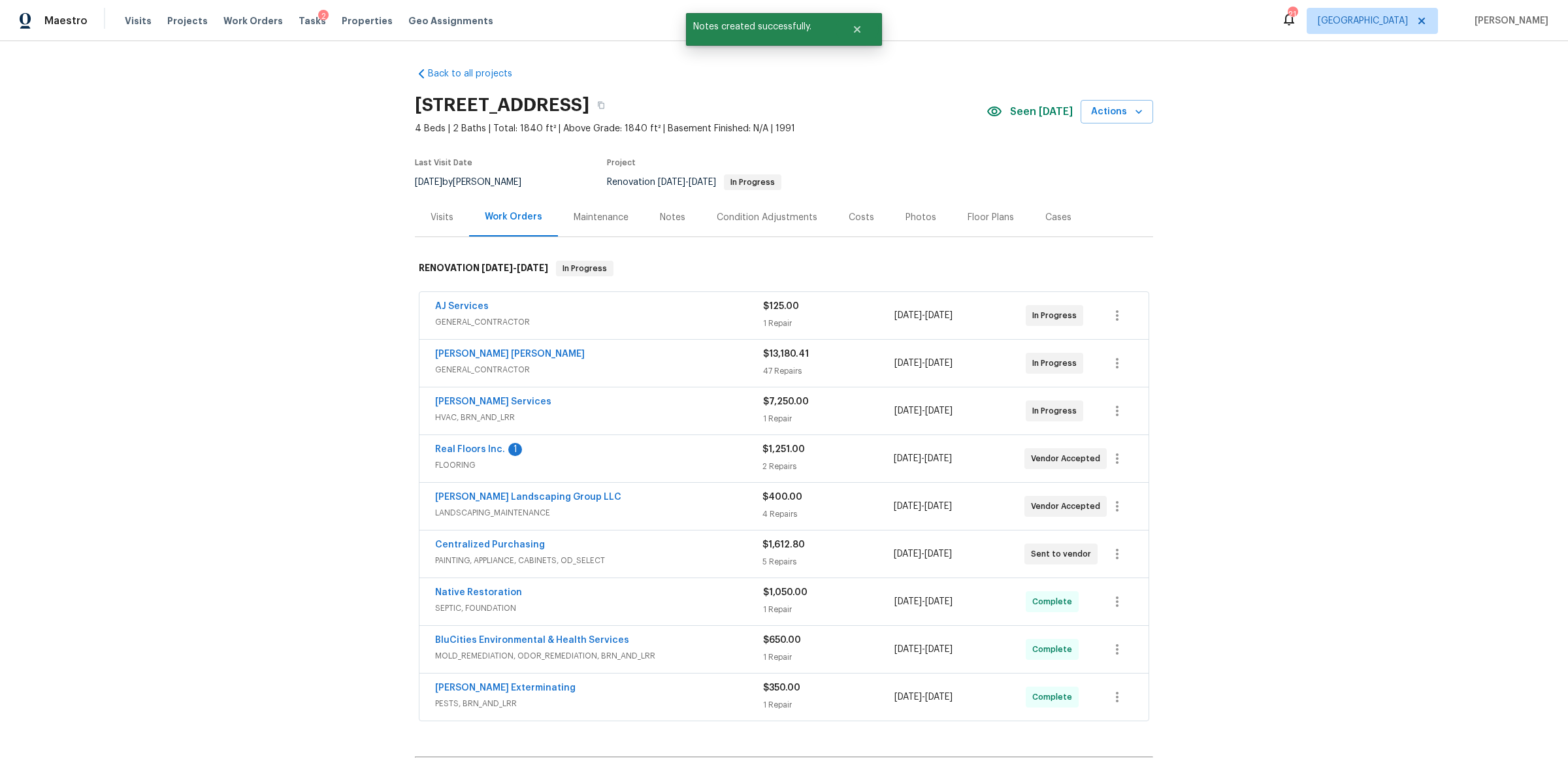
click at [663, 216] on div "Notes" at bounding box center [673, 217] width 26 height 13
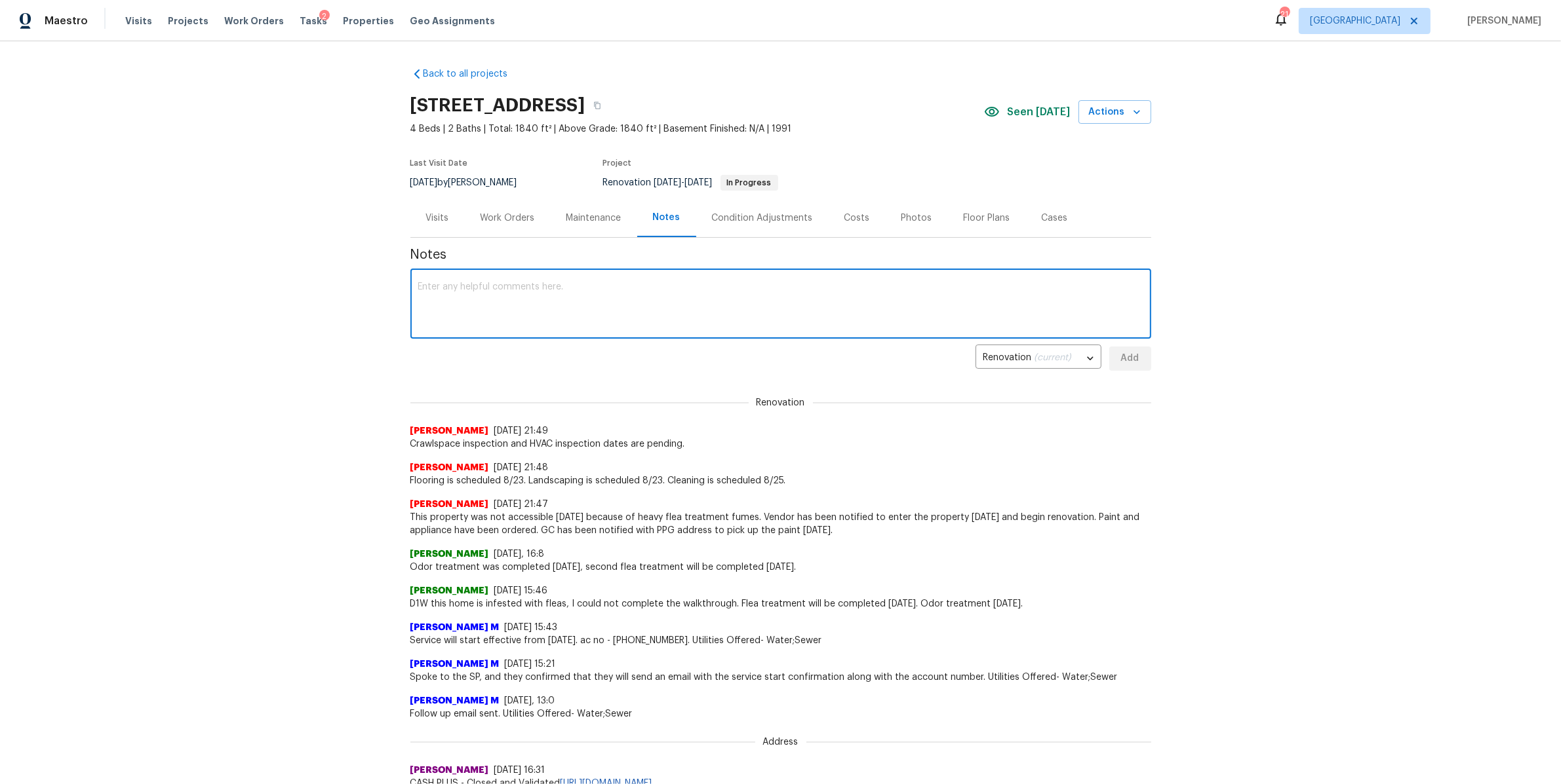
click at [593, 292] on textarea at bounding box center [780, 305] width 725 height 46
click at [489, 290] on textarea "HVAC replacment scheduled for Thursday" at bounding box center [780, 305] width 725 height 46
type textarea "HVAC replacement scheduled for Thursday"
click at [1127, 358] on span "Add" at bounding box center [1129, 359] width 21 height 17
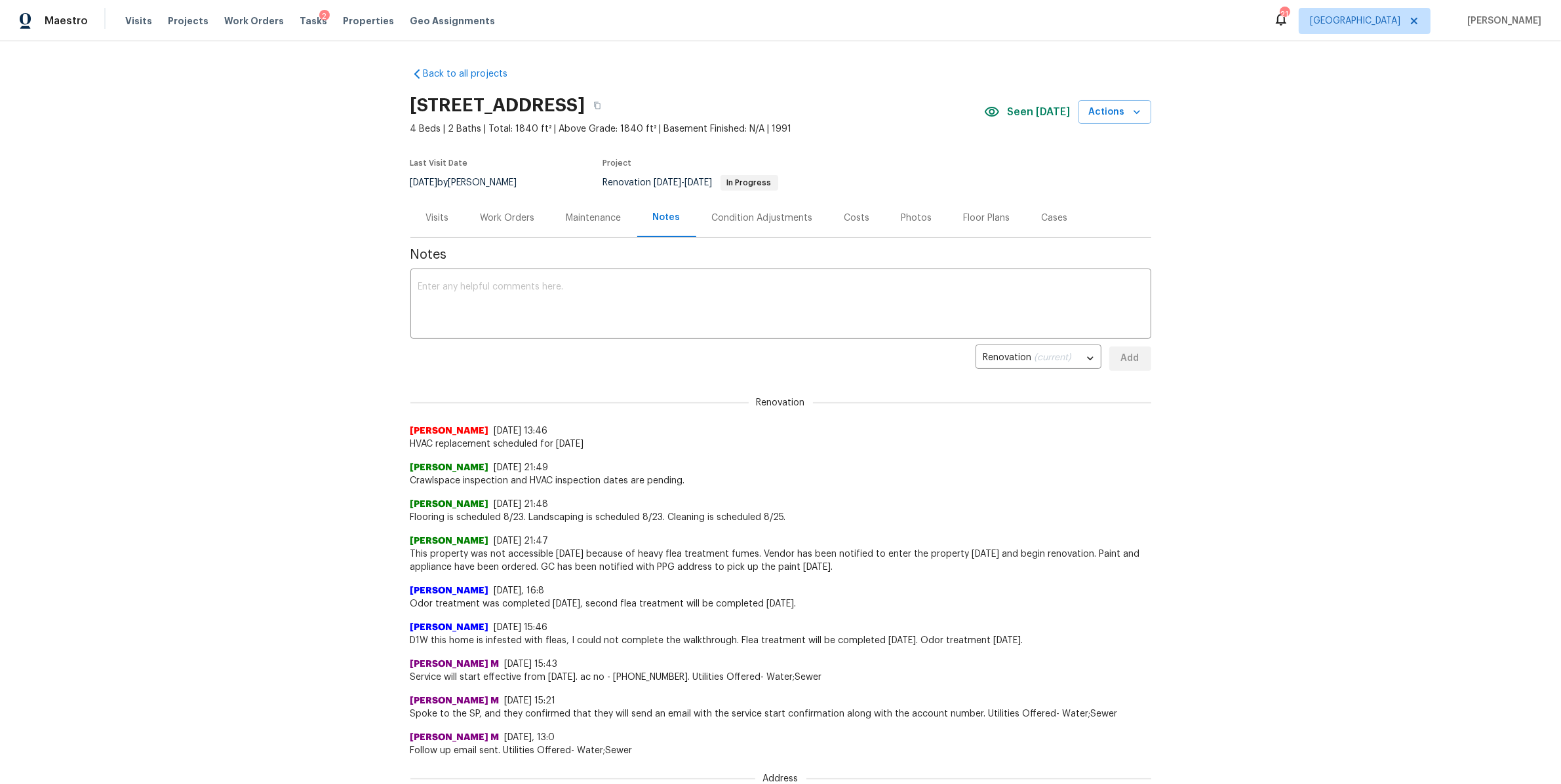
click at [521, 225] on div "Work Orders" at bounding box center [508, 218] width 86 height 38
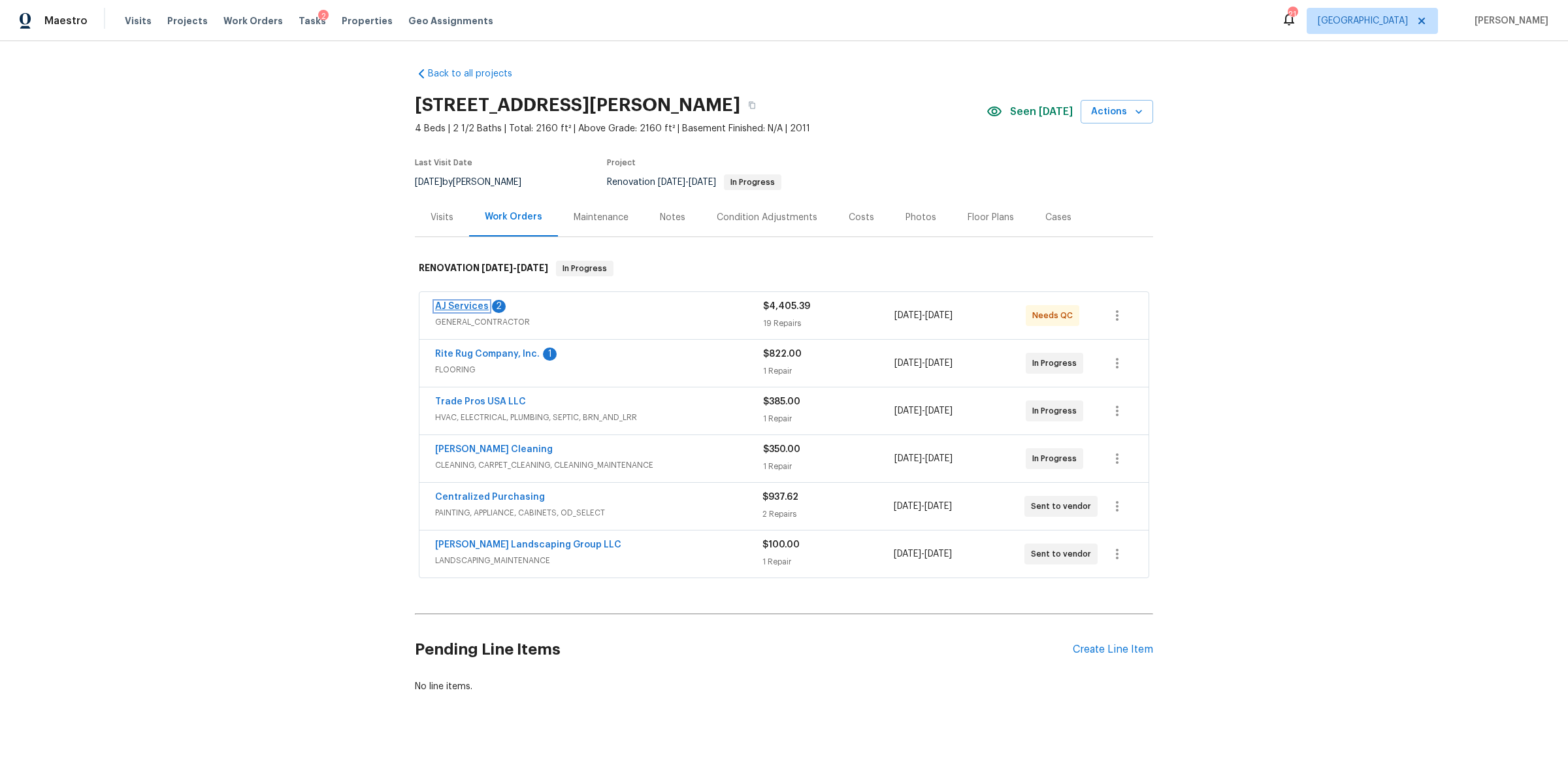
click at [458, 302] on link "AJ Services" at bounding box center [461, 306] width 54 height 9
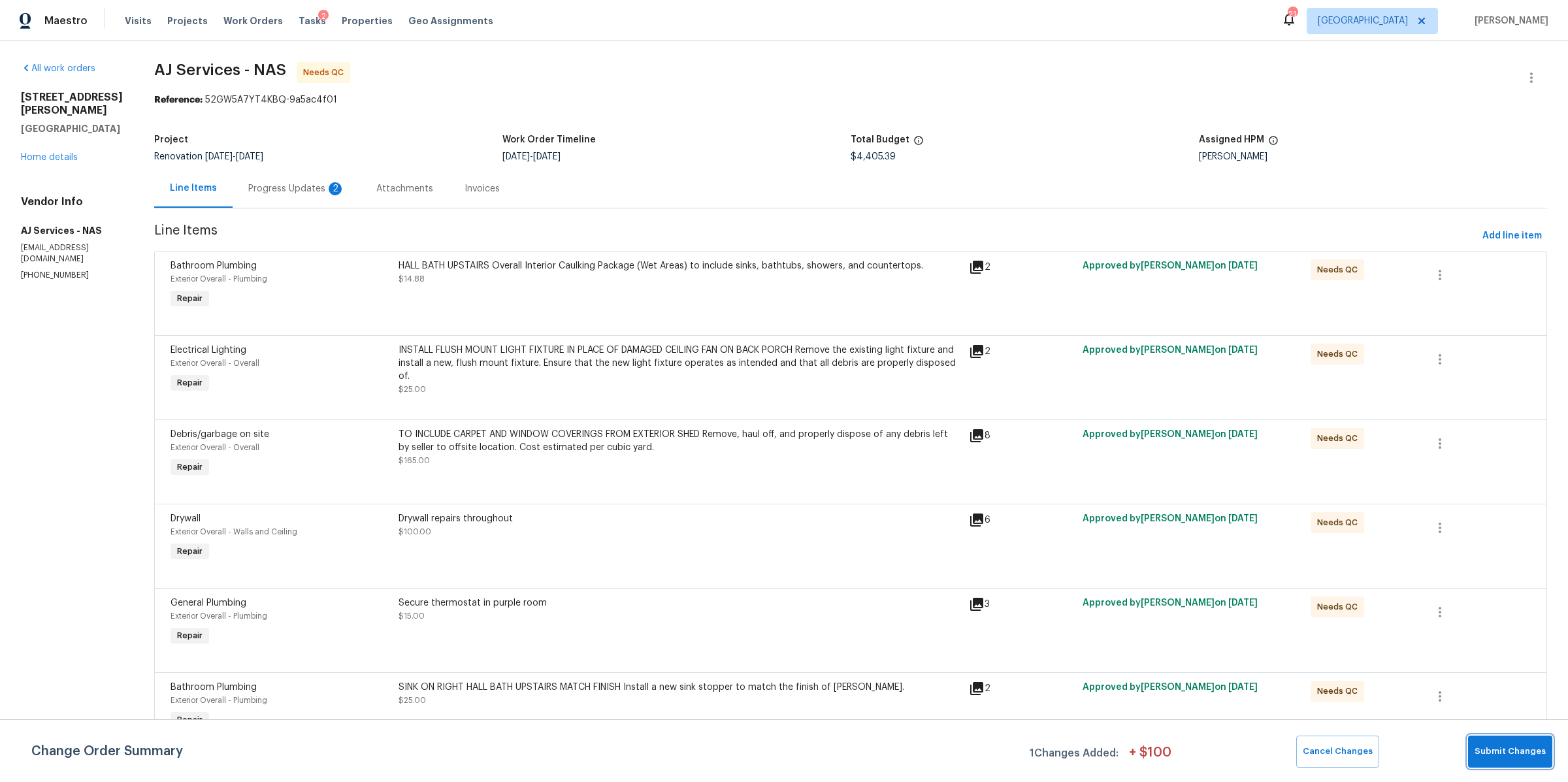
click at [1502, 753] on span "Submit Changes" at bounding box center [1510, 752] width 72 height 15
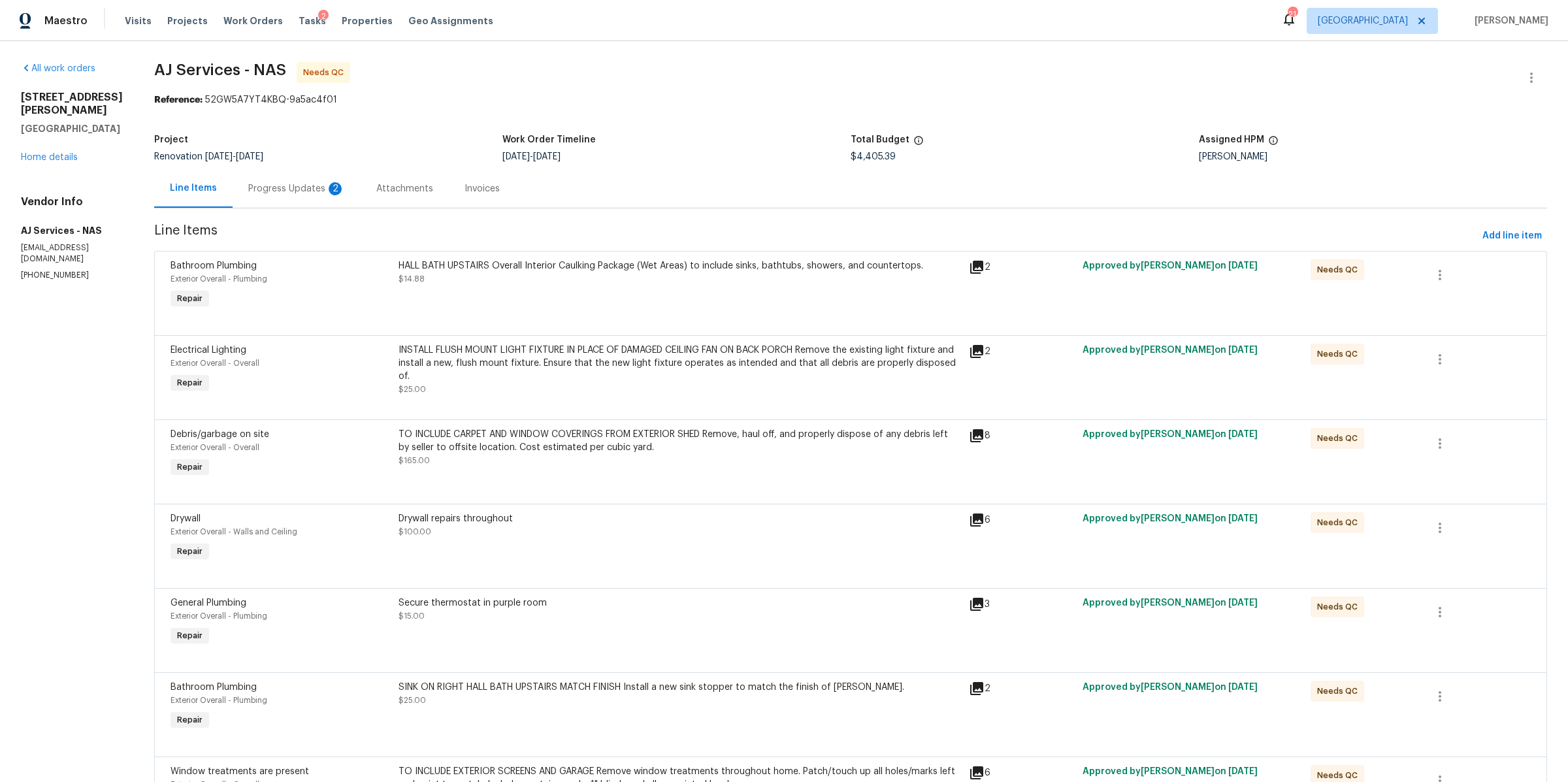
click at [285, 183] on div "Progress Updates 2" at bounding box center [297, 189] width 96 height 13
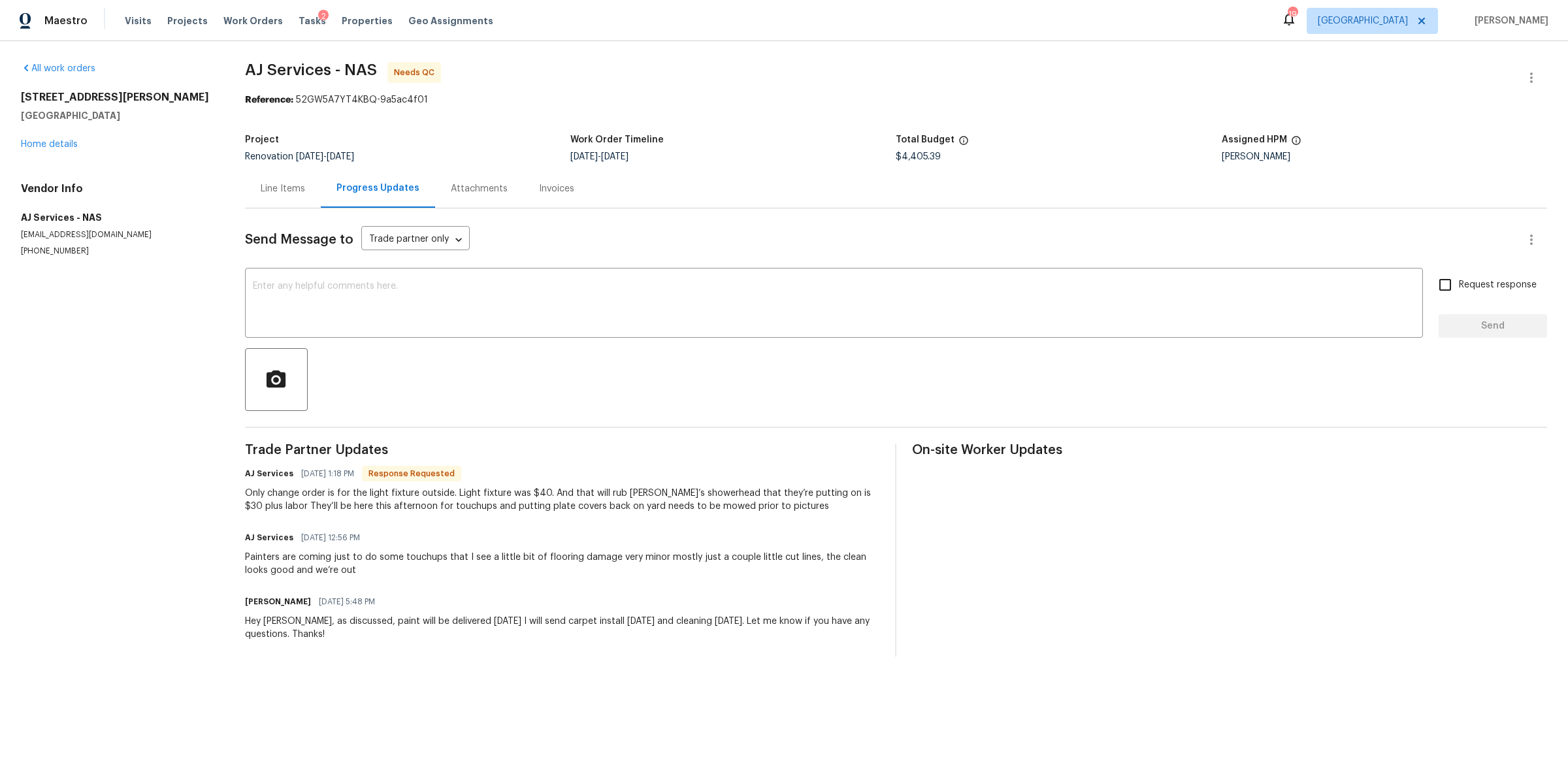
click at [305, 188] on div "Line Items" at bounding box center [282, 189] width 44 height 13
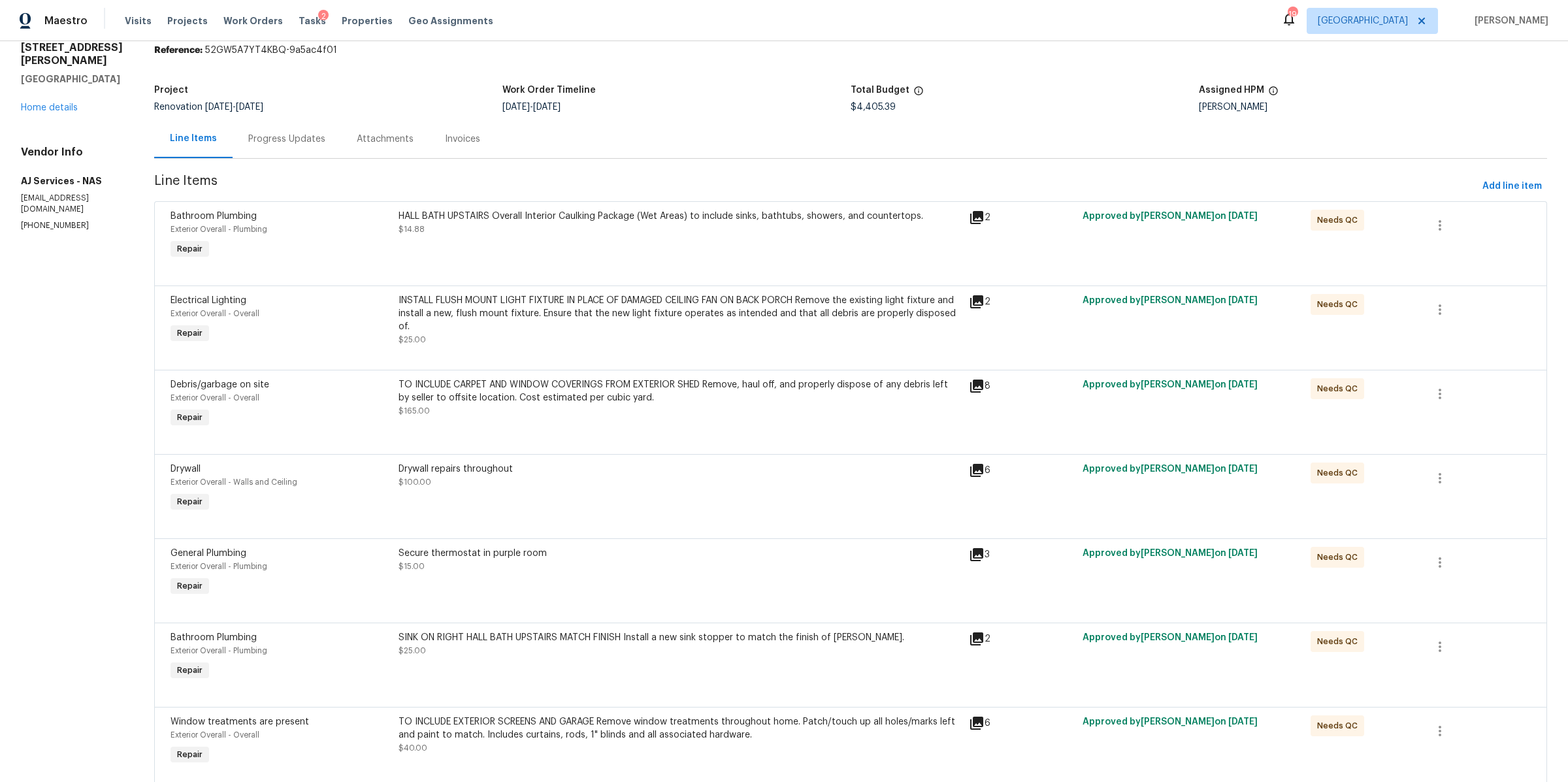
scroll to position [40, 0]
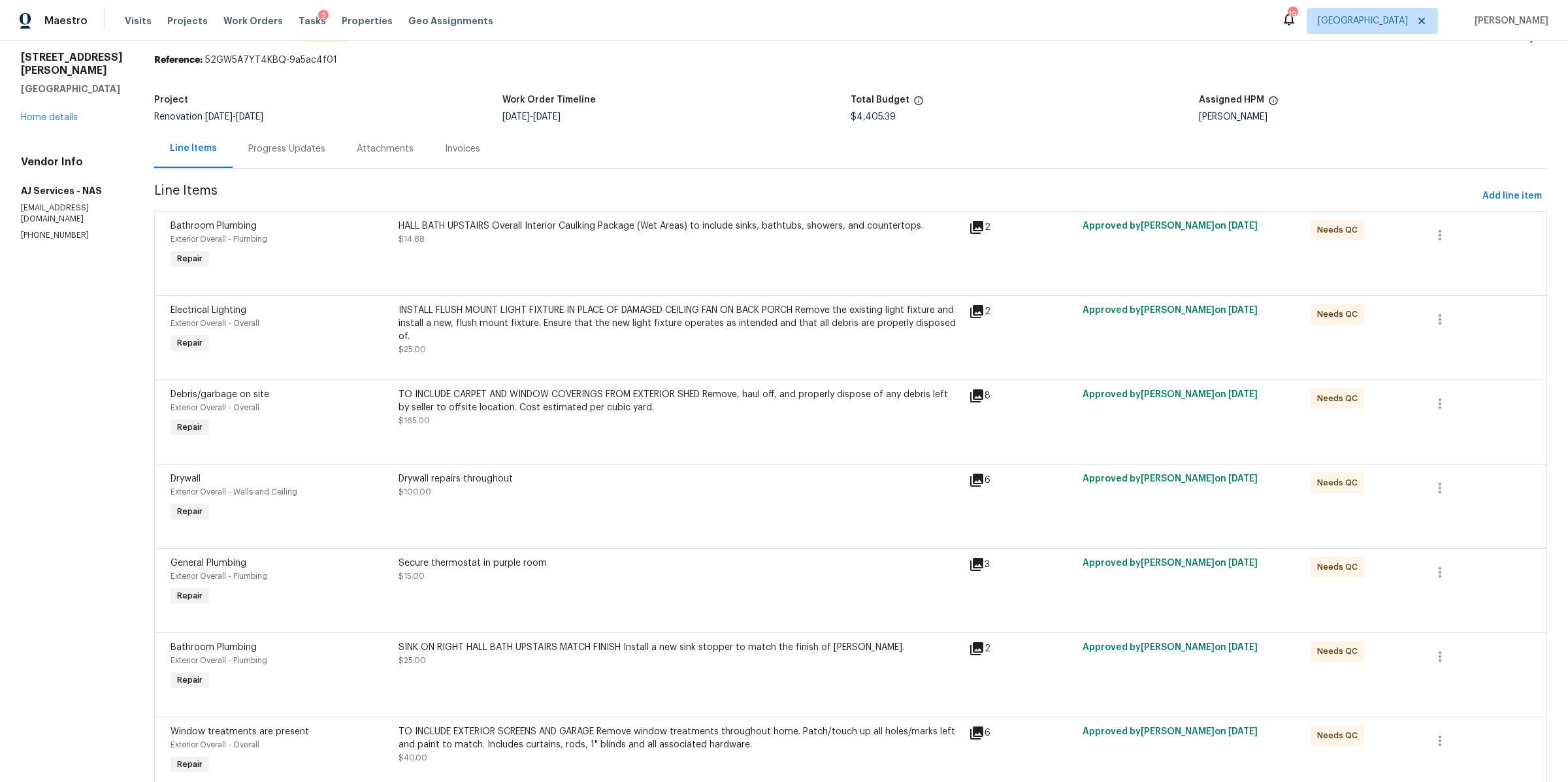
click at [641, 341] on div "INSTALL FLUSH MOUNT LIGHT FIXTURE IN PLACE OF DAMAGED CEILING FAN ON BACK PORCH…" at bounding box center [679, 323] width 563 height 39
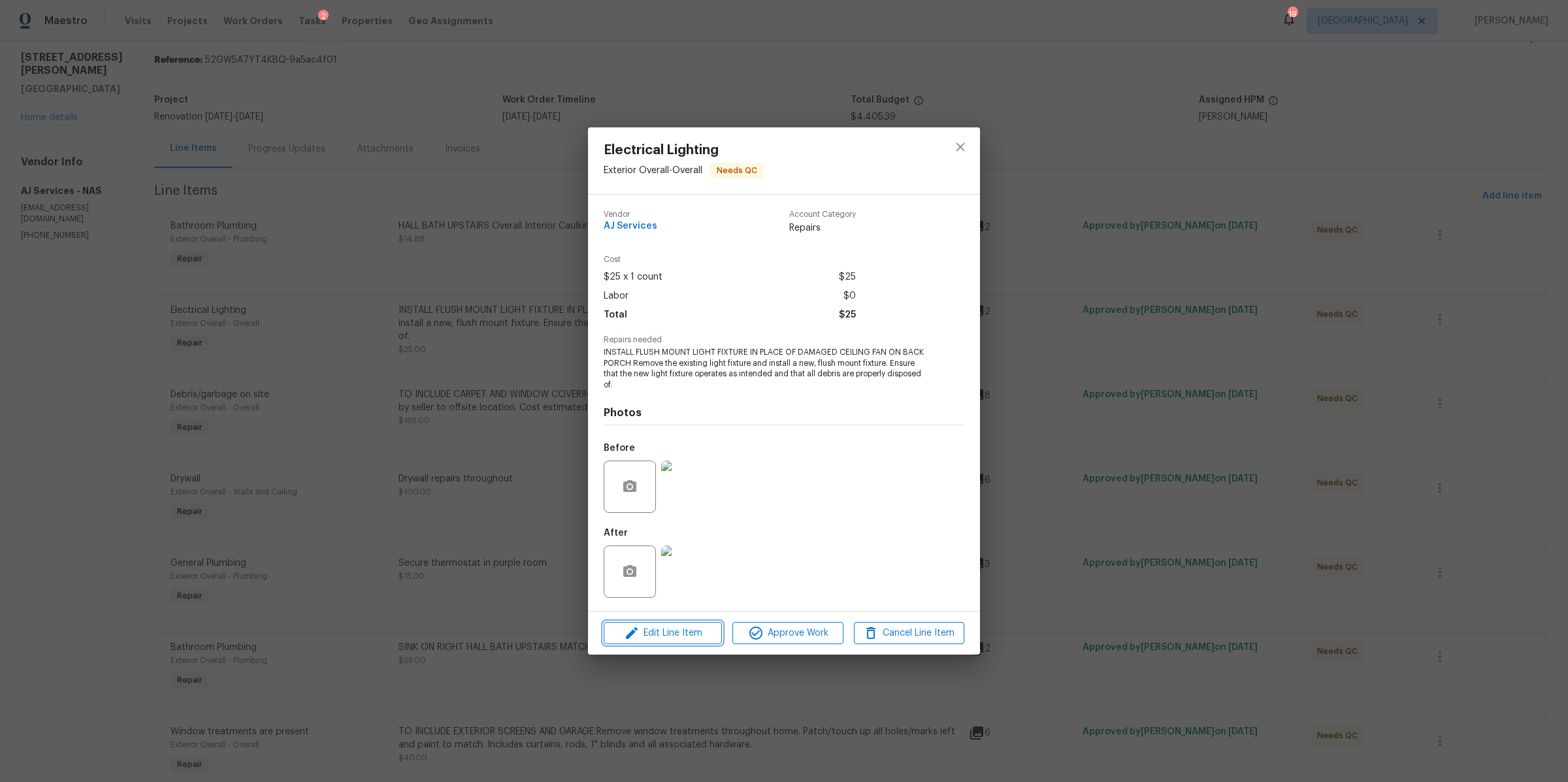
click at [699, 638] on span "Edit Line Item" at bounding box center [663, 634] width 110 height 17
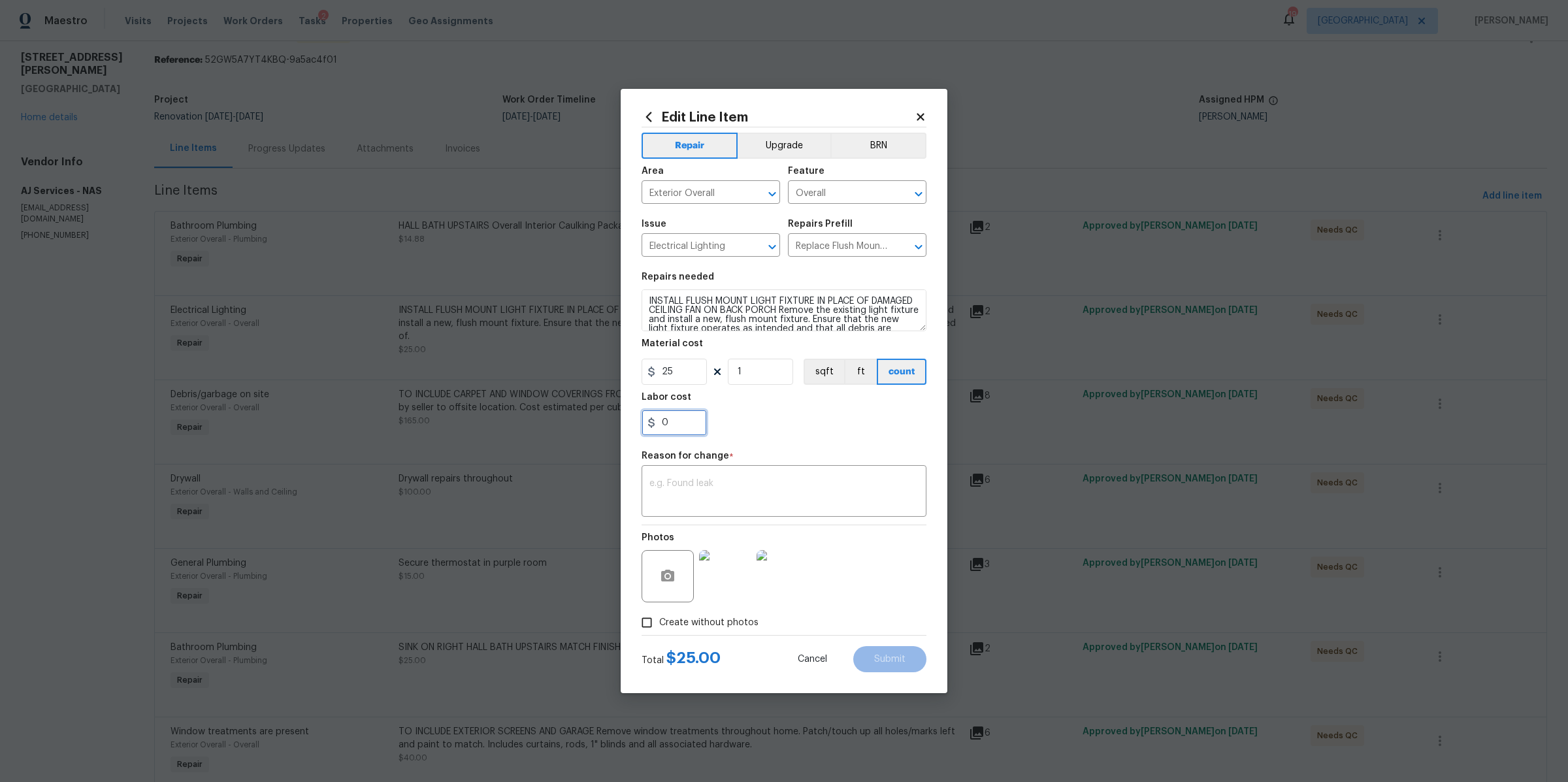
click at [692, 432] on input "0" at bounding box center [674, 422] width 66 height 27
type input "45"
click at [760, 503] on textarea at bounding box center [784, 493] width 269 height 28
type textarea "cost"
click at [888, 666] on button "Submit" at bounding box center [890, 659] width 74 height 27
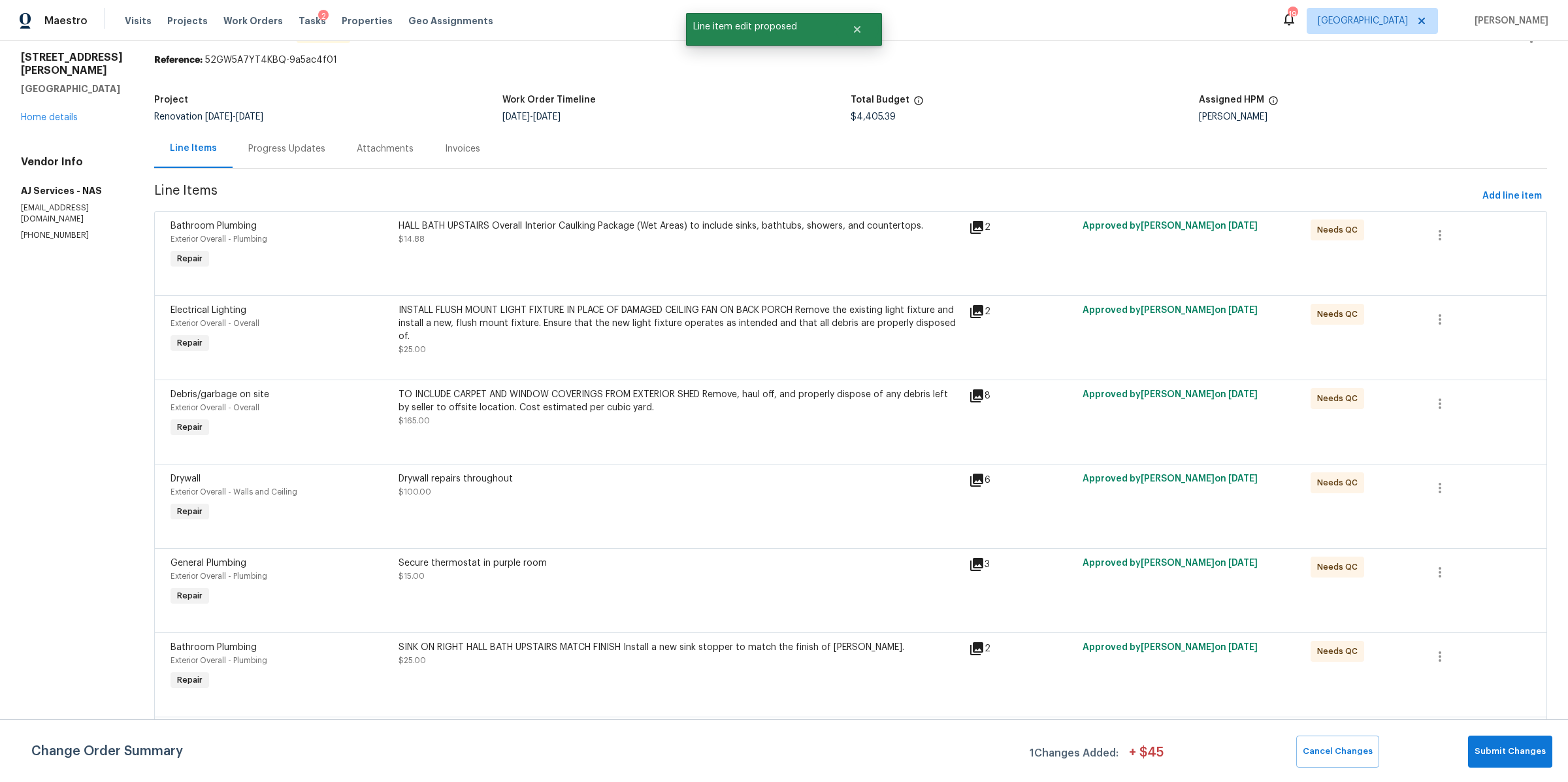
scroll to position [0, 0]
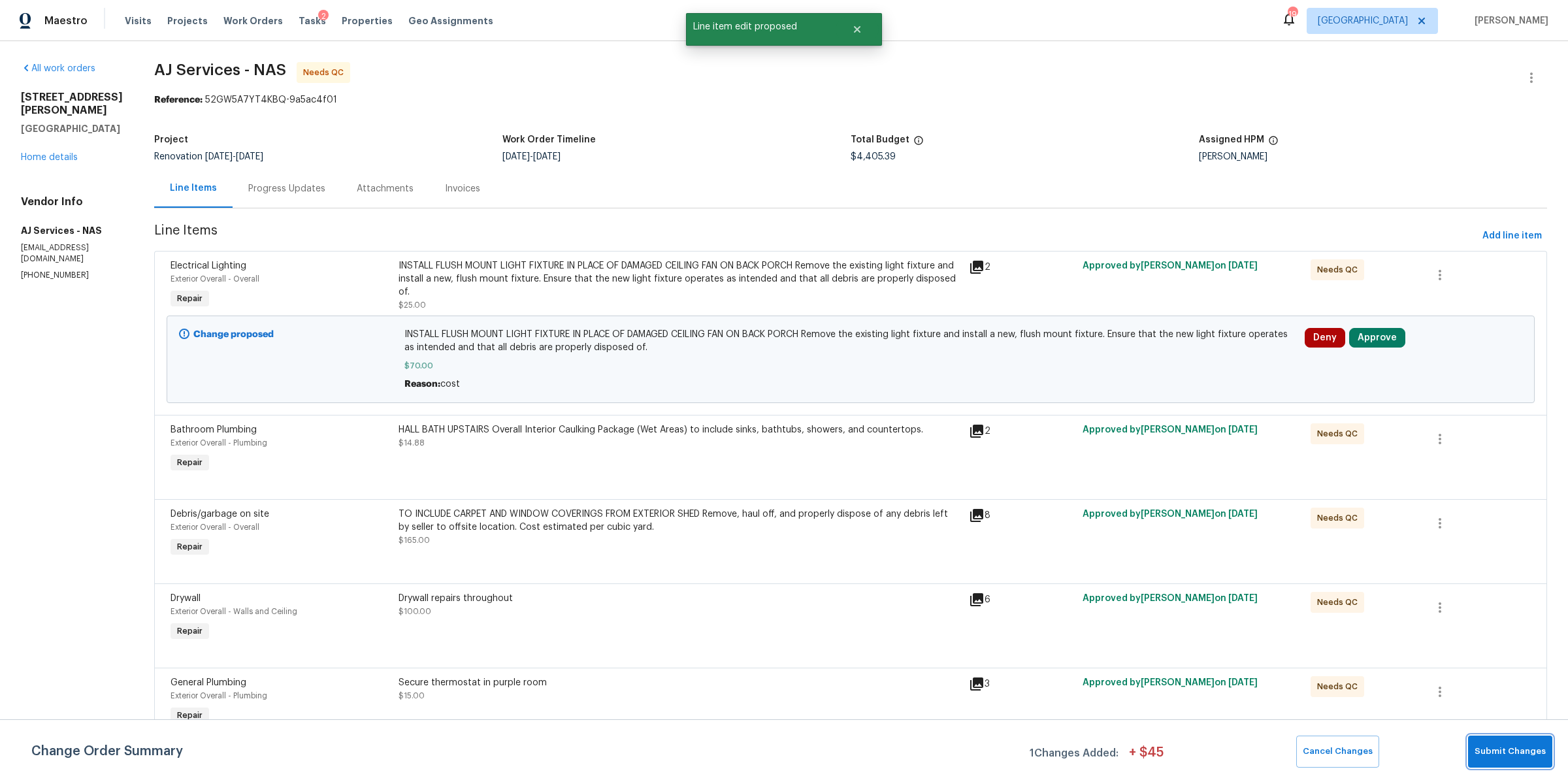
click at [1496, 744] on button "Submit Changes" at bounding box center [1510, 752] width 84 height 32
